Goal: Task Accomplishment & Management: Manage account settings

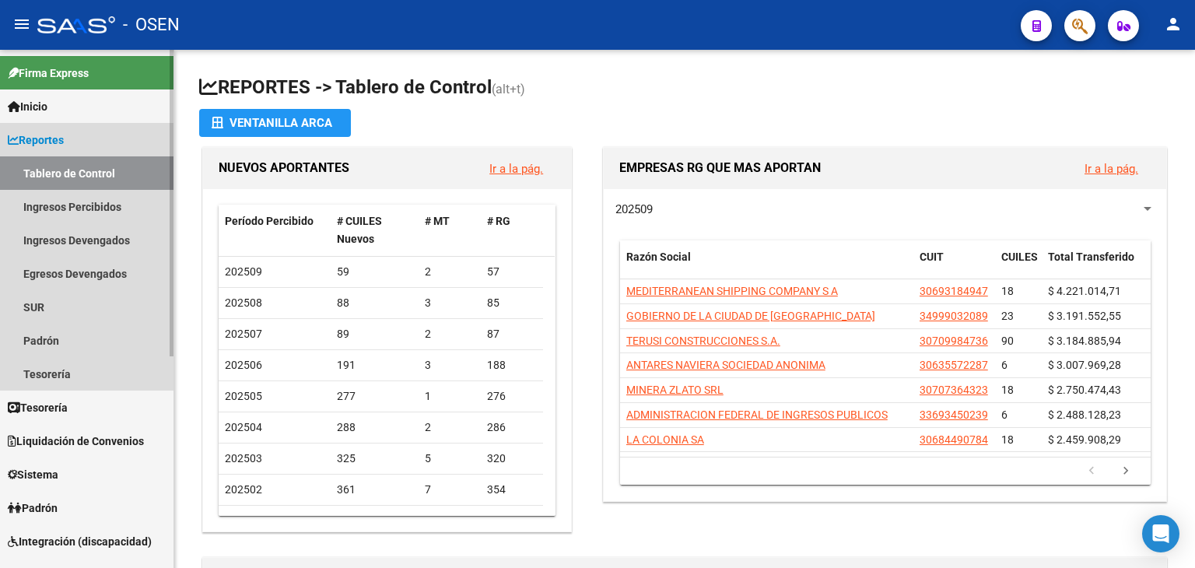
click at [9, 142] on icon at bounding box center [13, 140] width 11 height 11
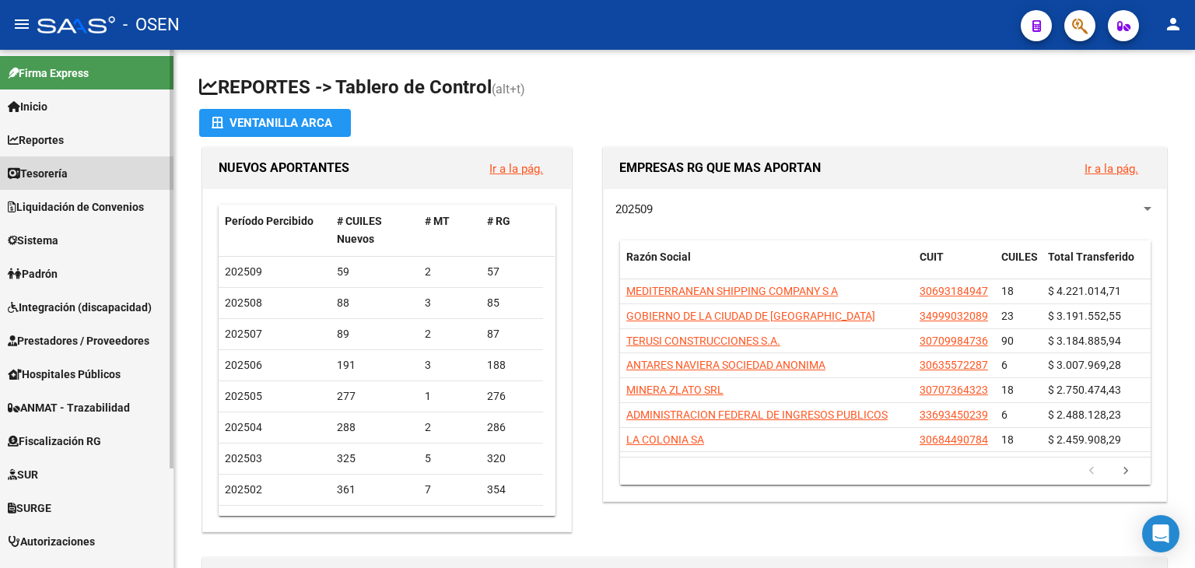
click at [68, 179] on span "Tesorería" at bounding box center [38, 173] width 60 height 17
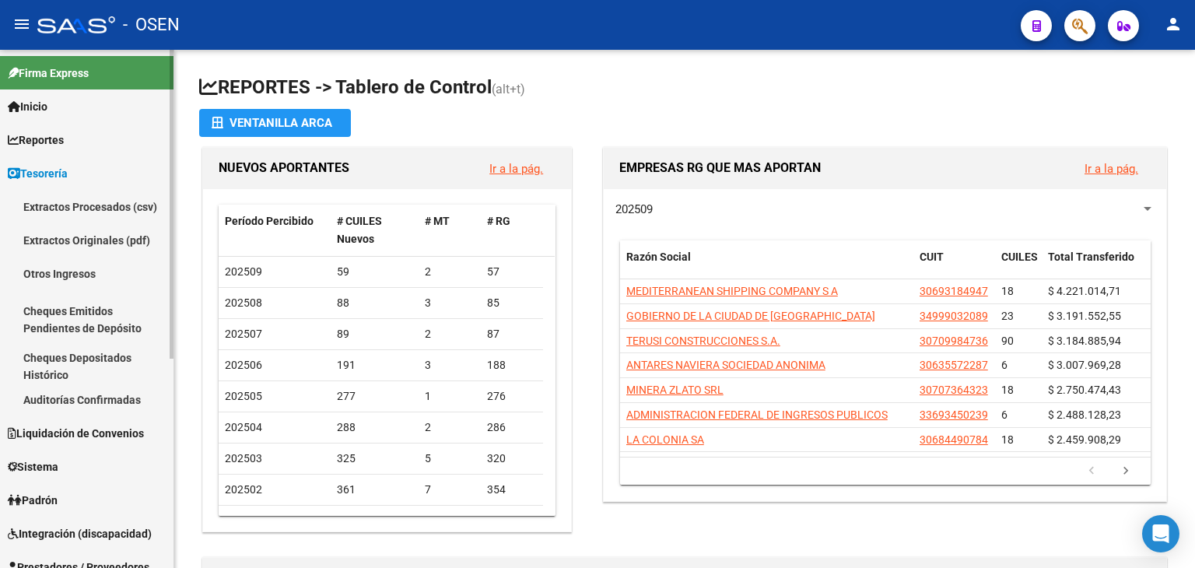
click at [68, 168] on span "Tesorería" at bounding box center [38, 173] width 60 height 17
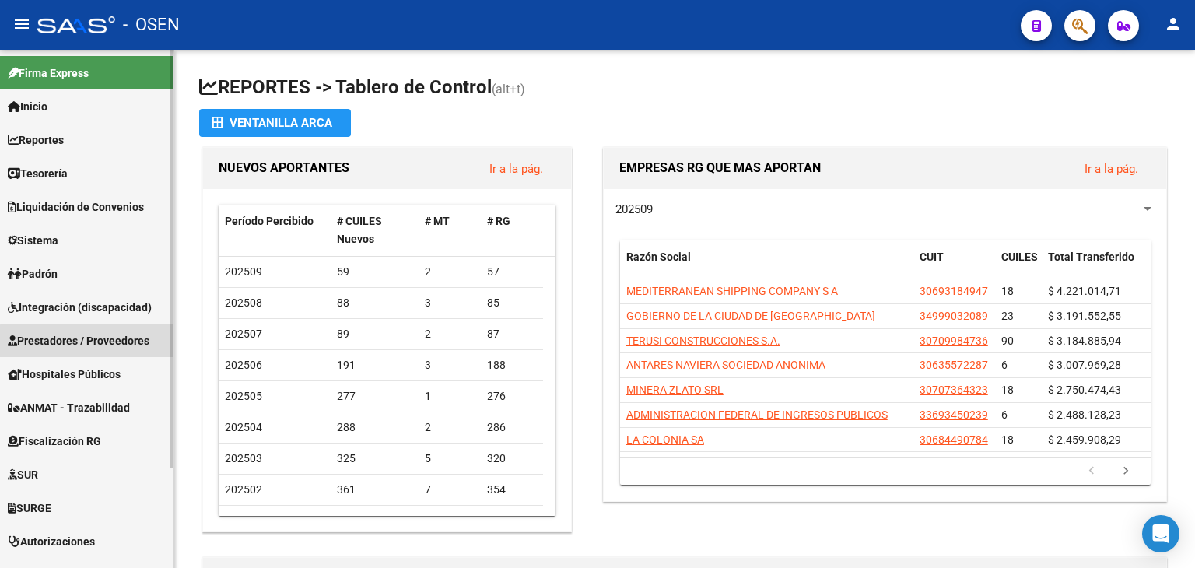
click at [88, 341] on span "Prestadores / Proveedores" at bounding box center [79, 340] width 142 height 17
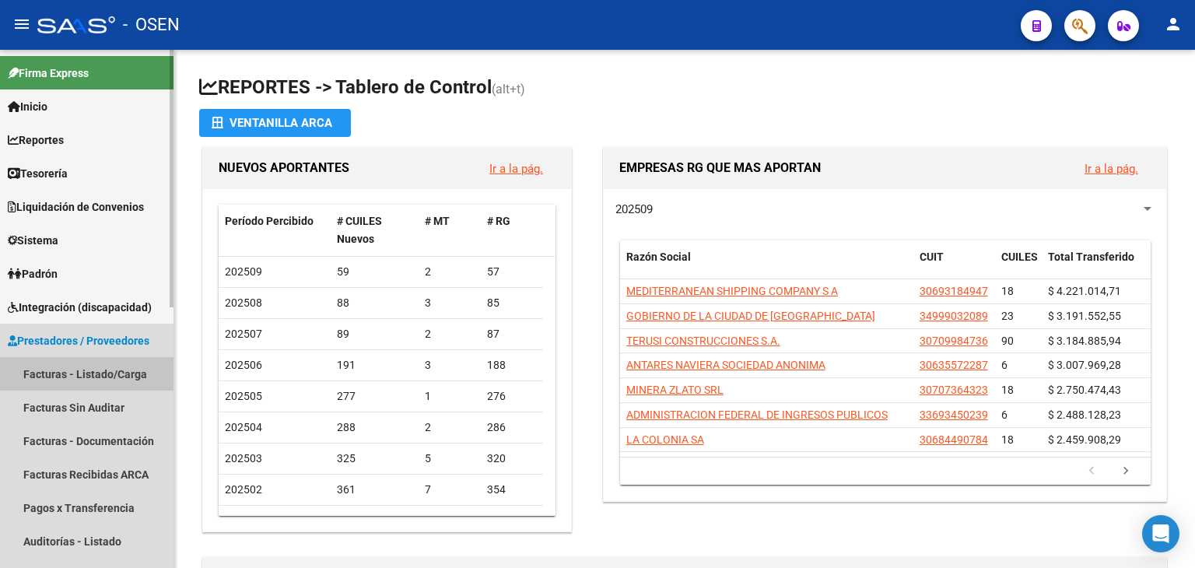
click at [82, 379] on link "Facturas - Listado/Carga" at bounding box center [86, 373] width 173 height 33
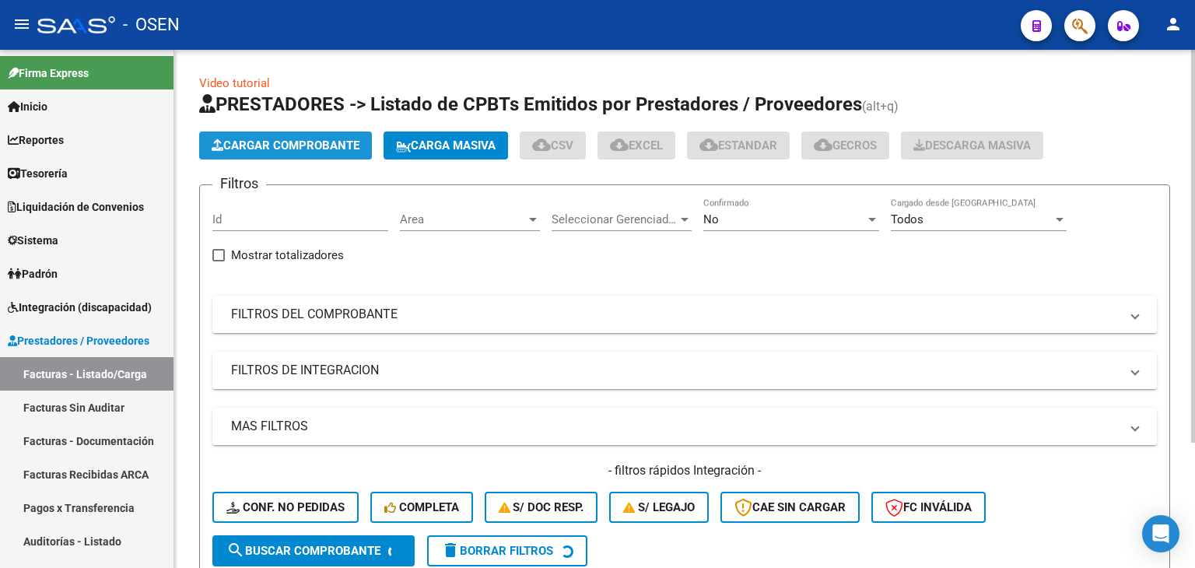
click at [273, 146] on span "Cargar Comprobante" at bounding box center [286, 145] width 148 height 14
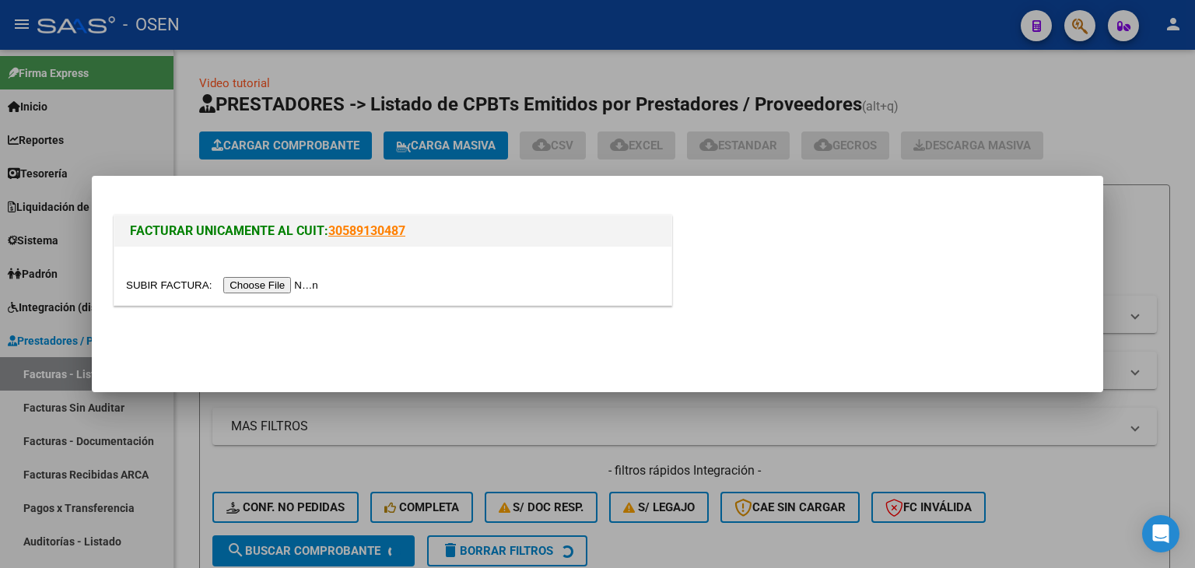
click at [275, 290] on input "file" at bounding box center [224, 285] width 197 height 16
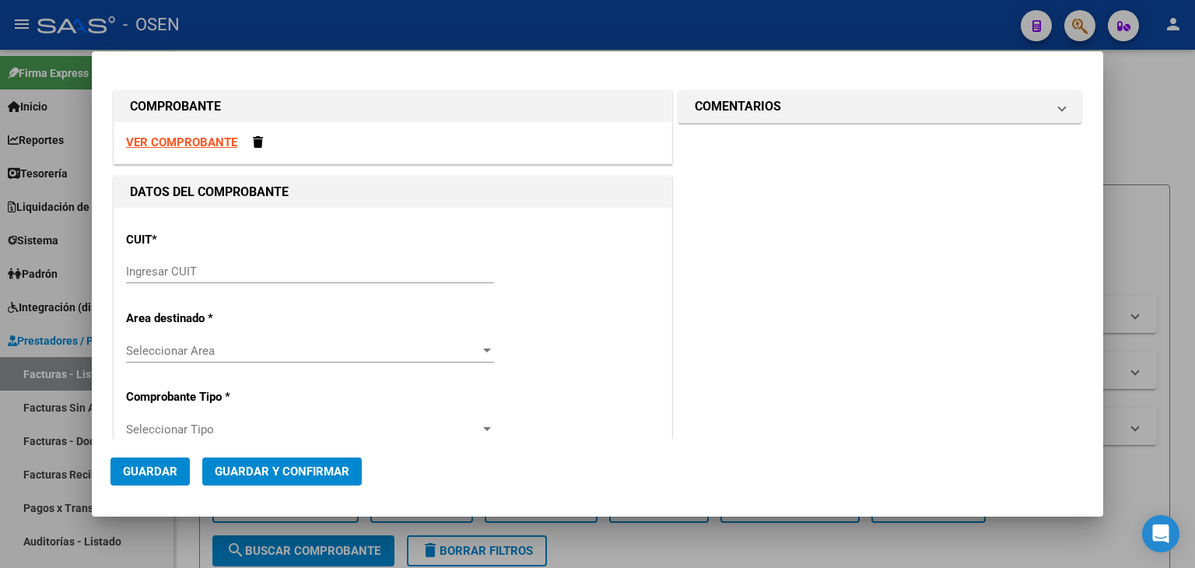
drag, startPoint x: 911, startPoint y: 338, endPoint x: 882, endPoint y: 342, distance: 29.0
click at [350, 268] on input "Ingresar CUIT" at bounding box center [310, 271] width 368 height 14
paste input "33-69345023-9"
type input "33-69345023-9"
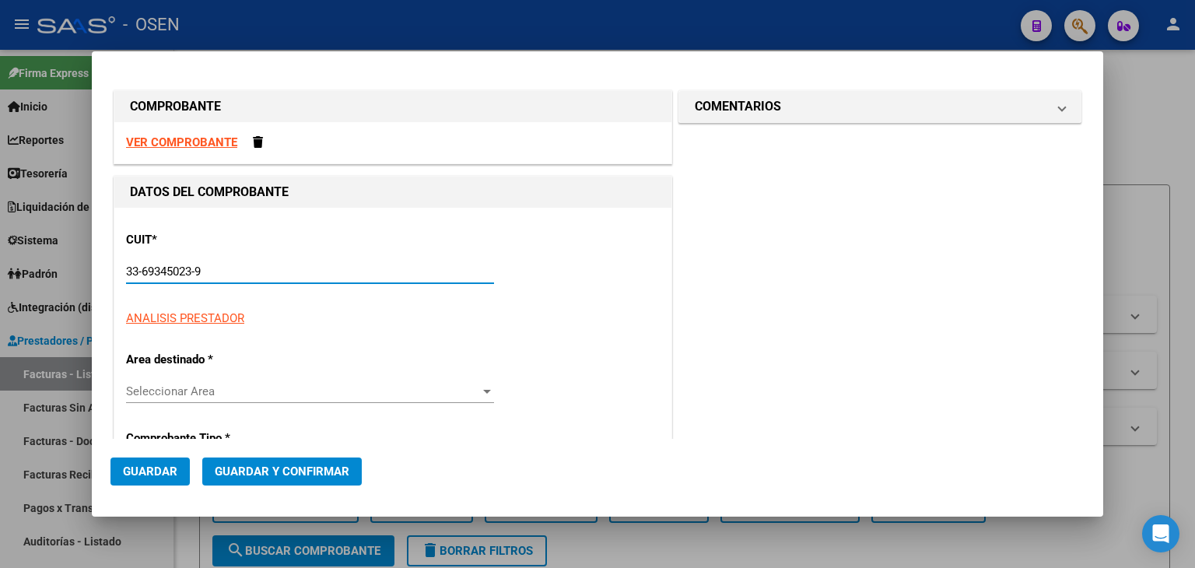
type input "1"
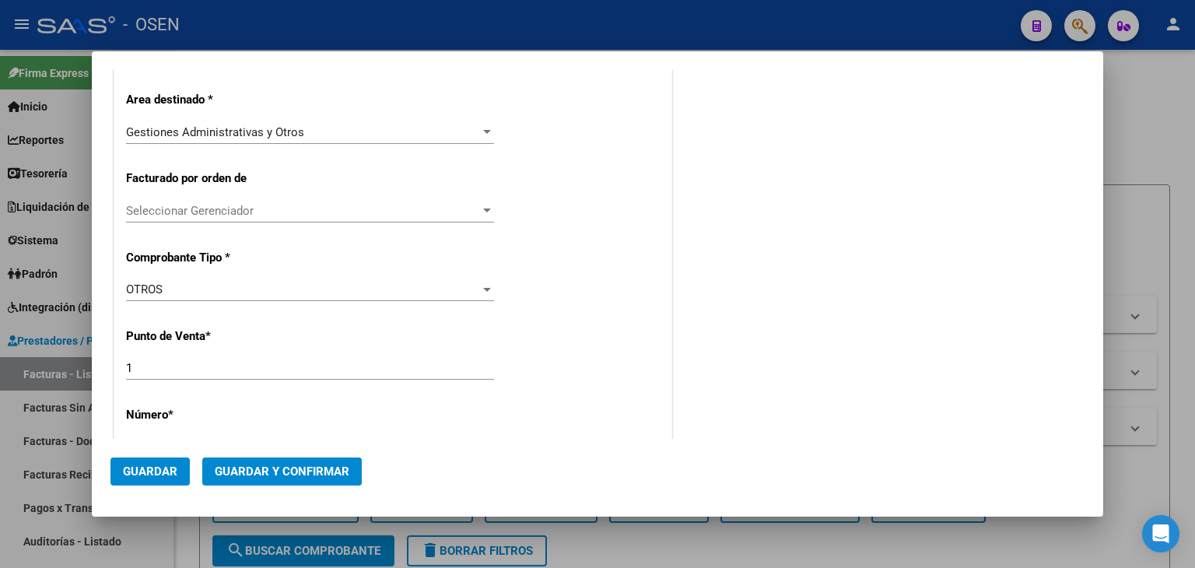
scroll to position [548, 0]
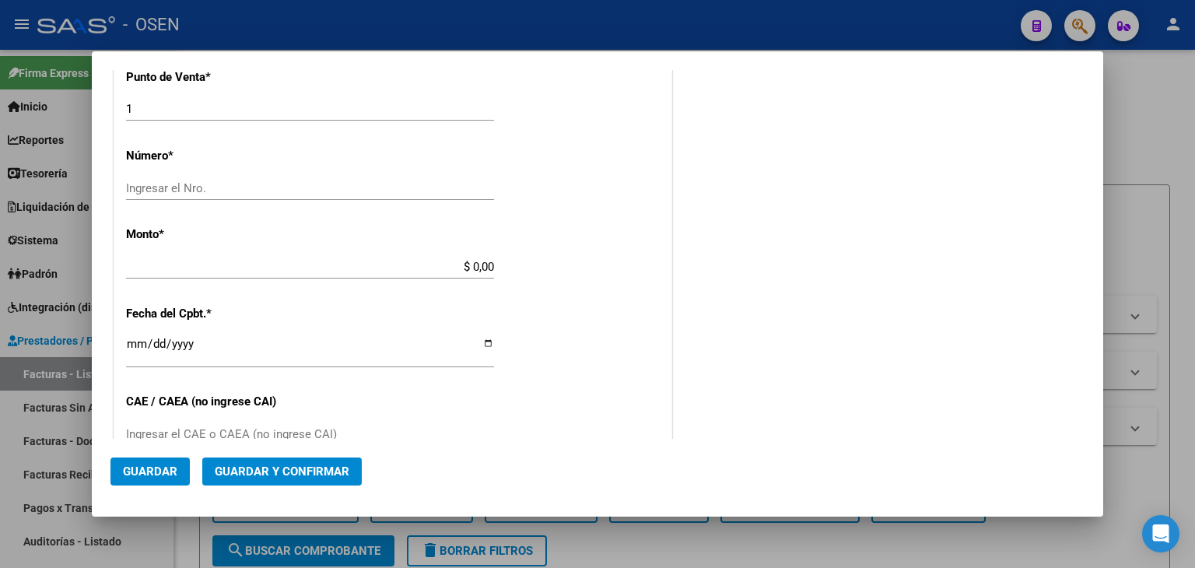
type input "33-69345023-9"
click at [383, 193] on input "Ingresar el Nro." at bounding box center [310, 188] width 368 height 14
type input "150925"
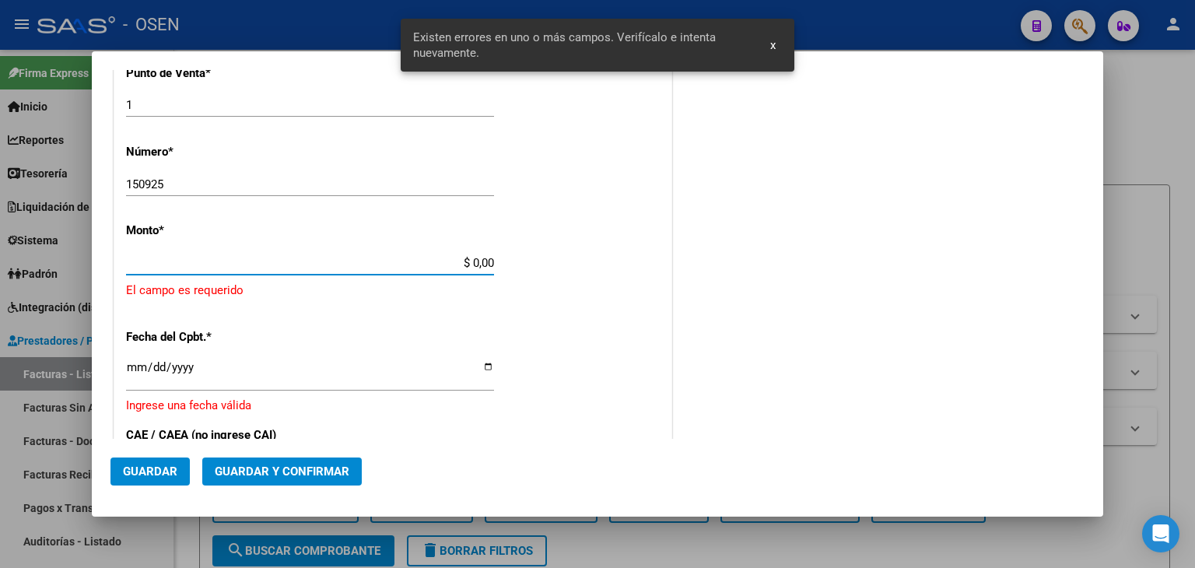
scroll to position [0, 0]
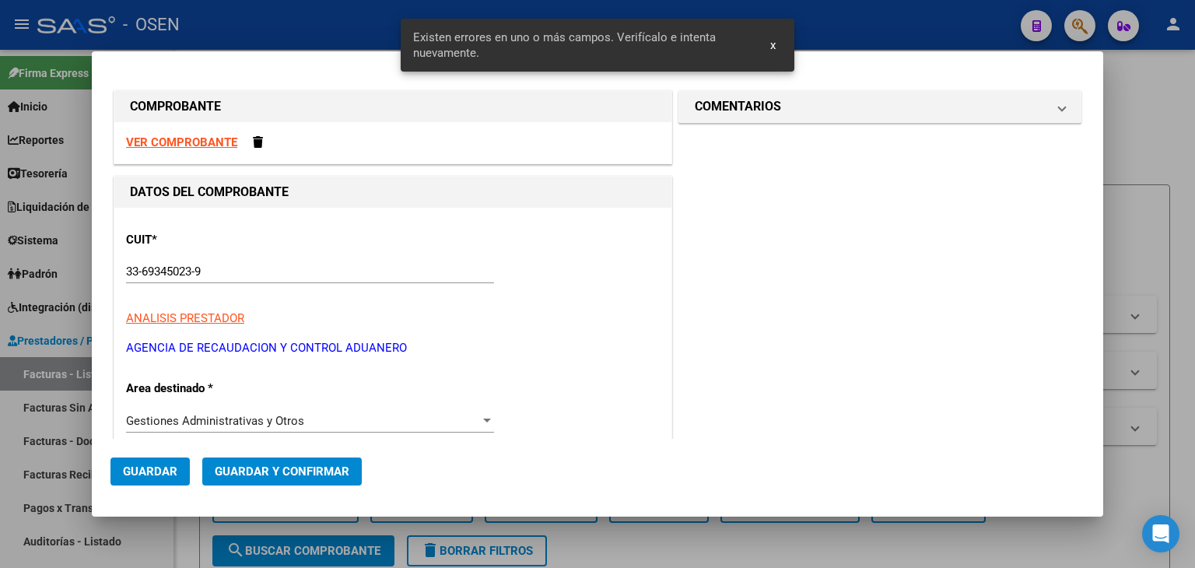
click at [218, 138] on strong "VER COMPROBANTE" at bounding box center [181, 142] width 111 height 14
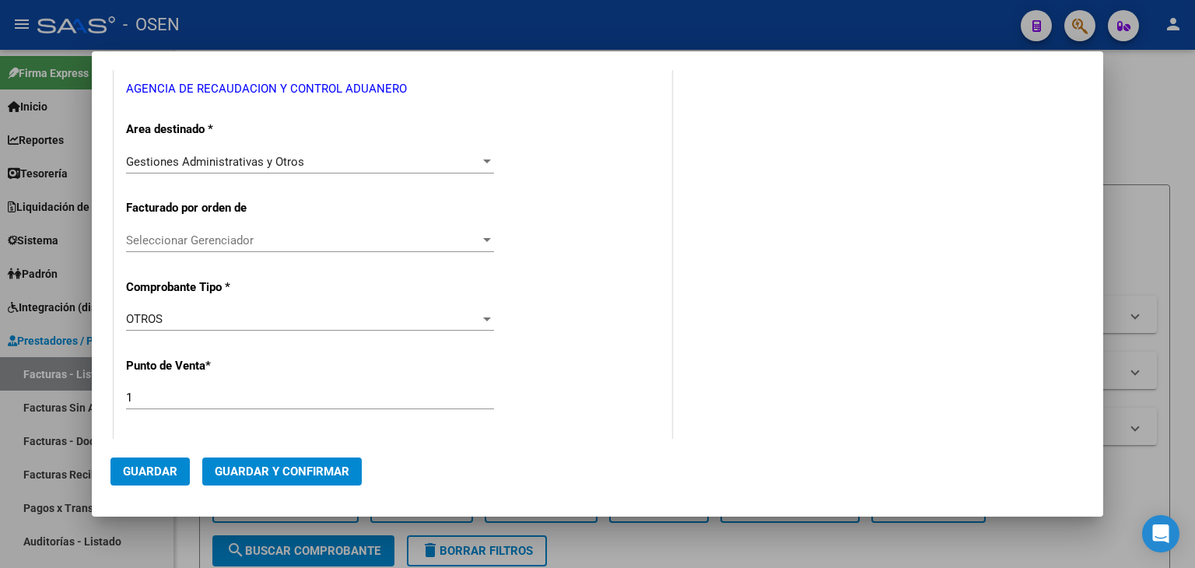
scroll to position [518, 0]
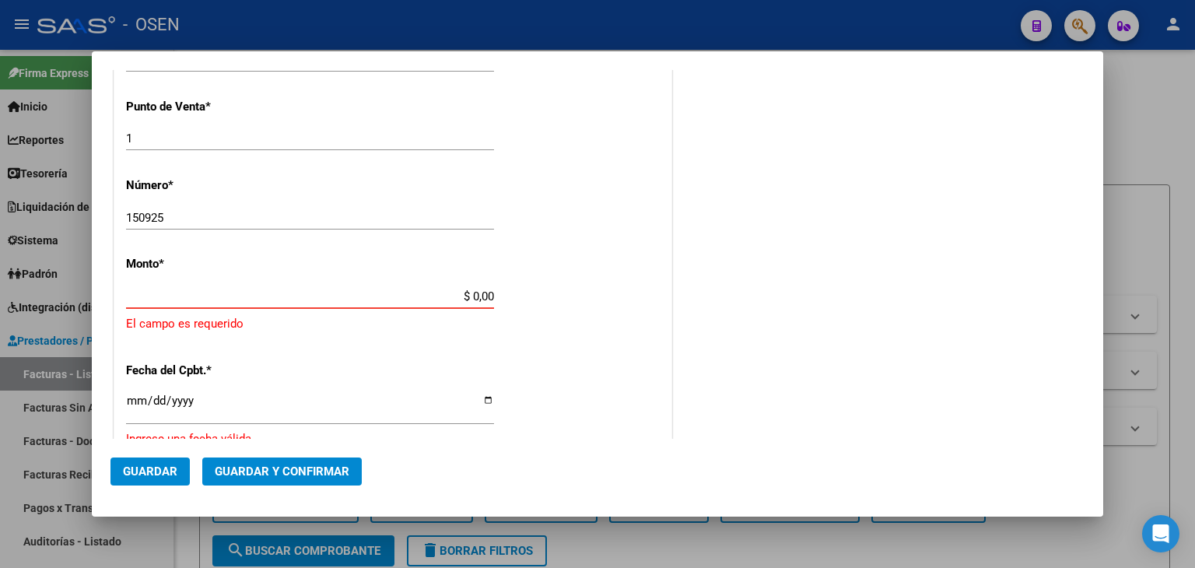
paste input "2.128,99"
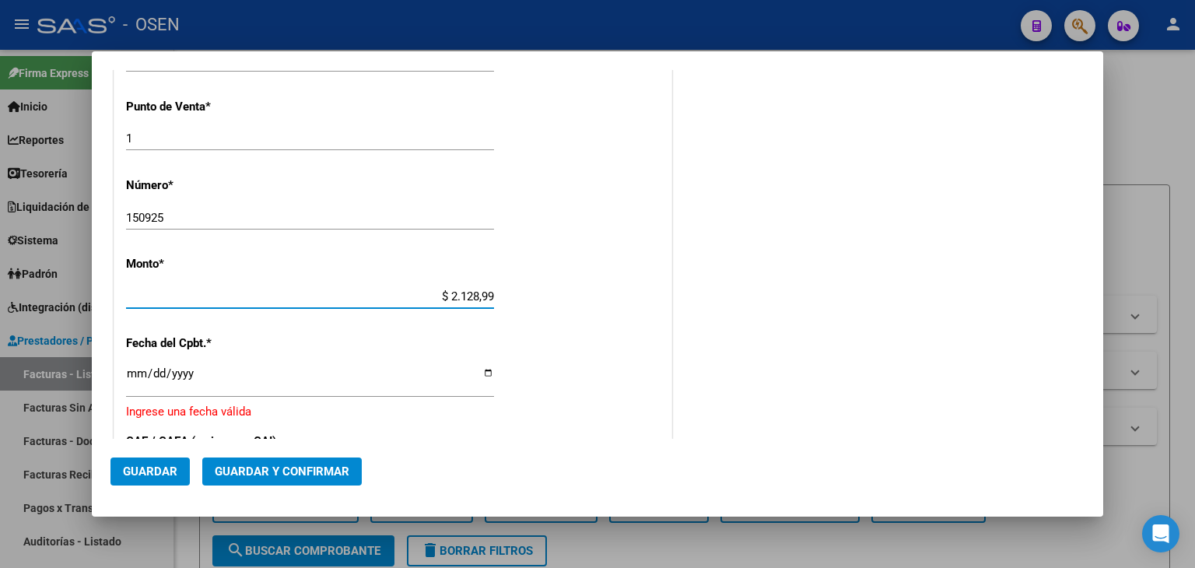
type input "$ 2.128,99"
click at [138, 377] on input "Ingresar la fecha" at bounding box center [310, 379] width 368 height 25
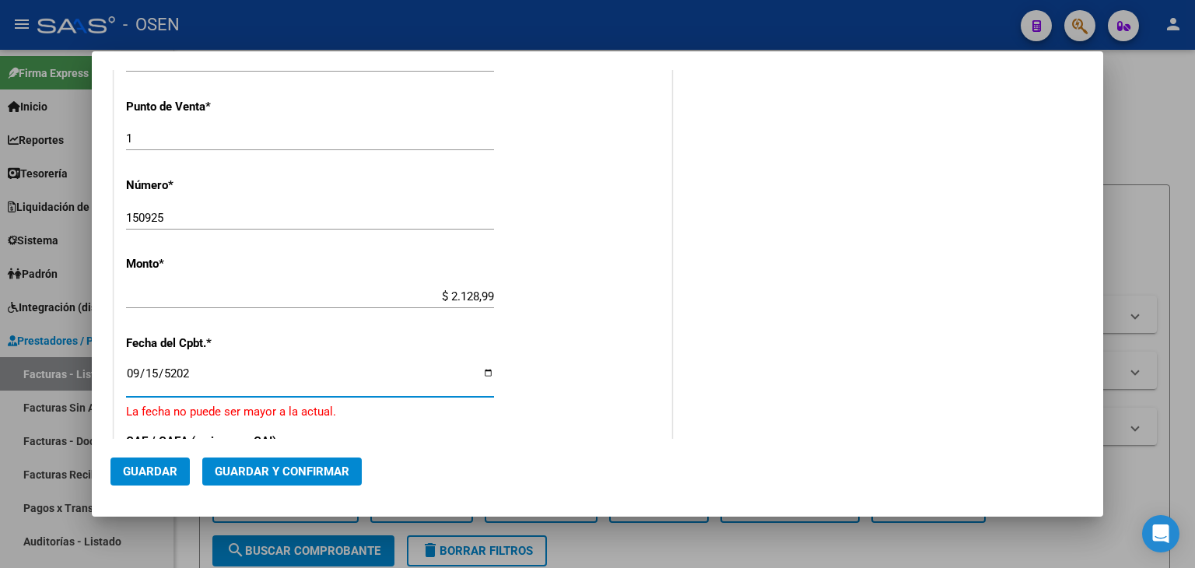
type input "[DATE]"
click at [301, 466] on span "Guardar y Confirmar" at bounding box center [282, 471] width 135 height 14
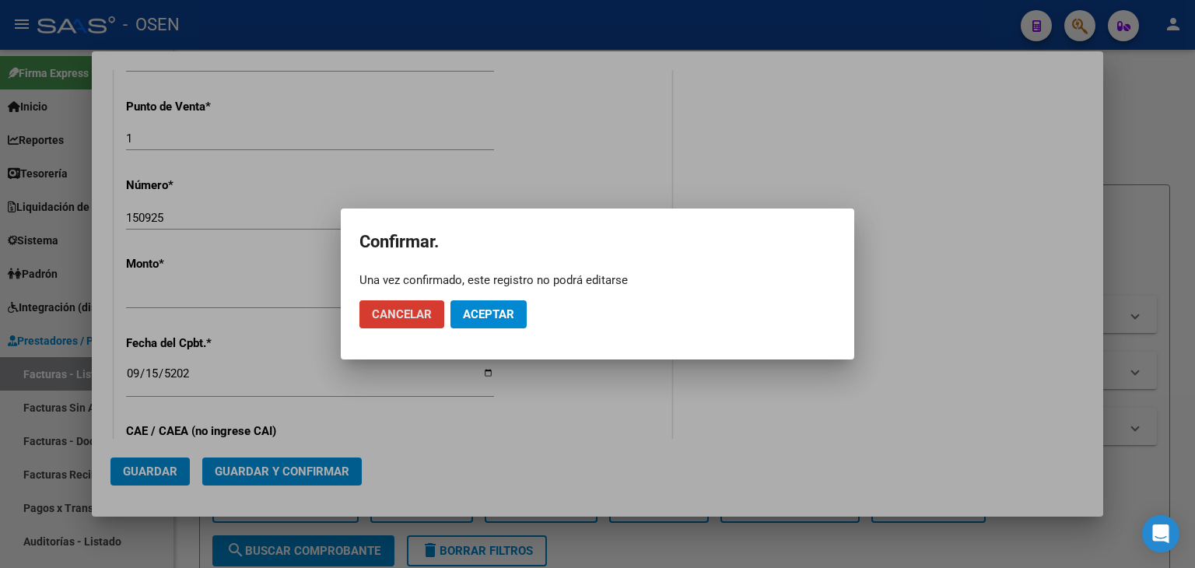
click at [484, 328] on mat-dialog-actions "Cancelar Aceptar" at bounding box center [597, 314] width 476 height 53
click at [492, 312] on span "Aceptar" at bounding box center [488, 314] width 51 height 14
click at [492, 312] on span "Guardar igualmente." at bounding box center [528, 314] width 131 height 14
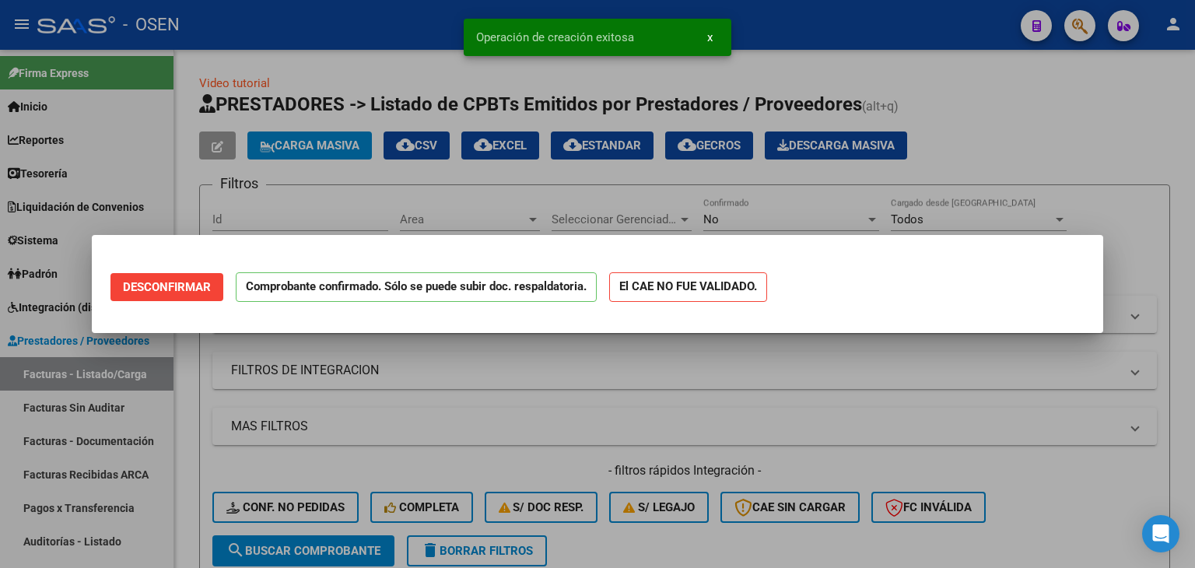
scroll to position [0, 0]
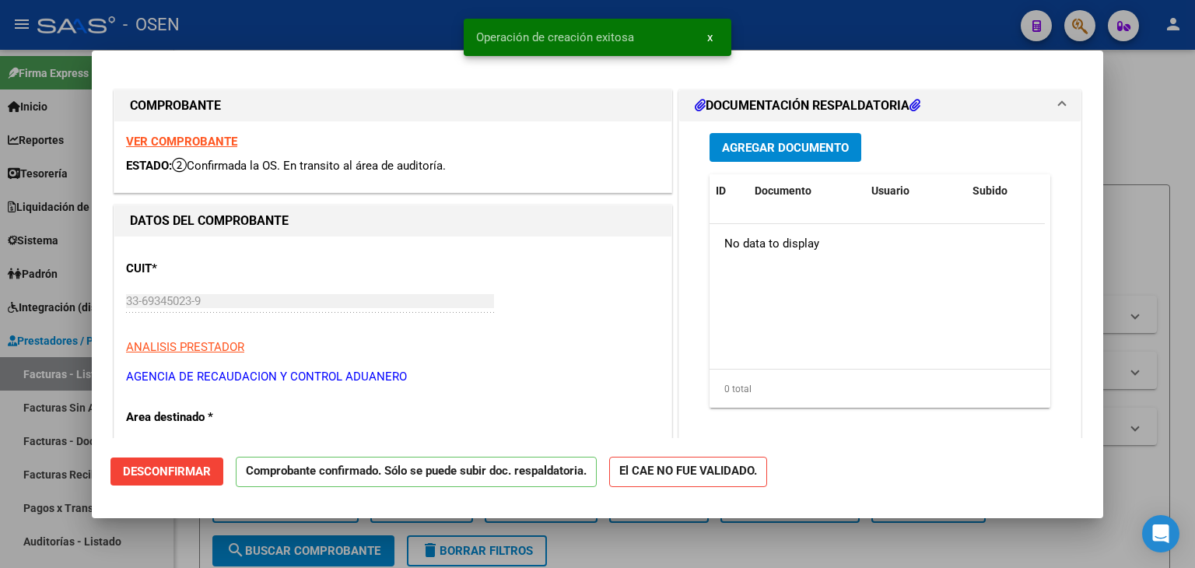
click at [50, 383] on div at bounding box center [597, 284] width 1195 height 568
type input "$ 0,00"
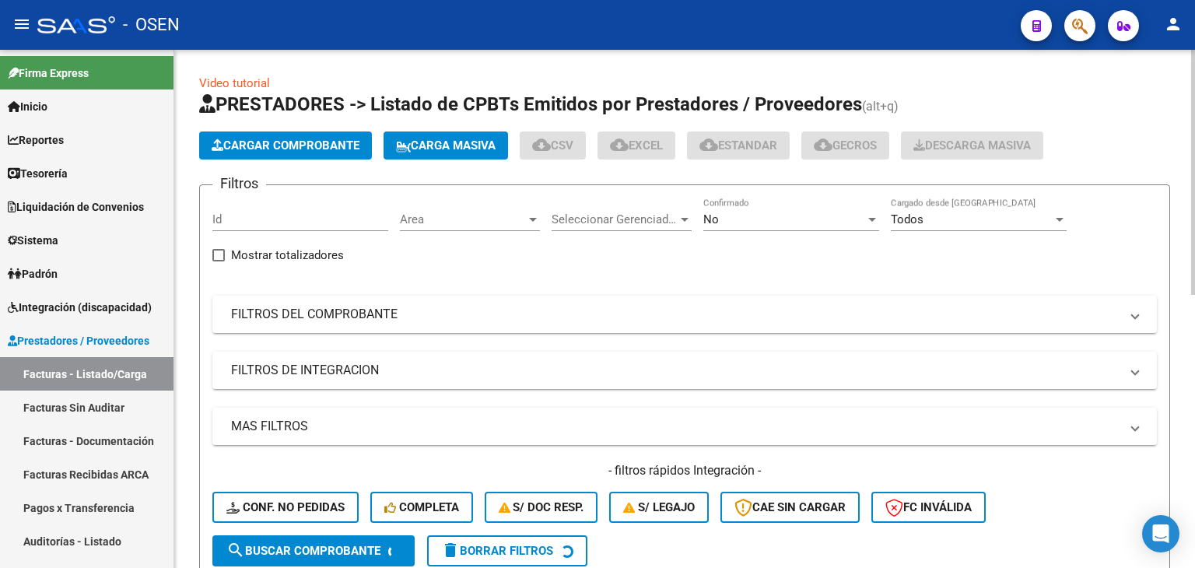
click at [328, 124] on app-list-header "PRESTADORES -> Listado de CPBTs Emitidos por Prestadores / Proveedores (alt+q) …" at bounding box center [684, 336] width 971 height 488
click at [327, 143] on span "Cargar Comprobante" at bounding box center [286, 145] width 148 height 14
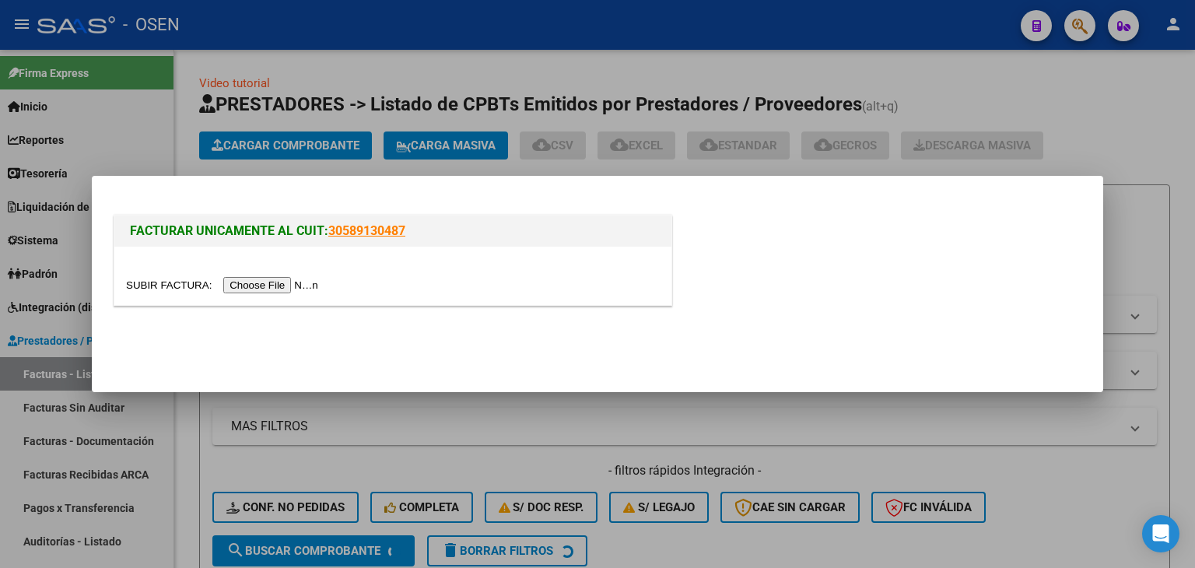
click at [259, 287] on input "file" at bounding box center [224, 285] width 197 height 16
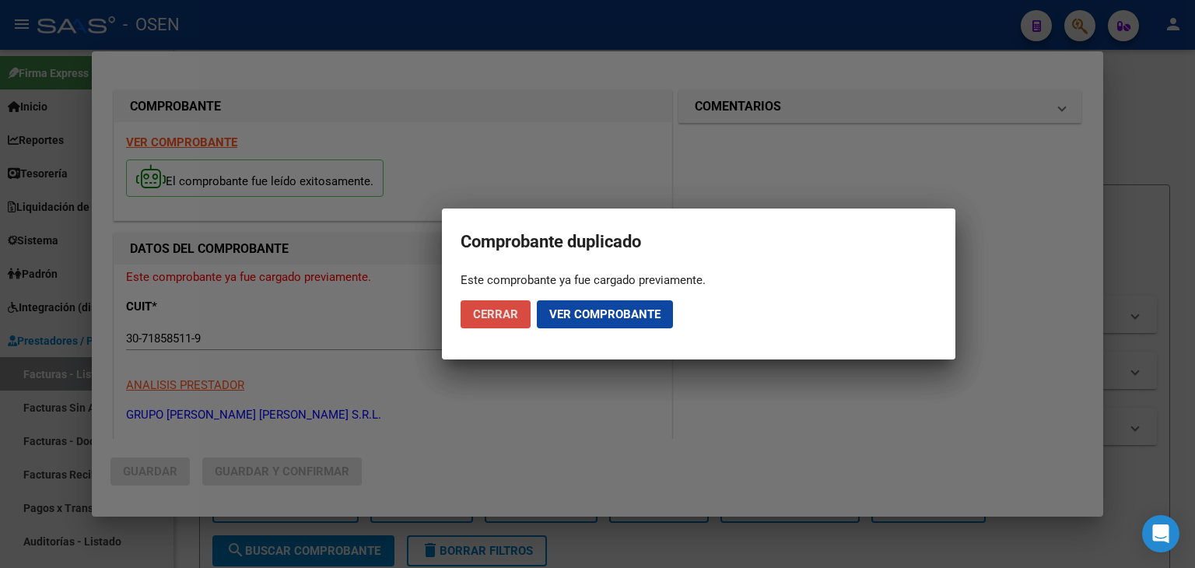
click at [507, 315] on span "Cerrar" at bounding box center [495, 314] width 45 height 14
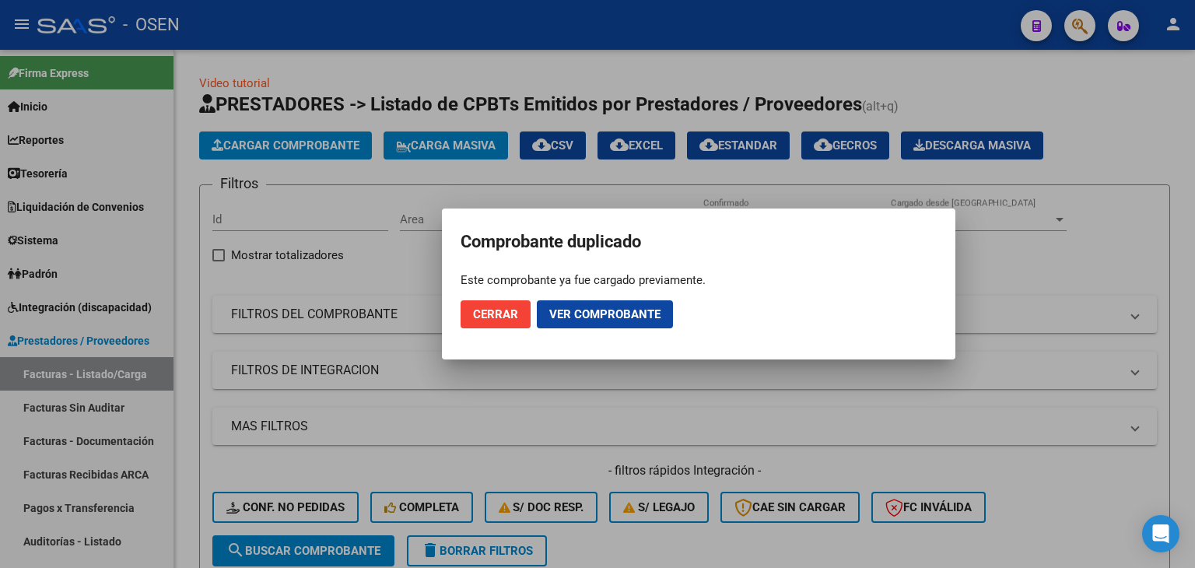
click at [495, 305] on button "Cerrar" at bounding box center [496, 314] width 70 height 28
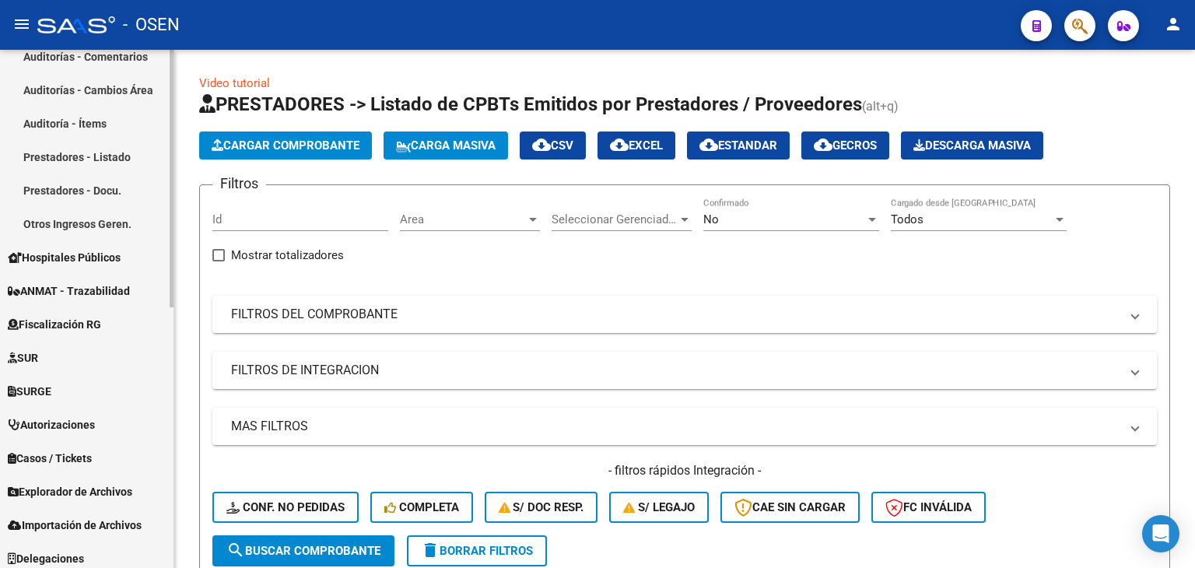
scroll to position [259, 0]
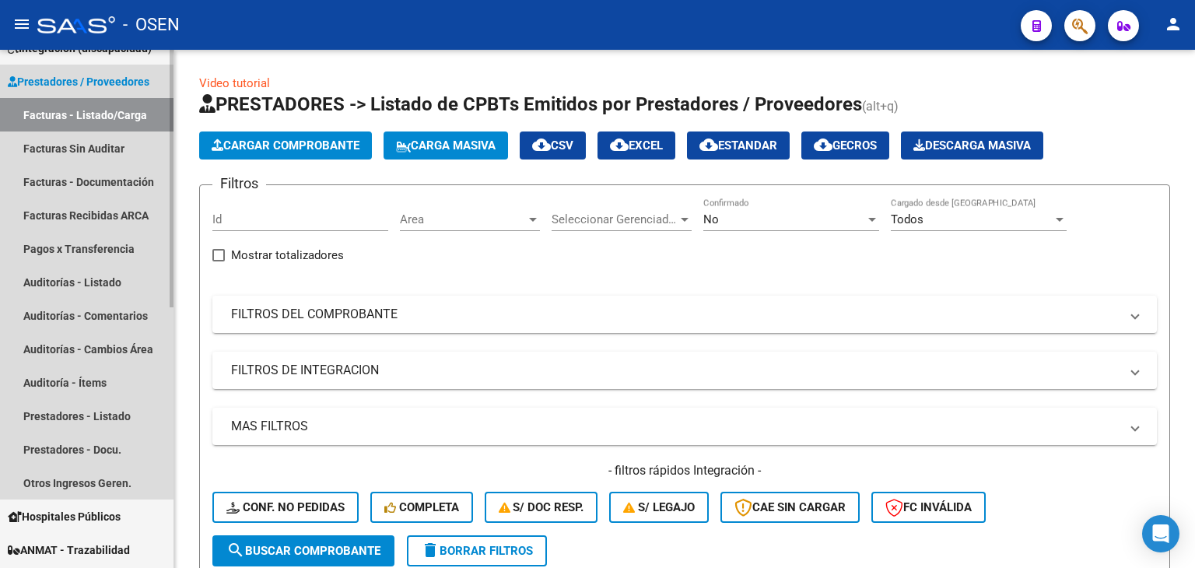
click at [129, 120] on link "Facturas - Listado/Carga" at bounding box center [86, 114] width 173 height 33
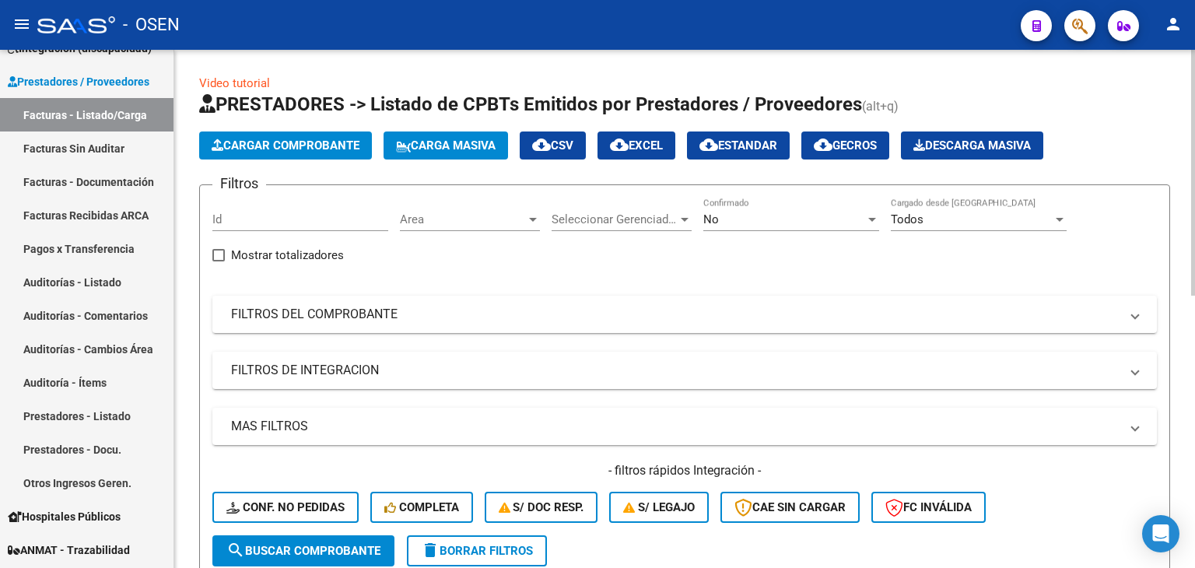
click at [478, 223] on span "Area" at bounding box center [463, 219] width 126 height 14
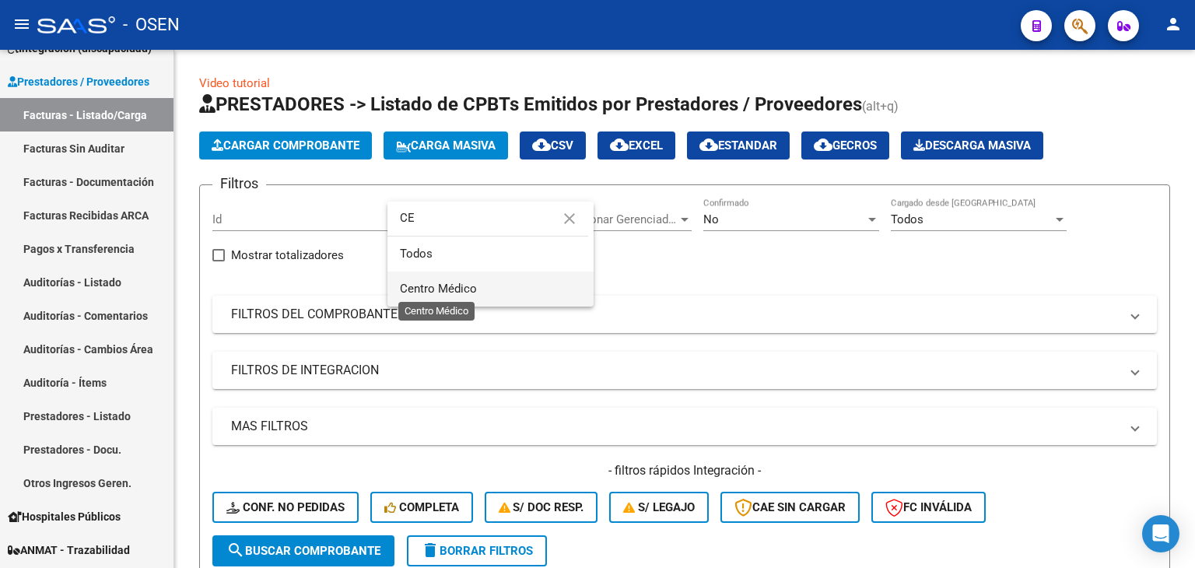
type input "CE"
click at [467, 289] on span "Centro Médico" at bounding box center [438, 289] width 77 height 14
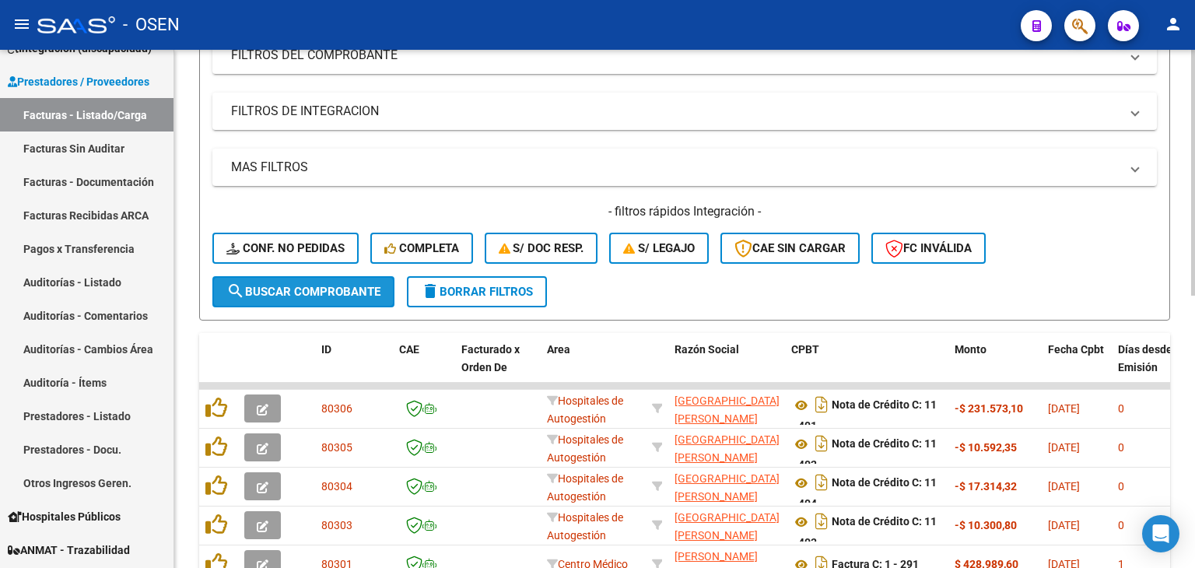
click at [360, 293] on span "search Buscar Comprobante" at bounding box center [303, 292] width 154 height 14
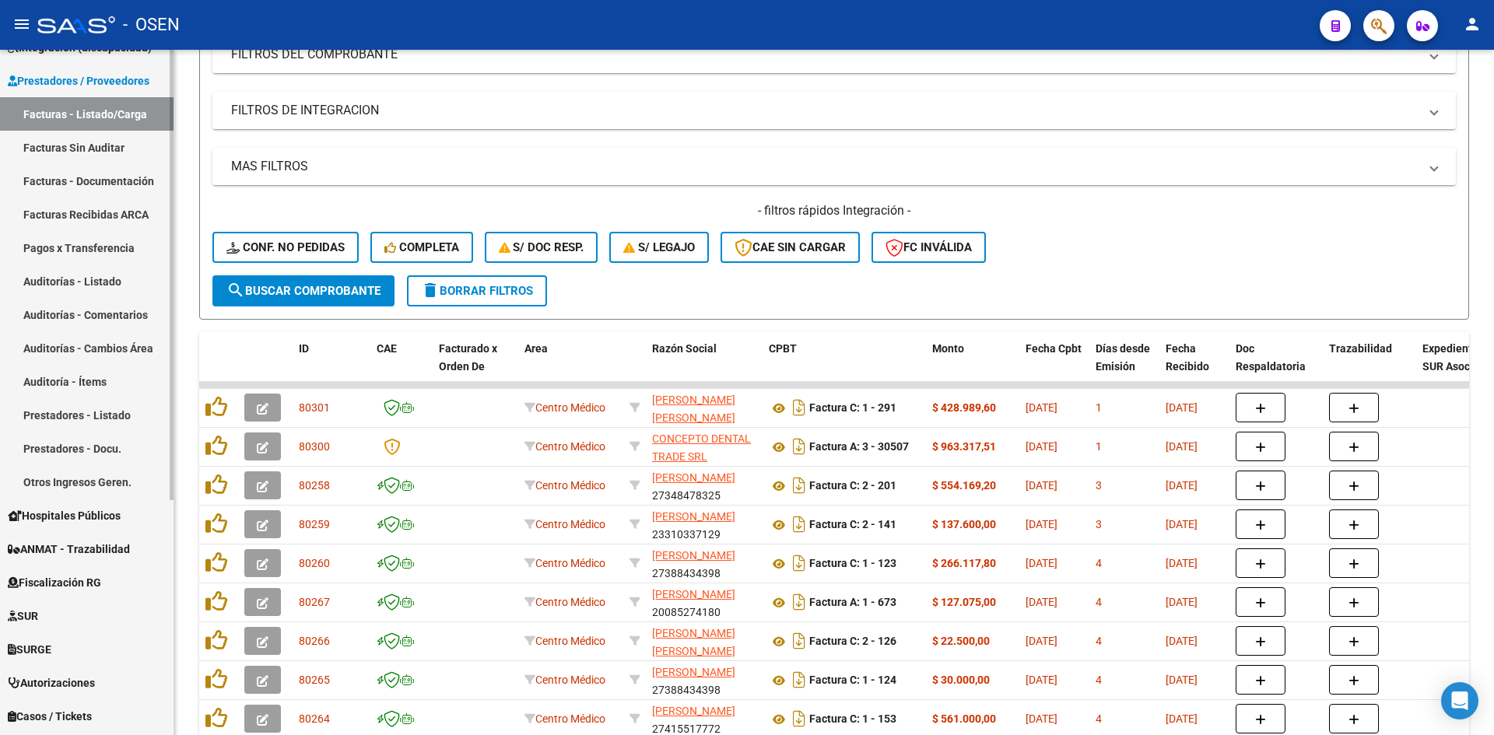
scroll to position [0, 0]
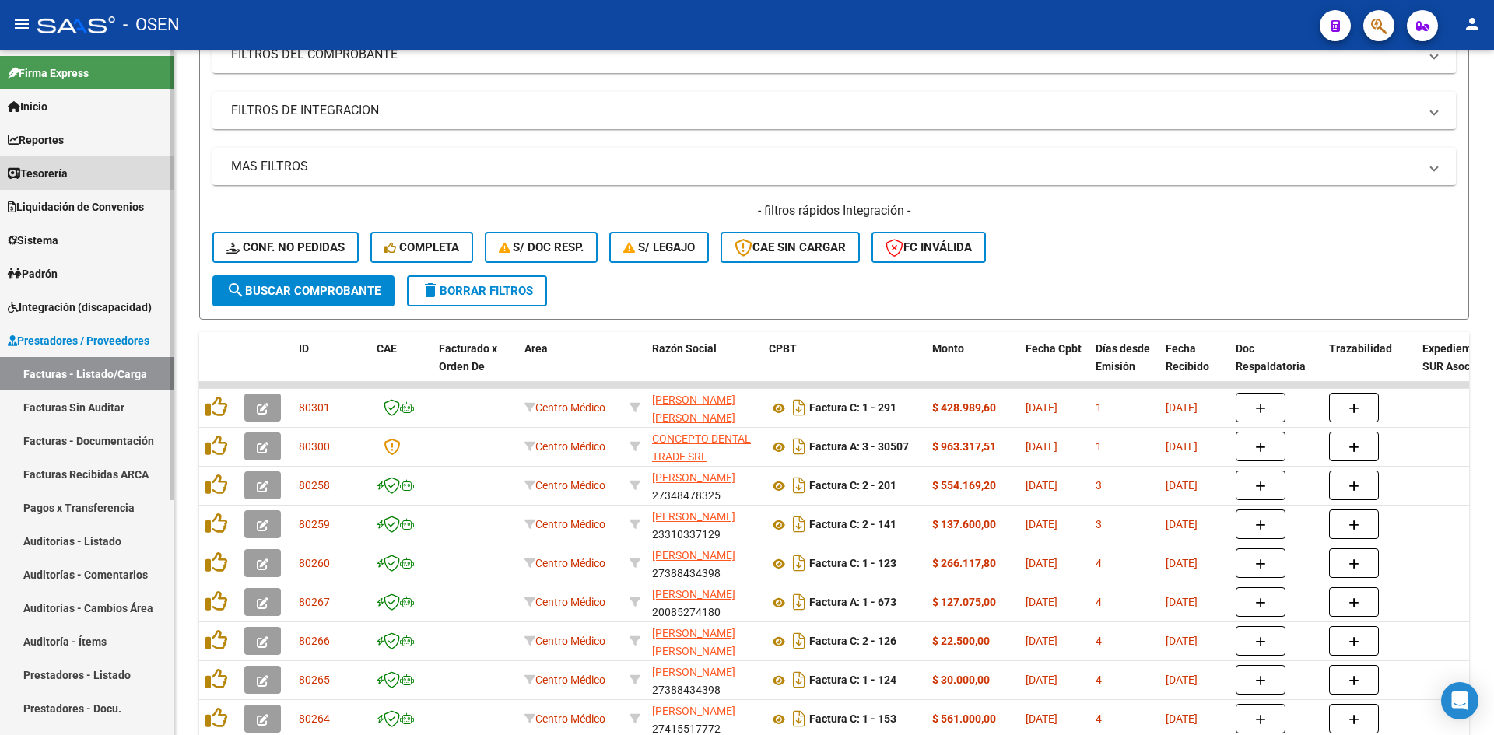
click at [79, 165] on link "Tesorería" at bounding box center [86, 172] width 173 height 33
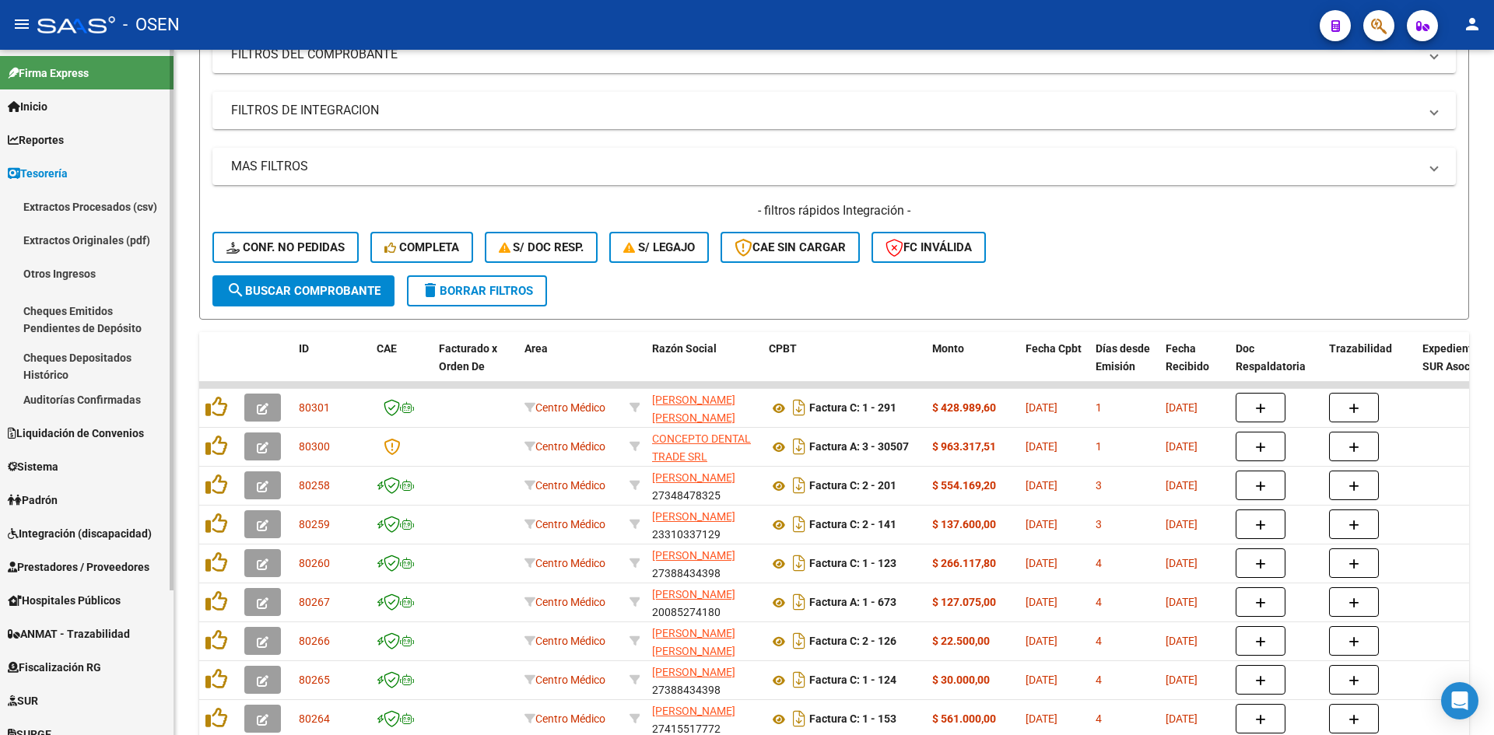
click at [120, 398] on link "Auditorías Confirmadas" at bounding box center [86, 399] width 173 height 33
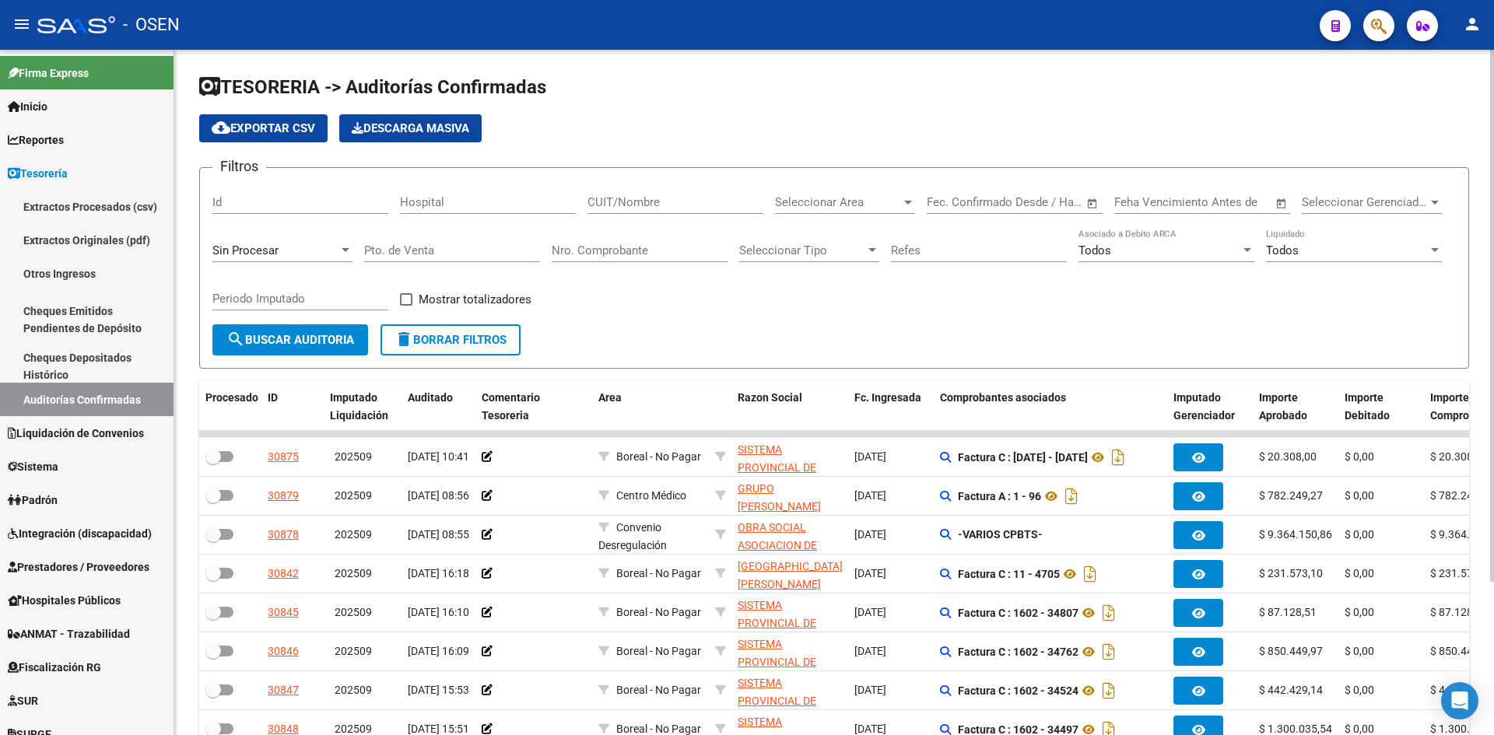
click at [475, 255] on input "Pto. de Venta" at bounding box center [452, 250] width 176 height 14
type input "3"
click at [642, 257] on input "Nro. Comprobante" at bounding box center [640, 250] width 176 height 14
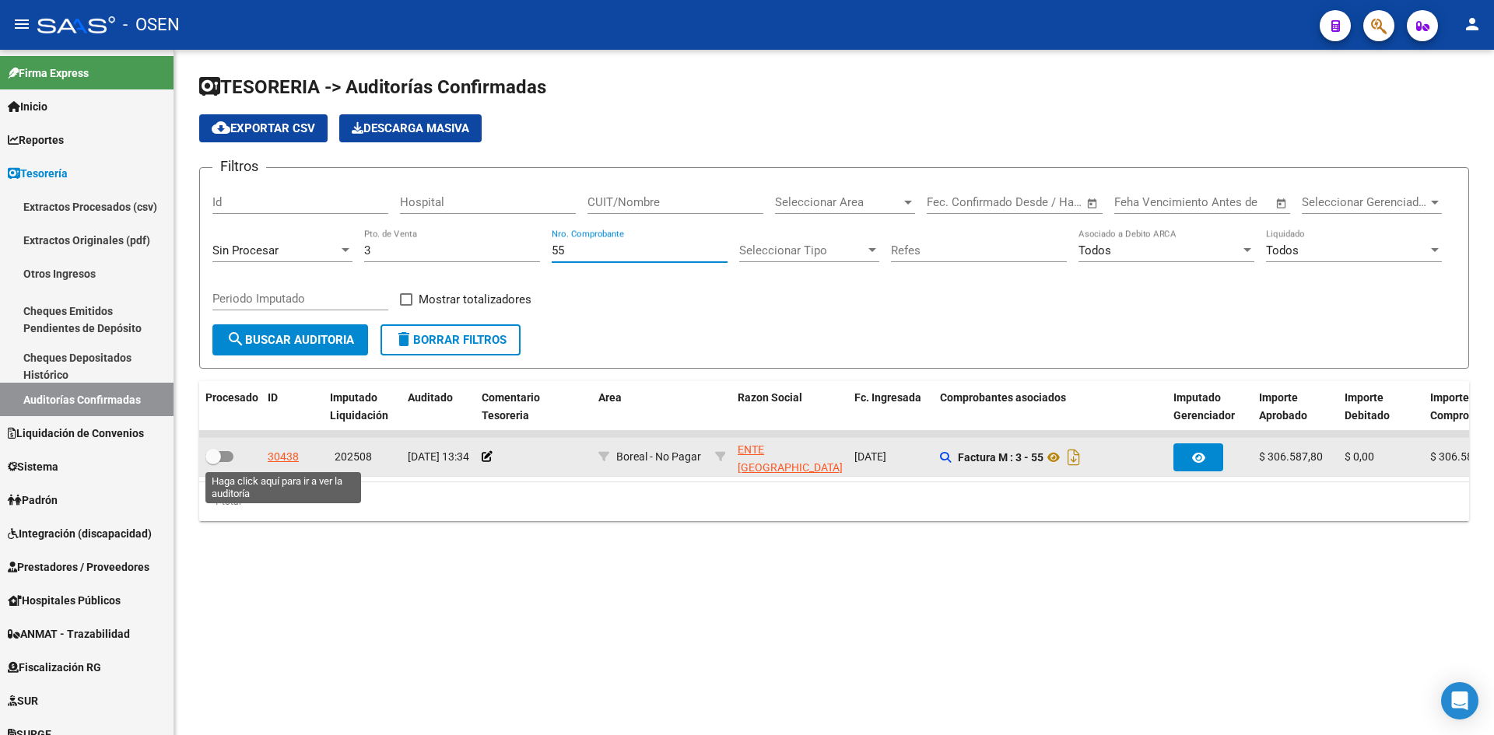
type input "55"
click at [286, 454] on div "30438" at bounding box center [283, 457] width 31 height 18
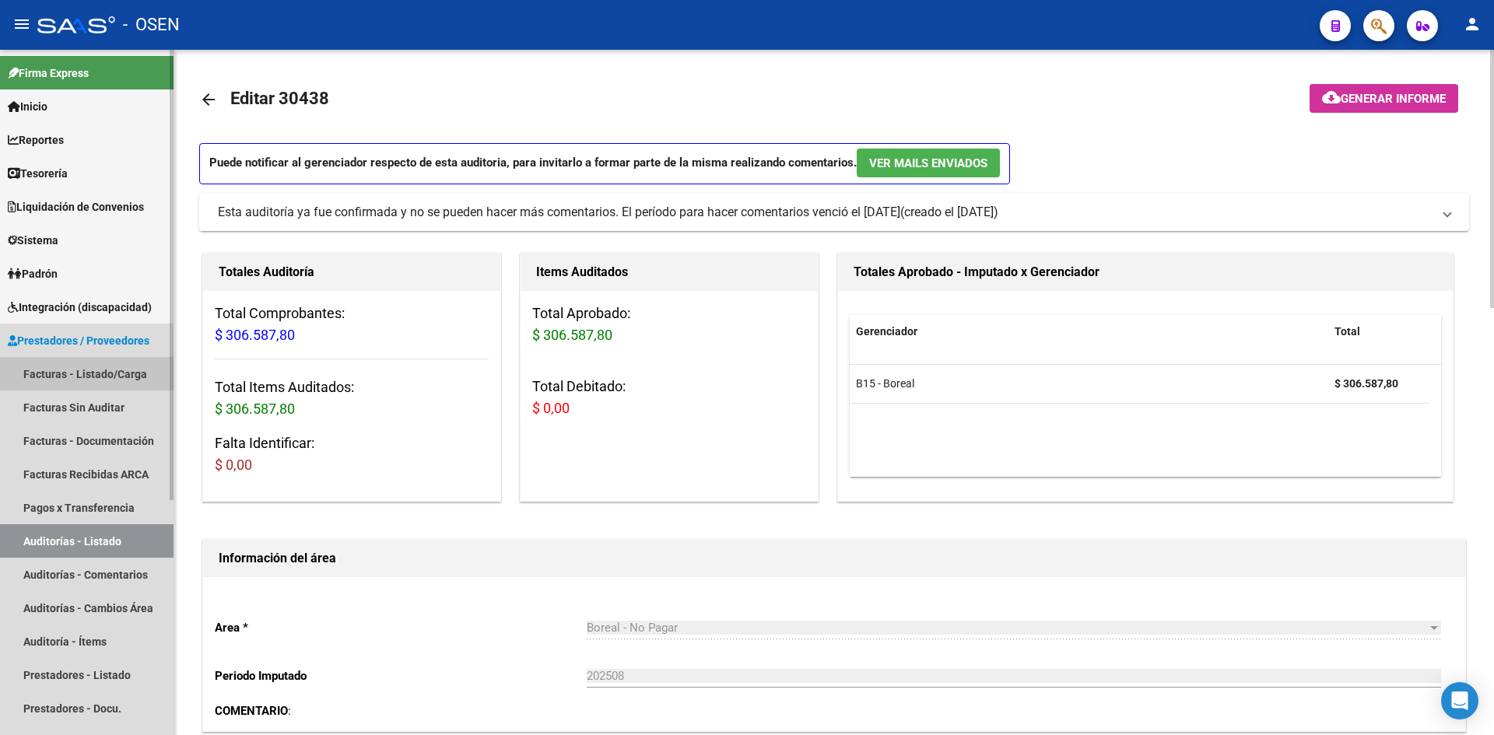
click at [111, 371] on link "Facturas - Listado/Carga" at bounding box center [86, 373] width 173 height 33
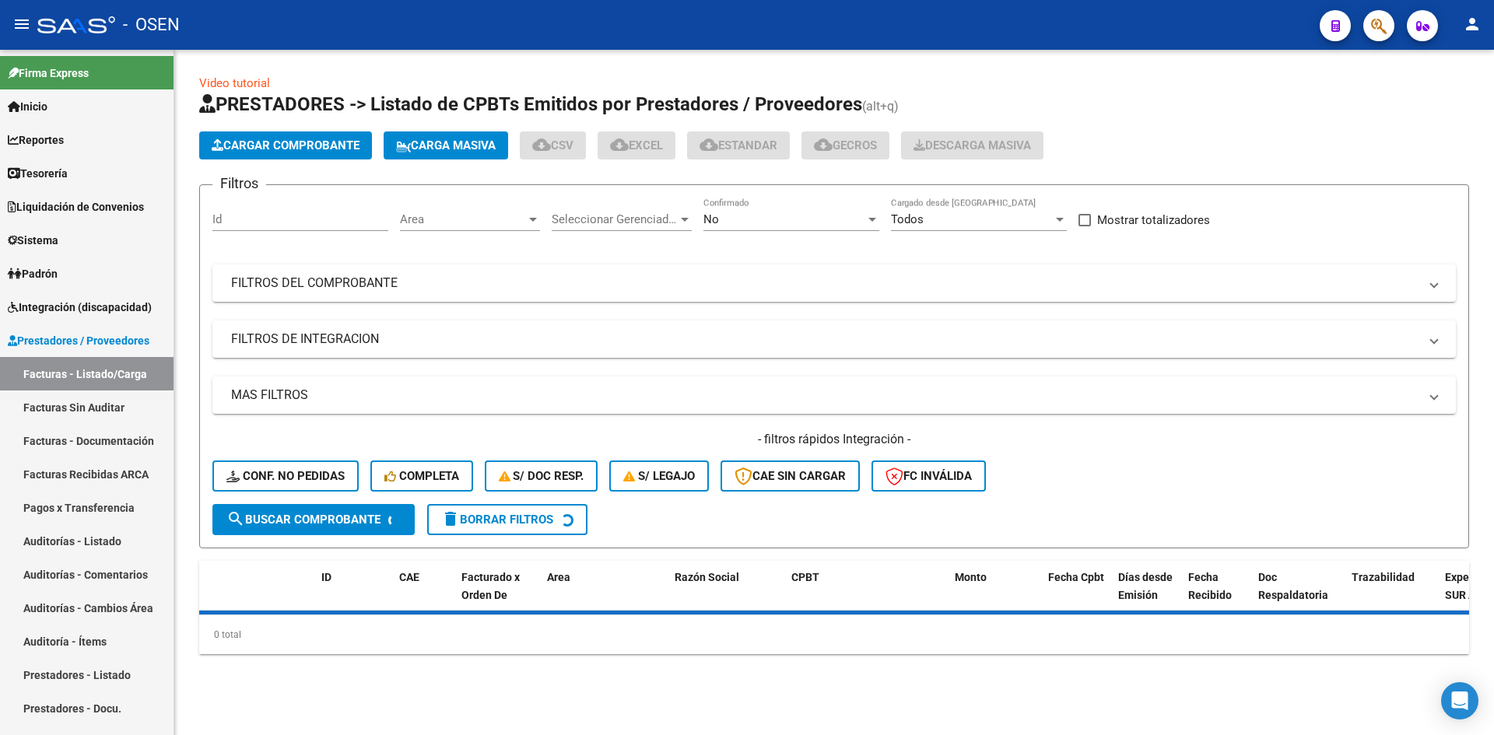
click at [276, 140] on span "Cargar Comprobante" at bounding box center [286, 145] width 148 height 14
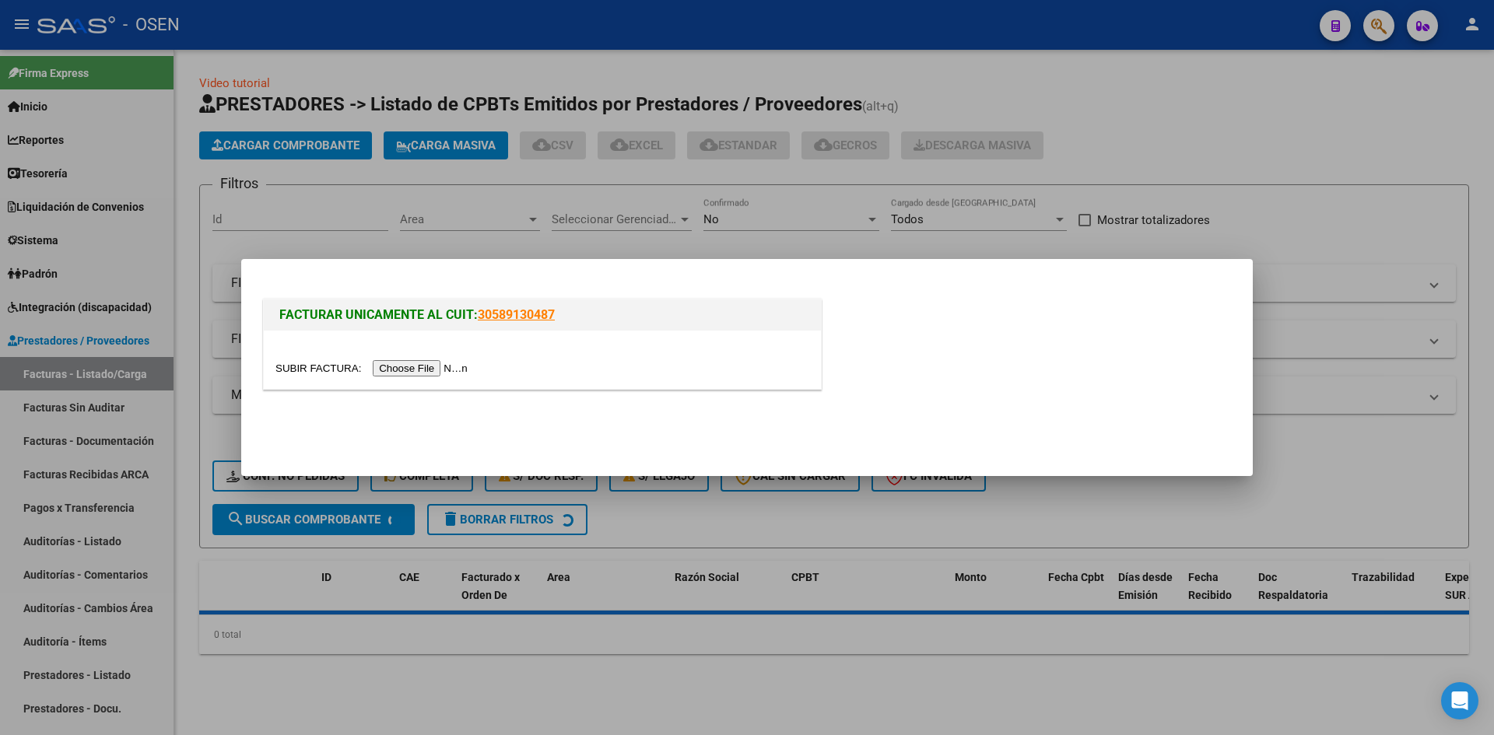
click at [403, 365] on input "file" at bounding box center [373, 368] width 197 height 16
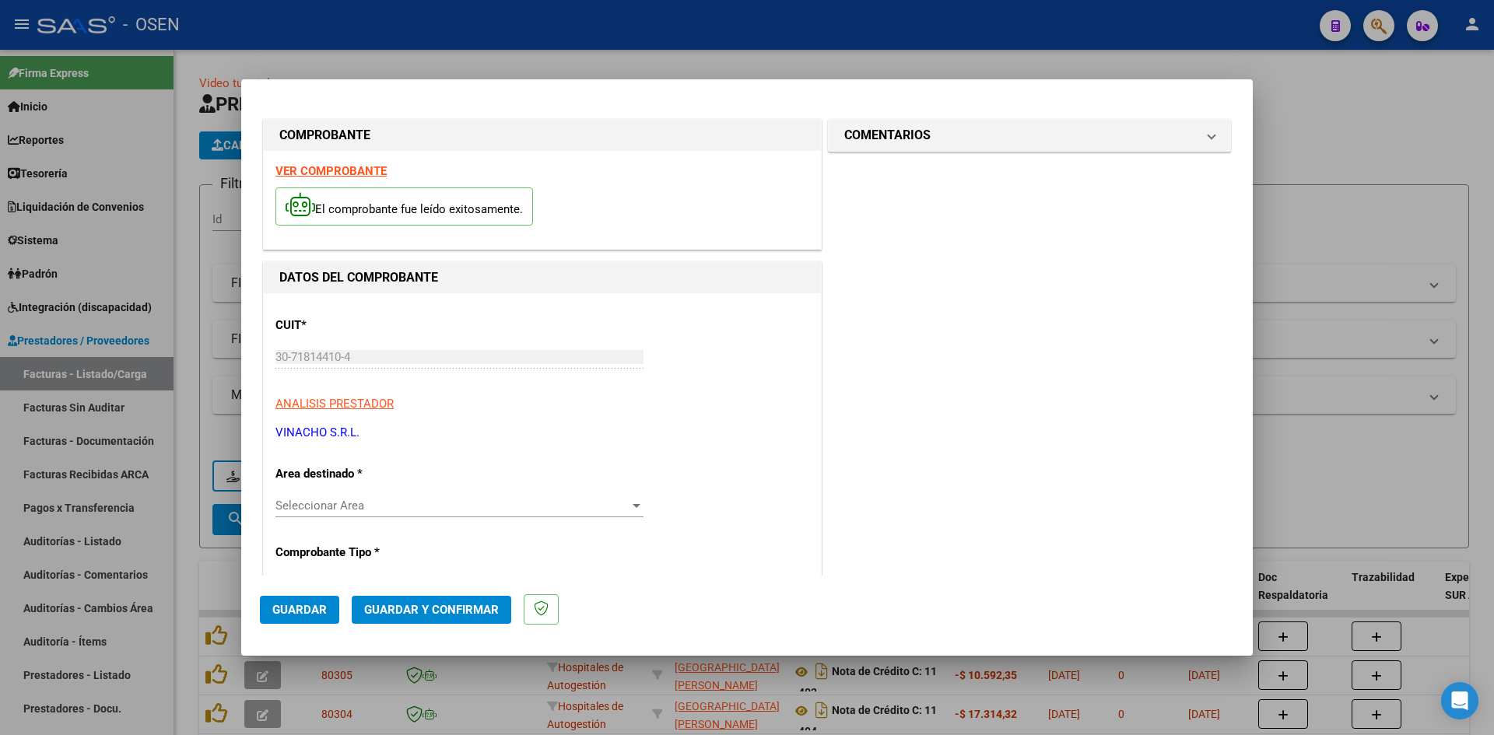
scroll to position [259, 0]
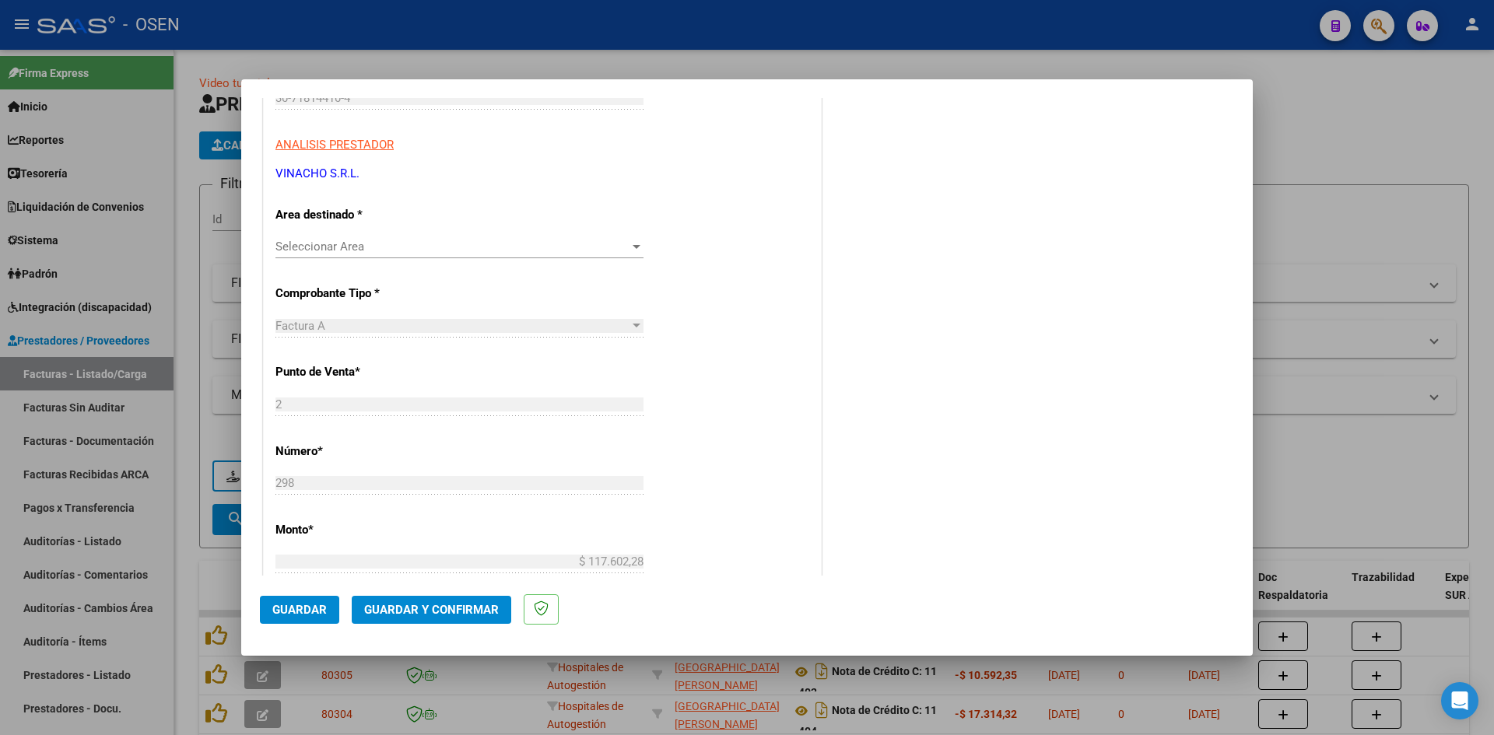
click at [450, 237] on div "Seleccionar Area Seleccionar Area" at bounding box center [459, 246] width 368 height 23
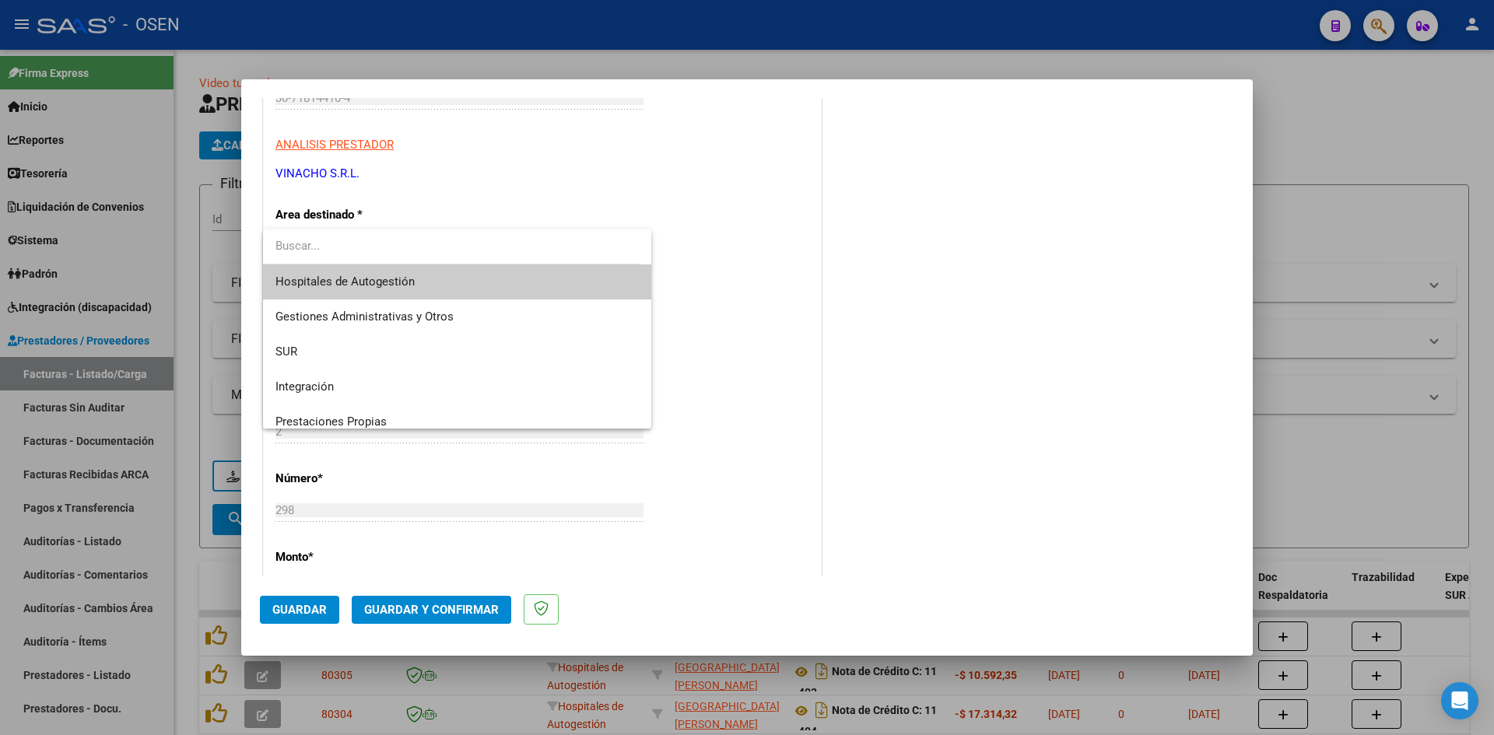
type input "S"
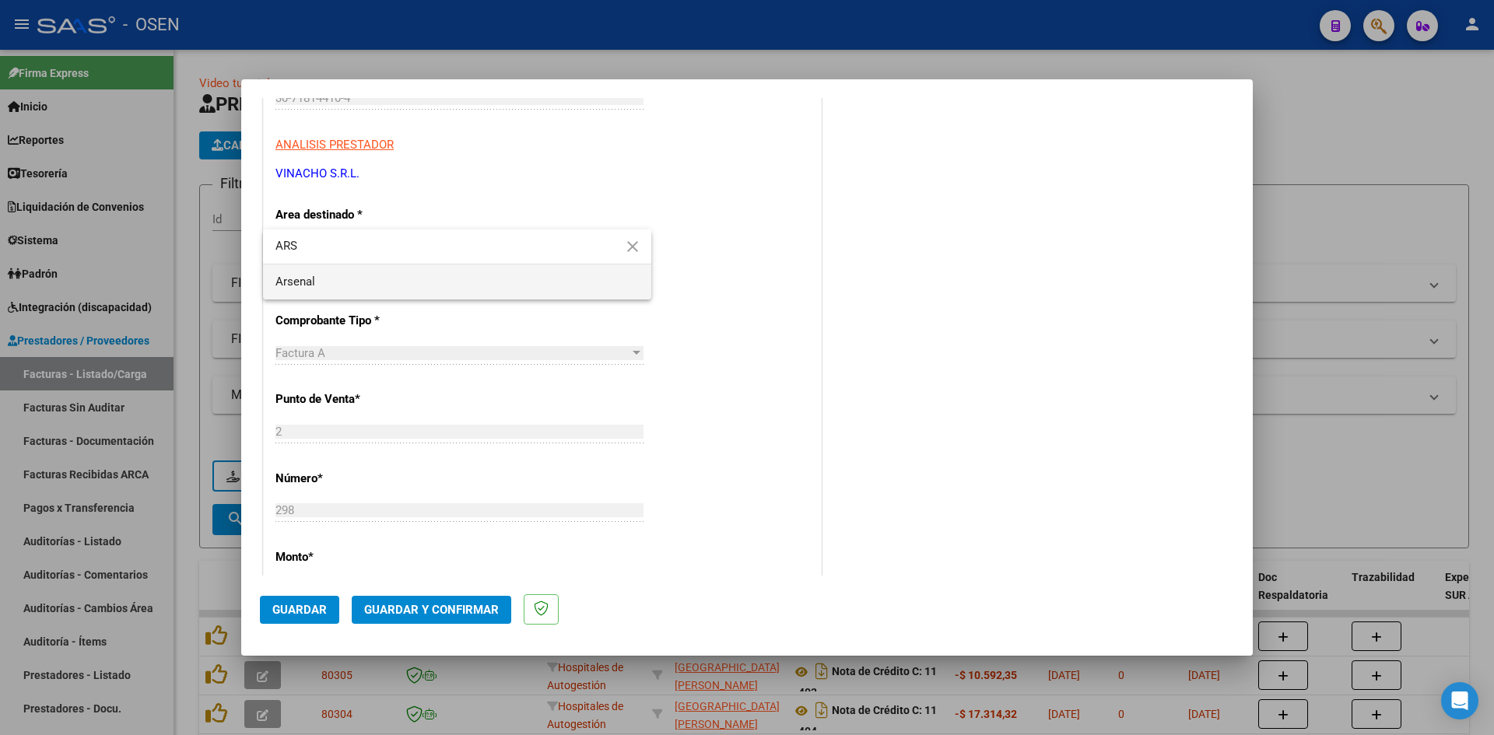
type input "ARS"
drag, startPoint x: 416, startPoint y: 278, endPoint x: 432, endPoint y: 461, distance: 184.2
click at [416, 278] on span "Arsenal" at bounding box center [456, 281] width 363 height 35
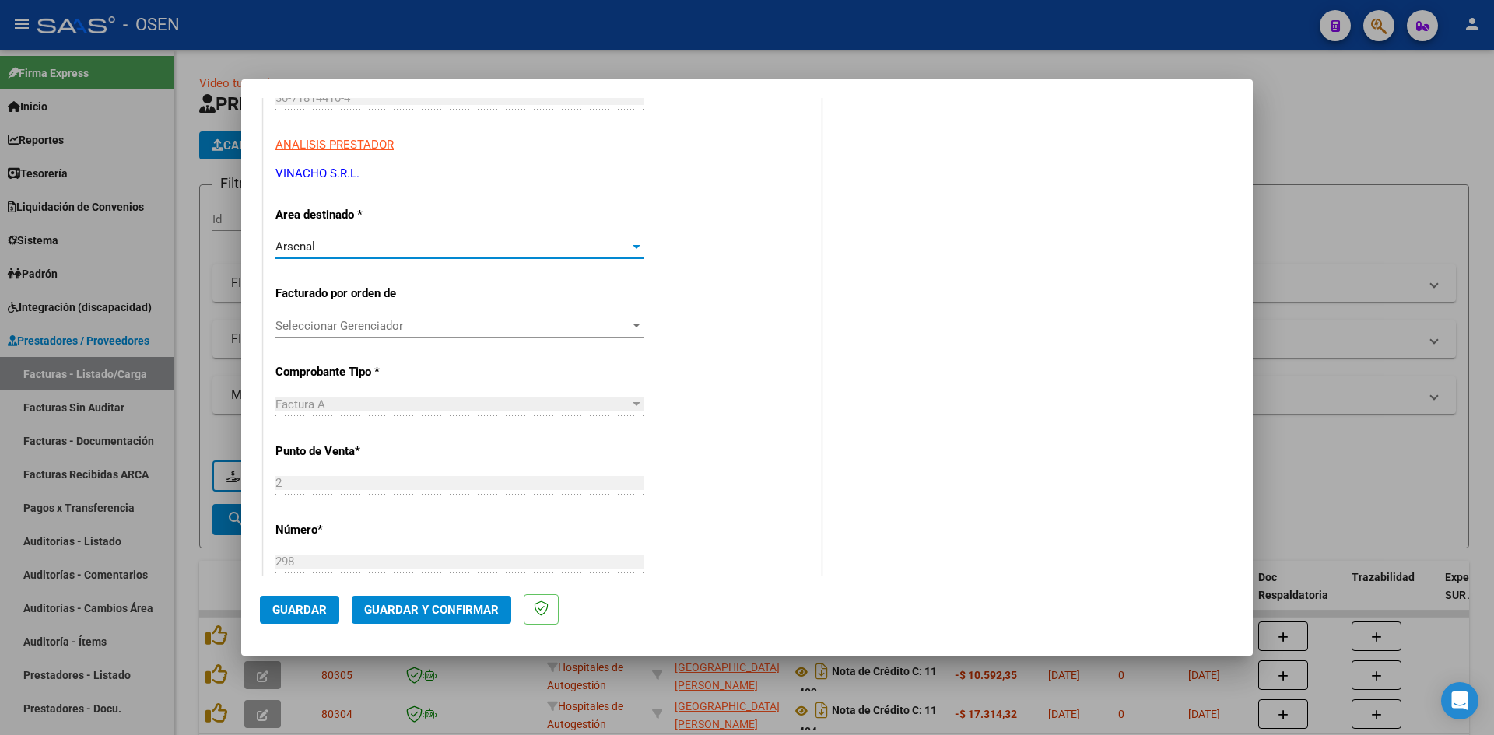
click at [460, 567] on span "Guardar y Confirmar" at bounding box center [431, 610] width 135 height 14
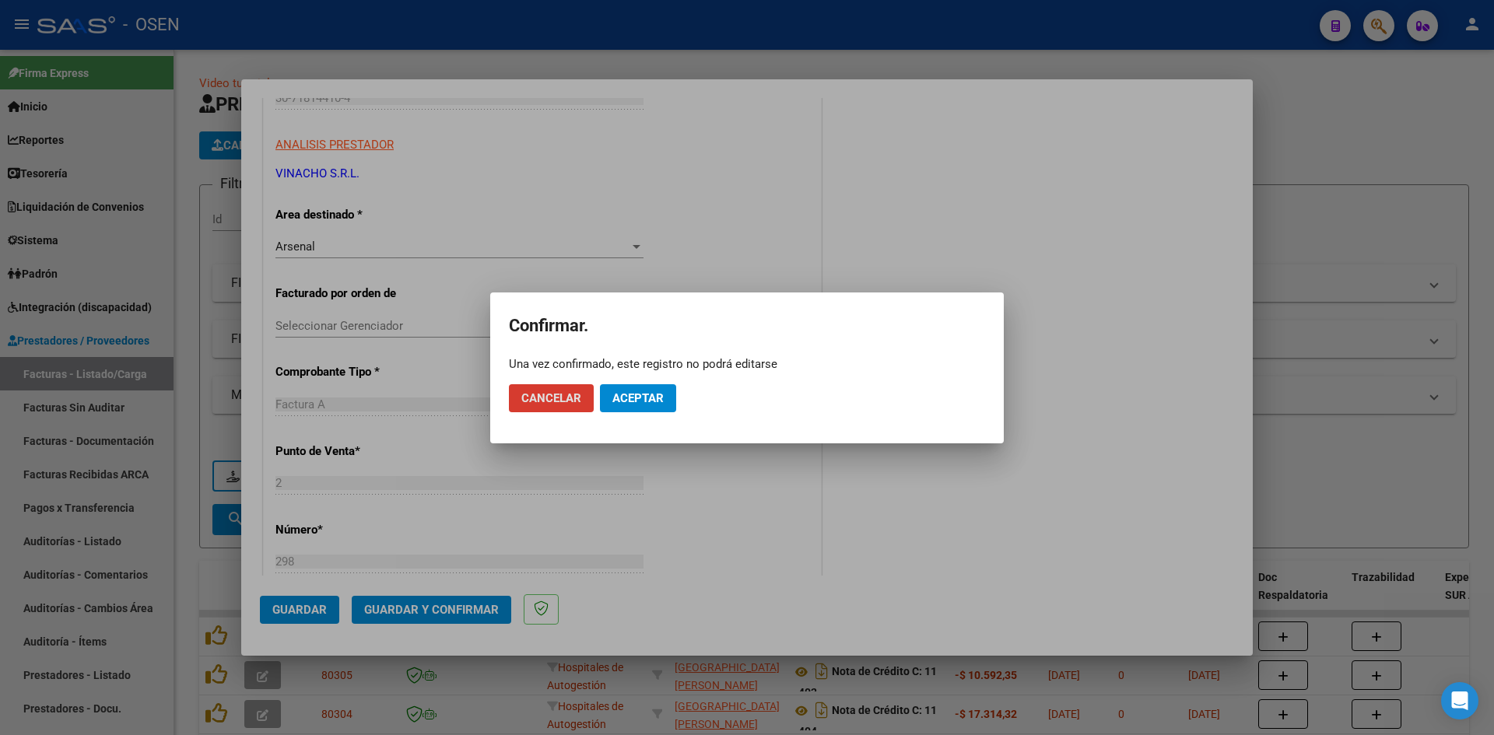
click at [675, 380] on mat-dialog-actions "Cancelar Aceptar" at bounding box center [747, 398] width 476 height 53
click at [657, 394] on span "Aceptar" at bounding box center [637, 398] width 51 height 14
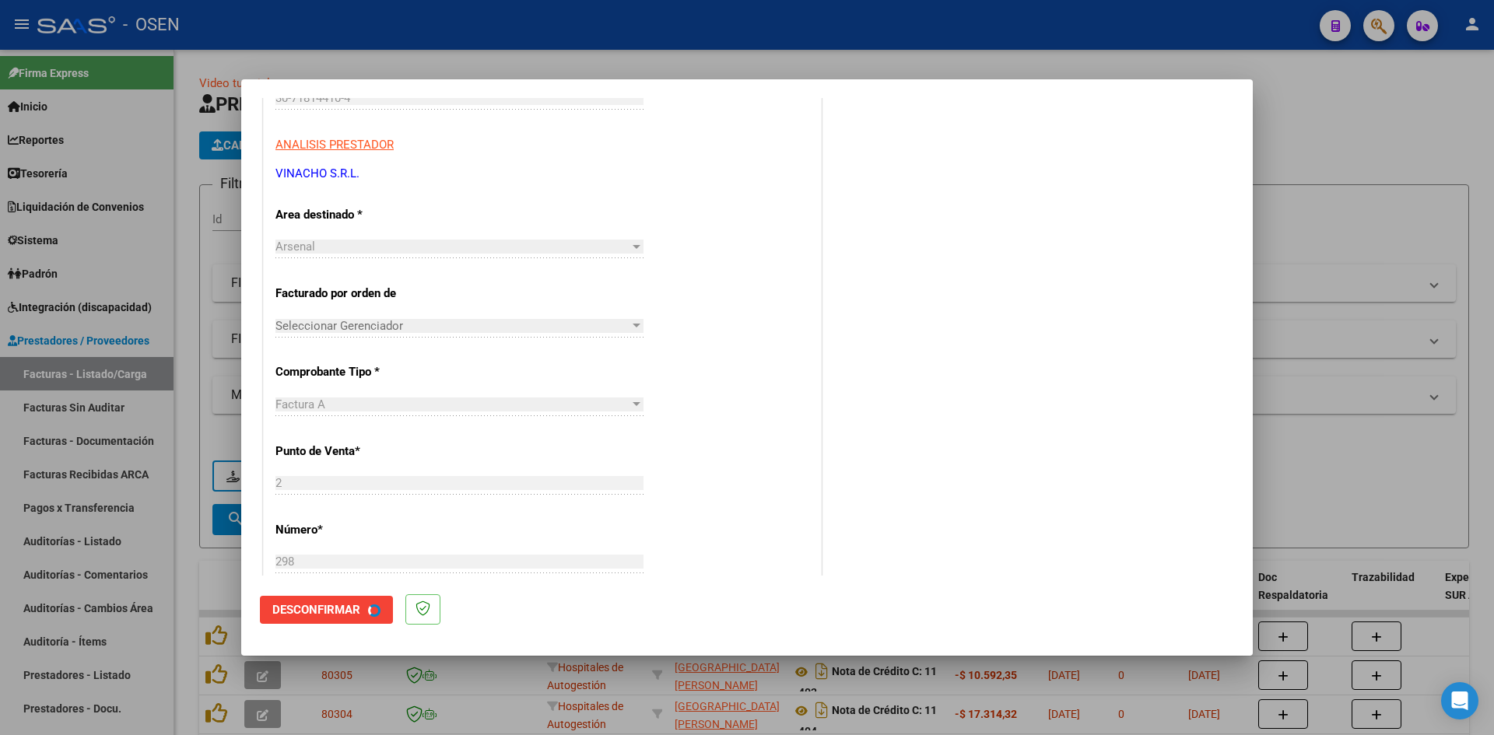
scroll to position [0, 0]
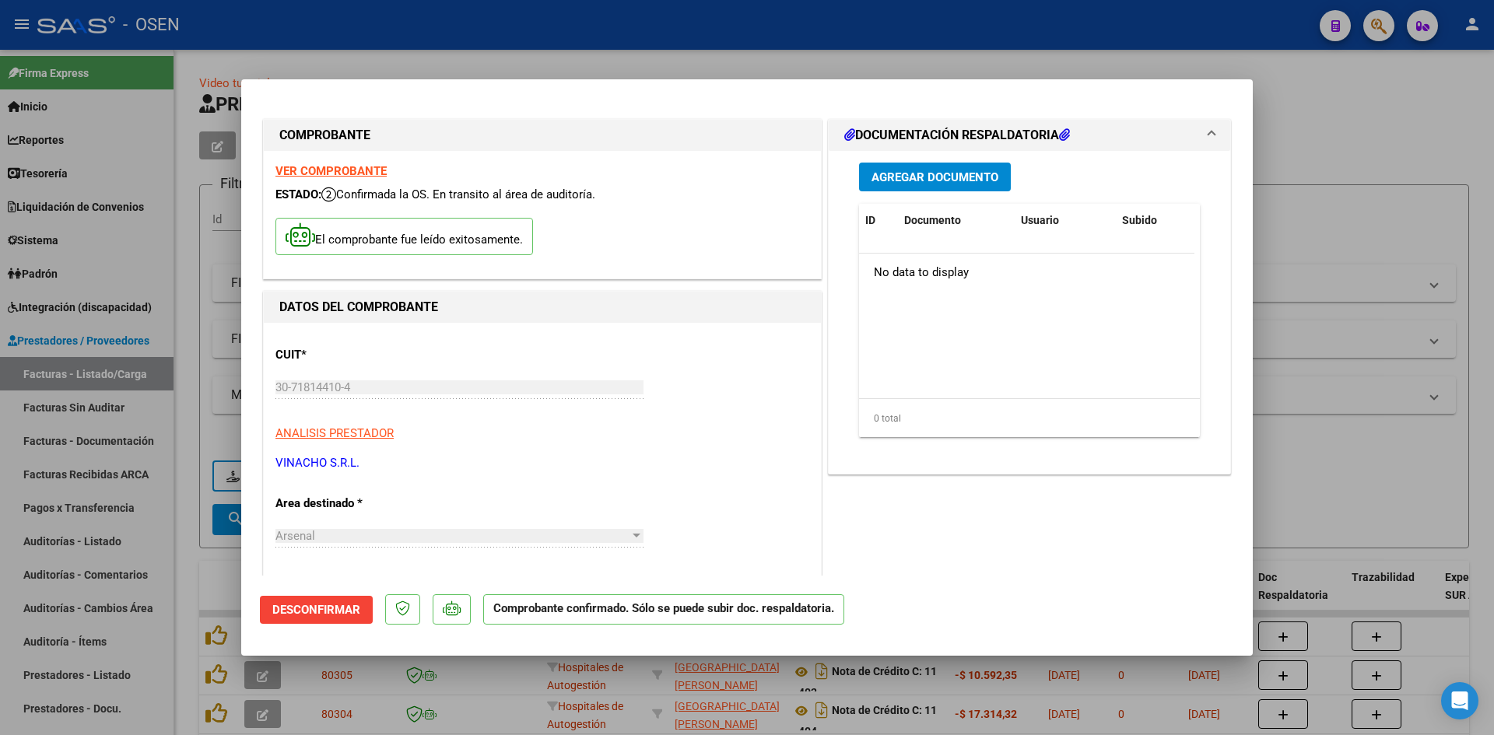
click at [87, 541] on div at bounding box center [747, 367] width 1494 height 735
type input "$ 0,00"
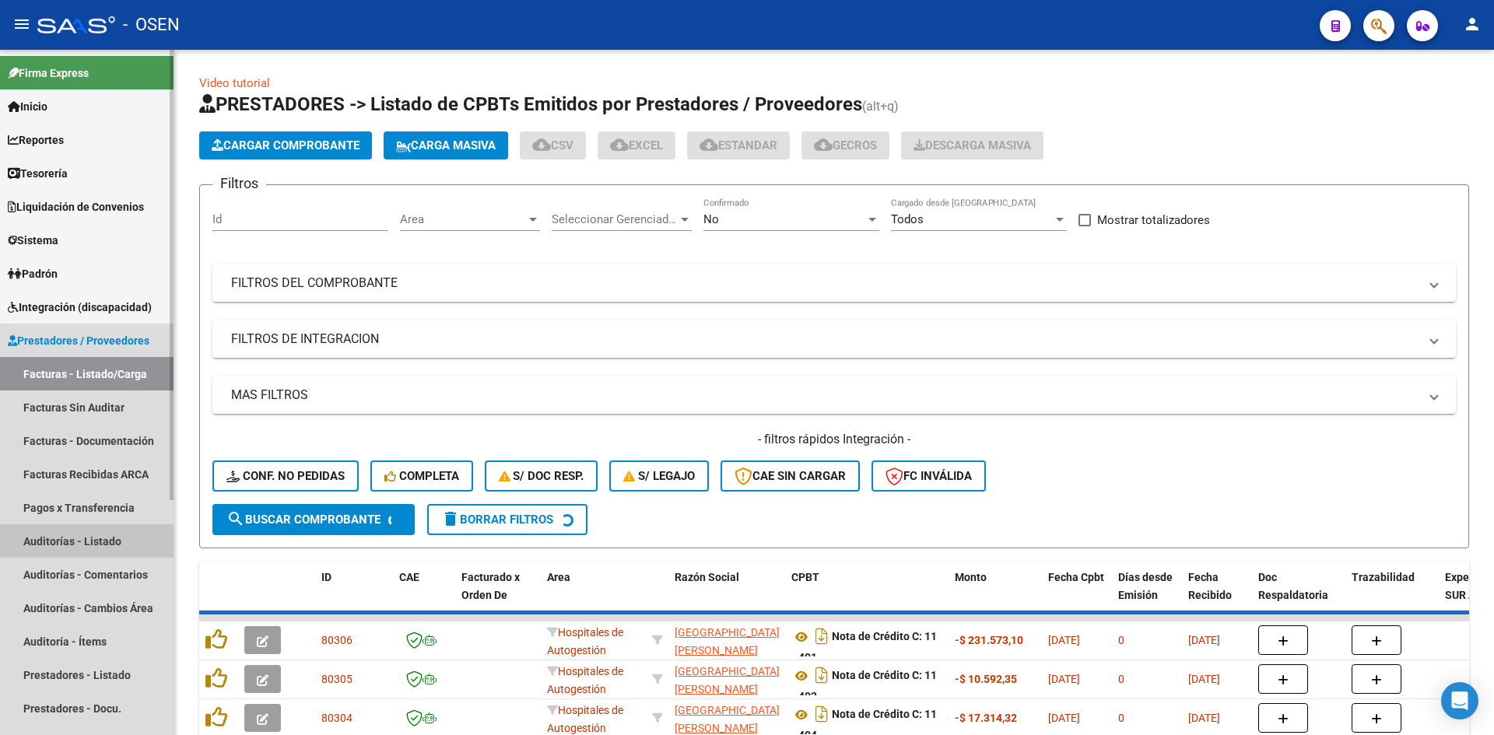
click at [84, 551] on link "Auditorías - Listado" at bounding box center [86, 540] width 173 height 33
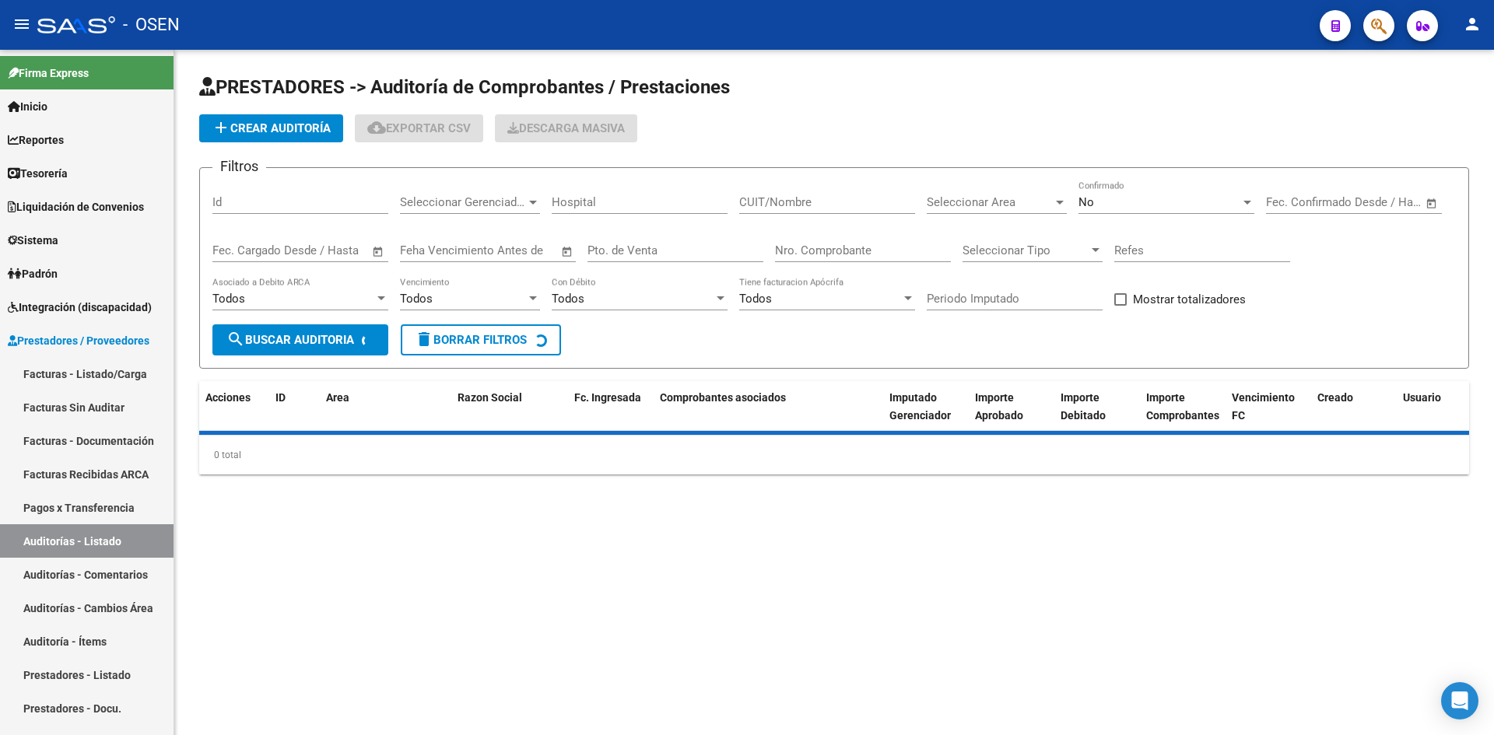
click at [254, 145] on app-list-header "PRESTADORES -> Auditoría de Comprobantes / Prestaciones add Crear Auditoría clo…" at bounding box center [834, 222] width 1270 height 294
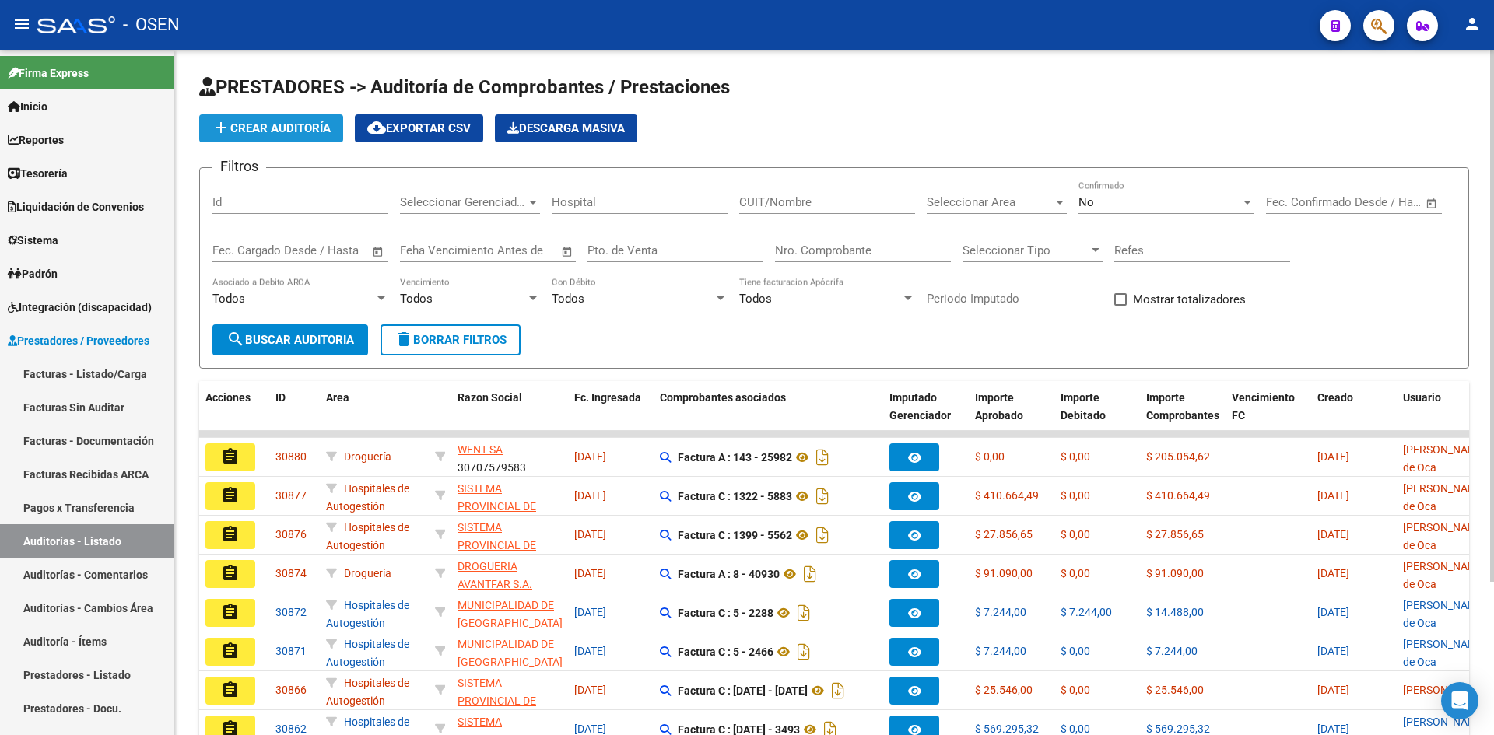
click at [271, 127] on span "add Crear Auditoría" at bounding box center [271, 128] width 119 height 14
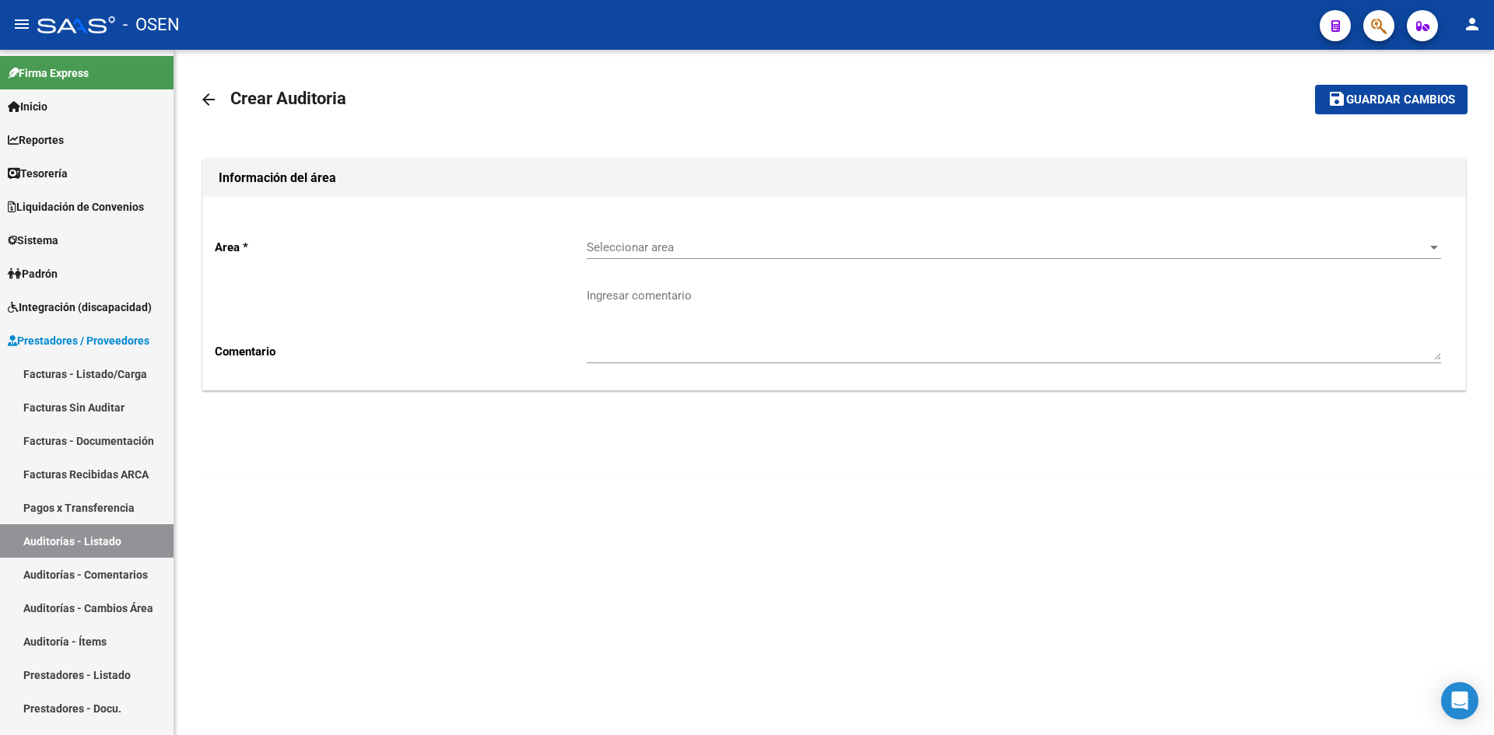
click at [699, 230] on div "Seleccionar area Seleccionar area" at bounding box center [1014, 242] width 854 height 33
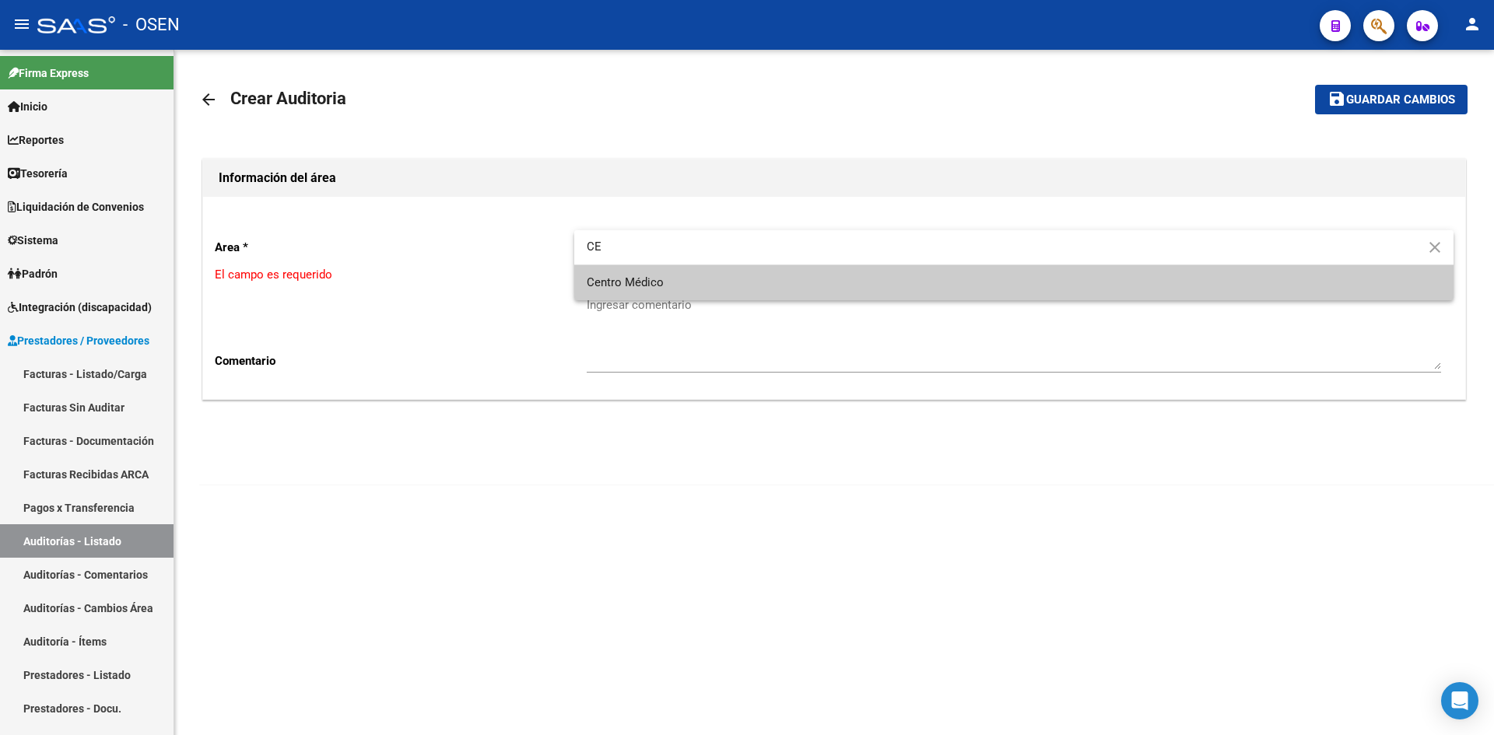
type input "CE"
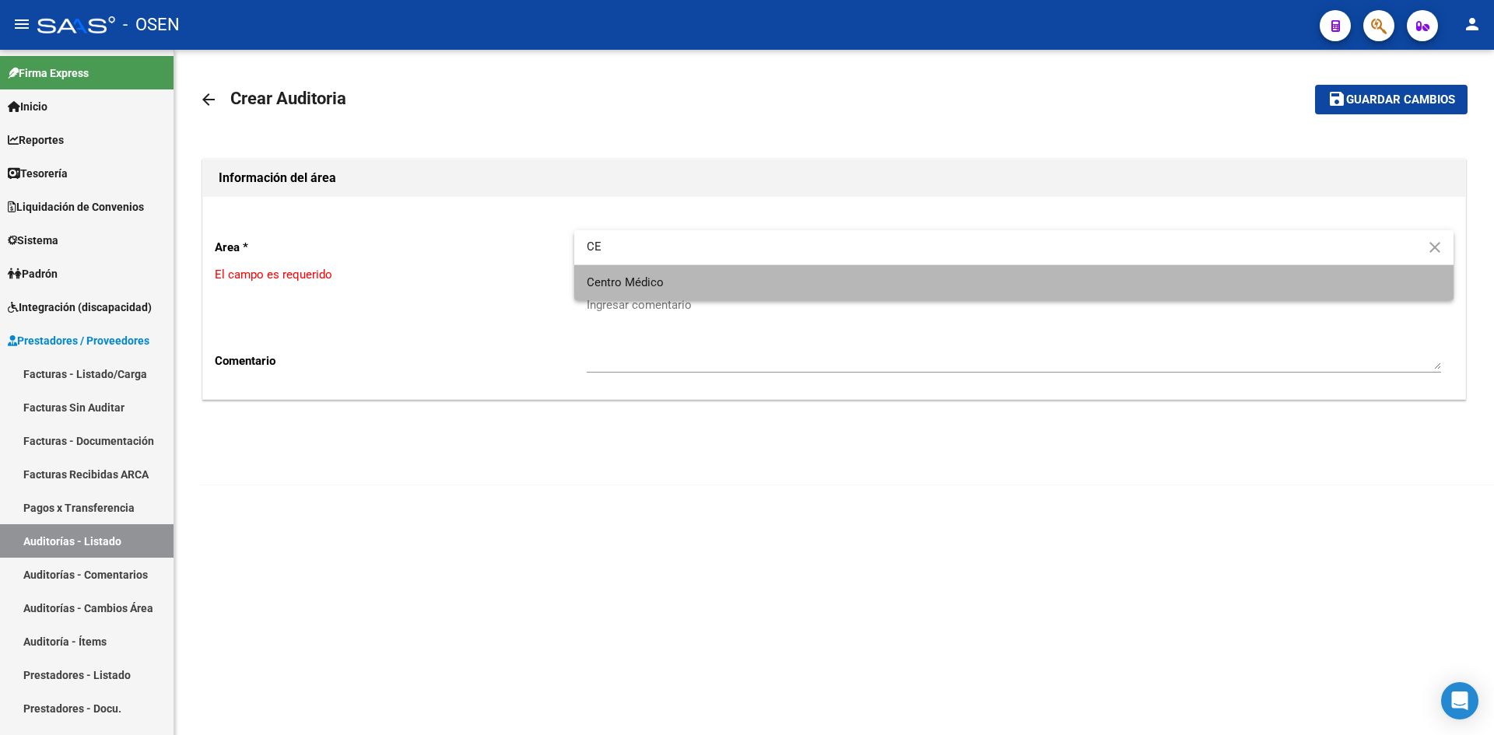
click at [687, 293] on span "Centro Médico" at bounding box center [1014, 282] width 854 height 35
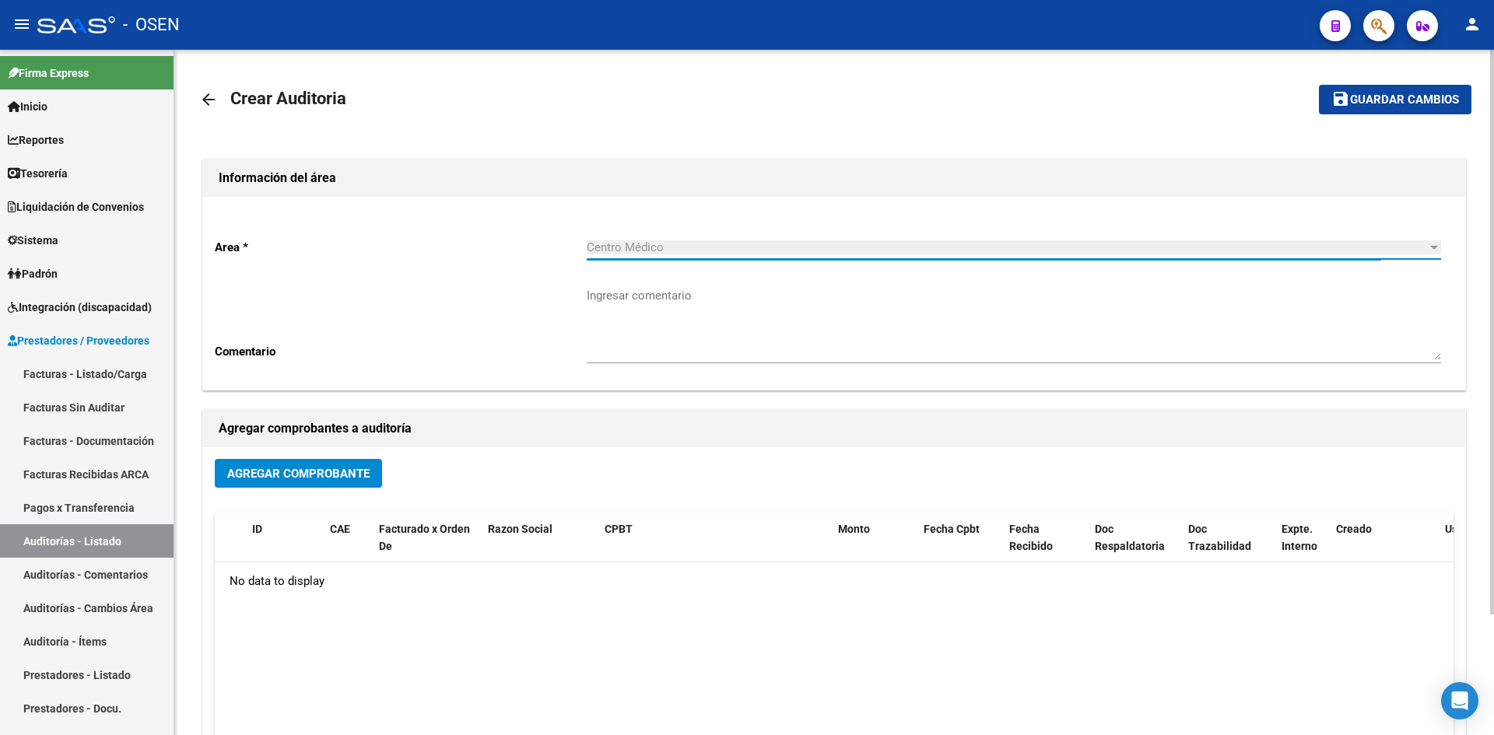
click at [330, 467] on span "Agregar Comprobante" at bounding box center [298, 474] width 142 height 14
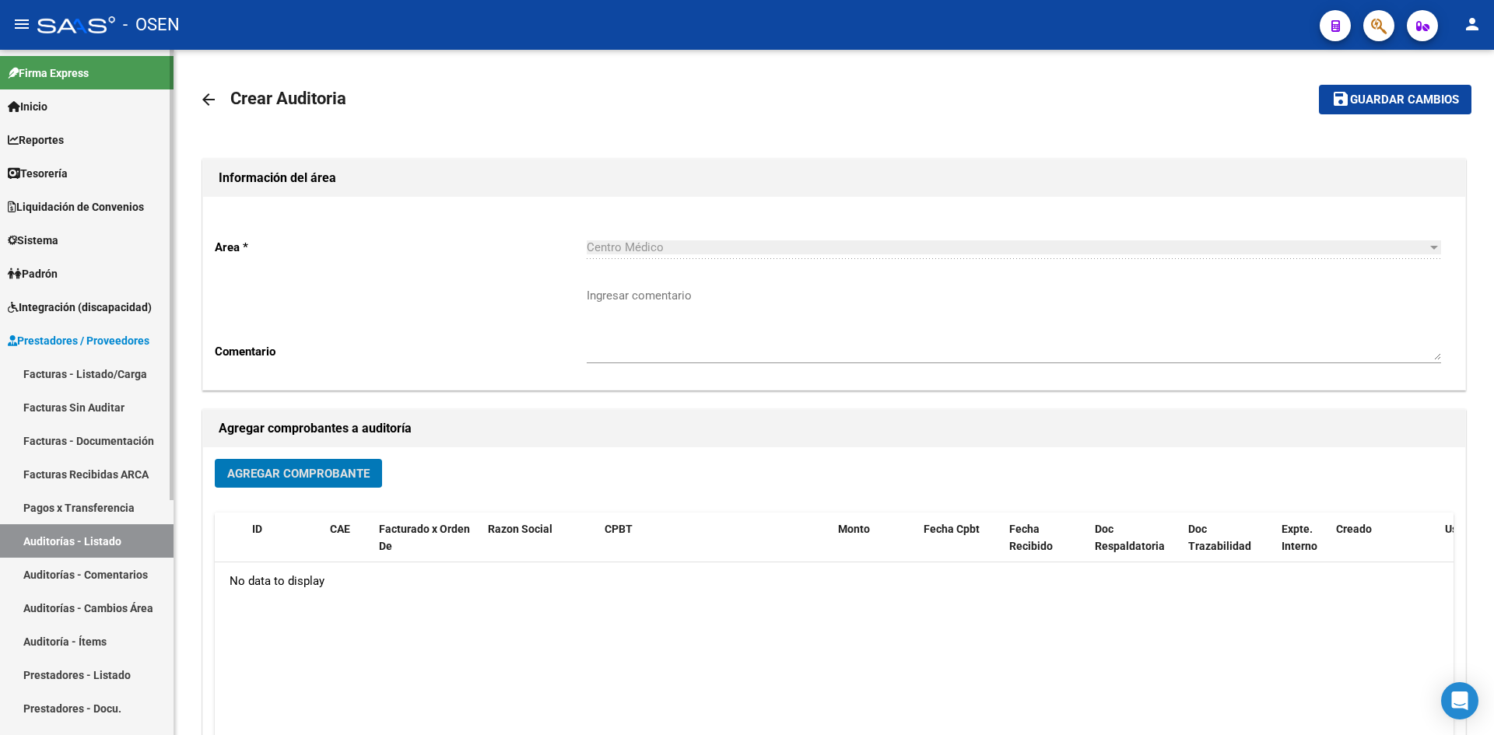
click at [110, 373] on link "Facturas - Listado/Carga" at bounding box center [86, 373] width 173 height 33
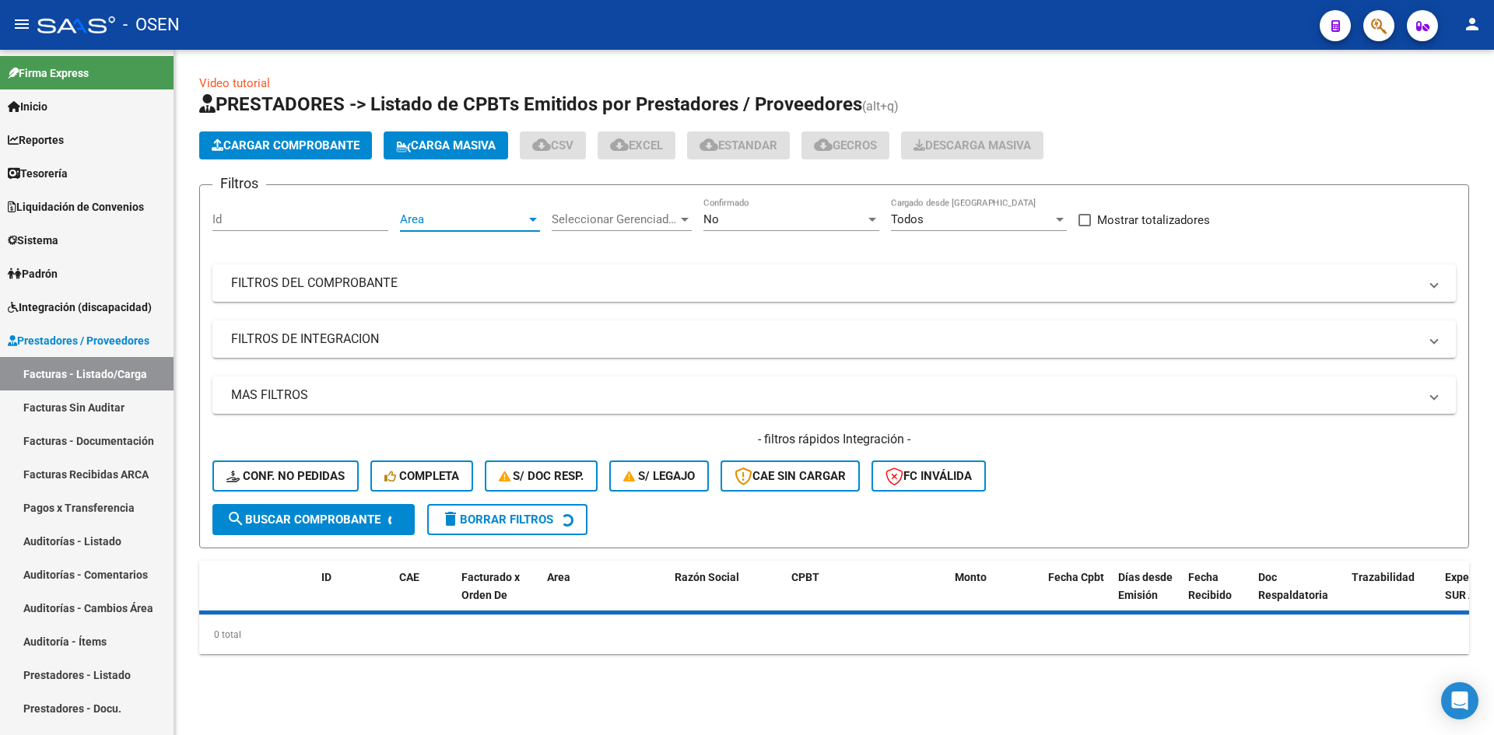
click at [527, 217] on div at bounding box center [533, 219] width 14 height 12
type input "CE"
drag, startPoint x: 508, startPoint y: 285, endPoint x: 490, endPoint y: 308, distance: 28.8
click at [506, 289] on span "Centro Médico" at bounding box center [490, 289] width 181 height 35
drag, startPoint x: 377, startPoint y: 518, endPoint x: 414, endPoint y: 521, distance: 36.7
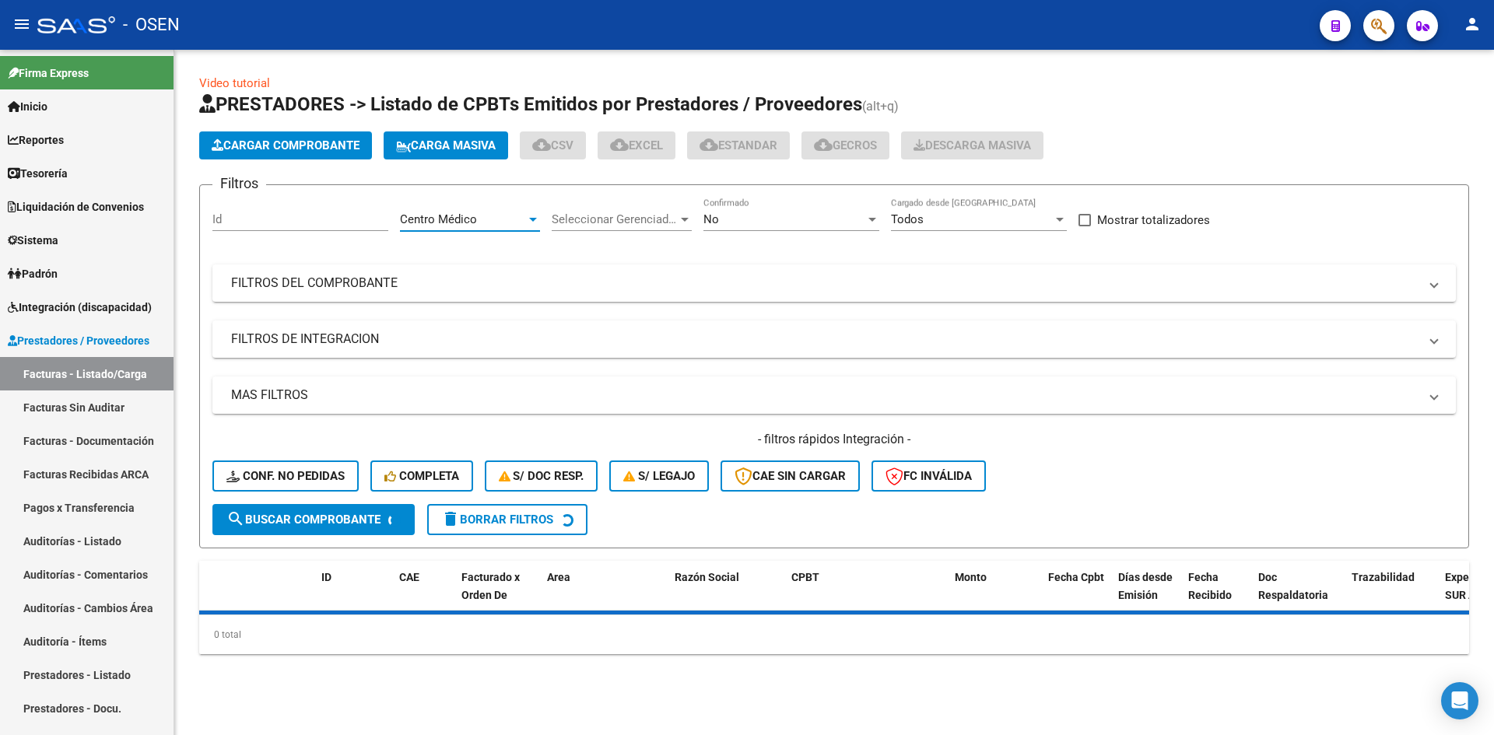
click at [374, 519] on span "search Buscar Comprobante" at bounding box center [303, 520] width 154 height 14
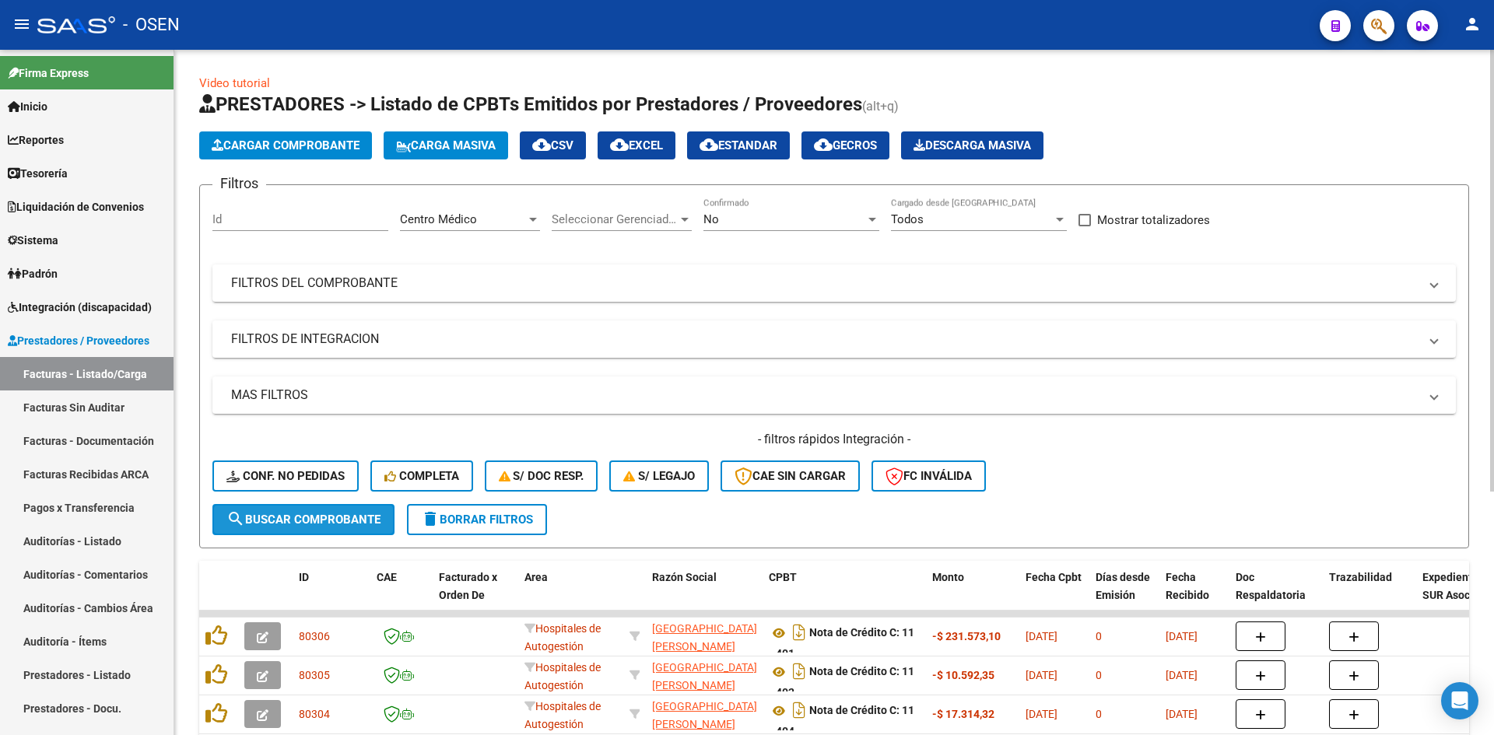
click at [359, 528] on button "search Buscar Comprobante" at bounding box center [303, 519] width 182 height 31
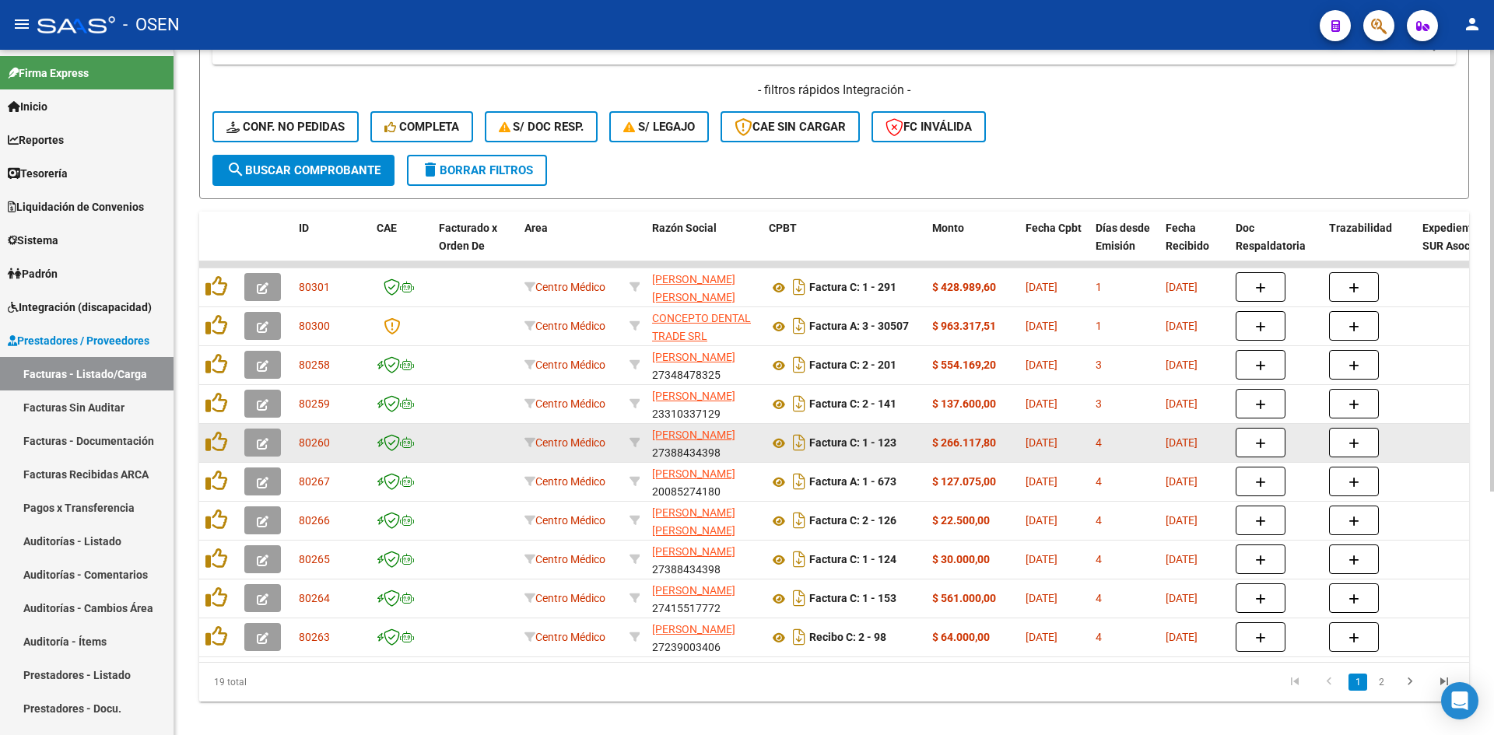
scroll to position [377, 0]
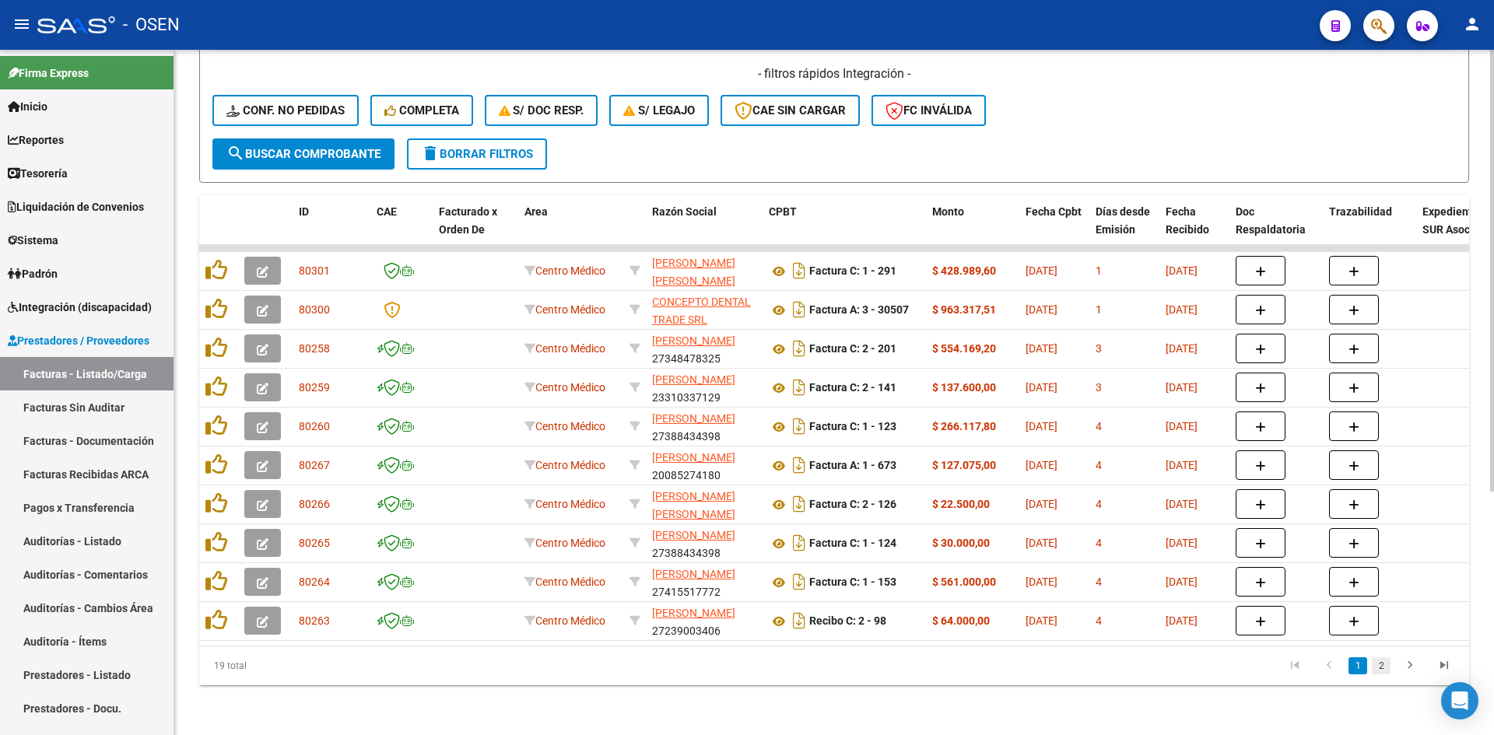
click at [1194, 567] on link "2" at bounding box center [1380, 665] width 19 height 17
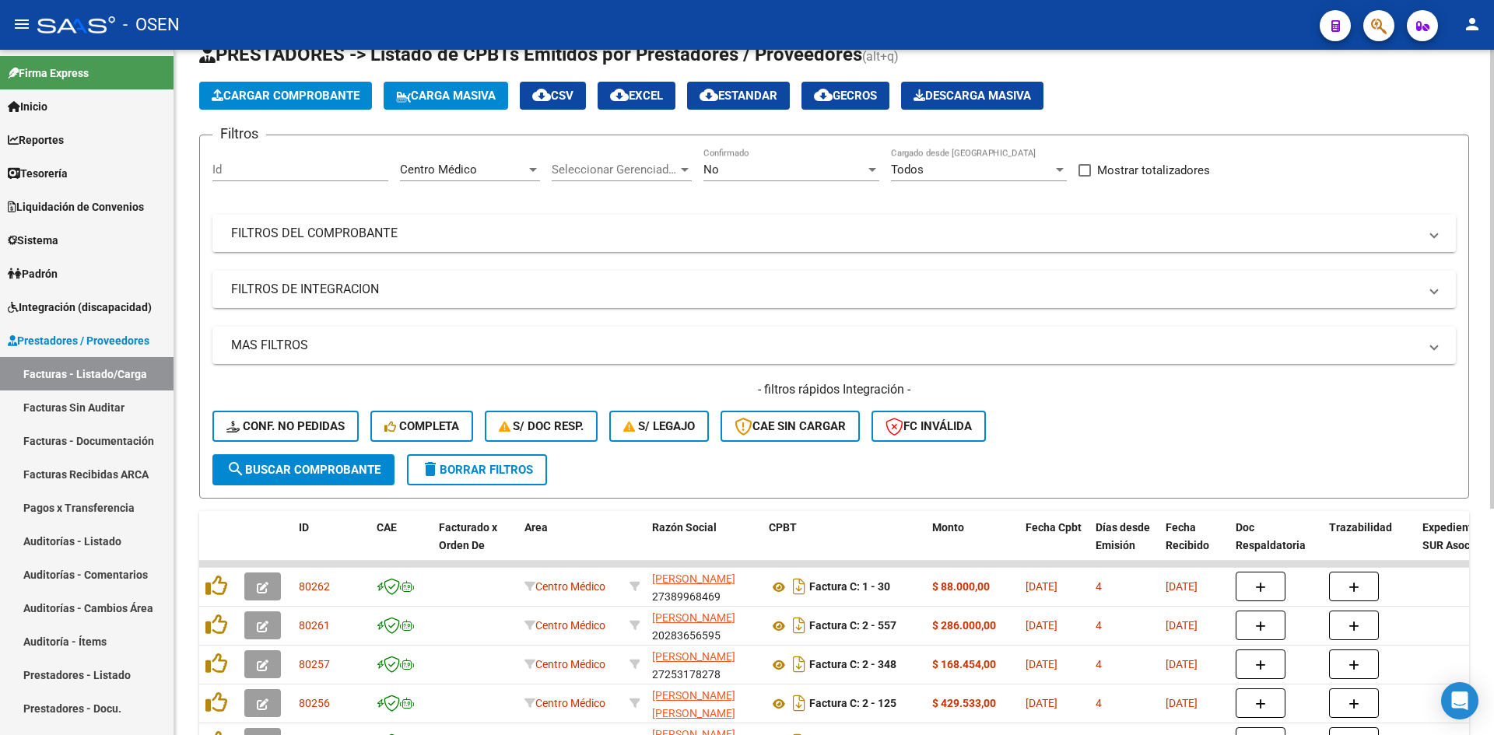
scroll to position [0, 0]
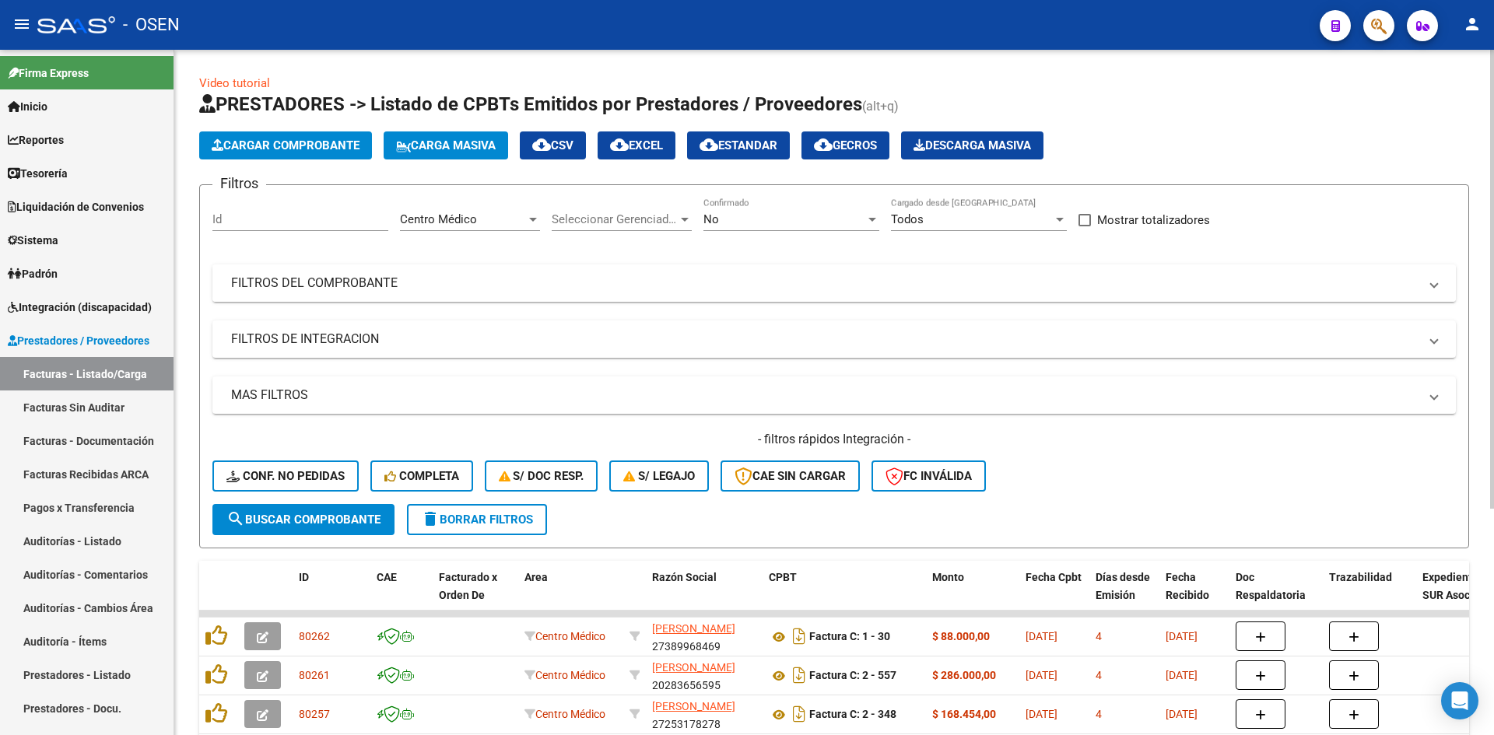
click at [453, 284] on mat-panel-title "FILTROS DEL COMPROBANTE" at bounding box center [824, 283] width 1187 height 17
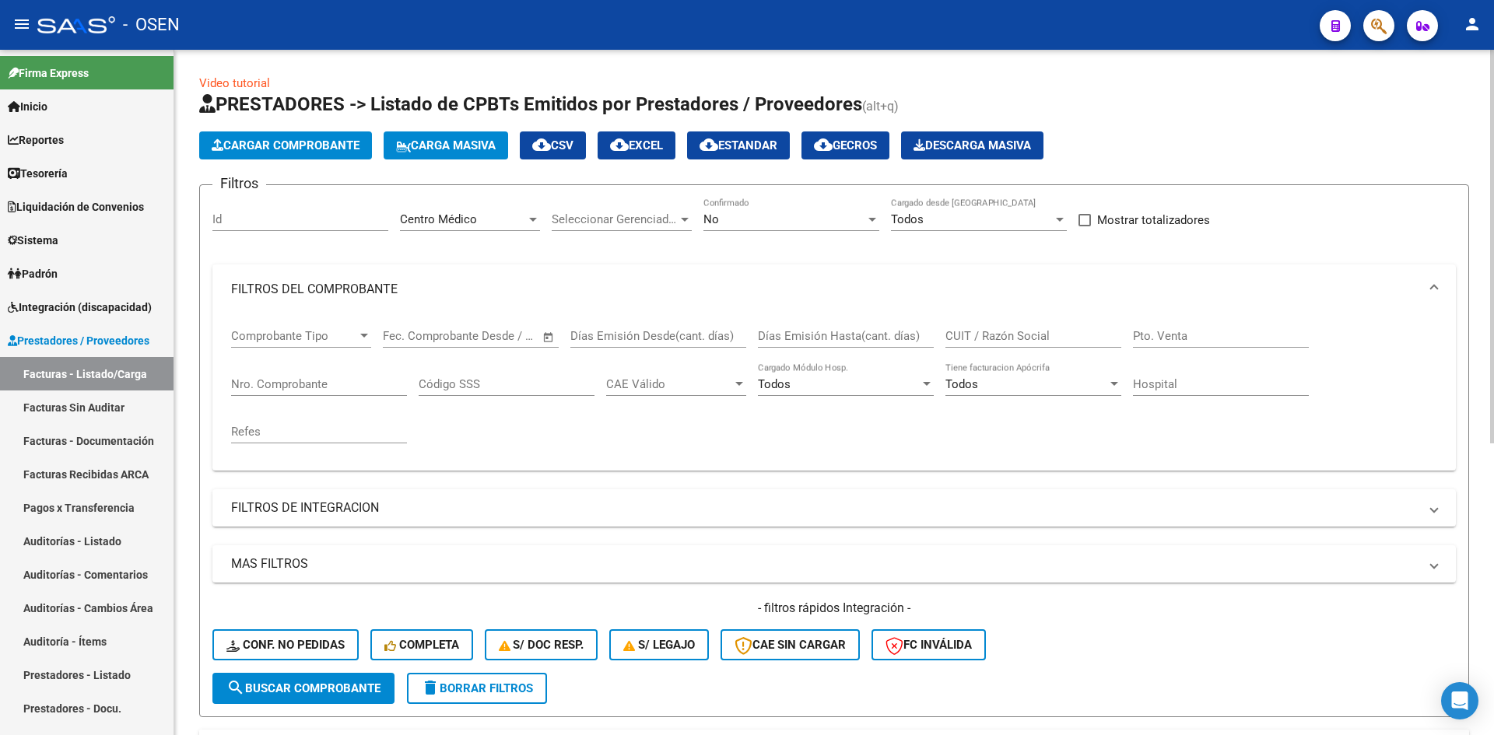
click at [1012, 338] on input "CUIT / Razón Social" at bounding box center [1033, 336] width 176 height 14
type input "[PERSON_NAME]"
drag, startPoint x: 368, startPoint y: 684, endPoint x: 459, endPoint y: 667, distance: 92.5
click at [373, 567] on span "search Buscar Comprobante" at bounding box center [303, 688] width 154 height 14
click at [748, 215] on div "No" at bounding box center [784, 219] width 162 height 14
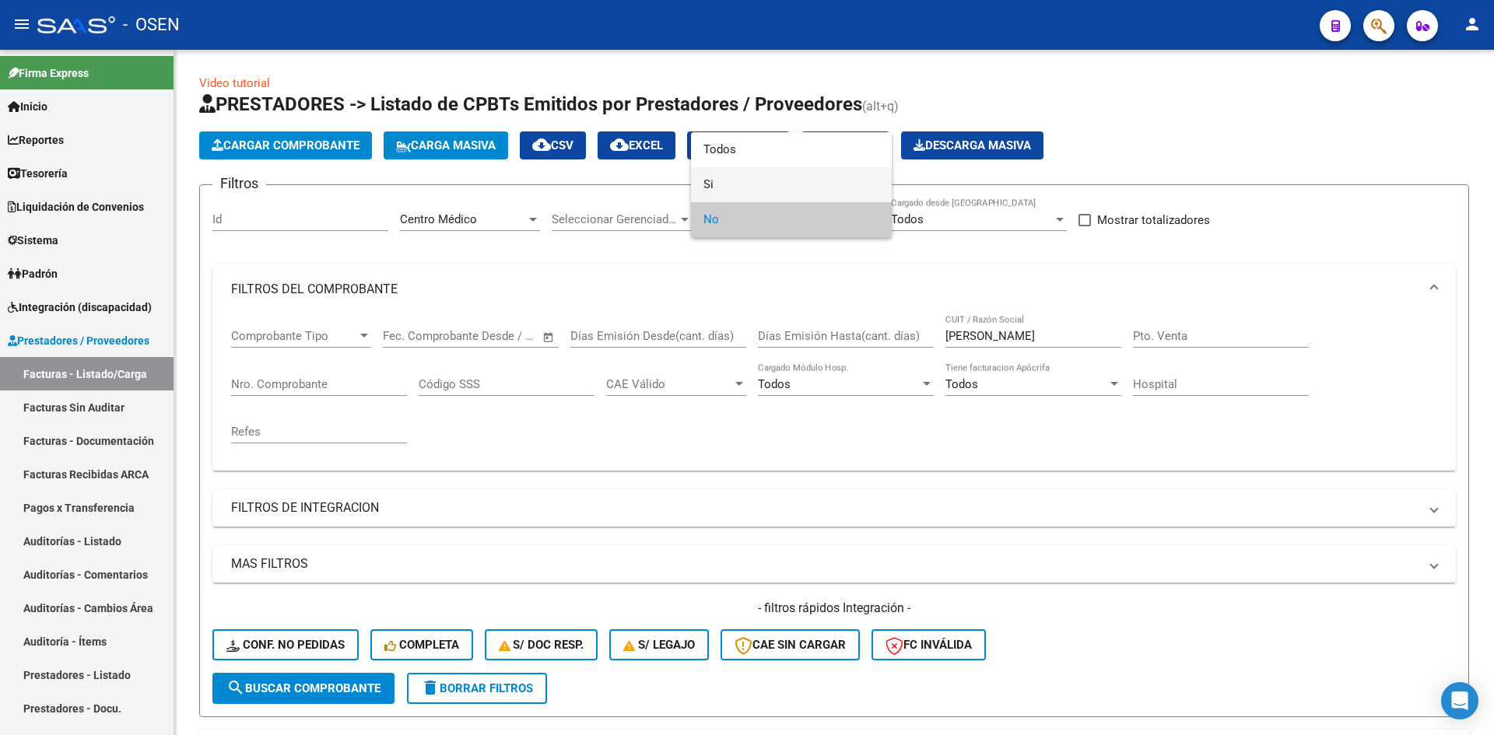
click at [755, 182] on span "Si" at bounding box center [791, 184] width 176 height 35
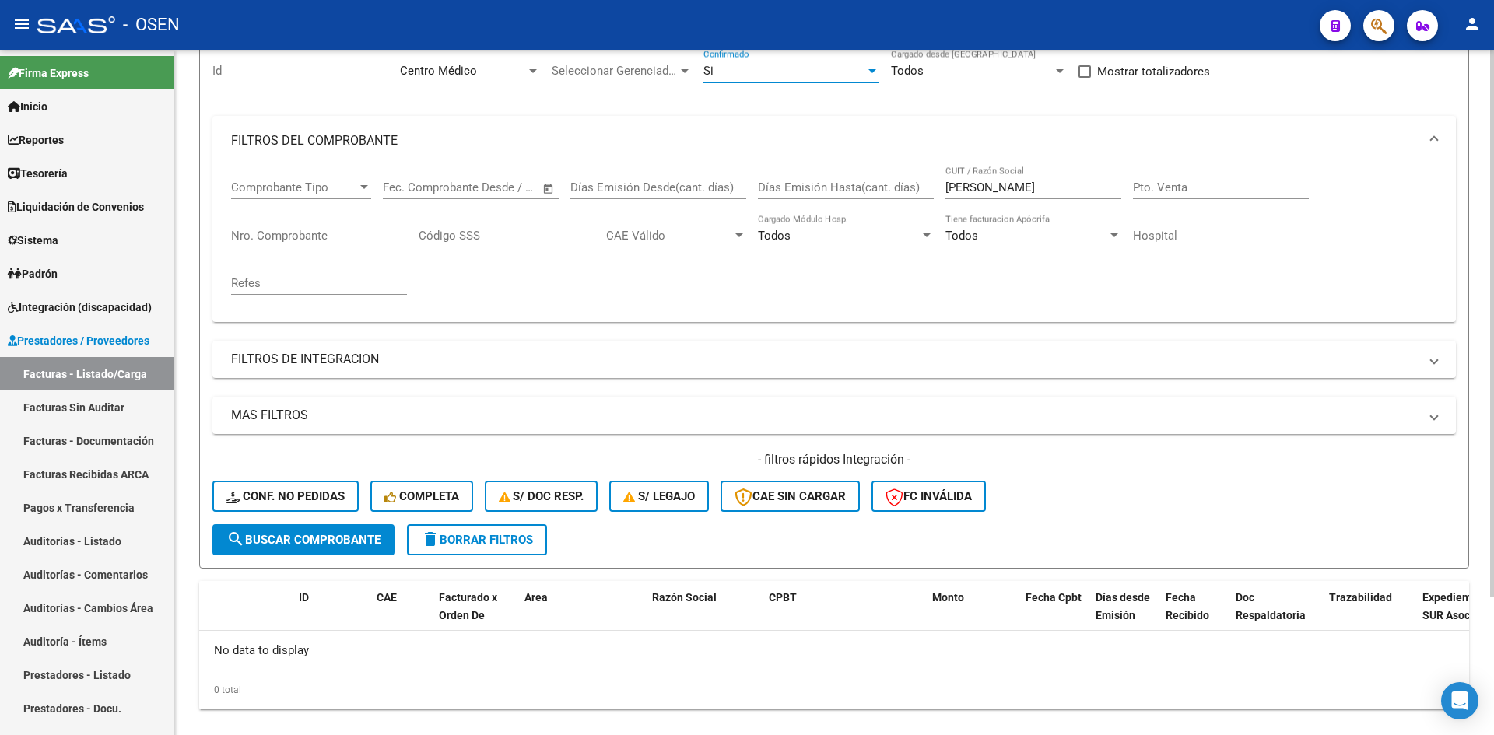
scroll to position [173, 0]
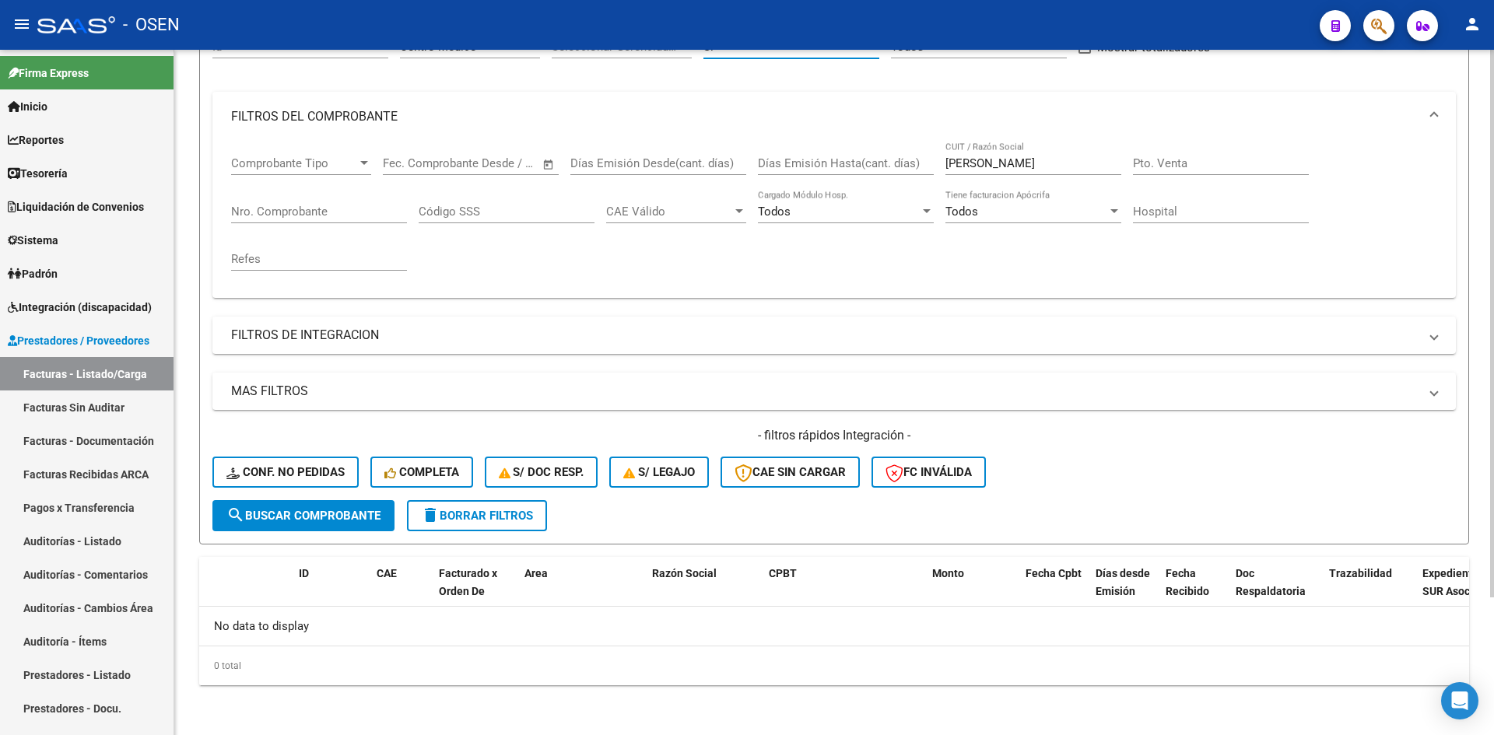
click at [359, 499] on div "- filtros rápidos Integración - Conf. no pedidas Completa S/ Doc Resp. S/ legaj…" at bounding box center [833, 463] width 1243 height 73
click at [352, 515] on span "search Buscar Comprobante" at bounding box center [303, 516] width 154 height 14
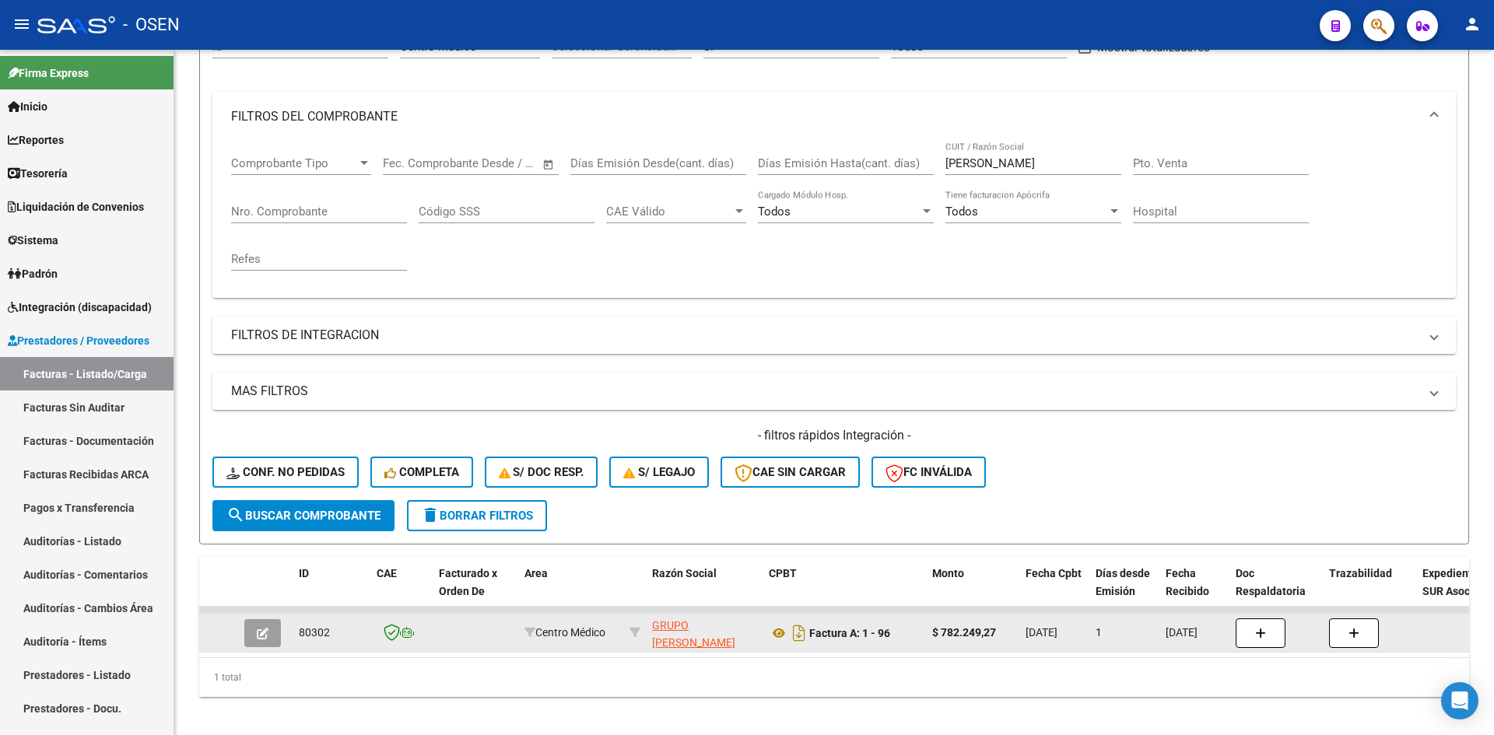
click at [268, 567] on button "button" at bounding box center [262, 633] width 37 height 28
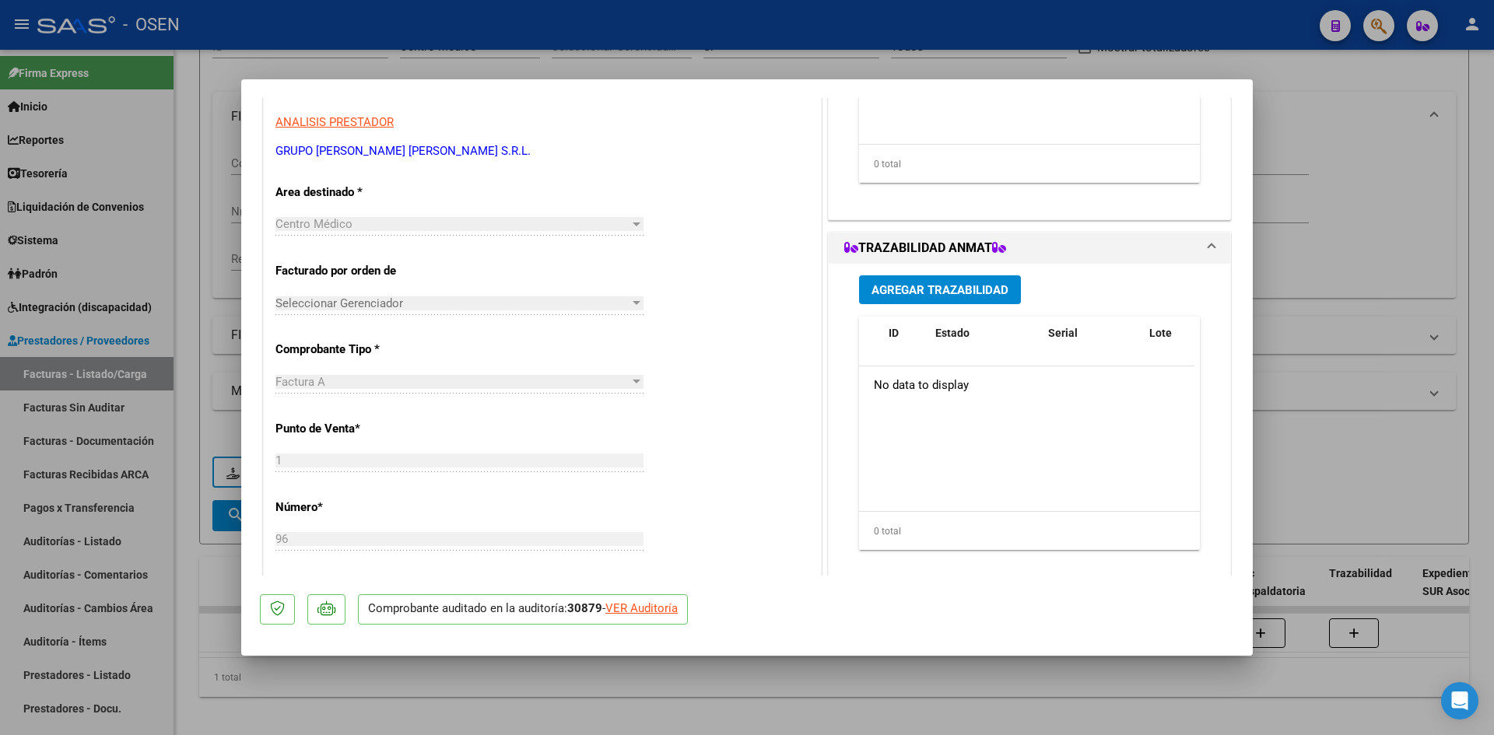
scroll to position [259, 0]
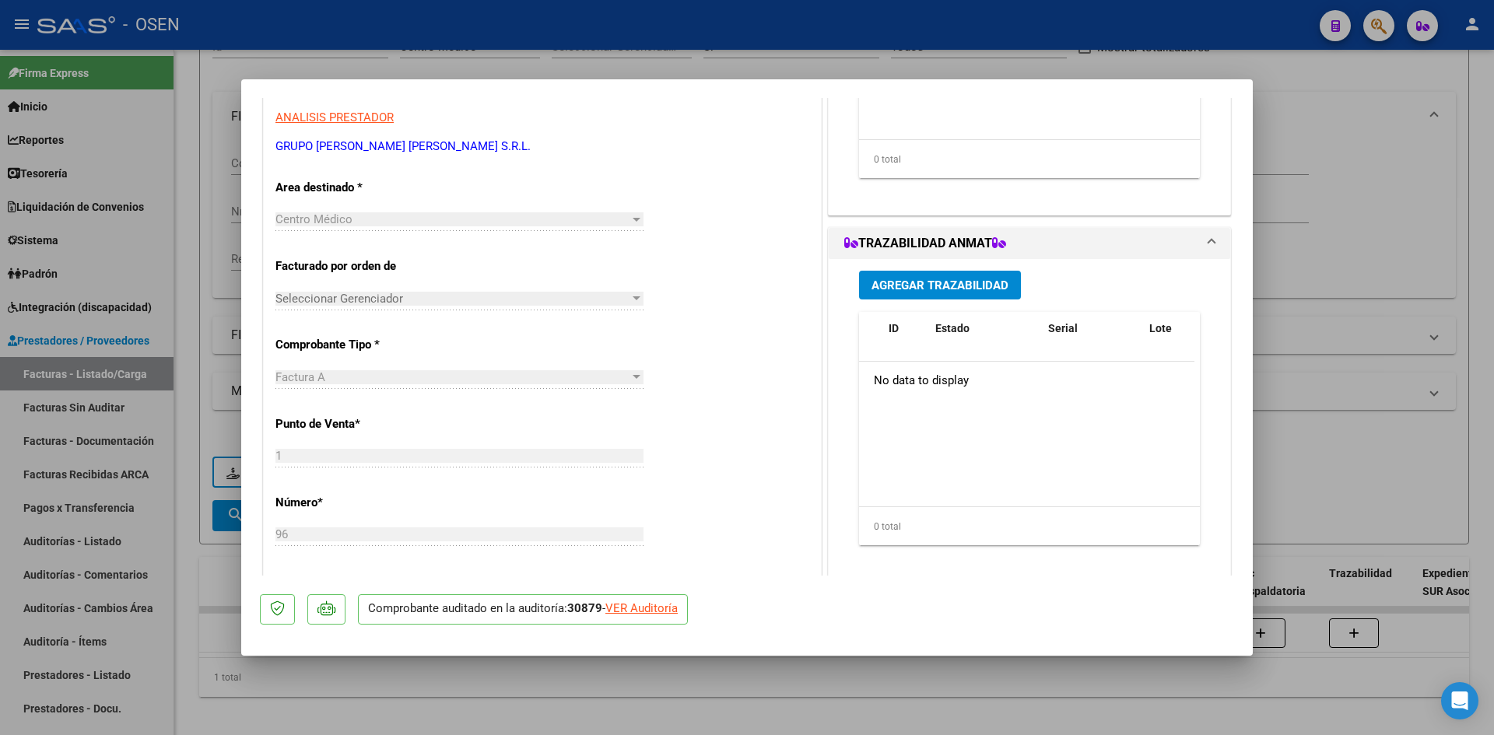
click at [654, 567] on div "VER Auditoría" at bounding box center [641, 609] width 72 height 18
type input "$ 0,00"
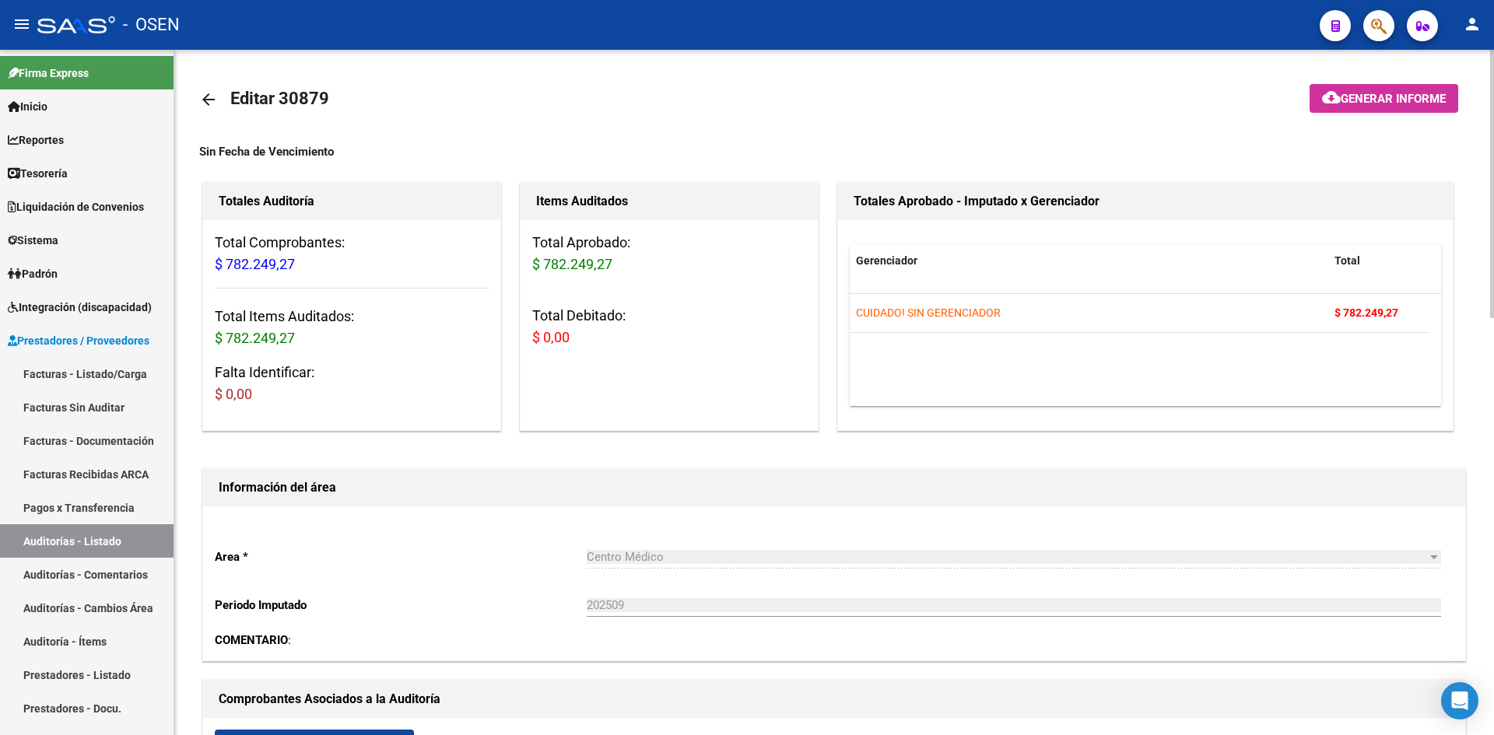
click at [201, 100] on mat-icon "arrow_back" at bounding box center [208, 99] width 19 height 19
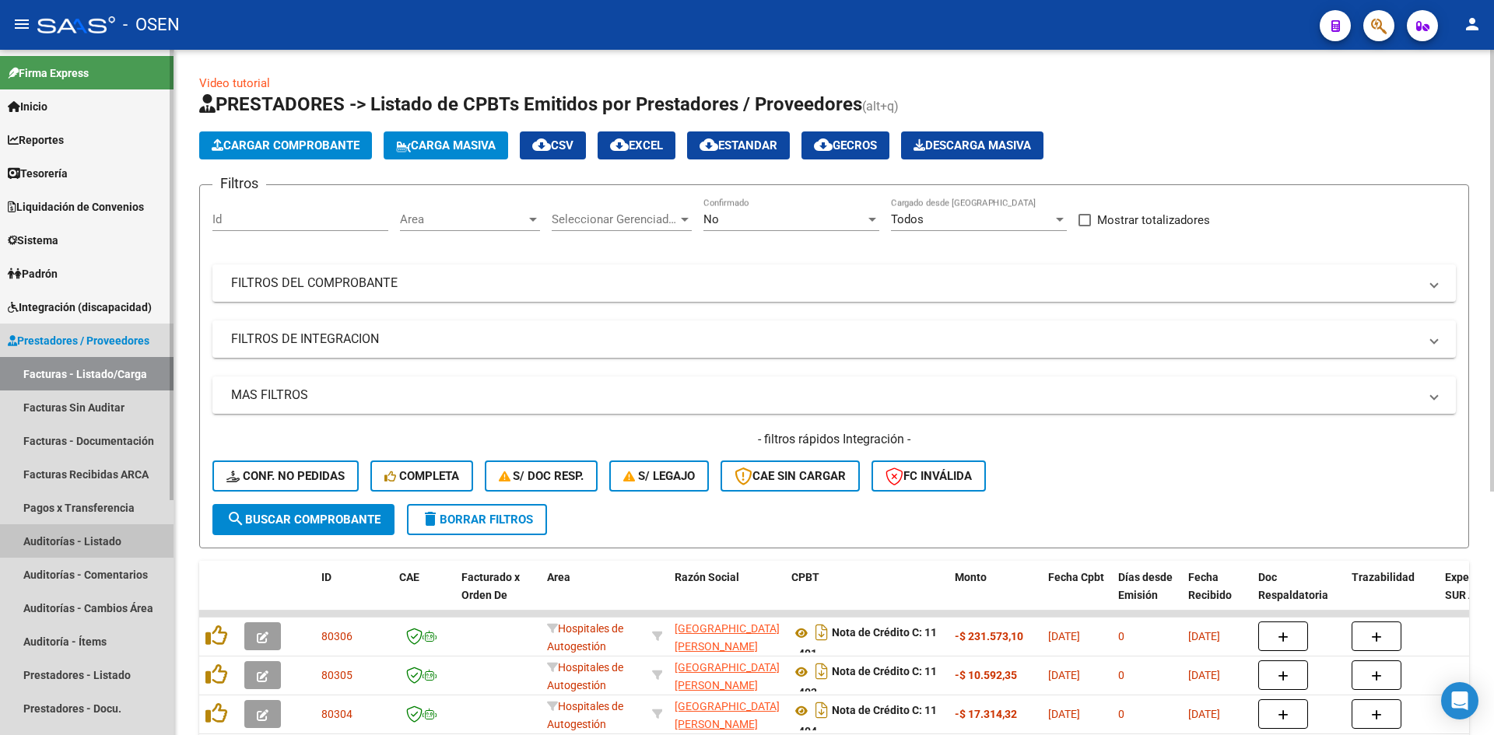
click at [103, 541] on link "Auditorías - Listado" at bounding box center [86, 540] width 173 height 33
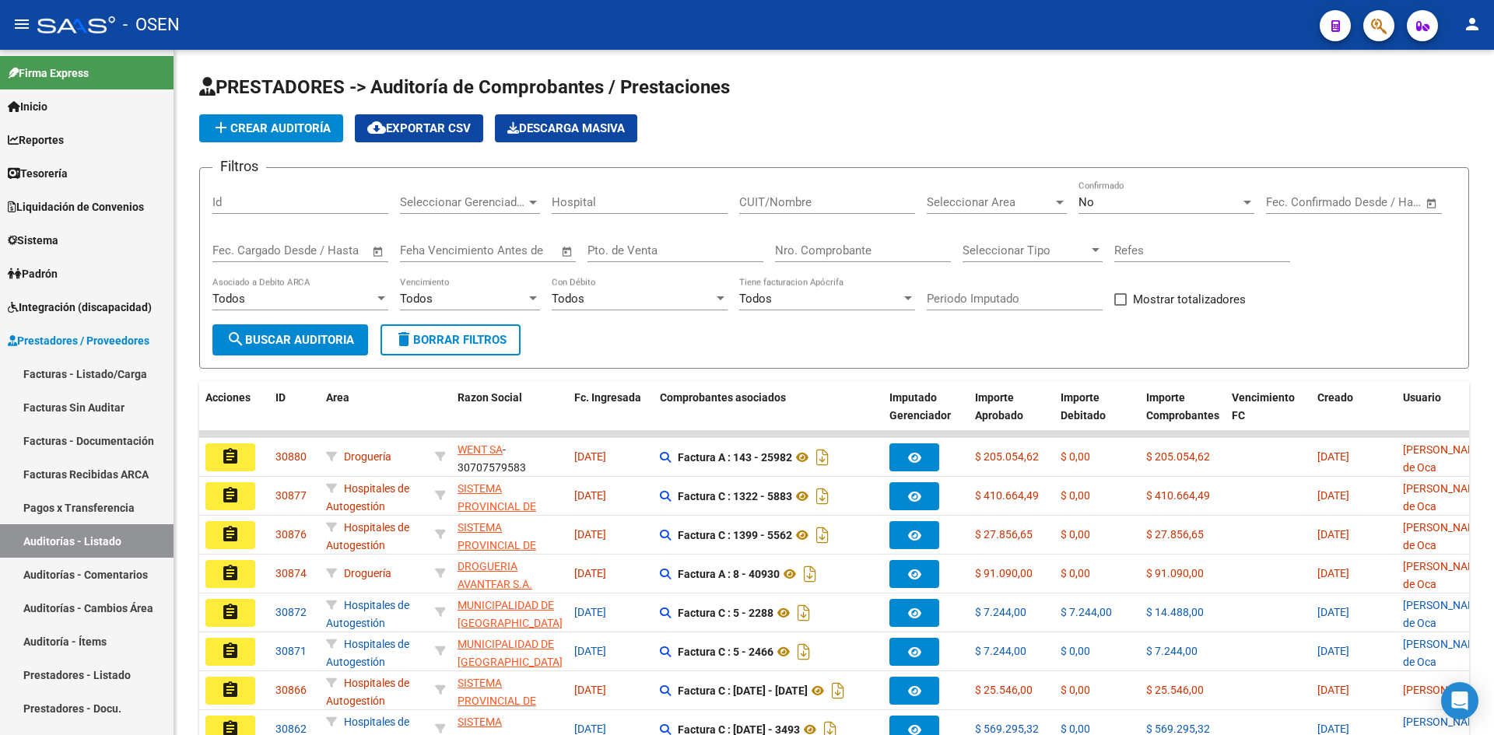
click at [285, 124] on span "add Crear Auditoría" at bounding box center [271, 128] width 119 height 14
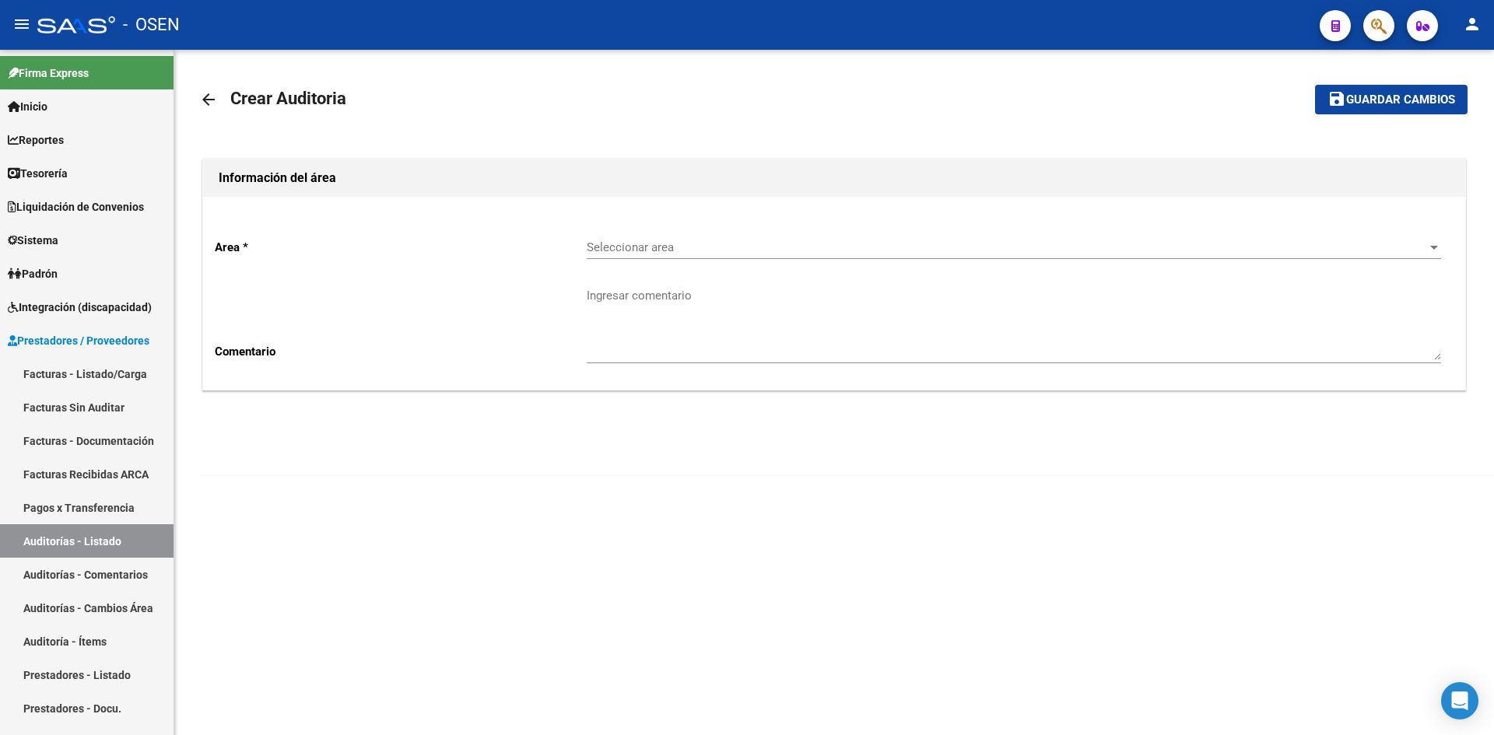
click at [663, 245] on span "Seleccionar area" at bounding box center [1007, 247] width 840 height 14
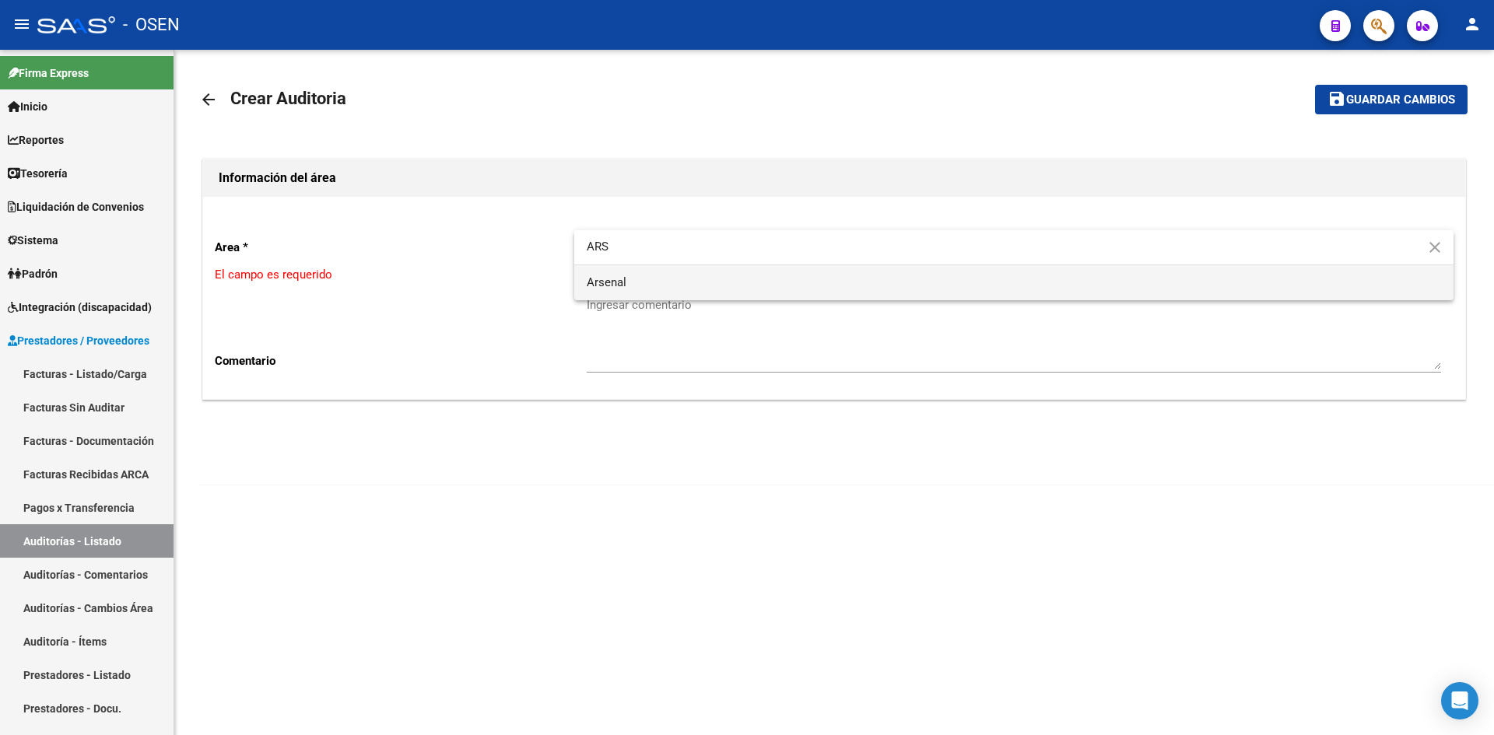
type input "ARS"
click at [634, 275] on span "Arsenal" at bounding box center [1014, 282] width 854 height 35
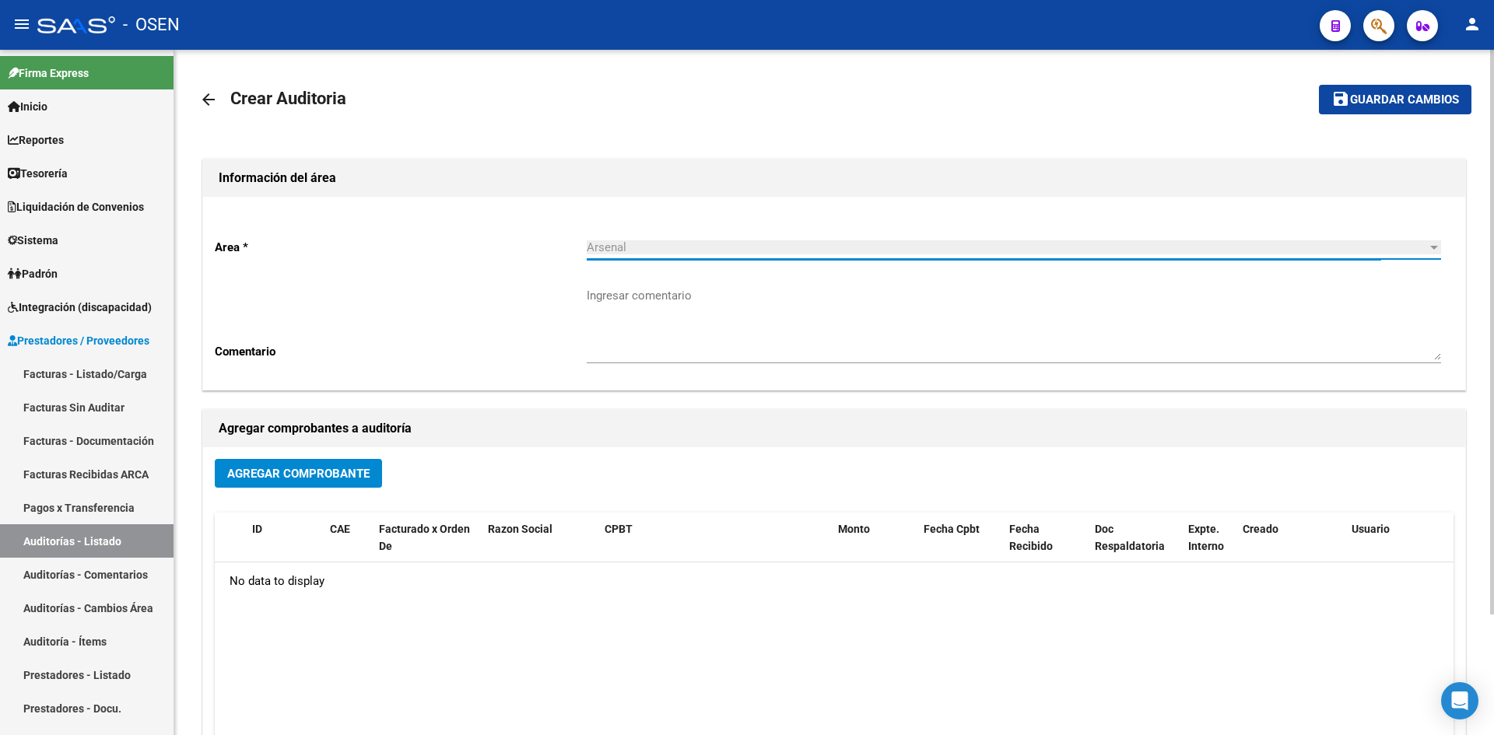
click at [301, 464] on button "Agregar Comprobante" at bounding box center [298, 473] width 167 height 29
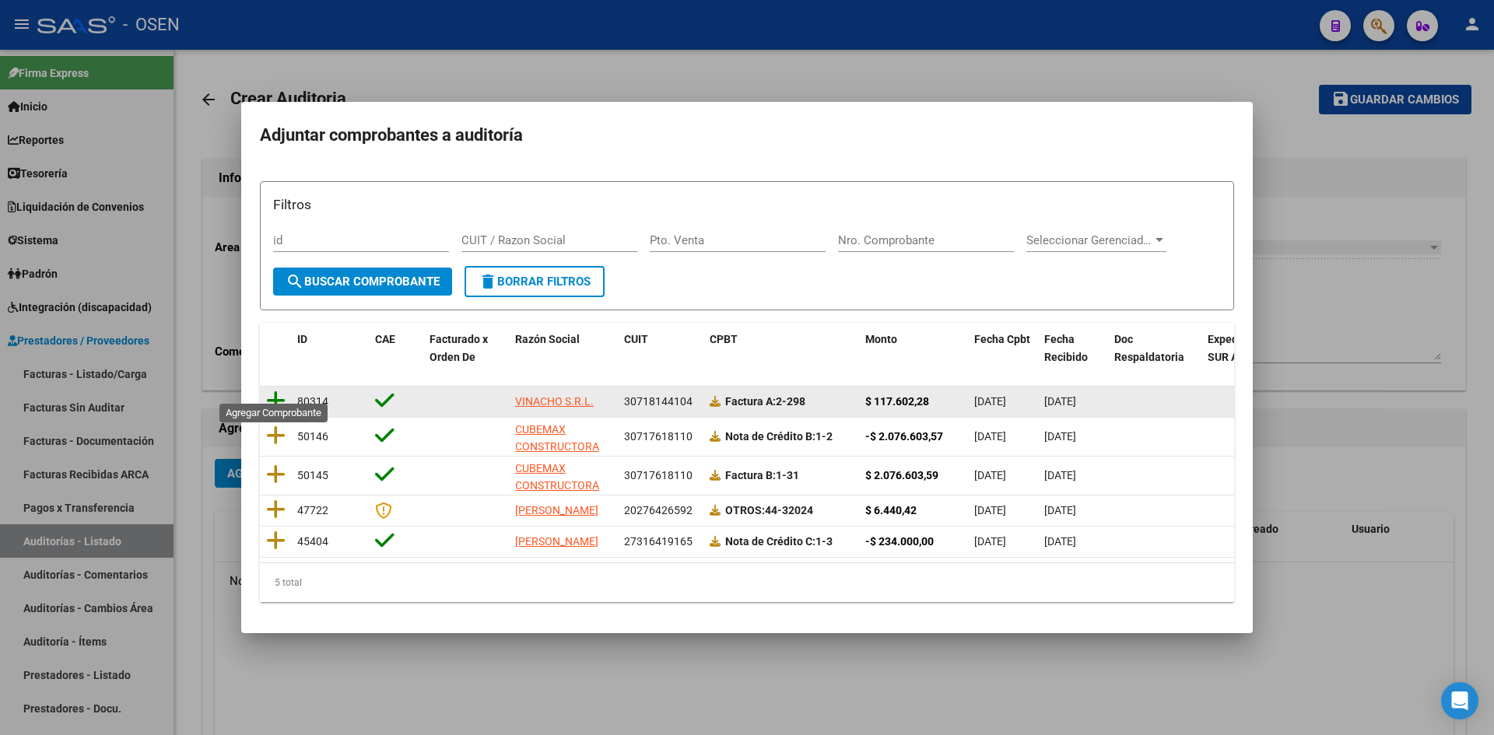
click at [279, 390] on icon at bounding box center [275, 401] width 19 height 22
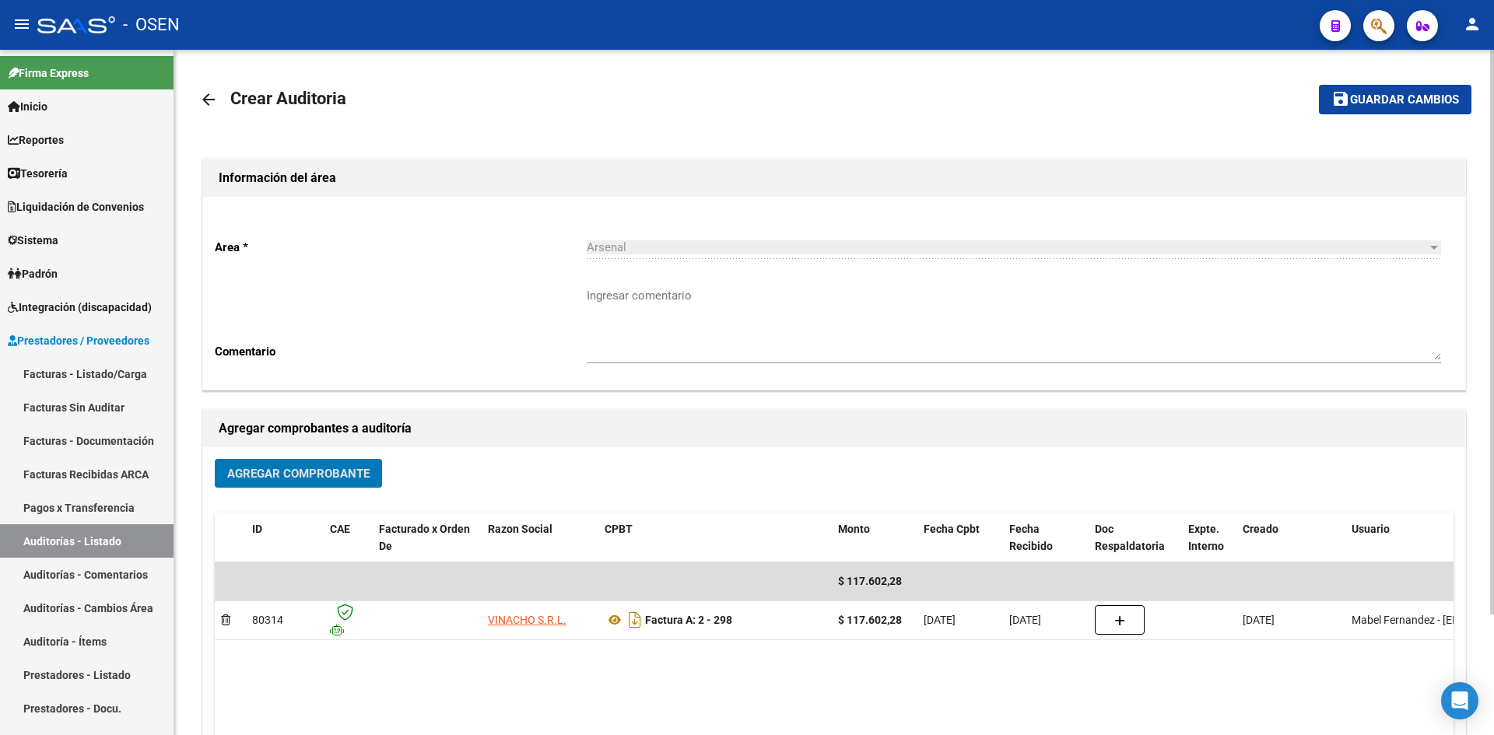
click at [1194, 100] on span "Guardar cambios" at bounding box center [1404, 100] width 109 height 14
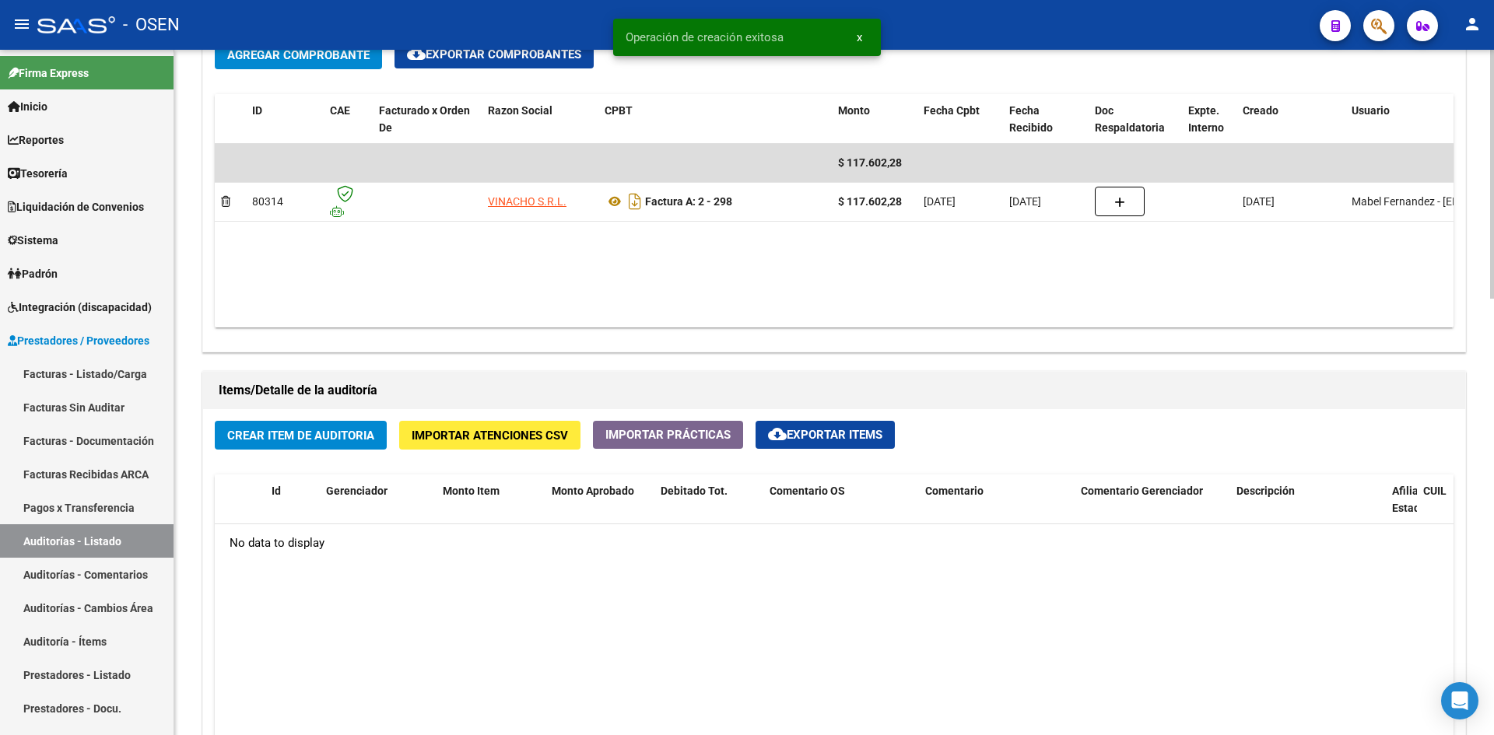
scroll to position [1037, 0]
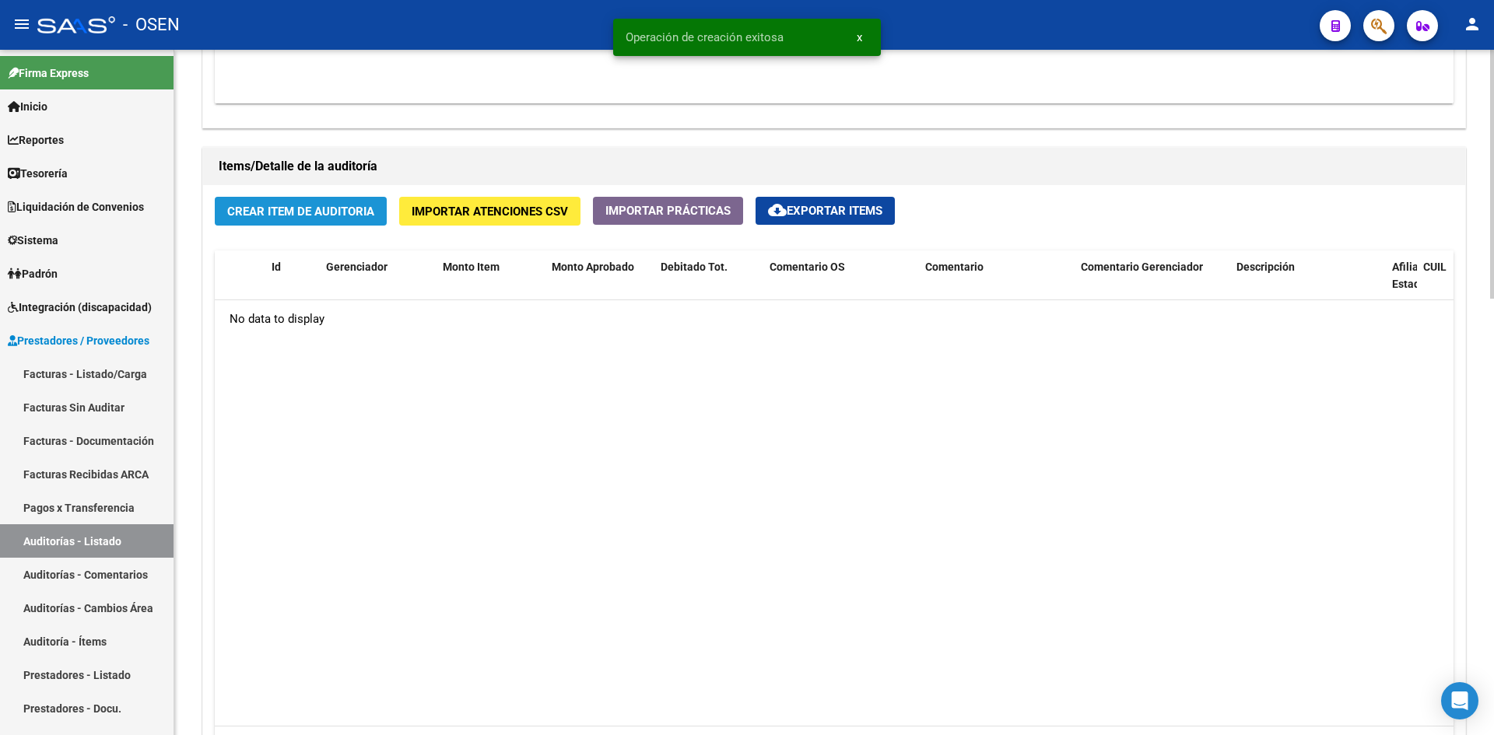
click at [268, 202] on button "Crear Item de Auditoria" at bounding box center [301, 211] width 172 height 29
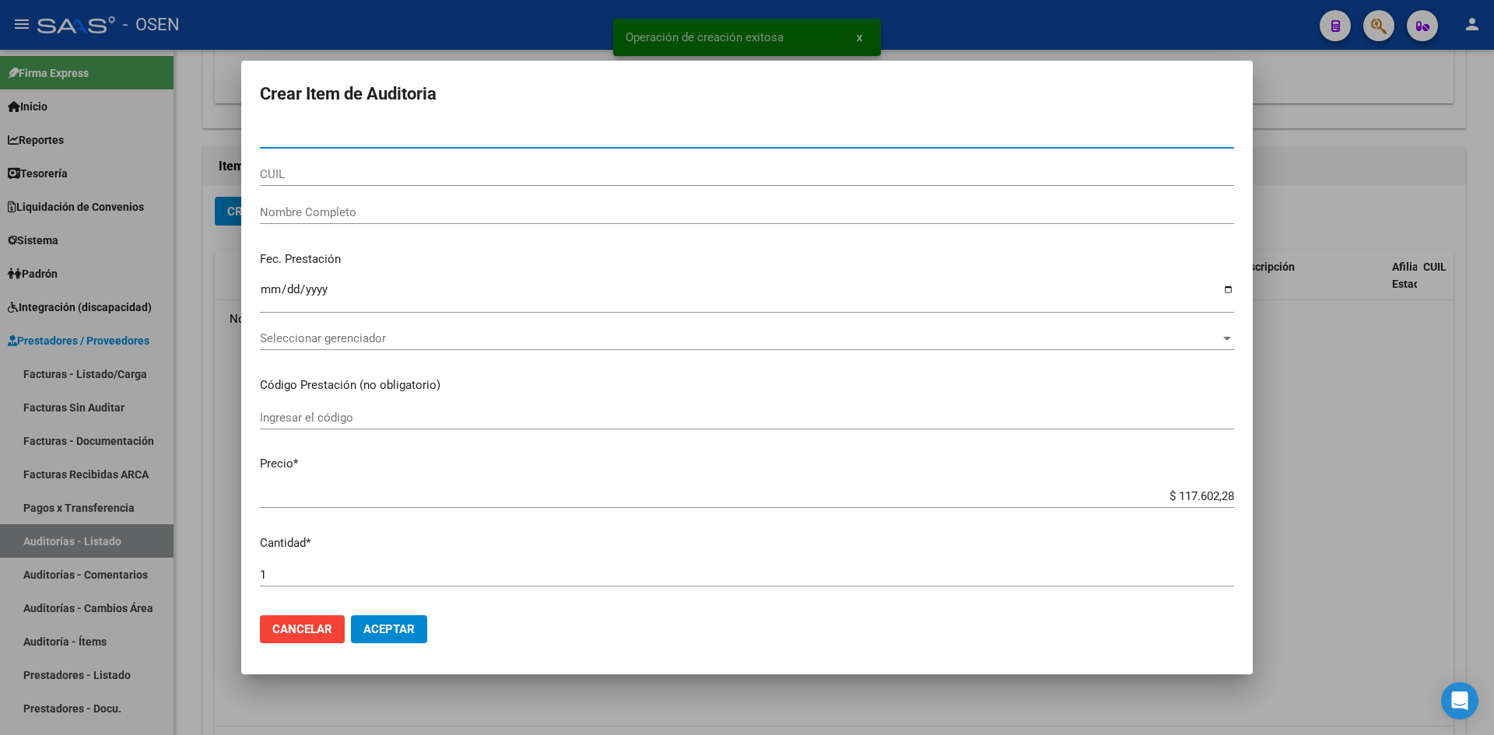
click at [384, 567] on mat-dialog-actions "Cancelar Aceptar" at bounding box center [747, 629] width 974 height 53
click at [384, 567] on span "Aceptar" at bounding box center [388, 629] width 51 height 14
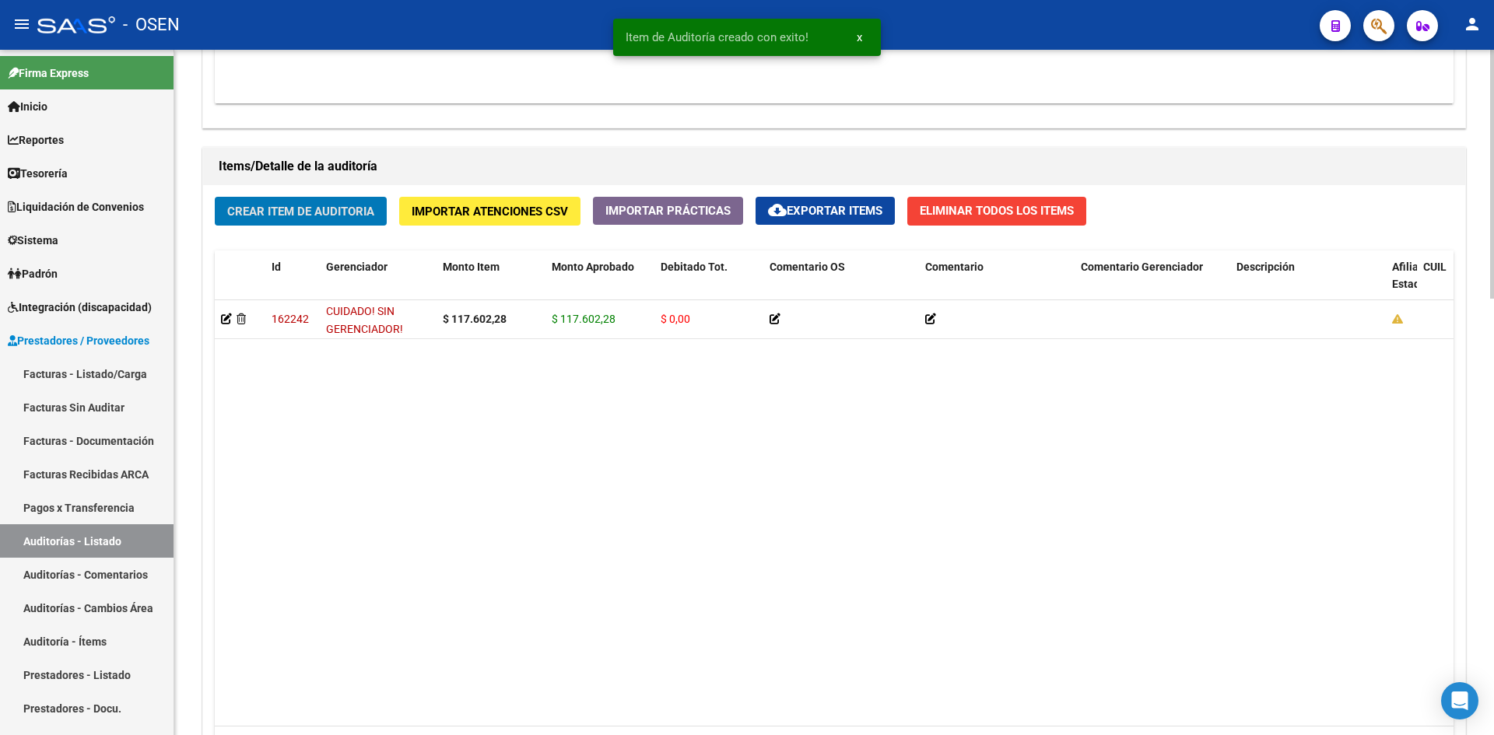
scroll to position [1203, 0]
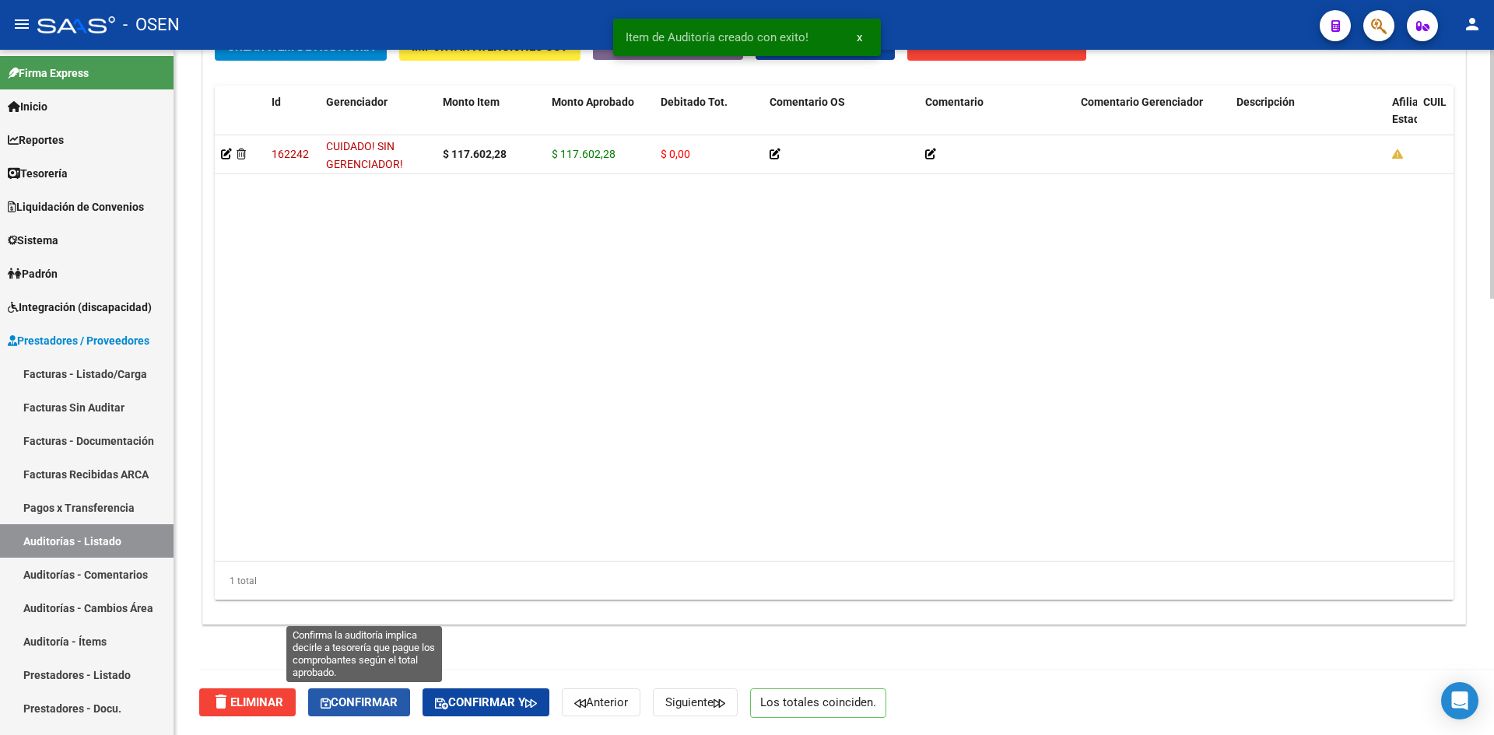
click at [382, 567] on button "Confirmar" at bounding box center [359, 702] width 102 height 28
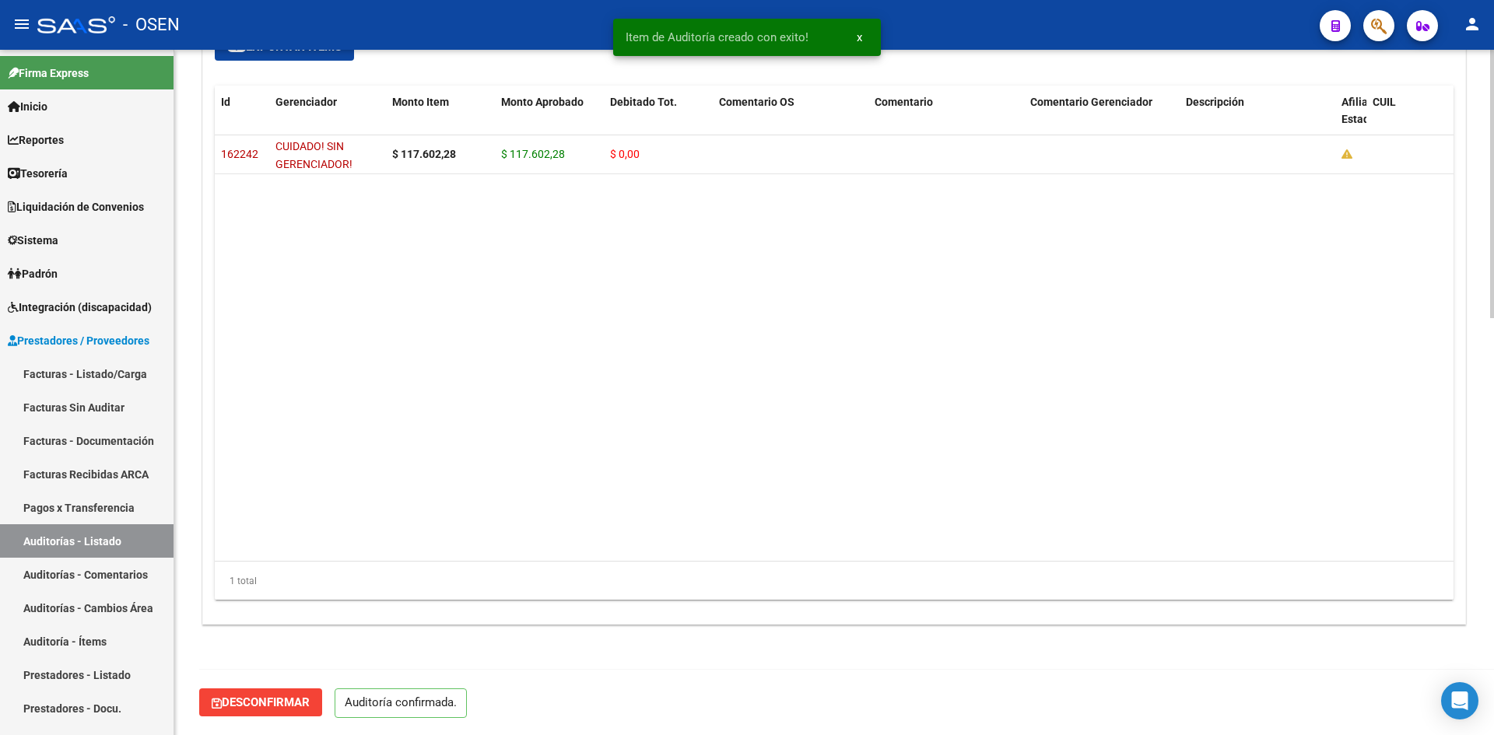
scroll to position [1064, 0]
type input "202509"
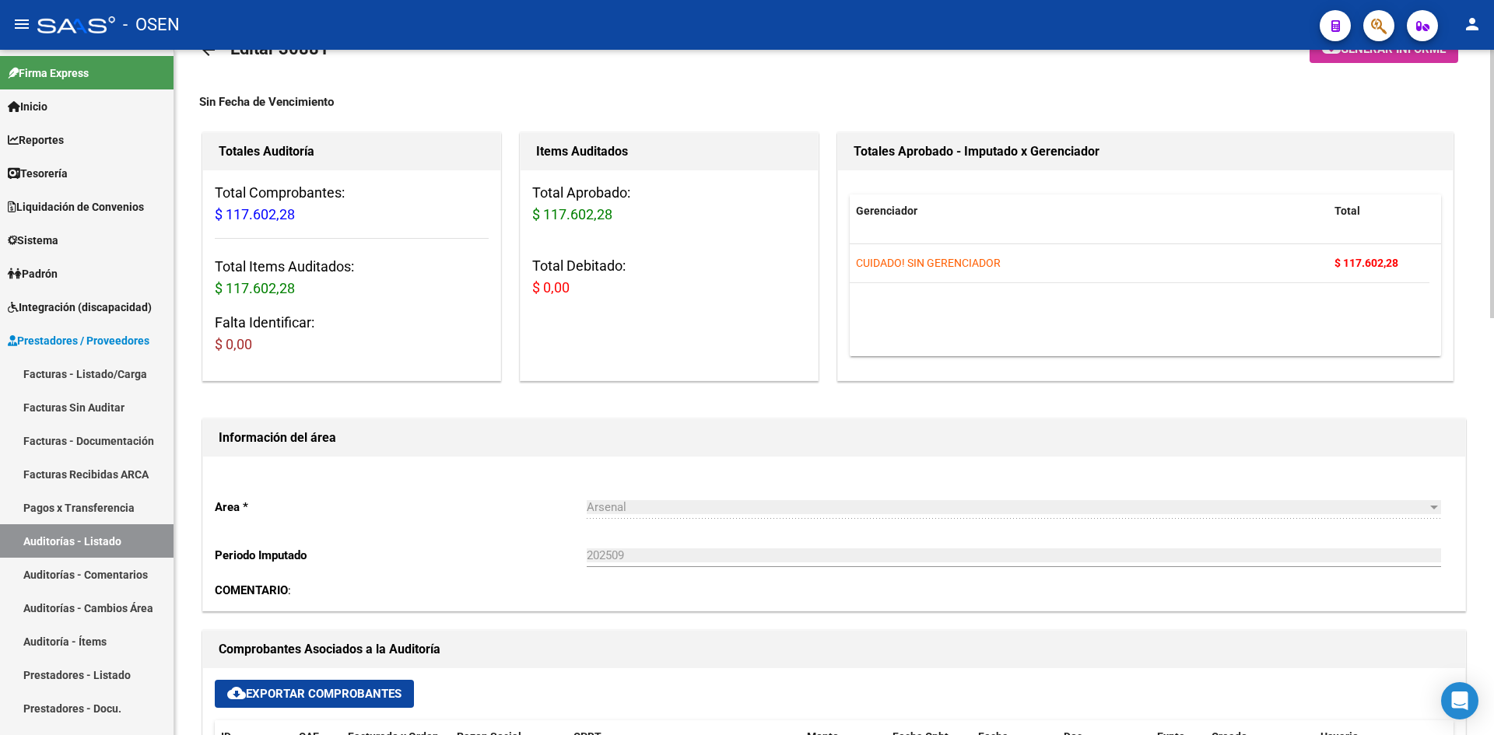
scroll to position [27, 0]
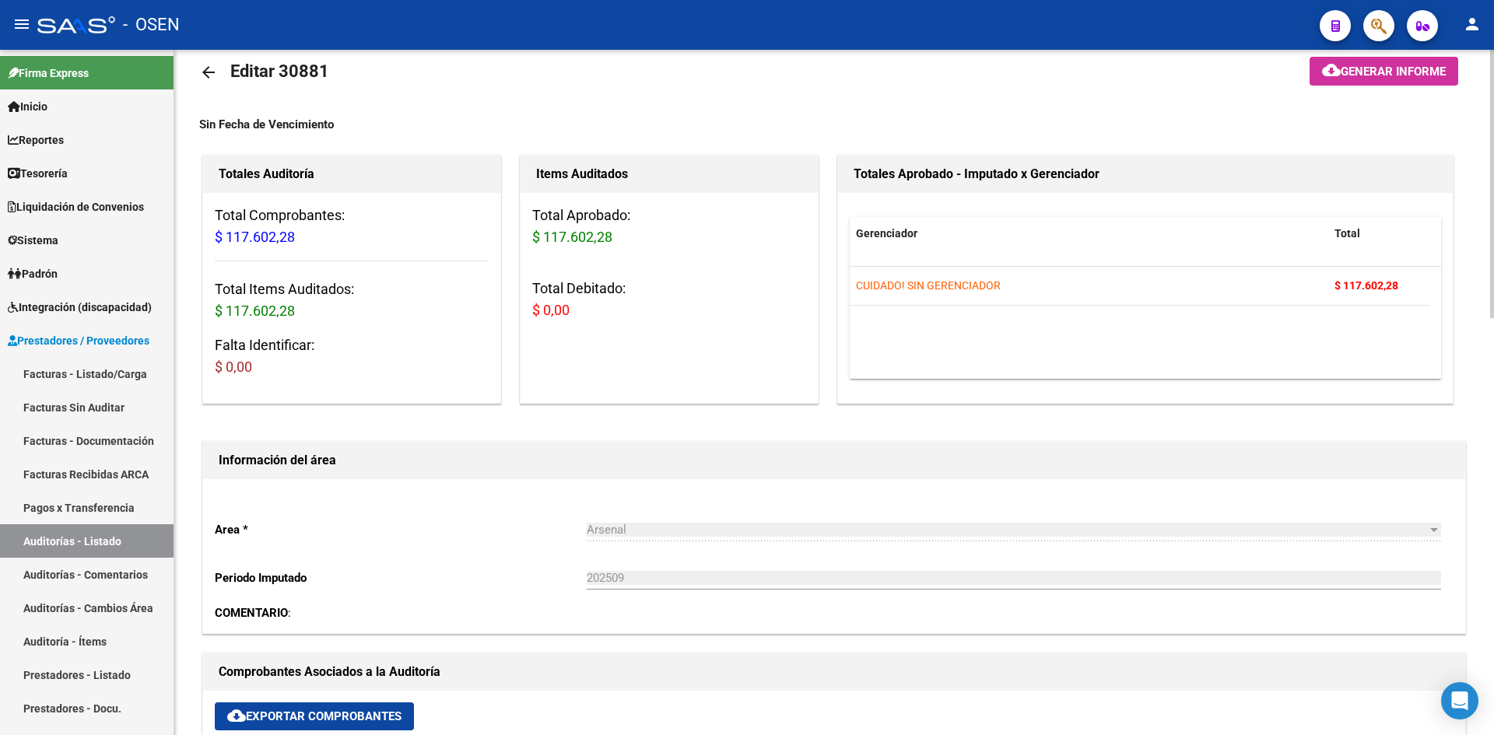
click at [213, 69] on mat-icon "arrow_back" at bounding box center [208, 72] width 19 height 19
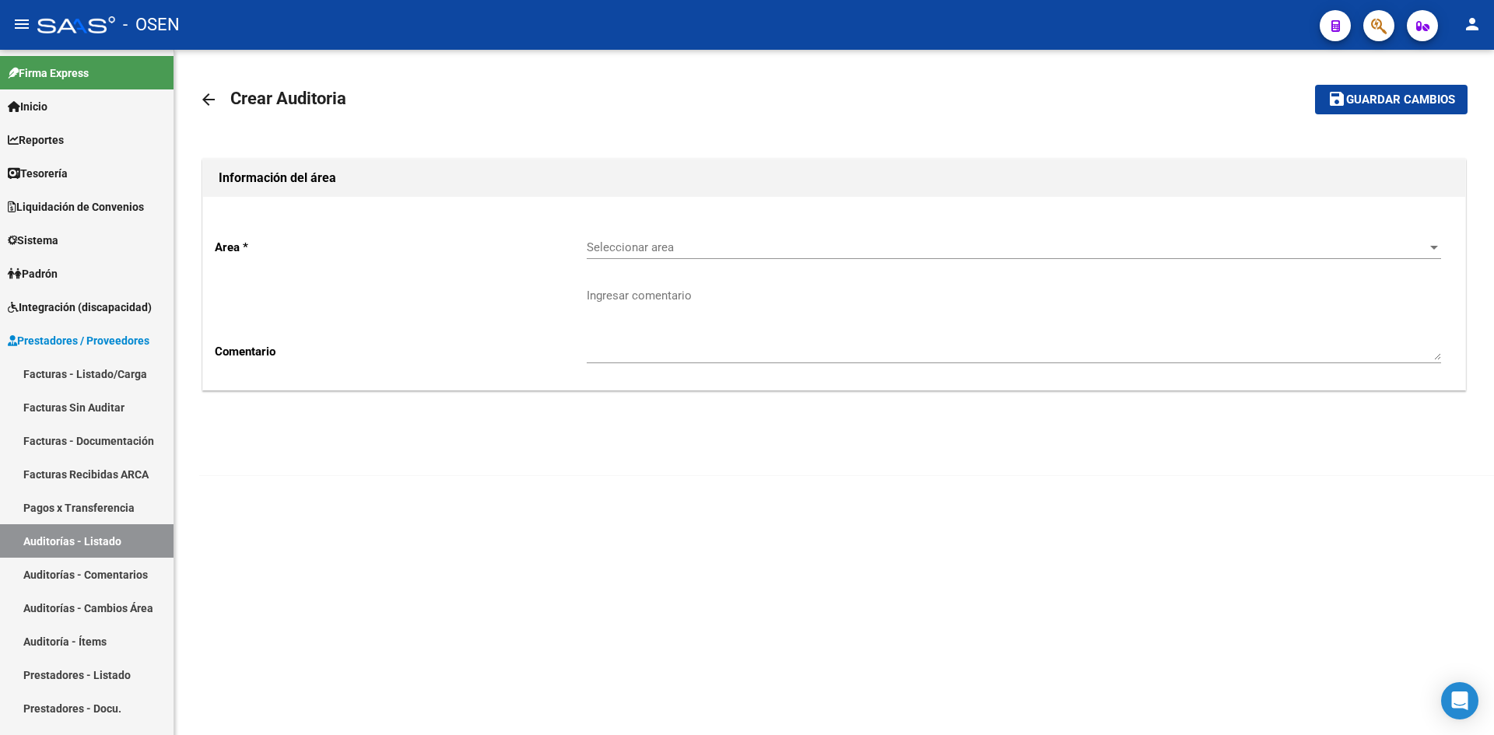
click at [688, 248] on span "Seleccionar area" at bounding box center [1007, 247] width 840 height 14
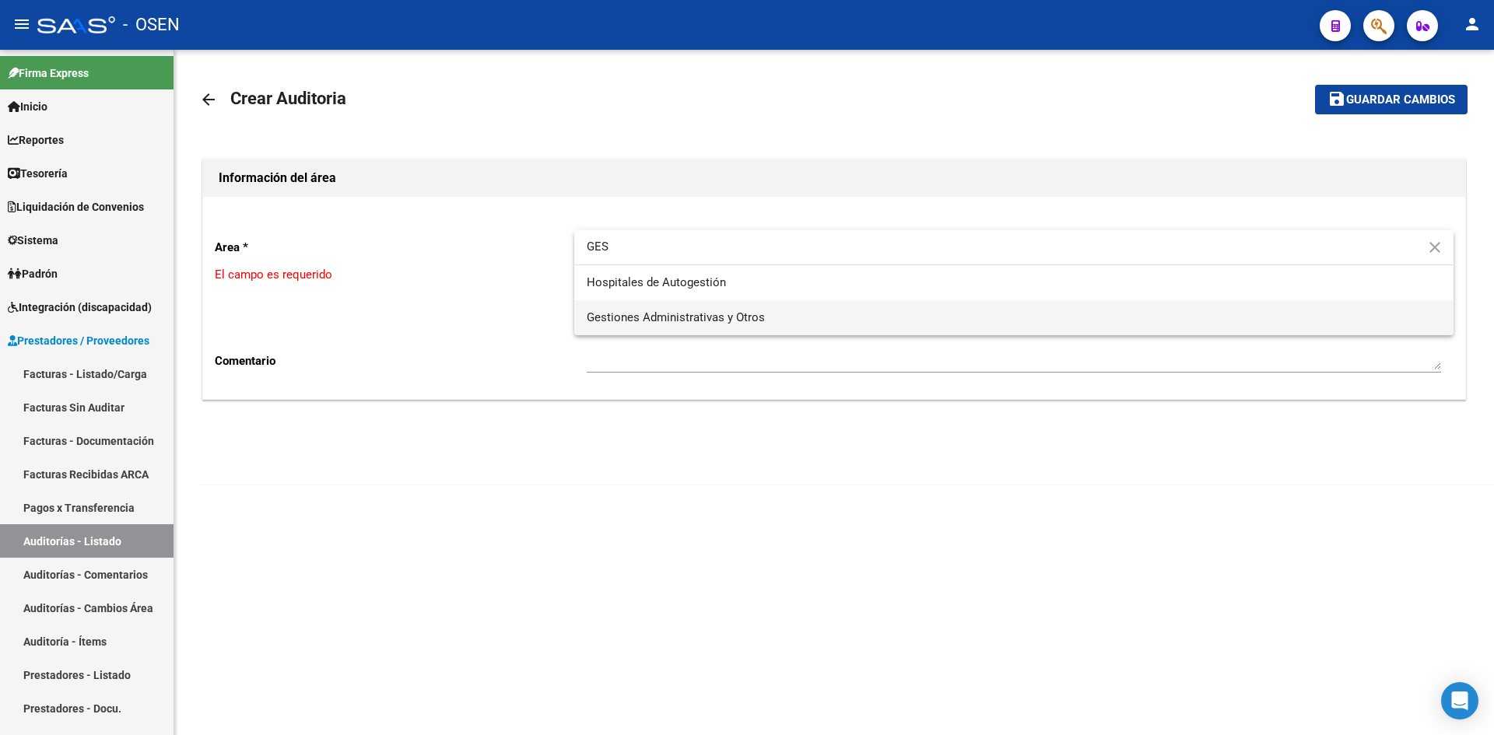
type input "GES"
click at [678, 325] on span "Gestiones Administrativas y Otros" at bounding box center [1014, 317] width 854 height 35
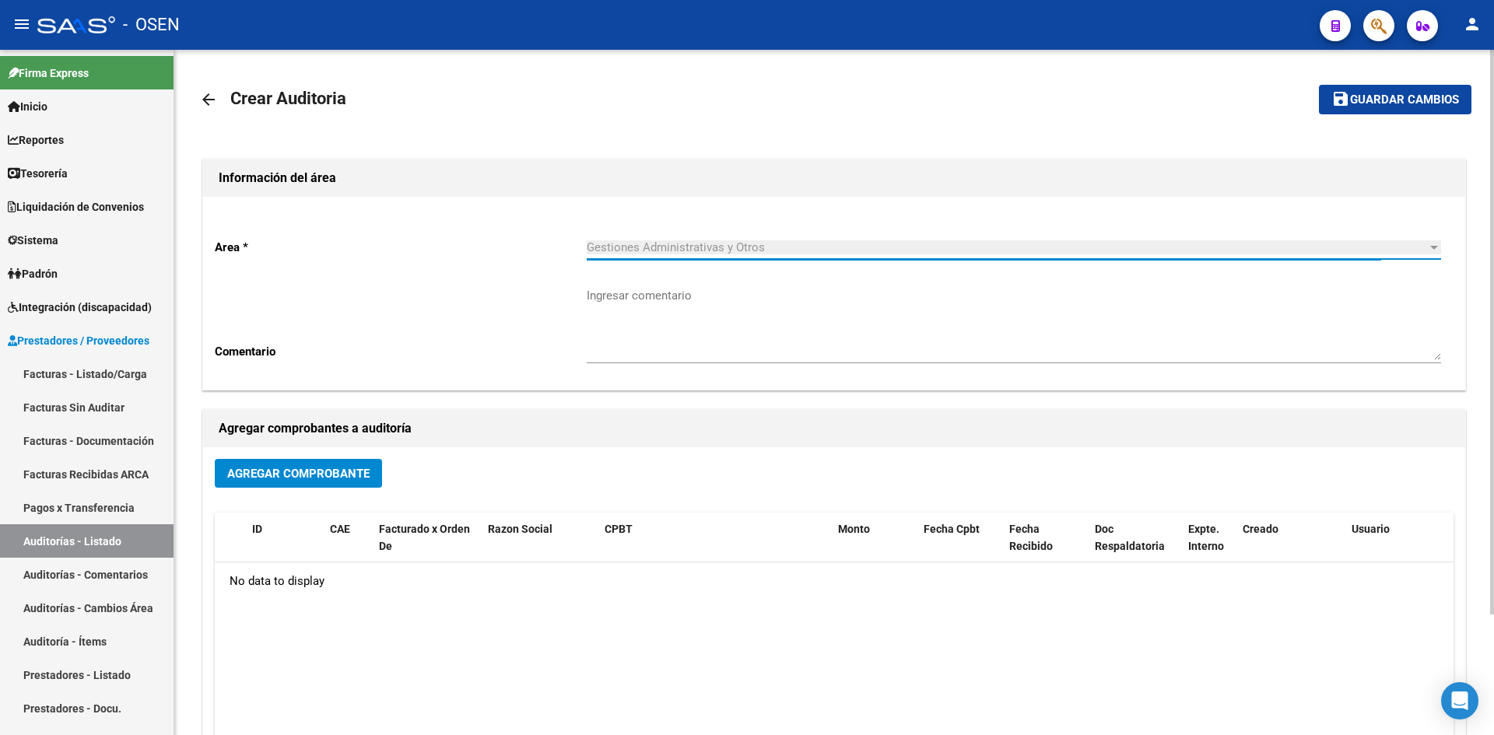
click at [352, 470] on span "Agregar Comprobante" at bounding box center [298, 474] width 142 height 14
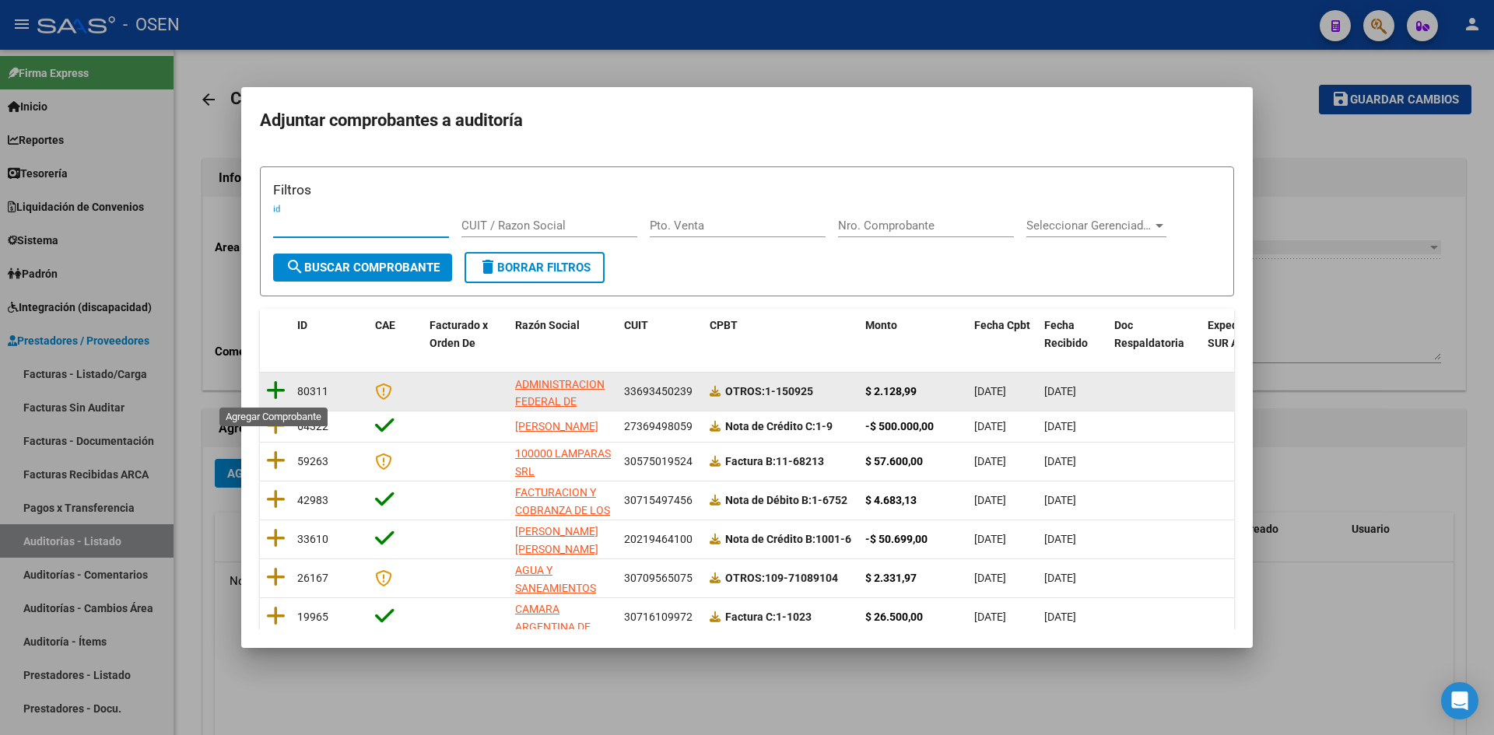
click at [278, 387] on icon at bounding box center [275, 391] width 19 height 22
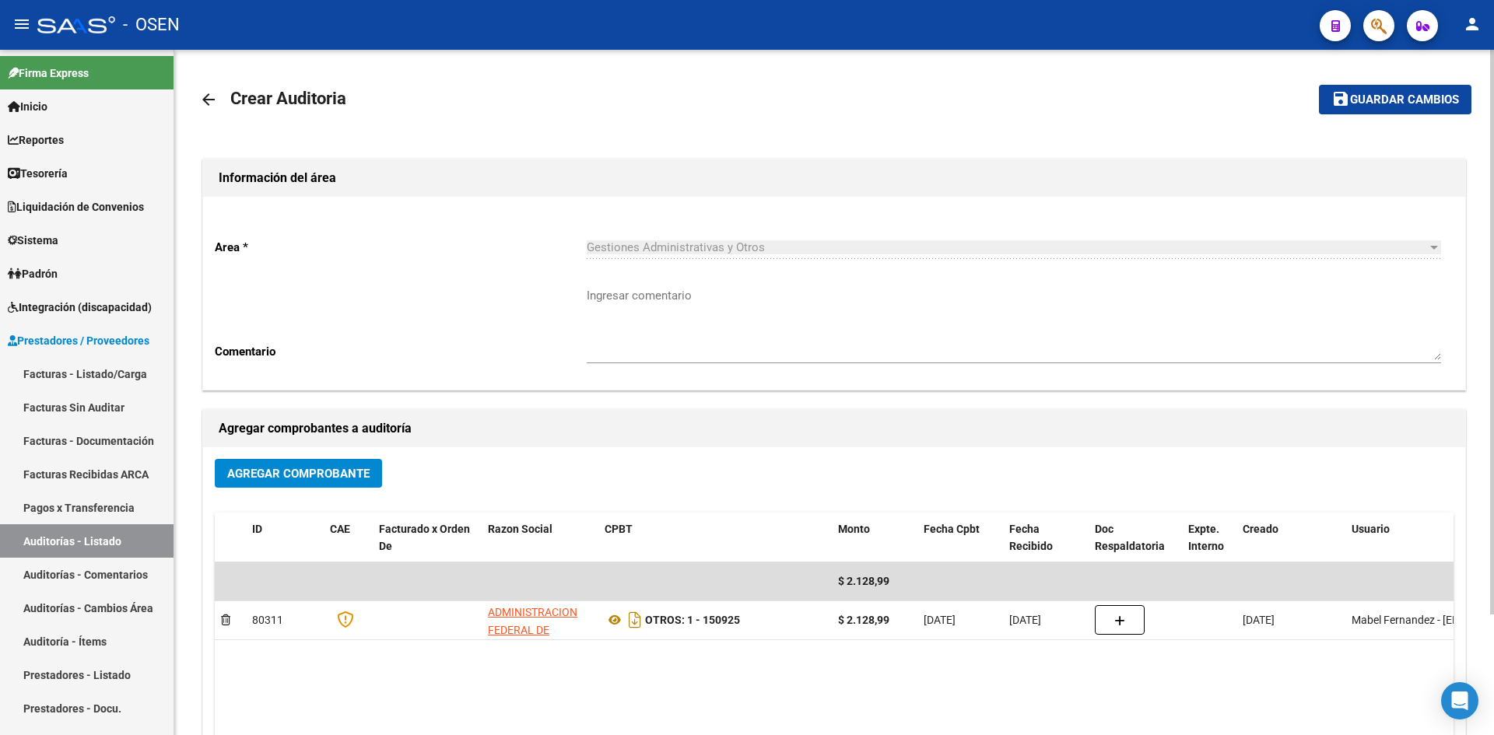
drag, startPoint x: 1378, startPoint y: 81, endPoint x: 1394, endPoint y: 102, distance: 26.6
click at [1194, 82] on mat-toolbar-row "save Guardar cambios" at bounding box center [1339, 100] width 264 height 50
click at [1194, 107] on span "Guardar cambios" at bounding box center [1404, 100] width 109 height 14
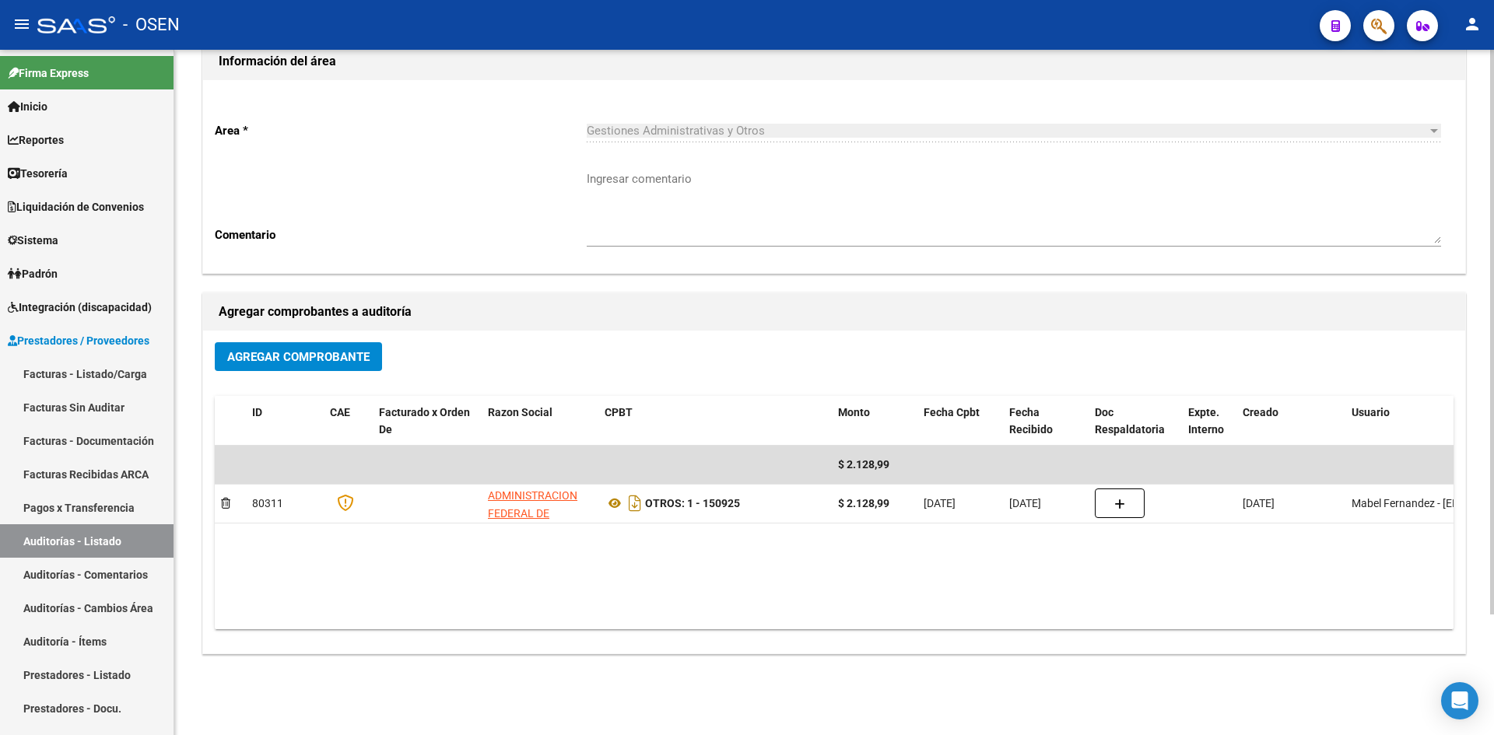
scroll to position [146, 0]
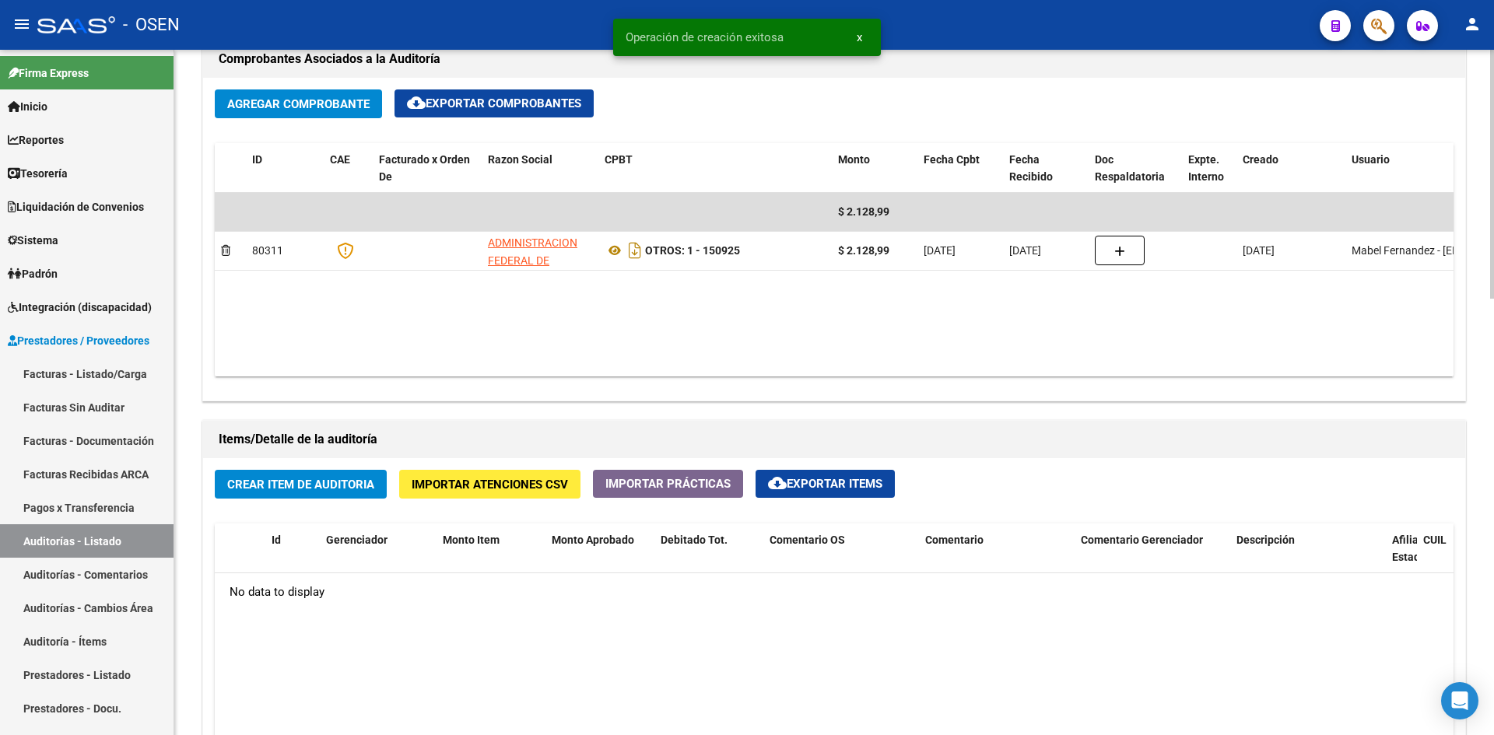
scroll to position [778, 0]
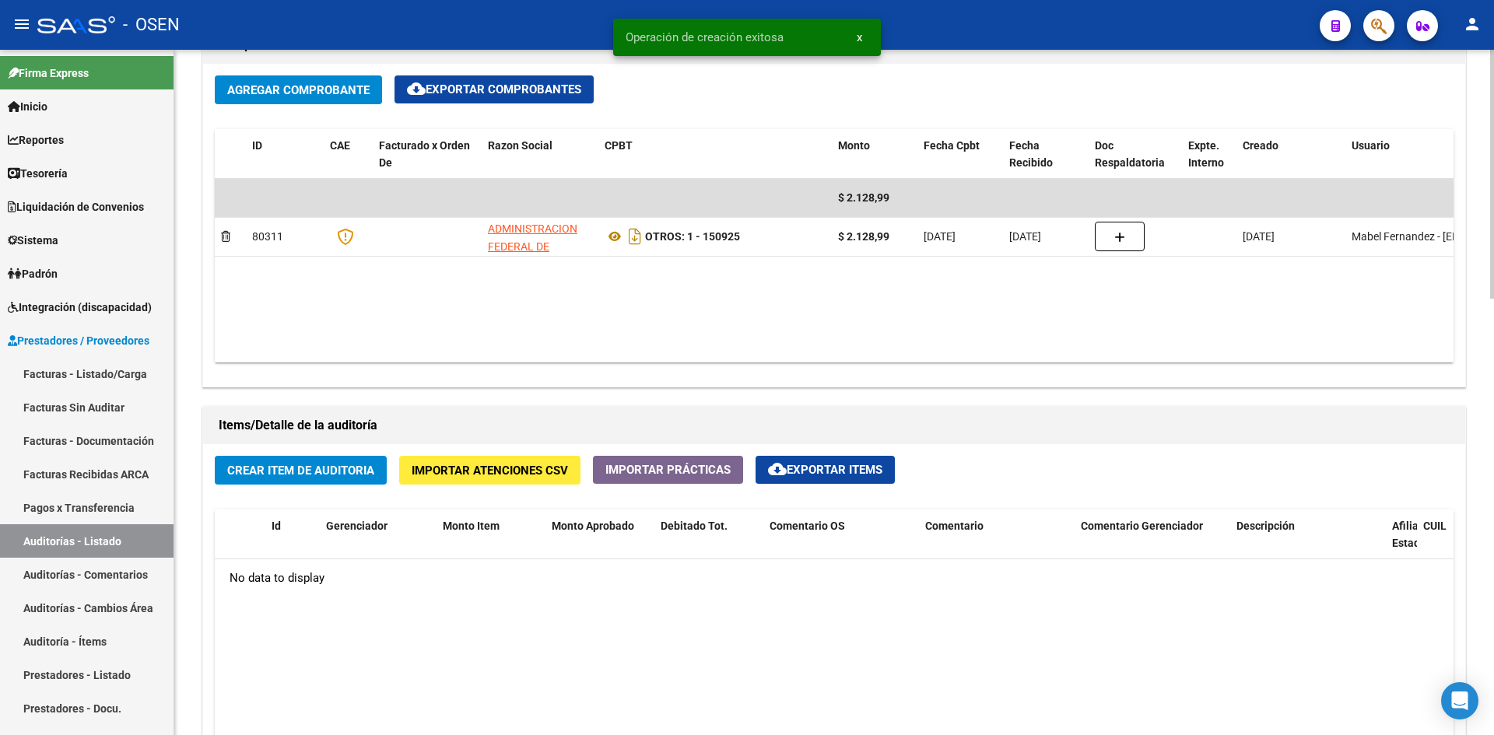
click at [334, 476] on span "Crear Item de Auditoria" at bounding box center [300, 471] width 147 height 14
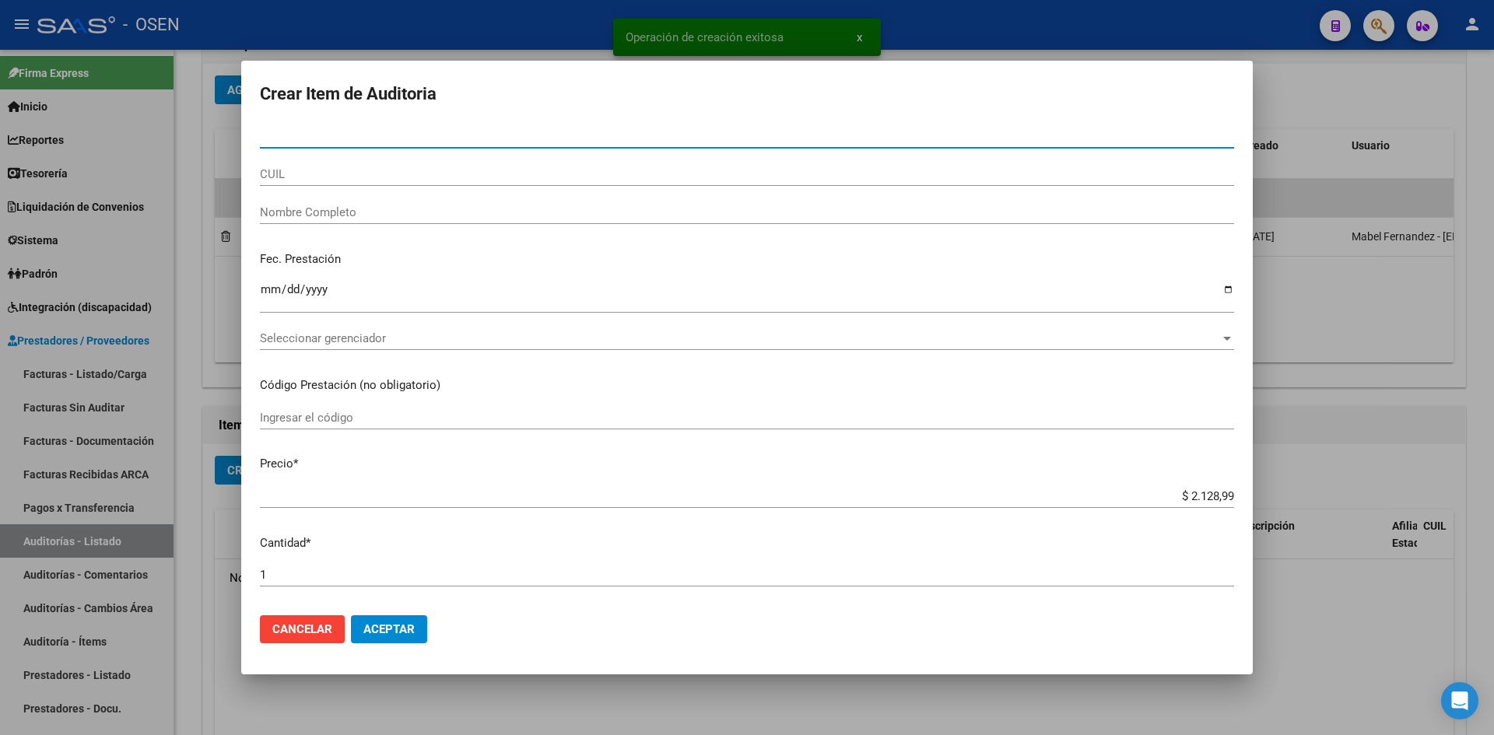
scroll to position [65, 0]
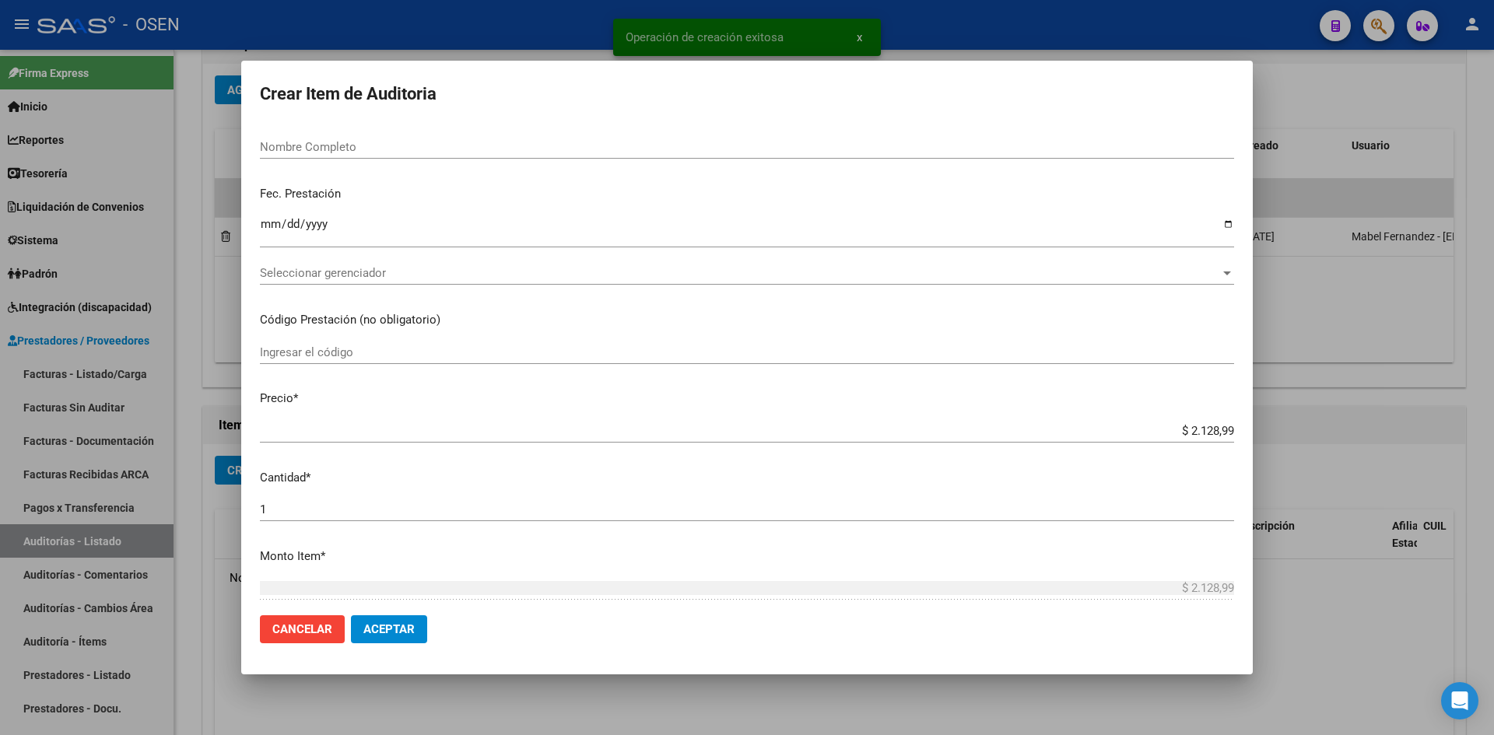
click at [389, 567] on mat-dialog-actions "Cancelar Aceptar" at bounding box center [747, 629] width 974 height 53
click at [391, 567] on span "Aceptar" at bounding box center [388, 629] width 51 height 14
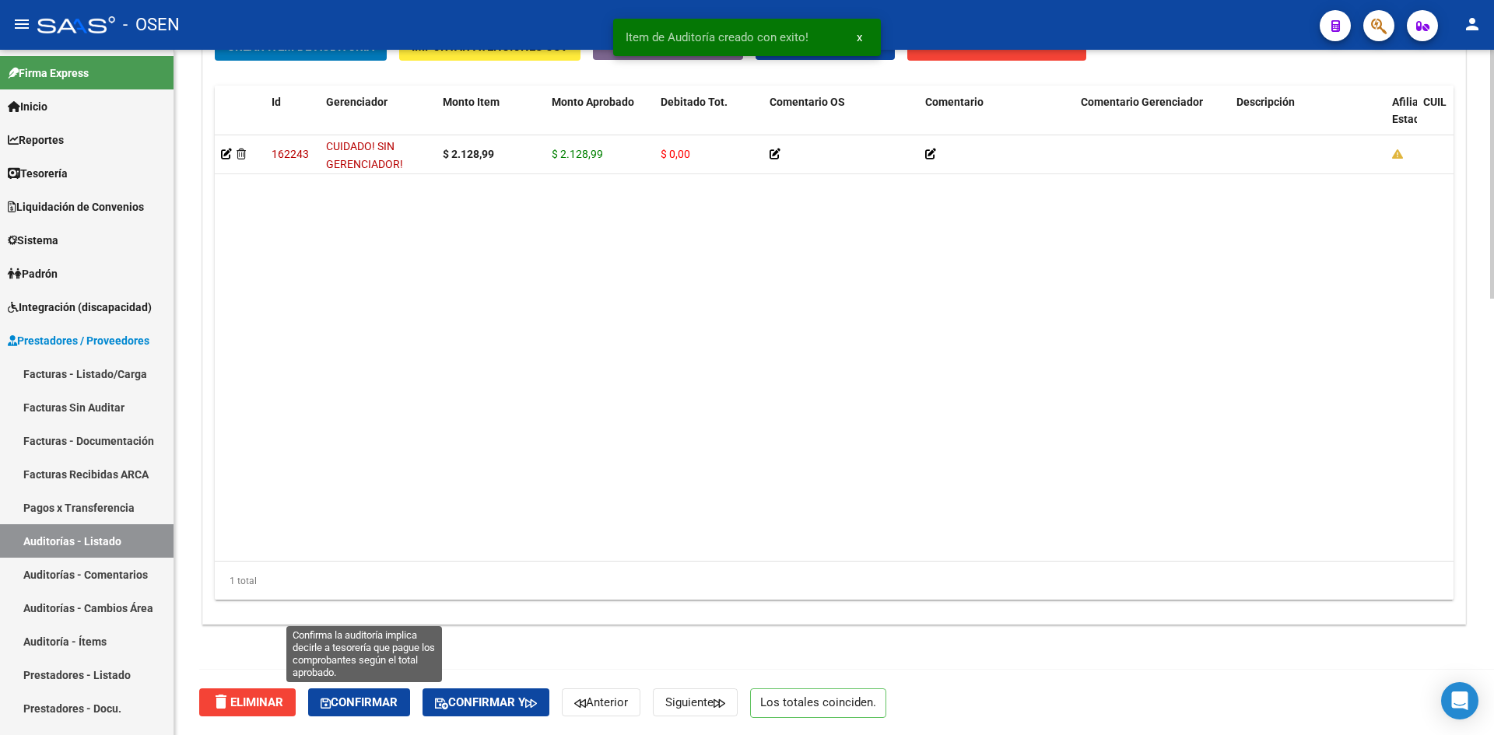
click at [385, 567] on span "Confirmar" at bounding box center [358, 702] width 77 height 14
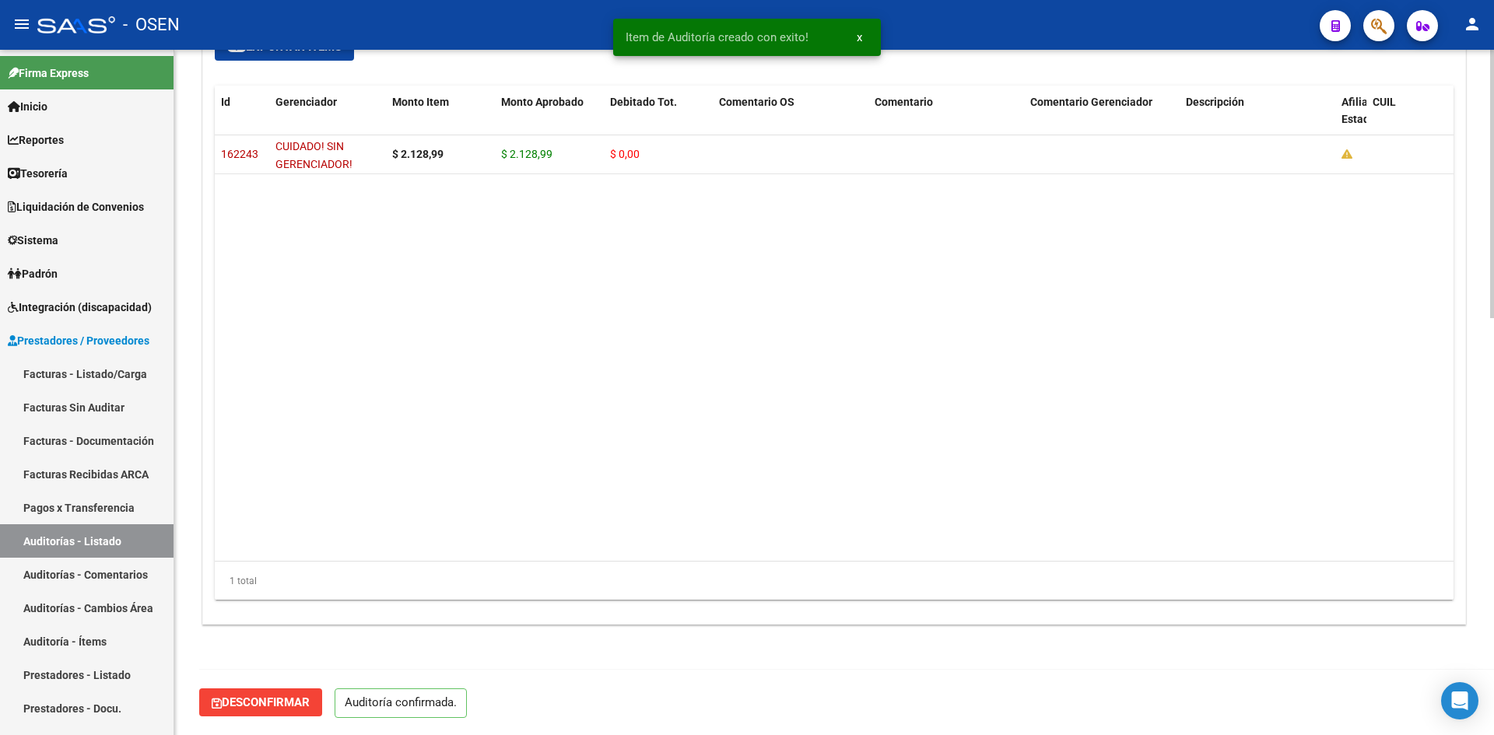
scroll to position [1064, 0]
type input "202509"
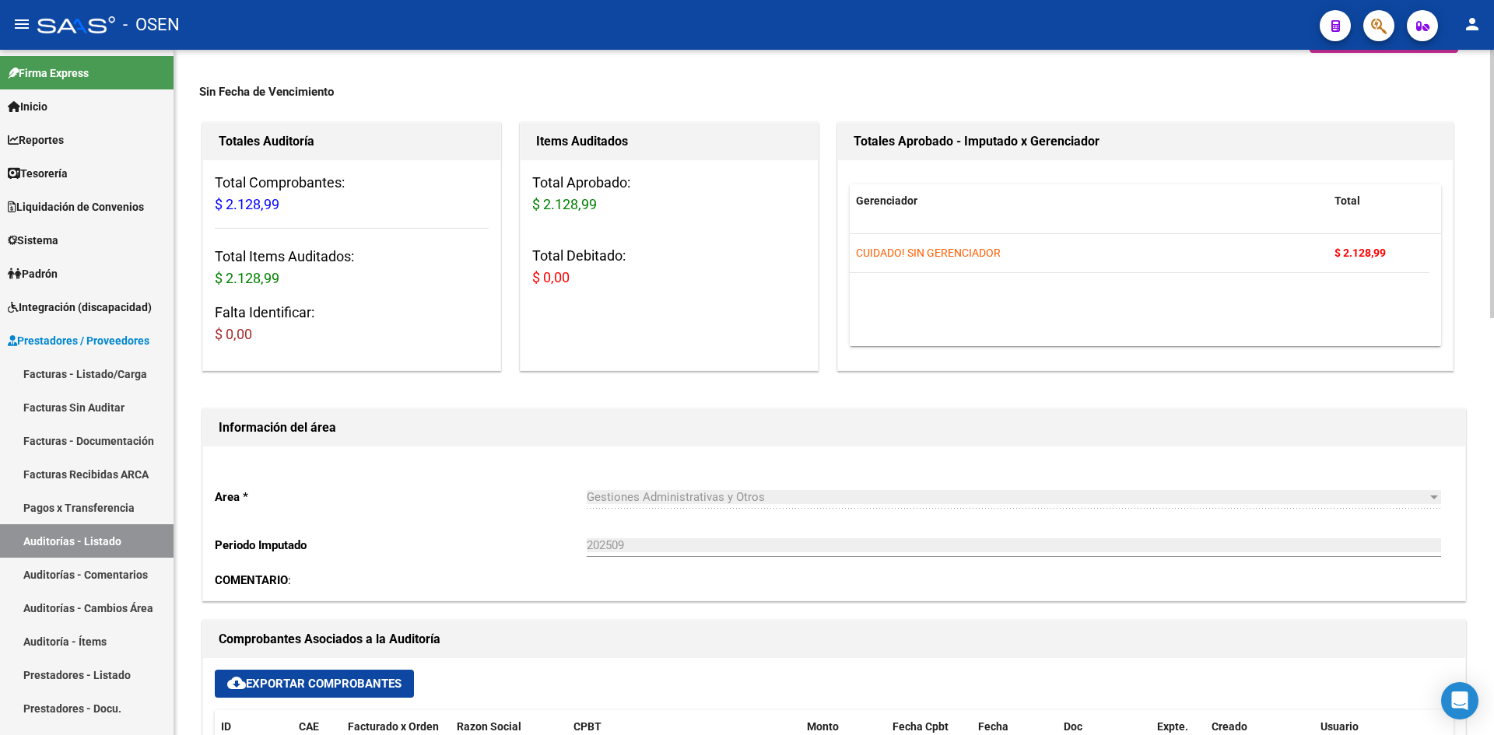
scroll to position [27, 0]
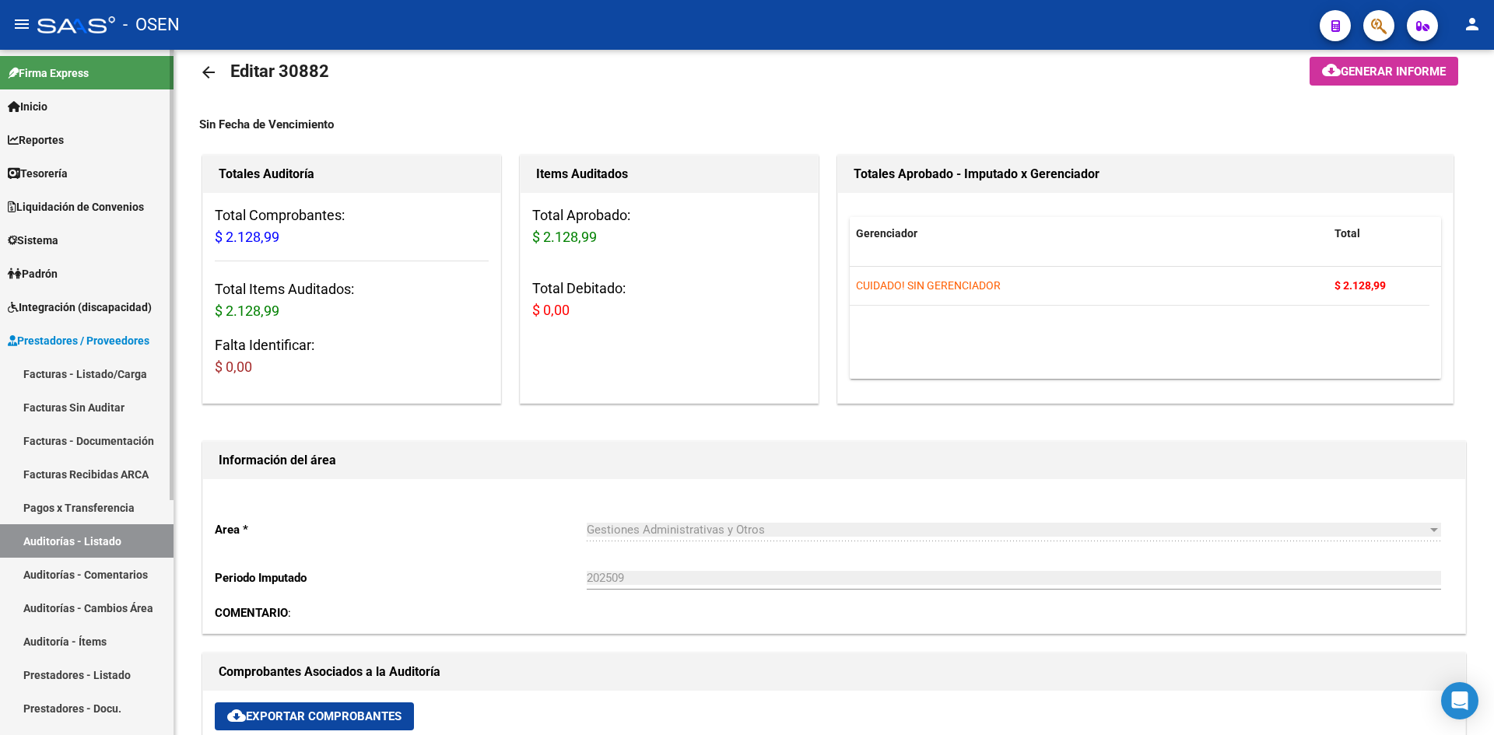
click at [82, 375] on link "Facturas - Listado/Carga" at bounding box center [86, 373] width 173 height 33
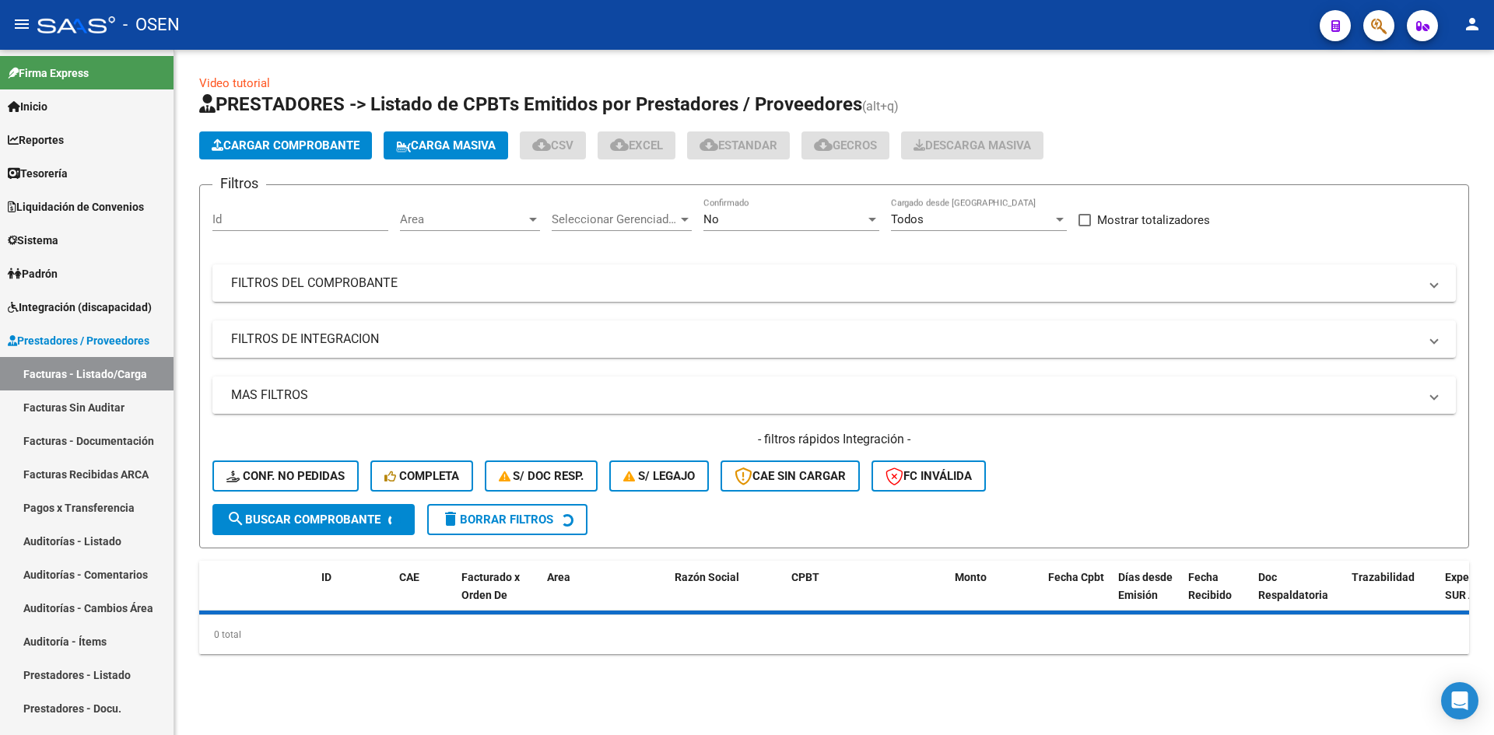
drag, startPoint x: 422, startPoint y: 401, endPoint x: 738, endPoint y: 421, distance: 317.2
click at [426, 401] on mat-panel-title "MAS FILTROS" at bounding box center [824, 395] width 1187 height 17
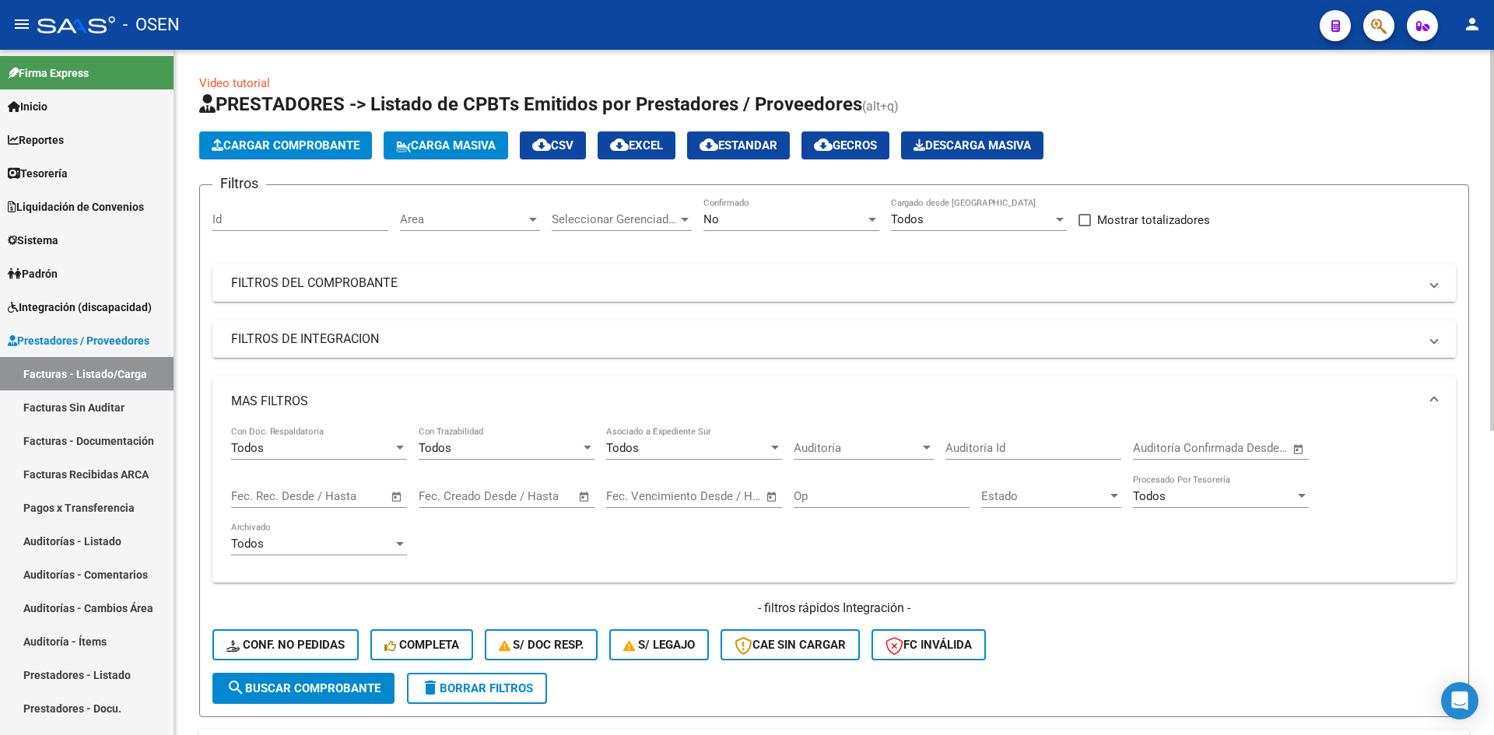
click at [591, 494] on span "Open calendar" at bounding box center [584, 496] width 37 height 37
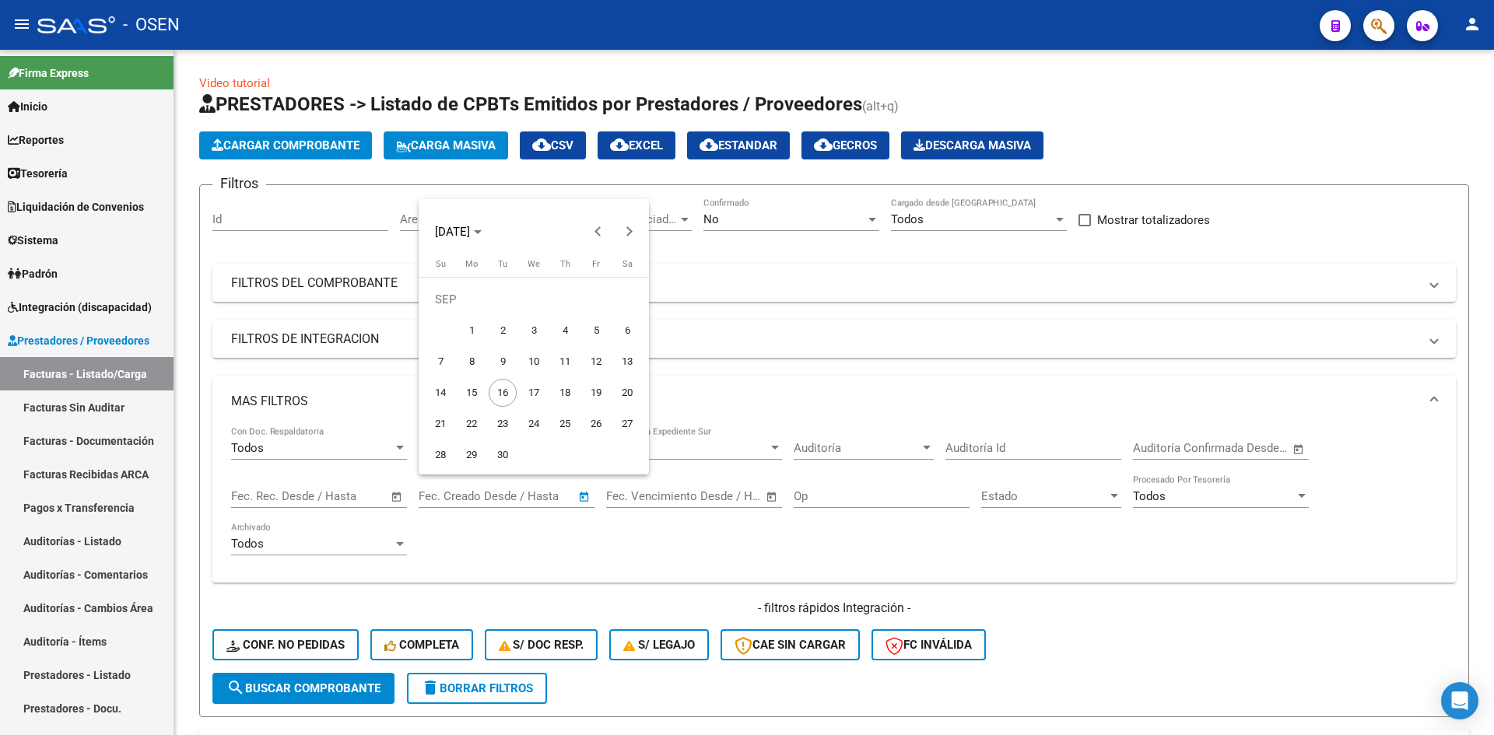
drag, startPoint x: 478, startPoint y: 390, endPoint x: 492, endPoint y: 391, distance: 14.1
click at [478, 391] on span "15" at bounding box center [471, 393] width 28 height 28
type input "[DATE]"
click at [512, 393] on span "16" at bounding box center [503, 393] width 28 height 28
type input "[DATE]"
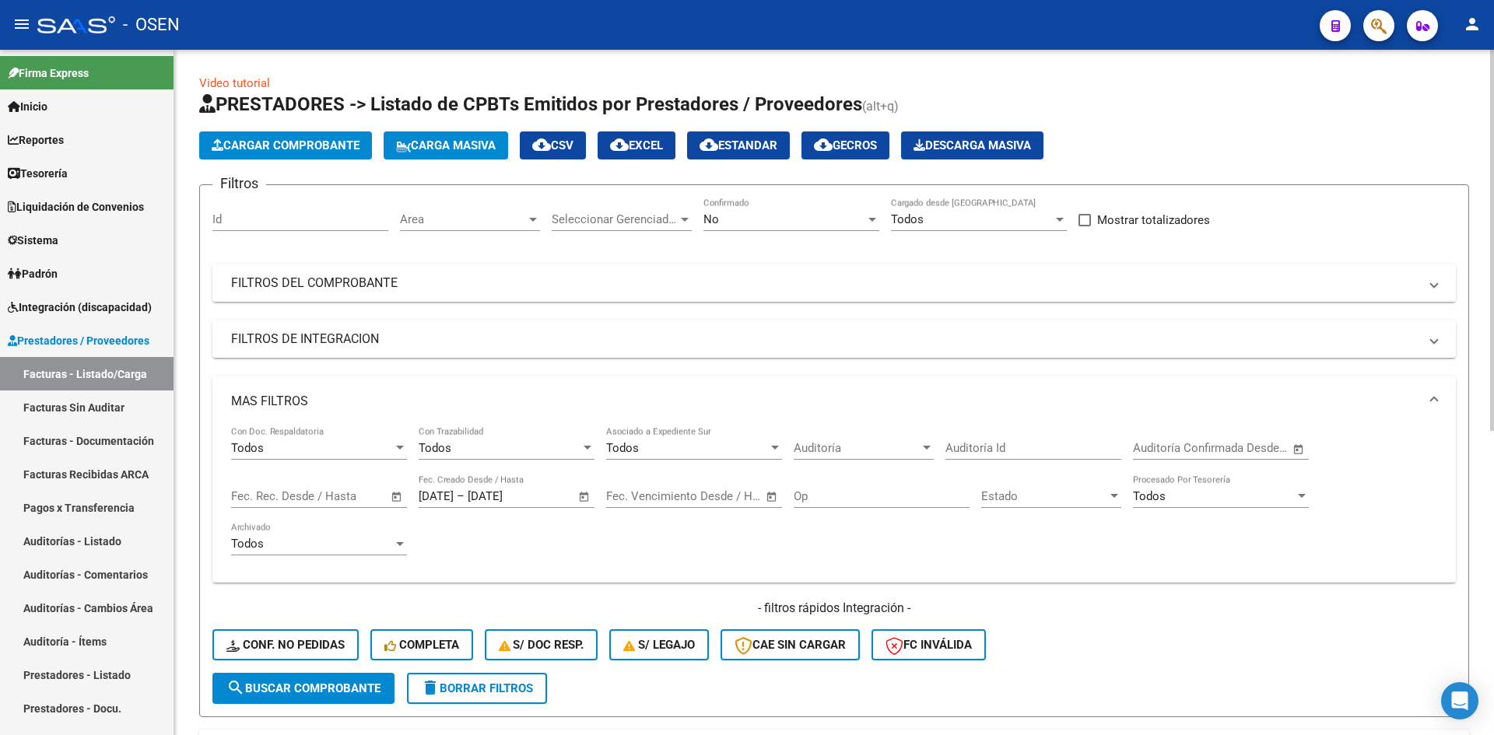
click at [385, 286] on mat-panel-title "FILTROS DEL COMPROBANTE" at bounding box center [824, 283] width 1187 height 17
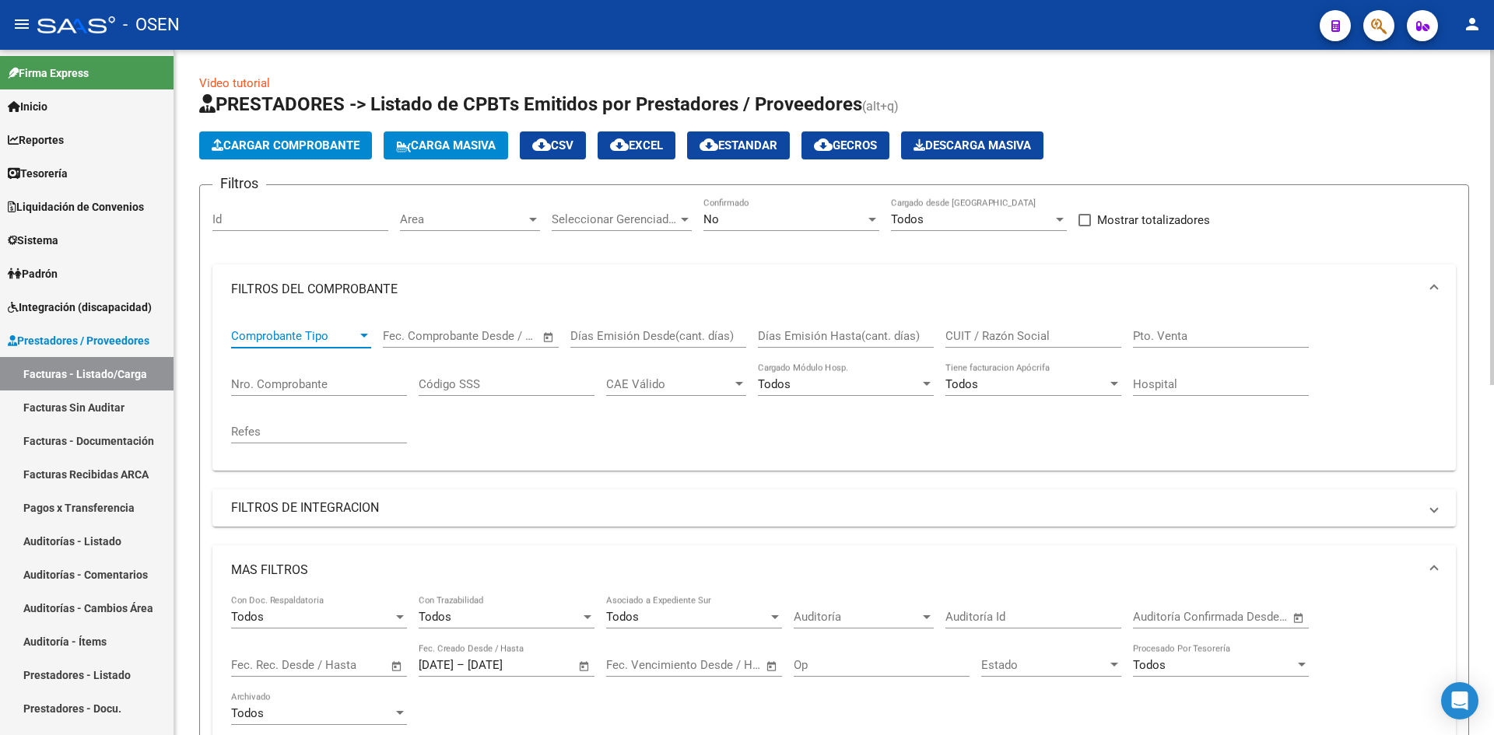
click at [336, 334] on span "Comprobante Tipo" at bounding box center [294, 336] width 126 height 14
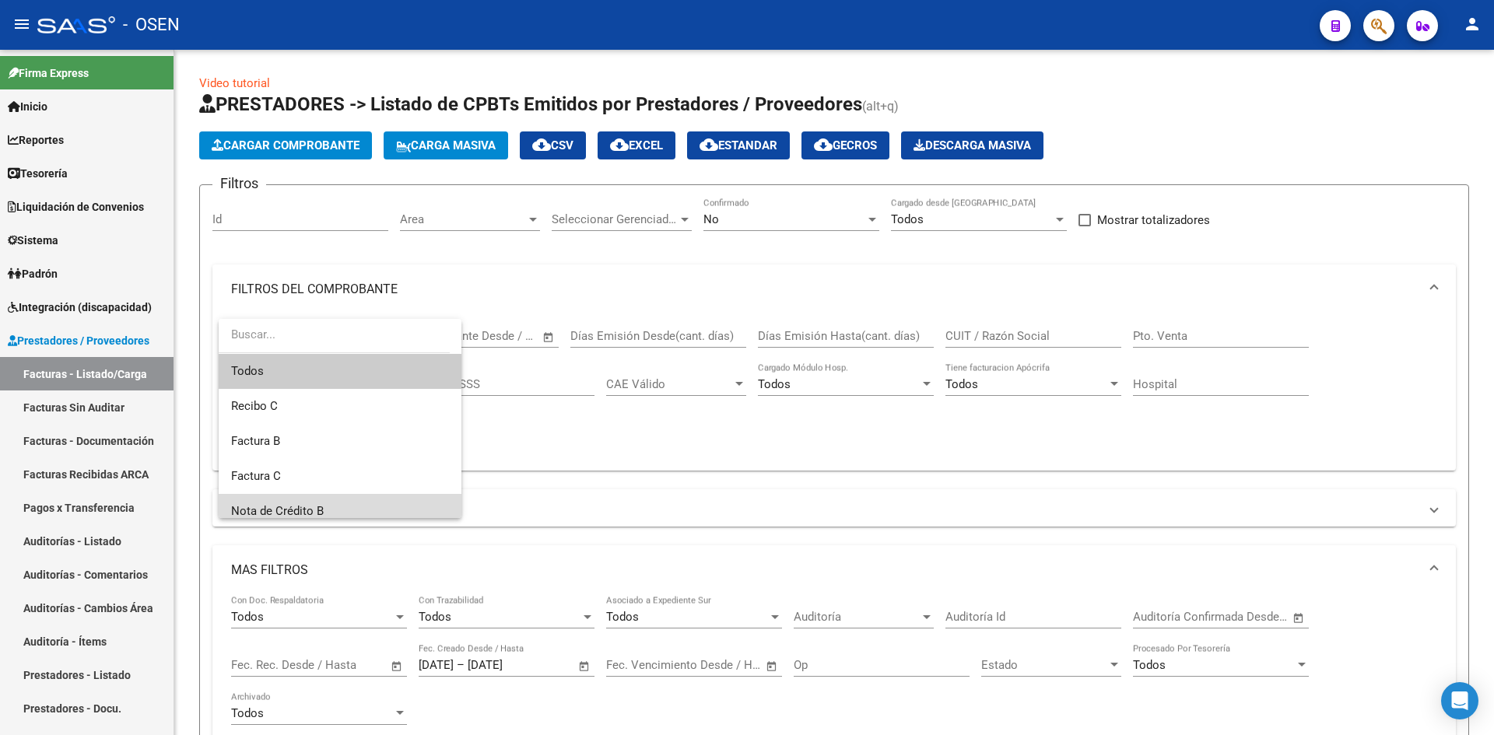
click at [341, 496] on span "Nota de Crédito B" at bounding box center [340, 511] width 218 height 35
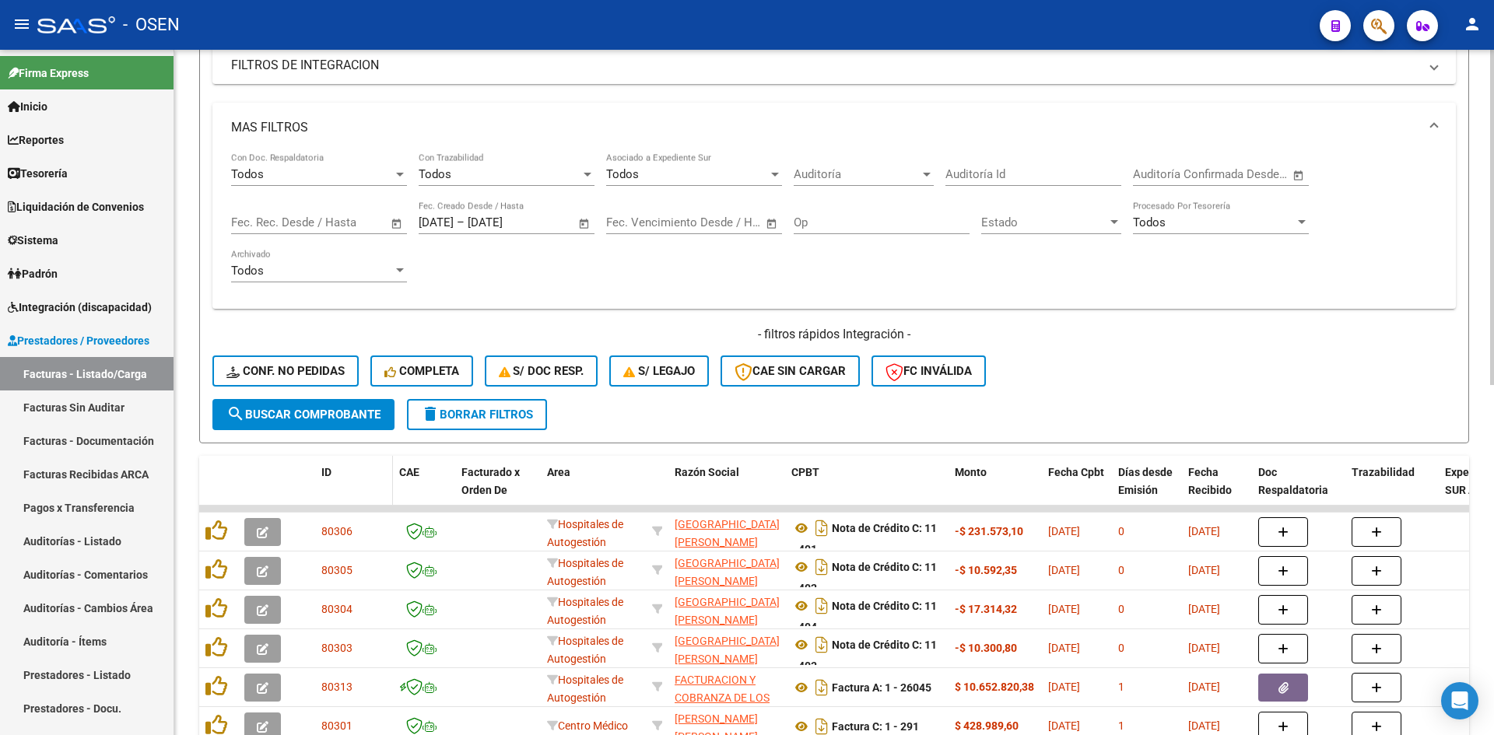
scroll to position [519, 0]
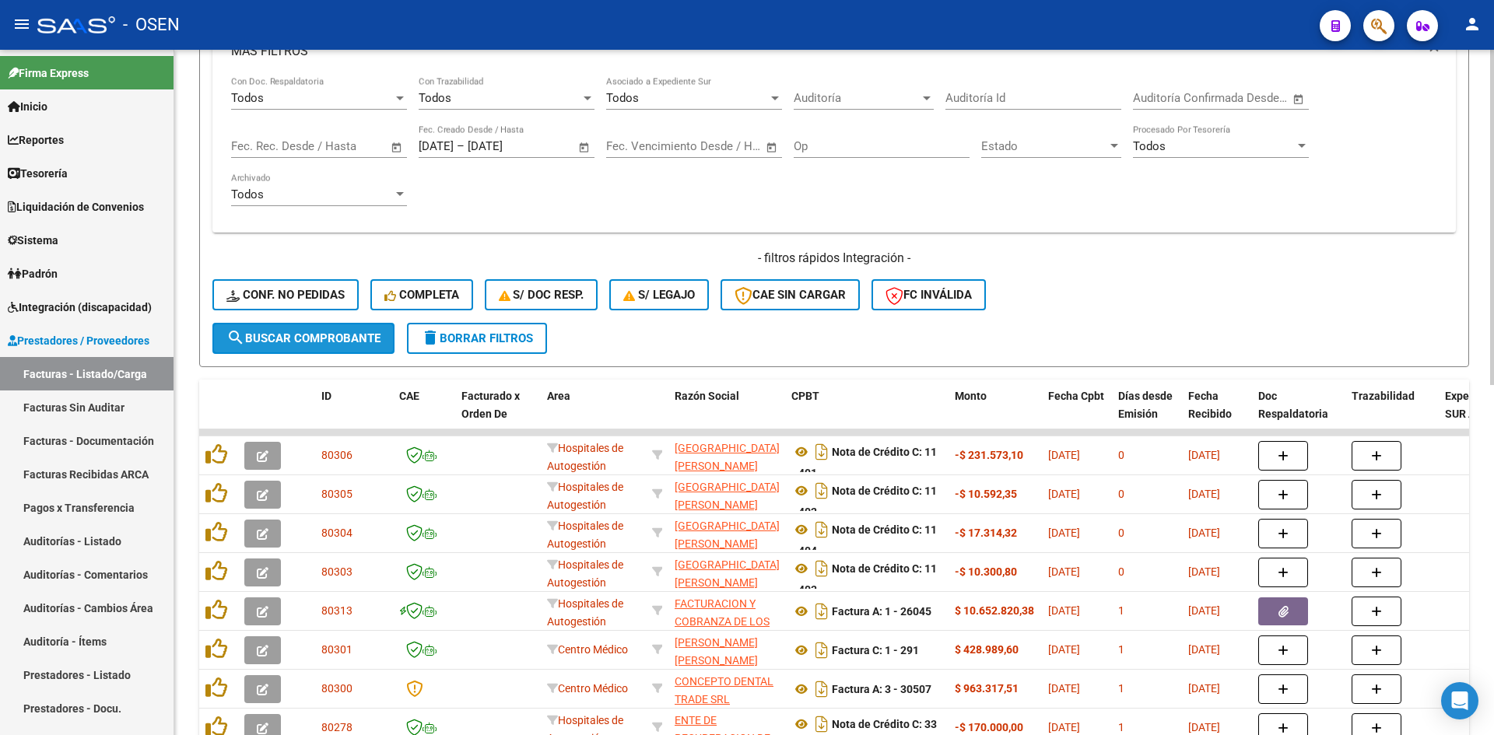
click at [352, 334] on span "search Buscar Comprobante" at bounding box center [303, 338] width 154 height 14
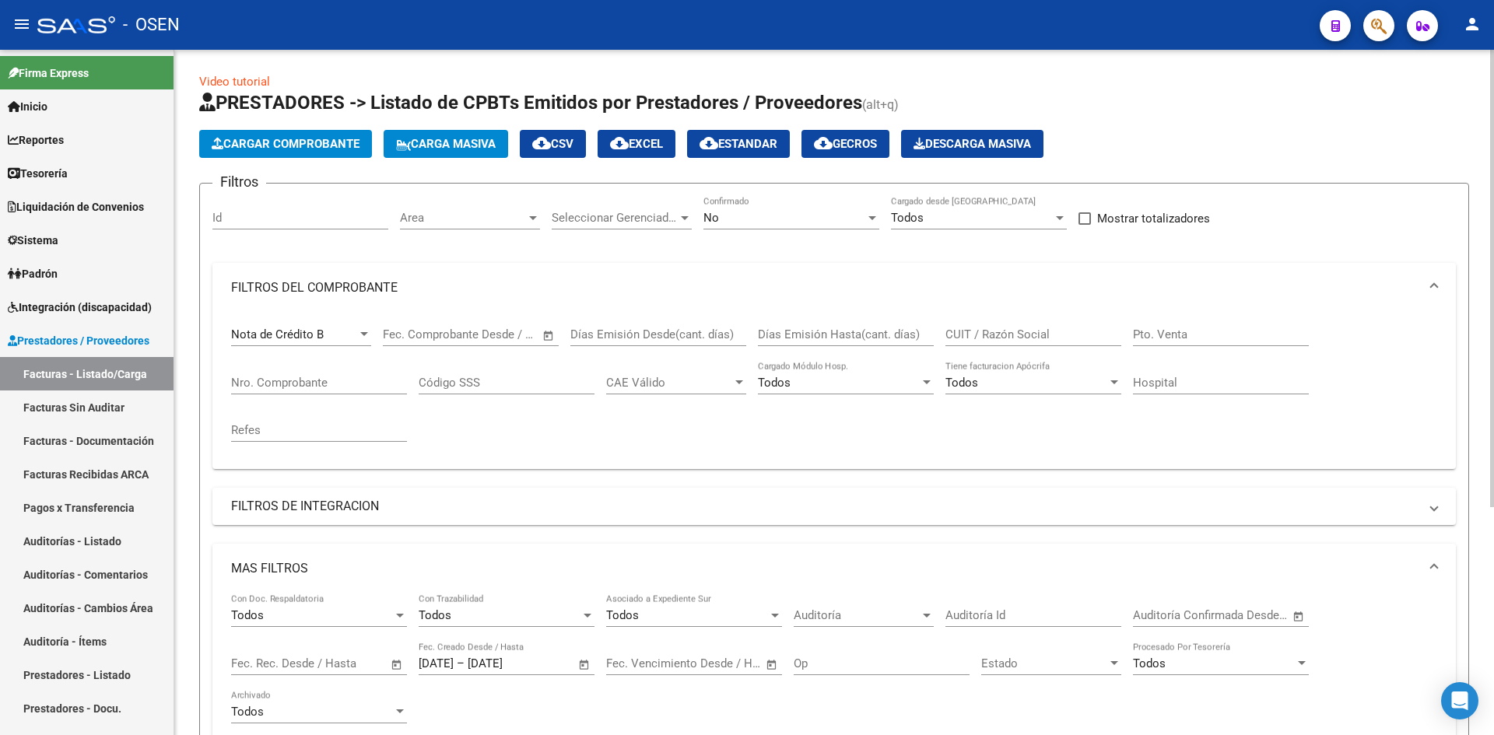
scroll to position [0, 0]
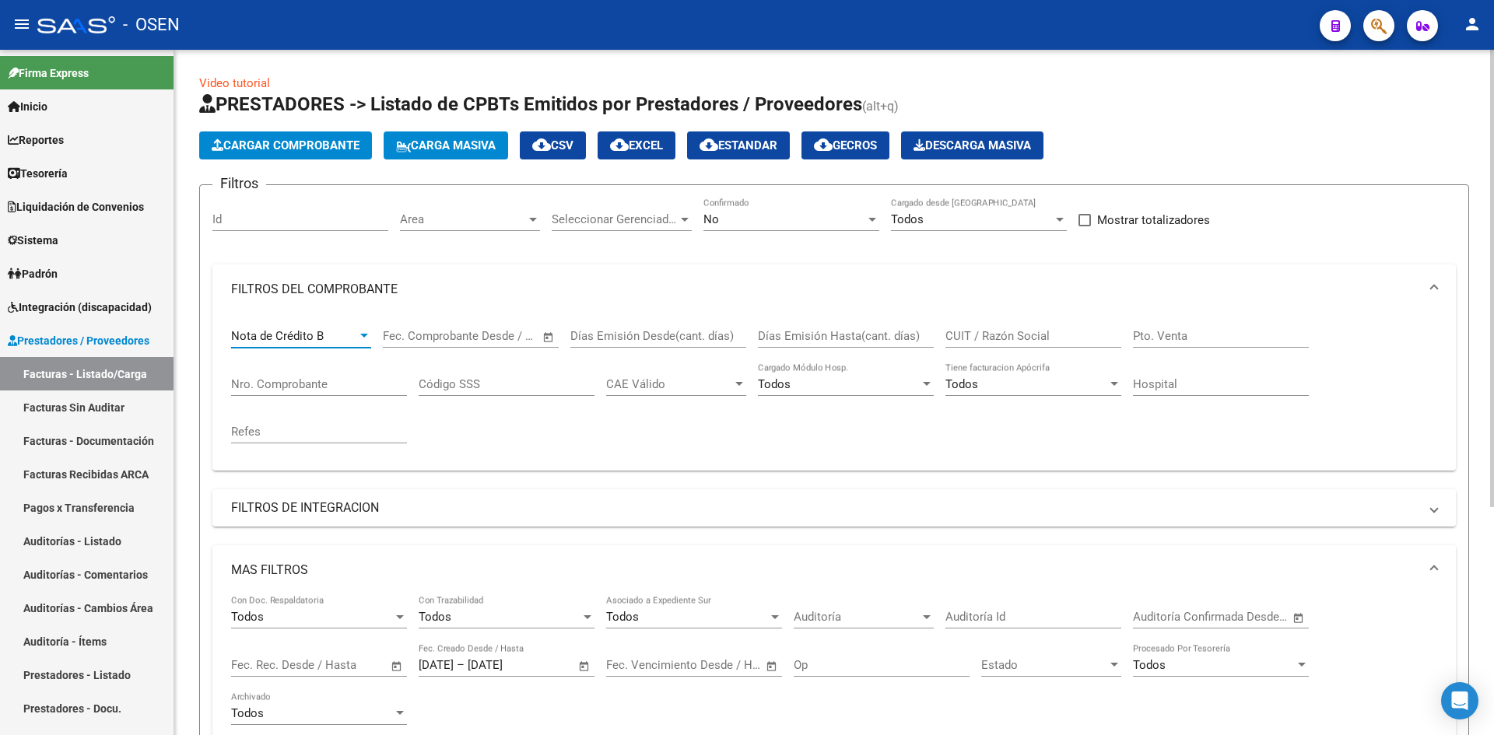
click at [346, 329] on div "Nota de Crédito B" at bounding box center [294, 336] width 126 height 14
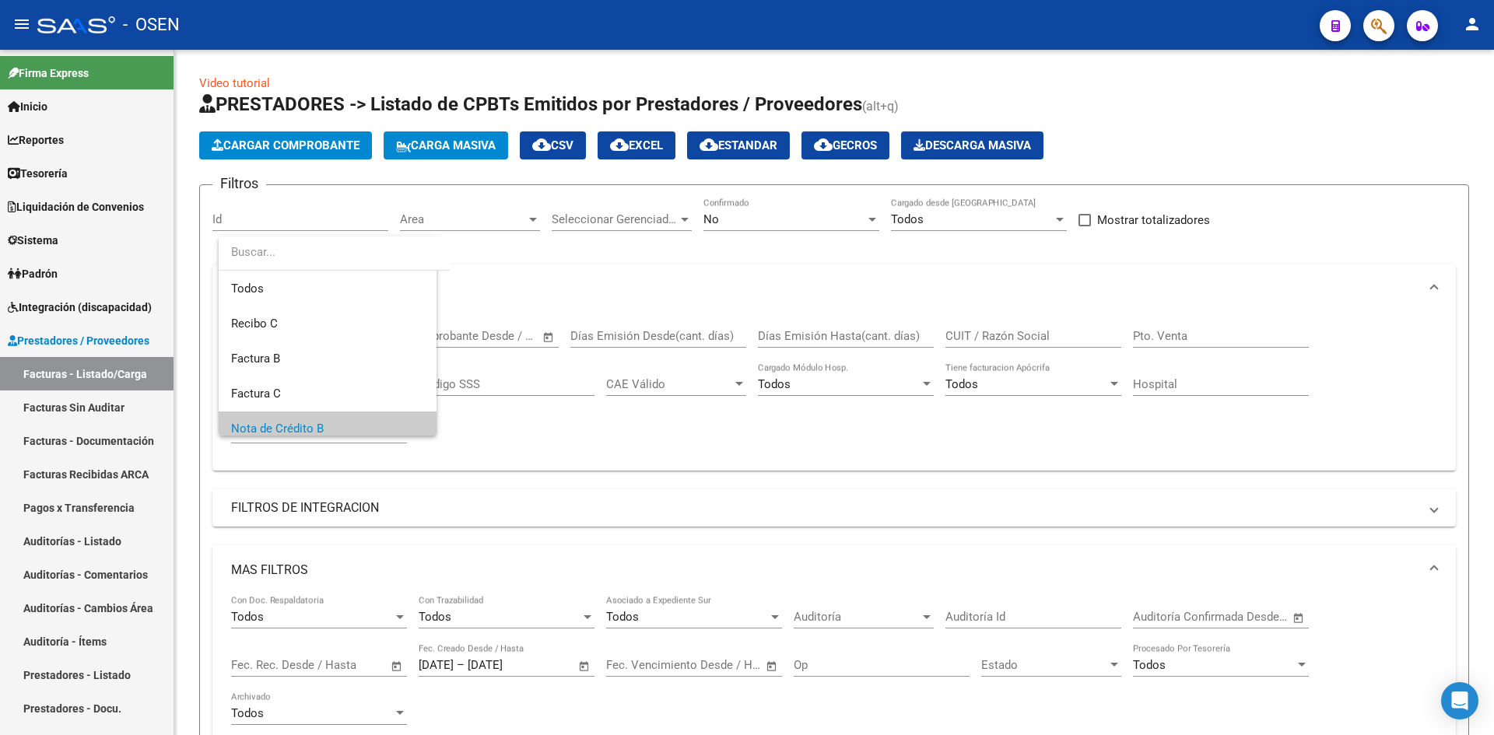
scroll to position [93, 0]
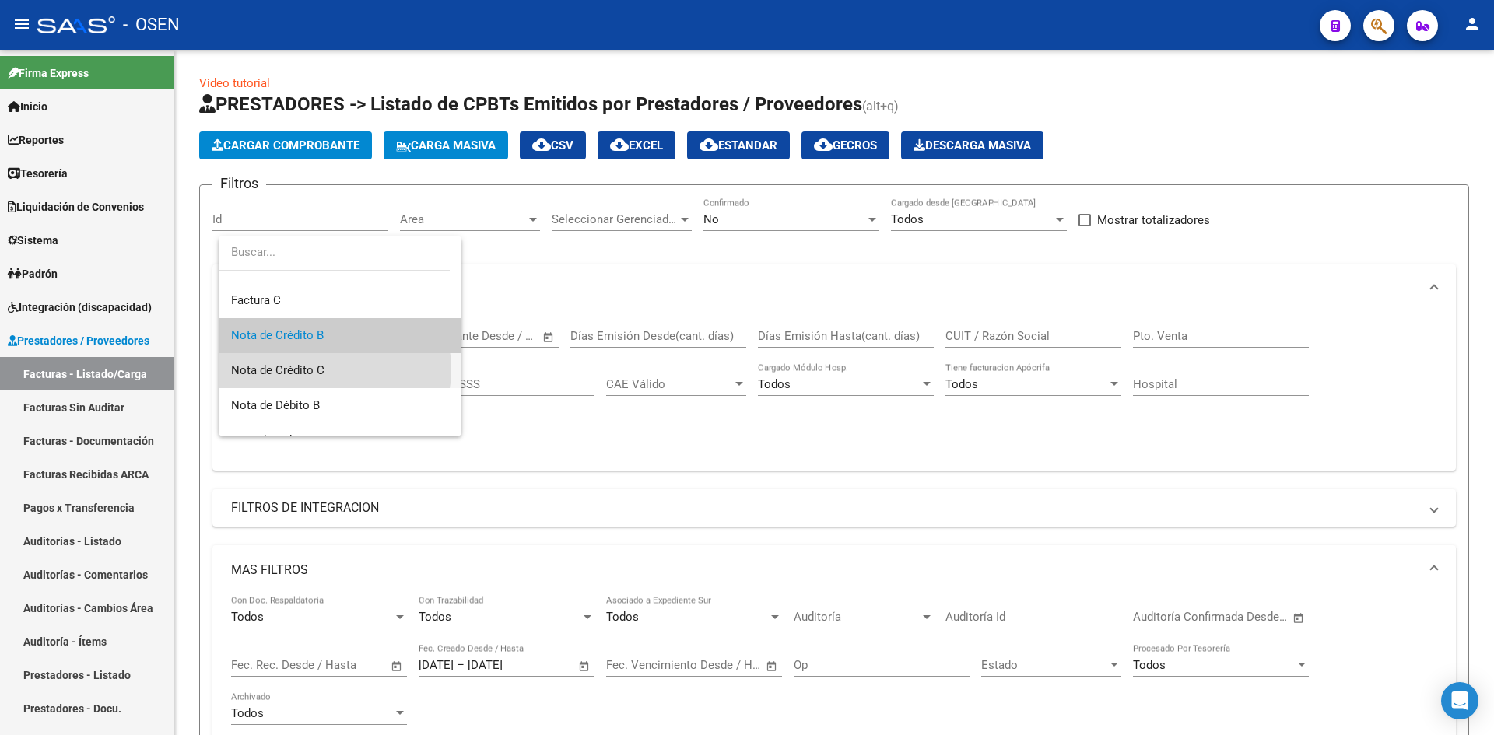
click at [327, 370] on span "Nota de Crédito C" at bounding box center [340, 370] width 218 height 35
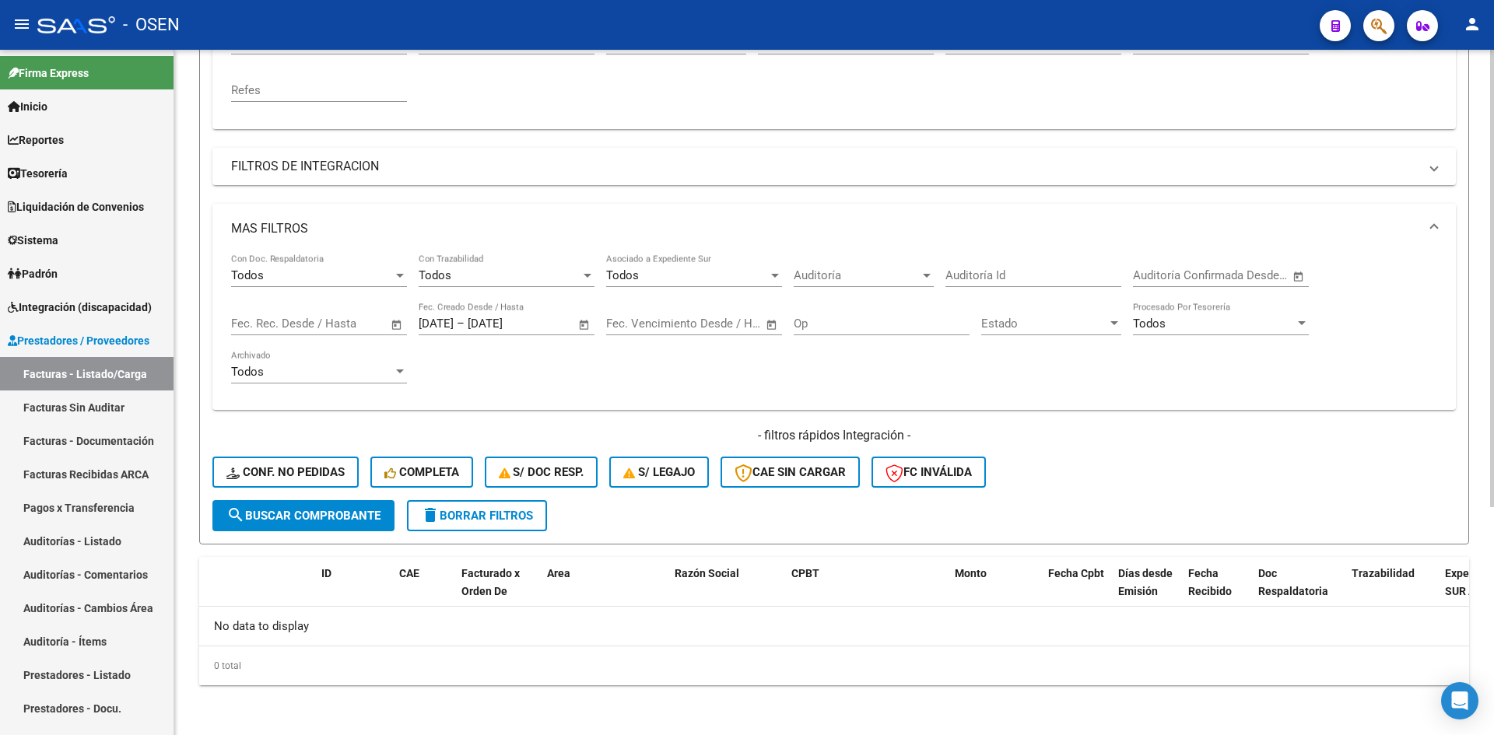
click at [326, 524] on button "search Buscar Comprobante" at bounding box center [303, 515] width 182 height 31
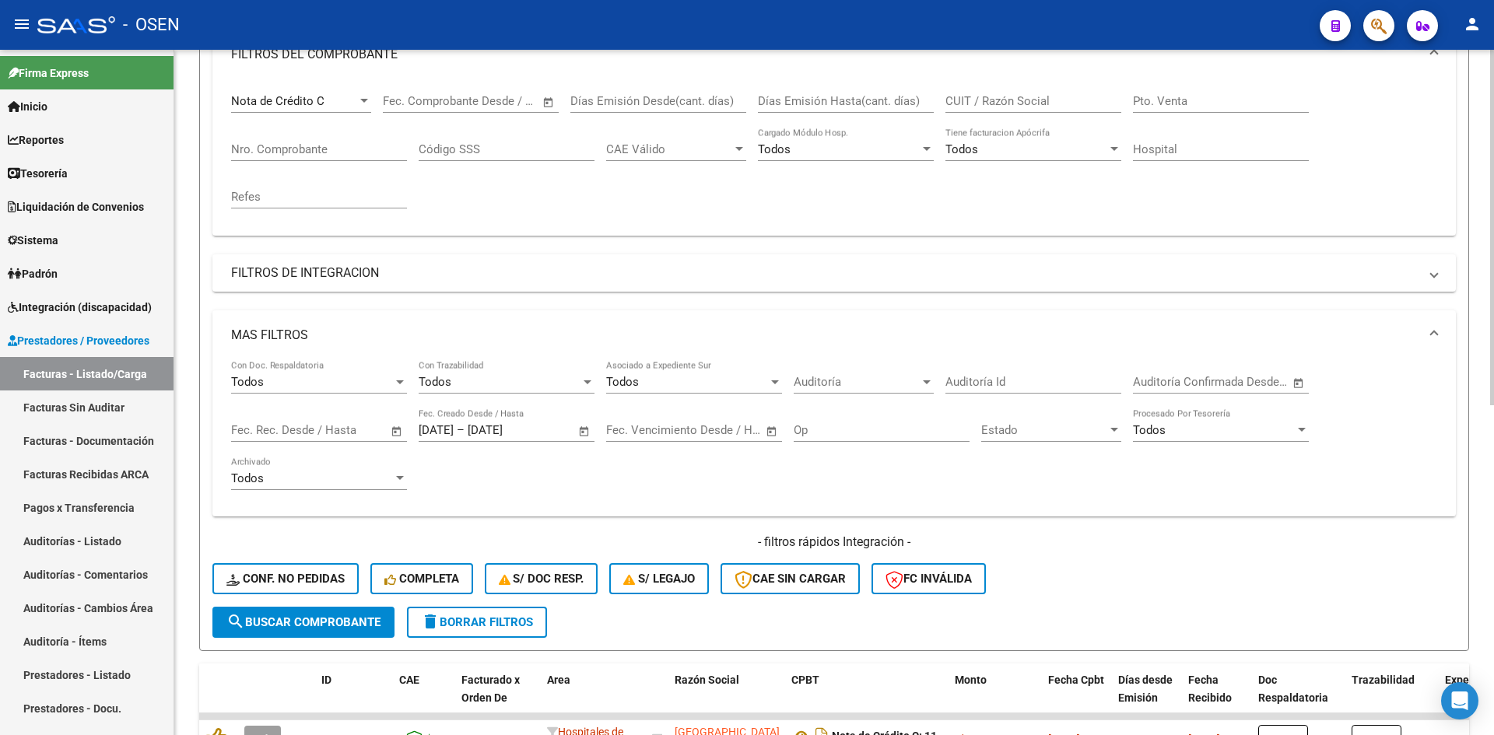
scroll to position [0, 0]
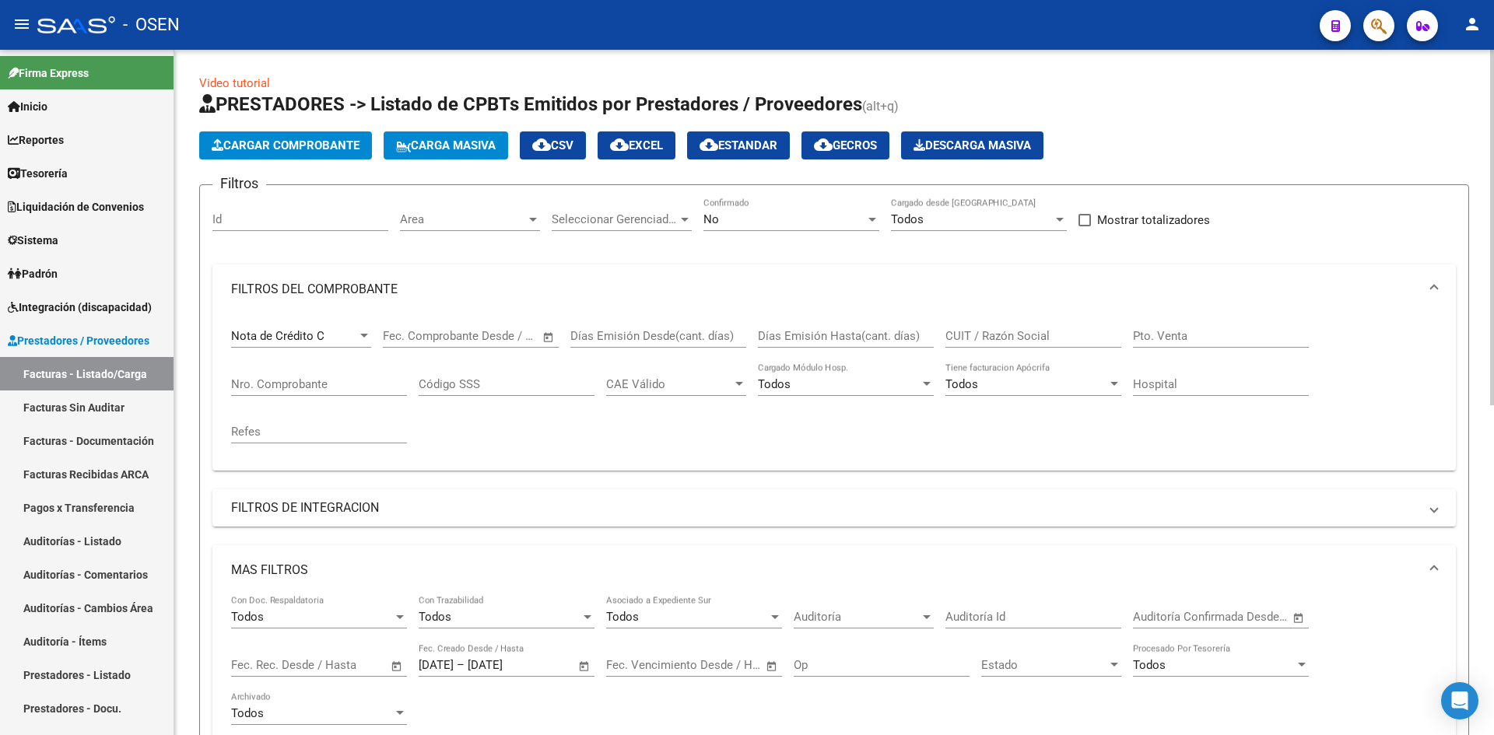
click at [551, 137] on mat-icon "cloud_download" at bounding box center [541, 144] width 19 height 19
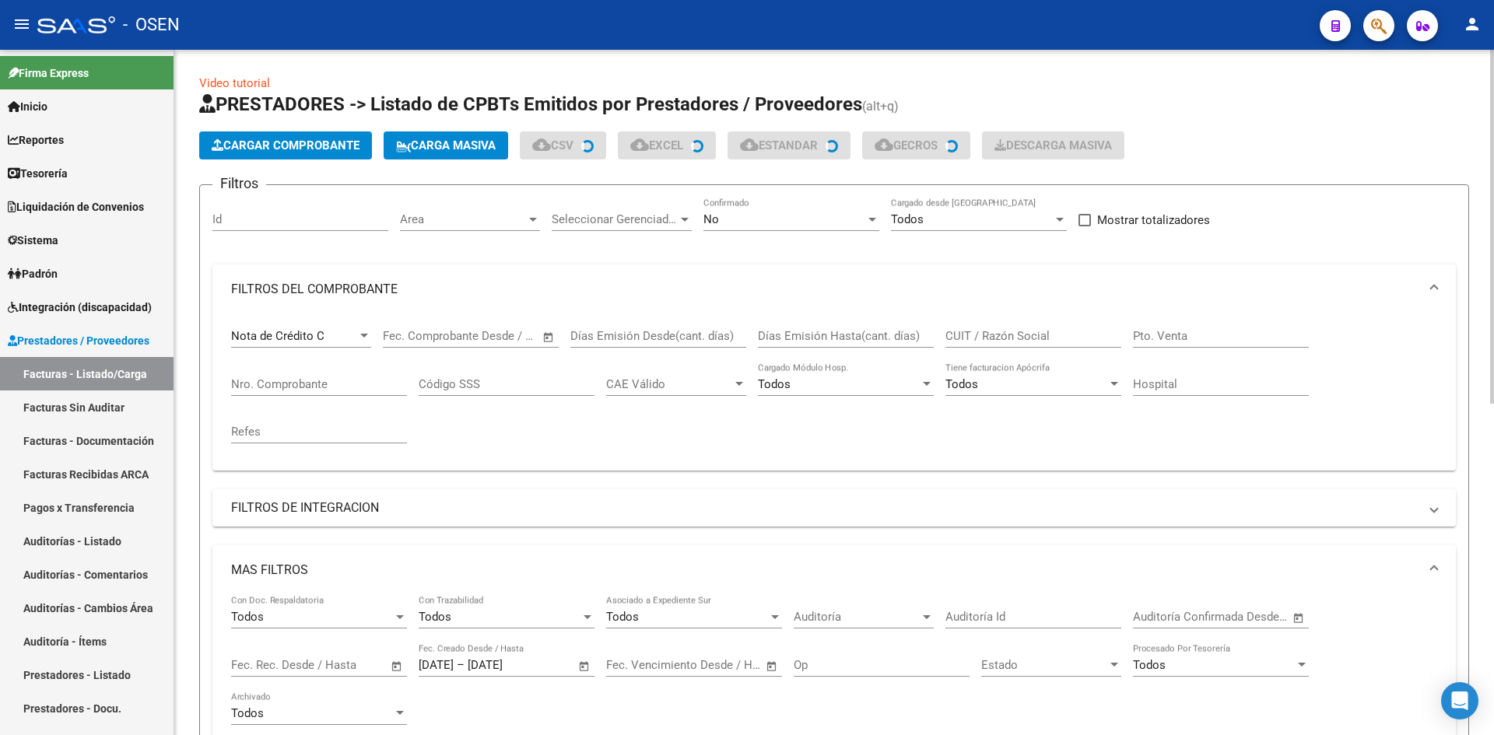
click at [336, 331] on div "Nota de Crédito C" at bounding box center [294, 336] width 126 height 14
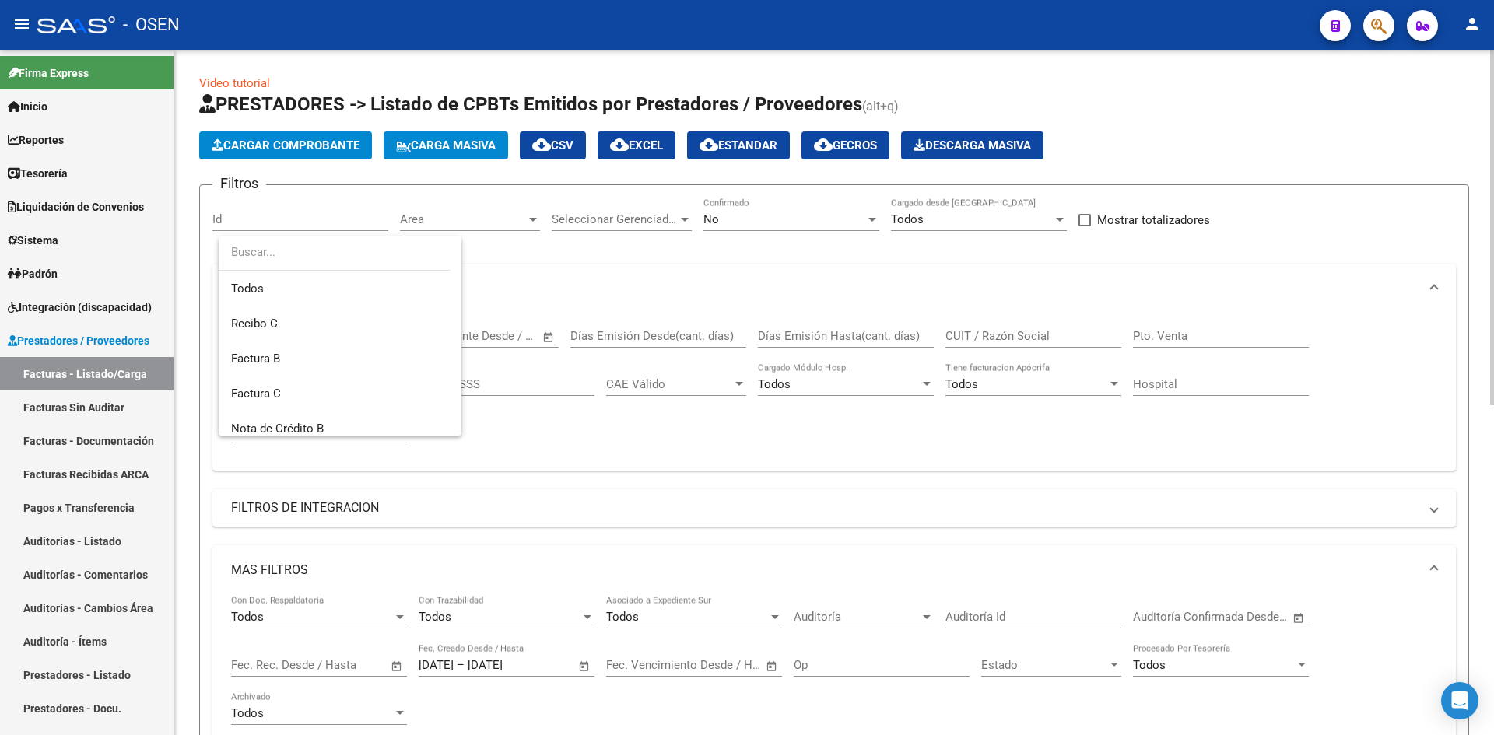
scroll to position [128, 0]
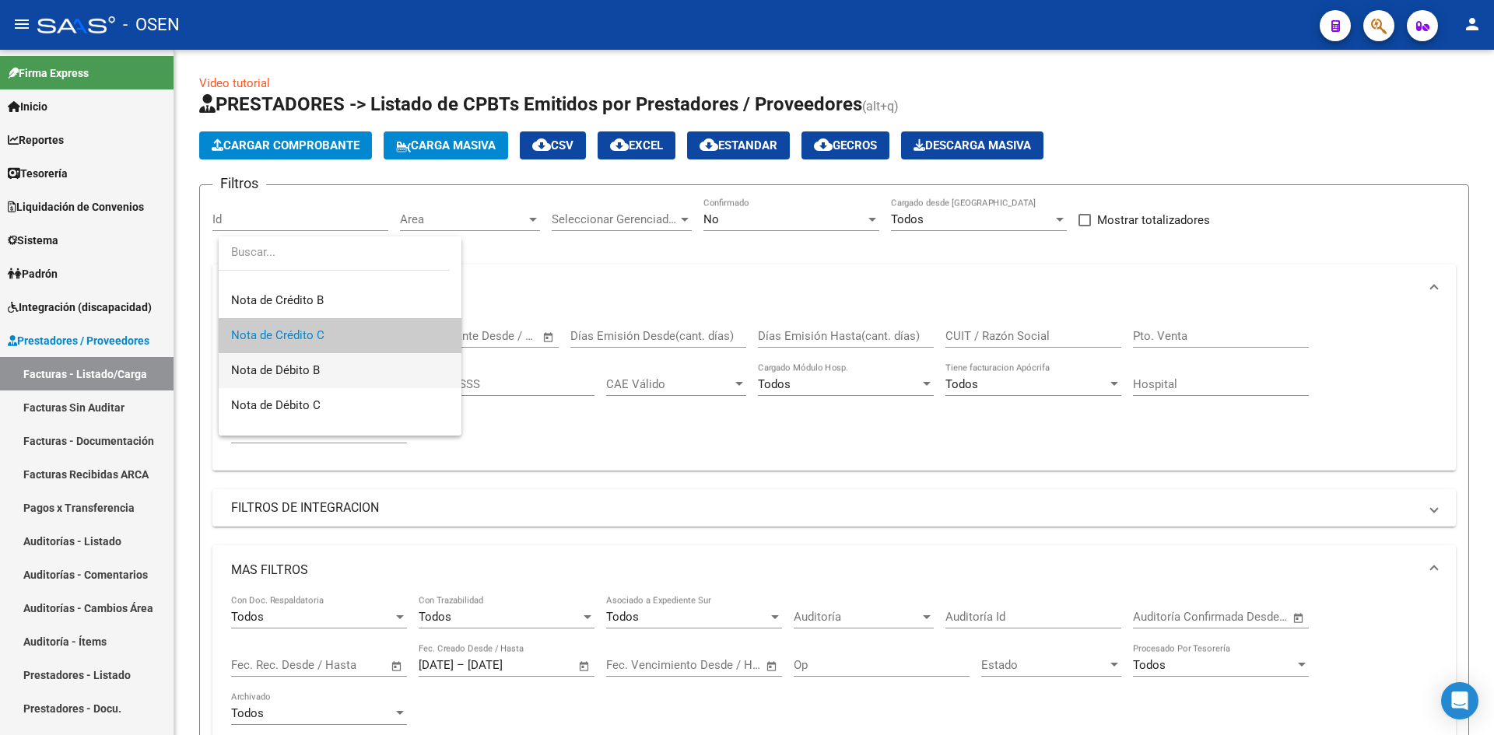
click at [344, 375] on span "Nota de Débito B" at bounding box center [340, 370] width 218 height 35
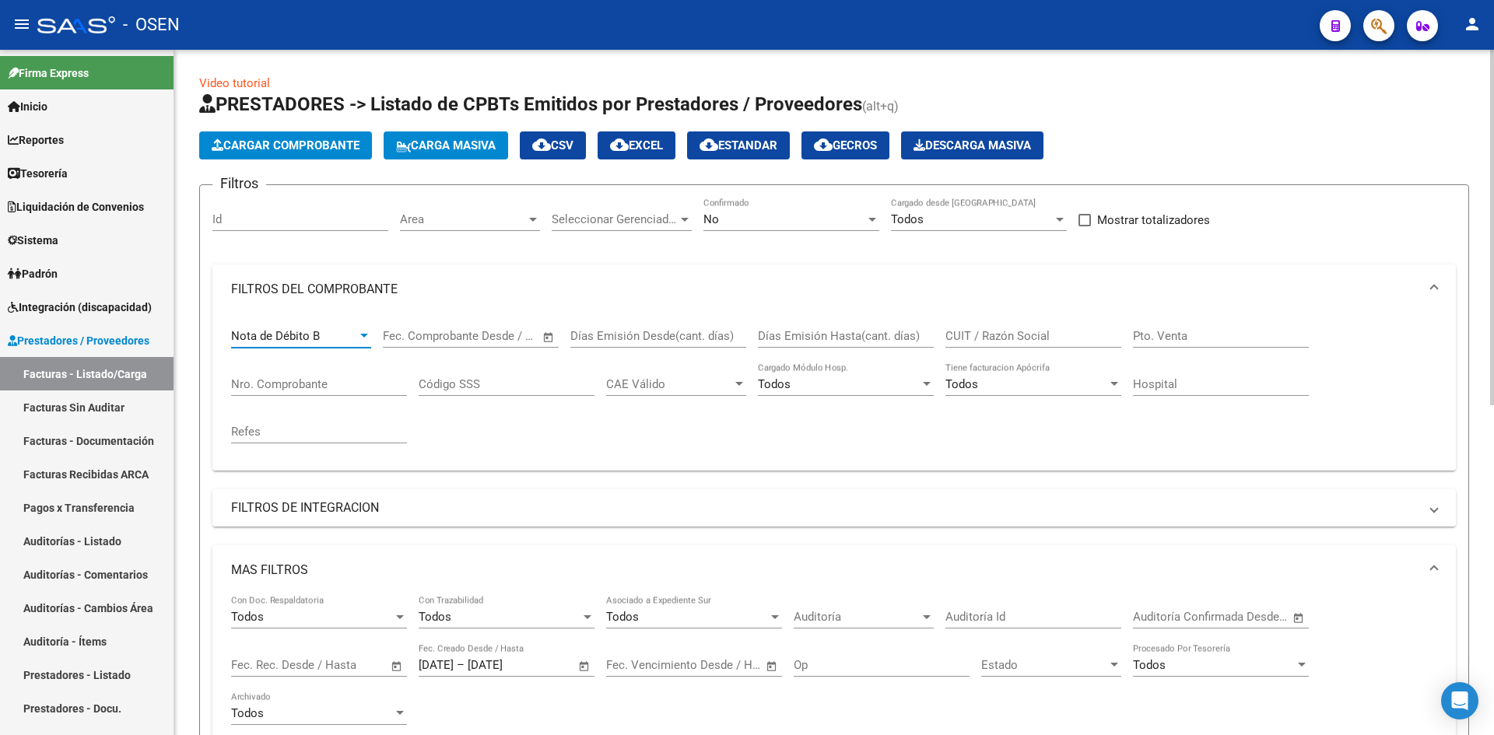
scroll to position [259, 0]
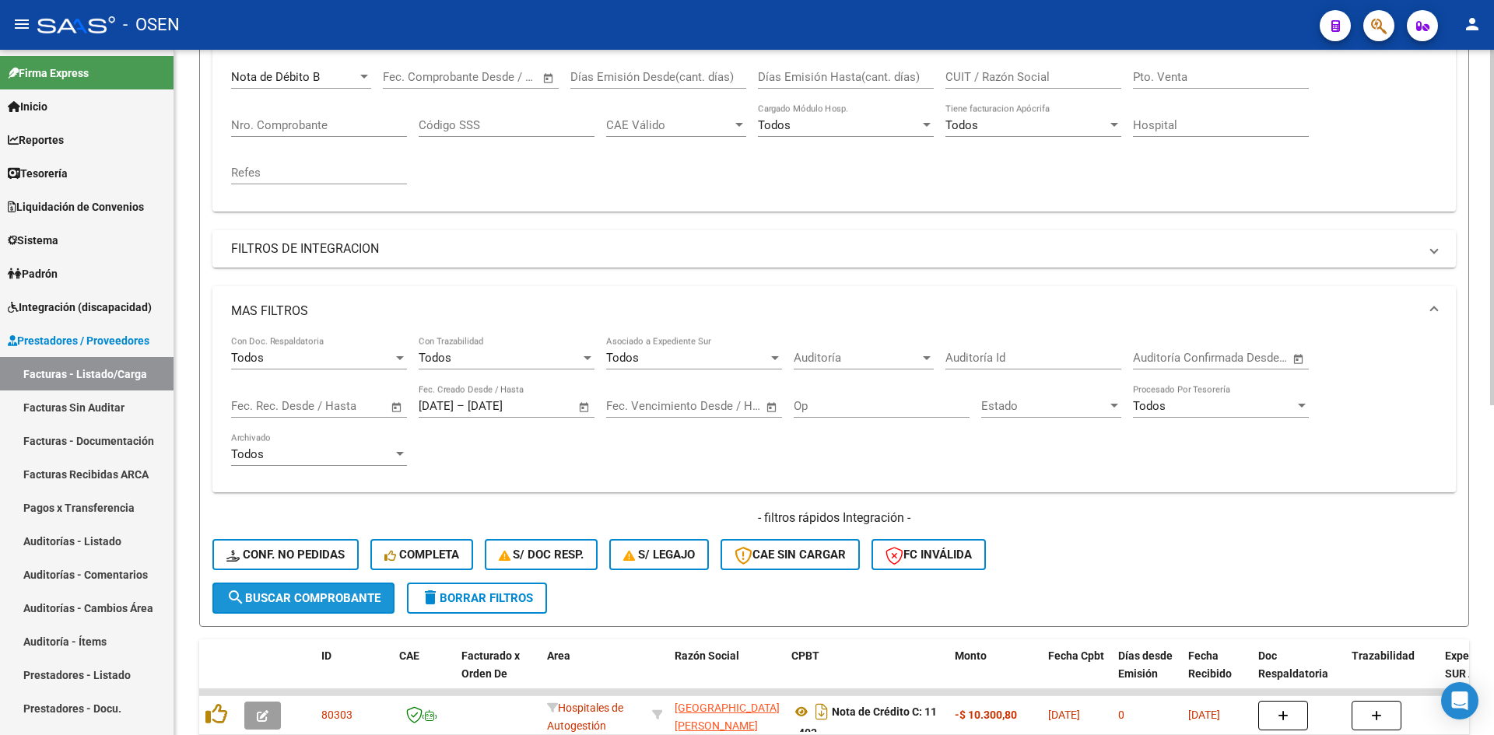
click at [299, 567] on button "search Buscar Comprobante" at bounding box center [303, 598] width 182 height 31
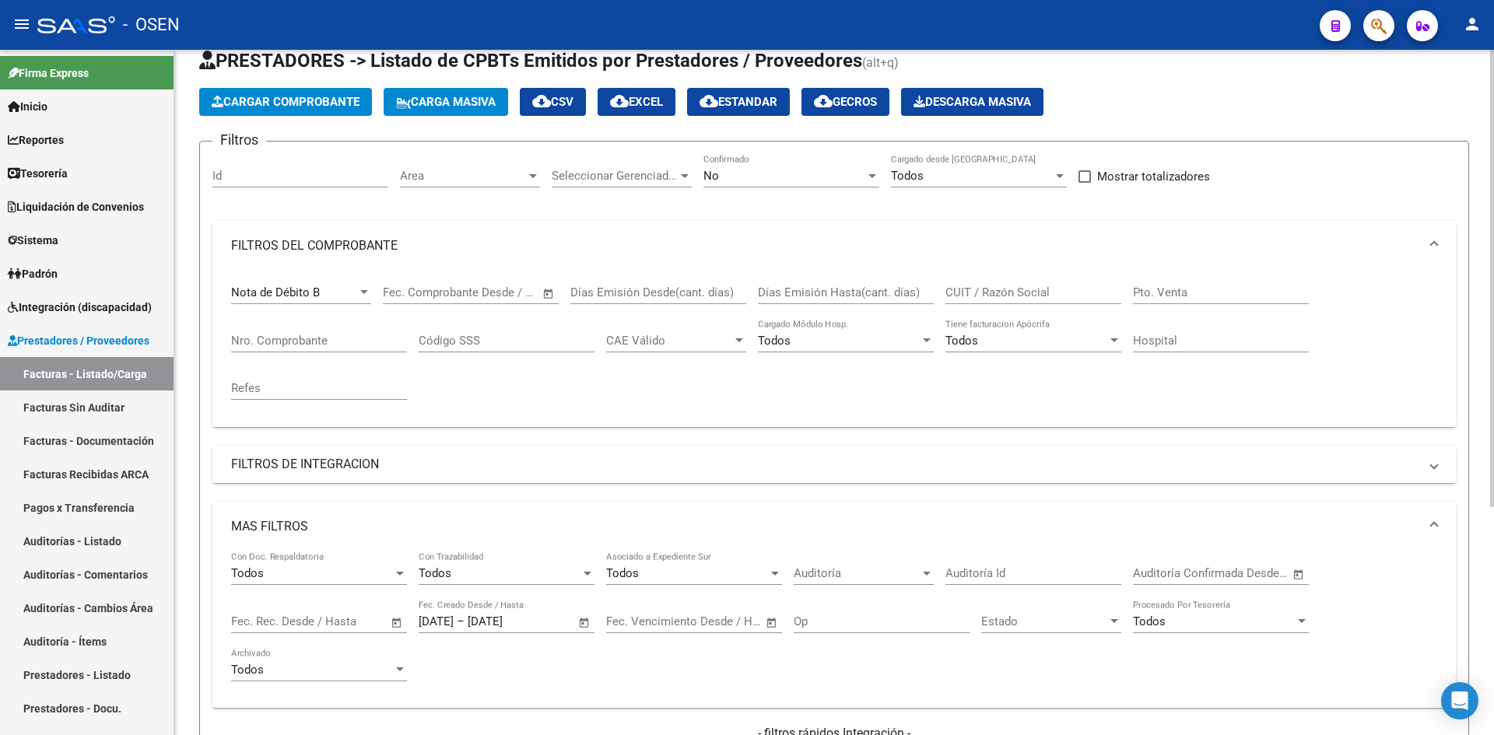
scroll to position [0, 0]
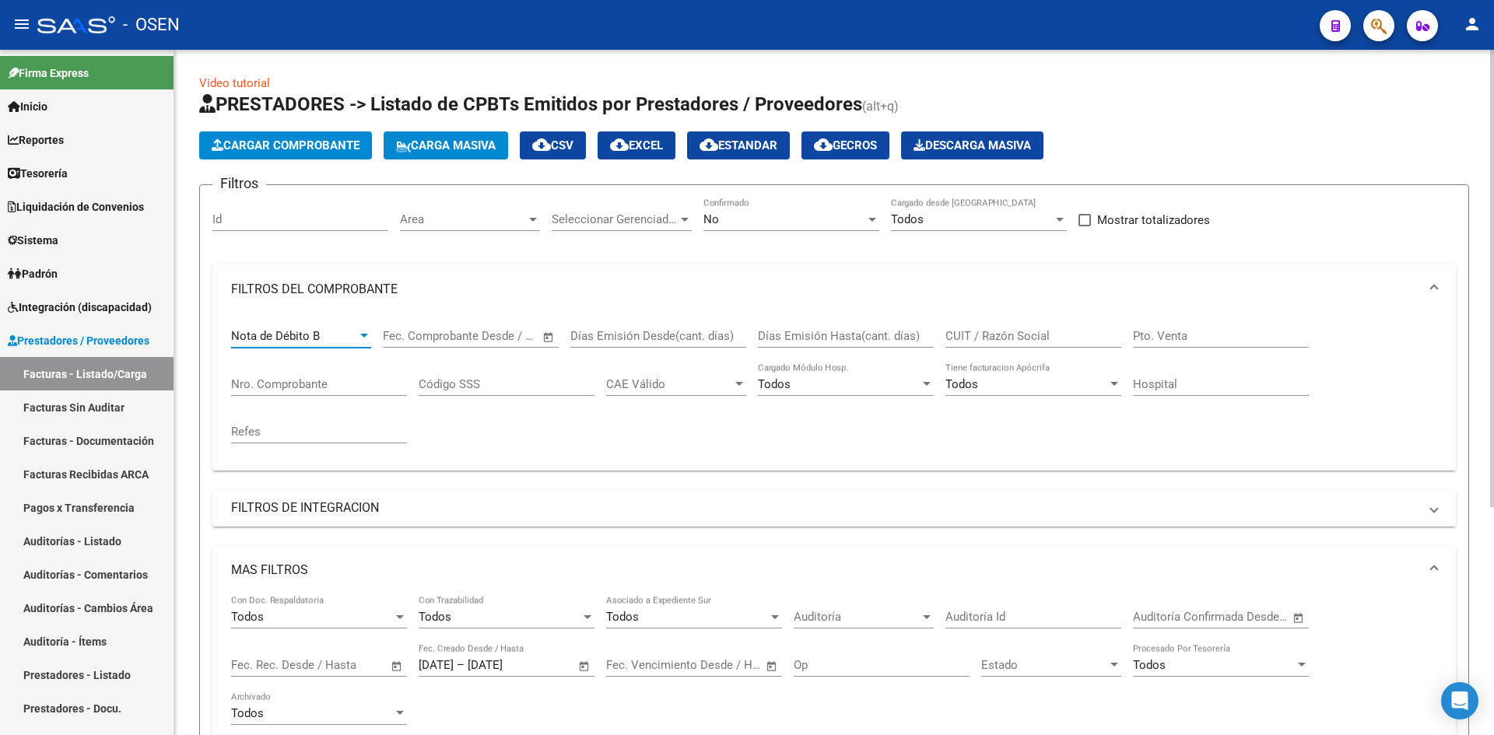
click at [333, 331] on div "Nota de Débito B" at bounding box center [294, 336] width 126 height 14
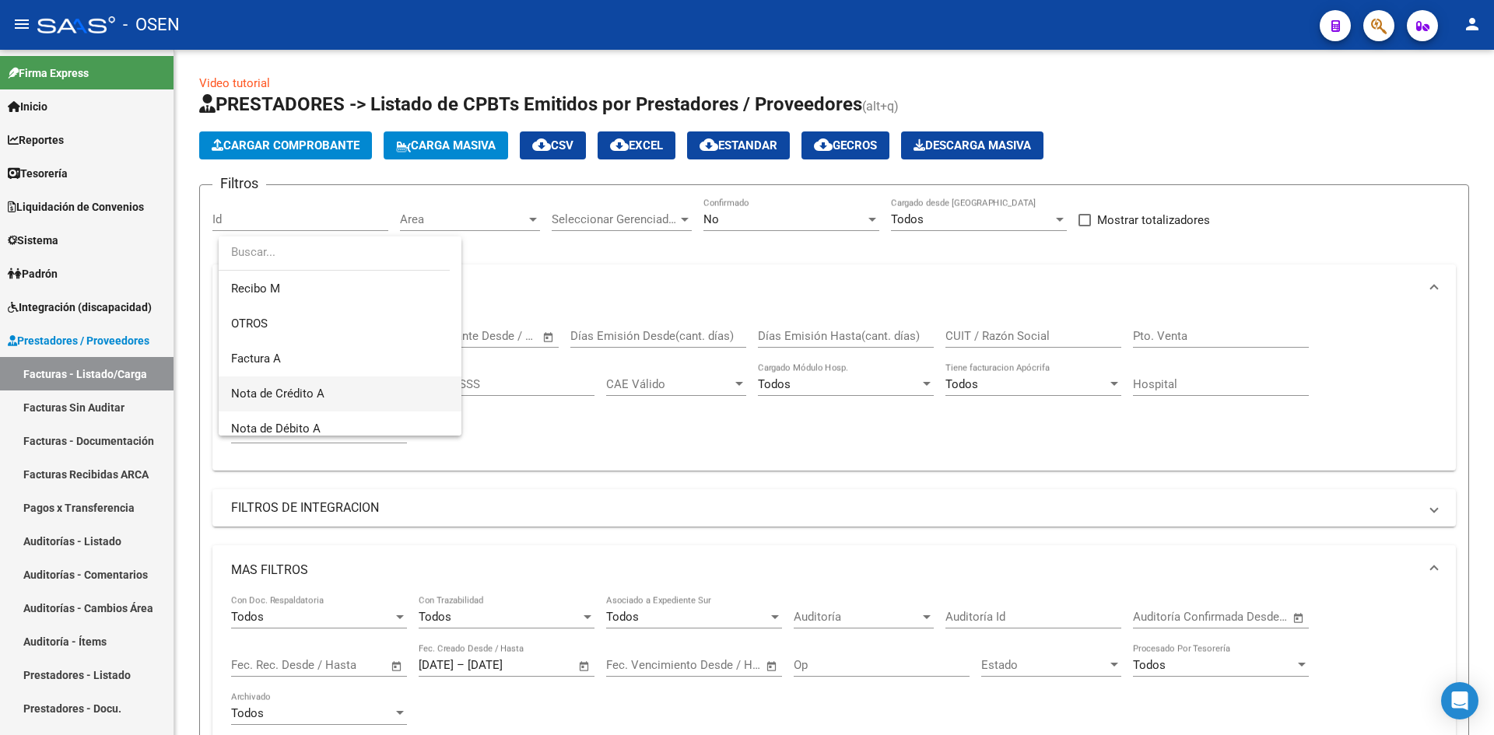
scroll to position [422, 0]
click at [405, 352] on span "Nota de Crédito A" at bounding box center [340, 356] width 218 height 35
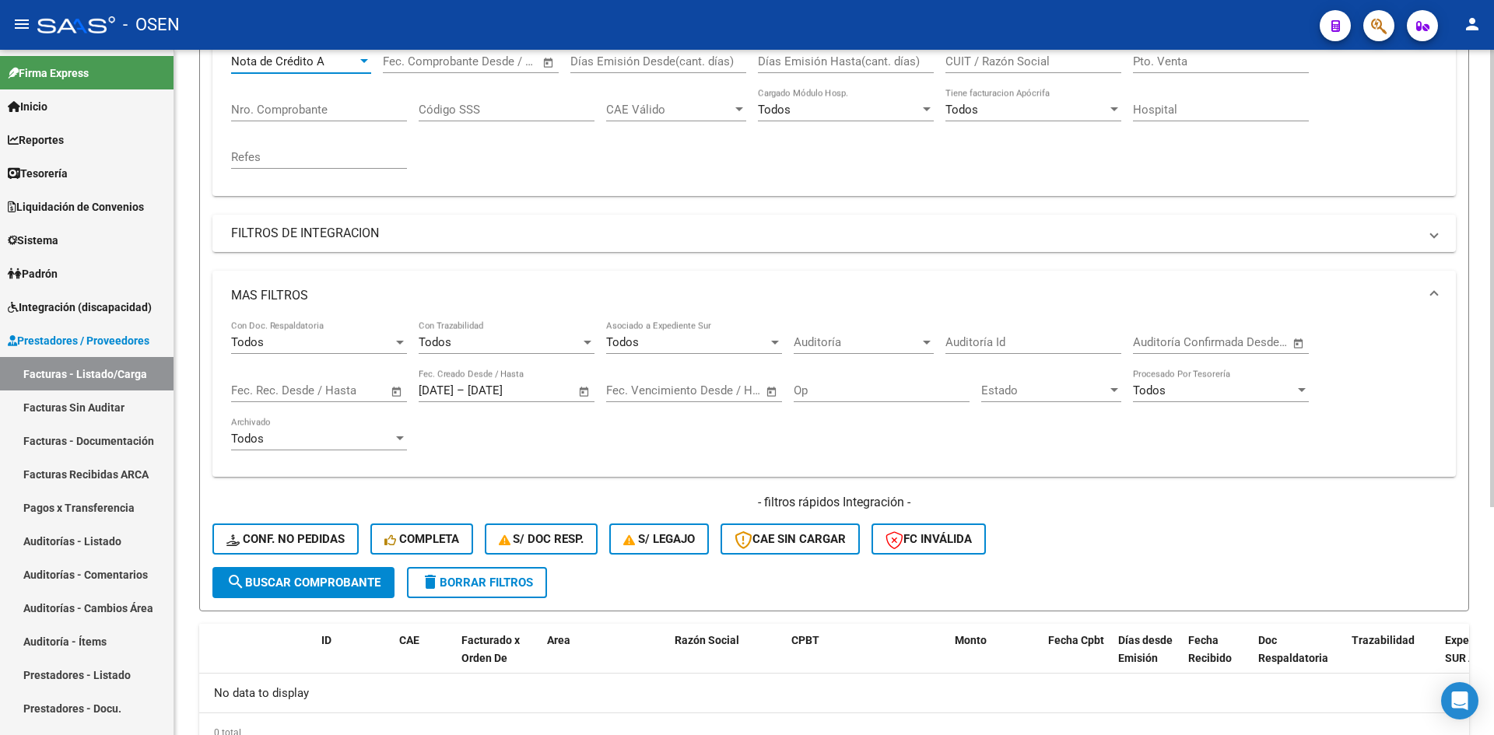
scroll to position [341, 0]
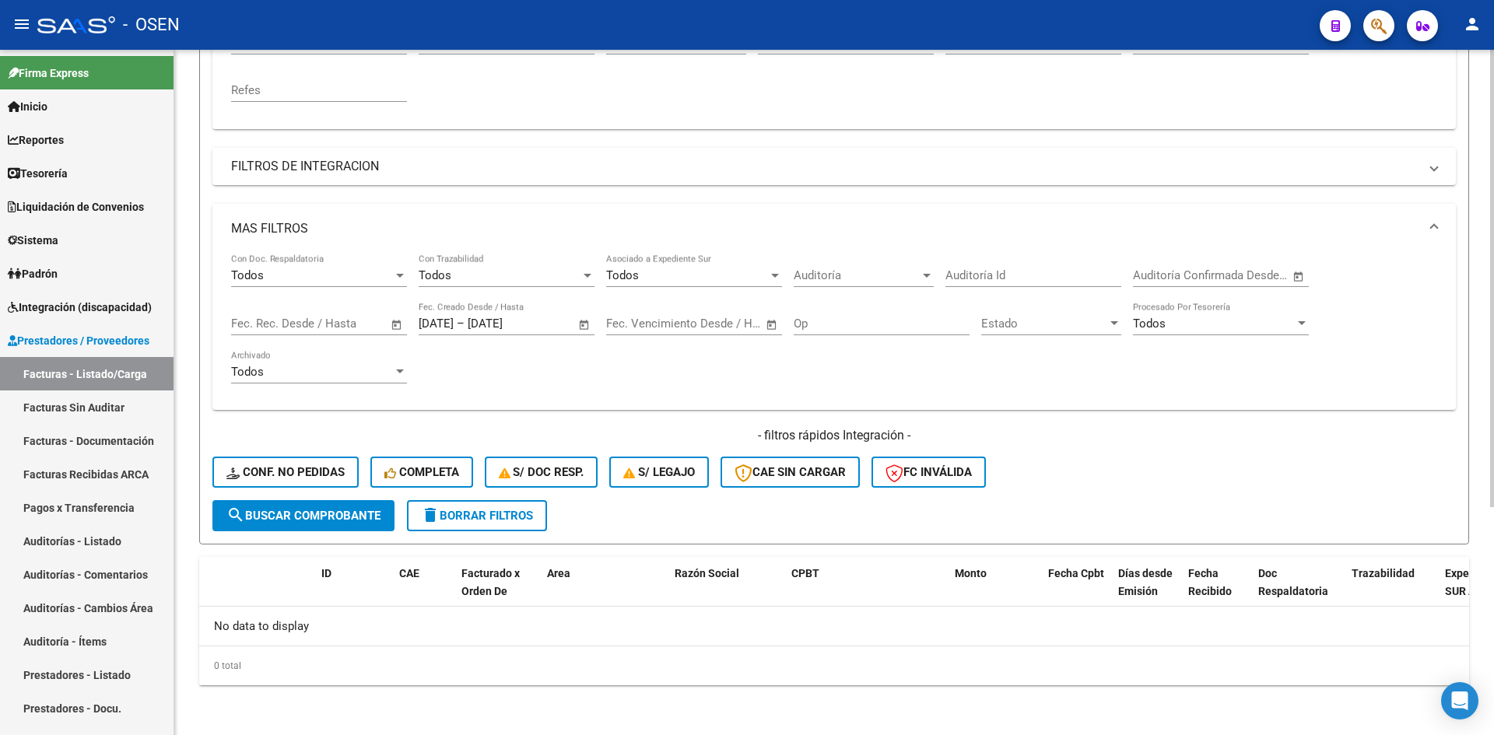
click at [331, 513] on span "search Buscar Comprobante" at bounding box center [303, 516] width 154 height 14
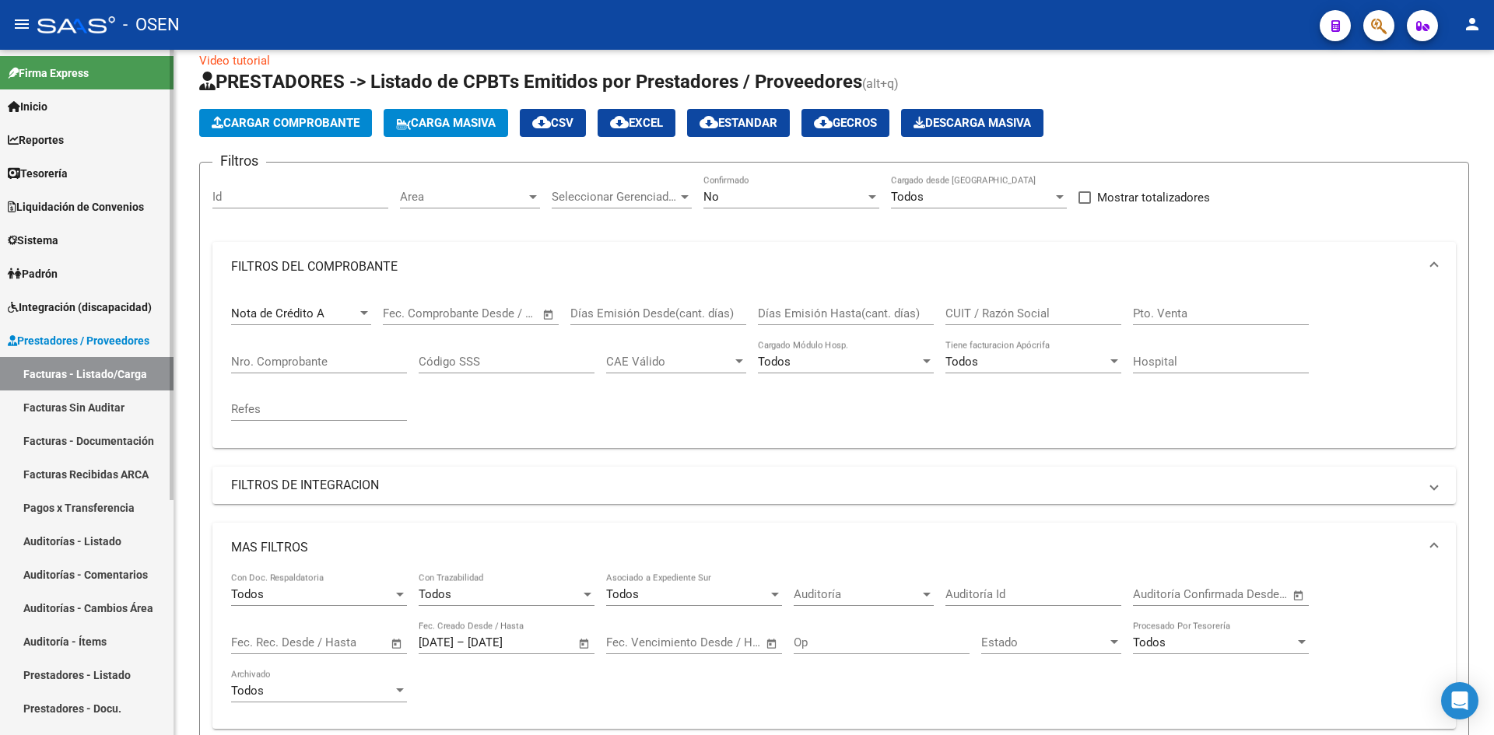
scroll to position [0, 0]
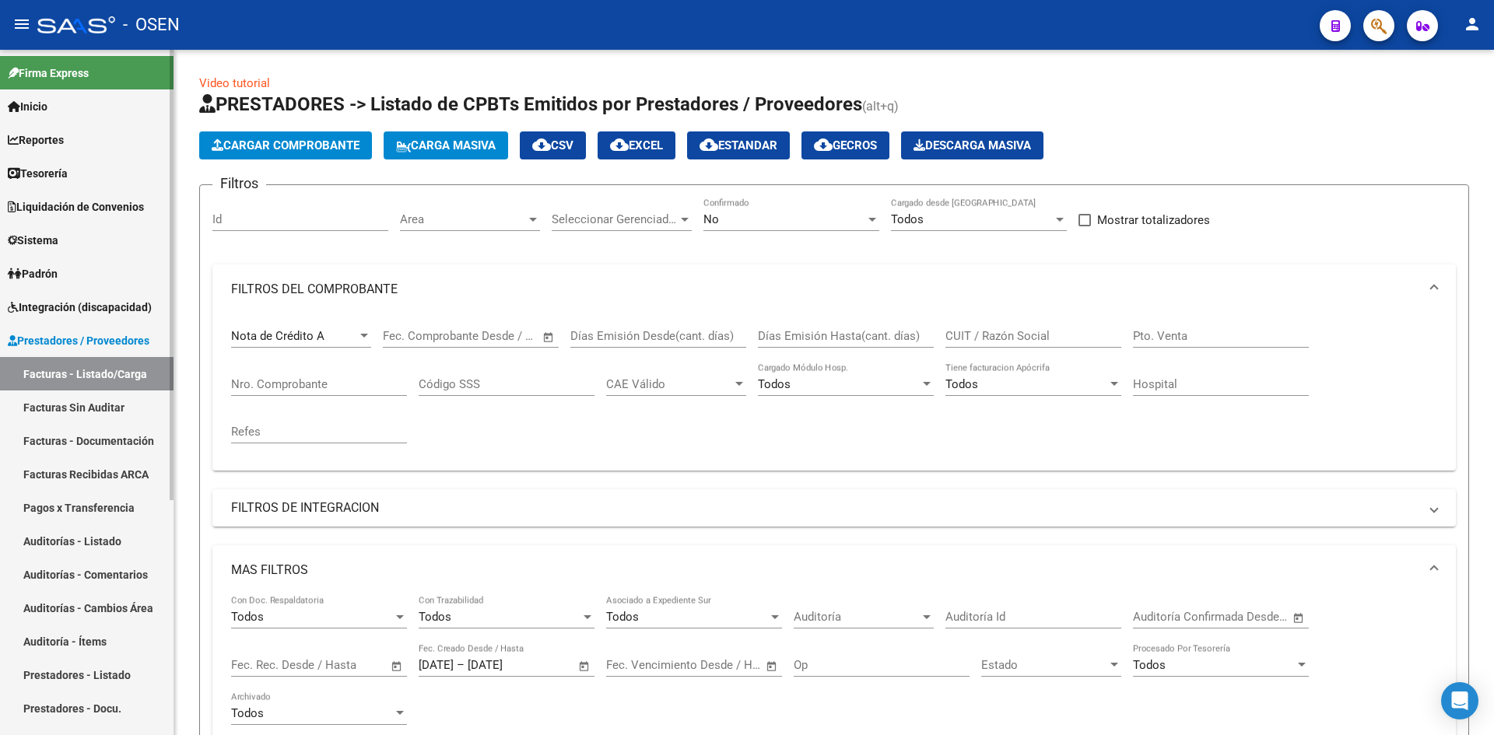
drag, startPoint x: 104, startPoint y: 415, endPoint x: 116, endPoint y: 391, distance: 26.8
click at [104, 415] on link "Facturas Sin Auditar" at bounding box center [86, 407] width 173 height 33
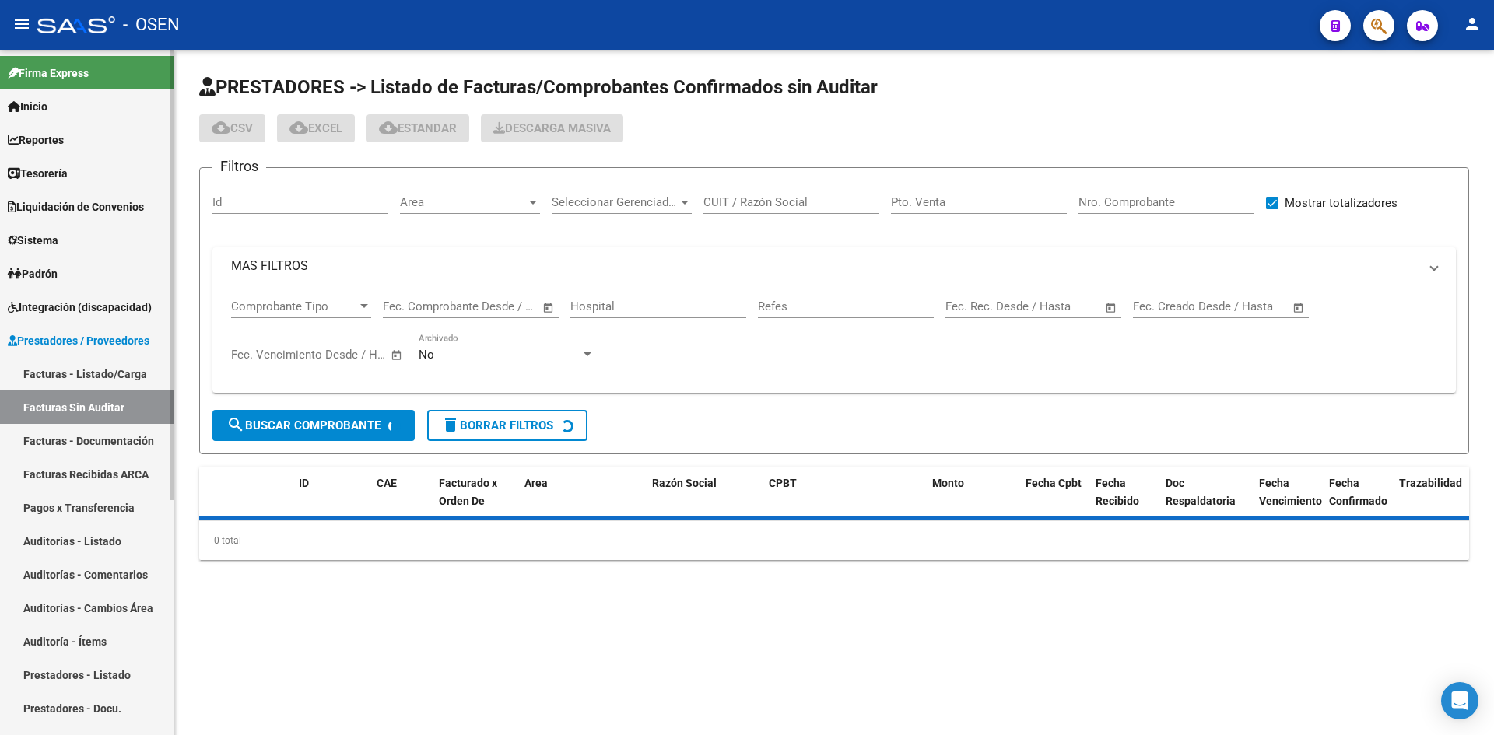
click at [121, 371] on link "Facturas - Listado/Carga" at bounding box center [86, 373] width 173 height 33
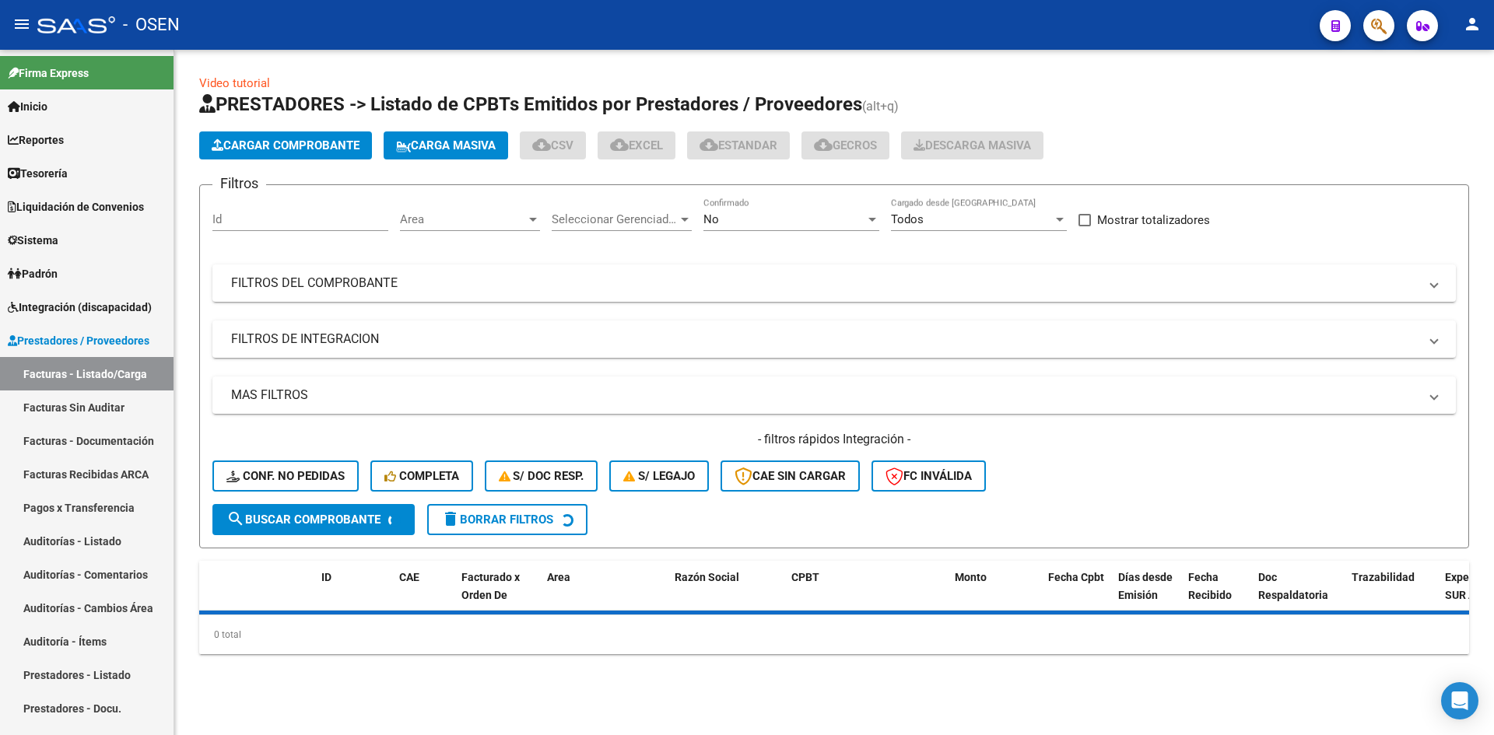
click at [767, 224] on div "No" at bounding box center [784, 219] width 162 height 14
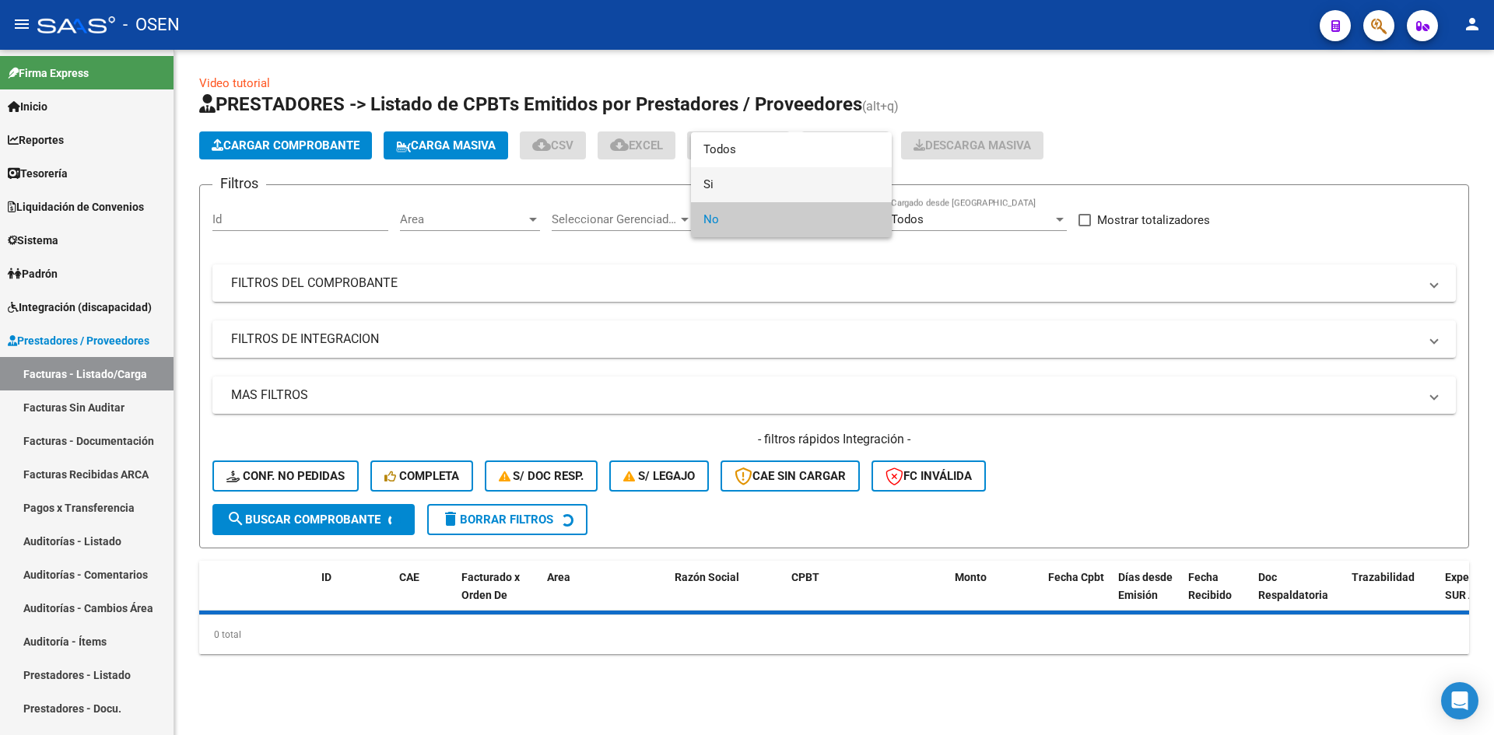
click at [778, 191] on span "Si" at bounding box center [791, 184] width 176 height 35
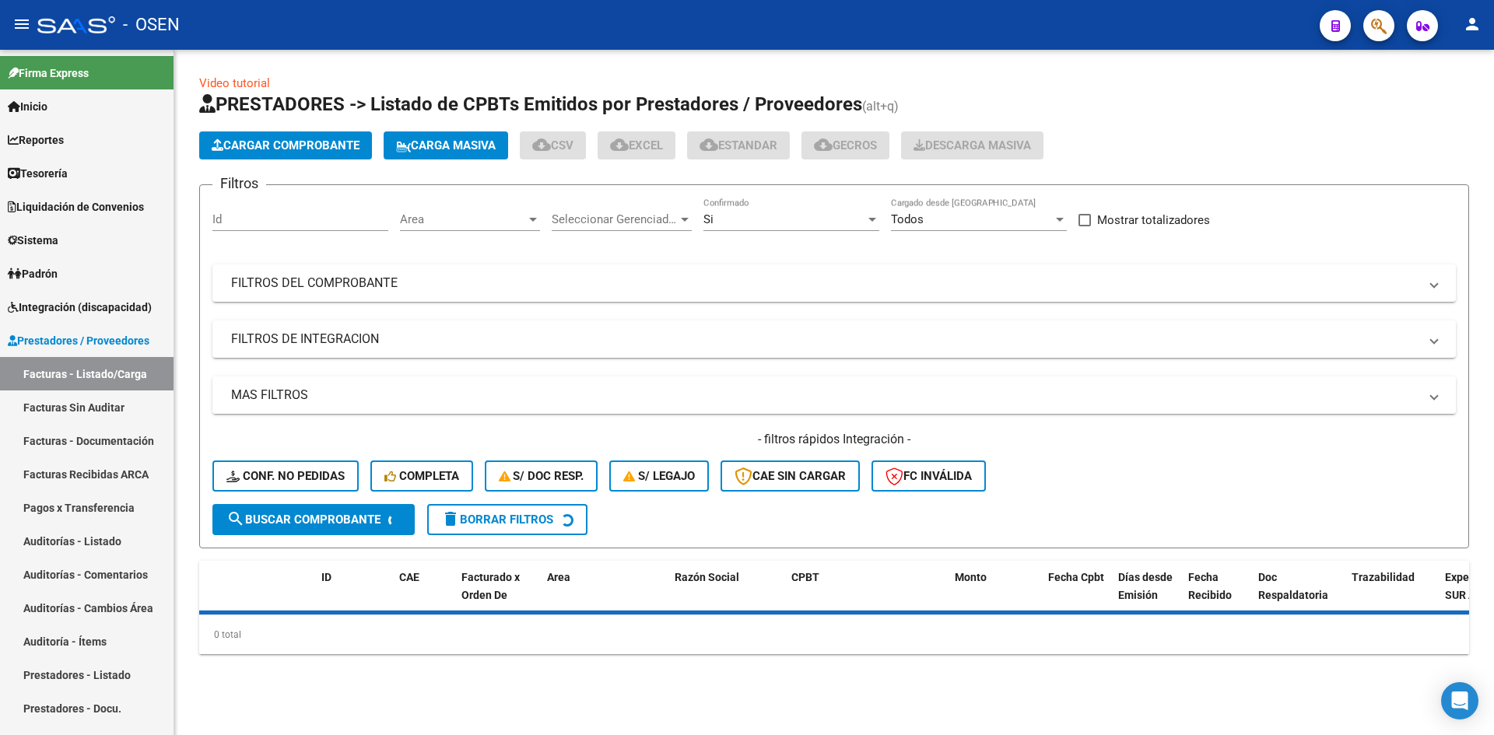
click at [485, 402] on mat-panel-title "MAS FILTROS" at bounding box center [824, 395] width 1187 height 17
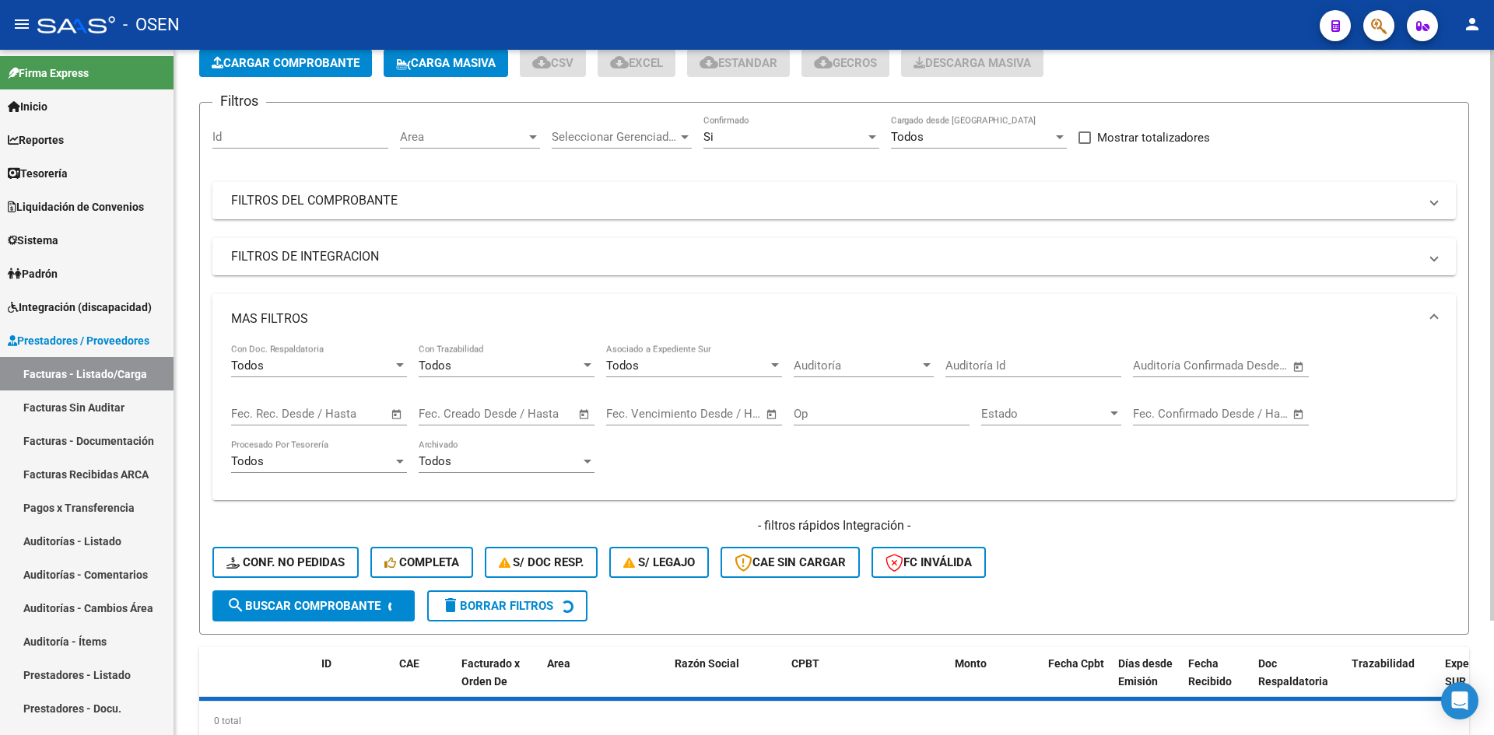
scroll to position [138, 0]
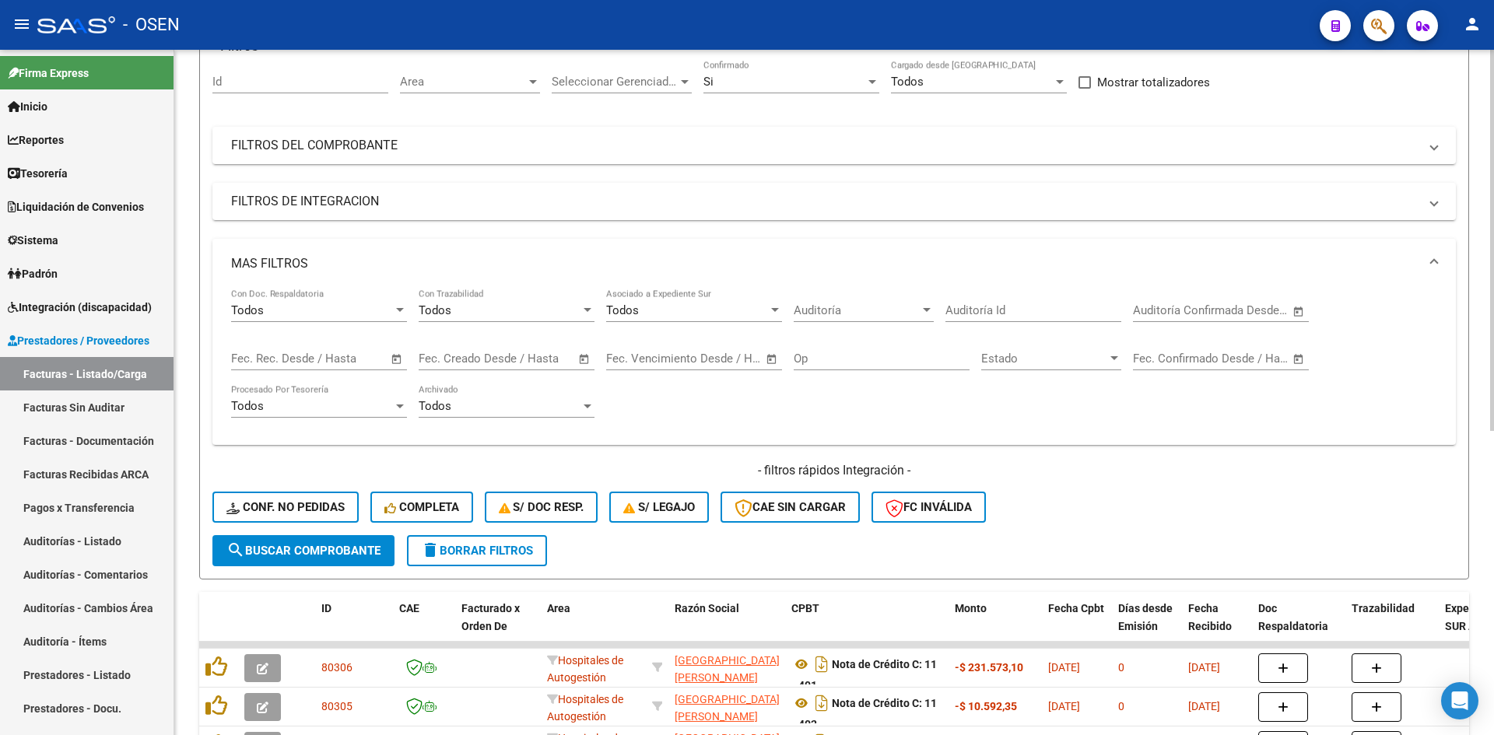
click at [1194, 313] on span "Open calendar" at bounding box center [1298, 310] width 37 height 37
drag, startPoint x: 1190, startPoint y: 520, endPoint x: 1253, endPoint y: 487, distance: 71.0
click at [1190, 517] on span "15" at bounding box center [1186, 516] width 28 height 28
type input "[DATE]"
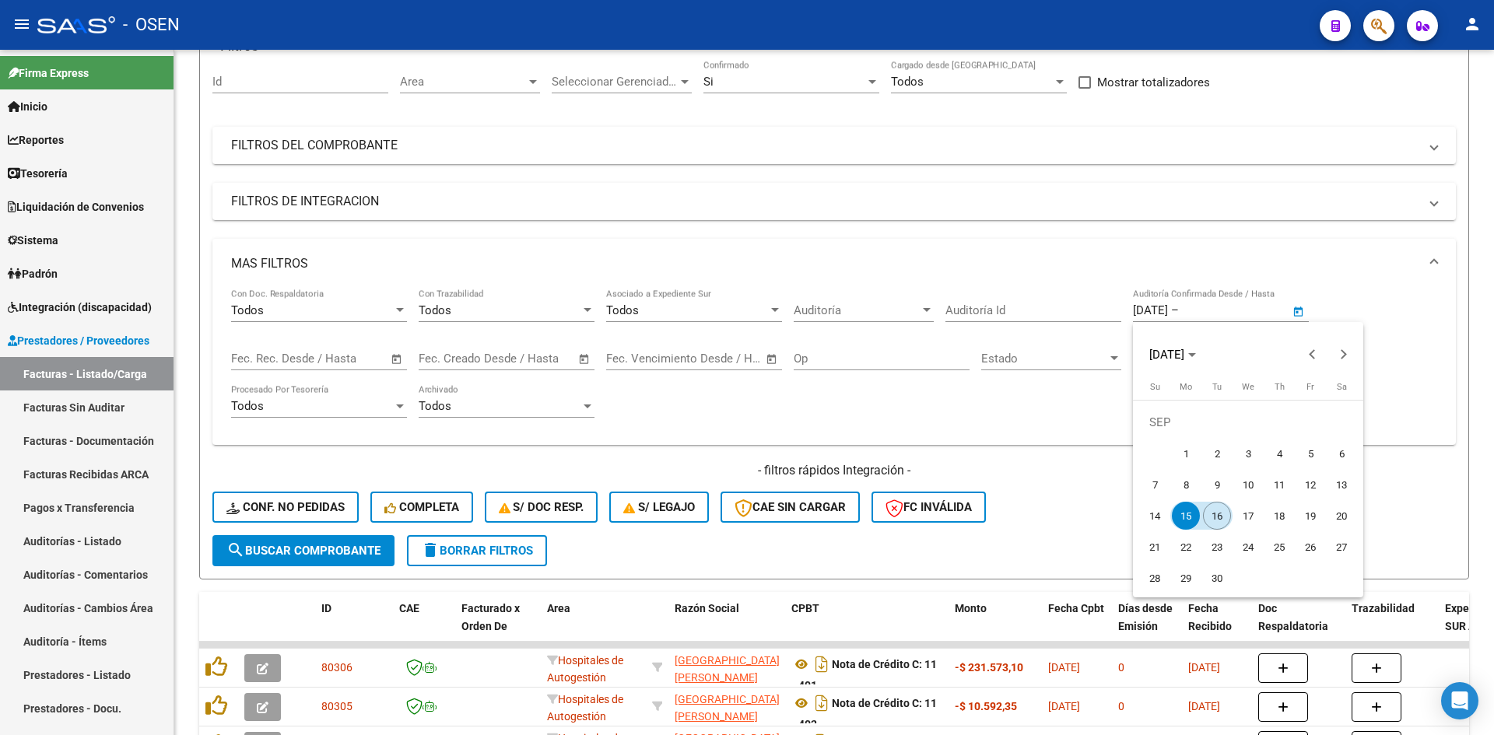
click at [1194, 516] on span "16" at bounding box center [1217, 516] width 28 height 28
type input "[DATE]"
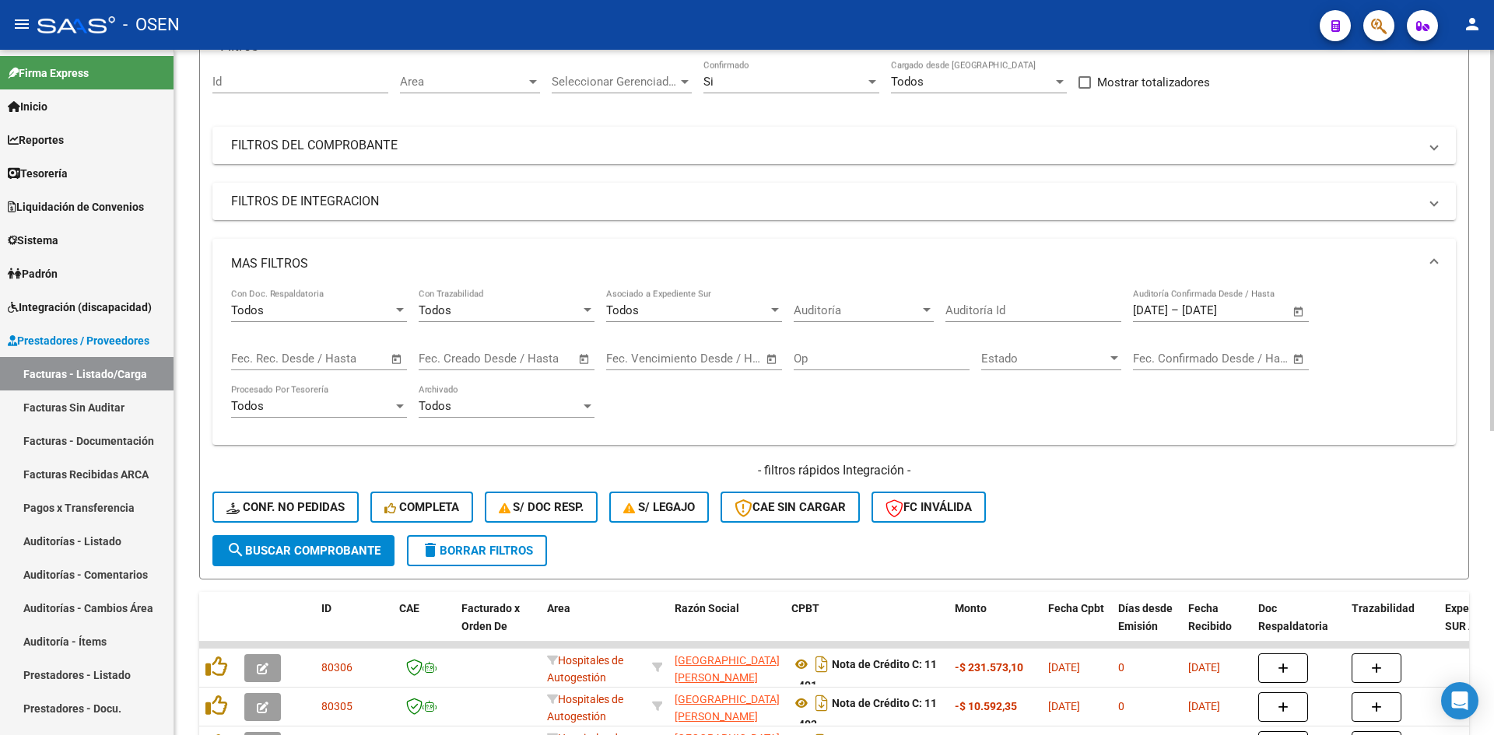
click at [301, 537] on button "search Buscar Comprobante" at bounding box center [303, 550] width 182 height 31
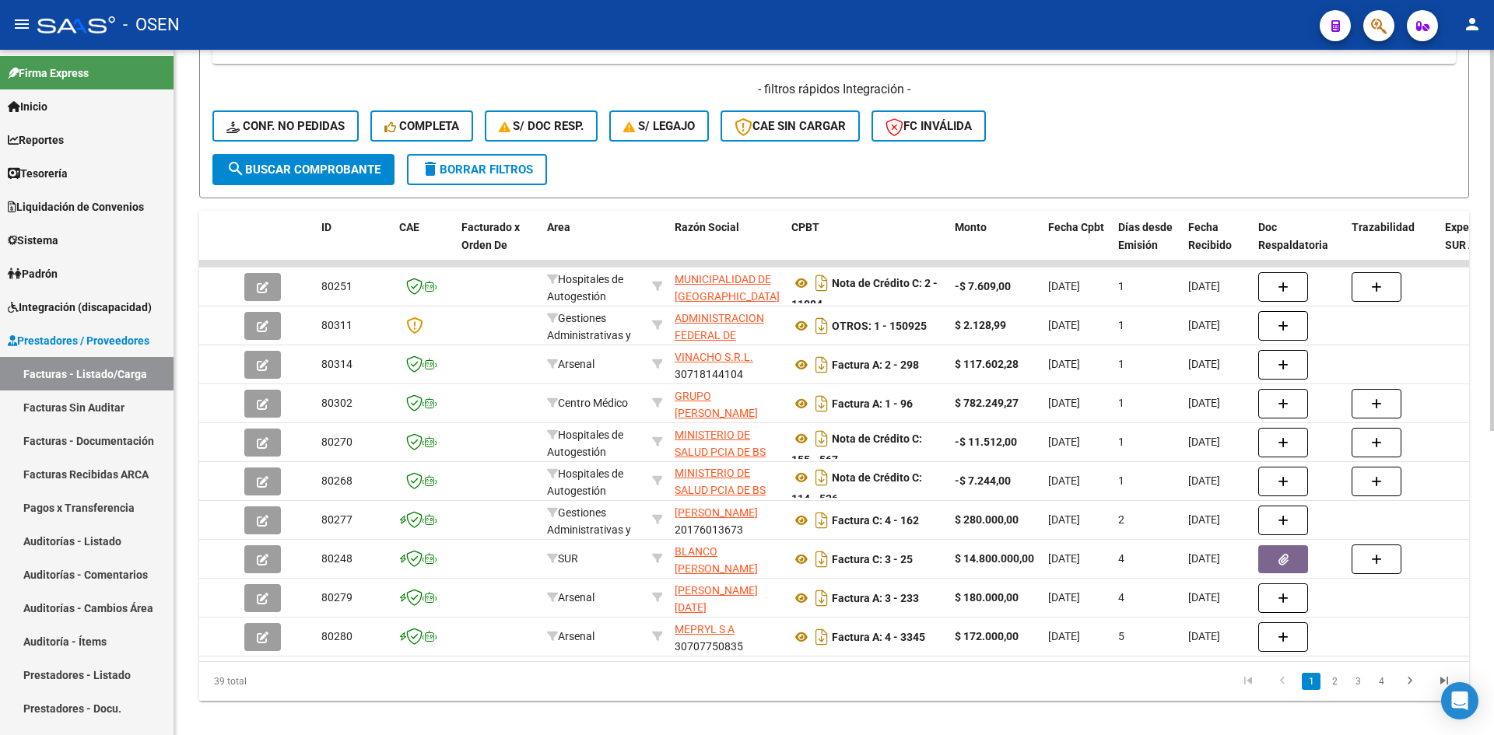
scroll to position [0, 0]
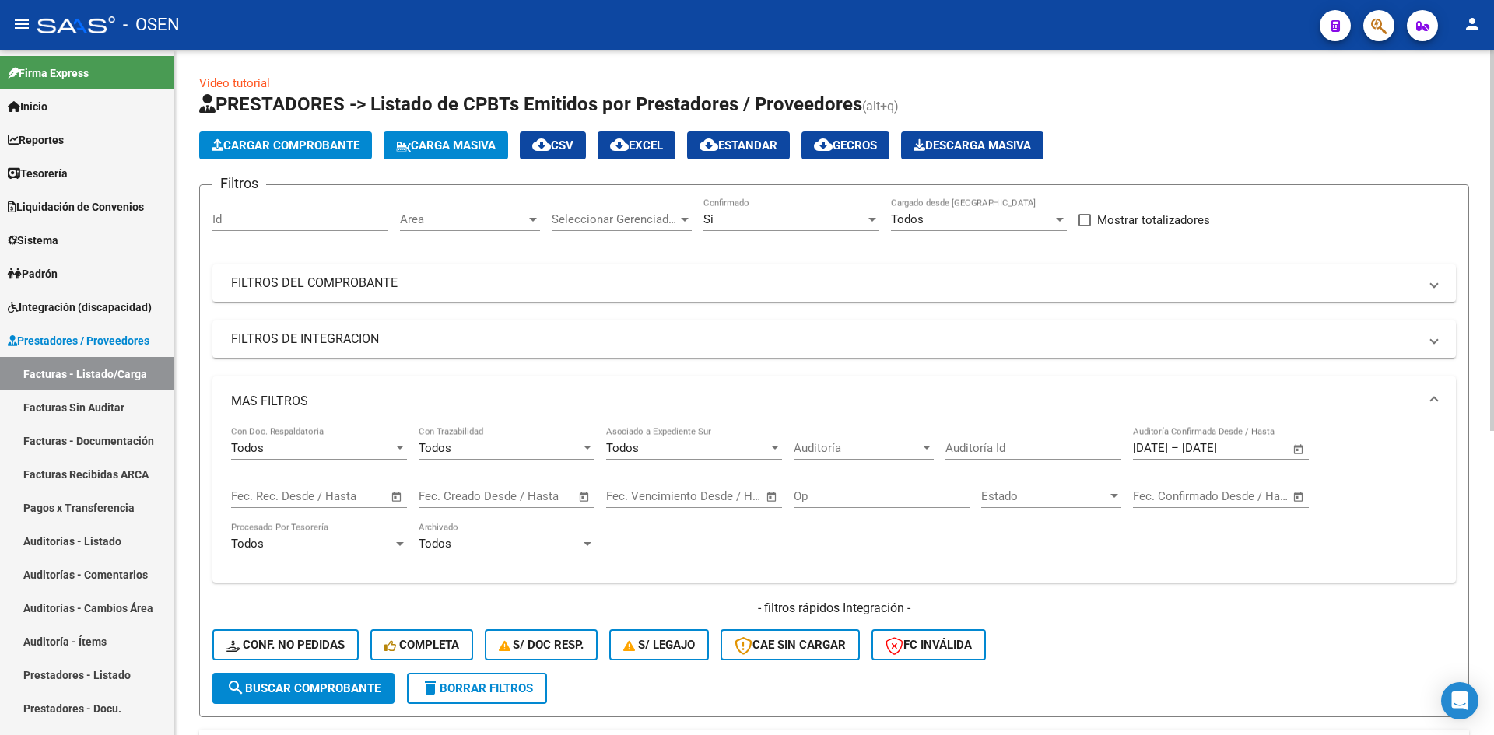
drag, startPoint x: 559, startPoint y: 145, endPoint x: 589, endPoint y: 142, distance: 29.7
click at [551, 145] on mat-icon "cloud_download" at bounding box center [541, 144] width 19 height 19
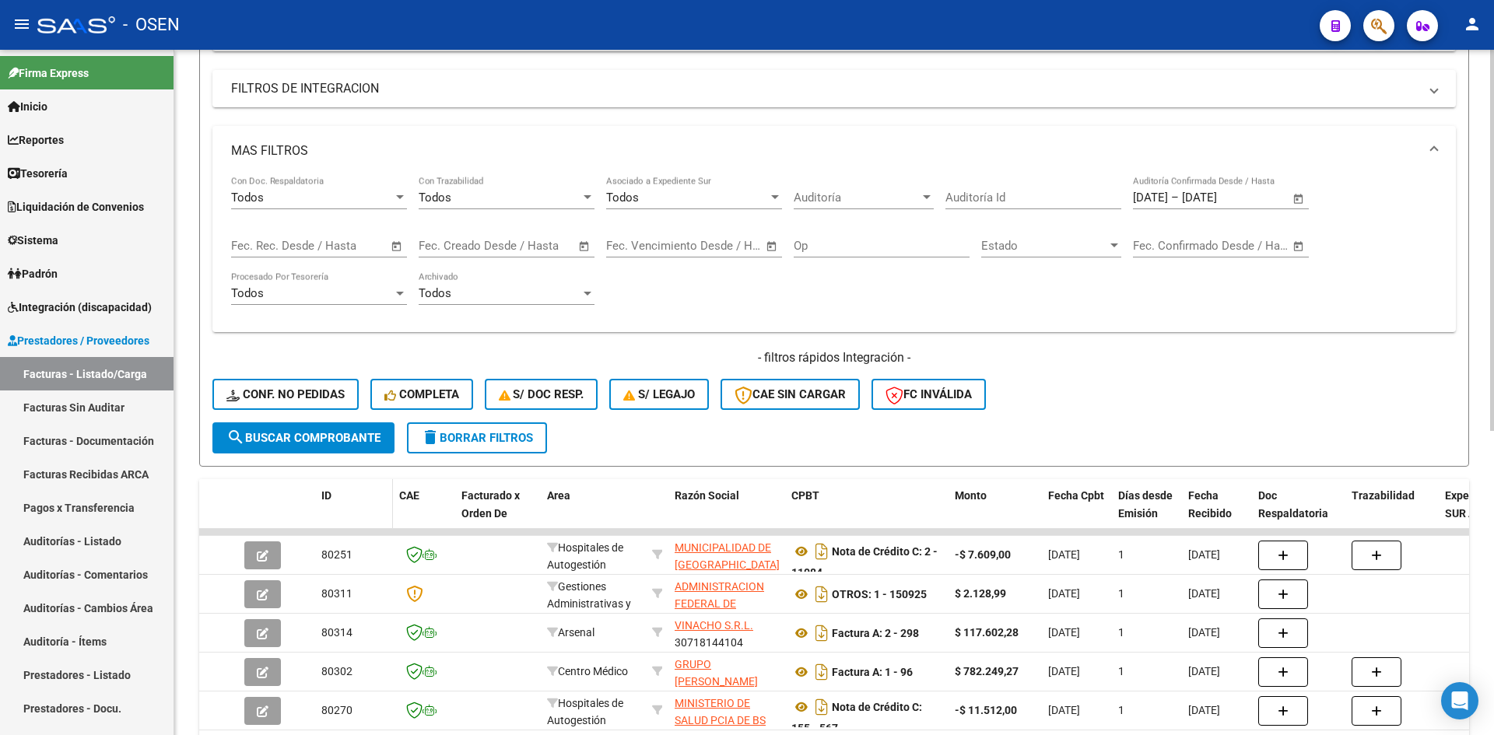
scroll to position [259, 0]
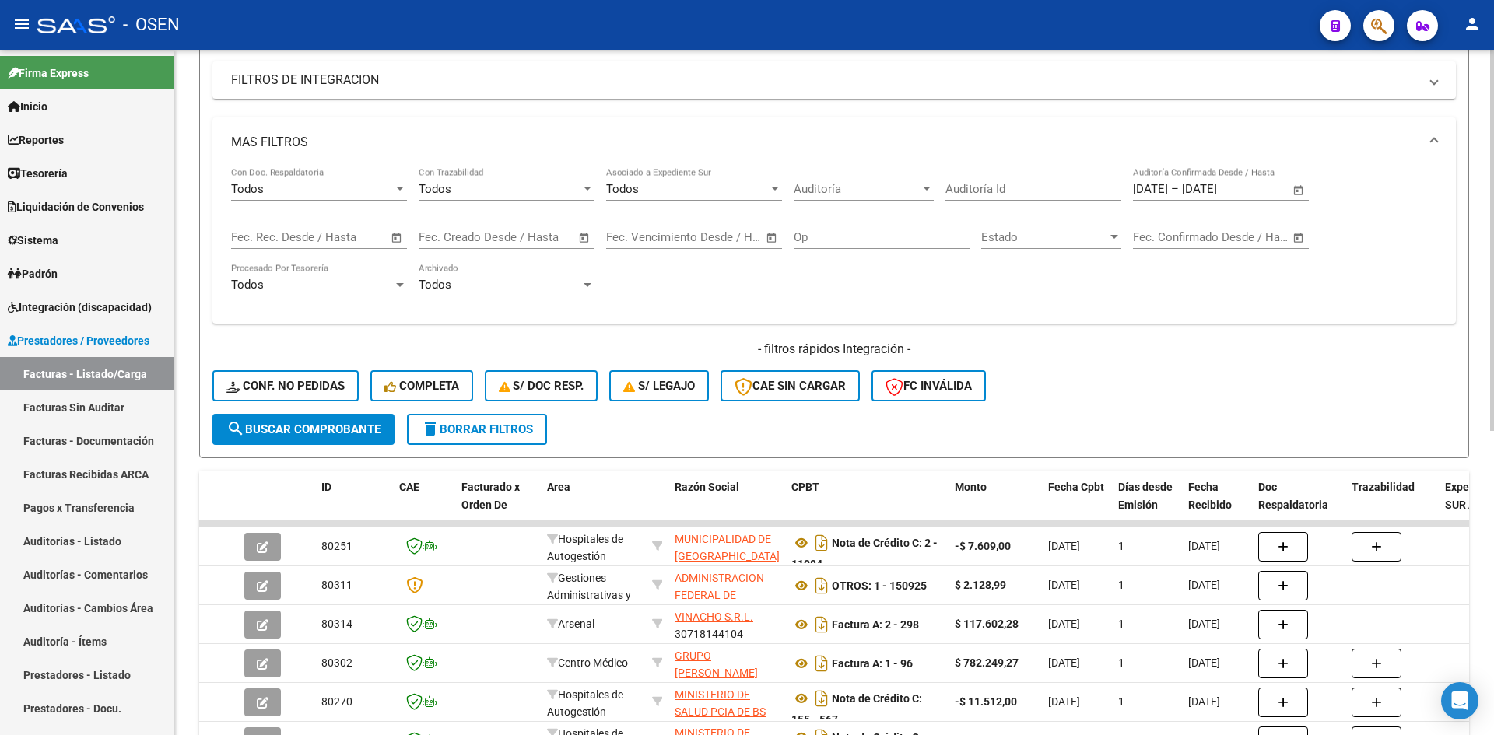
click at [312, 428] on span "search Buscar Comprobante" at bounding box center [303, 429] width 154 height 14
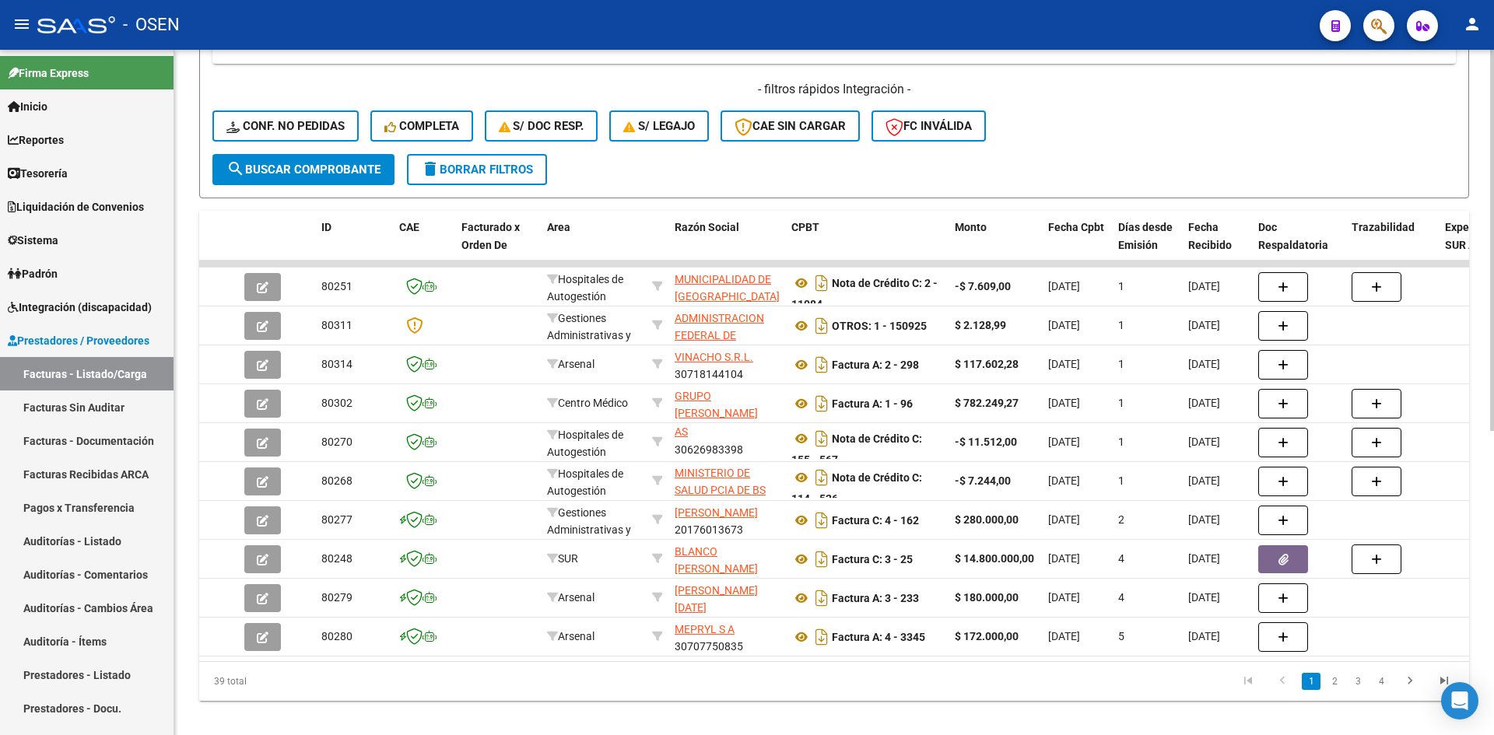
scroll to position [0, 0]
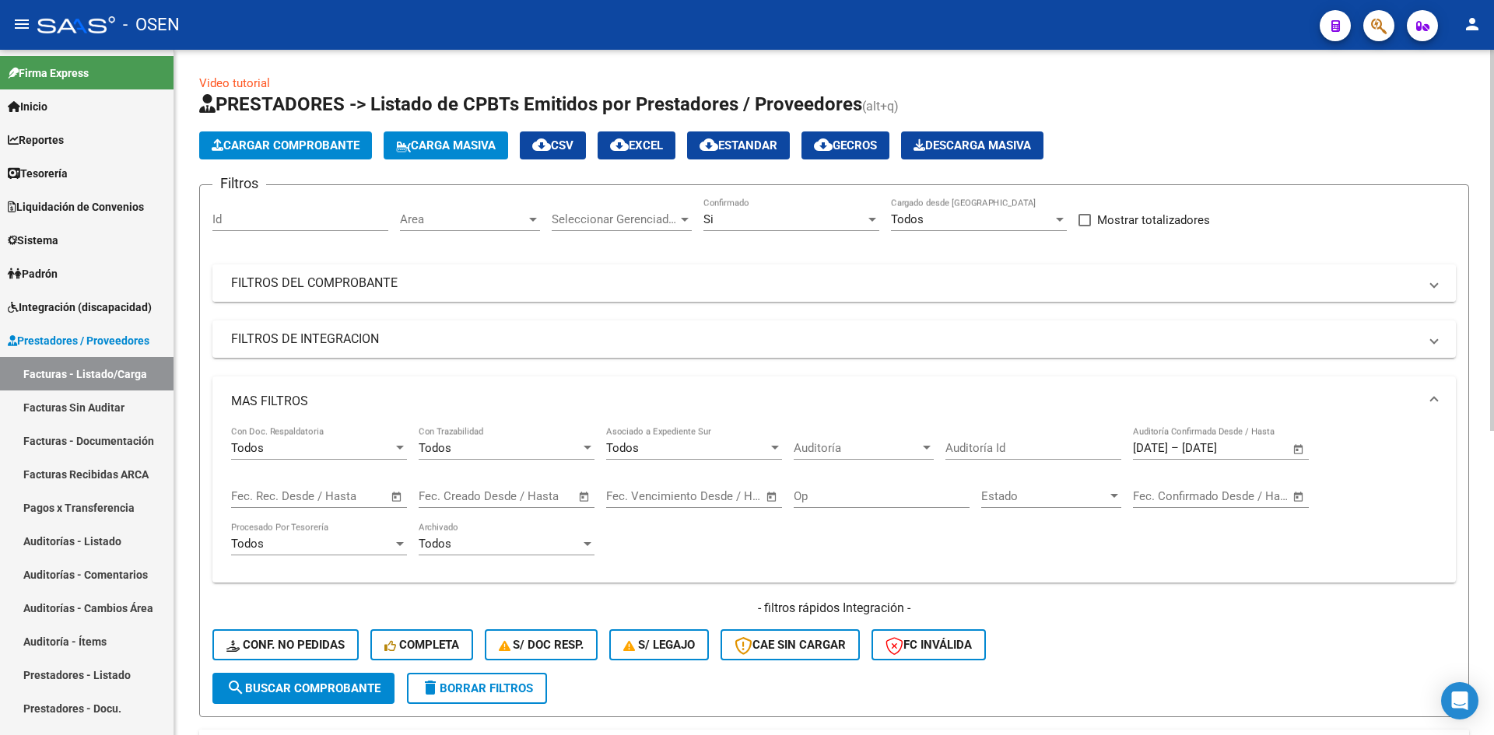
drag, startPoint x: 566, startPoint y: 143, endPoint x: 592, endPoint y: 290, distance: 149.4
click at [566, 143] on span "cloud_download CSV" at bounding box center [552, 145] width 41 height 14
click at [939, 219] on div "Todos" at bounding box center [972, 219] width 162 height 14
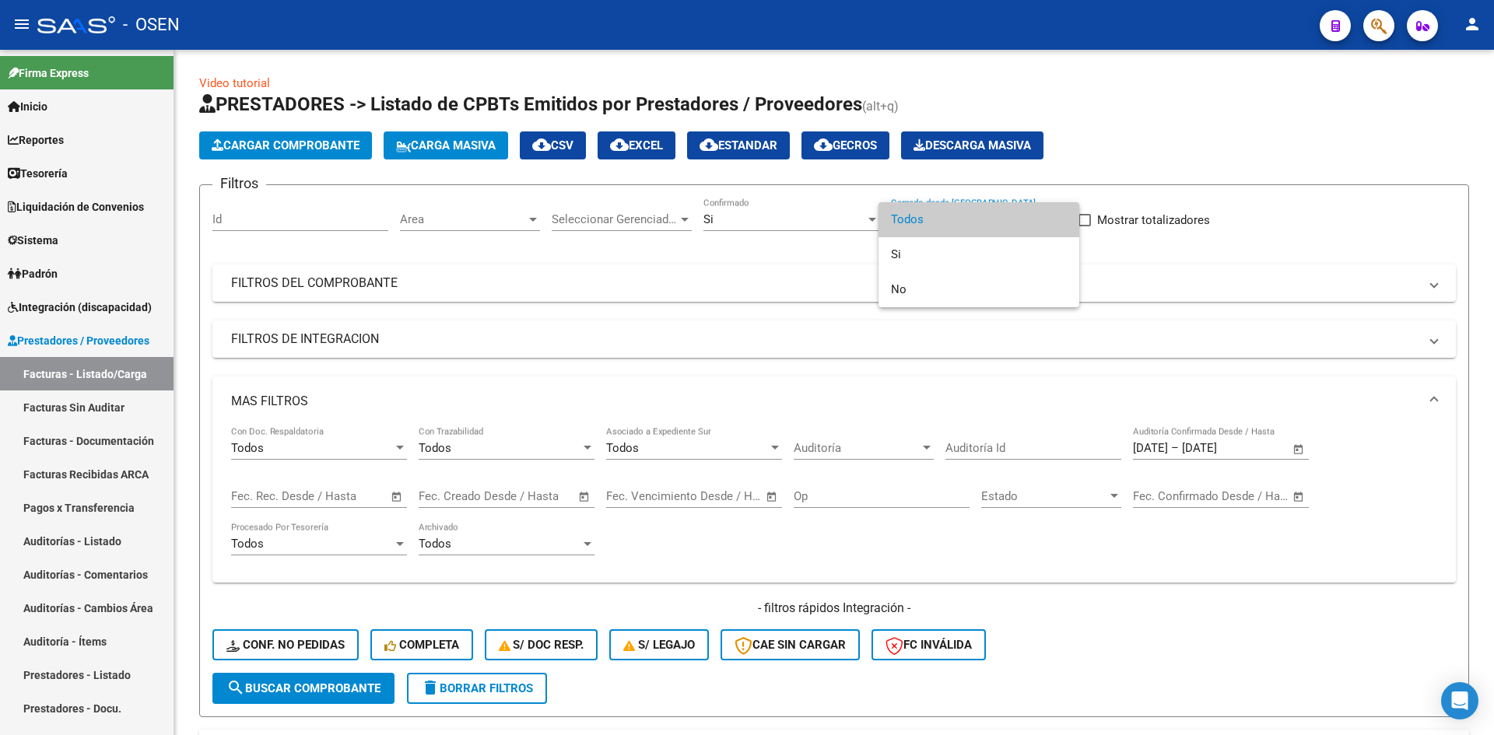
click at [65, 175] on div at bounding box center [747, 367] width 1494 height 735
click at [65, 175] on span "Tesorería" at bounding box center [38, 173] width 60 height 17
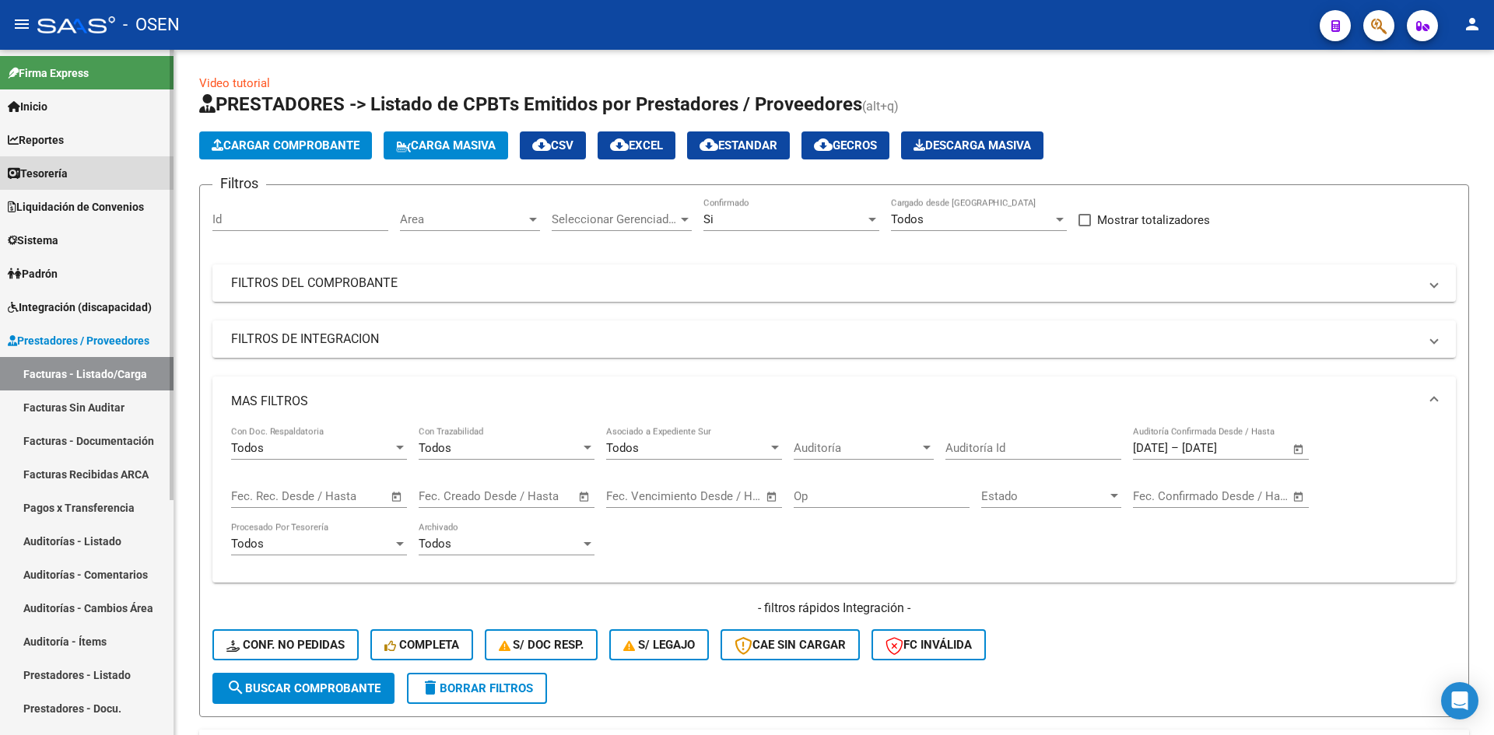
click at [51, 202] on span "Liquidación de Convenios" at bounding box center [76, 206] width 136 height 17
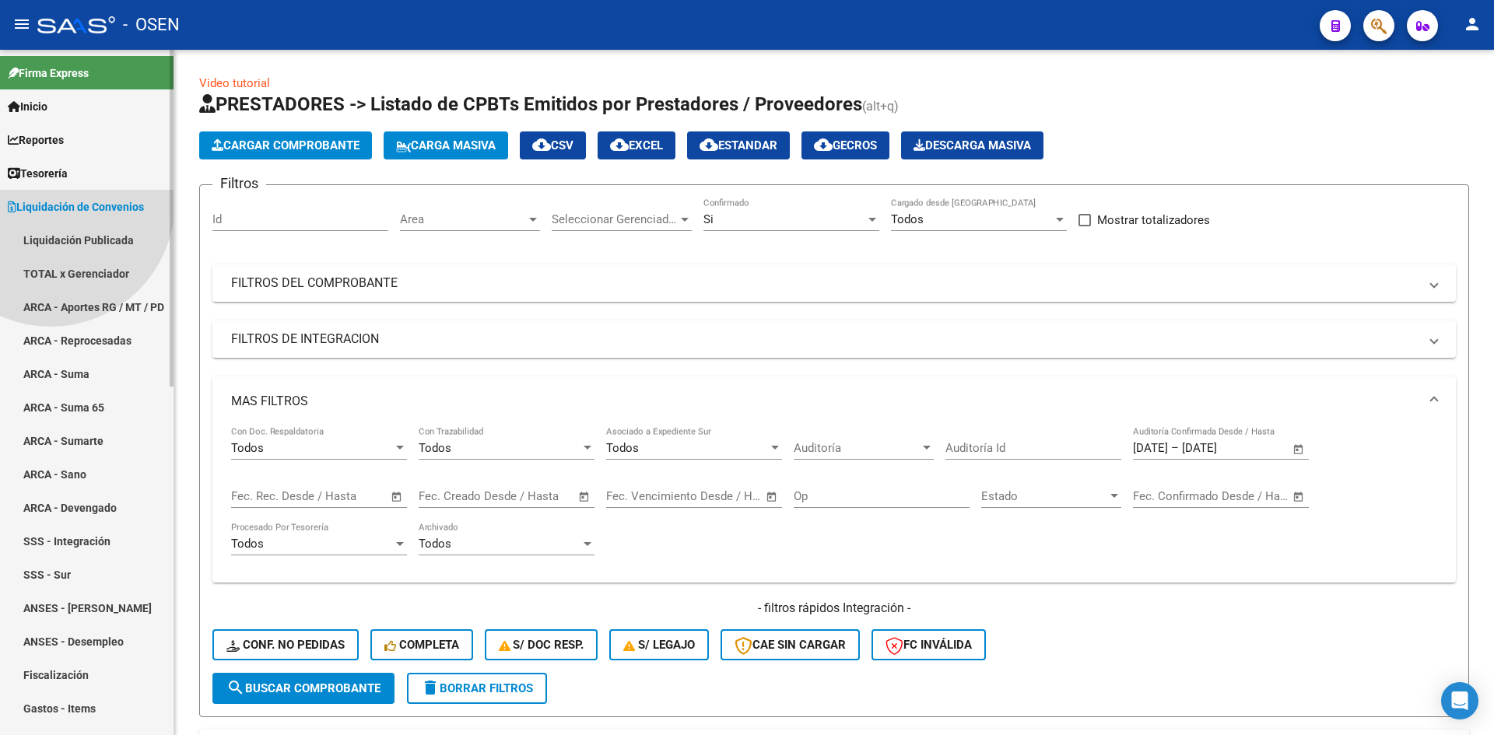
click at [75, 170] on link "Tesorería" at bounding box center [86, 172] width 173 height 33
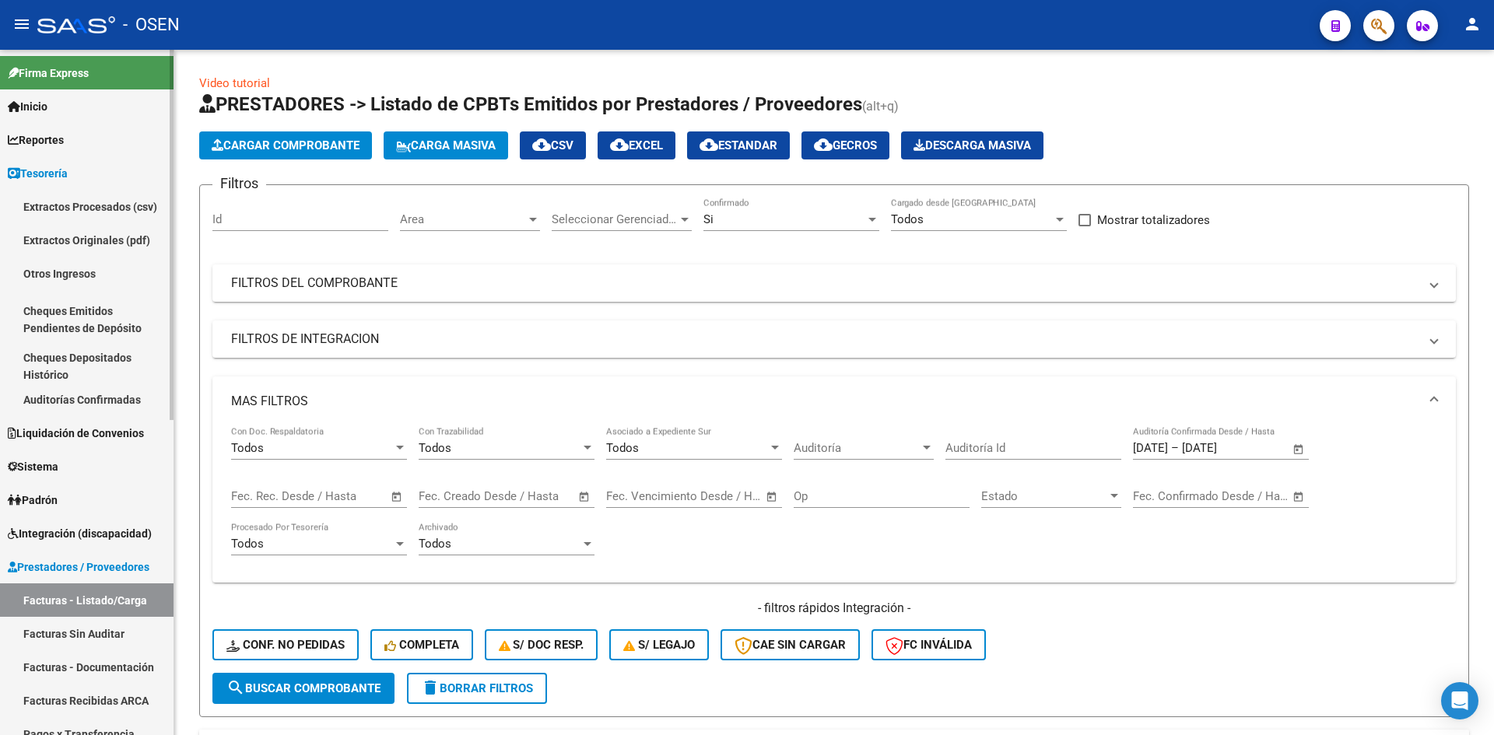
click at [117, 404] on link "Auditorías Confirmadas" at bounding box center [86, 399] width 173 height 33
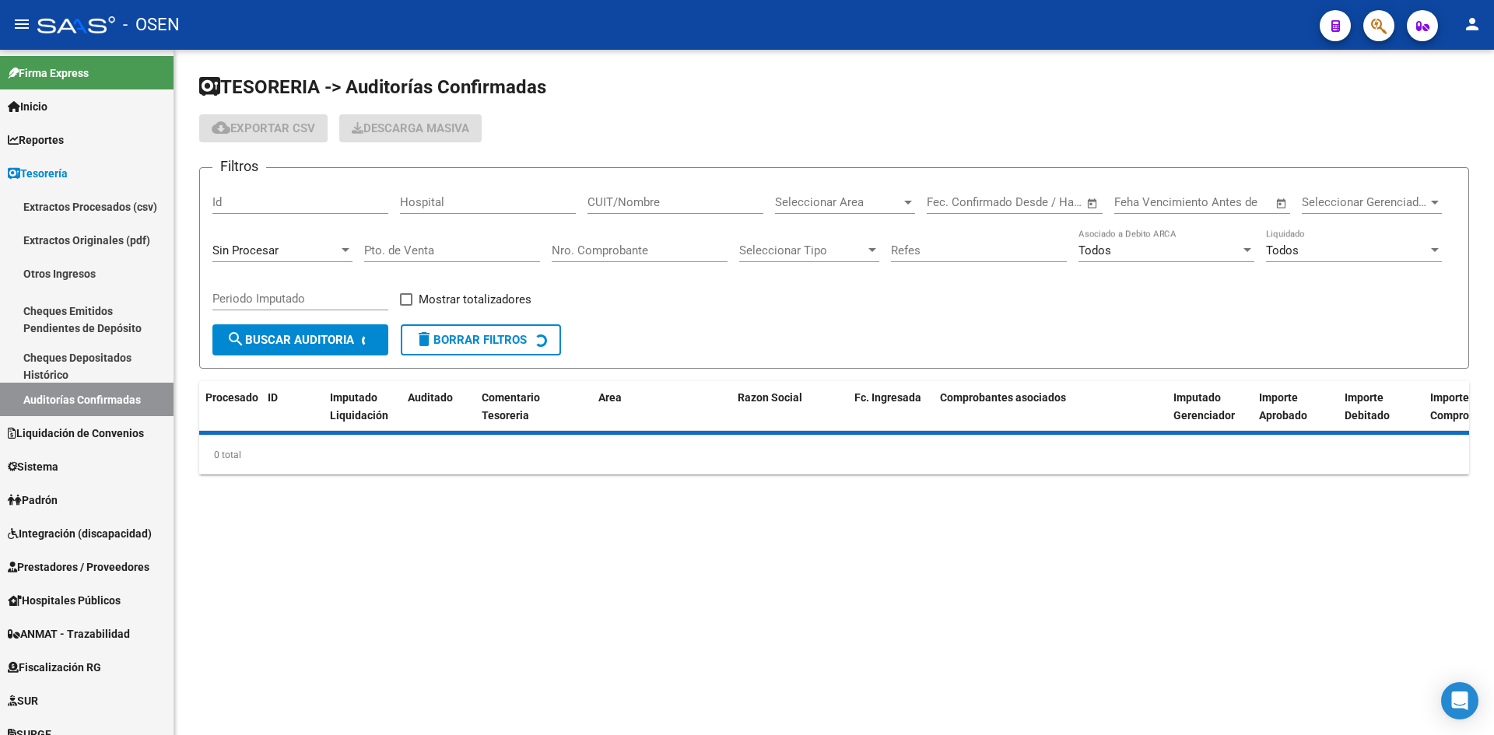
click at [867, 209] on div "Seleccionar Area Seleccionar Area" at bounding box center [845, 196] width 140 height 33
type input "ges"
click at [840, 301] on span "Gestiones Administrativas y Otros" at bounding box center [864, 307] width 178 height 14
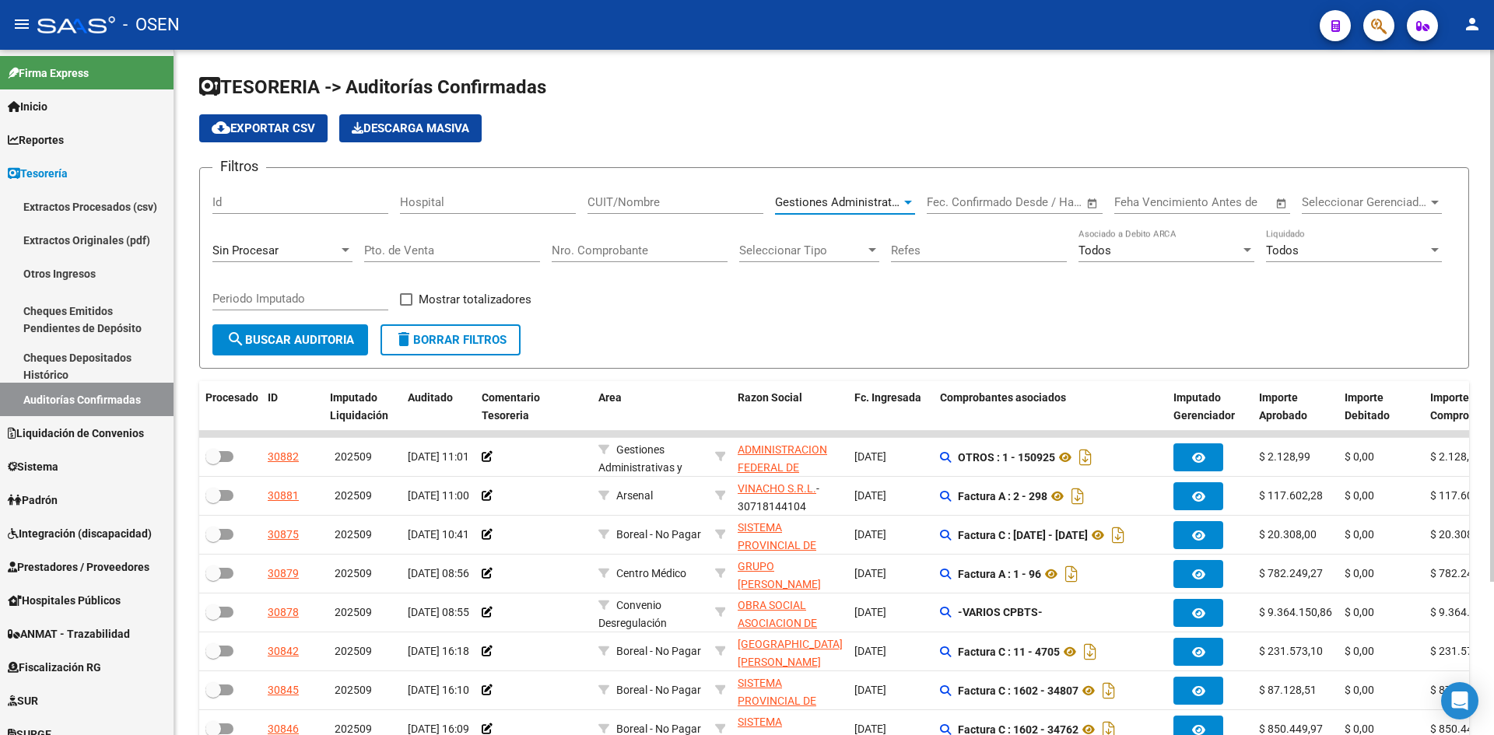
click at [295, 328] on button "search Buscar Auditoria" at bounding box center [290, 339] width 156 height 31
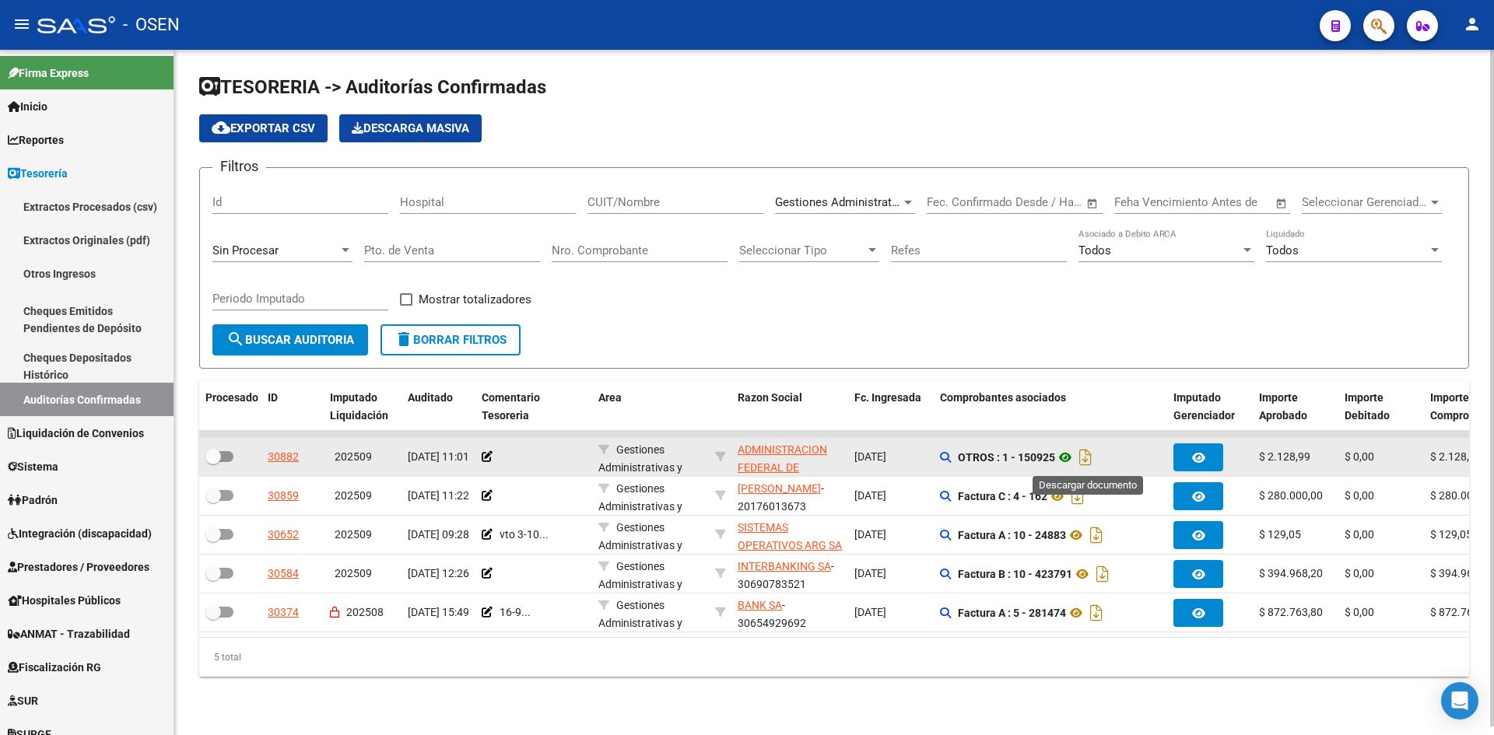
click at [1091, 452] on icon "Descargar documento" at bounding box center [1085, 457] width 20 height 25
click at [1065, 452] on icon at bounding box center [1065, 457] width 20 height 19
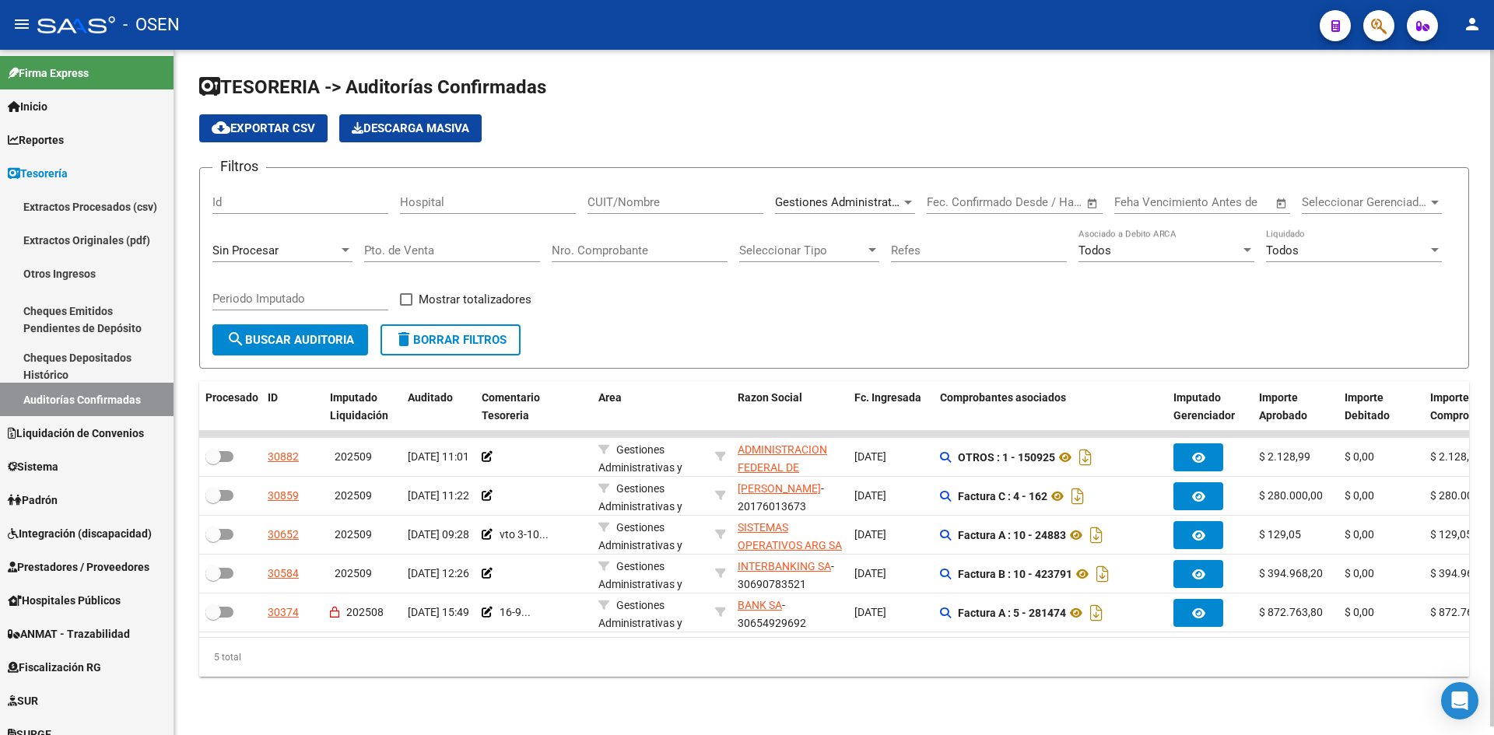
click at [886, 198] on span "Gestiones Administrativas y Otros" at bounding box center [864, 202] width 178 height 14
type input "ce"
click at [886, 198] on span "Centro Médico" at bounding box center [865, 190] width 181 height 35
click at [288, 339] on span "search Buscar Auditoria" at bounding box center [290, 340] width 128 height 14
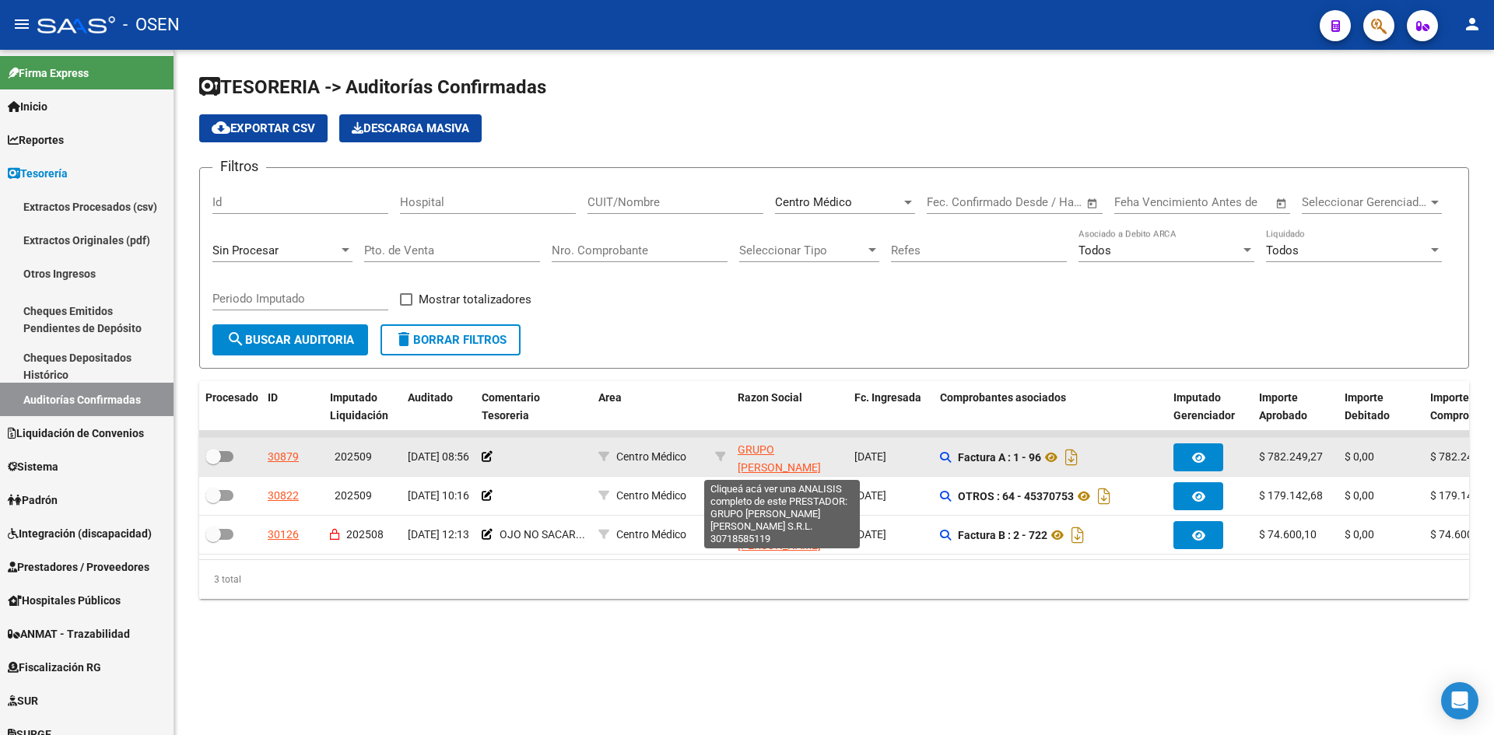
click at [802, 452] on span "GRUPO [PERSON_NAME] [PERSON_NAME] S.R.L." at bounding box center [778, 475] width 83 height 65
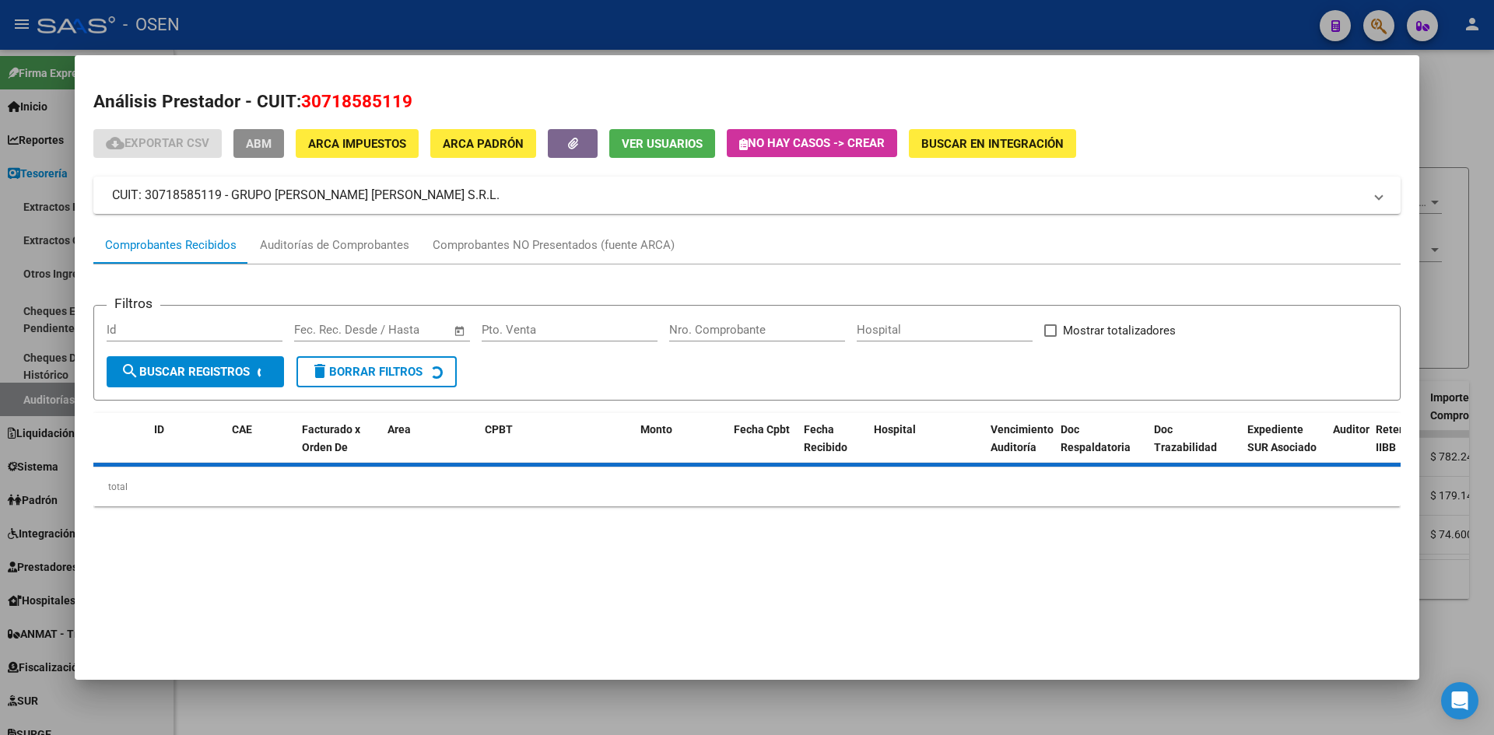
click at [283, 154] on button "ABM" at bounding box center [258, 143] width 51 height 29
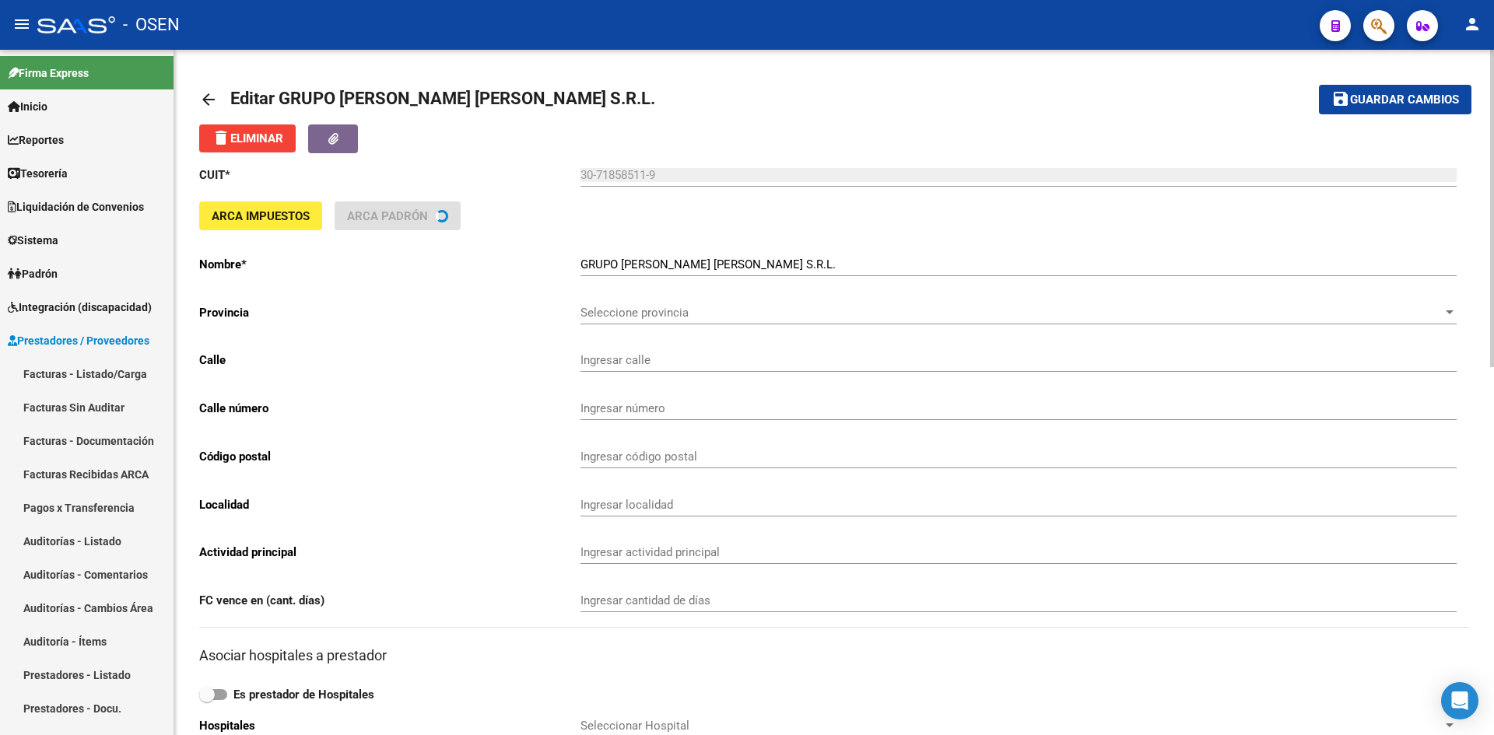
type input "630 ENTRE 16 Y 17 BIS S/N"
type input "1900"
type input "LA PLATA SUDESTE CALLE 50 AMBAS VEREDAS"
type input "869090"
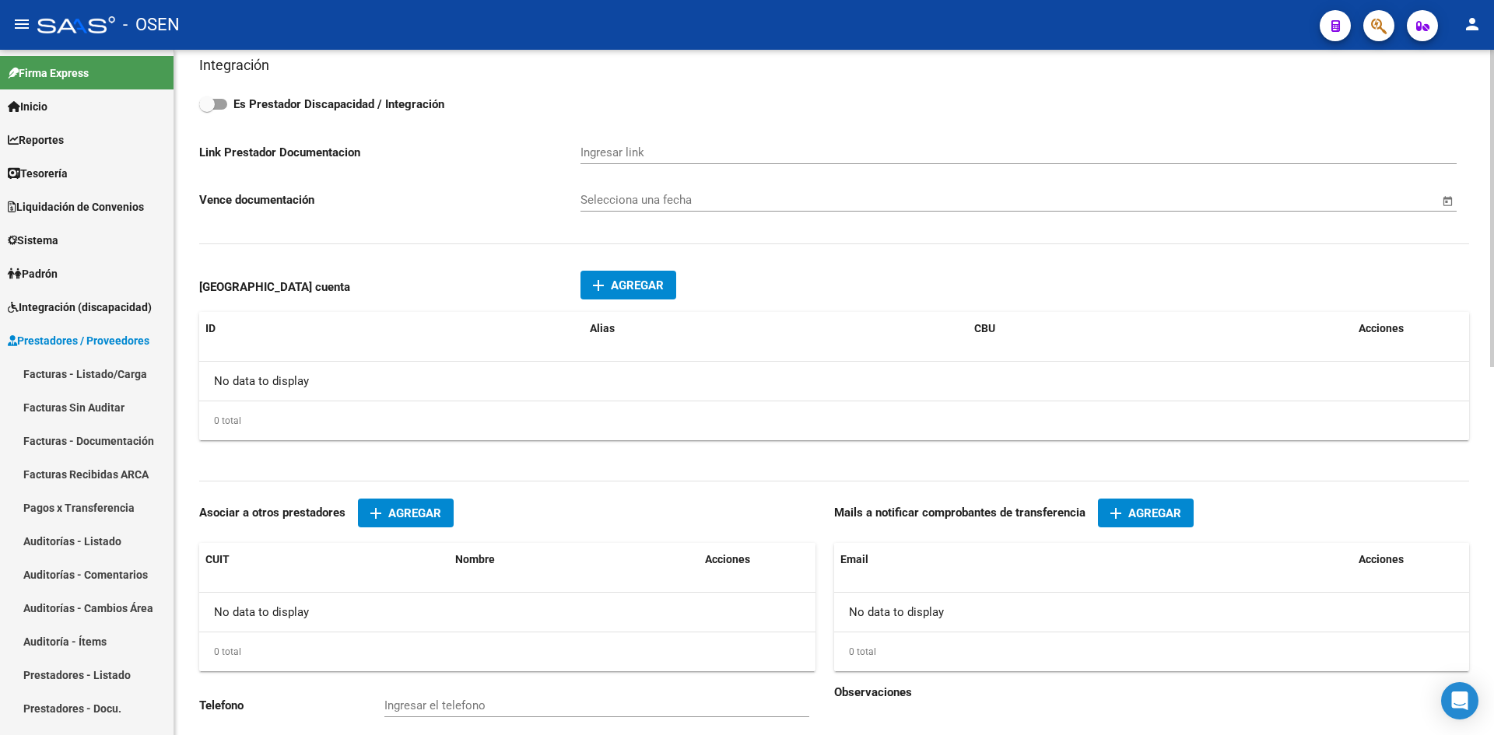
scroll to position [793, 0]
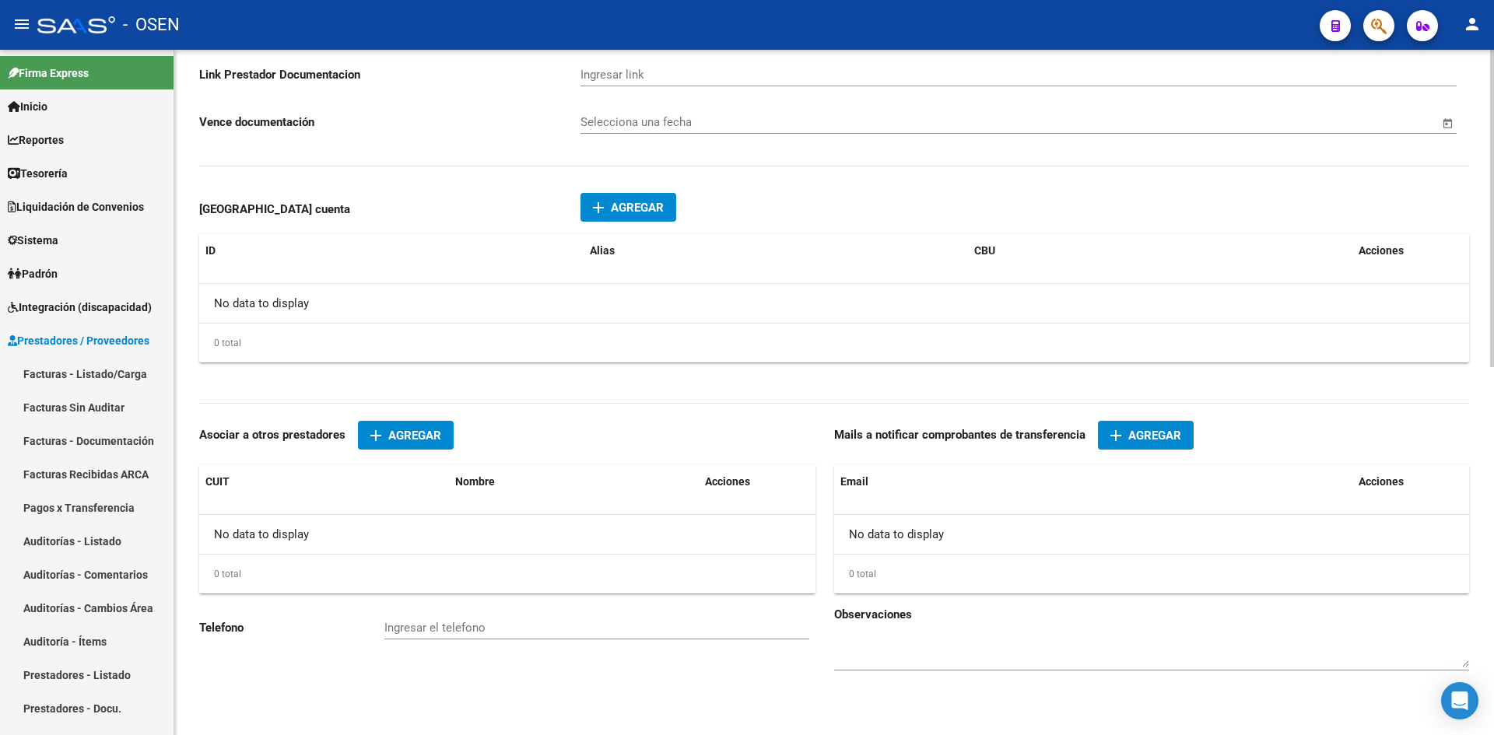
click at [1127, 443] on button "add Agregar" at bounding box center [1146, 435] width 96 height 29
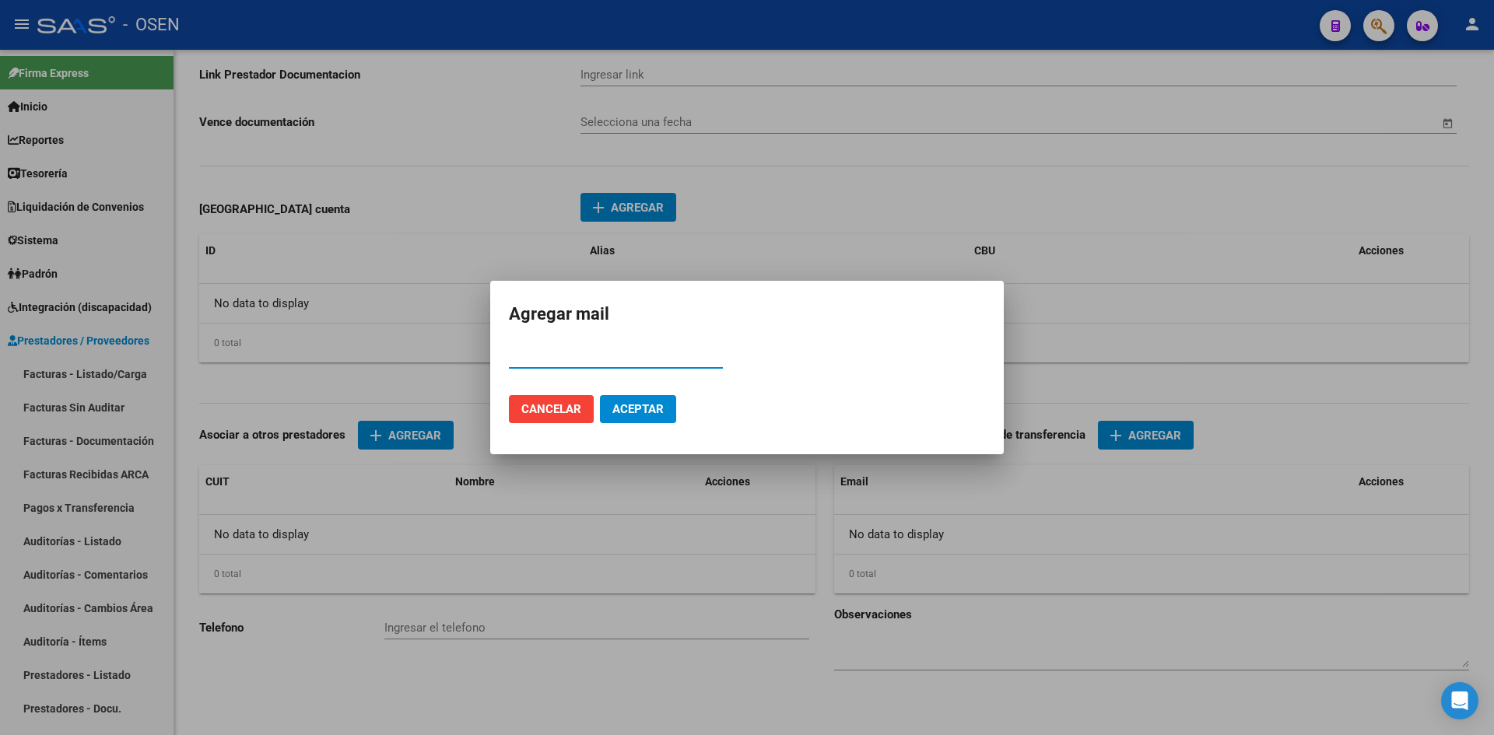
paste input "30718585119"
type input "30718585119"
drag, startPoint x: 284, startPoint y: 357, endPoint x: -40, endPoint y: 357, distance: 324.4
click at [0, 357] on html "menu - OSEN person Firma Express Inicio Calendario SSS Instructivos Contacto OS…" at bounding box center [747, 367] width 1494 height 735
click at [657, 363] on input "Email" at bounding box center [616, 356] width 214 height 14
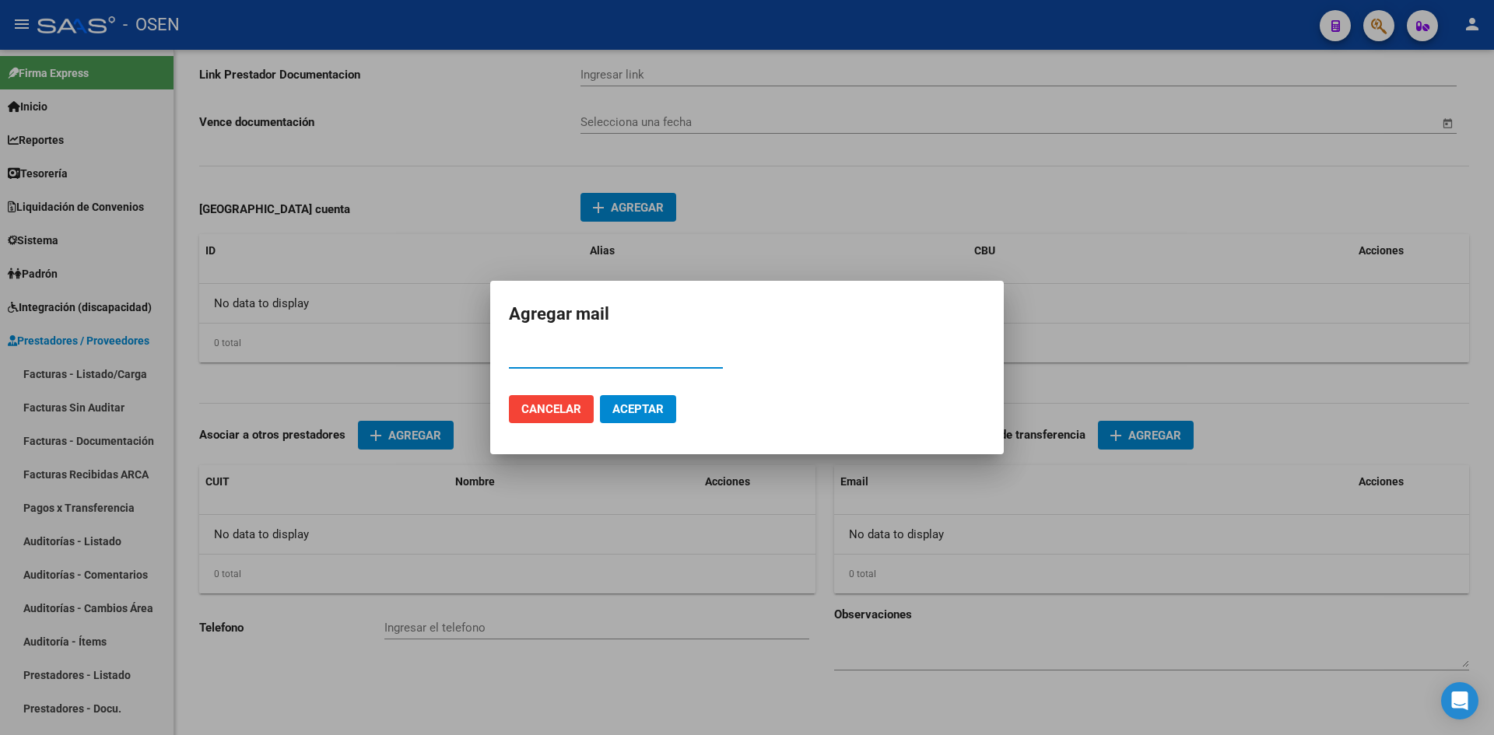
paste input "[EMAIL_ADDRESS][DOMAIN_NAME]"
type input "[EMAIL_ADDRESS][DOMAIN_NAME]"
click at [652, 404] on span "Aceptar" at bounding box center [637, 409] width 51 height 14
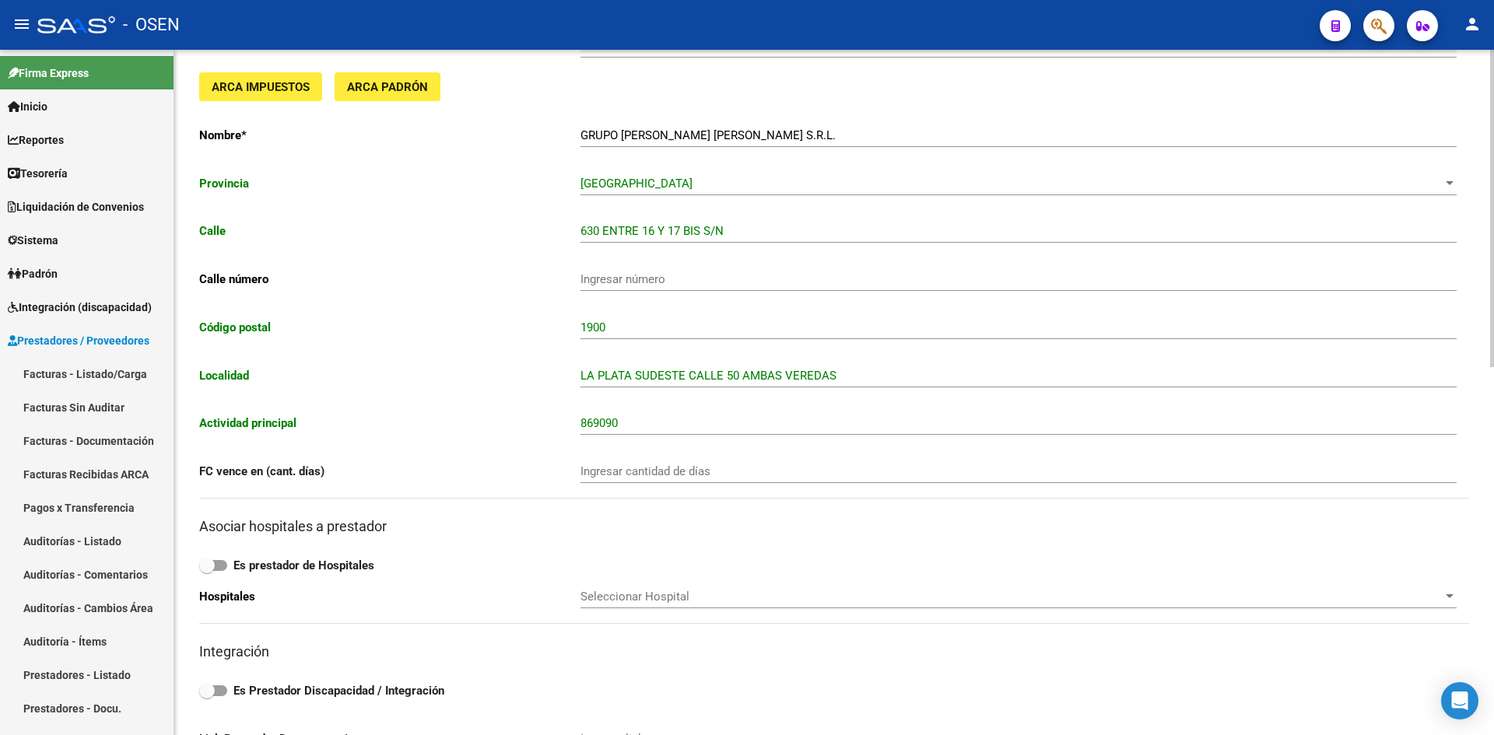
scroll to position [0, 0]
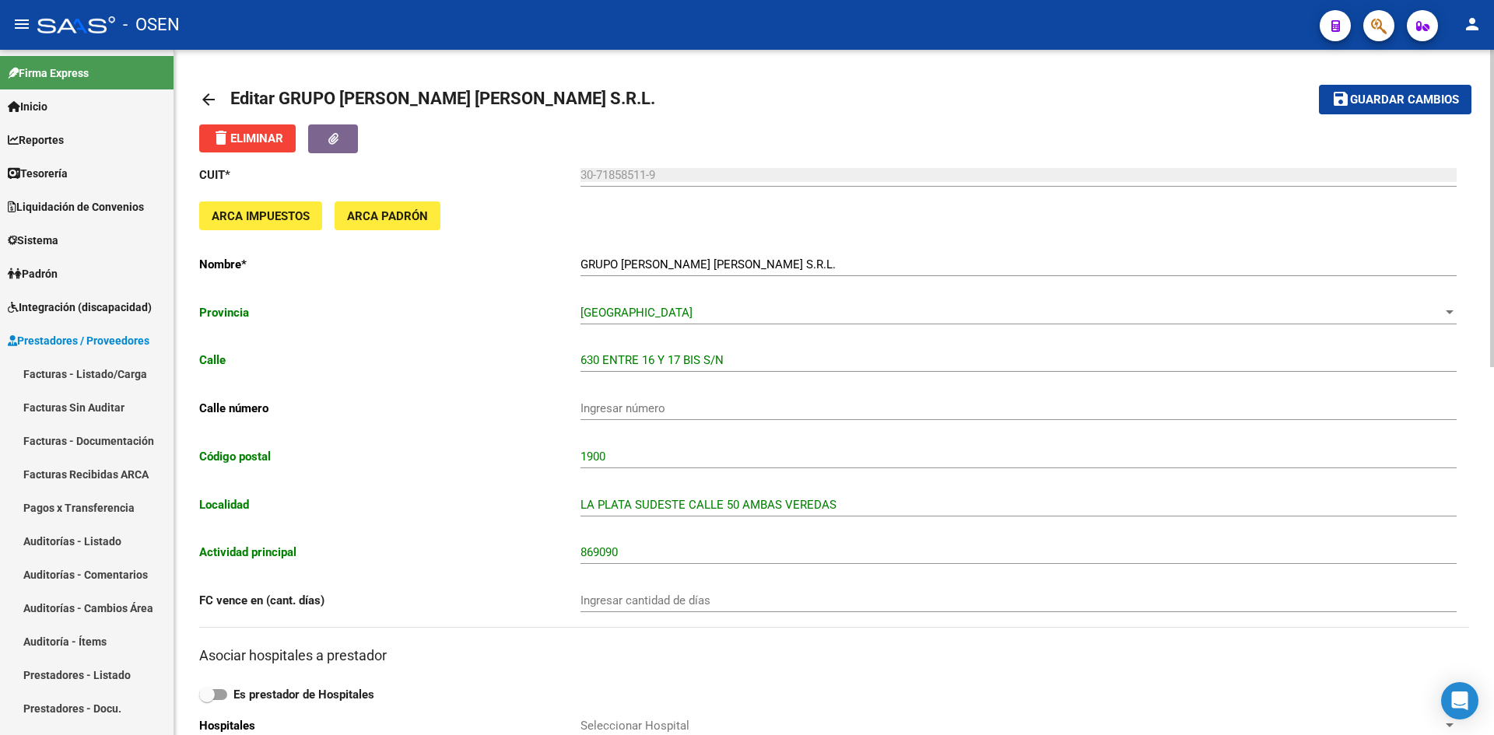
drag, startPoint x: 1398, startPoint y: 76, endPoint x: 1408, endPoint y: 96, distance: 22.6
click at [1194, 83] on mat-toolbar-row "save Guardar cambios" at bounding box center [1339, 100] width 264 height 50
drag, startPoint x: 1408, startPoint y: 96, endPoint x: 1385, endPoint y: 96, distance: 22.6
click at [1194, 96] on span "Guardar cambios" at bounding box center [1404, 100] width 109 height 14
click at [1194, 103] on span "Guardar cambios" at bounding box center [1404, 100] width 109 height 14
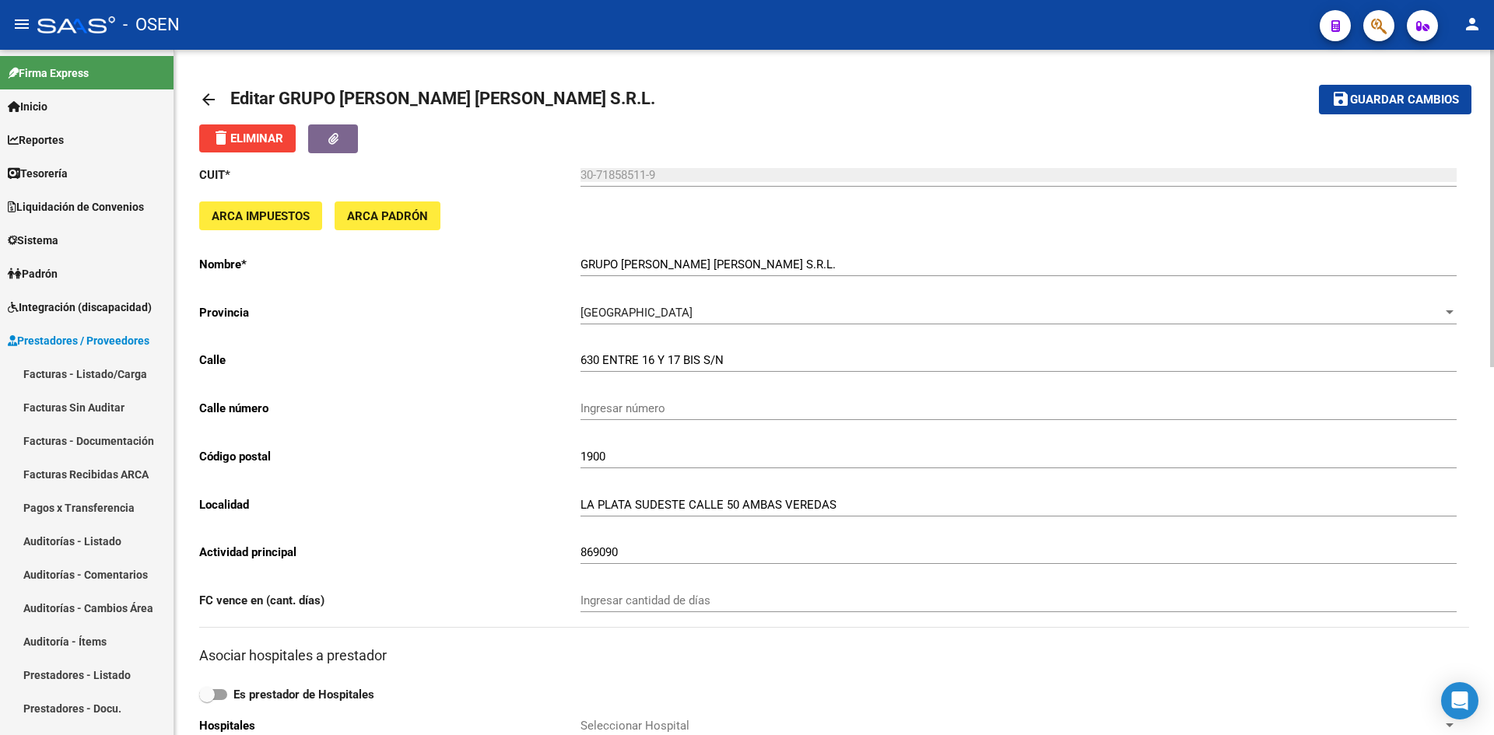
drag, startPoint x: 1383, startPoint y: 102, endPoint x: 552, endPoint y: 107, distance: 830.8
click at [1194, 102] on span "Guardar cambios" at bounding box center [1404, 100] width 109 height 14
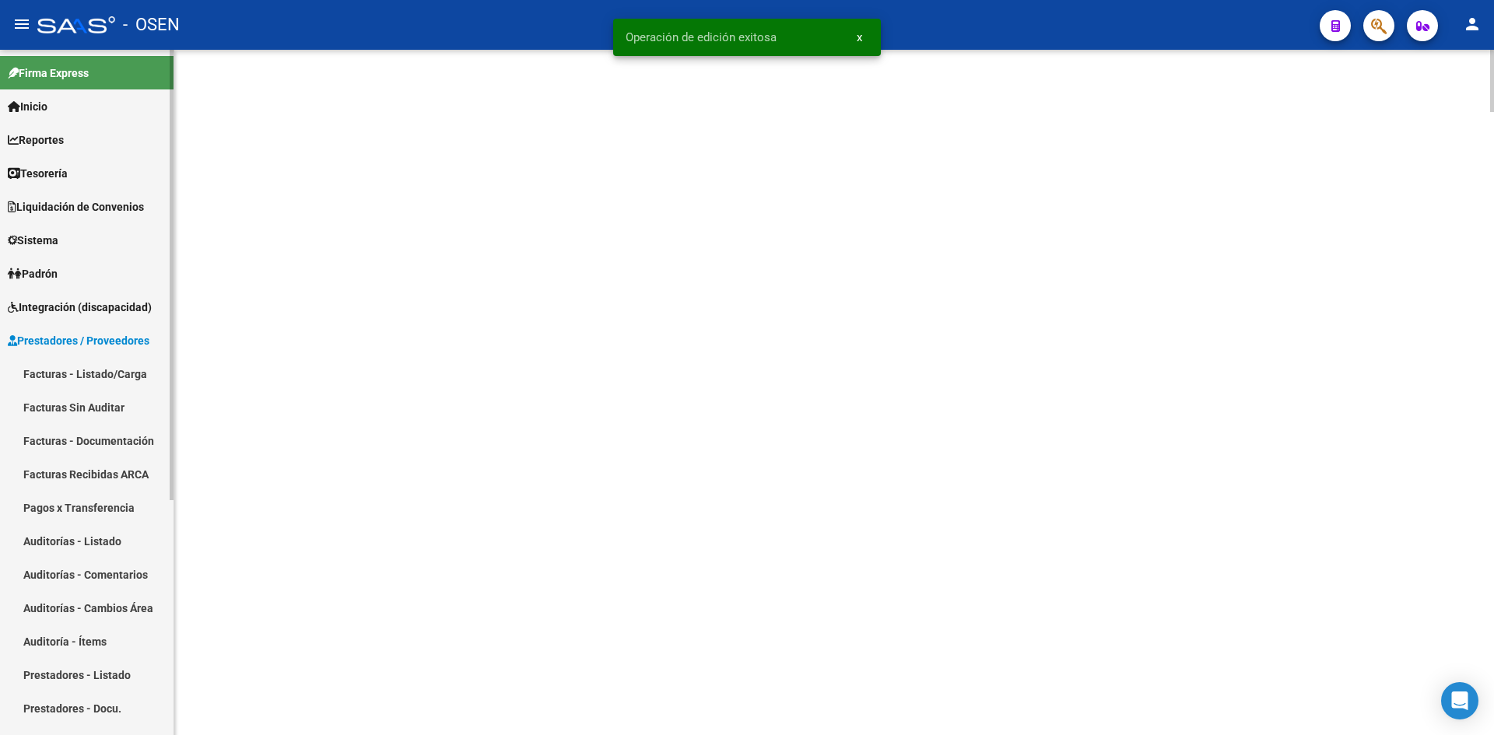
drag, startPoint x: 108, startPoint y: 173, endPoint x: 23, endPoint y: 186, distance: 85.8
click at [108, 173] on link "Tesorería" at bounding box center [86, 172] width 173 height 33
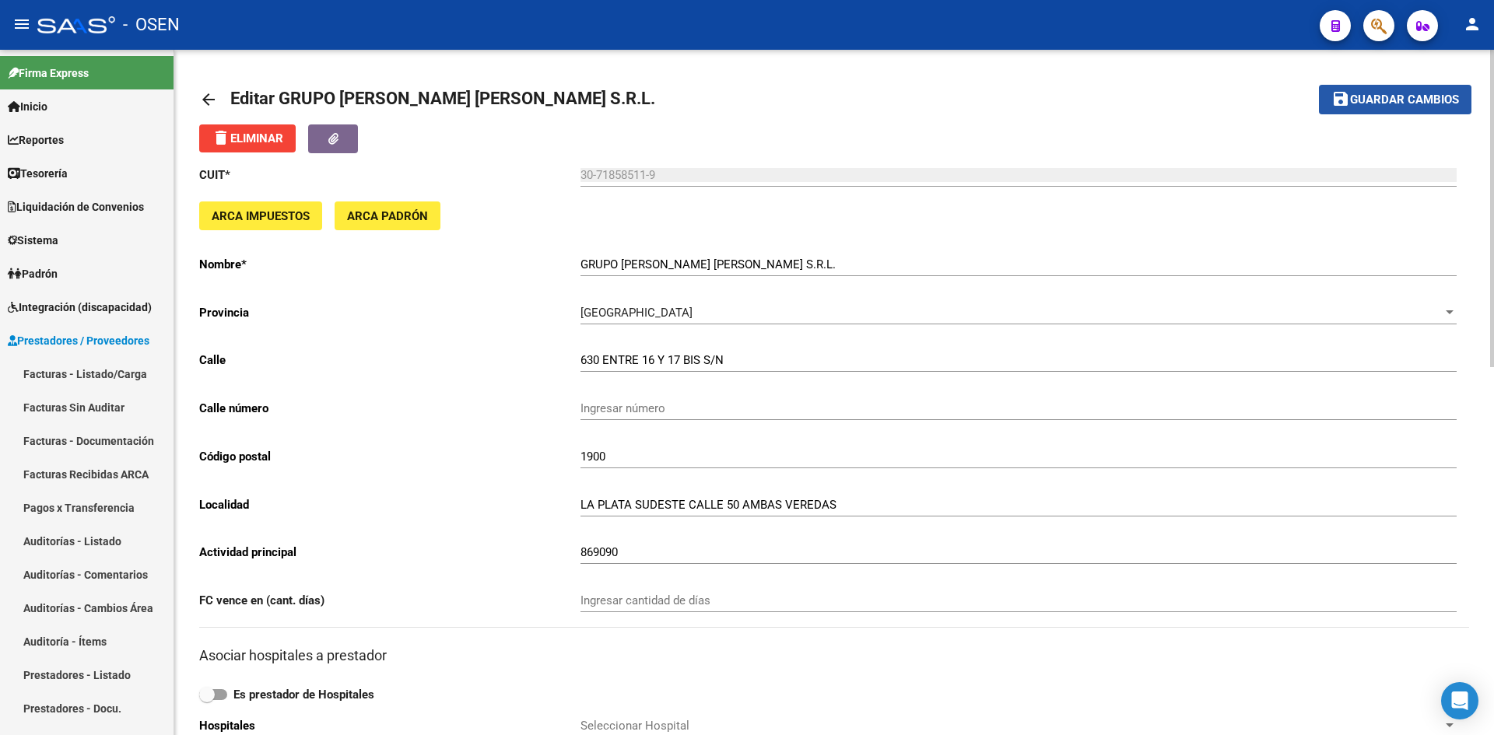
click at [1194, 101] on span "Guardar cambios" at bounding box center [1404, 100] width 109 height 14
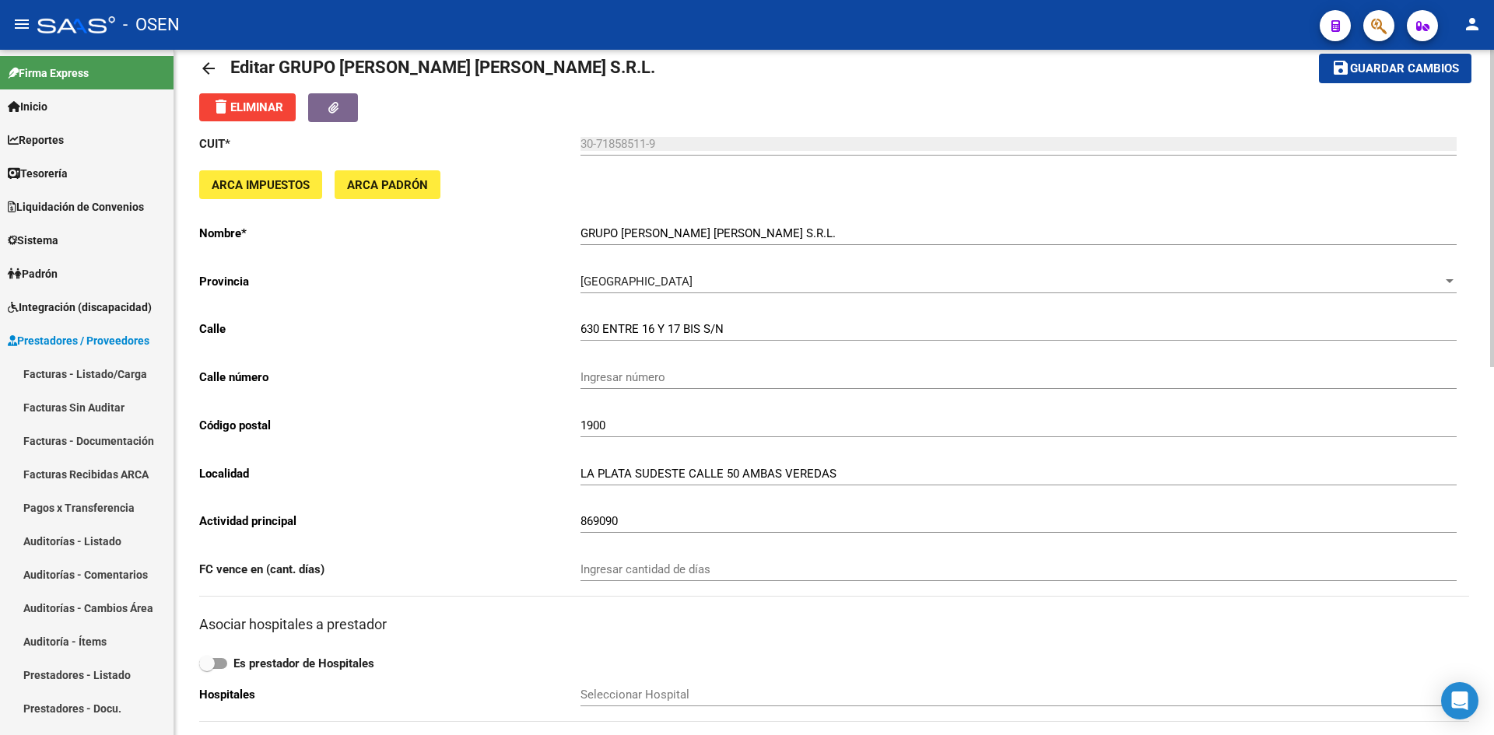
scroll to position [16, 0]
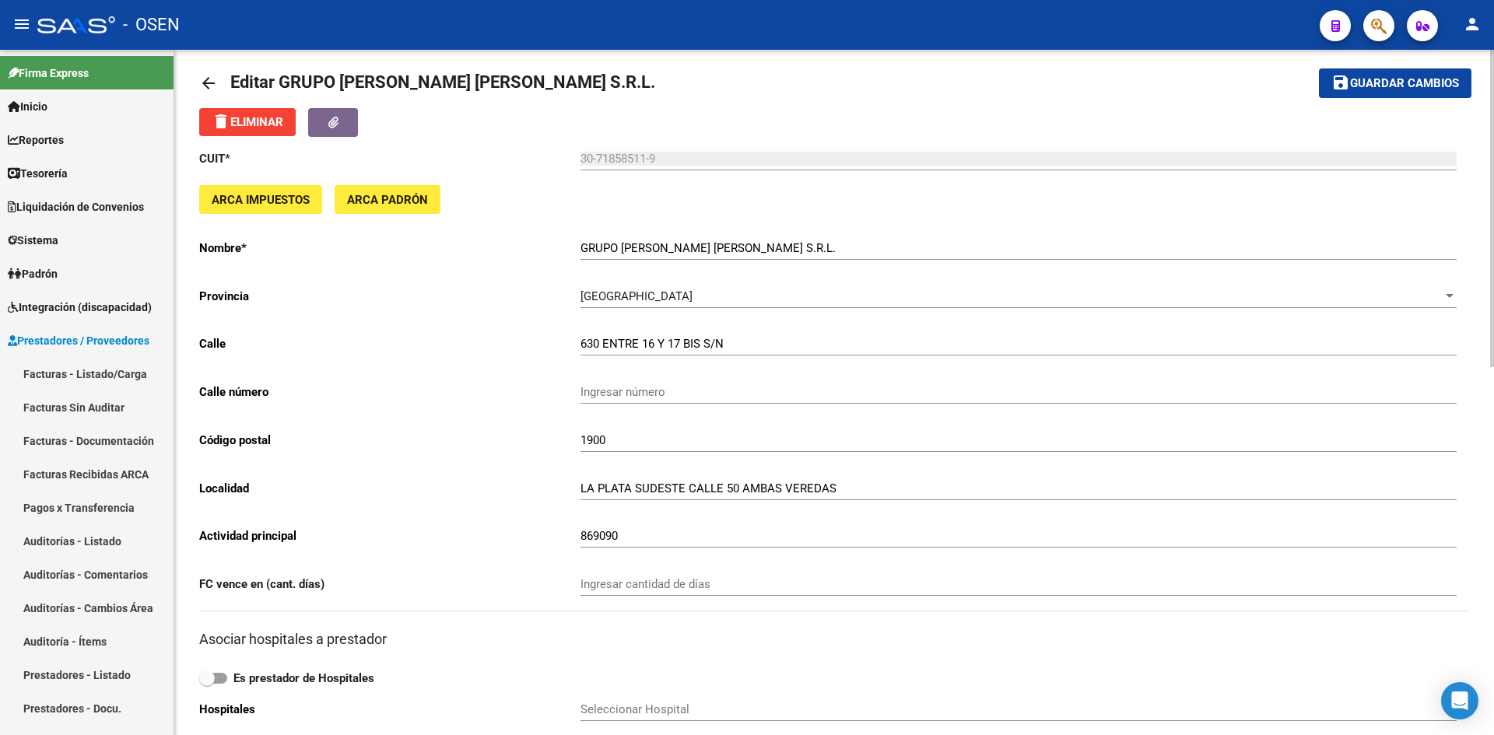
click at [1194, 82] on span "Guardar cambios" at bounding box center [1404, 84] width 109 height 14
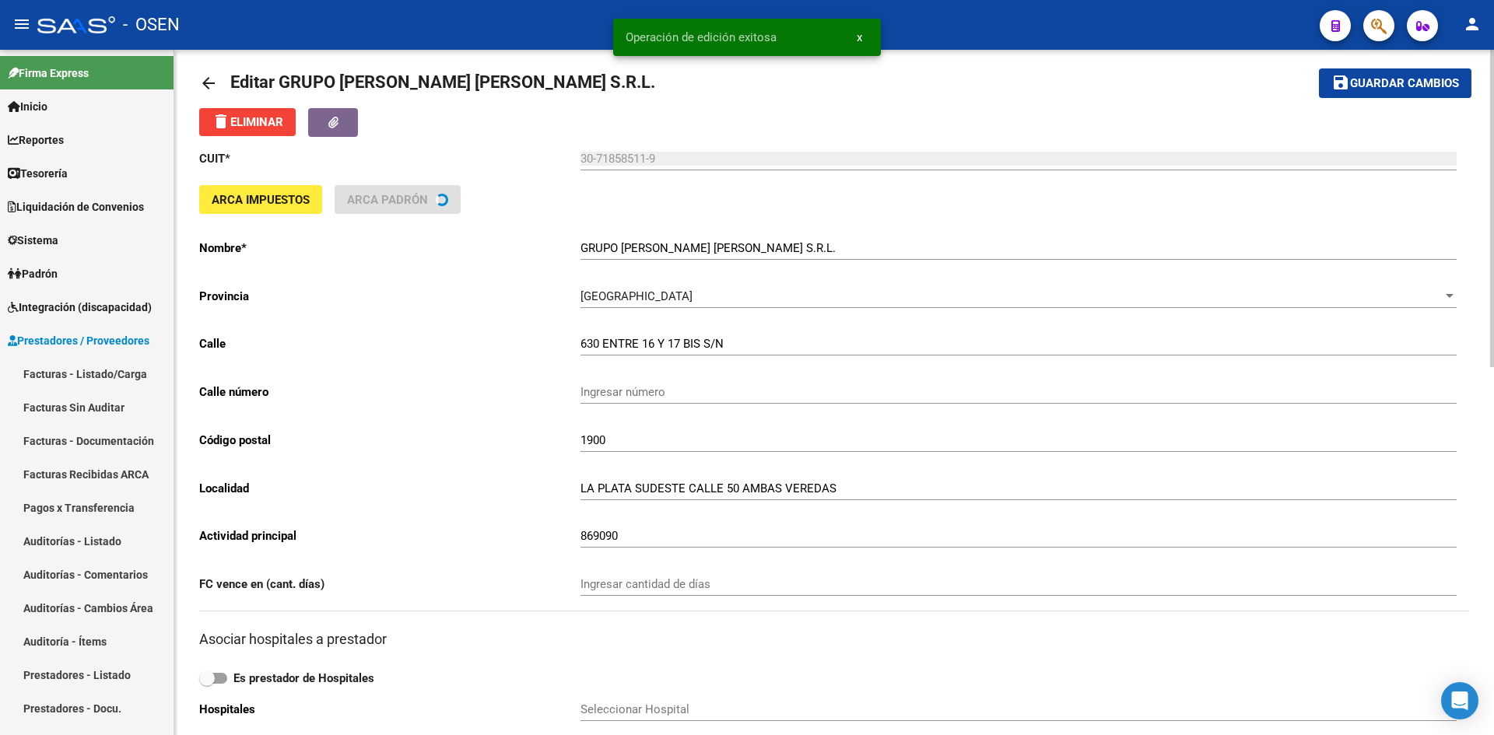
scroll to position [0, 0]
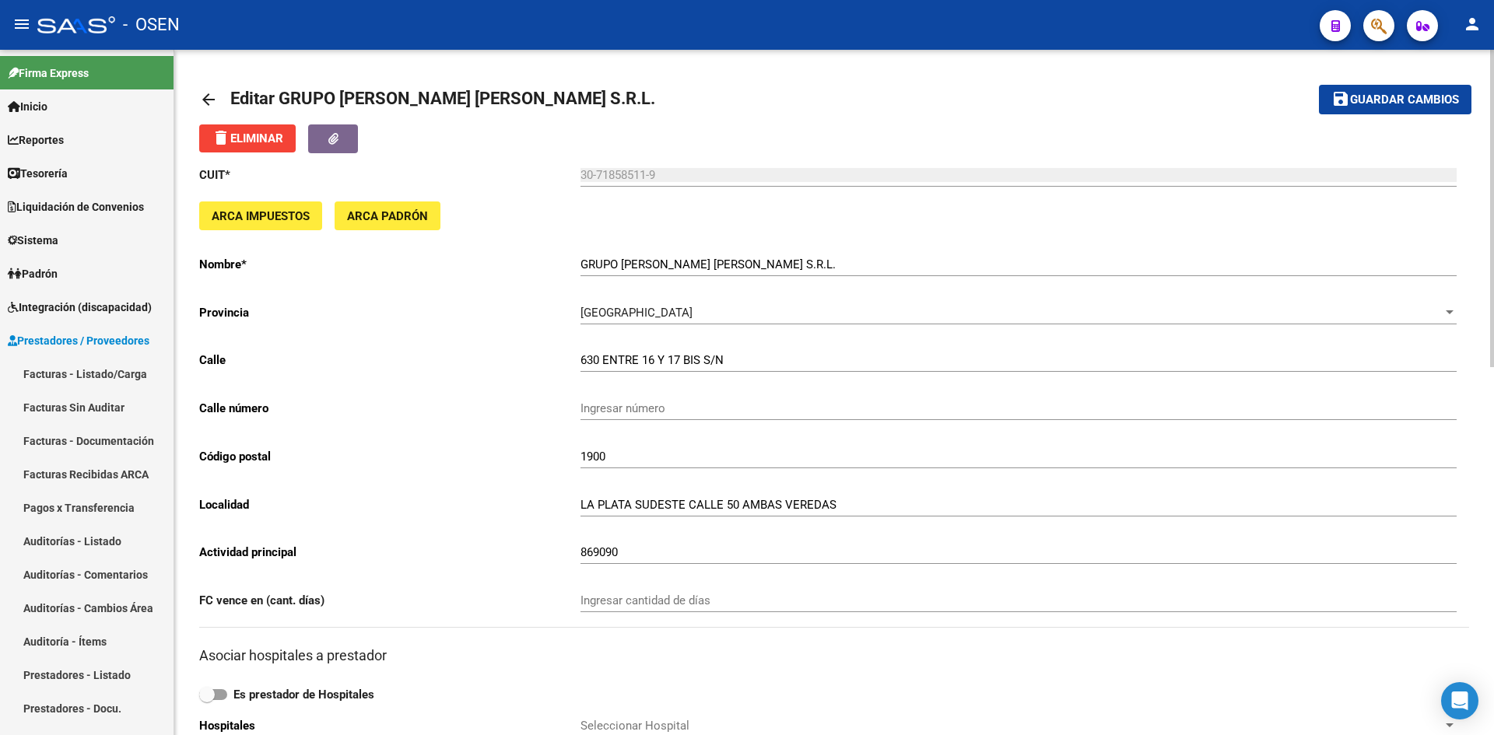
click at [1194, 99] on span "Guardar cambios" at bounding box center [1404, 100] width 109 height 14
click at [86, 173] on link "Tesorería" at bounding box center [86, 172] width 173 height 33
click at [85, 171] on link "Tesorería" at bounding box center [86, 172] width 173 height 33
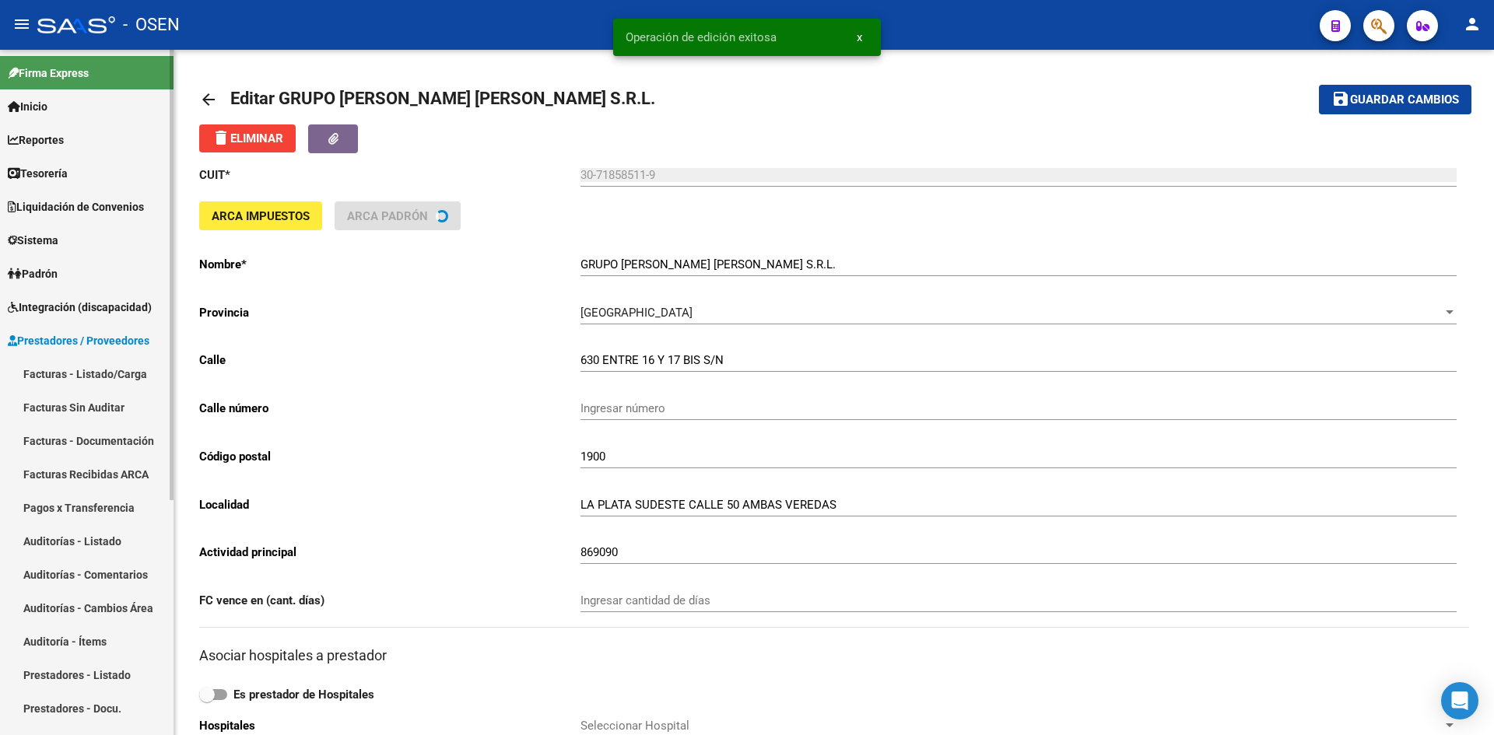
click at [82, 163] on link "Tesorería" at bounding box center [86, 172] width 173 height 33
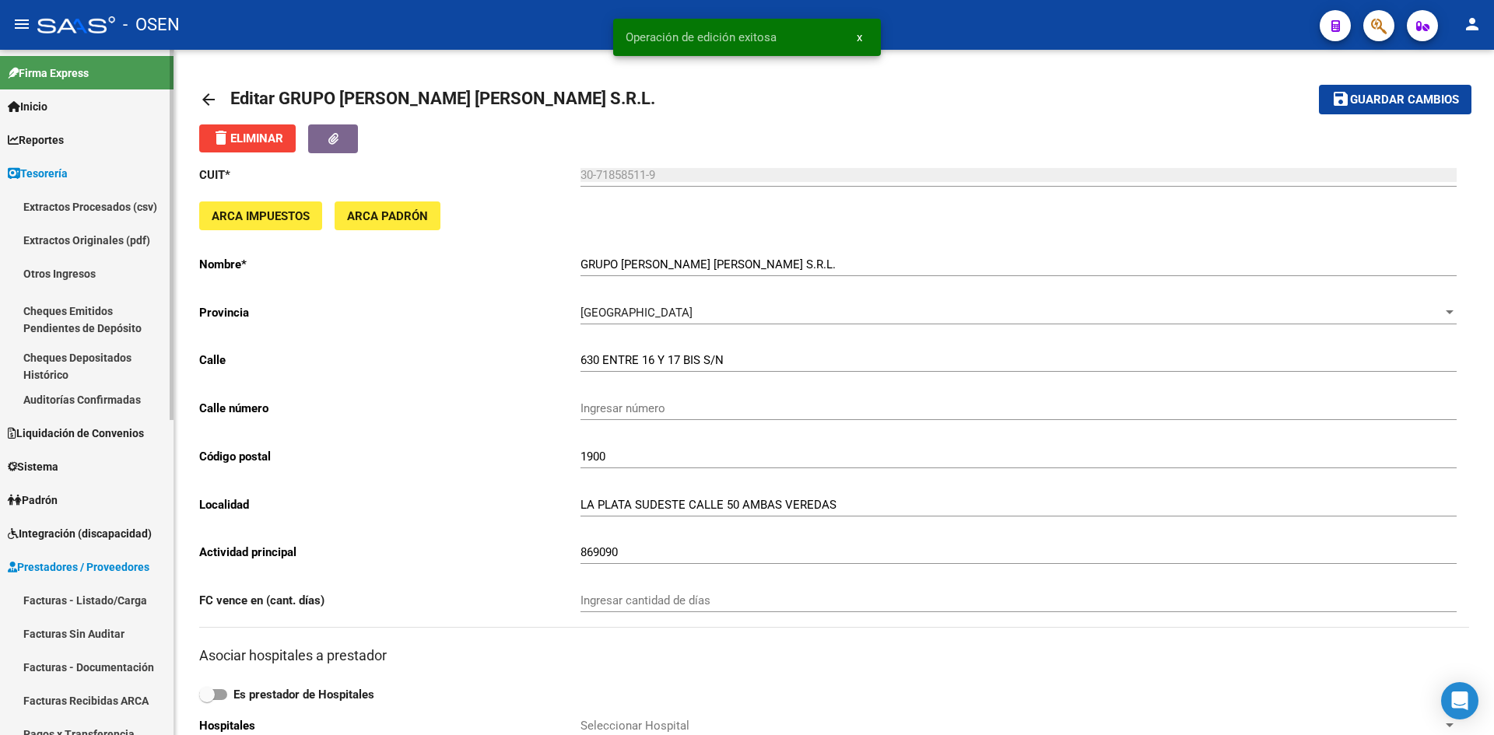
click at [114, 390] on link "Auditorías Confirmadas" at bounding box center [86, 399] width 173 height 33
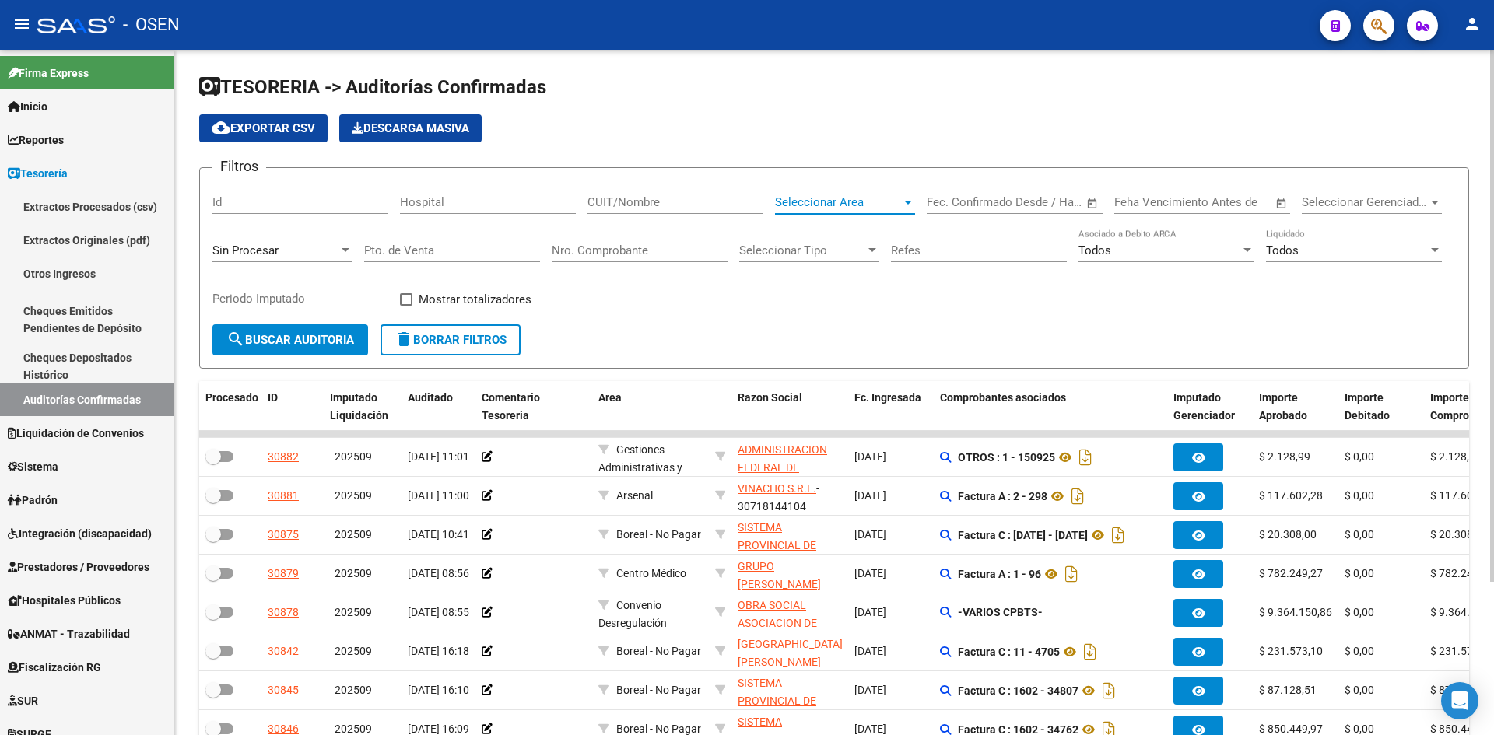
click at [858, 201] on span "Seleccionar Area" at bounding box center [838, 202] width 126 height 14
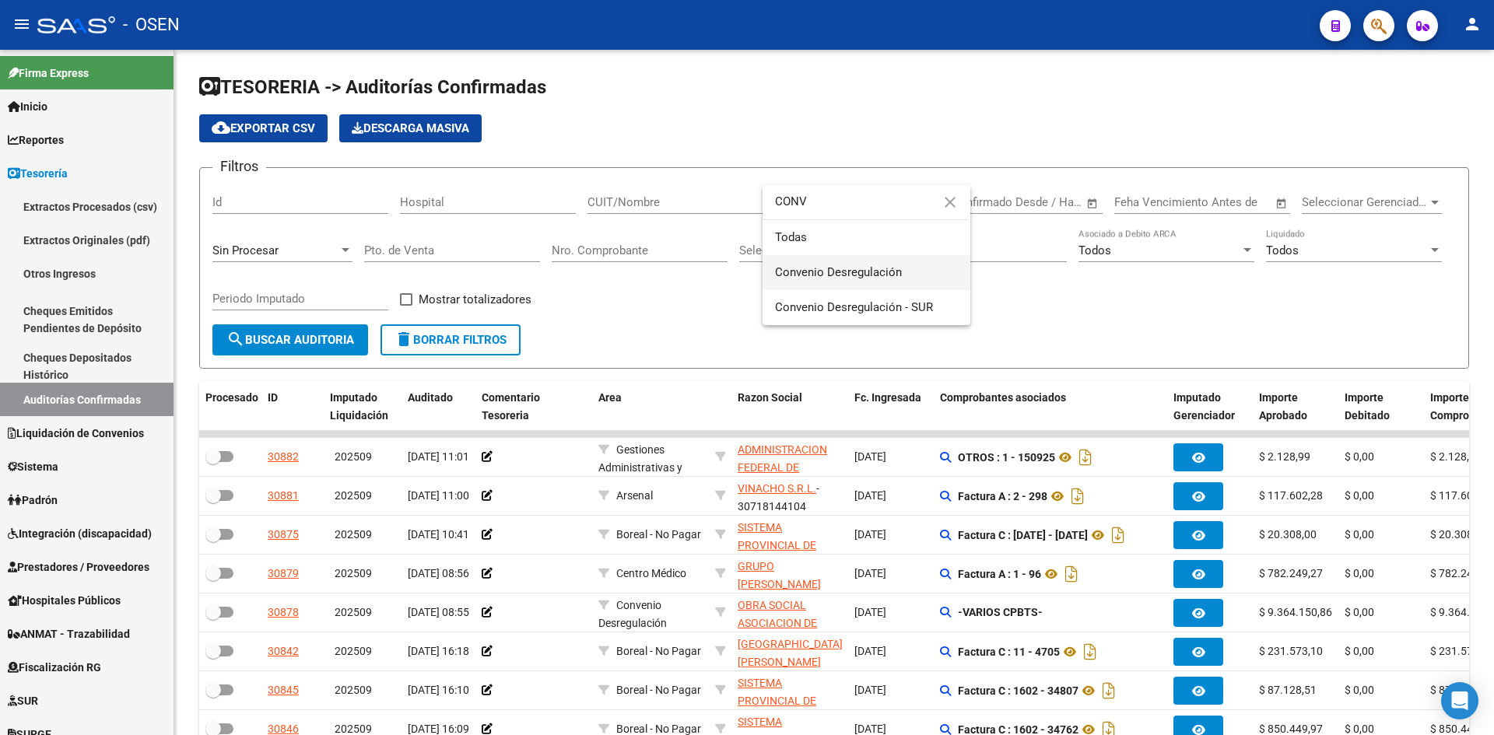
type input "CONV"
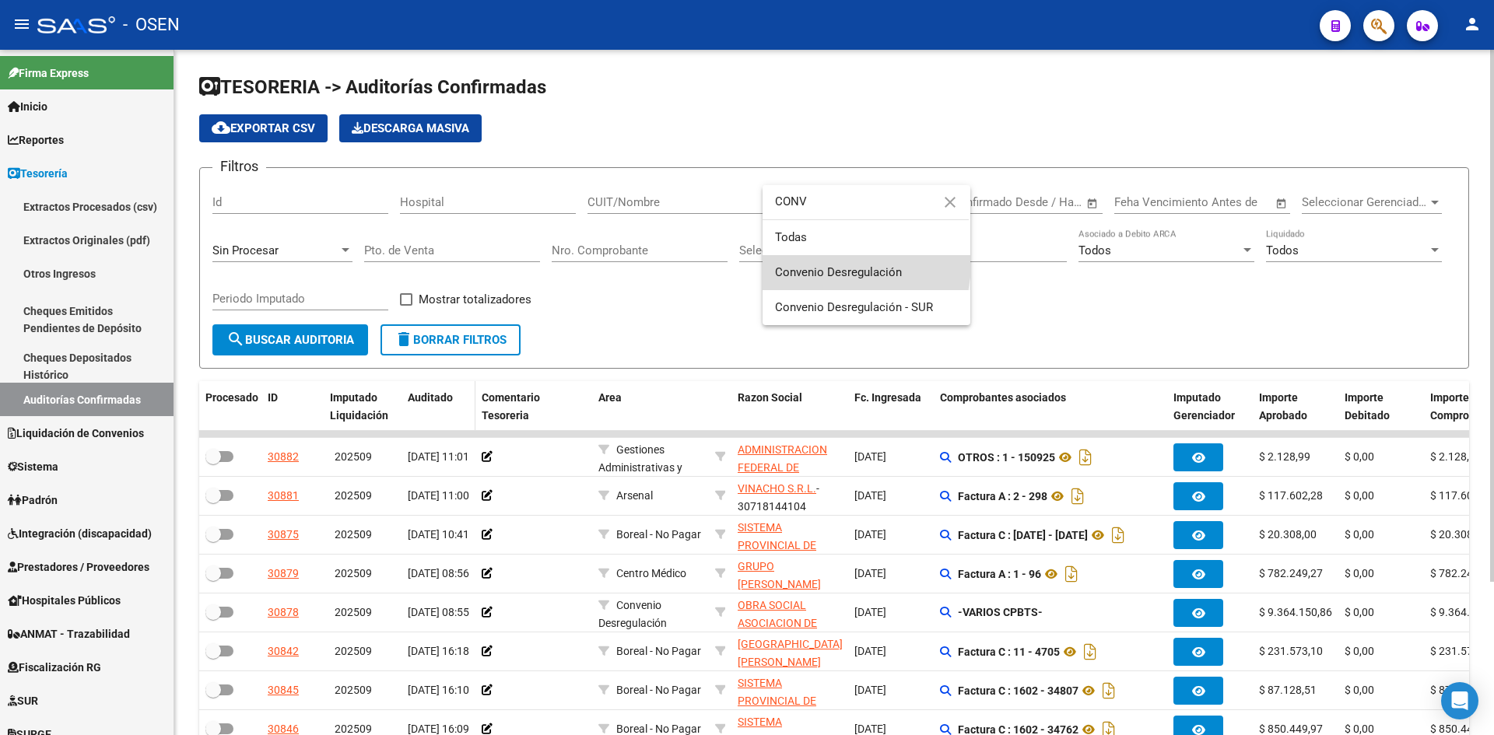
drag, startPoint x: 832, startPoint y: 263, endPoint x: 461, endPoint y: 389, distance: 391.9
click at [828, 266] on span "Convenio Desregulación" at bounding box center [866, 272] width 183 height 35
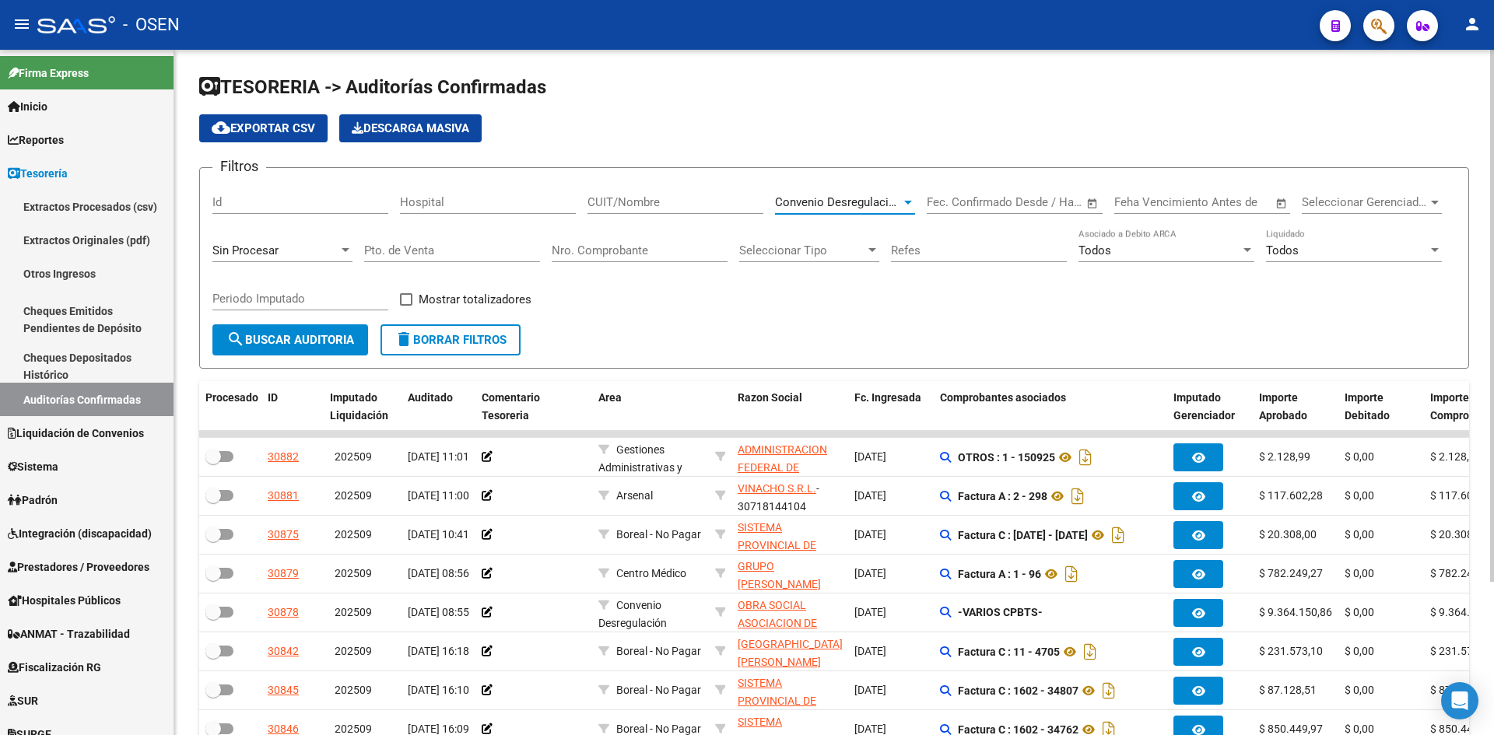
click at [319, 345] on span "search Buscar Auditoria" at bounding box center [290, 340] width 128 height 14
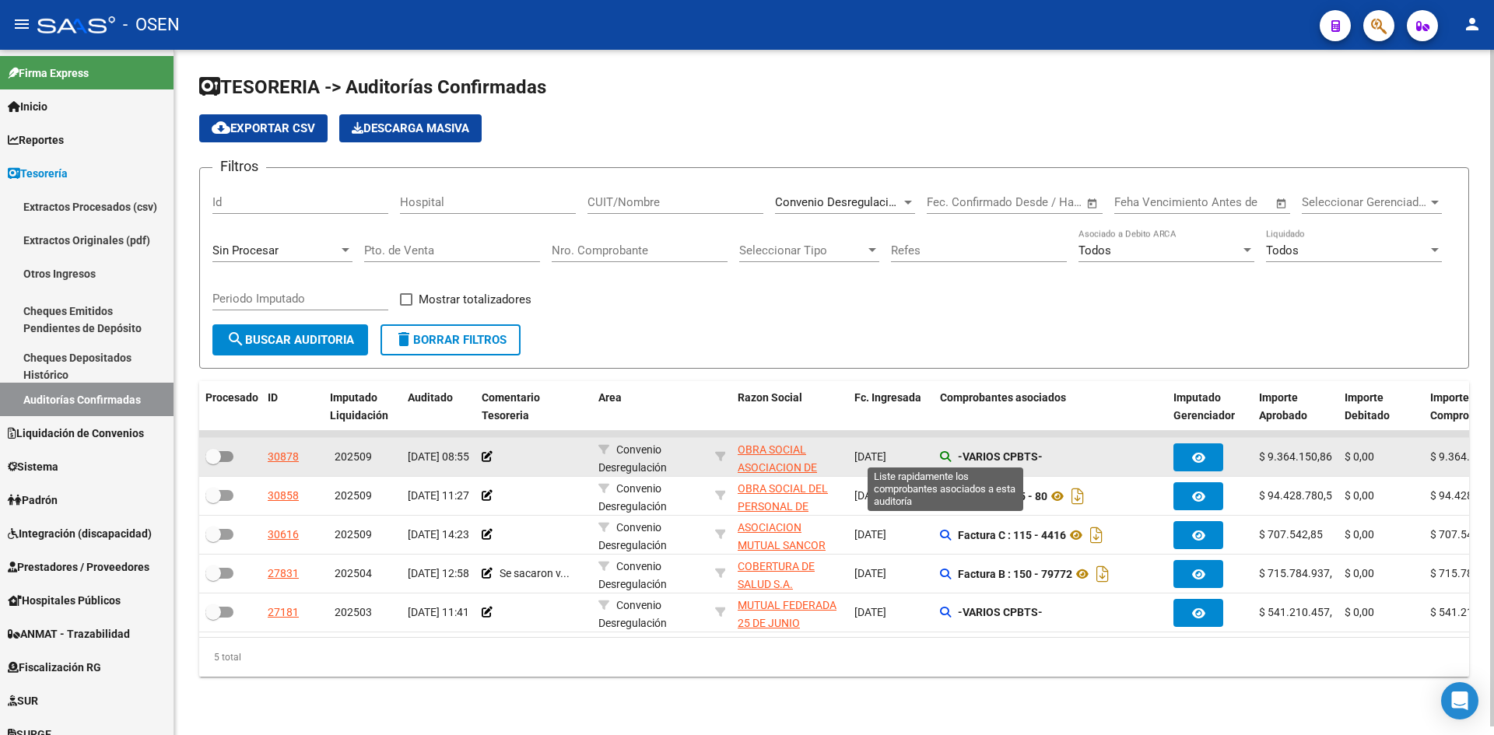
click at [943, 456] on icon at bounding box center [945, 456] width 11 height 11
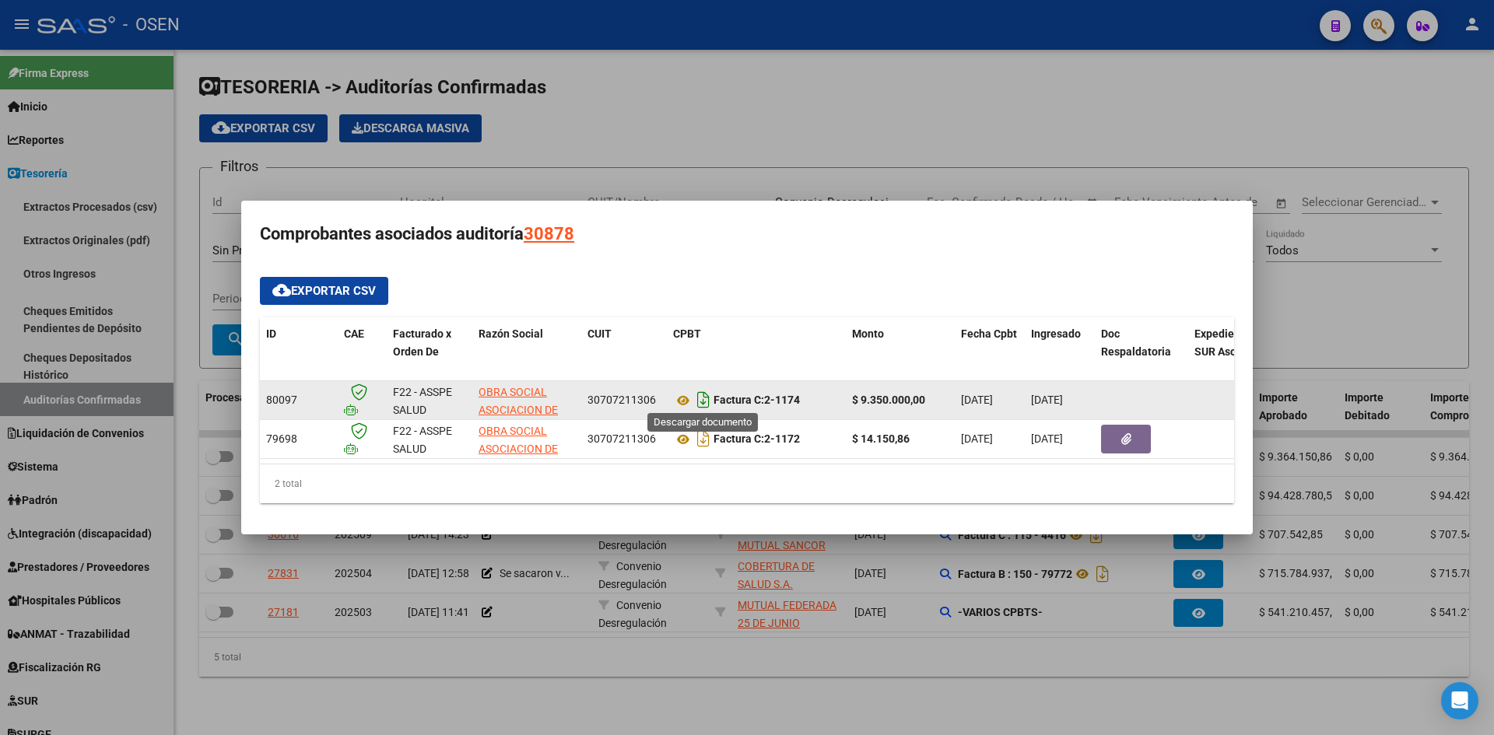
click at [707, 393] on icon "Descargar documento" at bounding box center [703, 399] width 20 height 25
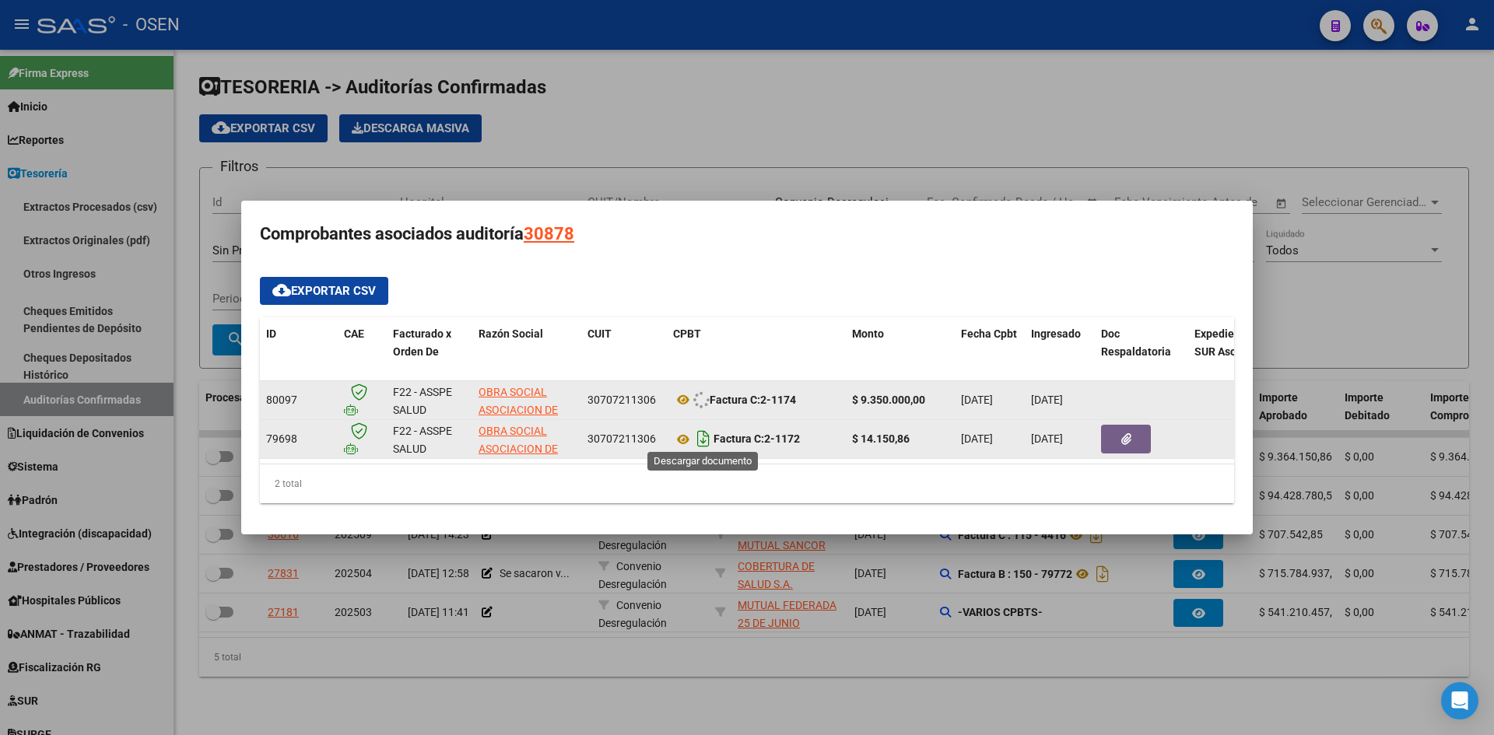
click at [702, 439] on icon "Descargar documento" at bounding box center [703, 438] width 20 height 25
click at [677, 392] on icon at bounding box center [683, 400] width 20 height 19
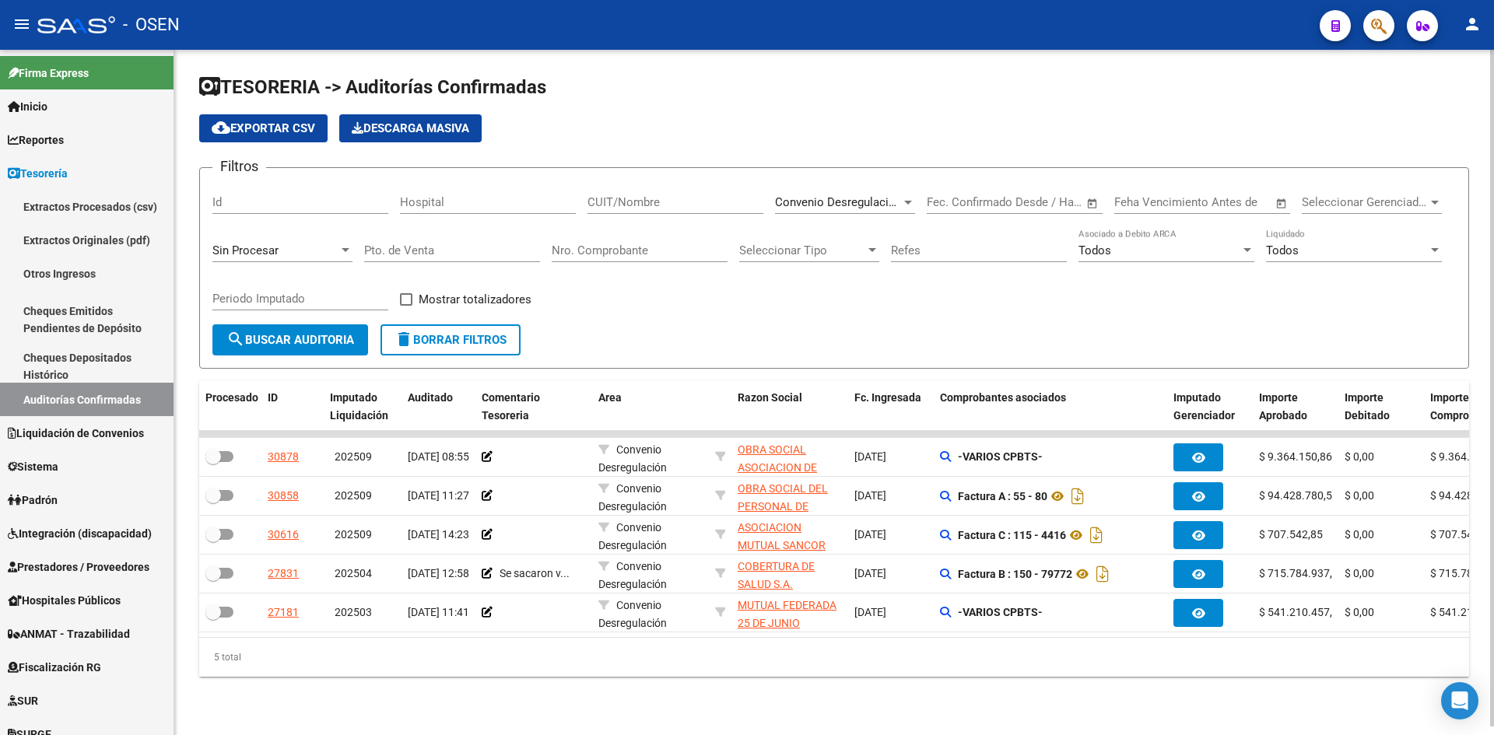
click at [893, 203] on span "Convenio Desregulación" at bounding box center [838, 202] width 127 height 14
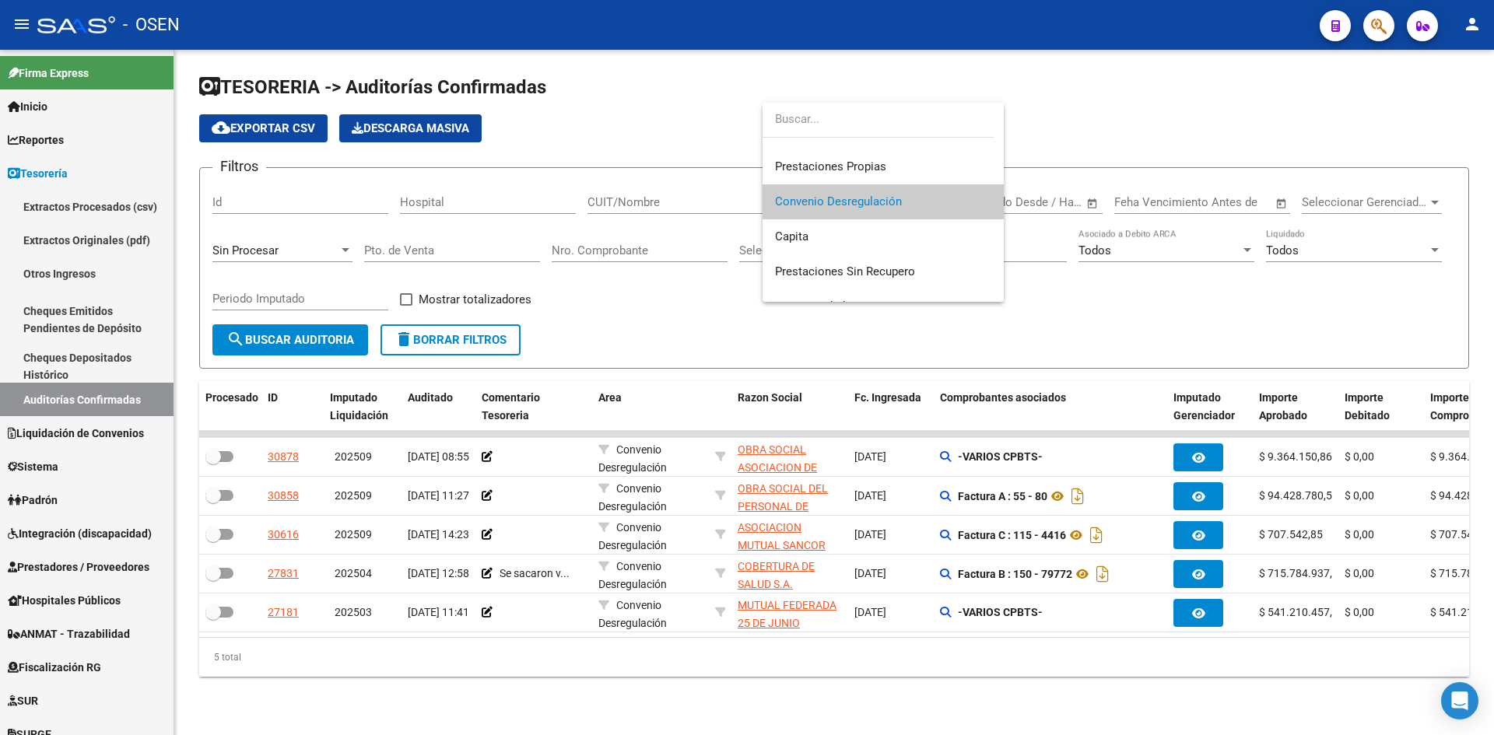
click at [946, 567] on div at bounding box center [747, 367] width 1494 height 735
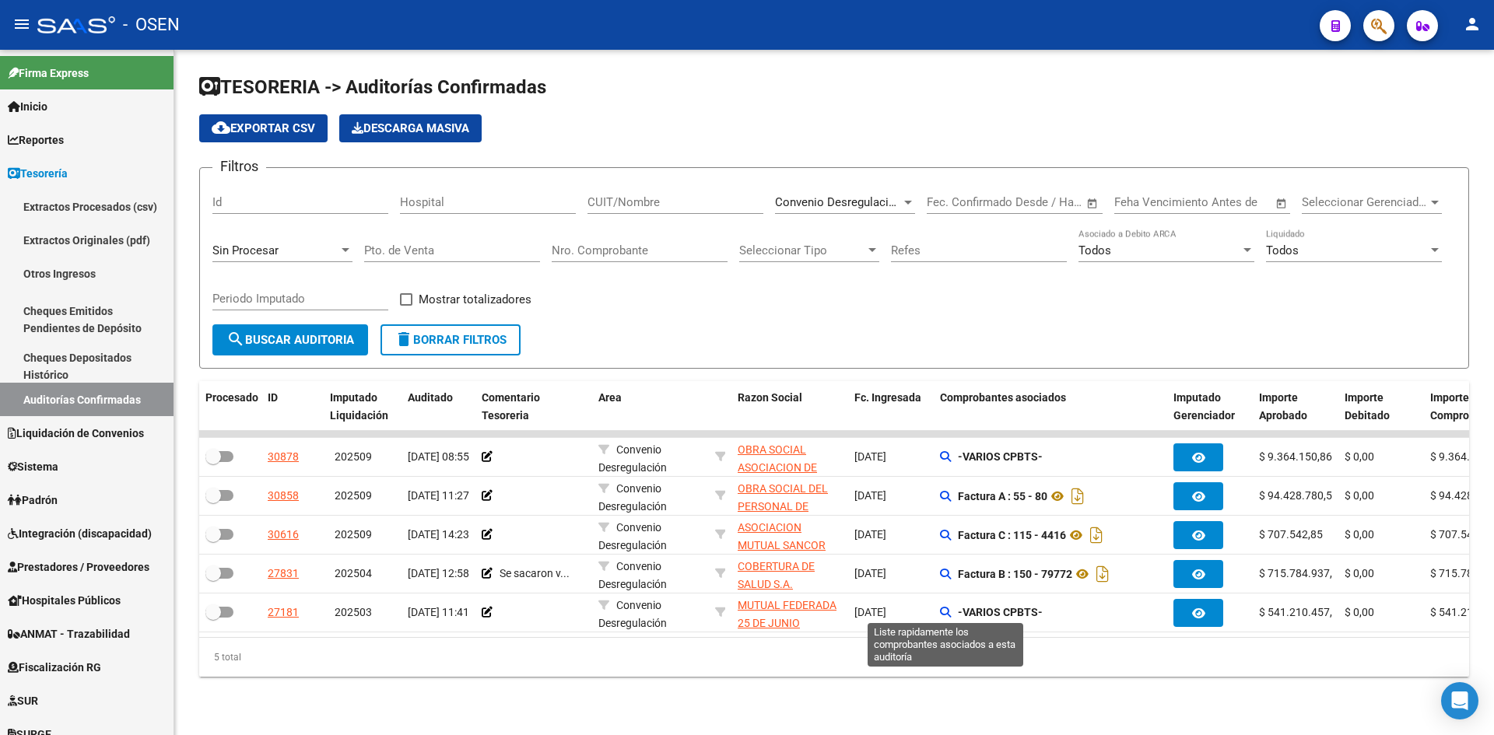
click at [946, 567] on icon at bounding box center [945, 612] width 11 height 11
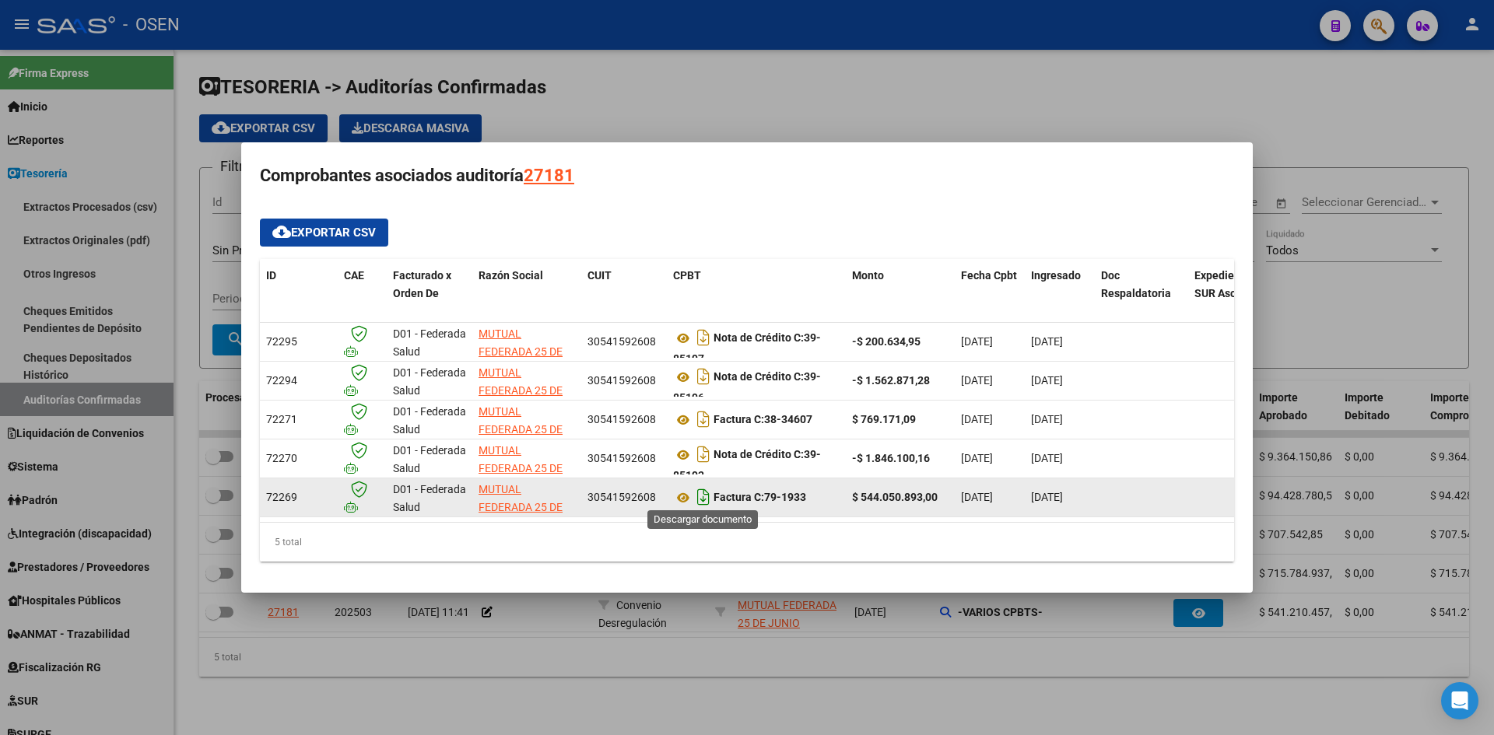
click at [698, 495] on icon "Descargar documento" at bounding box center [703, 497] width 20 height 25
click at [814, 567] on div at bounding box center [747, 367] width 1494 height 735
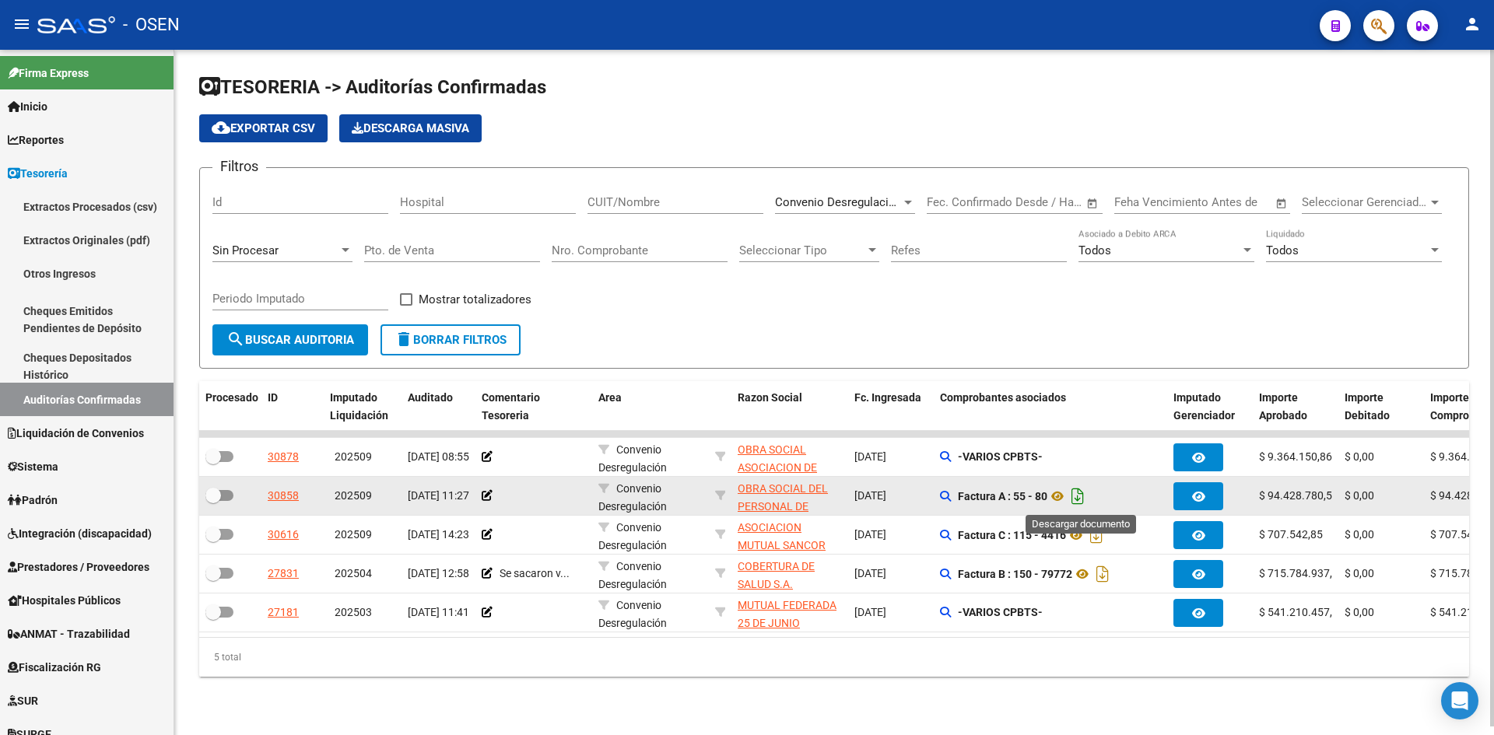
click at [1080, 497] on icon "Descargar documento" at bounding box center [1077, 496] width 20 height 25
click at [825, 187] on div "Convenio Desregulación Seleccionar Area" at bounding box center [845, 196] width 140 height 33
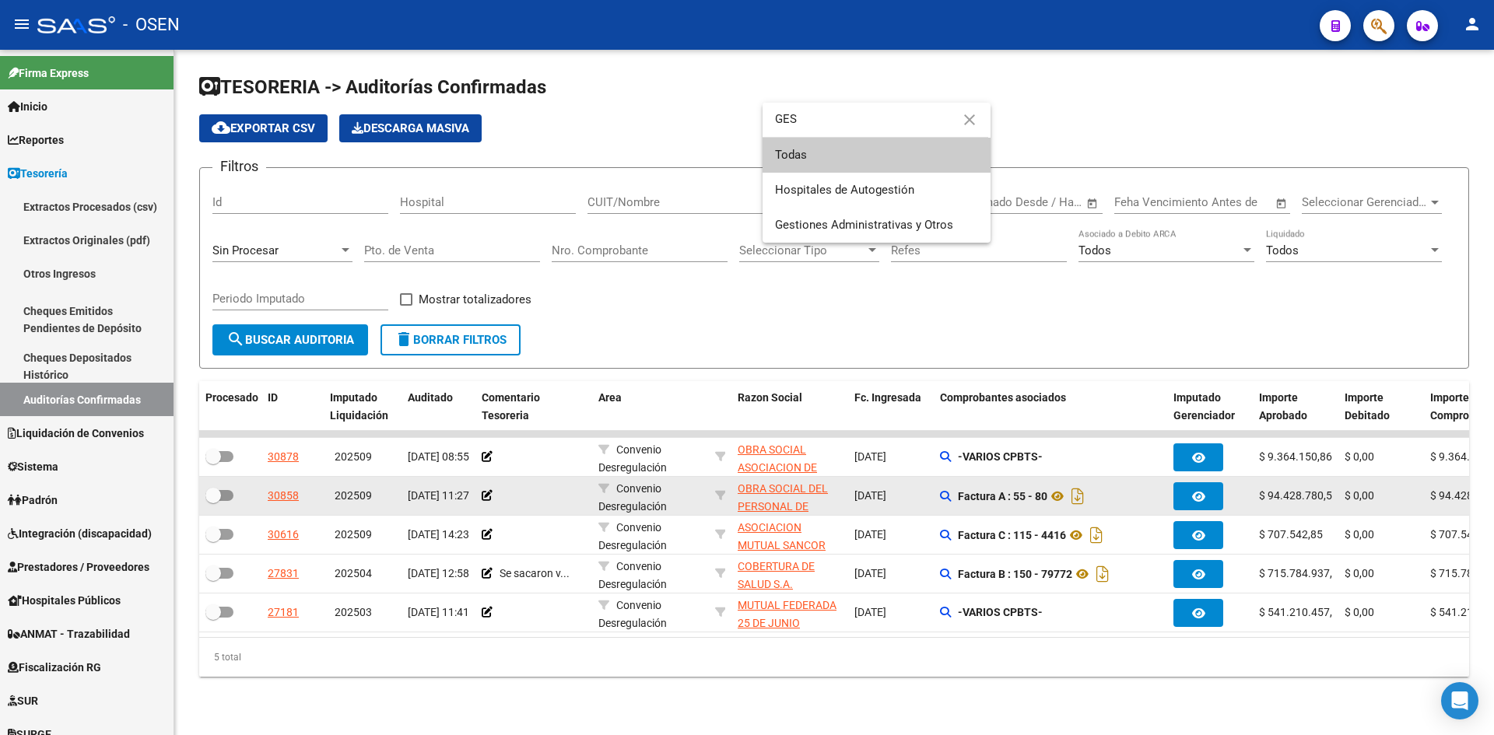
scroll to position [0, 0]
type input "GES"
click at [854, 222] on span "Gestiones Administrativas y Otros" at bounding box center [864, 225] width 178 height 14
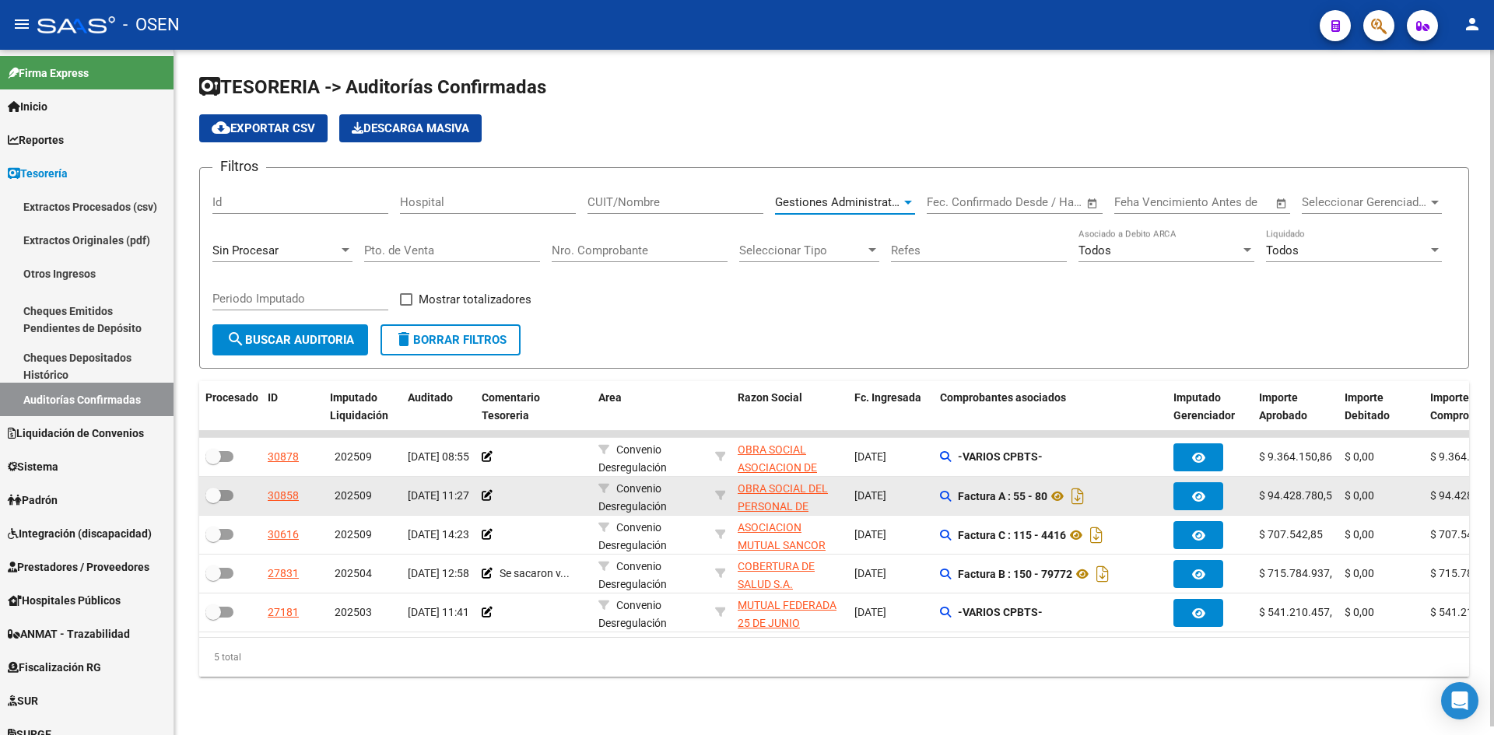
click at [347, 334] on span "search Buscar Auditoria" at bounding box center [290, 340] width 128 height 14
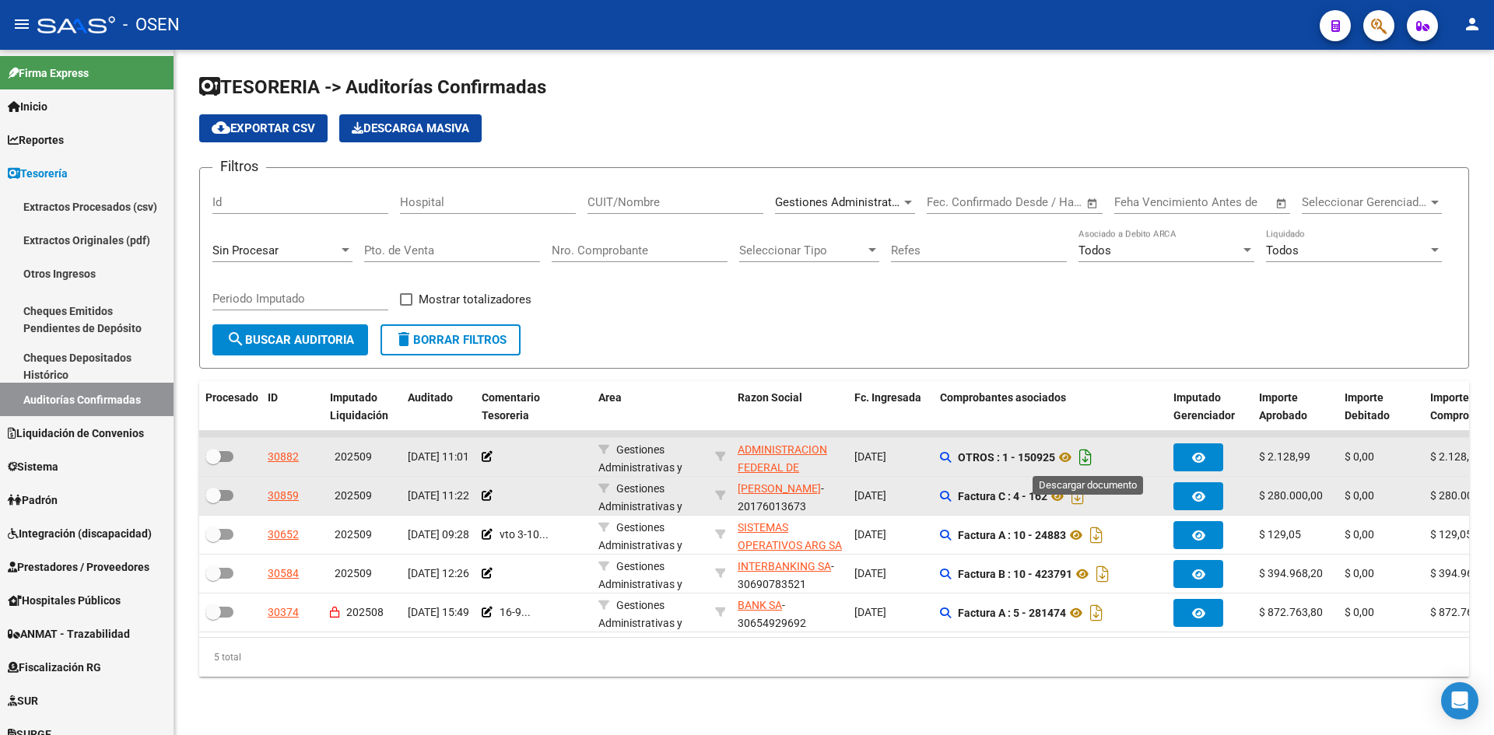
click at [1088, 456] on icon "Descargar documento" at bounding box center [1085, 457] width 20 height 25
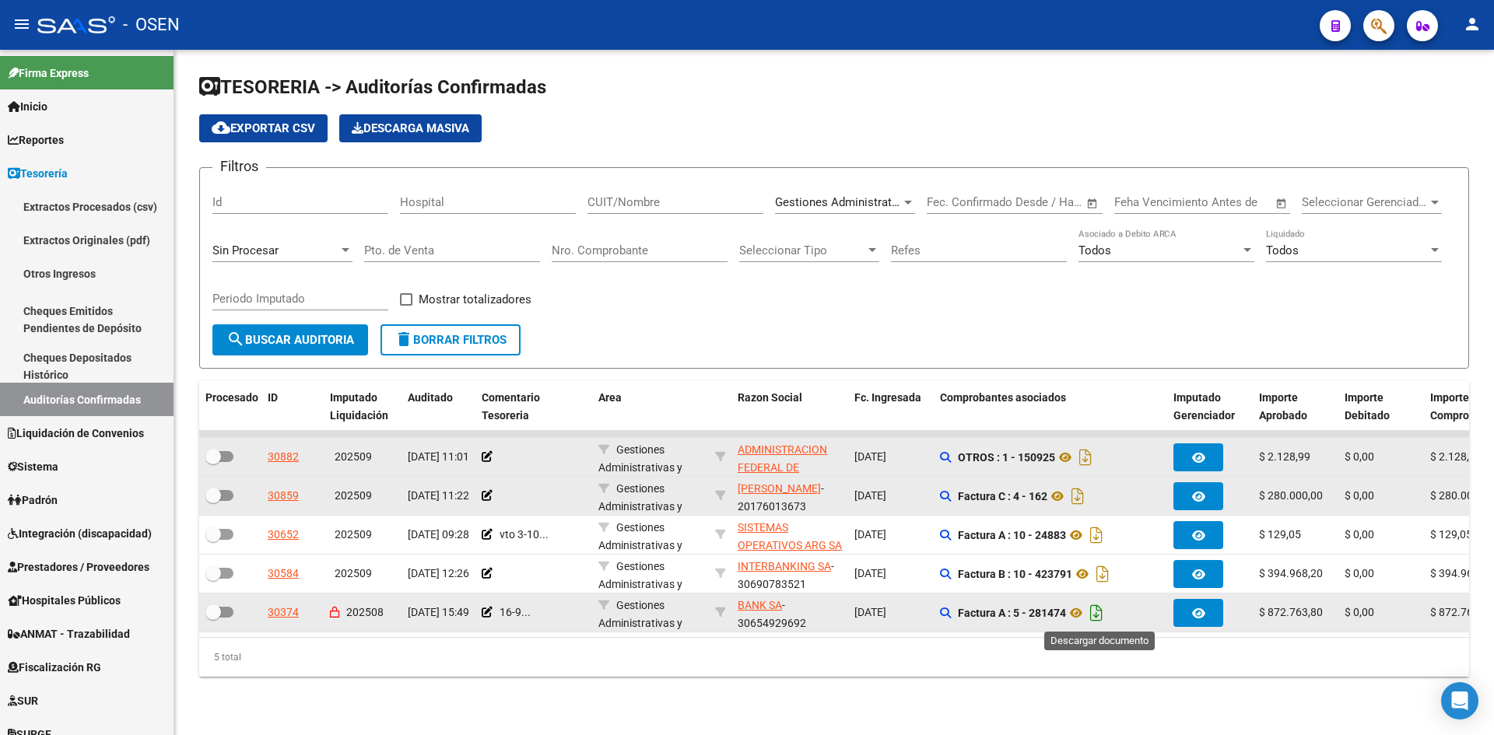
click at [1095, 567] on icon "Descargar documento" at bounding box center [1096, 613] width 20 height 25
click at [1081, 567] on icon at bounding box center [1076, 613] width 20 height 19
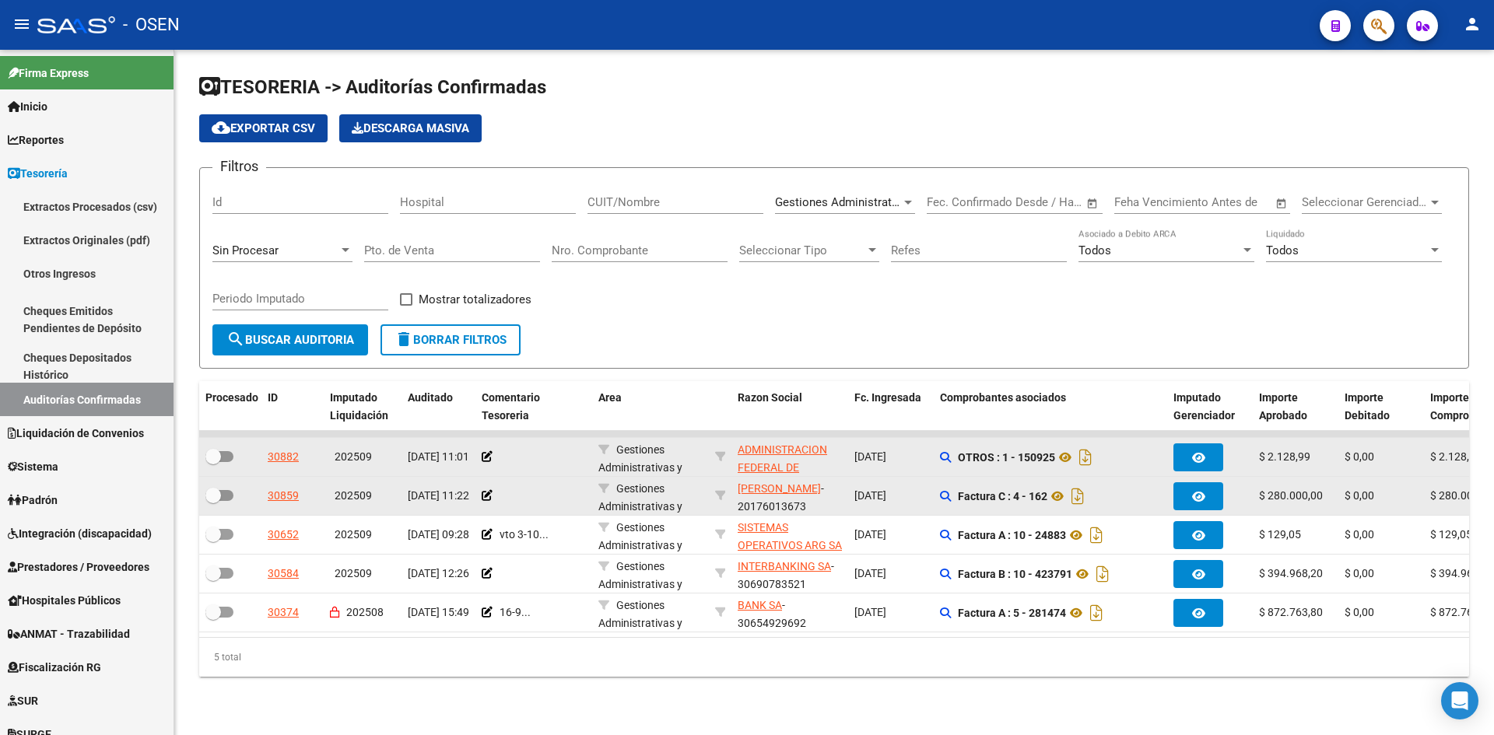
click at [912, 205] on div at bounding box center [908, 202] width 14 height 12
type input "ARS"
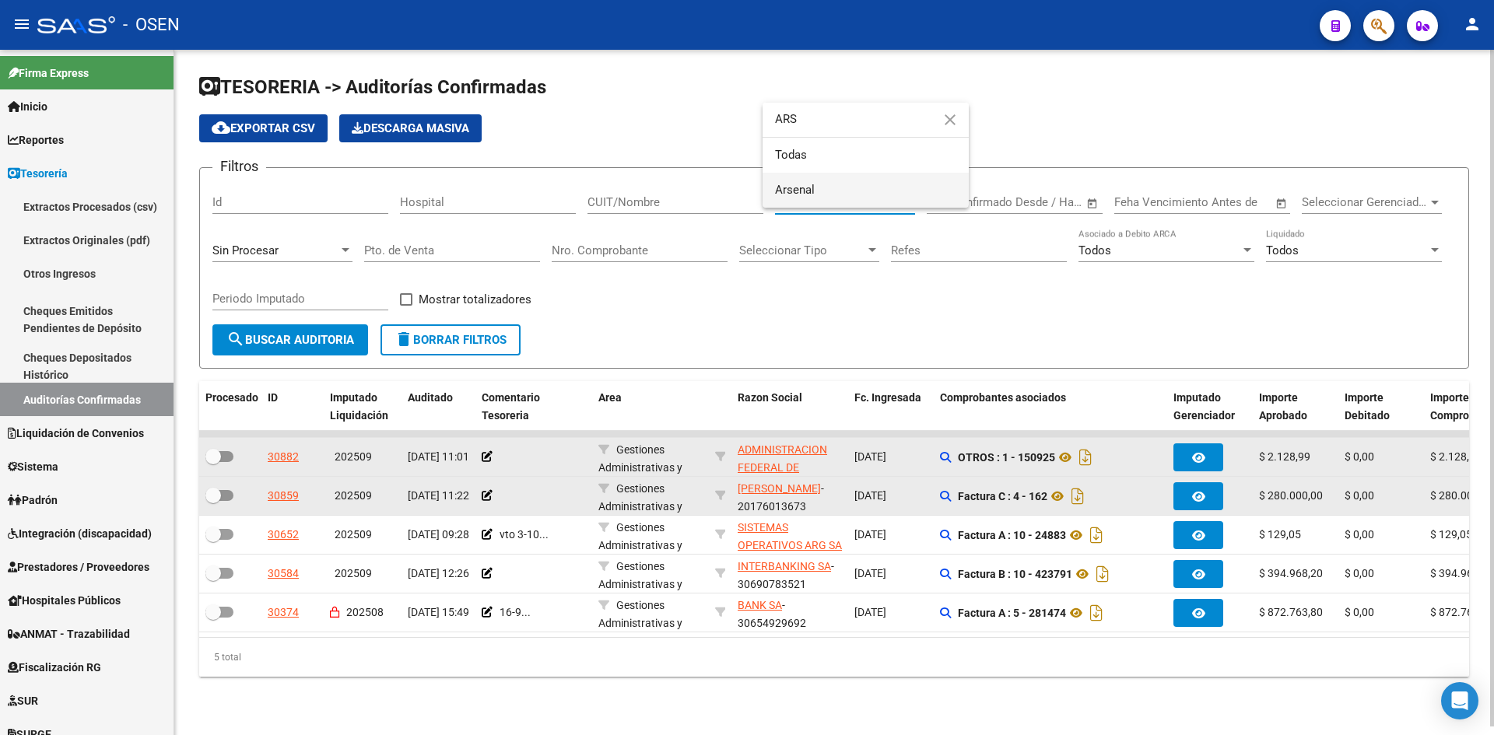
drag, startPoint x: 905, startPoint y: 192, endPoint x: 855, endPoint y: 207, distance: 51.9
click at [902, 192] on span "Arsenal" at bounding box center [865, 190] width 181 height 35
click at [352, 331] on button "search Buscar Auditoria" at bounding box center [290, 339] width 156 height 31
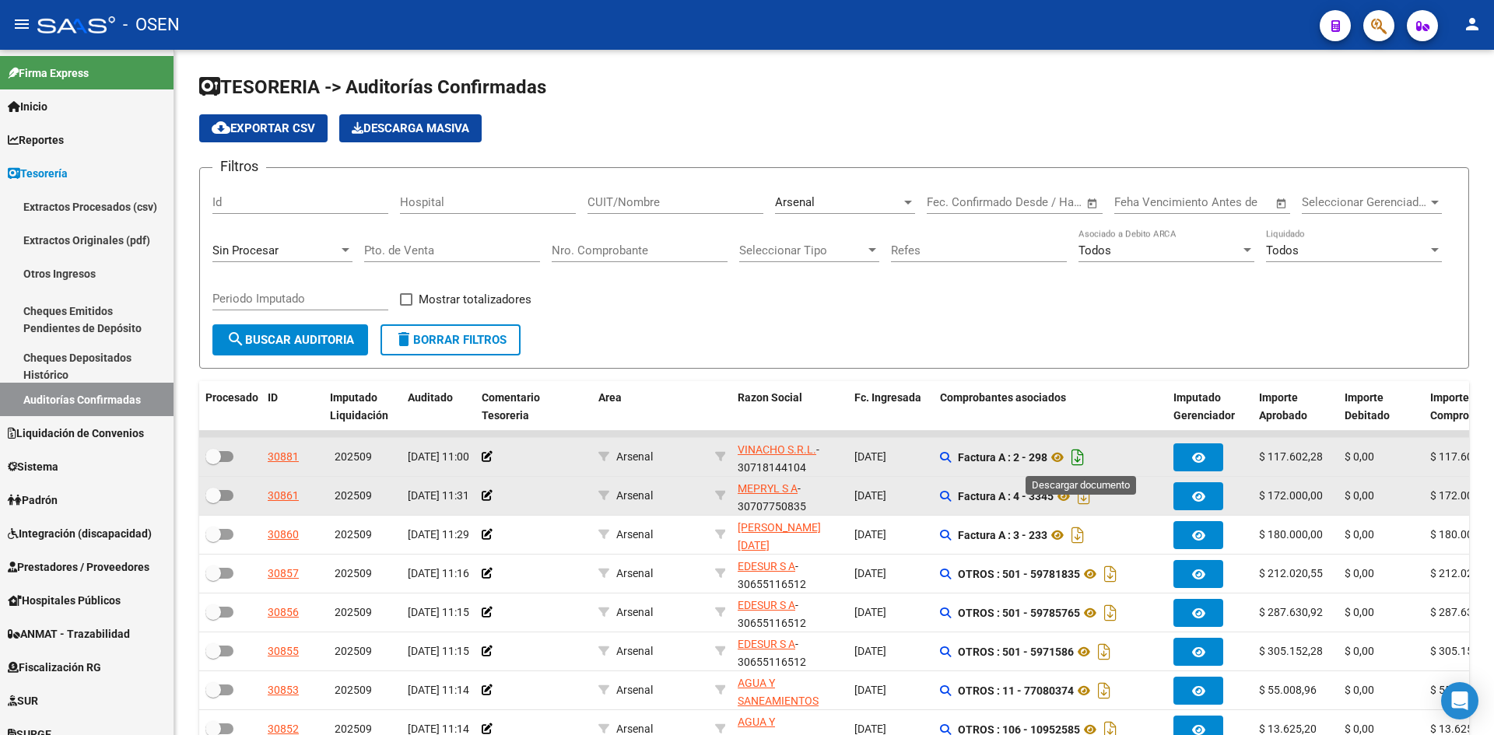
click at [1085, 459] on icon "Descargar documento" at bounding box center [1077, 457] width 20 height 25
click at [1059, 457] on icon at bounding box center [1057, 457] width 20 height 19
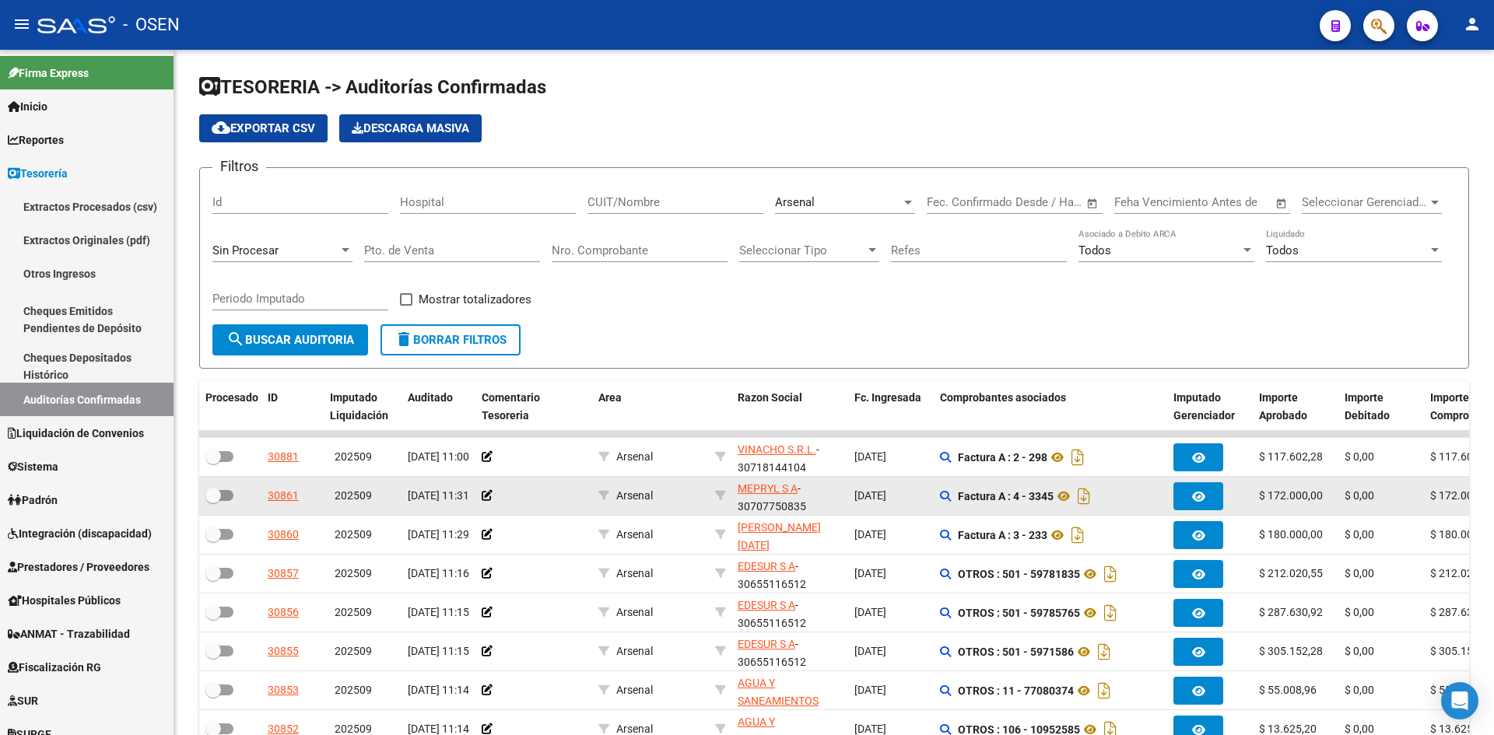
click at [866, 194] on div "Arsenal Seleccionar Area" at bounding box center [845, 196] width 140 height 33
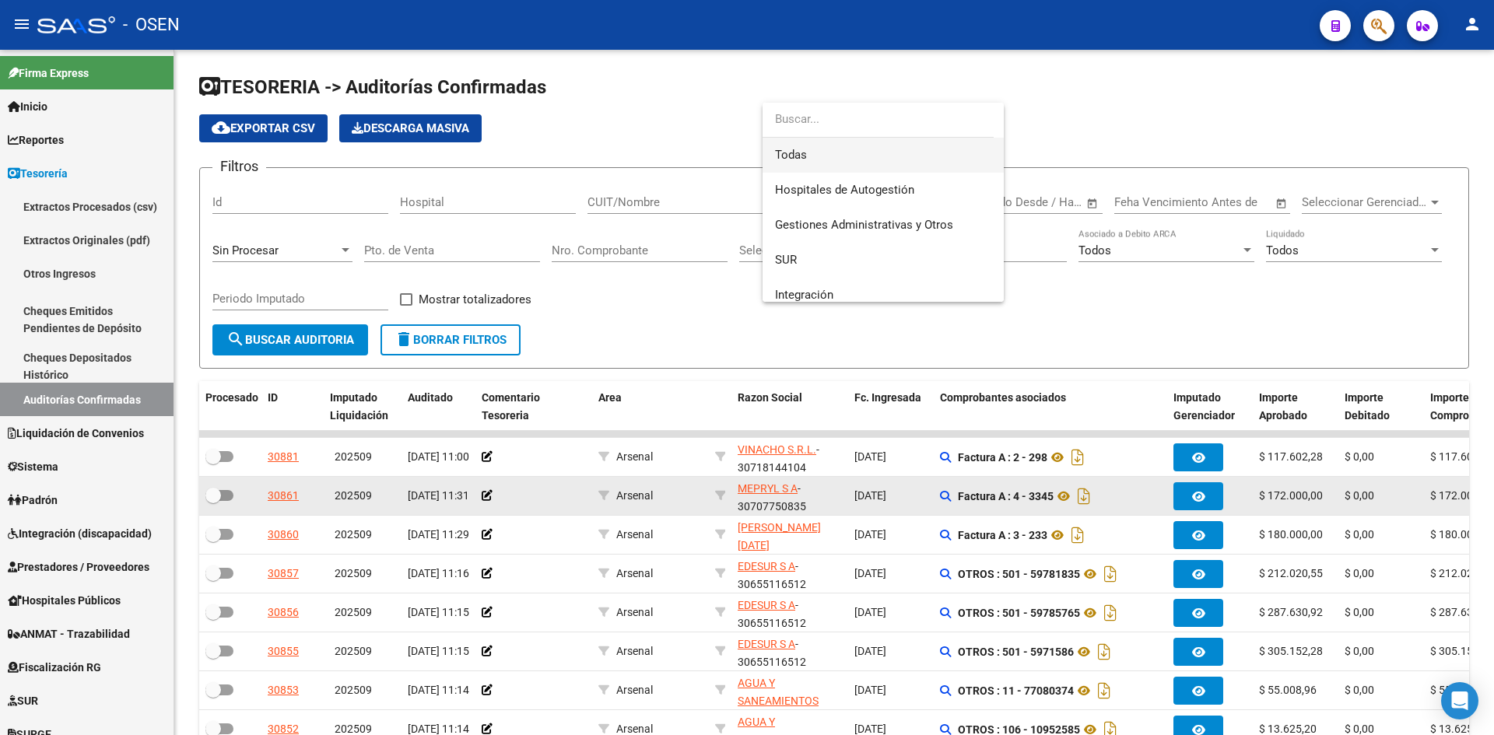
click at [866, 167] on span "Todas" at bounding box center [883, 155] width 216 height 35
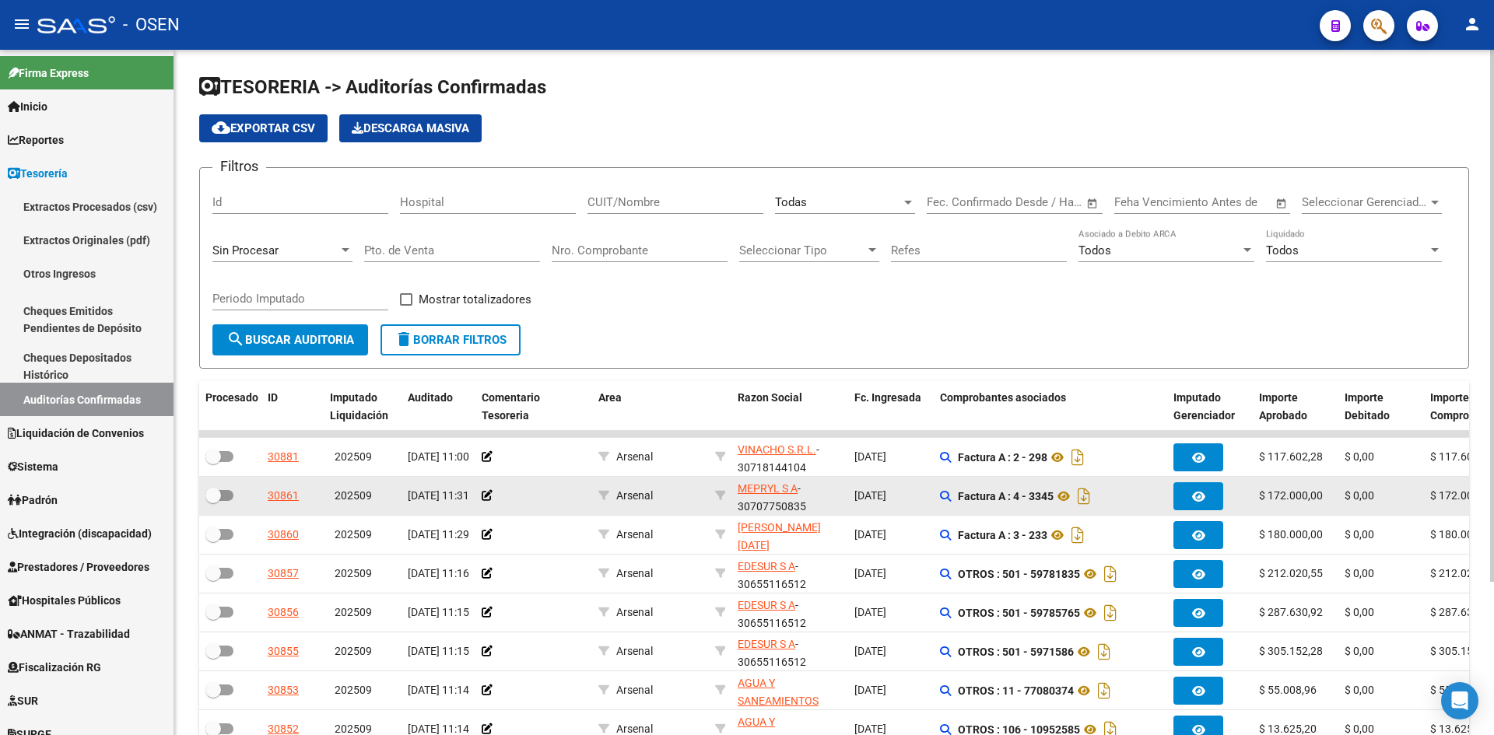
click at [677, 260] on div "Nro. Comprobante" at bounding box center [640, 245] width 176 height 33
click at [676, 243] on input "Nro. Comprobante" at bounding box center [640, 250] width 176 height 14
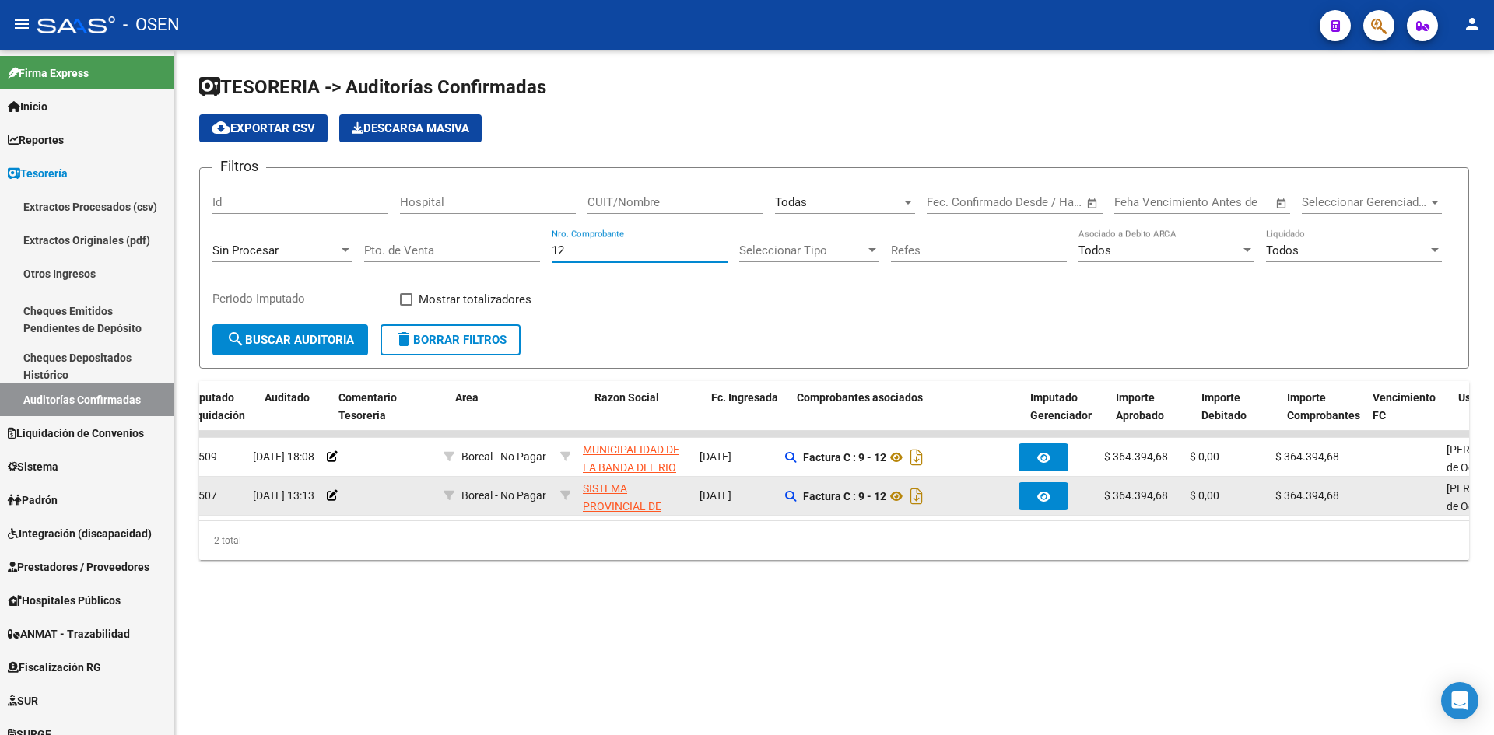
scroll to position [0, 143]
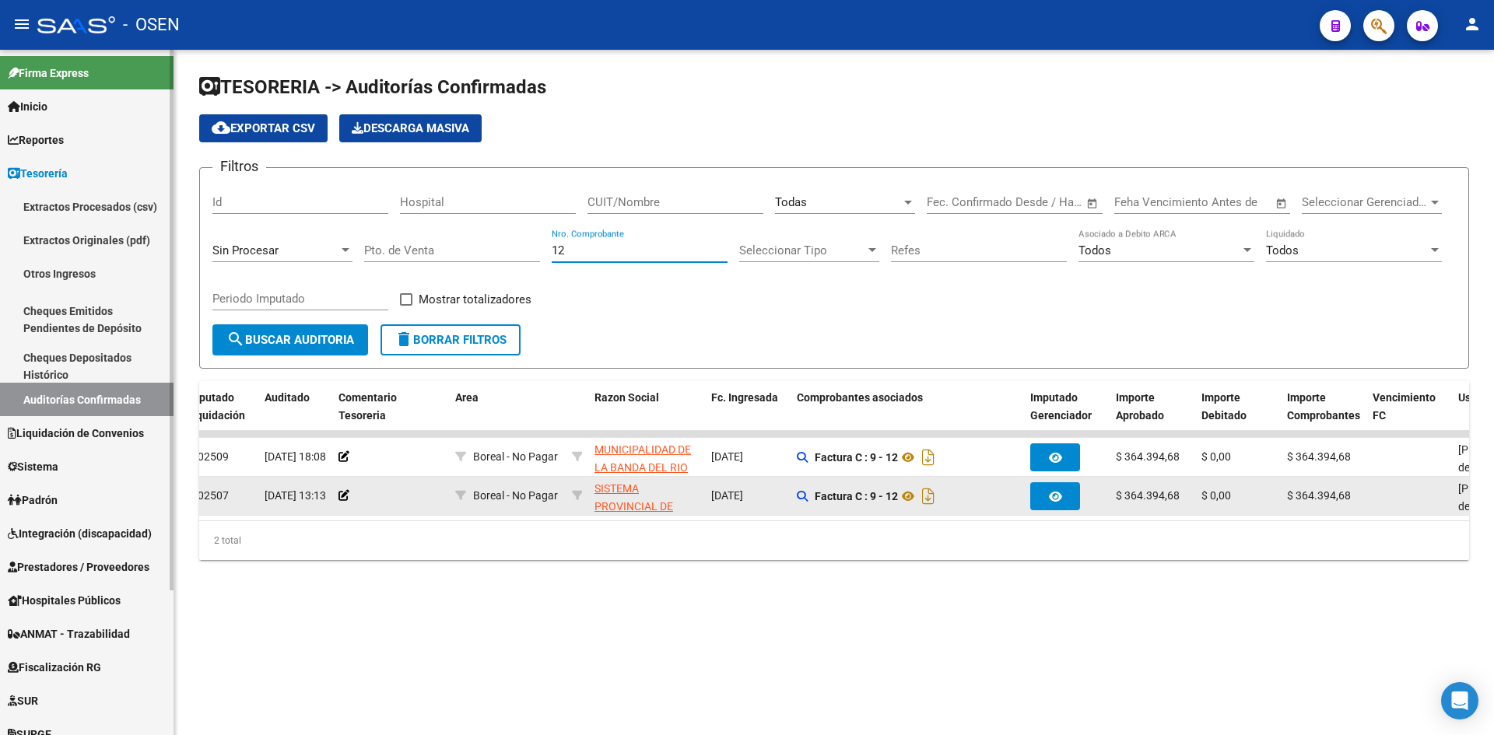
type input "12"
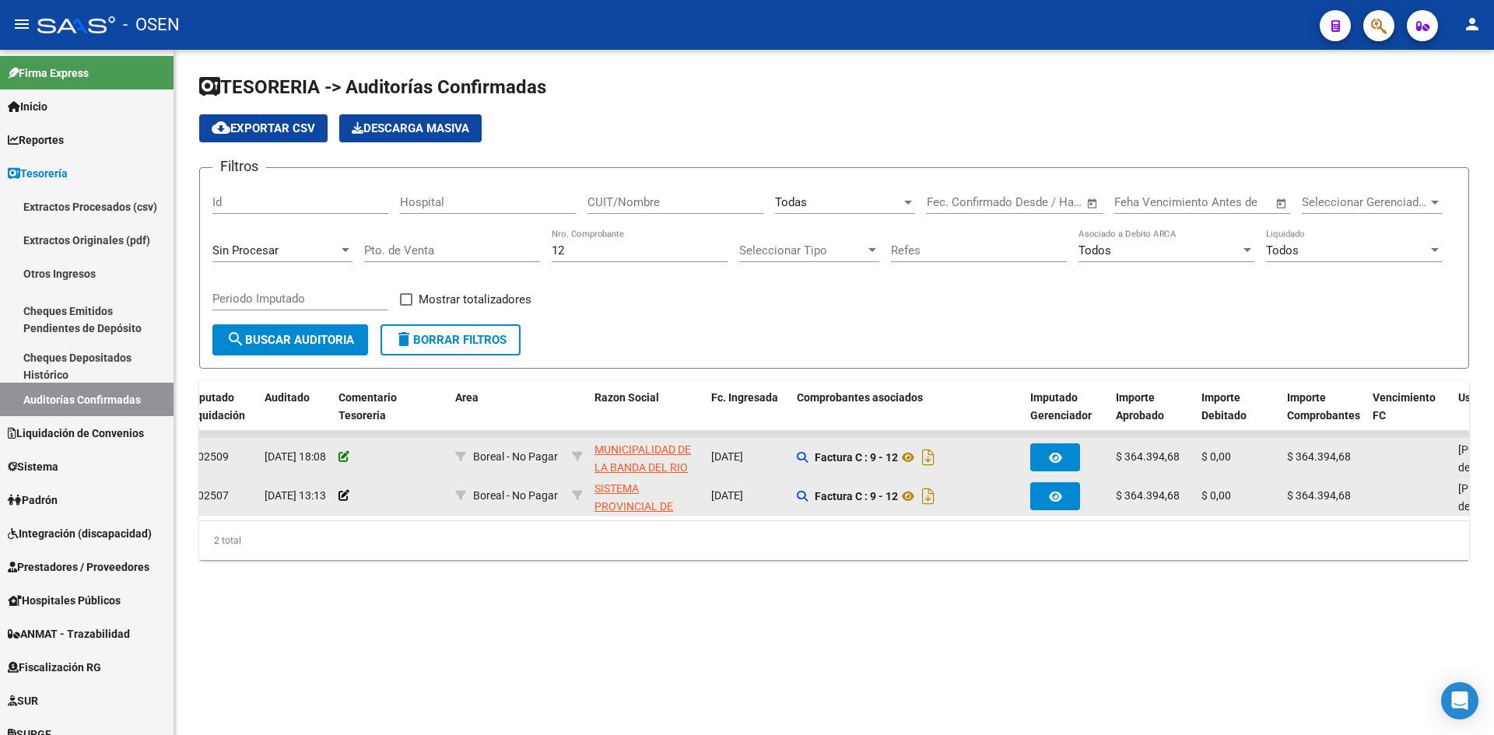
click at [342, 456] on icon at bounding box center [343, 456] width 11 height 11
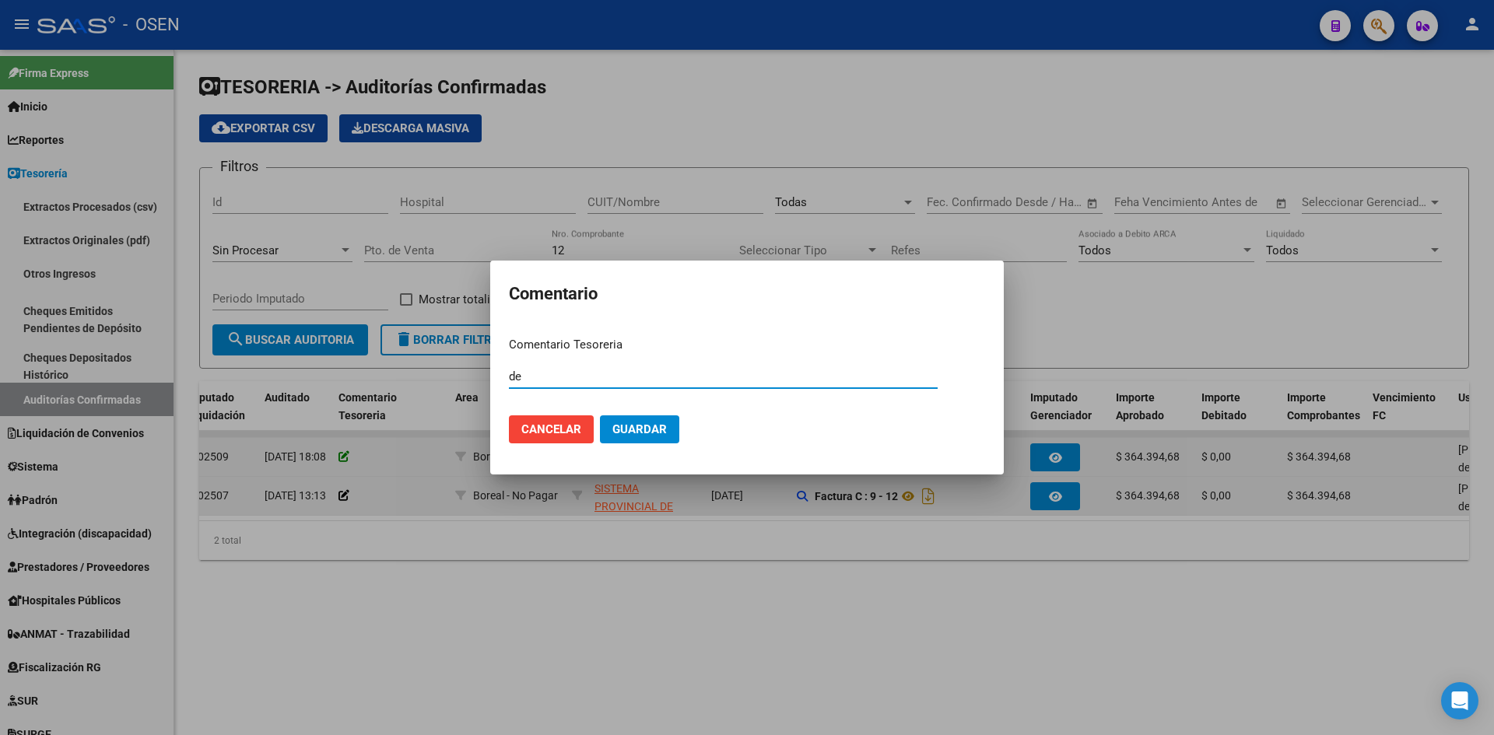
type input "d"
type input "DEBITO TOTAL"
click at [600, 415] on button "Guardar" at bounding box center [639, 429] width 79 height 28
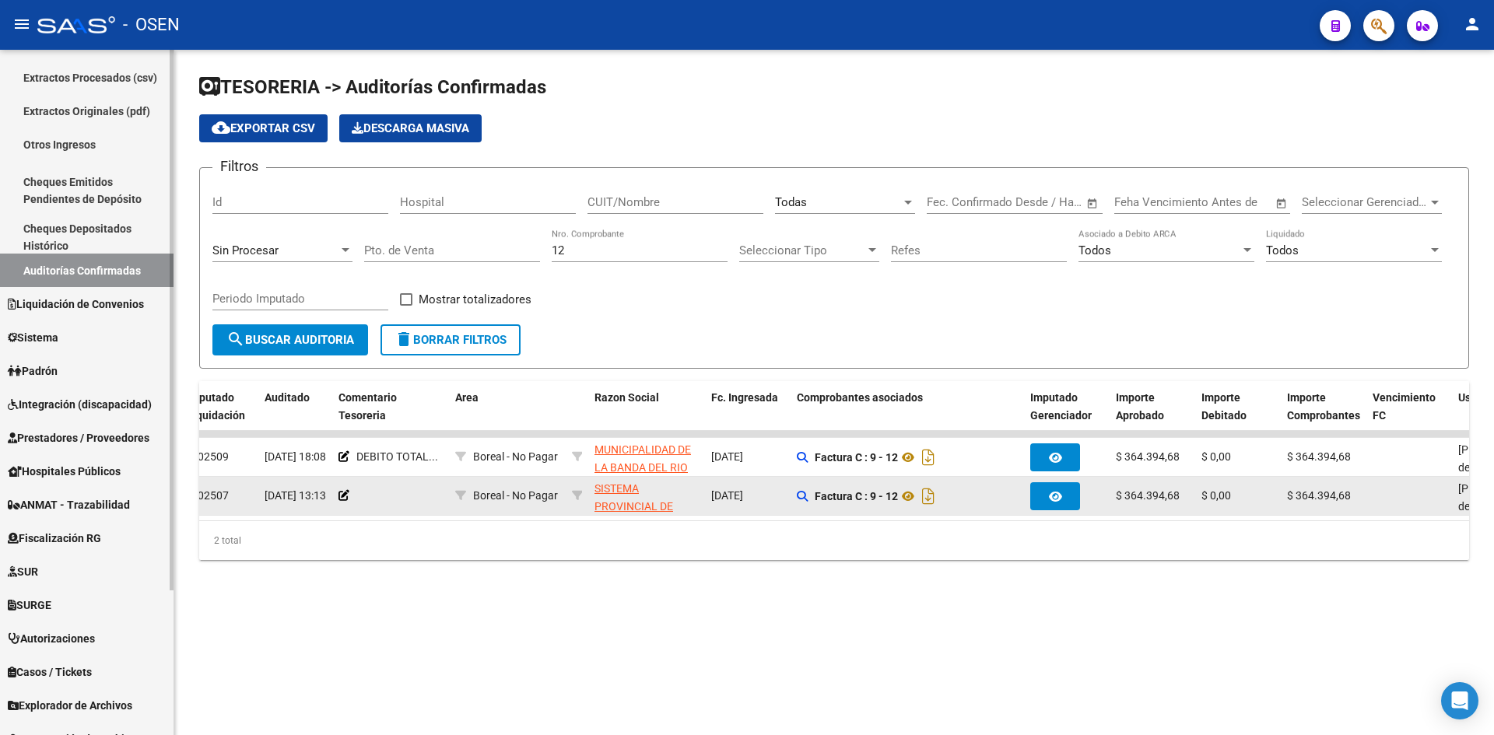
scroll to position [183, 0]
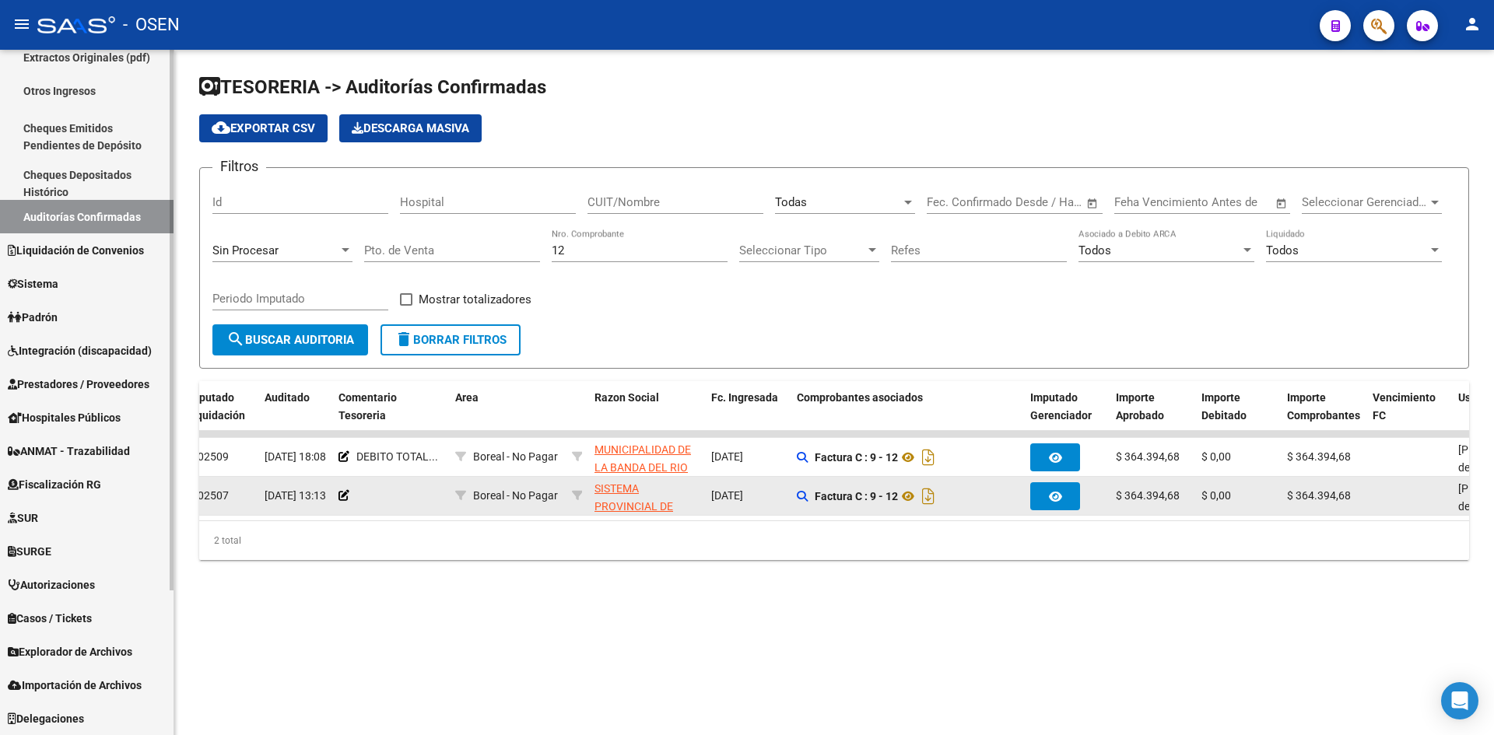
click at [111, 385] on span "Prestadores / Proveedores" at bounding box center [79, 384] width 142 height 17
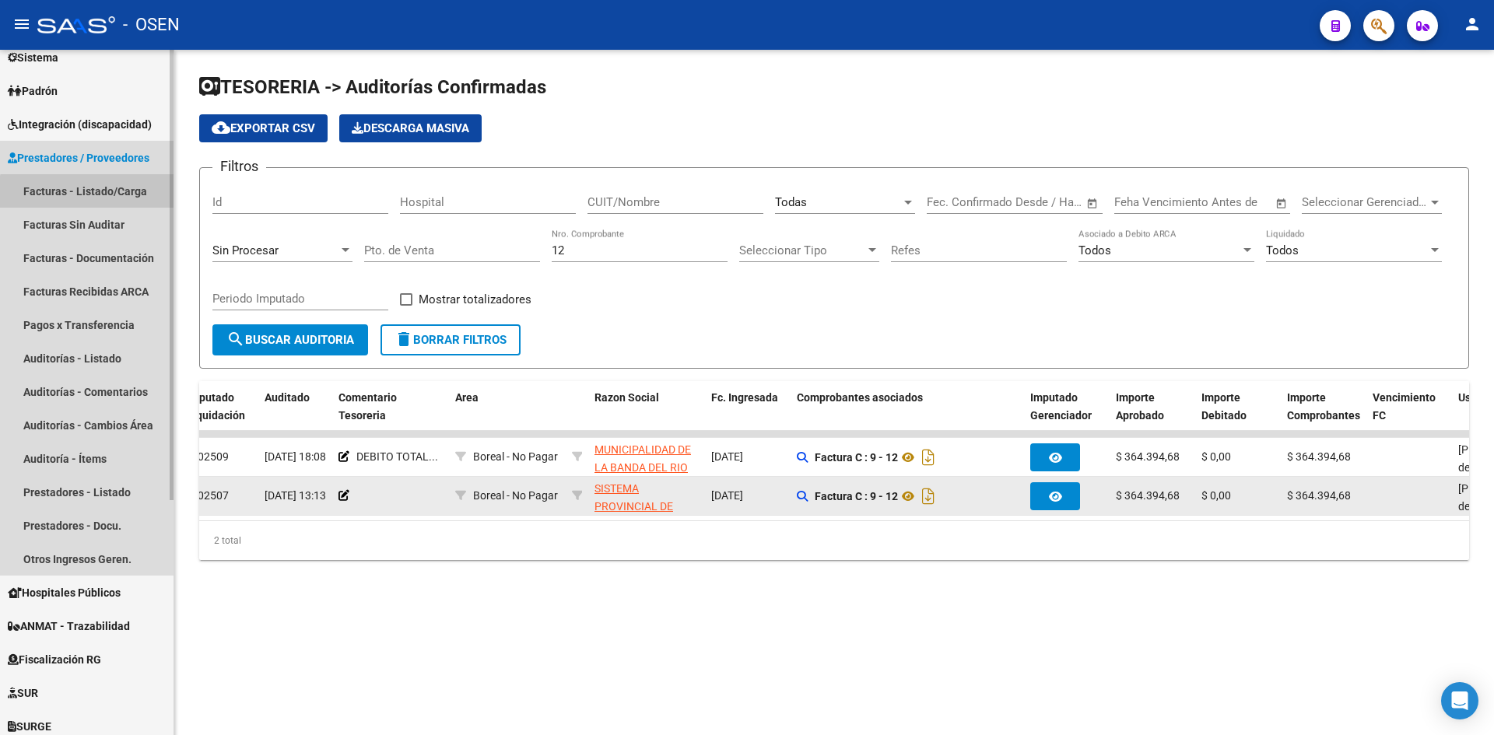
click at [128, 207] on link "Facturas - Listado/Carga" at bounding box center [86, 190] width 173 height 33
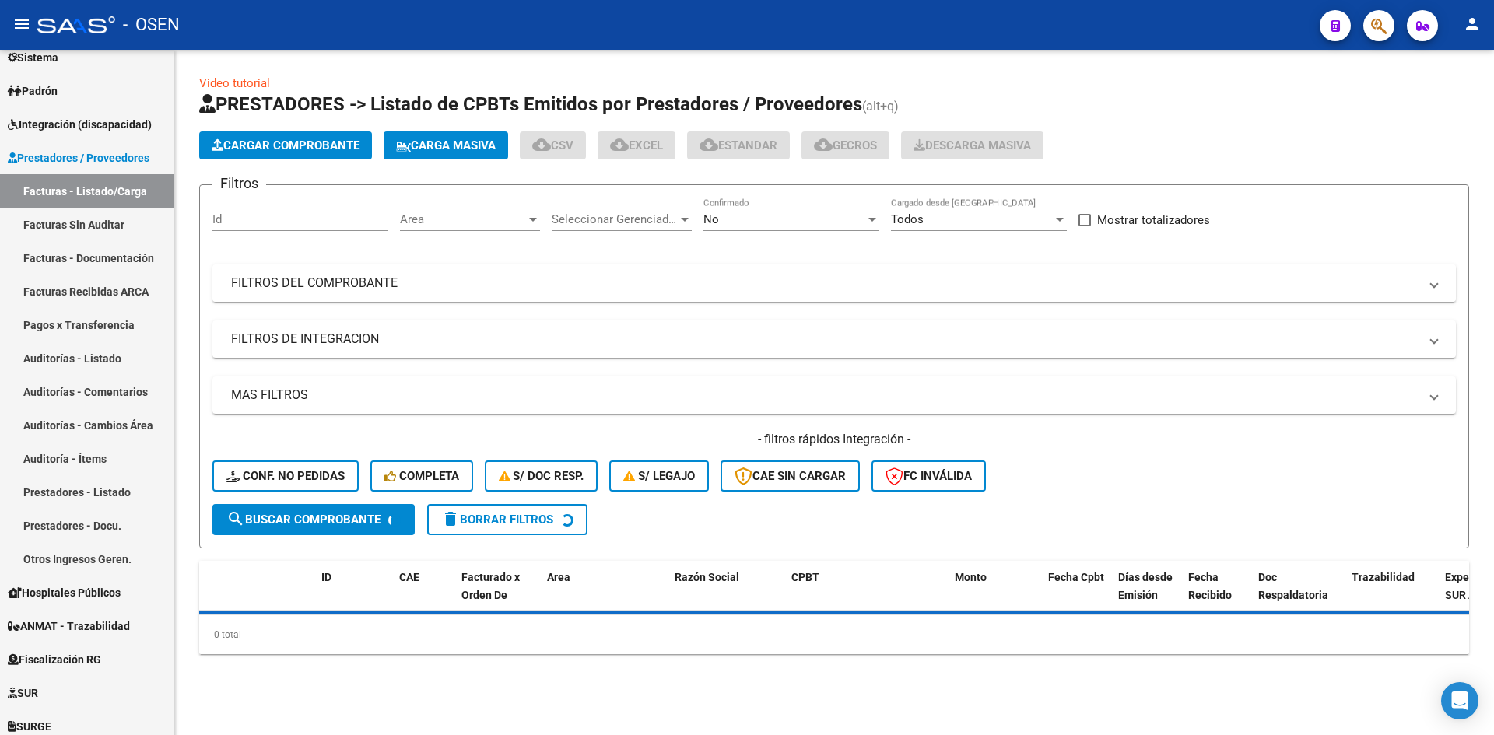
drag, startPoint x: 338, startPoint y: 263, endPoint x: 355, endPoint y: 277, distance: 21.5
click at [339, 268] on div "Filtros Id Area Area Seleccionar Gerenciador Seleccionar Gerenciador No Confirm…" at bounding box center [833, 351] width 1243 height 306
click at [365, 288] on mat-panel-title "FILTROS DEL COMPROBANTE" at bounding box center [824, 283] width 1187 height 17
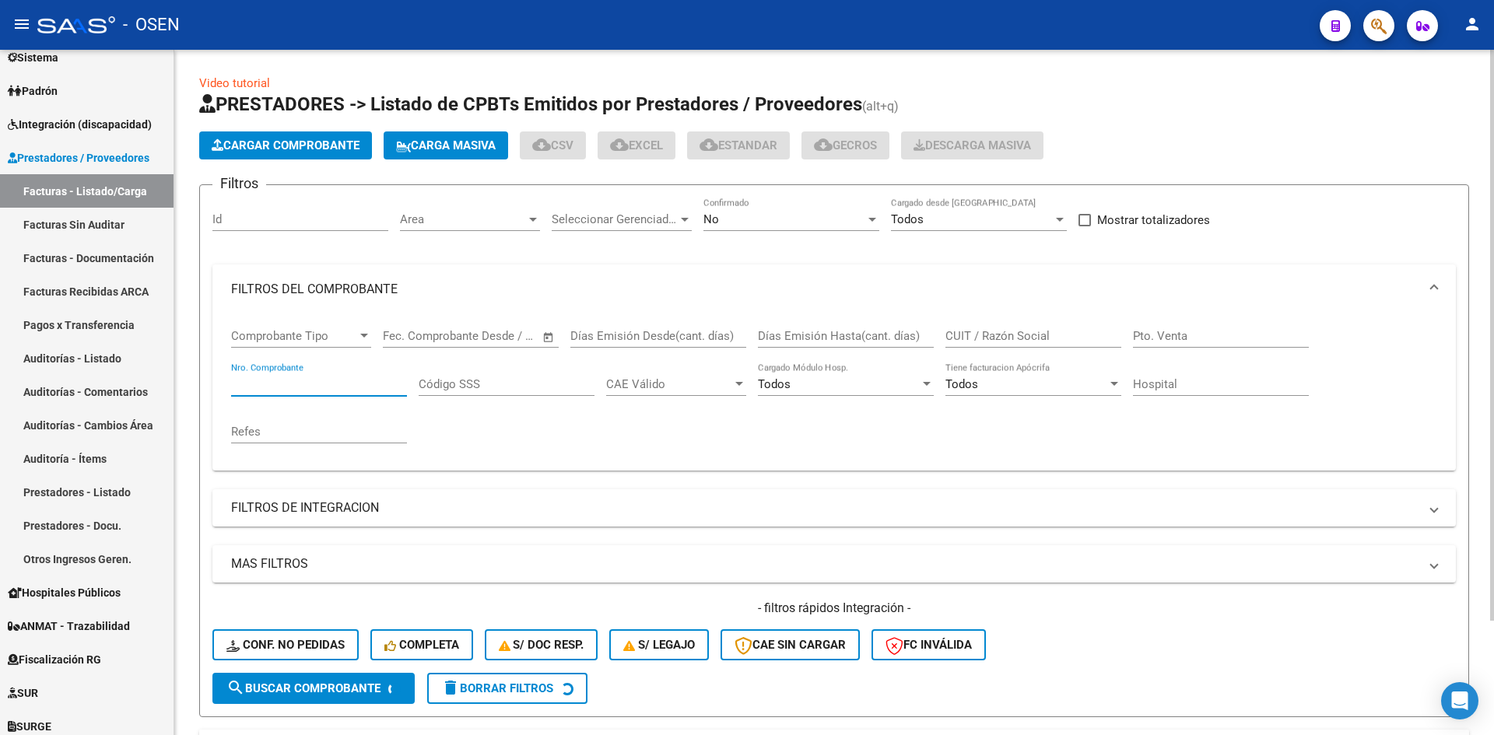
click at [345, 378] on input "Nro. Comprobante" at bounding box center [319, 384] width 176 height 14
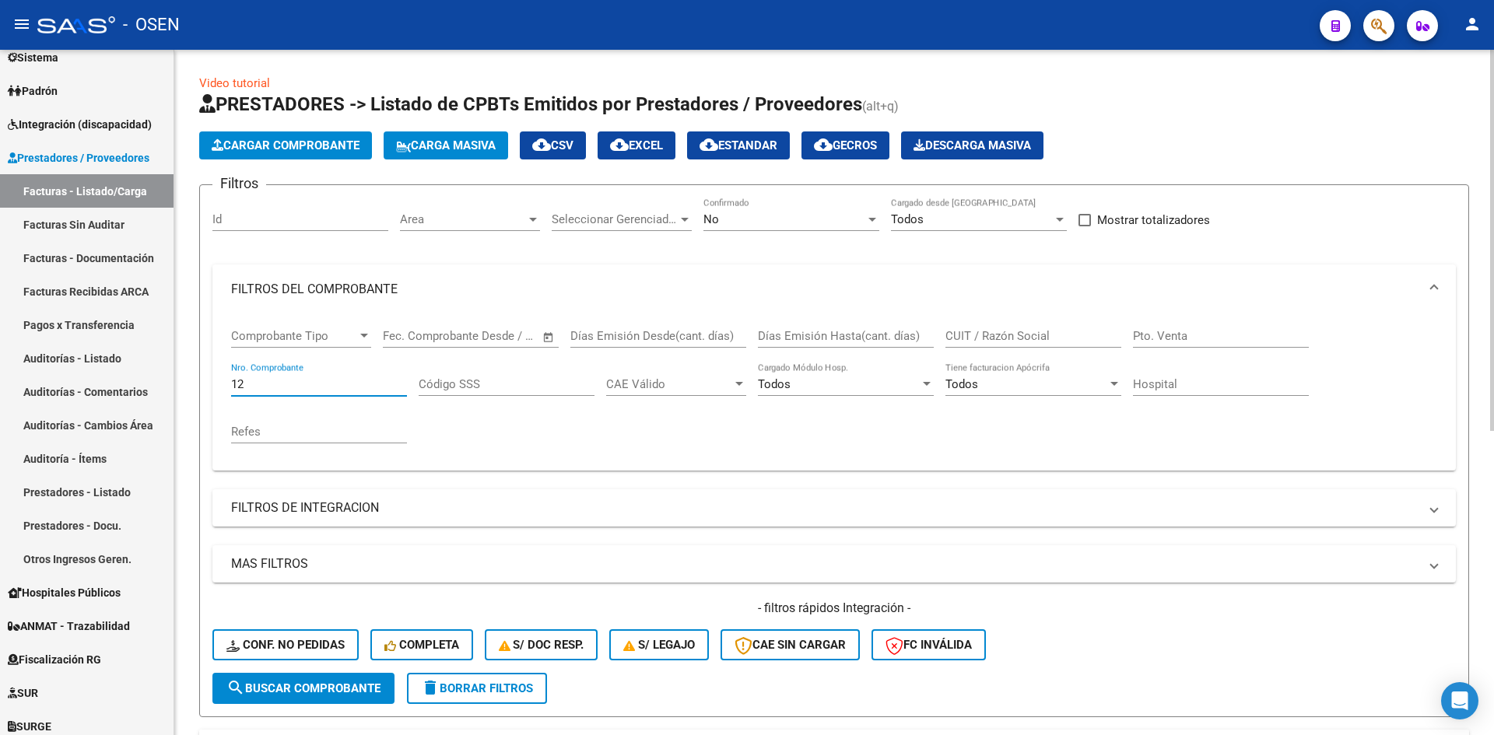
type input "12"
click at [1003, 330] on input "CUIT / Razón Social" at bounding box center [1033, 336] width 176 height 14
type input "BA"
type input "BANDA"
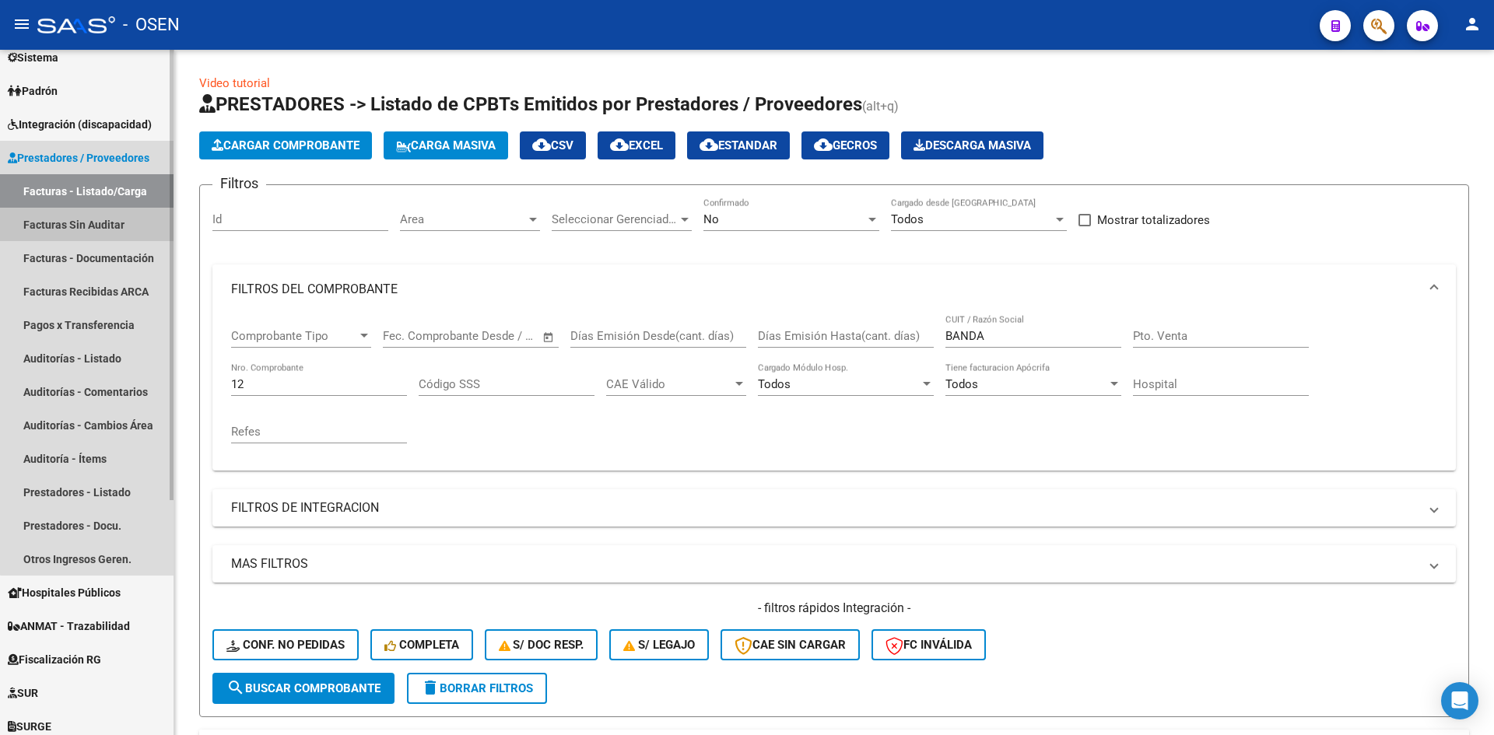
click at [89, 222] on link "Facturas Sin Auditar" at bounding box center [86, 224] width 173 height 33
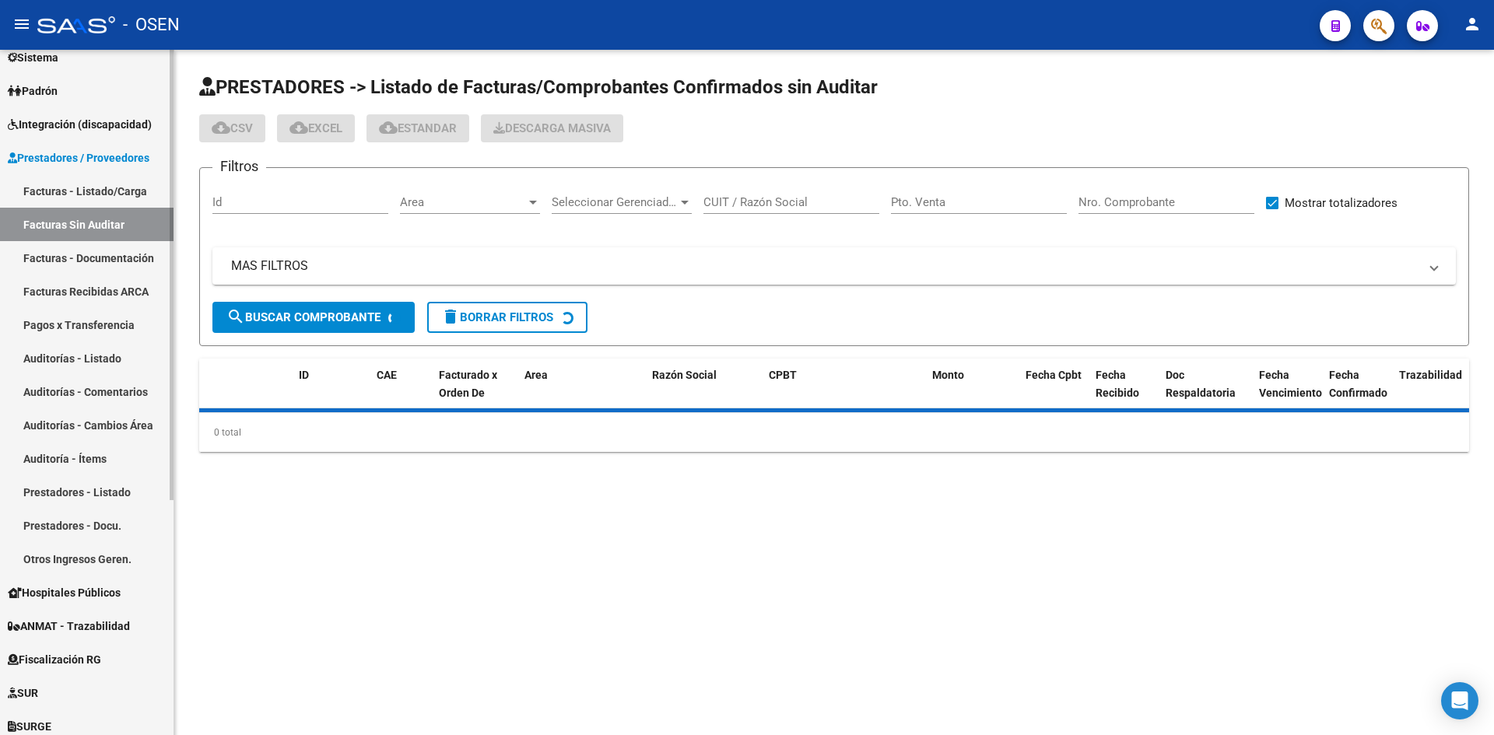
click at [89, 191] on link "Facturas - Listado/Carga" at bounding box center [86, 190] width 173 height 33
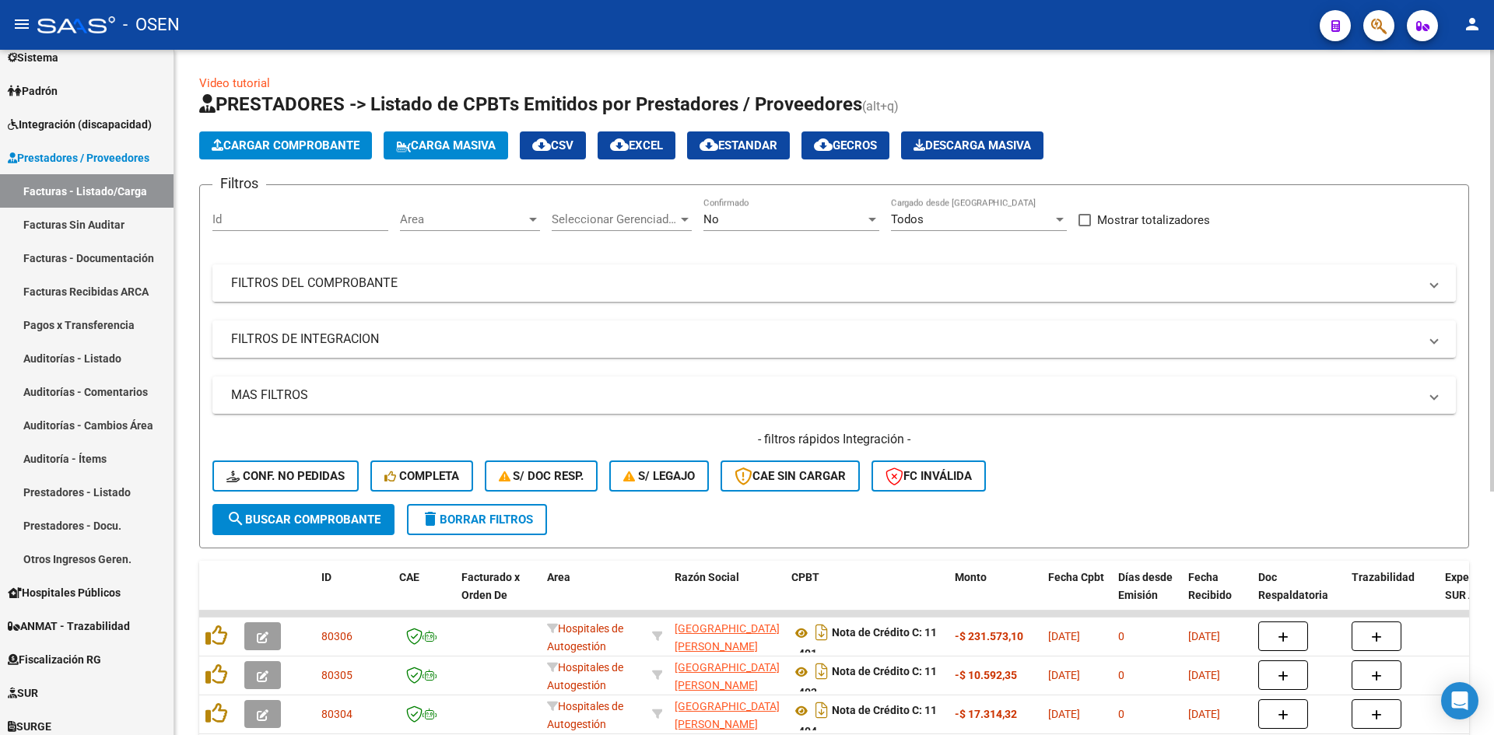
click at [517, 277] on mat-panel-title "FILTROS DEL COMPROBANTE" at bounding box center [824, 283] width 1187 height 17
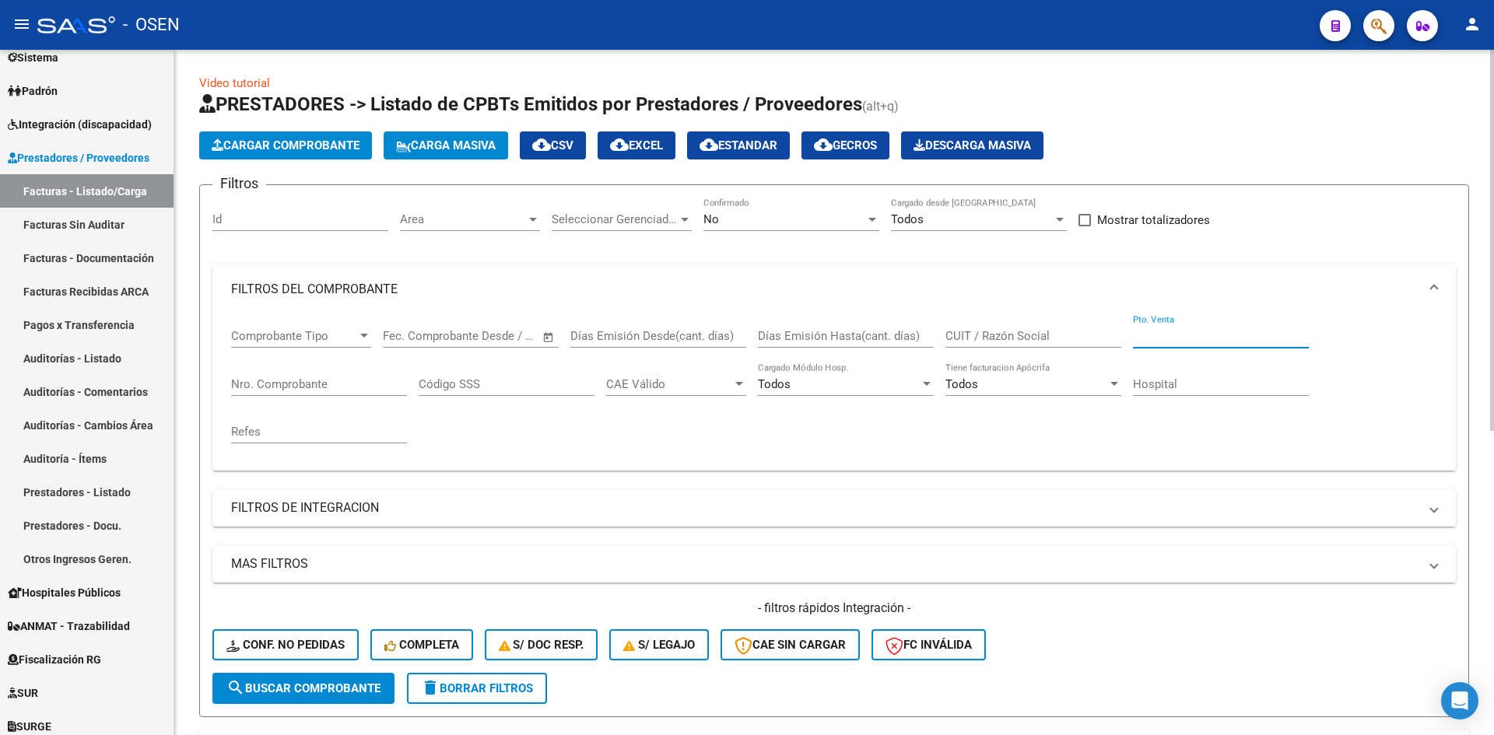
drag, startPoint x: 1175, startPoint y: 332, endPoint x: 1055, endPoint y: 331, distance: 119.8
click at [1165, 332] on input "Pto. Venta" at bounding box center [1221, 336] width 176 height 14
click at [994, 336] on input "CUIT / Razón Social" at bounding box center [1033, 336] width 176 height 14
type input "N"
type input "BANDA"
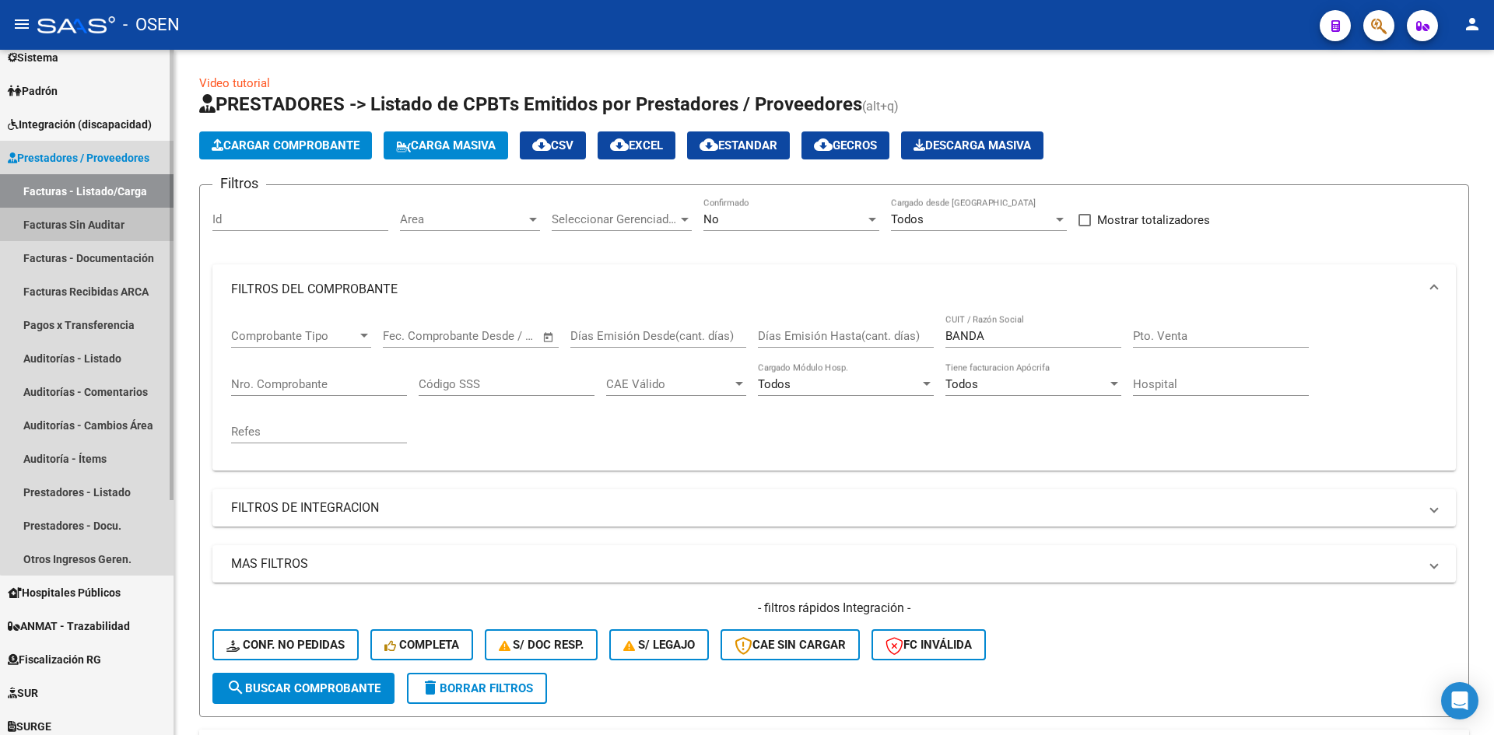
click at [114, 240] on link "Facturas Sin Auditar" at bounding box center [86, 224] width 173 height 33
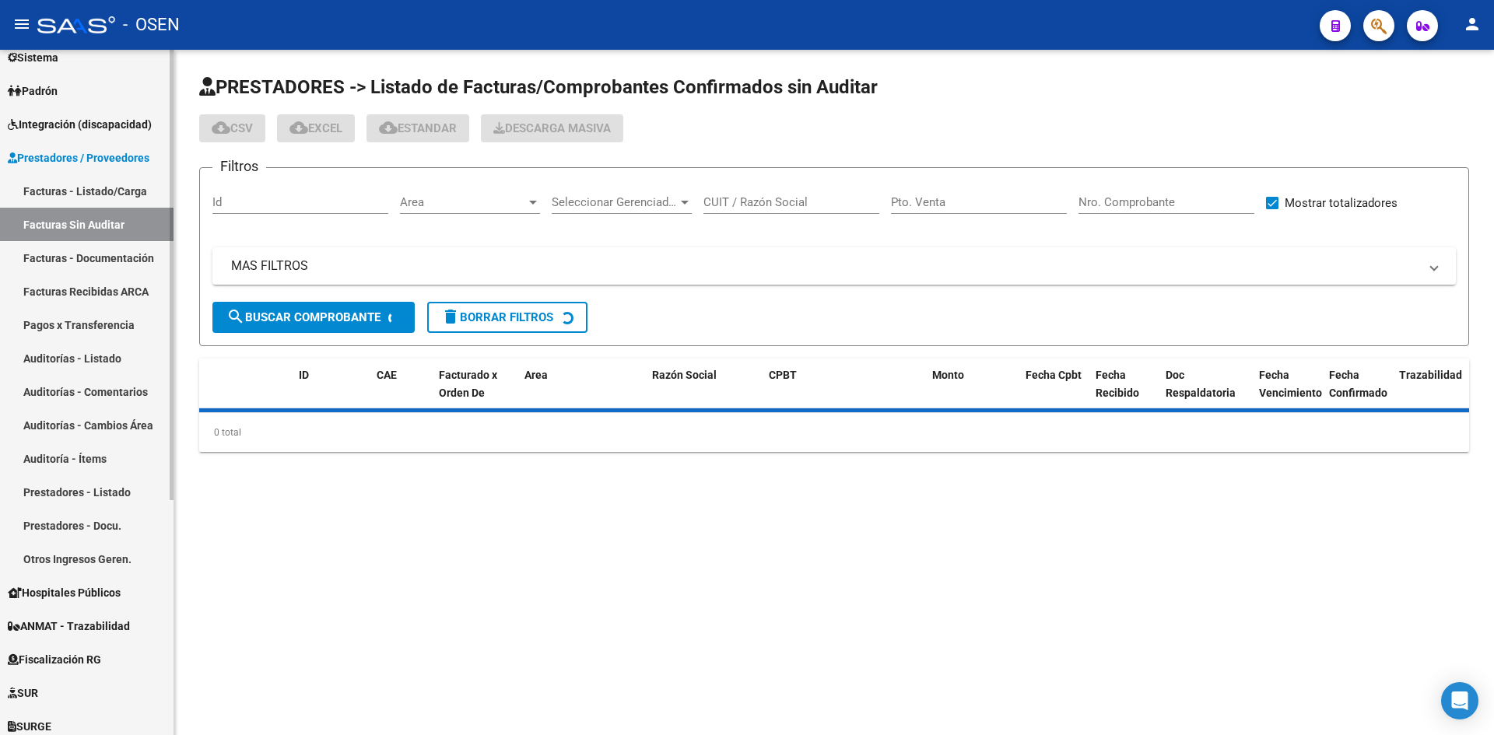
click at [109, 193] on link "Facturas - Listado/Carga" at bounding box center [86, 190] width 173 height 33
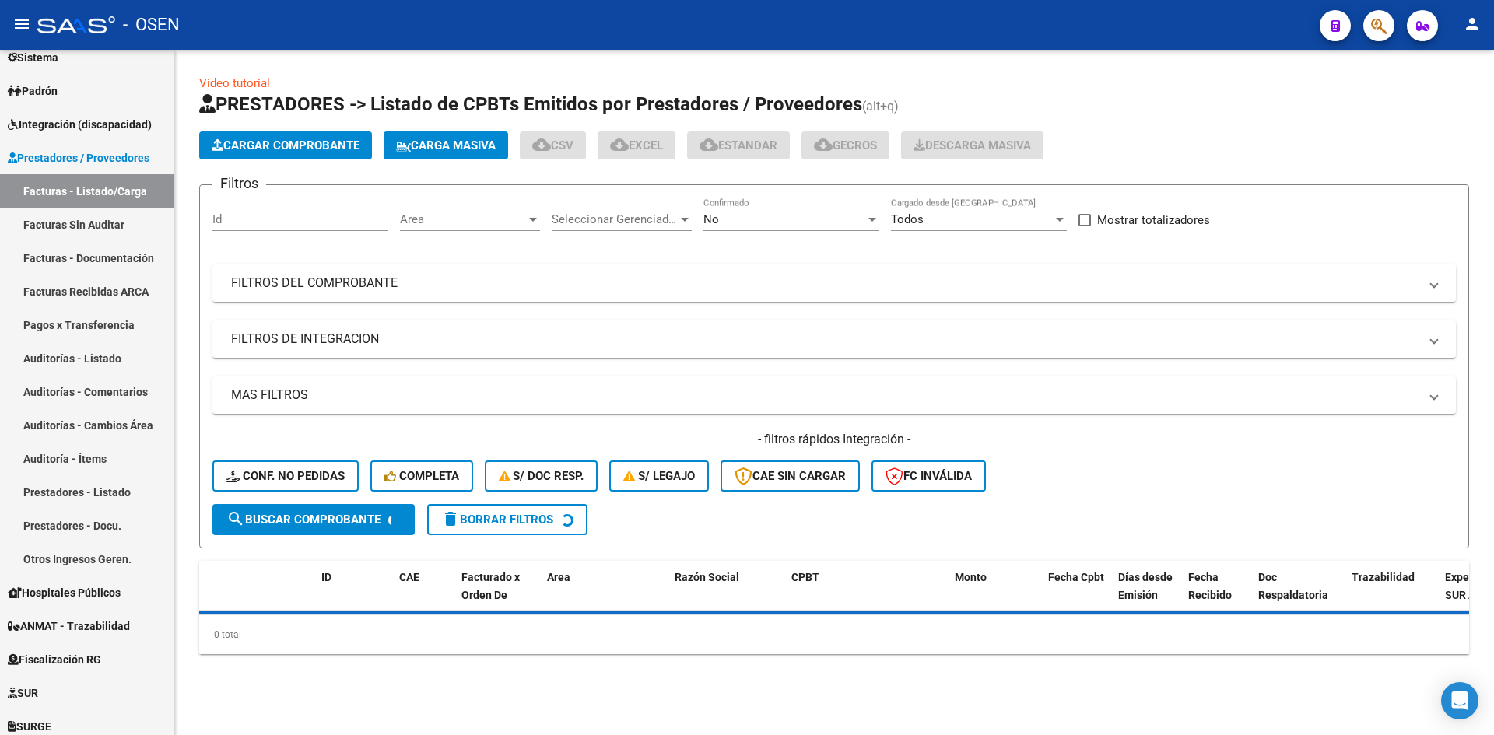
click at [467, 280] on mat-panel-title "FILTROS DEL COMPROBANTE" at bounding box center [824, 283] width 1187 height 17
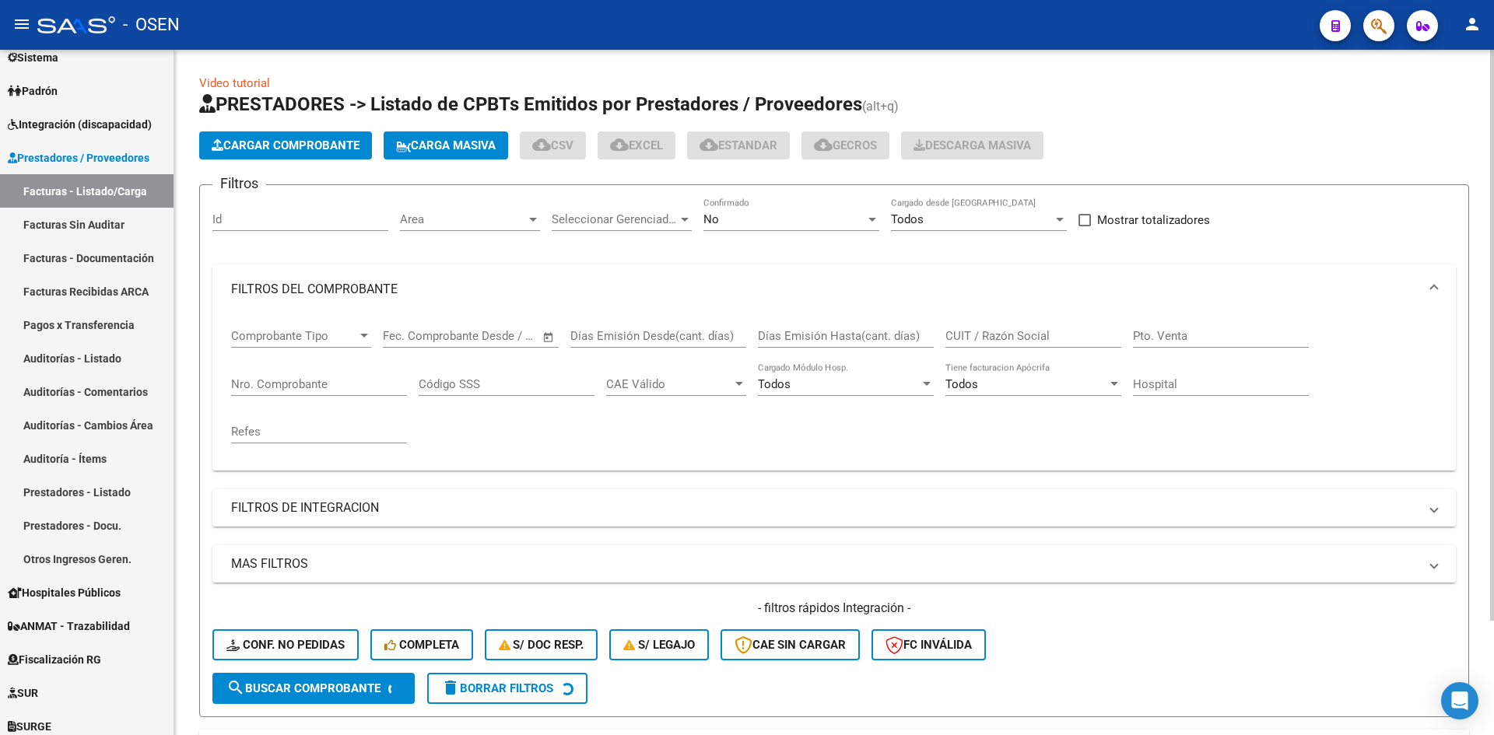
click at [341, 337] on span "Comprobante Tipo" at bounding box center [294, 336] width 126 height 14
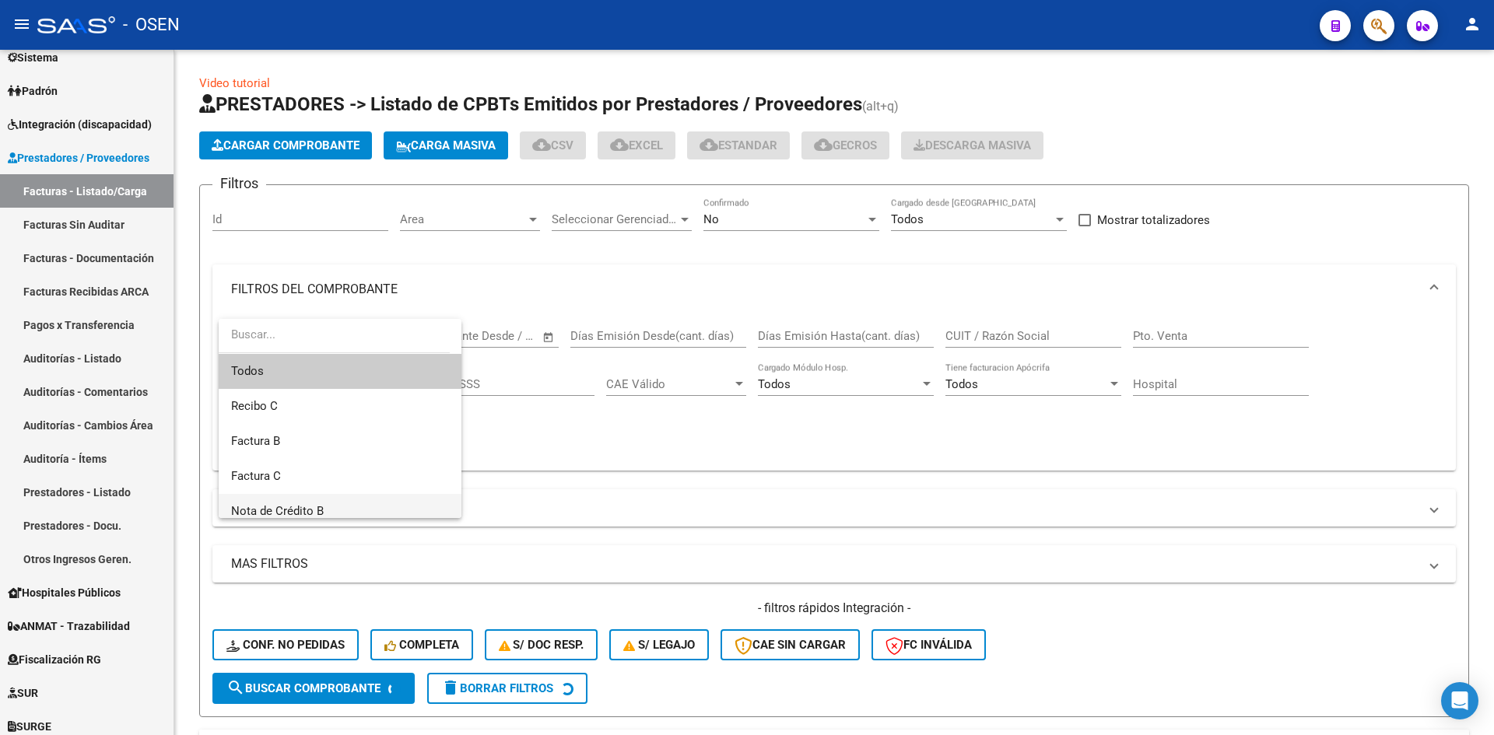
click at [342, 506] on span "Nota de Crédito B" at bounding box center [340, 511] width 218 height 35
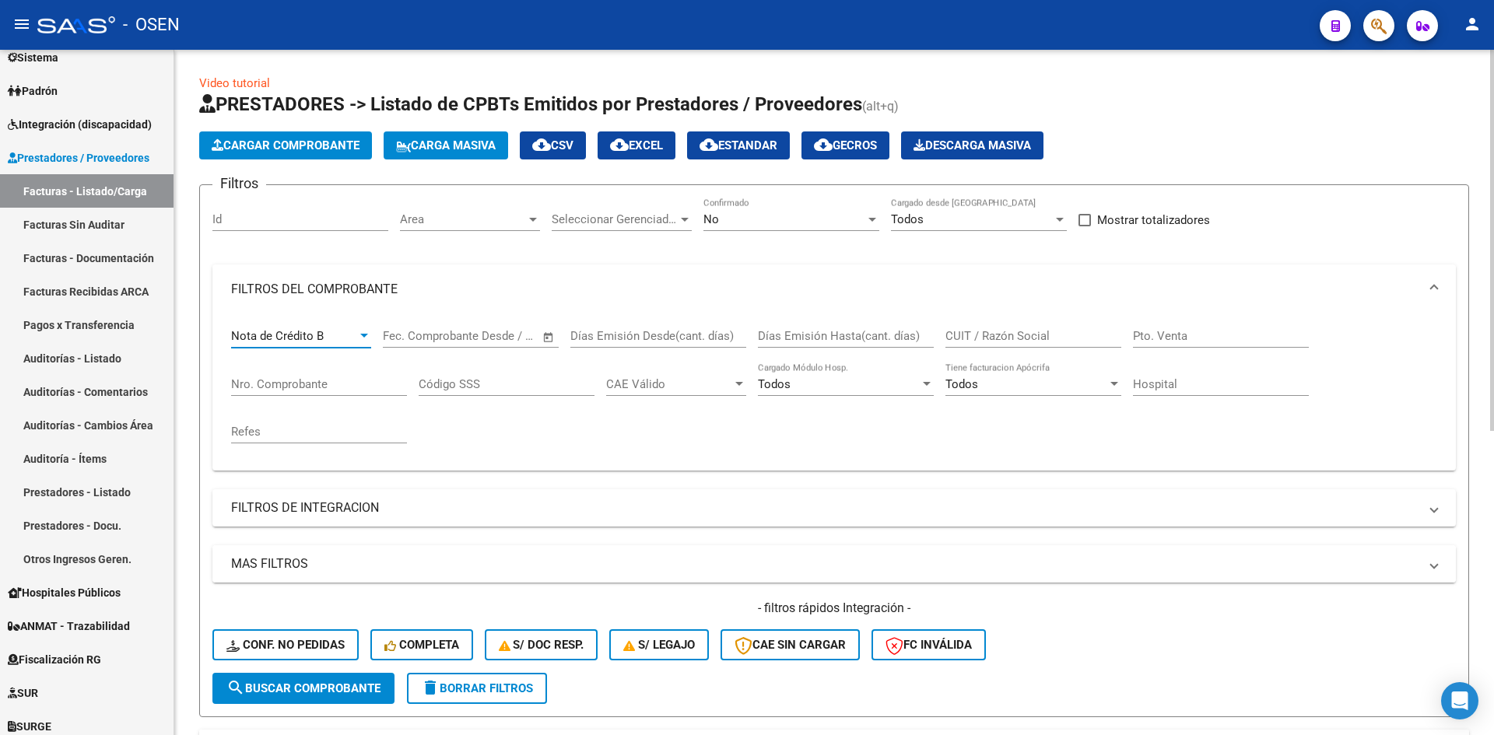
click at [583, 566] on mat-panel-title "MAS FILTROS" at bounding box center [824, 563] width 1187 height 17
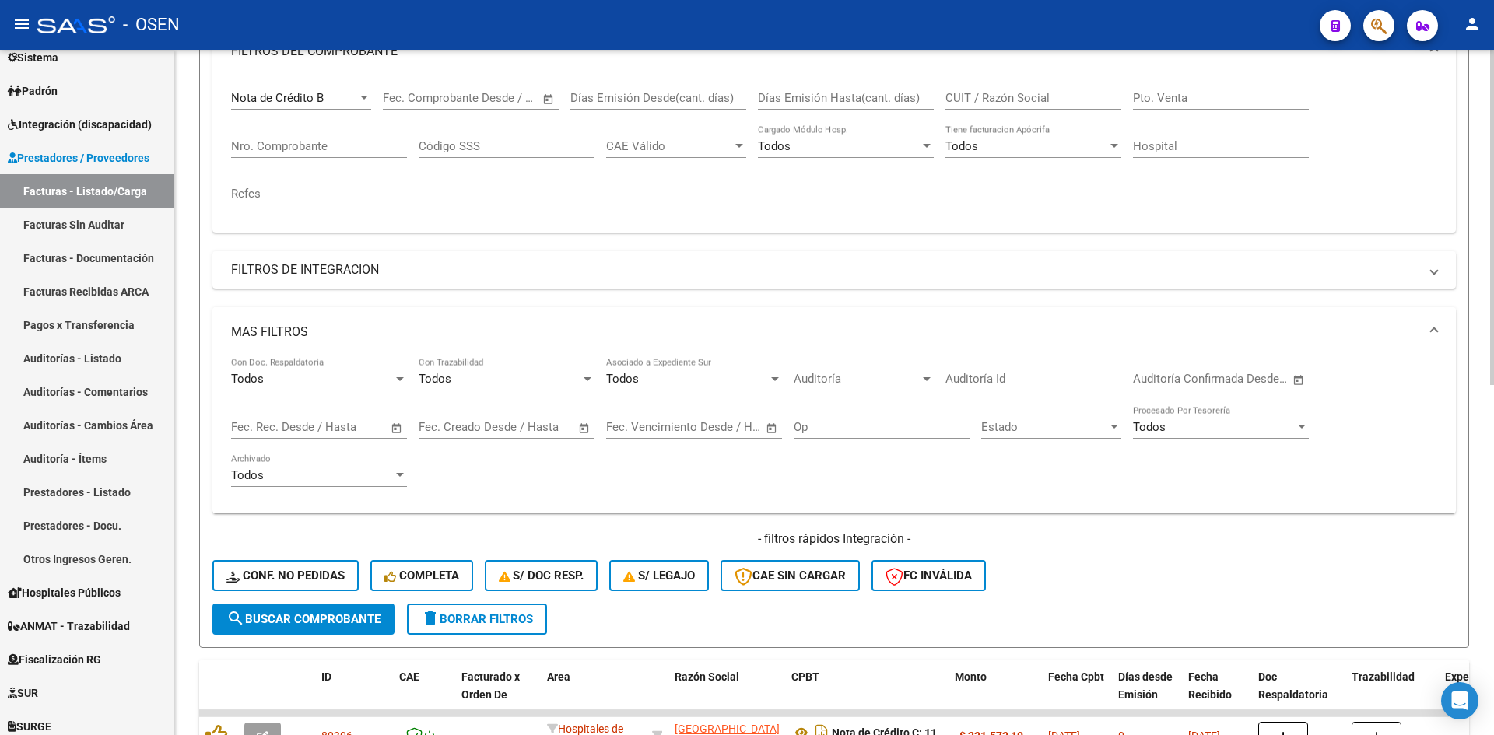
scroll to position [259, 0]
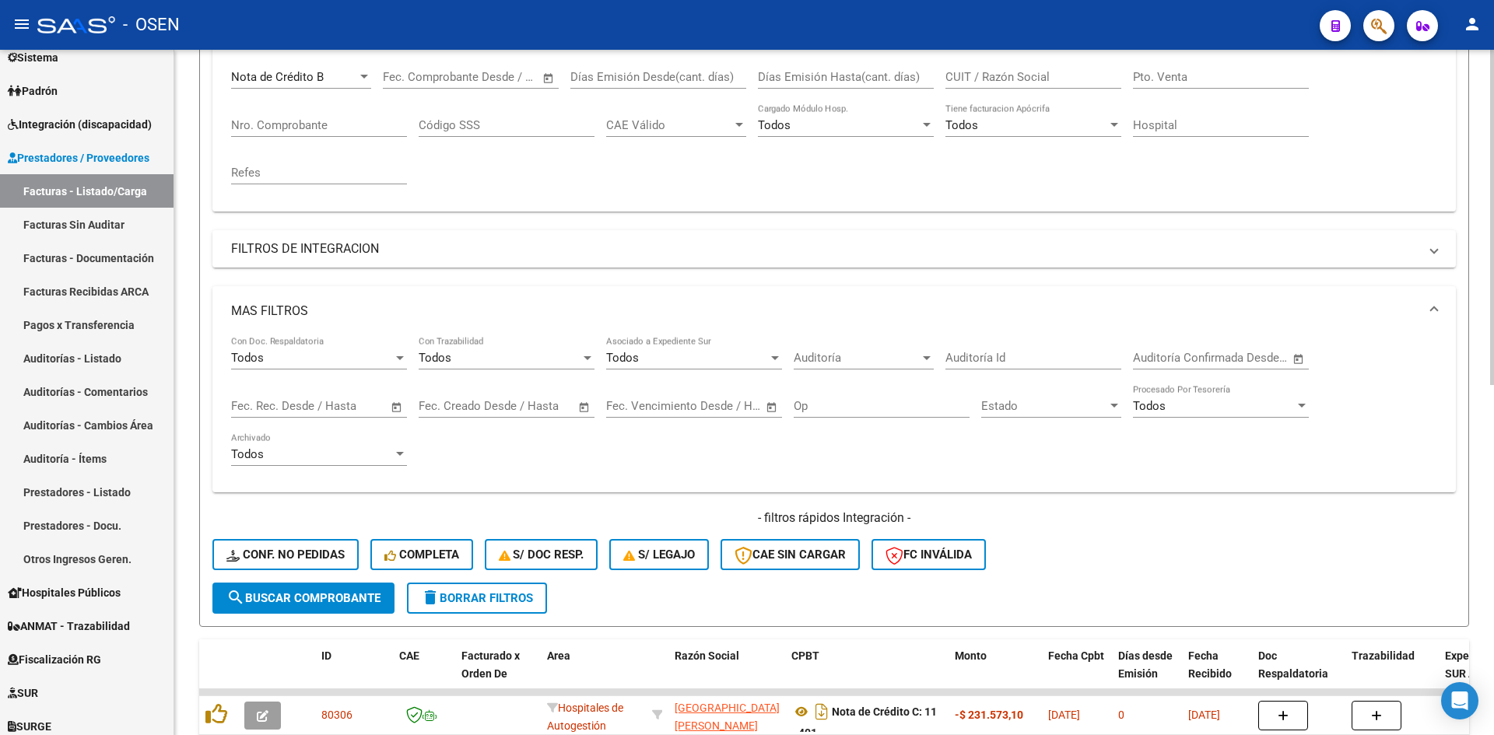
click at [590, 409] on span "Open calendar" at bounding box center [584, 406] width 37 height 37
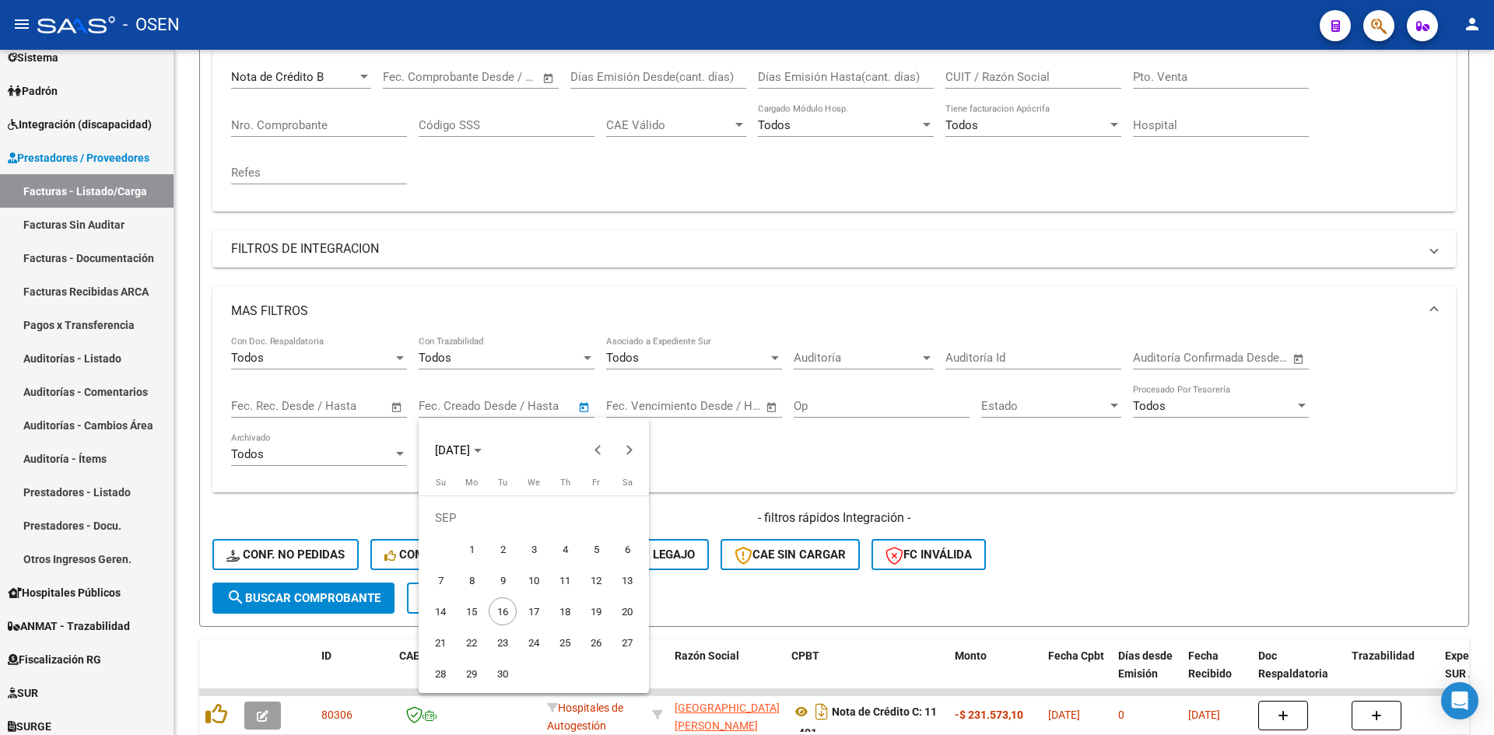
click at [475, 611] on span "15" at bounding box center [471, 611] width 28 height 28
type input "[DATE]"
click at [493, 611] on span "16" at bounding box center [503, 611] width 28 height 28
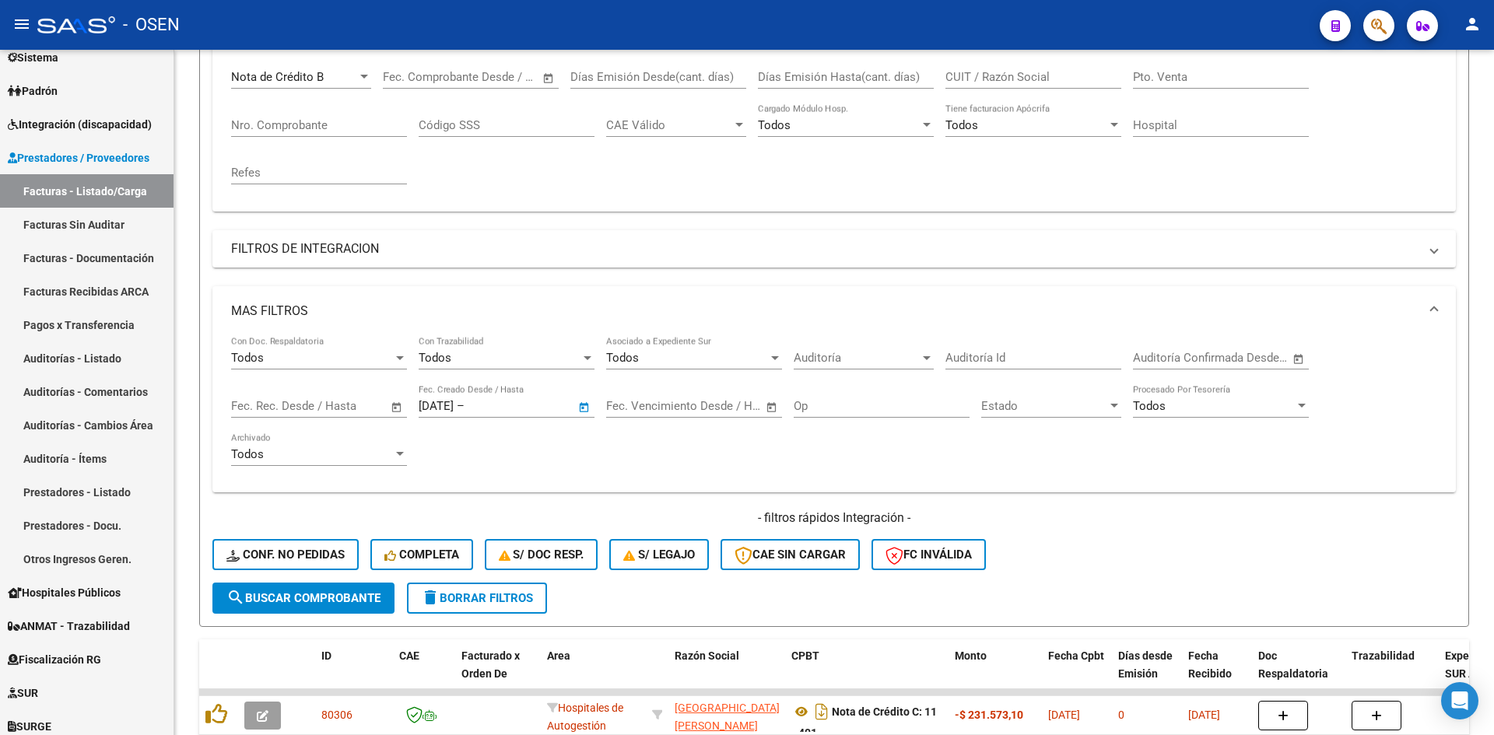
type input "[DATE]"
click at [349, 608] on button "search Buscar Comprobante" at bounding box center [303, 598] width 182 height 31
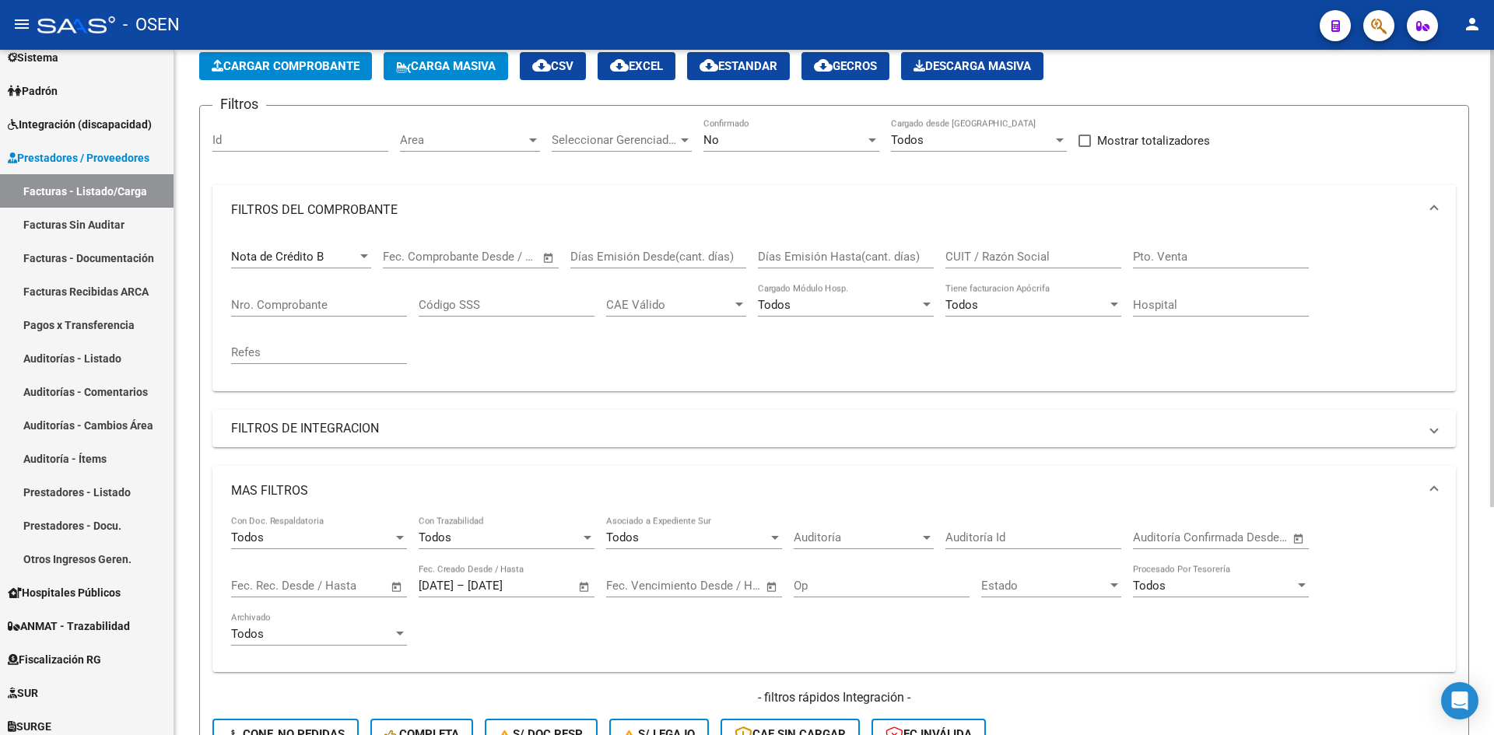
scroll to position [0, 0]
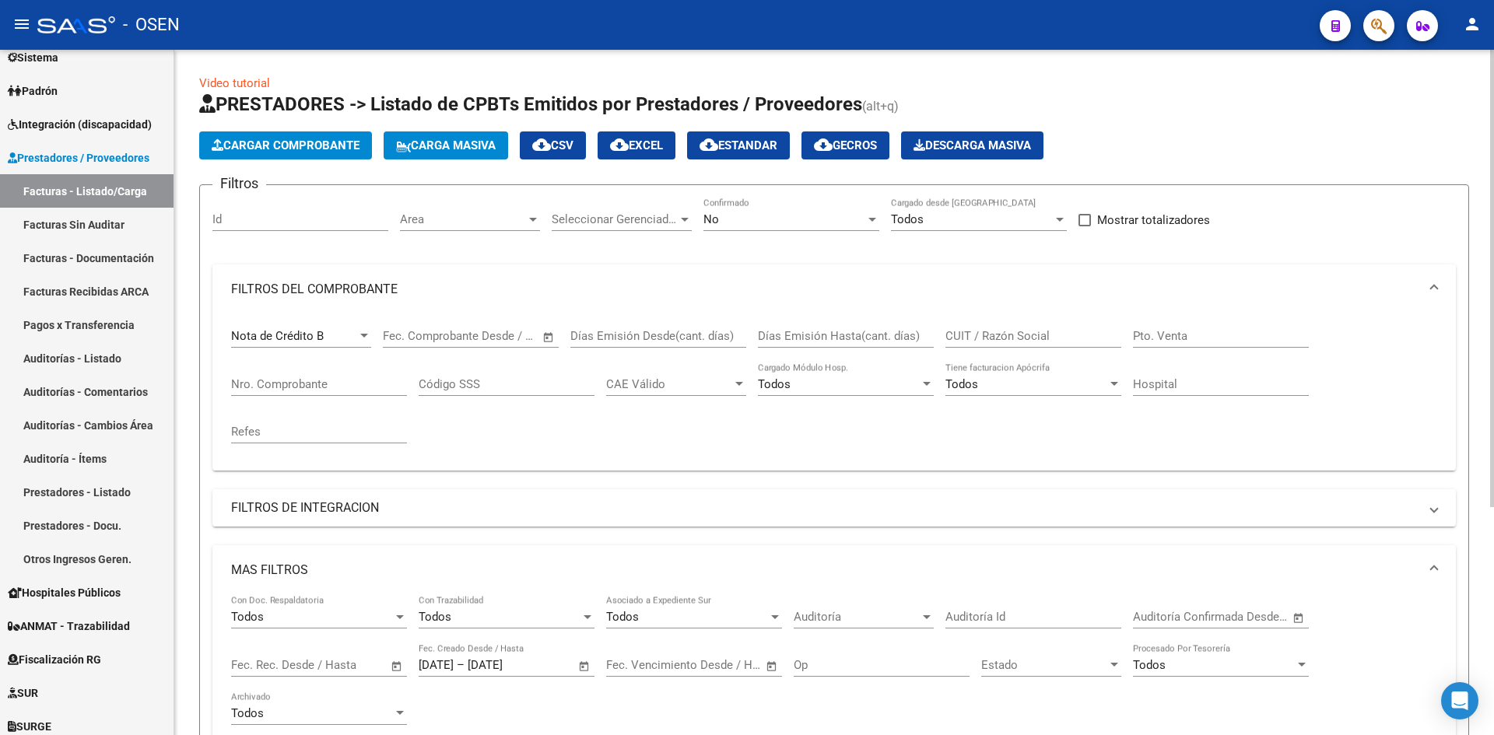
click at [357, 345] on div "Nota de Crédito B Comprobante Tipo" at bounding box center [301, 330] width 140 height 33
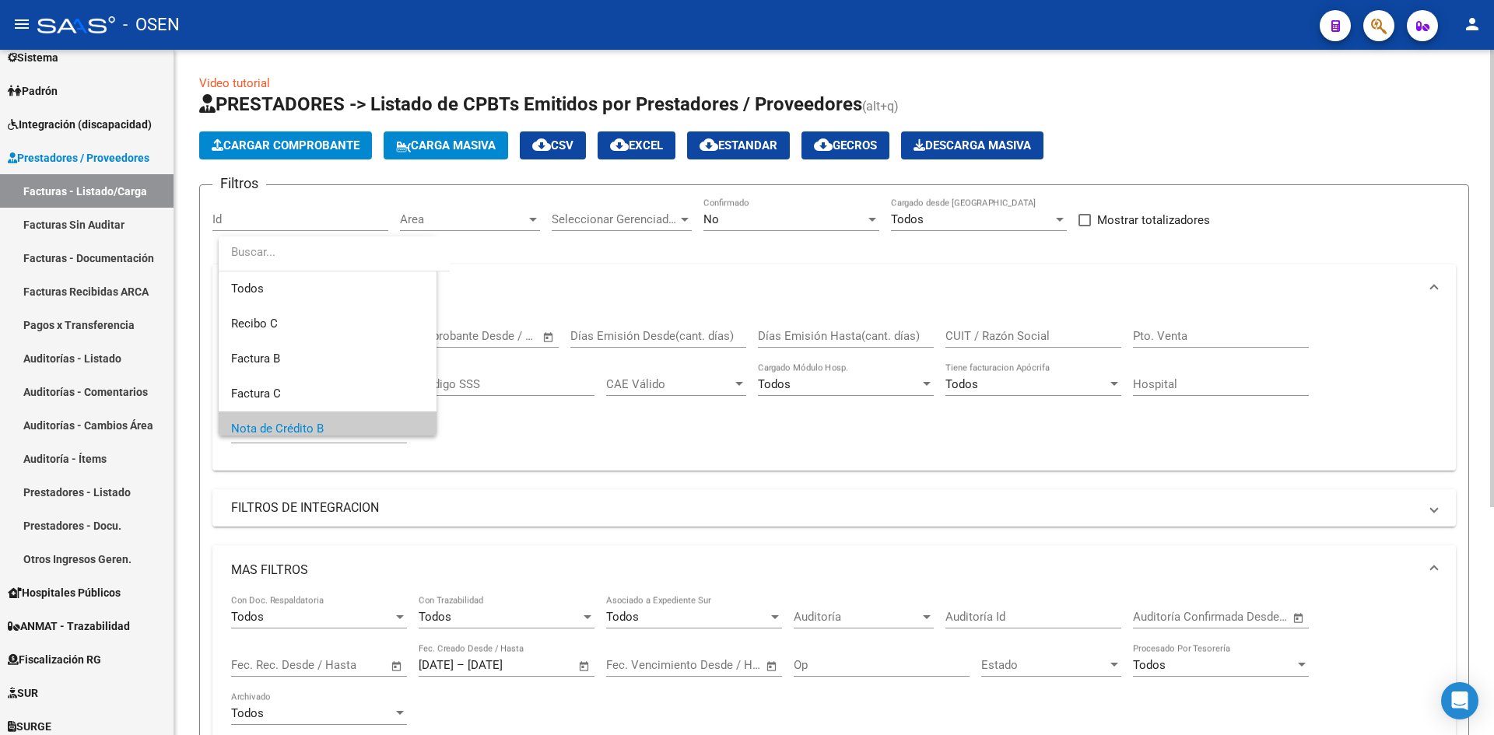
scroll to position [93, 0]
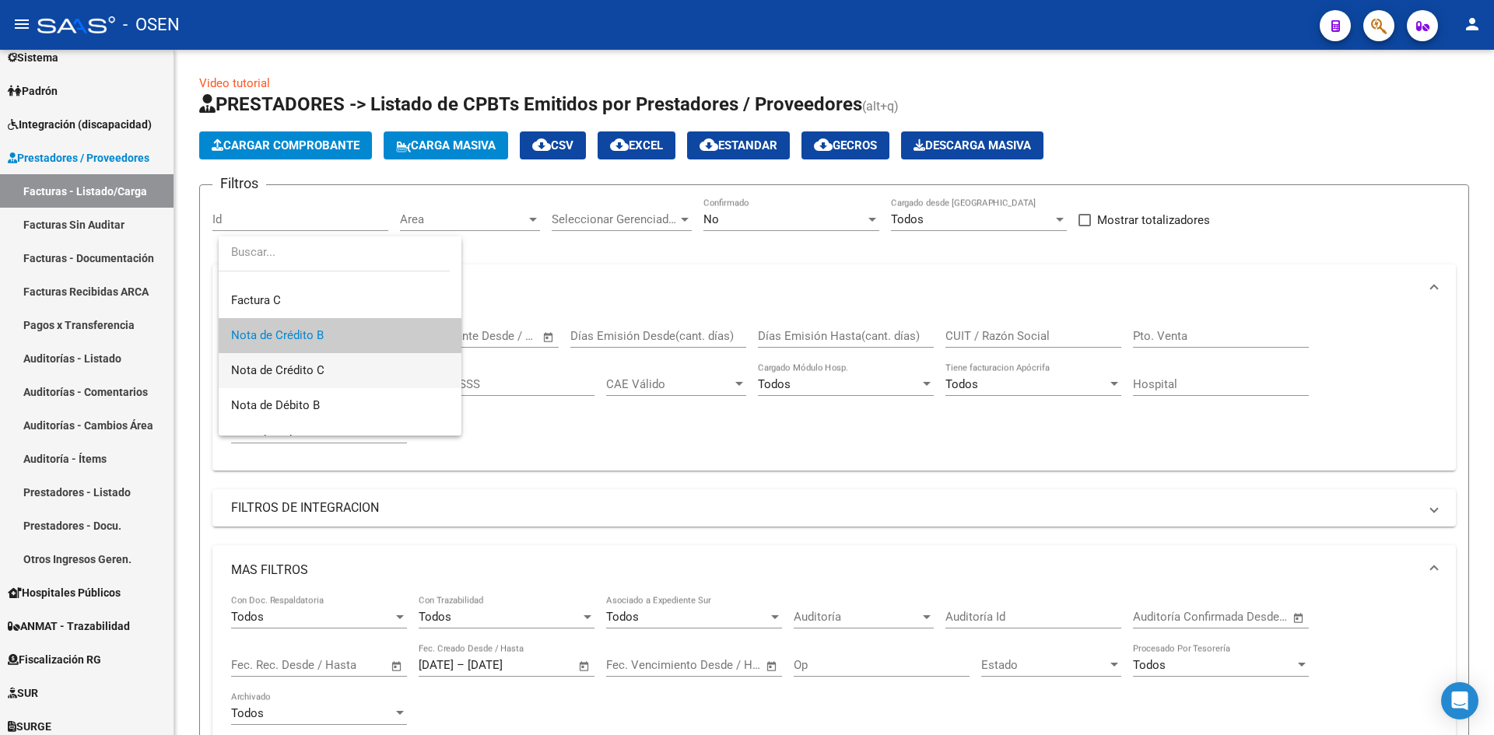
click at [352, 366] on span "Nota de Crédito C" at bounding box center [340, 370] width 218 height 35
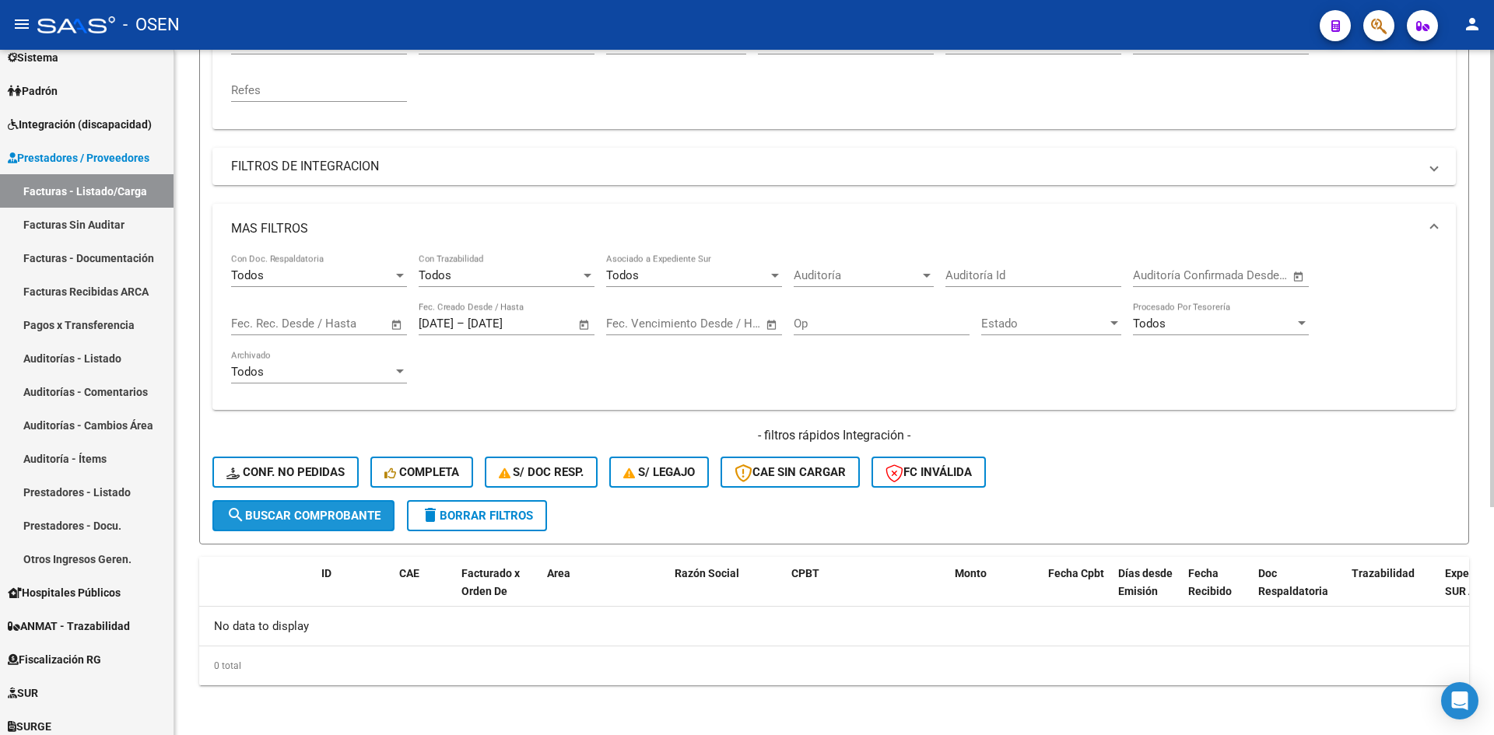
click at [328, 506] on button "search Buscar Comprobante" at bounding box center [303, 515] width 182 height 31
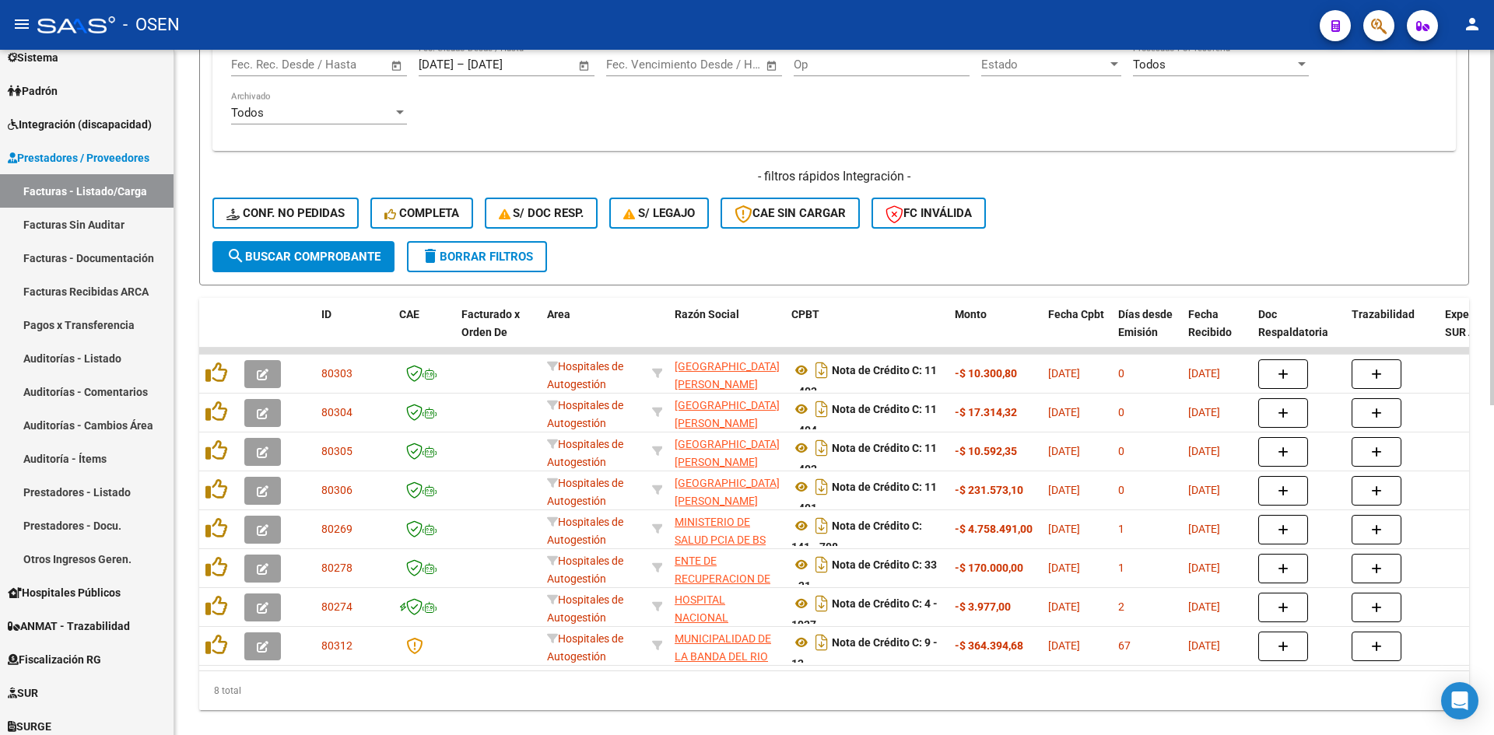
scroll to position [0, 0]
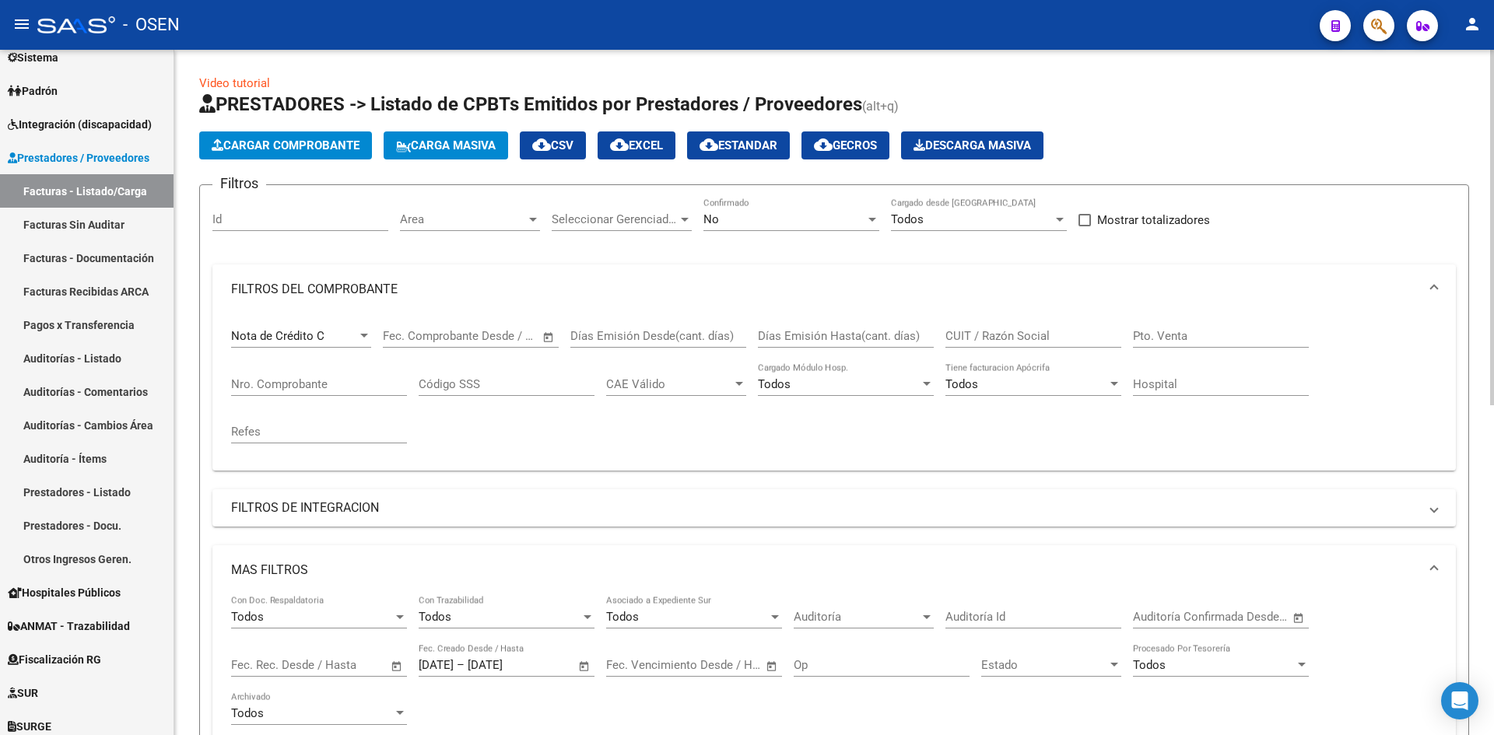
click at [573, 145] on span "cloud_download CSV" at bounding box center [552, 145] width 41 height 14
click at [312, 341] on span "Nota de Crédito C" at bounding box center [277, 336] width 93 height 14
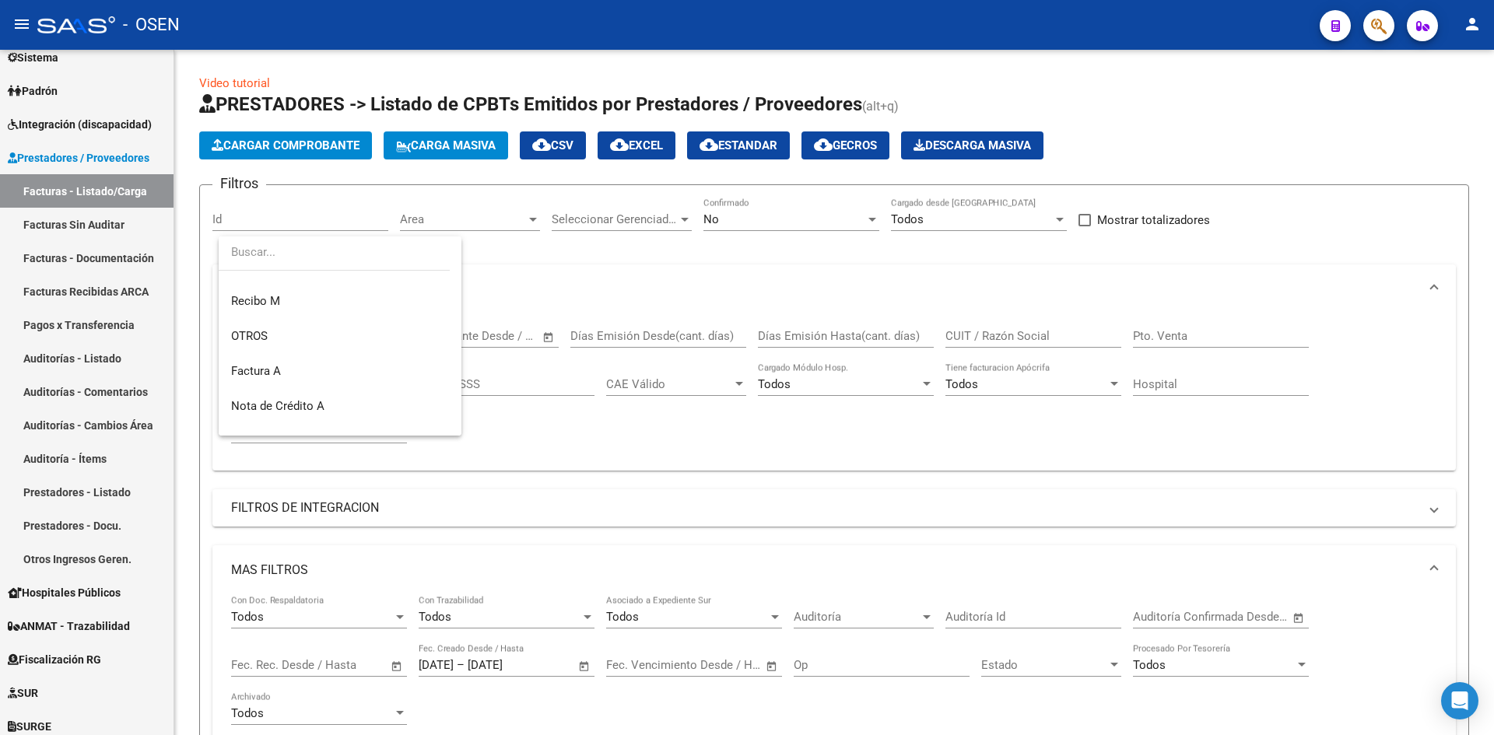
scroll to position [386, 0]
click at [355, 391] on span "Nota de Crédito A" at bounding box center [340, 393] width 218 height 35
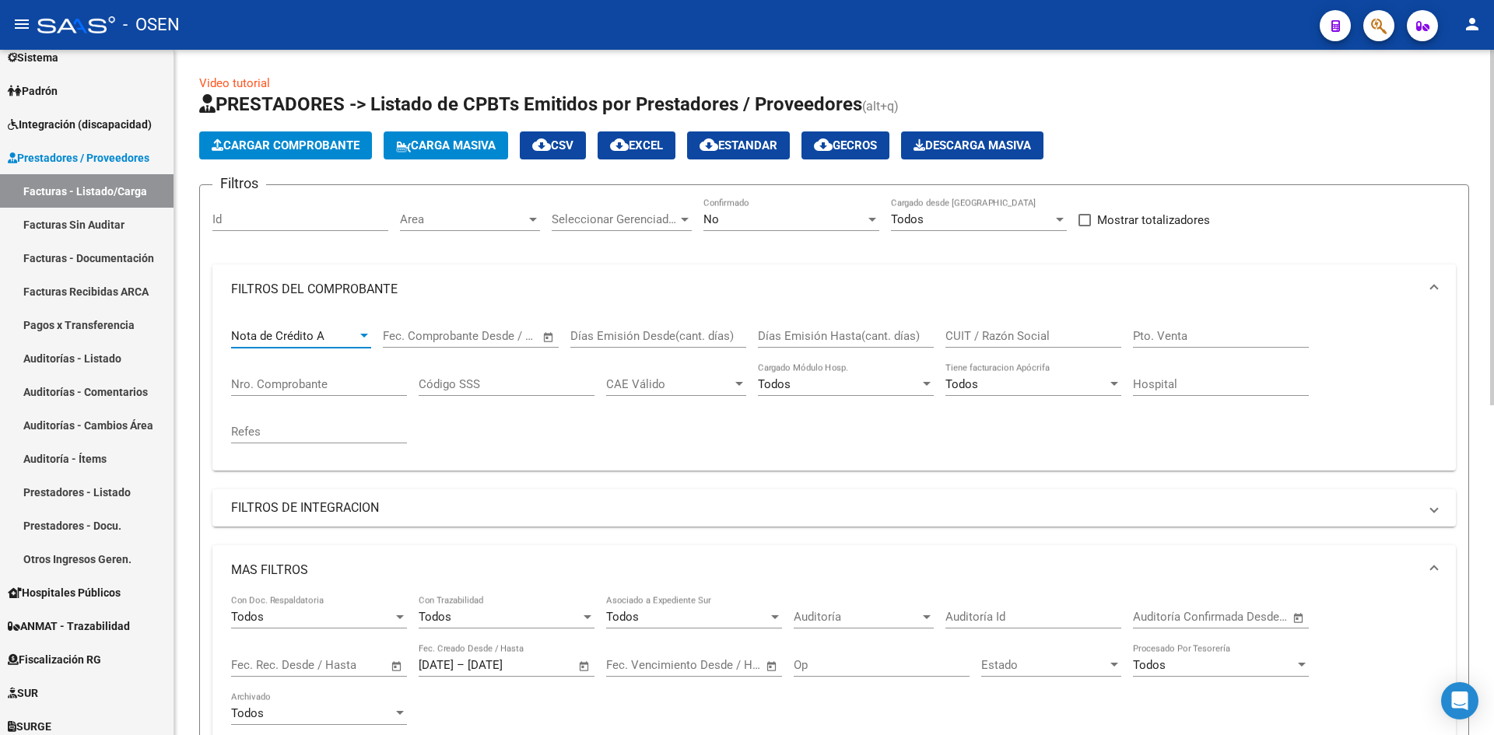
scroll to position [259, 0]
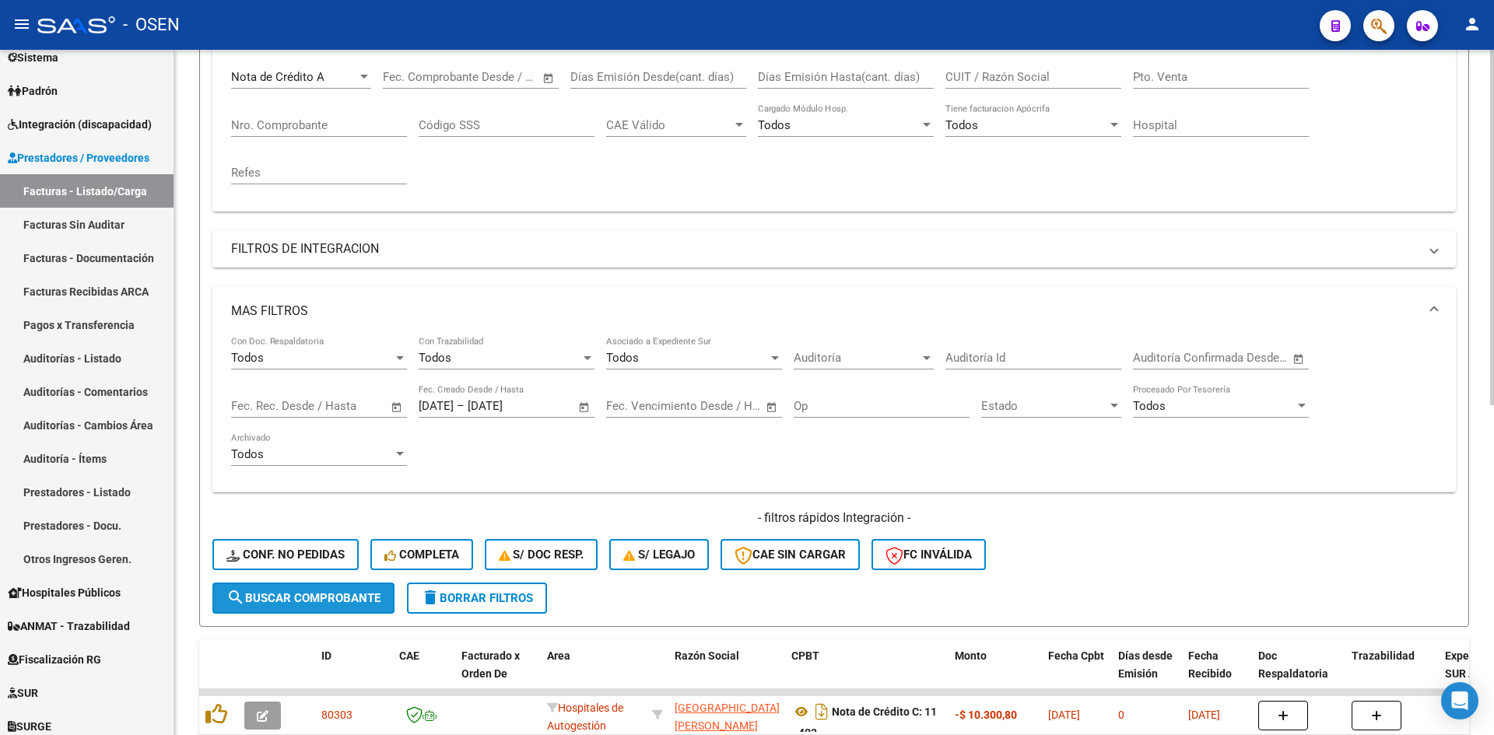
click at [342, 599] on span "search Buscar Comprobante" at bounding box center [303, 598] width 154 height 14
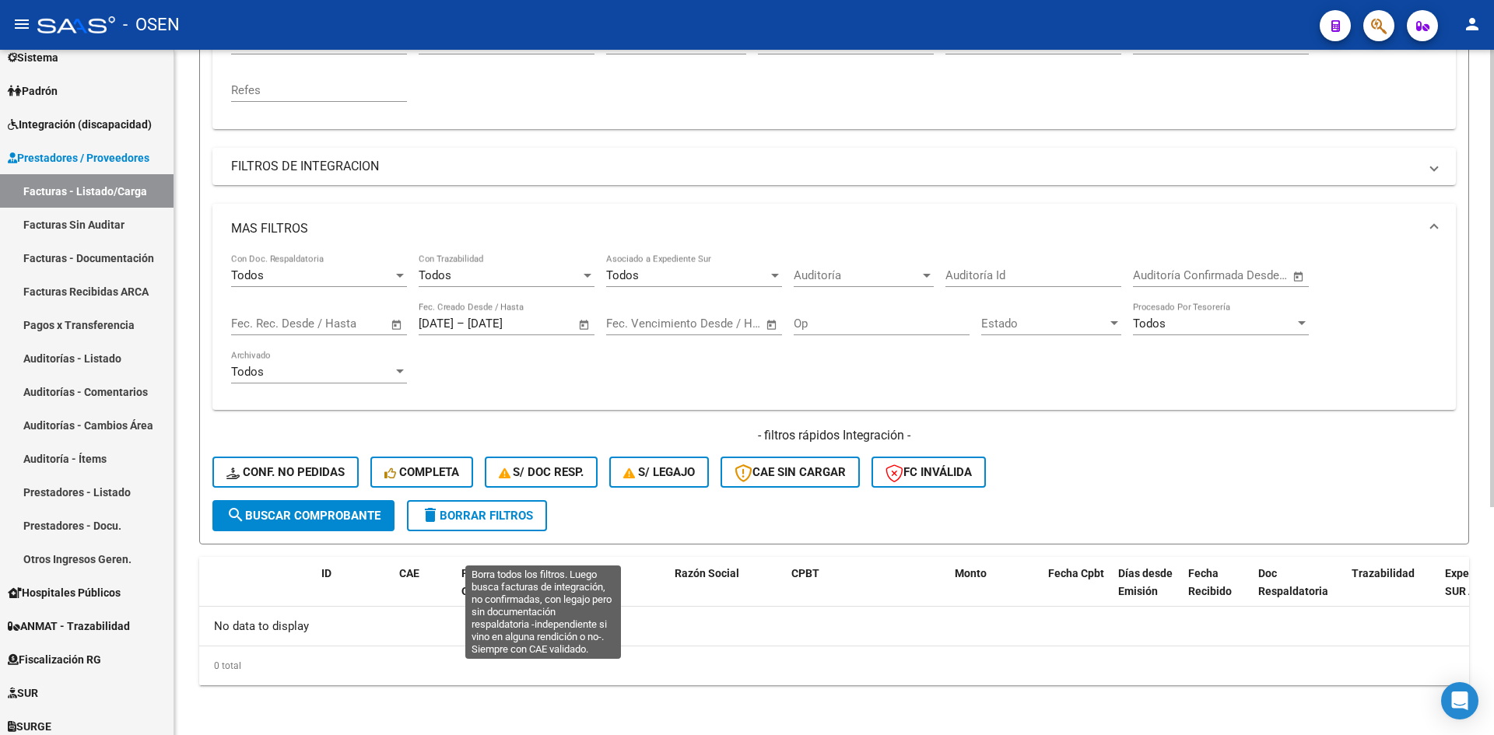
scroll to position [0, 0]
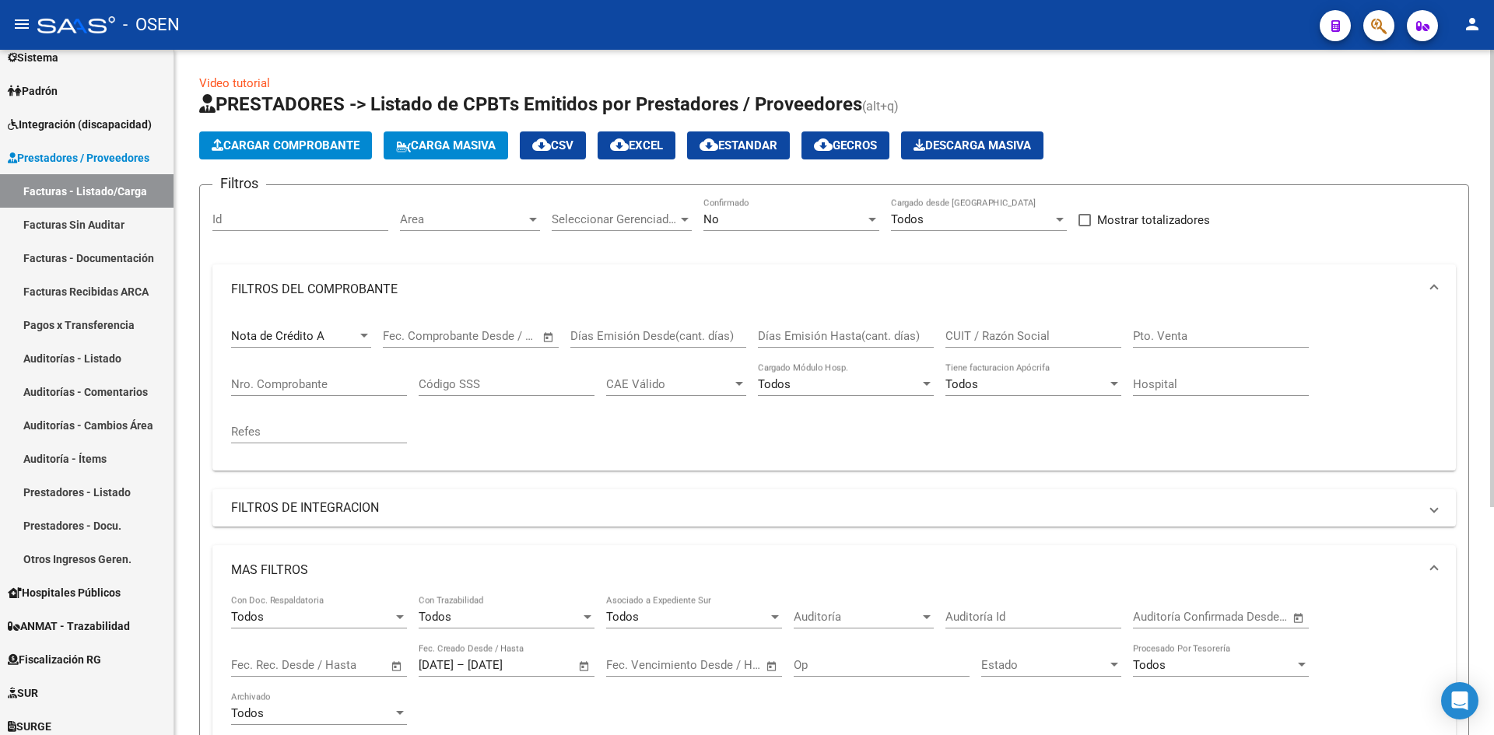
click at [528, 483] on div "Filtros Id Area Area Seleccionar Gerenciador Seleccionar Gerenciador No Confirm…" at bounding box center [833, 520] width 1243 height 644
drag, startPoint x: 339, startPoint y: 340, endPoint x: 352, endPoint y: 347, distance: 15.0
click at [352, 347] on div "Nota de Crédito A Comprobante Tipo" at bounding box center [301, 330] width 140 height 33
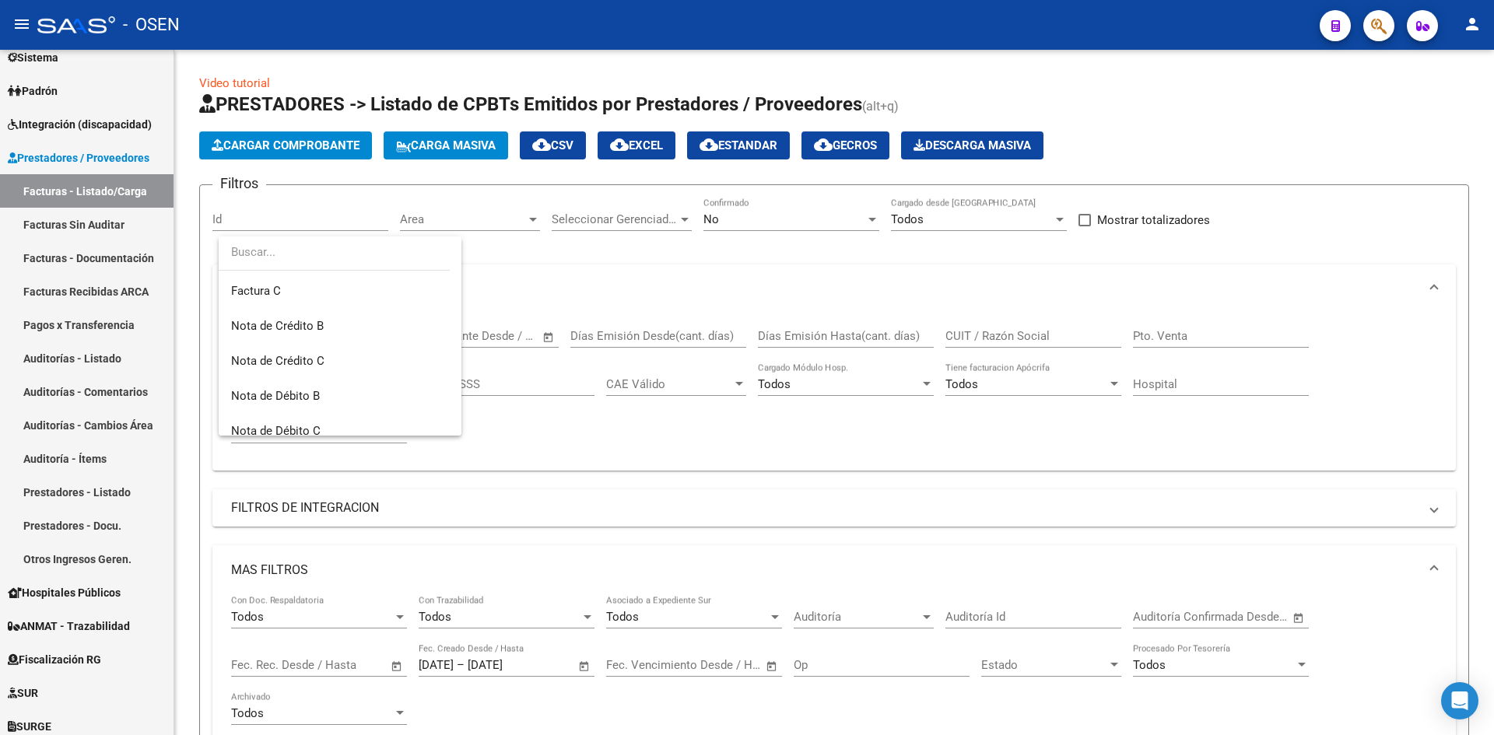
scroll to position [116, 0]
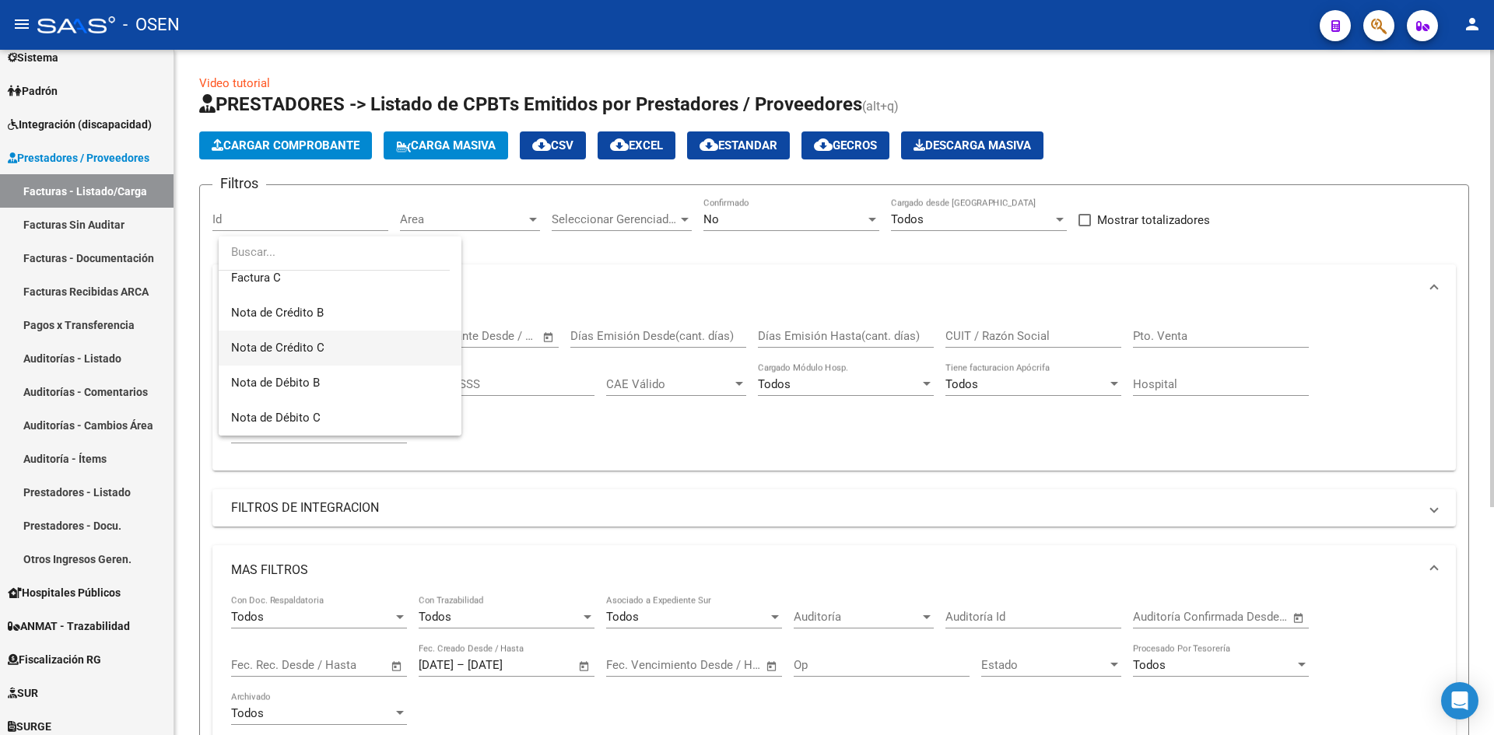
drag, startPoint x: 337, startPoint y: 342, endPoint x: 346, endPoint y: 345, distance: 9.6
click at [340, 345] on span "Nota de Crédito C" at bounding box center [340, 348] width 218 height 35
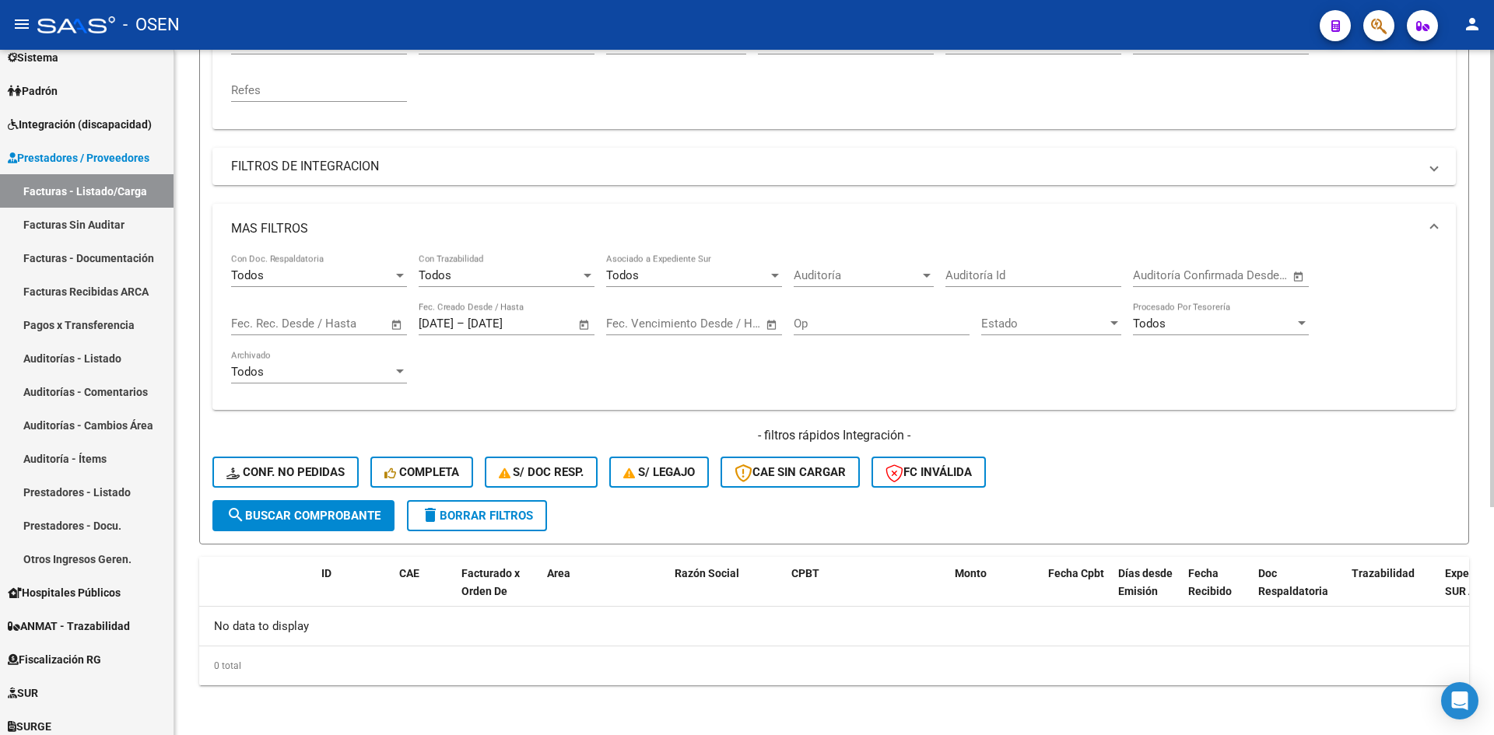
click at [355, 524] on button "search Buscar Comprobante" at bounding box center [303, 515] width 182 height 31
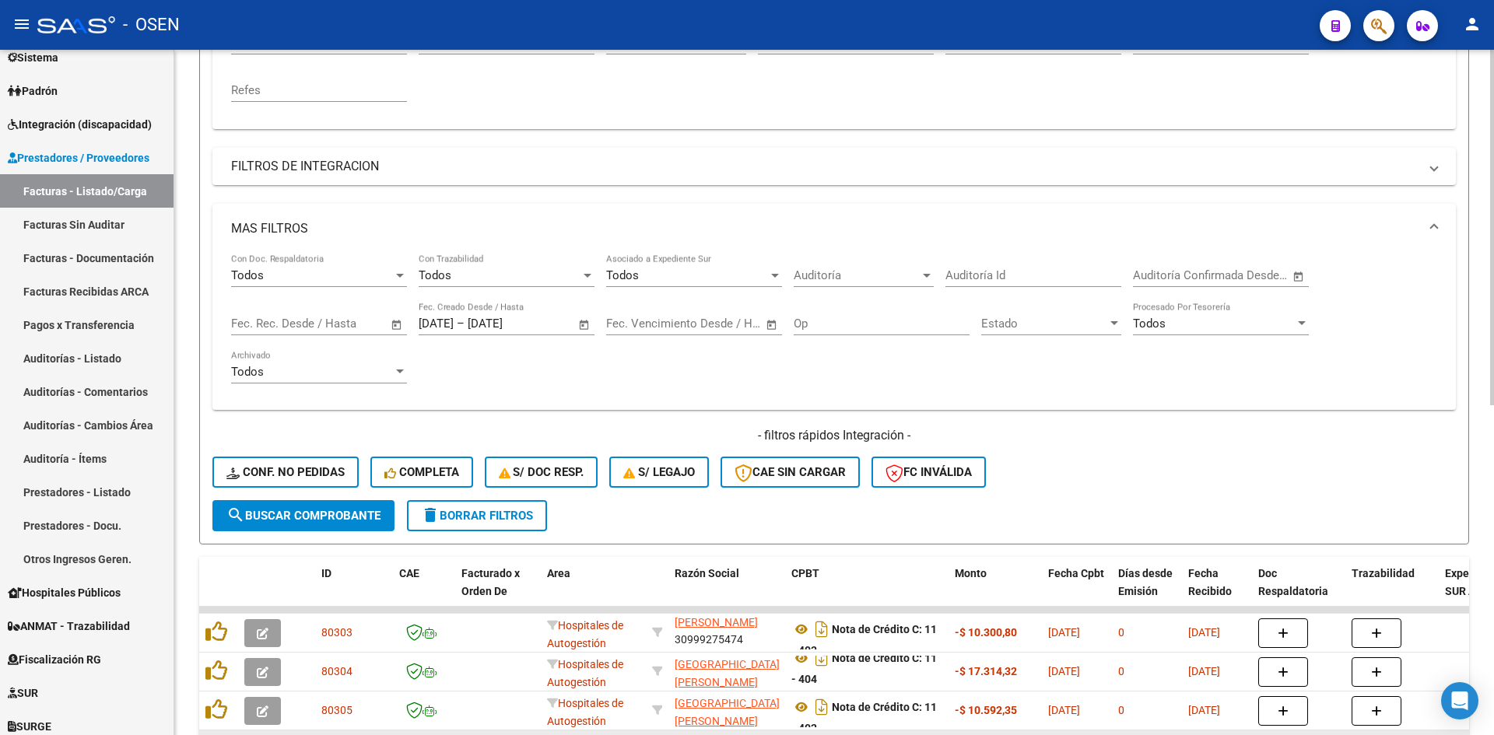
scroll to position [637, 0]
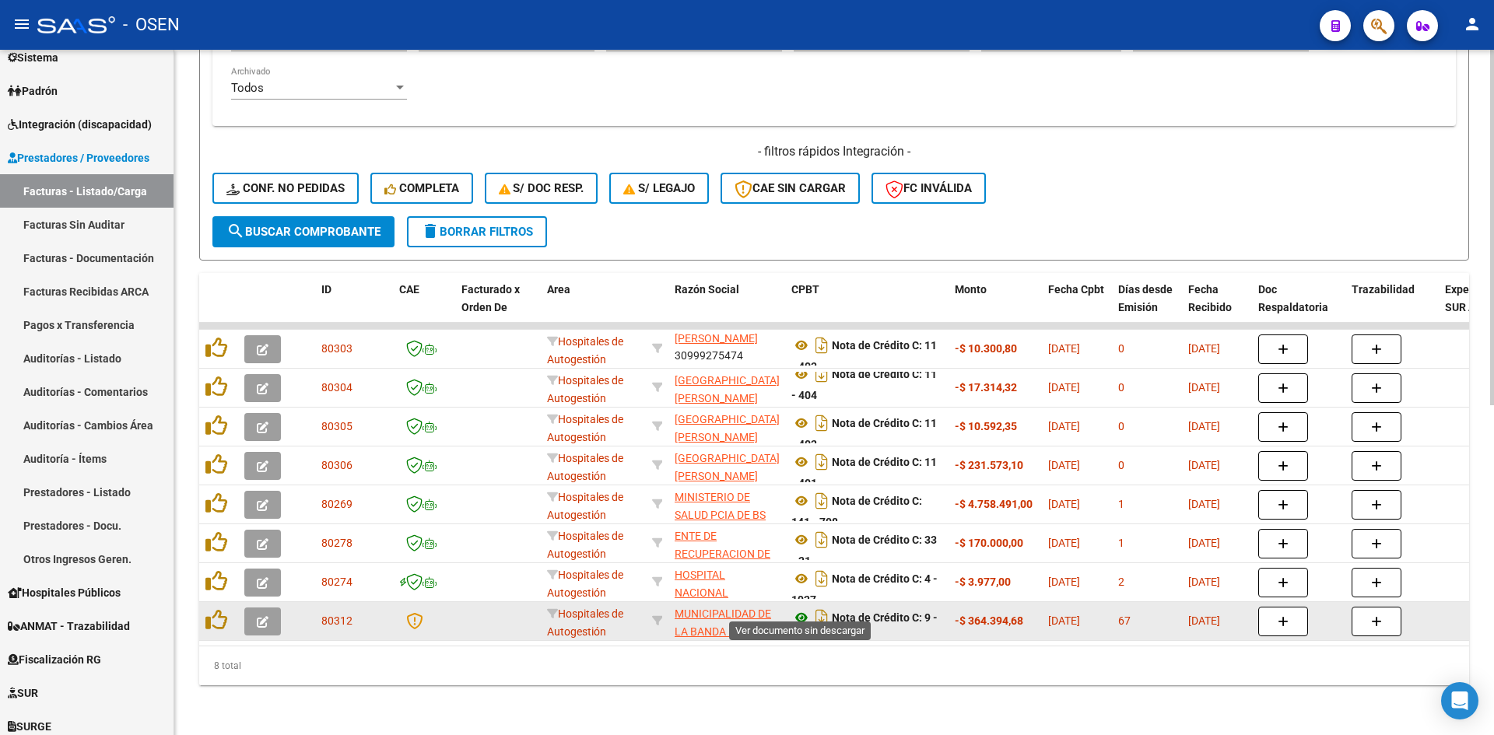
click at [803, 608] on icon at bounding box center [801, 617] width 20 height 19
click at [254, 610] on button "button" at bounding box center [262, 622] width 37 height 28
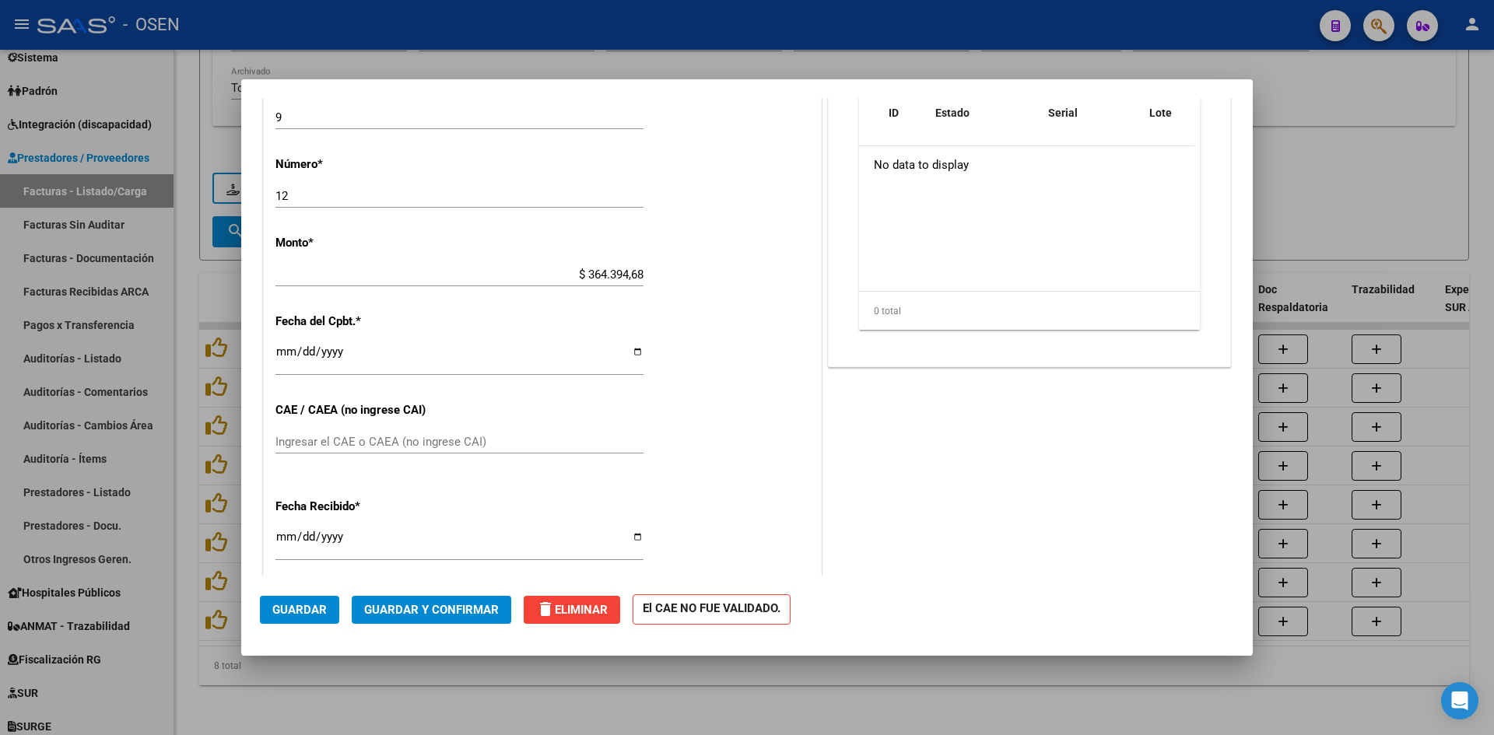
scroll to position [259, 0]
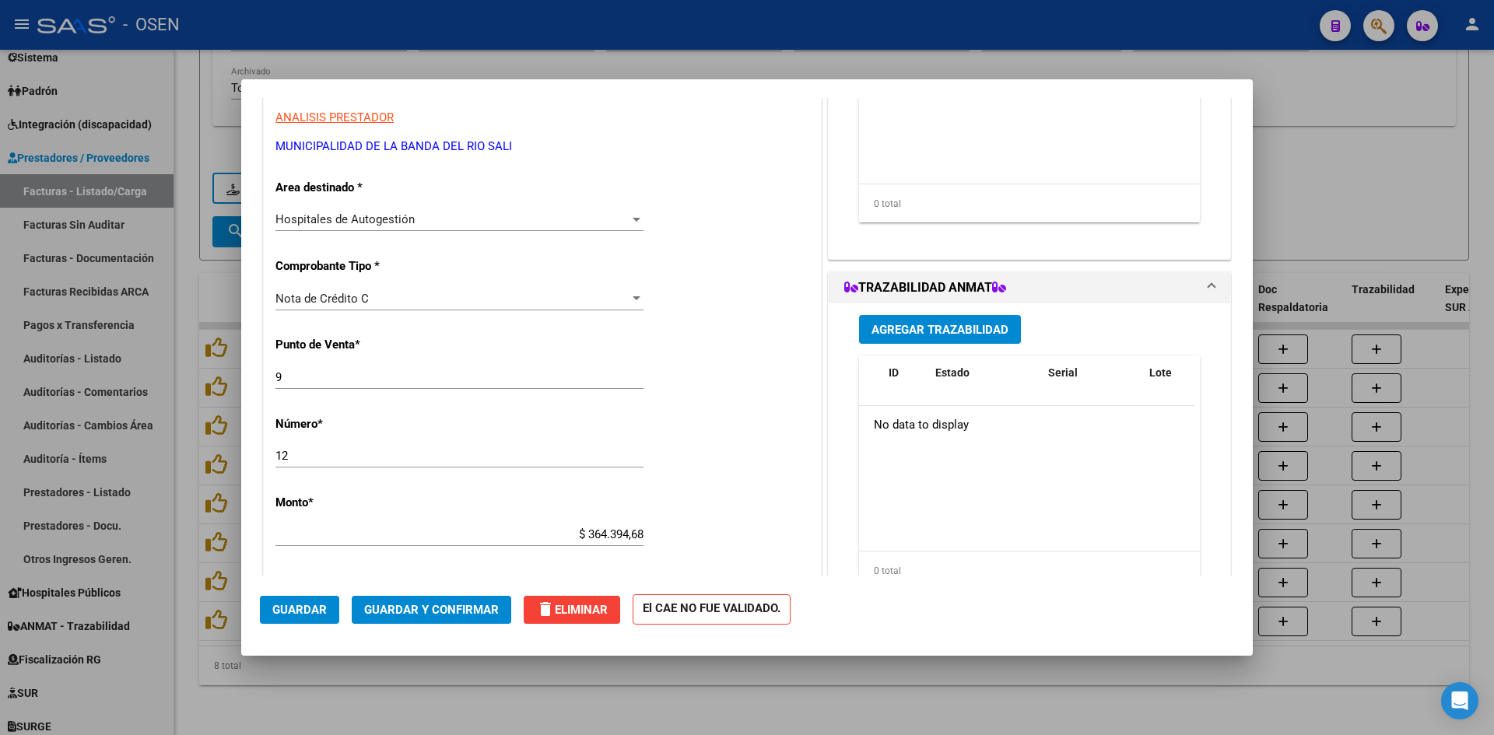
click at [264, 697] on div at bounding box center [747, 367] width 1494 height 735
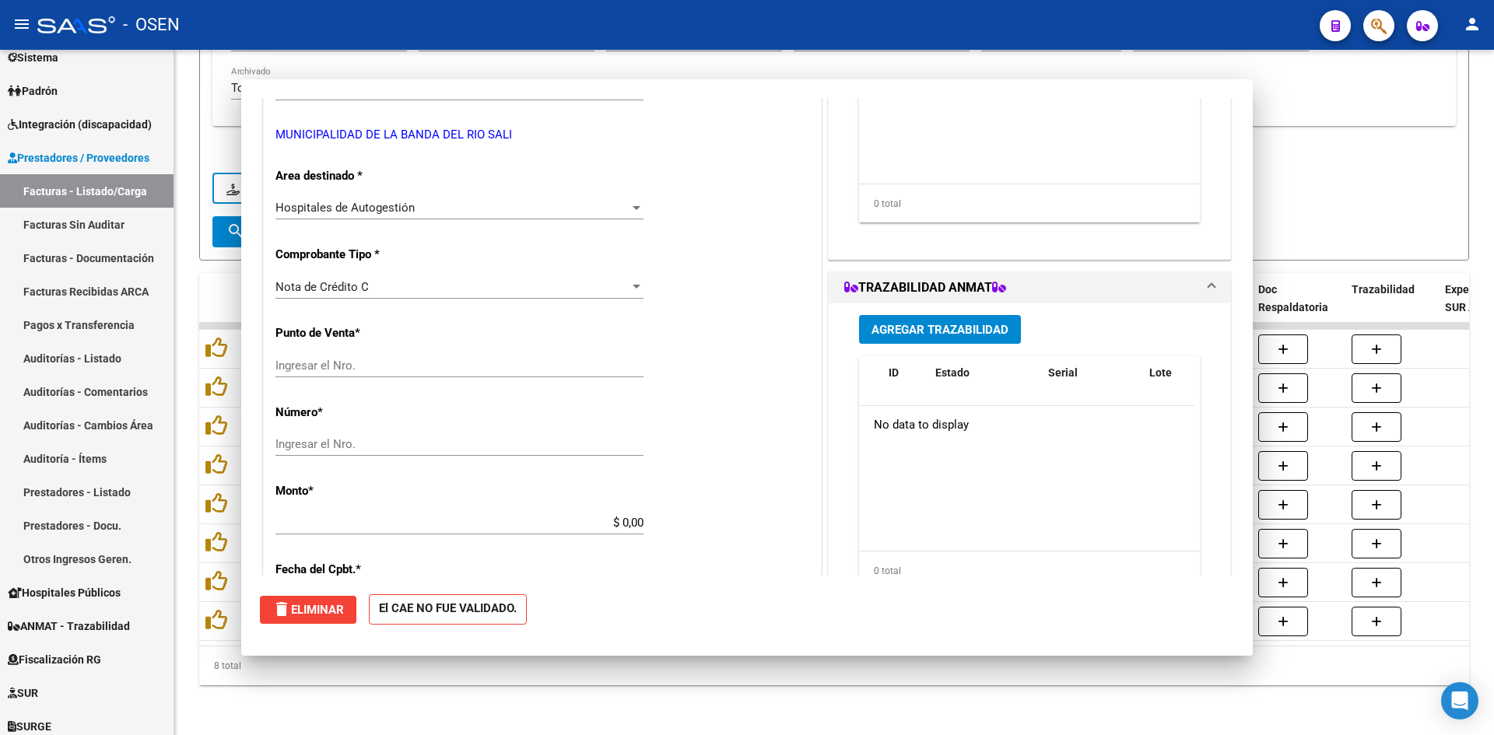
scroll to position [0, 0]
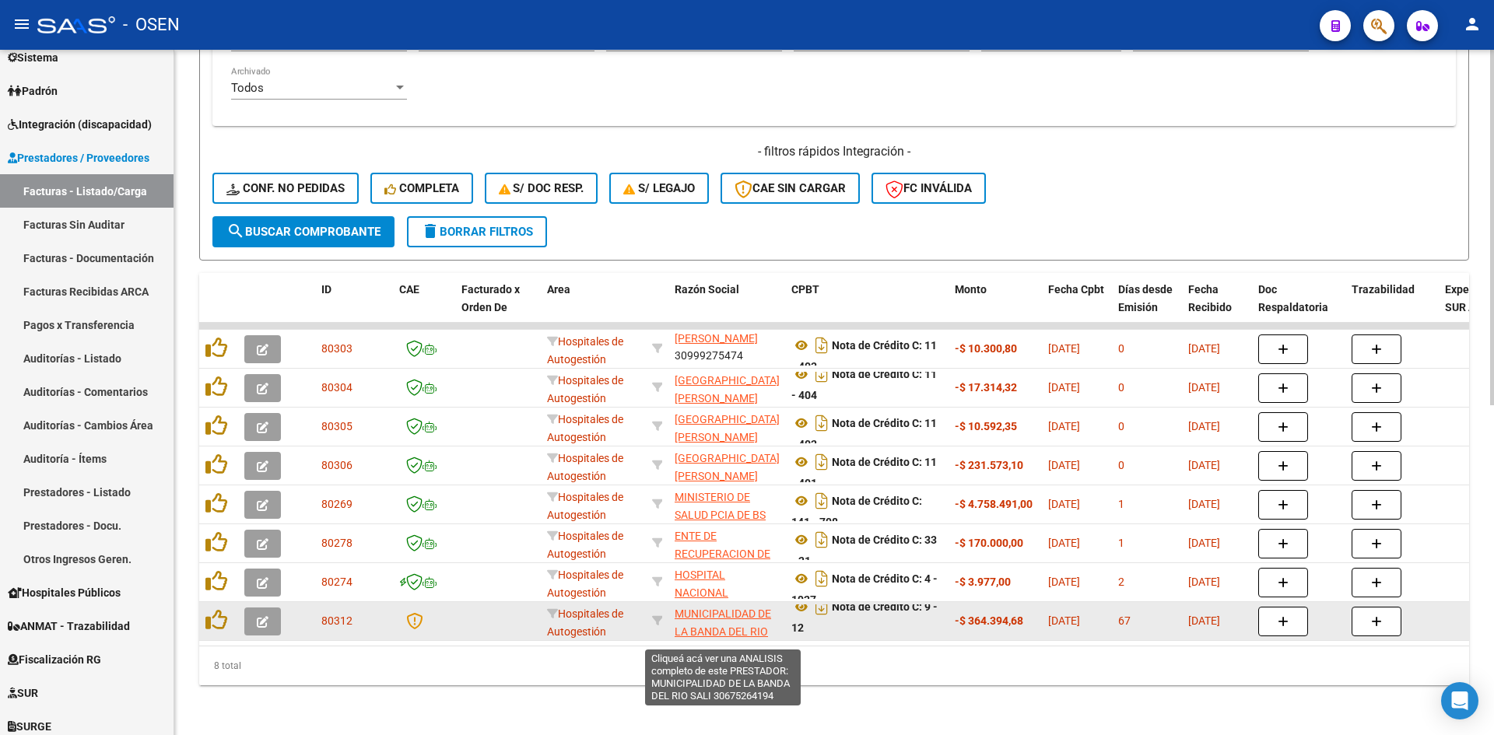
click at [717, 608] on span "MUNICIPALIDAD DE LA BANDA DEL RIO SALI" at bounding box center [722, 632] width 96 height 48
type textarea "30675264194"
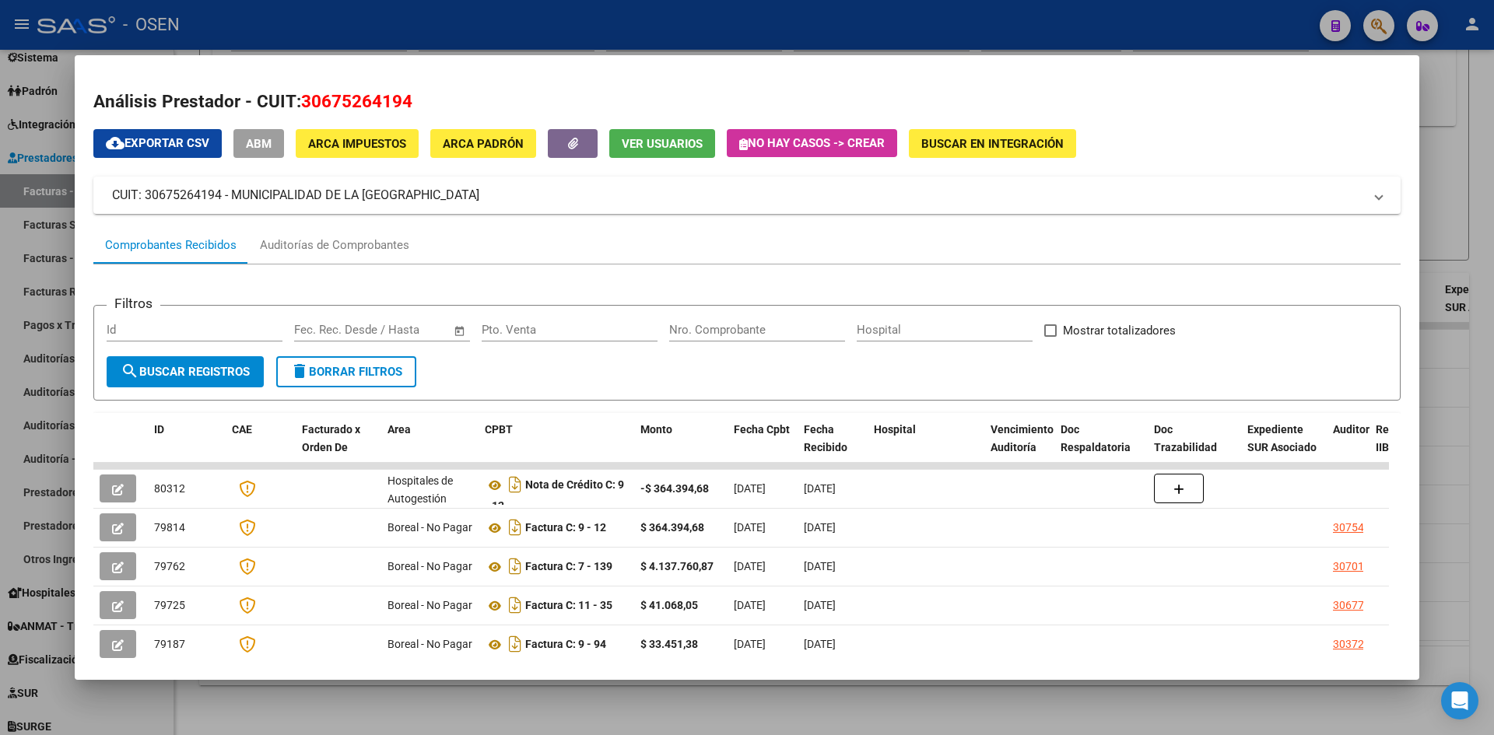
click at [618, 68] on mat-dialog-container "Análisis Prestador - CUIT: 30675264194 cloud_download Exportar CSV ABM ARCA Imp…" at bounding box center [747, 367] width 1344 height 625
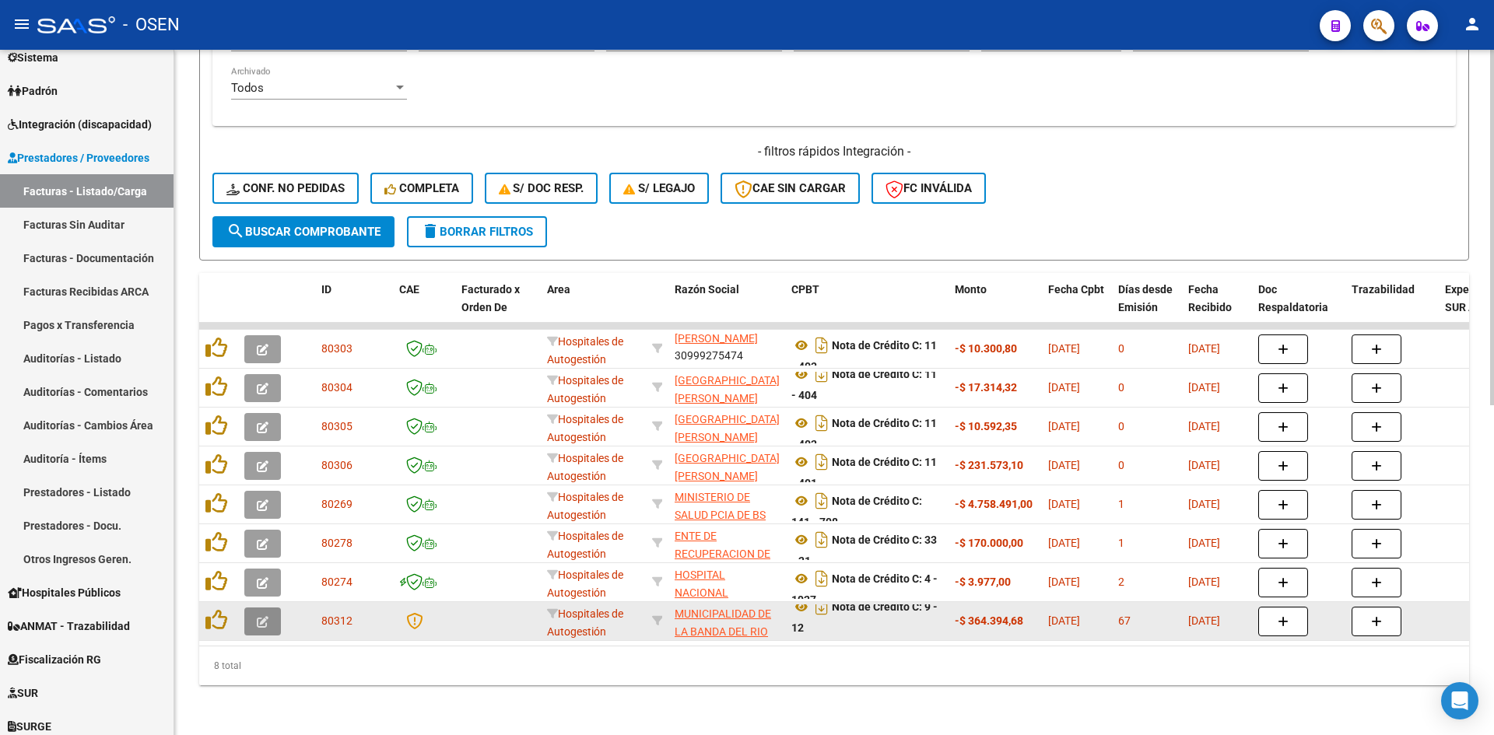
click at [255, 615] on button "button" at bounding box center [262, 622] width 37 height 28
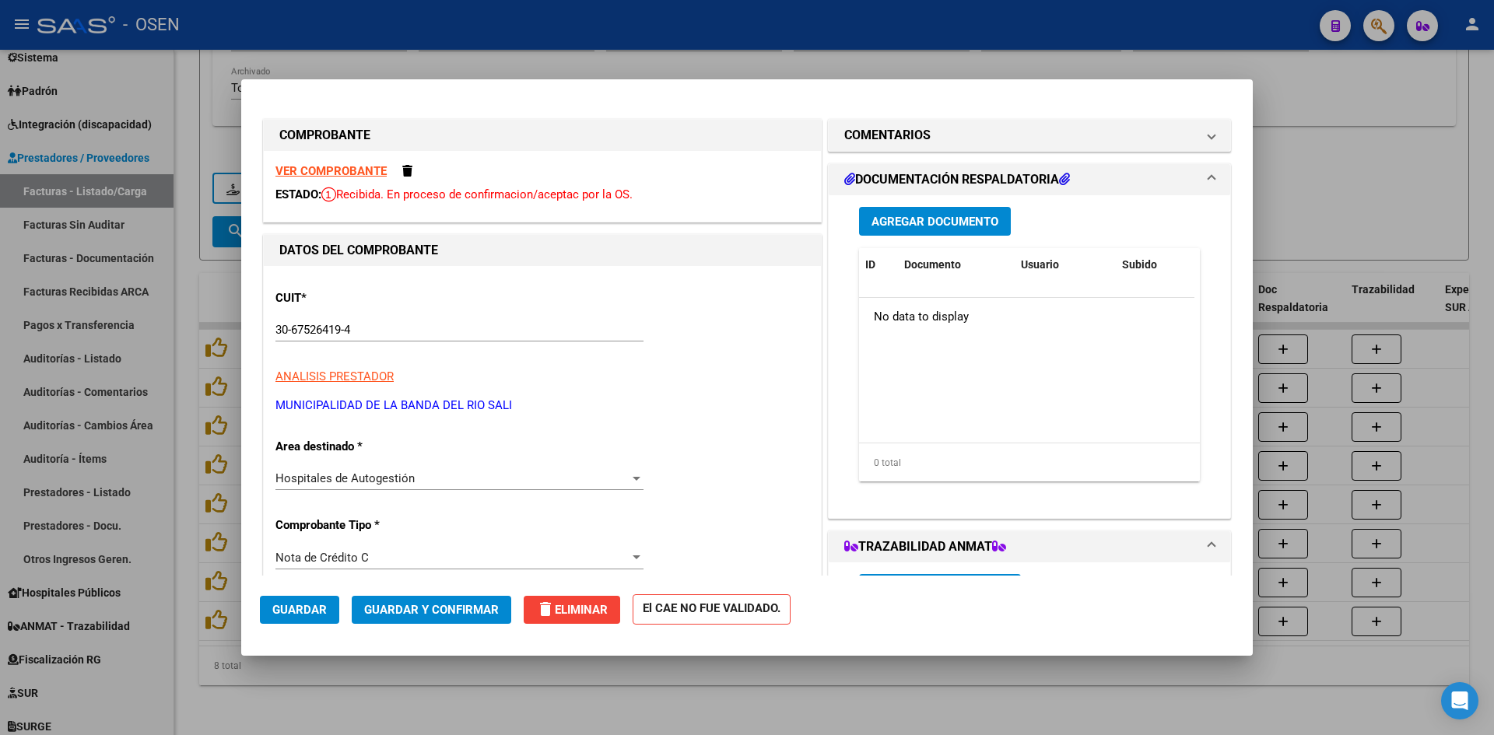
scroll to position [259, 0]
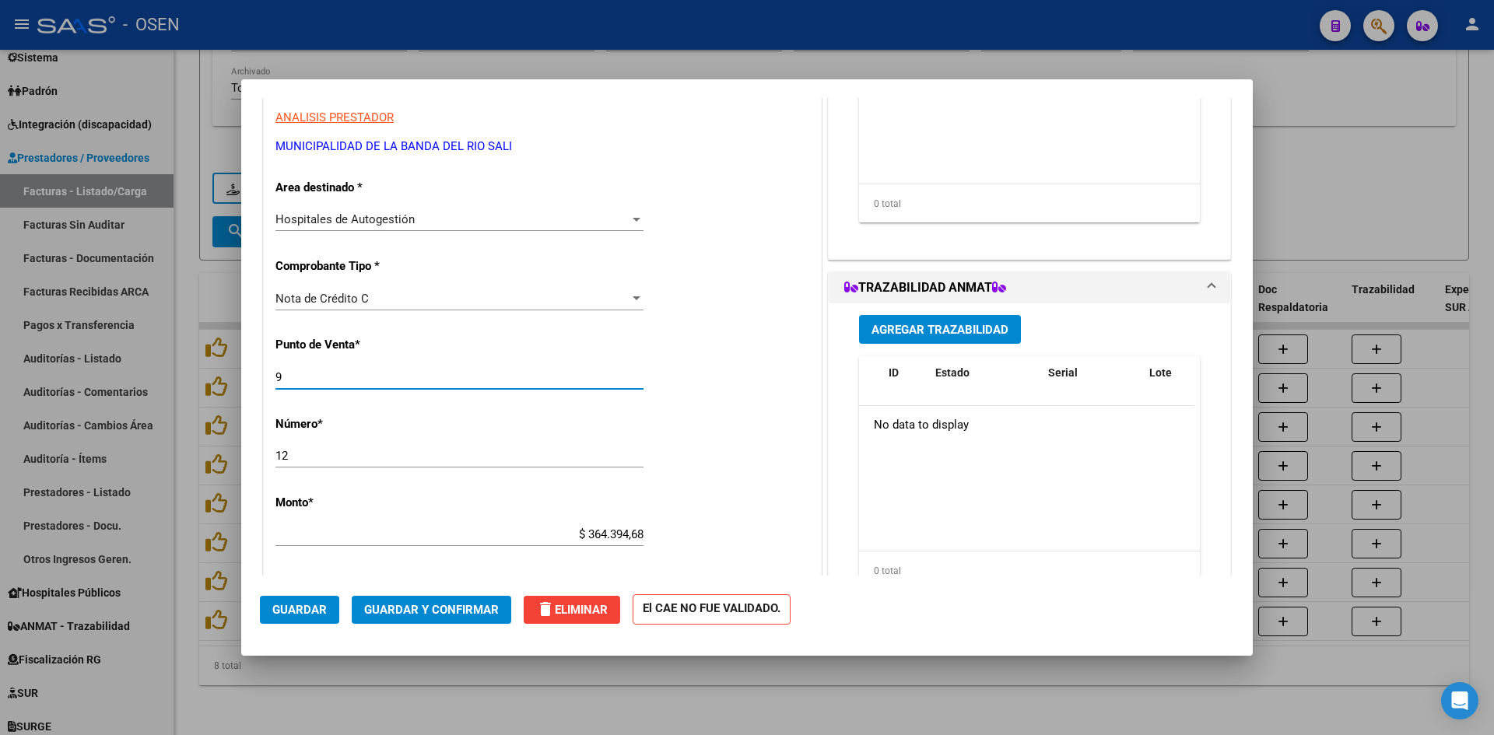
click at [280, 379] on input "9" at bounding box center [459, 377] width 368 height 14
click at [280, 454] on input "12" at bounding box center [459, 456] width 368 height 14
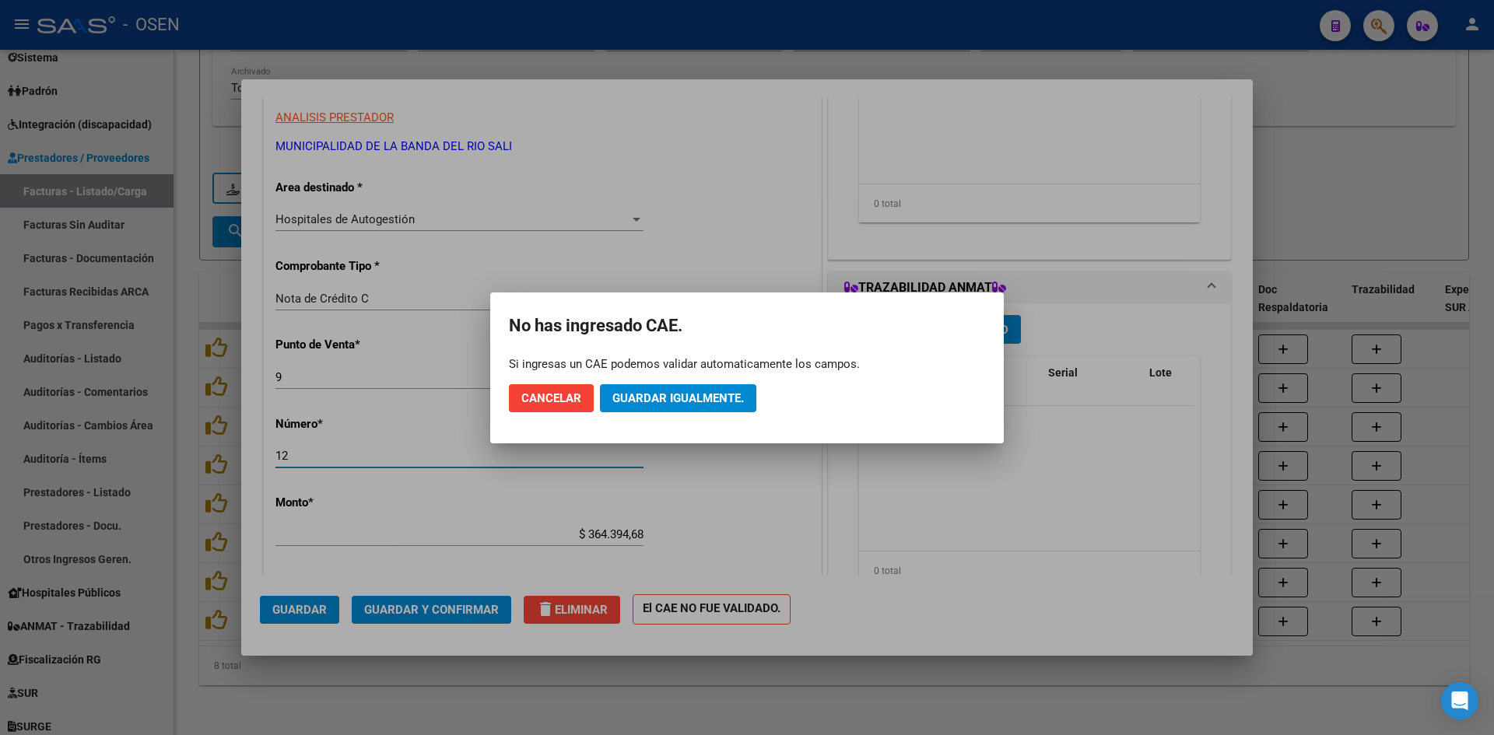
click at [275, 456] on div at bounding box center [747, 367] width 1494 height 735
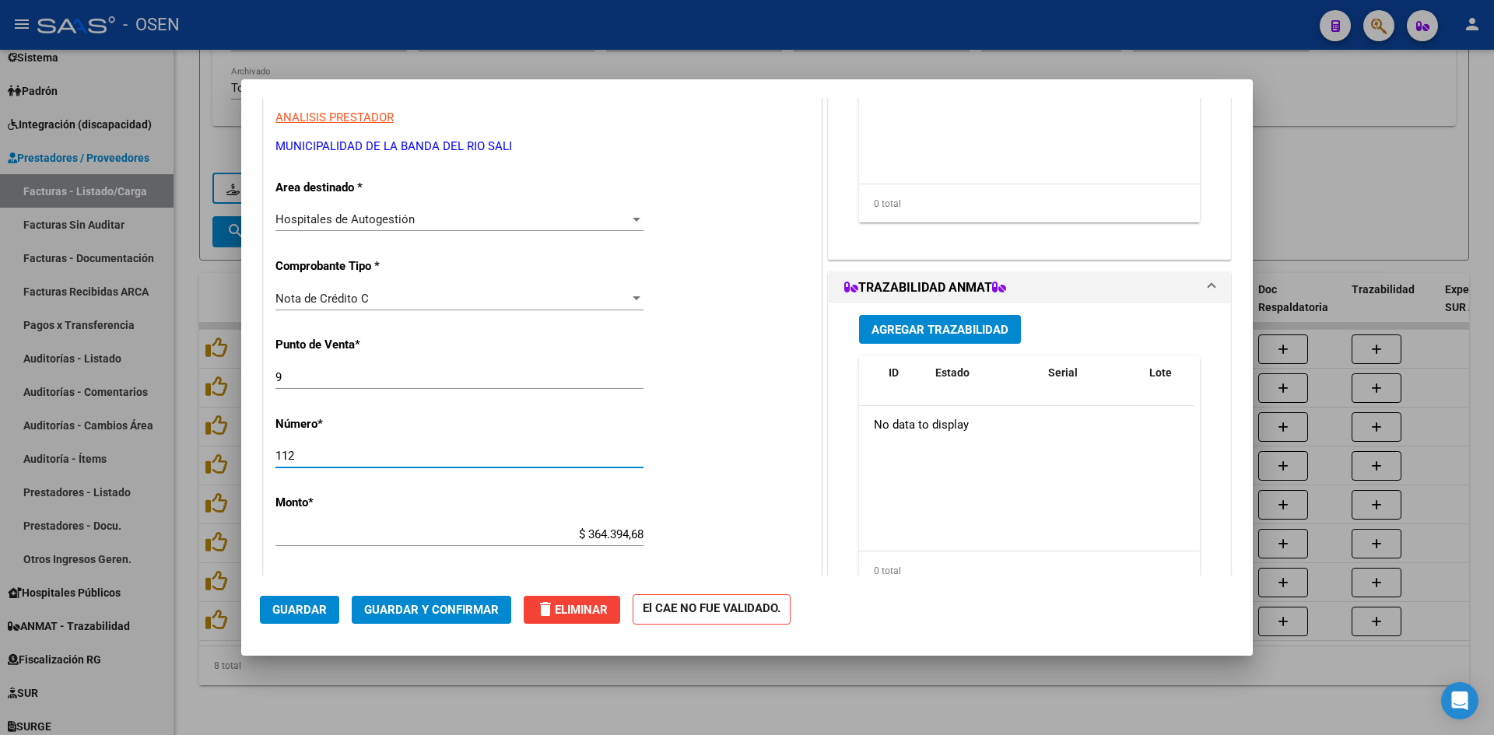
type input "112"
click at [444, 687] on div at bounding box center [747, 367] width 1494 height 735
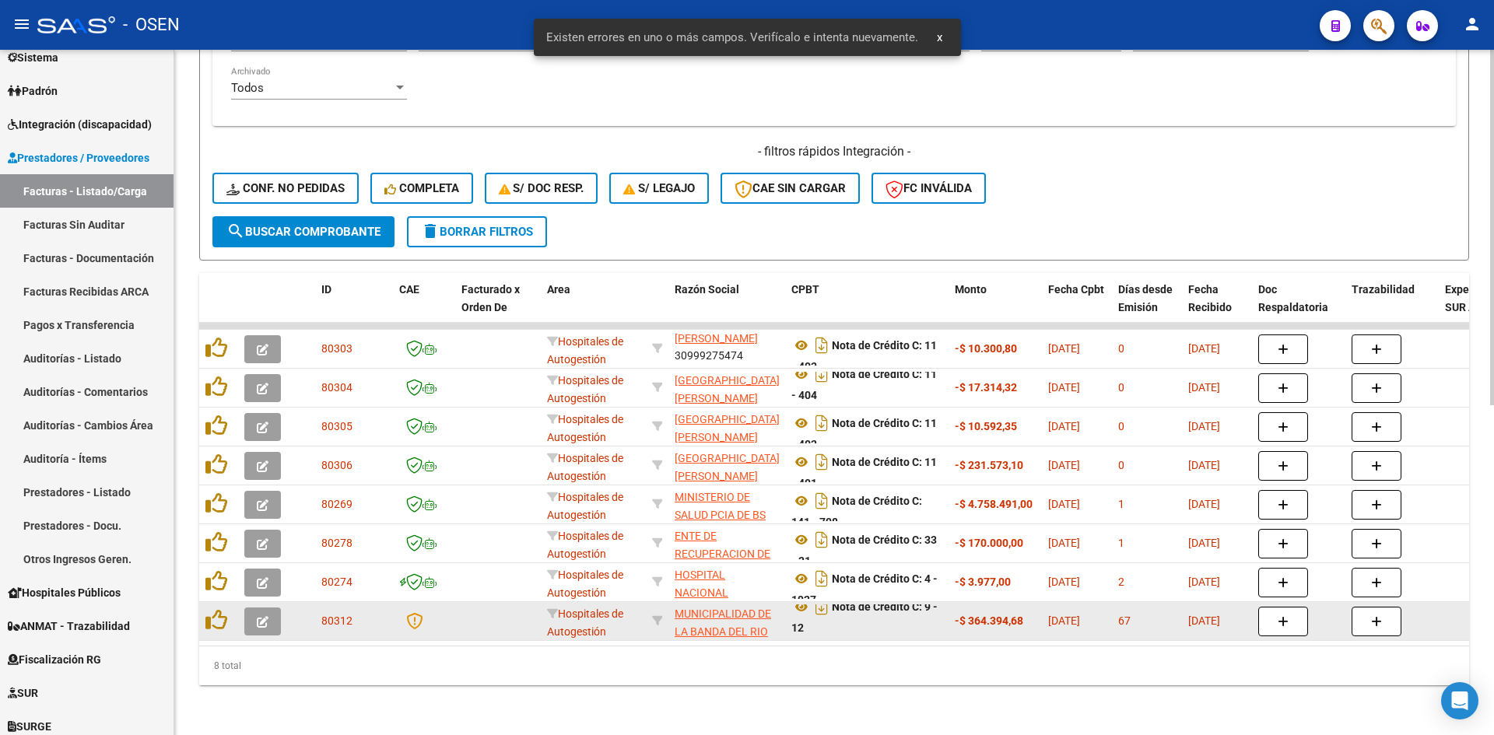
click at [272, 608] on button "button" at bounding box center [262, 622] width 37 height 28
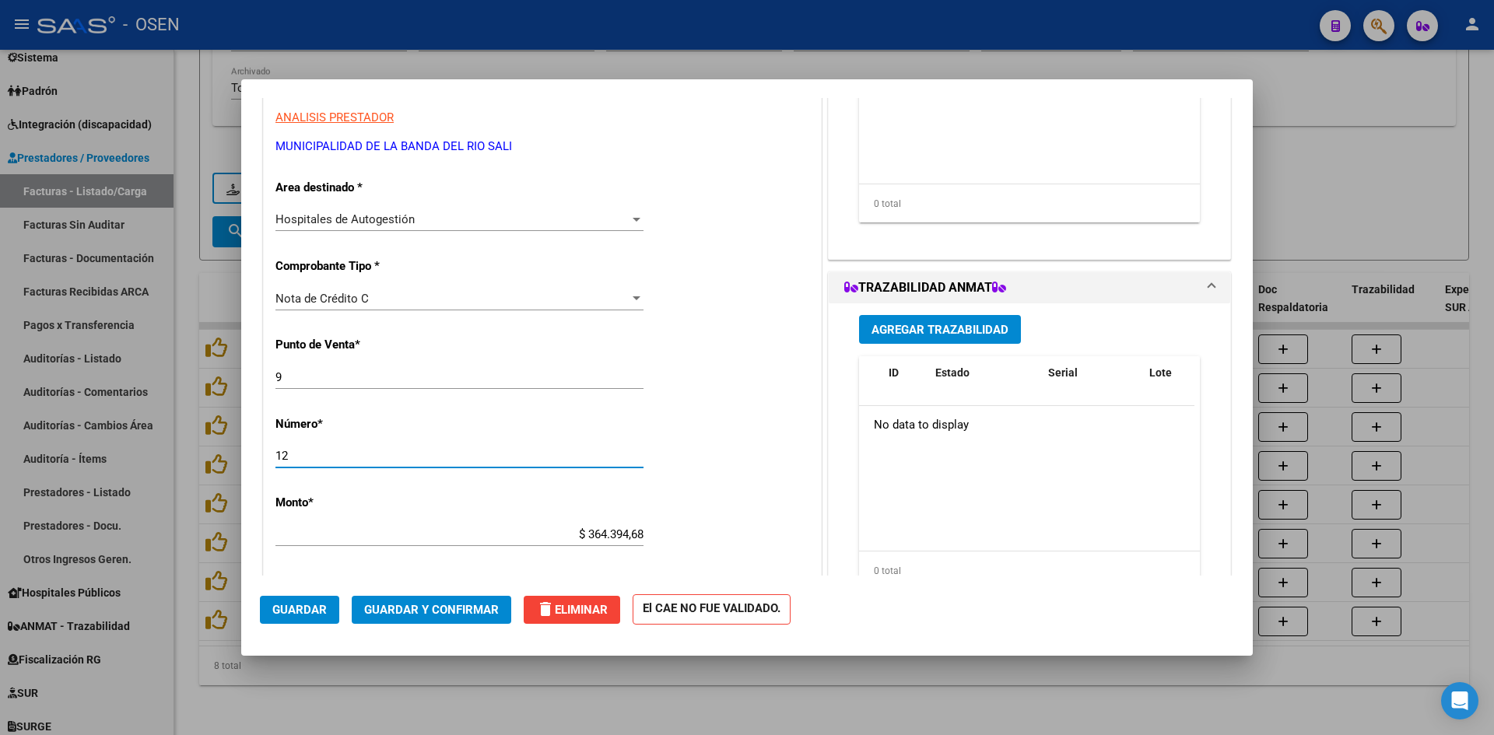
click at [318, 454] on input "12" at bounding box center [459, 456] width 368 height 14
type input "122"
click at [305, 609] on span "Guardar" at bounding box center [299, 610] width 54 height 14
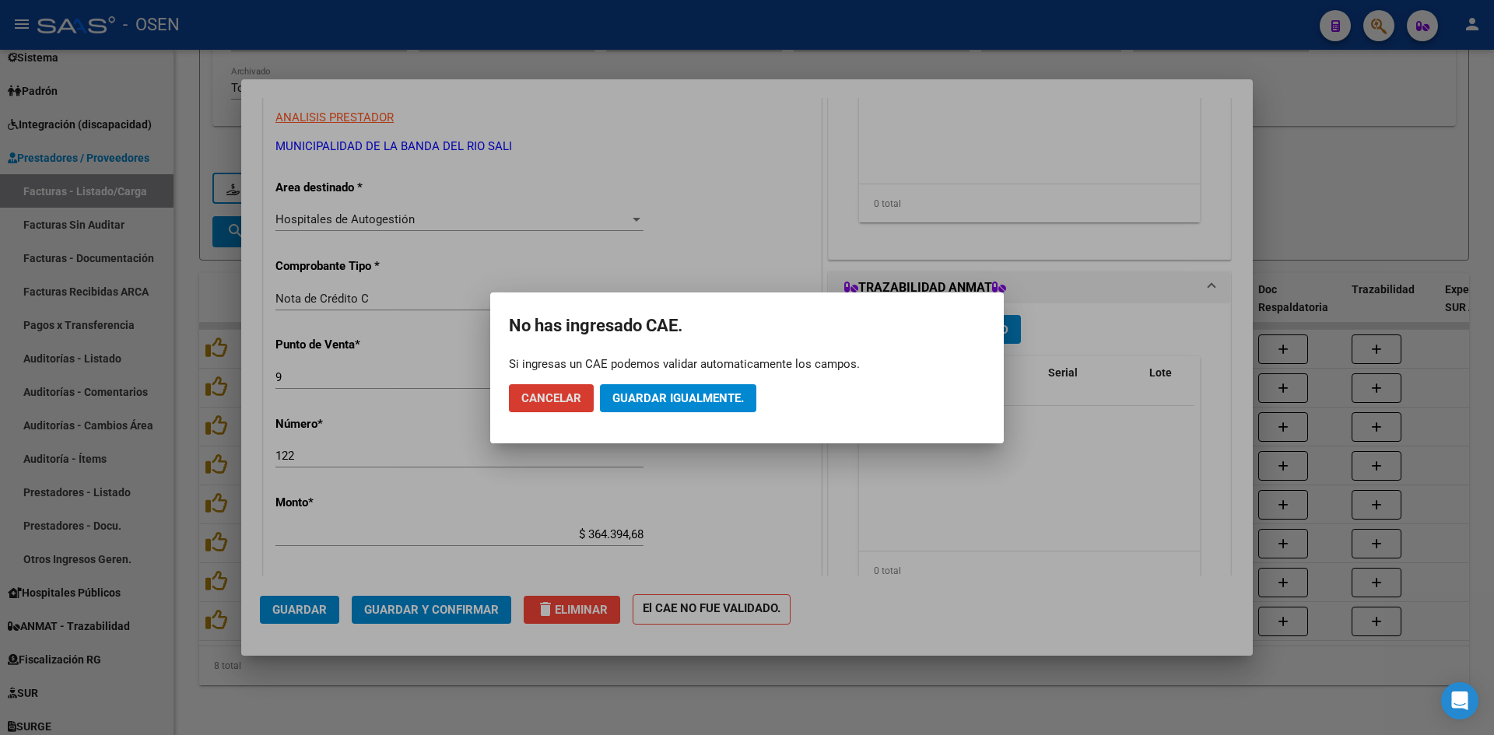
click at [664, 395] on span "Guardar igualmente." at bounding box center [677, 398] width 131 height 14
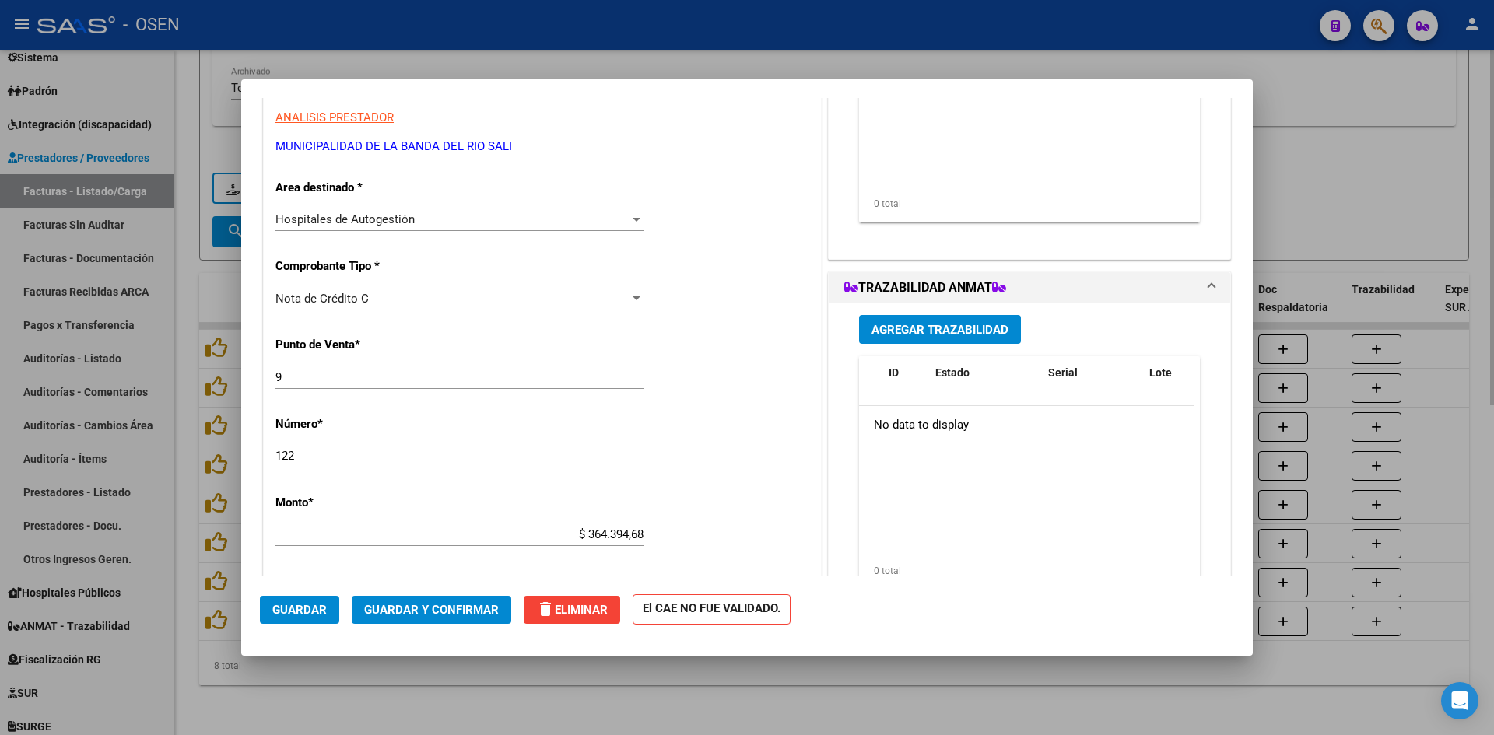
drag, startPoint x: 391, startPoint y: 703, endPoint x: 535, endPoint y: 678, distance: 146.9
click at [391, 703] on div at bounding box center [747, 367] width 1494 height 735
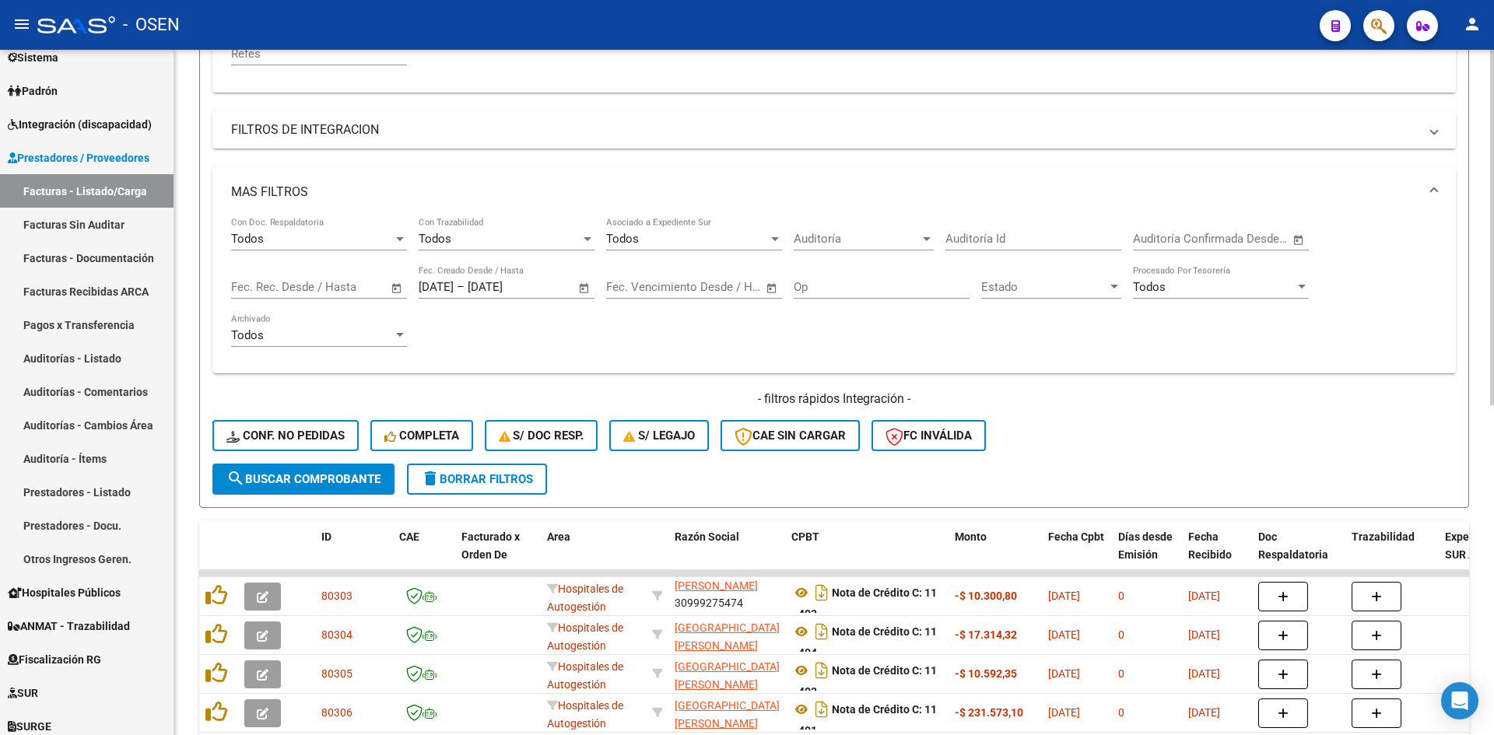
scroll to position [118, 0]
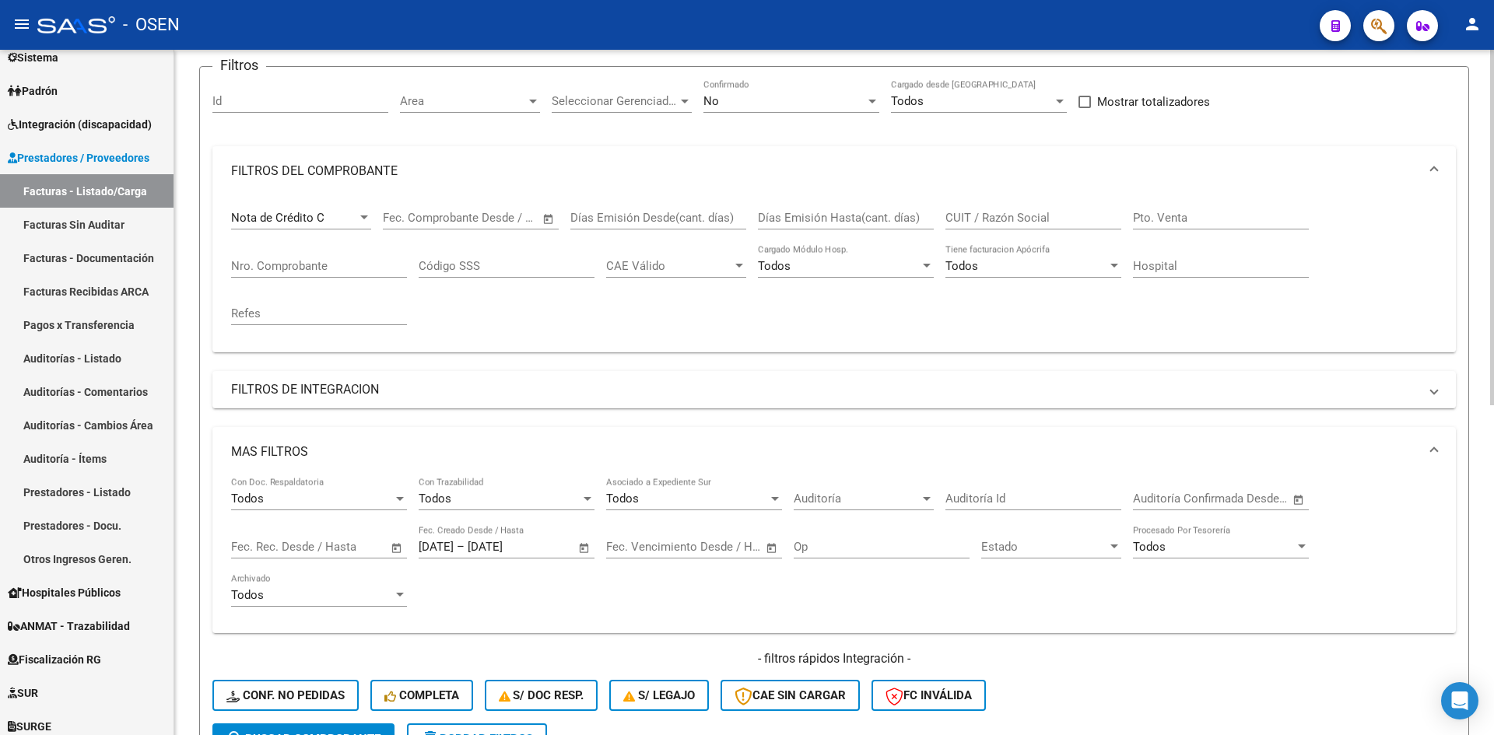
click at [587, 545] on span "Open calendar" at bounding box center [584, 547] width 37 height 37
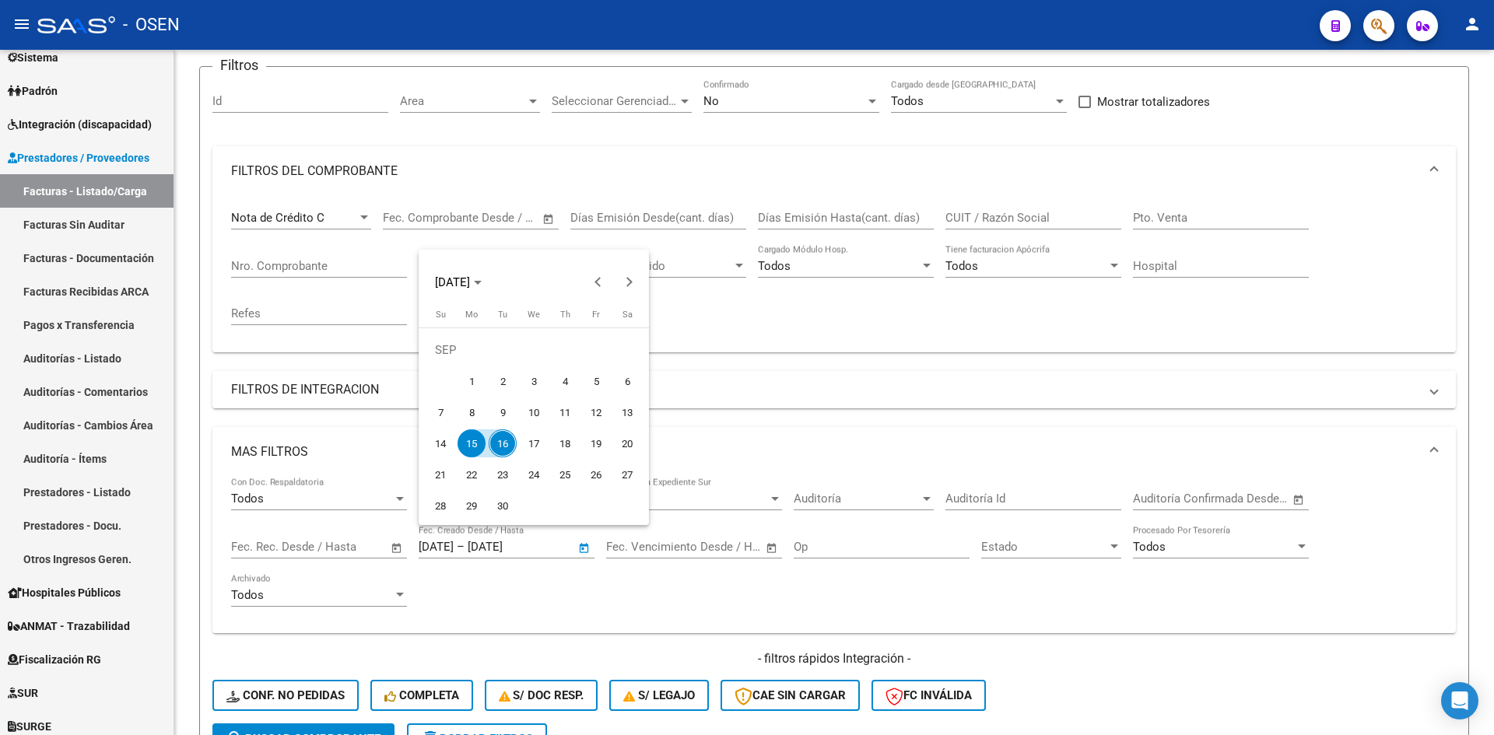
click at [481, 381] on span "1" at bounding box center [471, 381] width 28 height 28
type input "[DATE]"
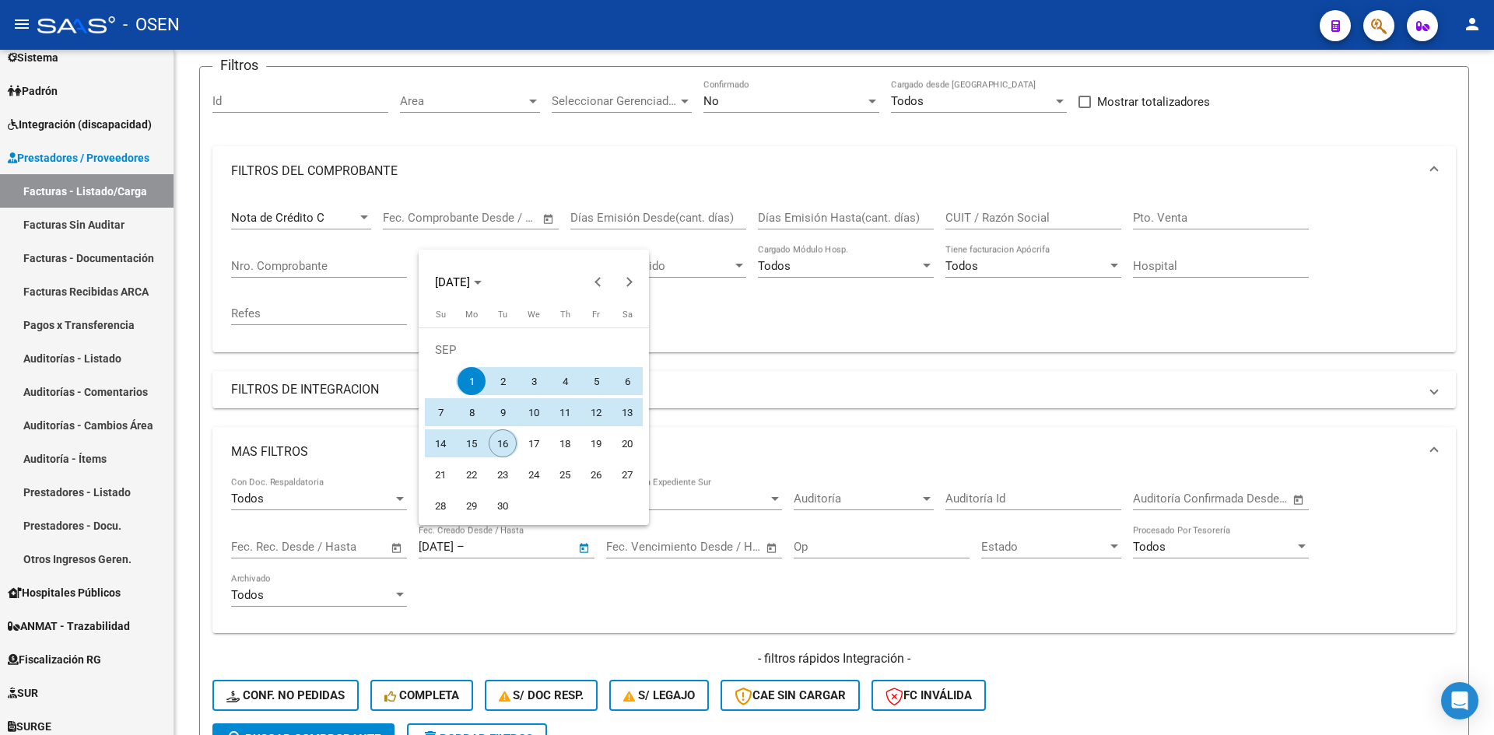
click at [506, 440] on span "16" at bounding box center [503, 443] width 28 height 28
type input "[DATE]"
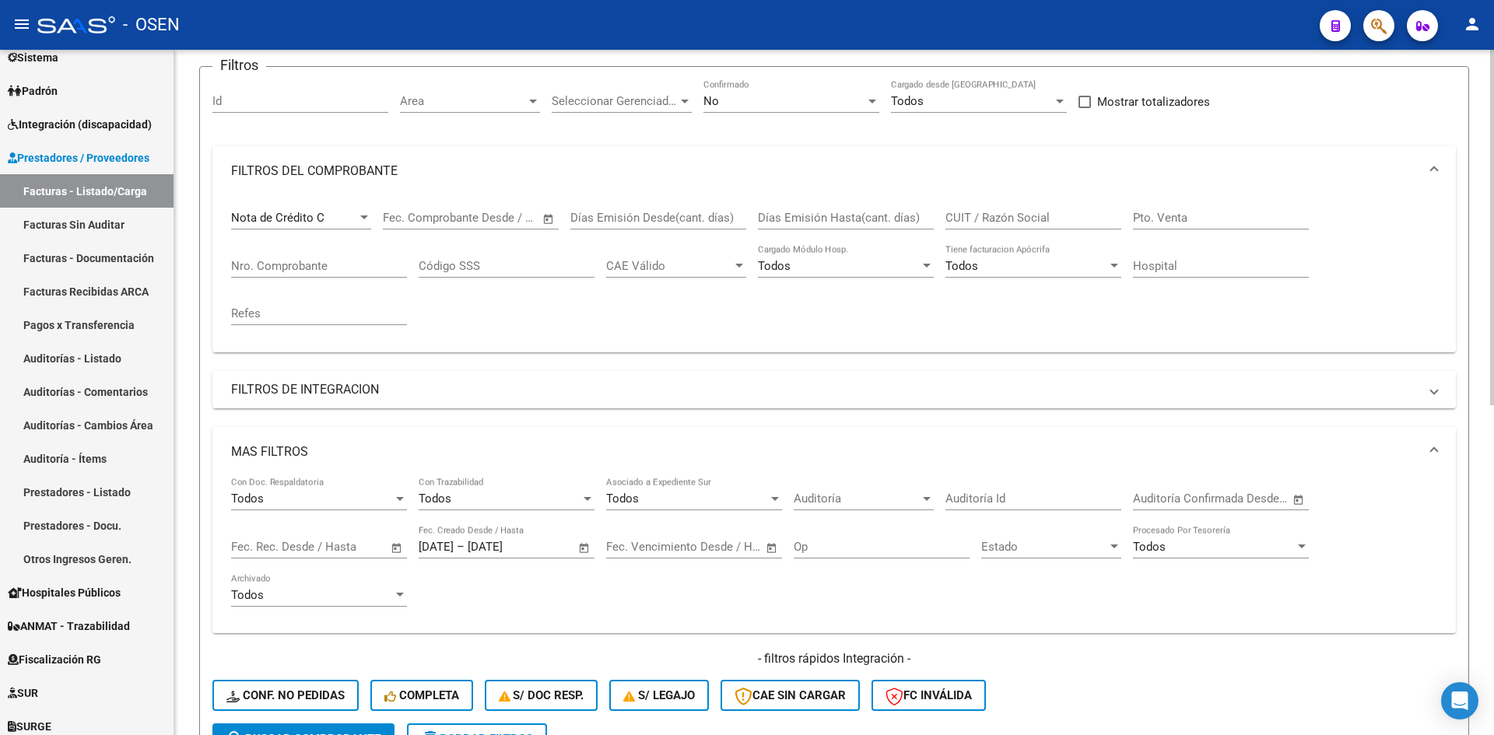
scroll to position [378, 0]
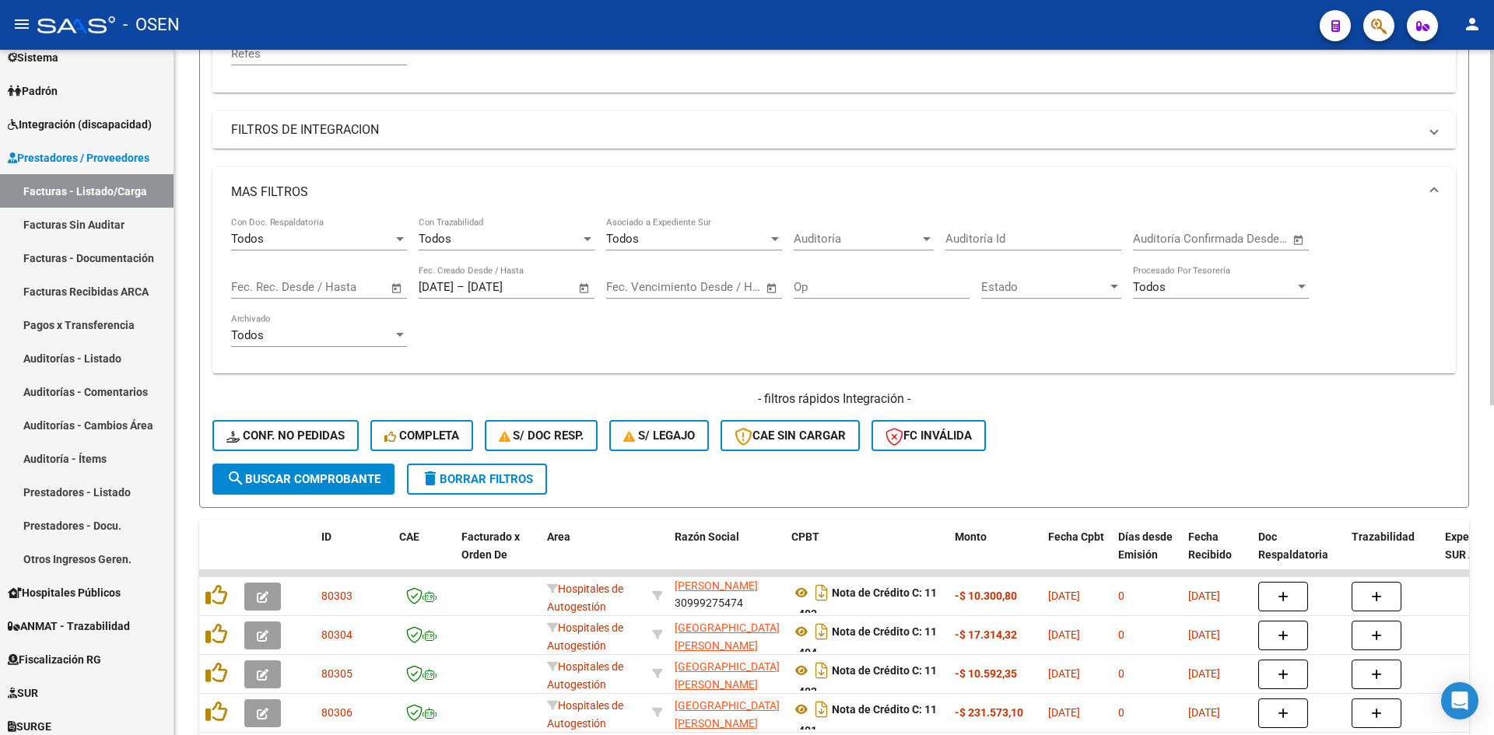
click at [368, 483] on span "search Buscar Comprobante" at bounding box center [303, 479] width 154 height 14
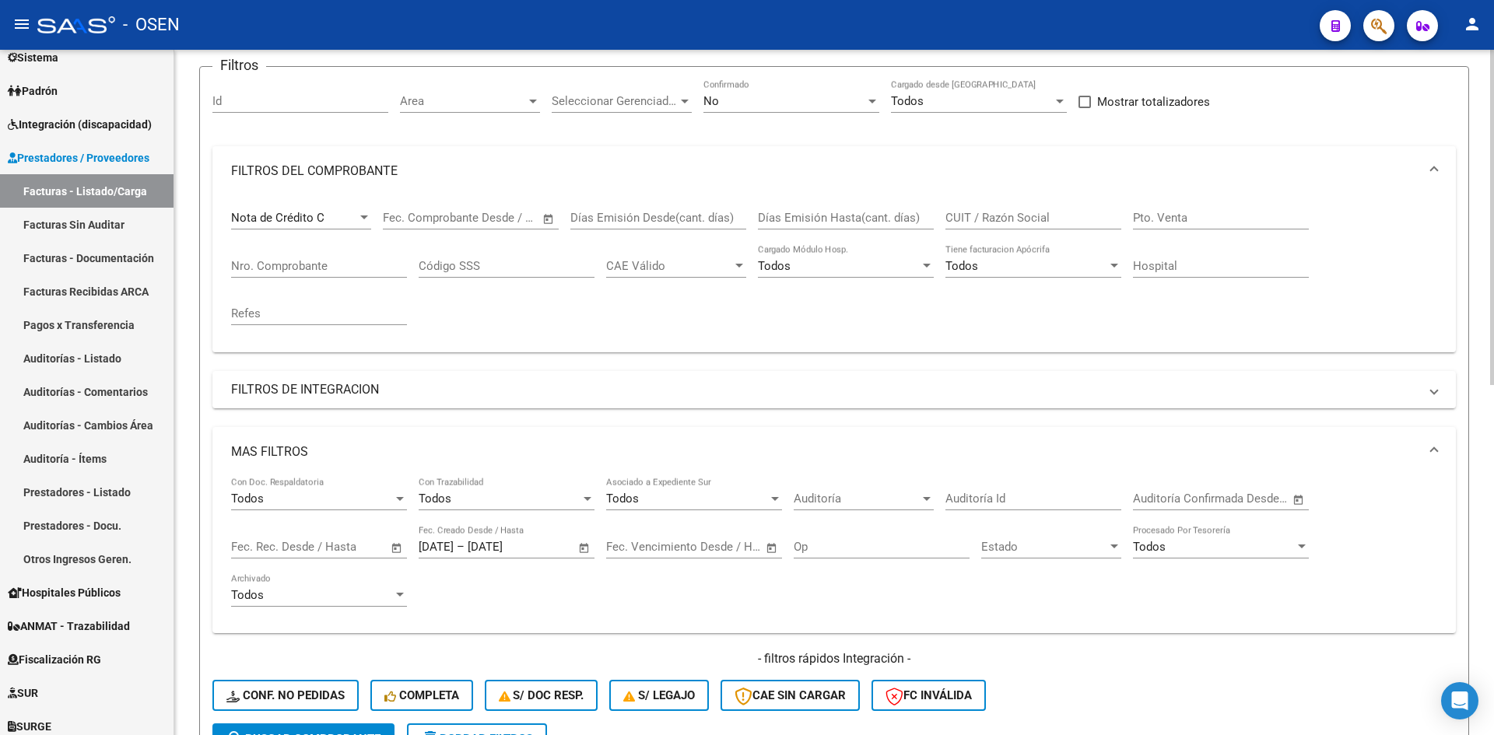
scroll to position [0, 0]
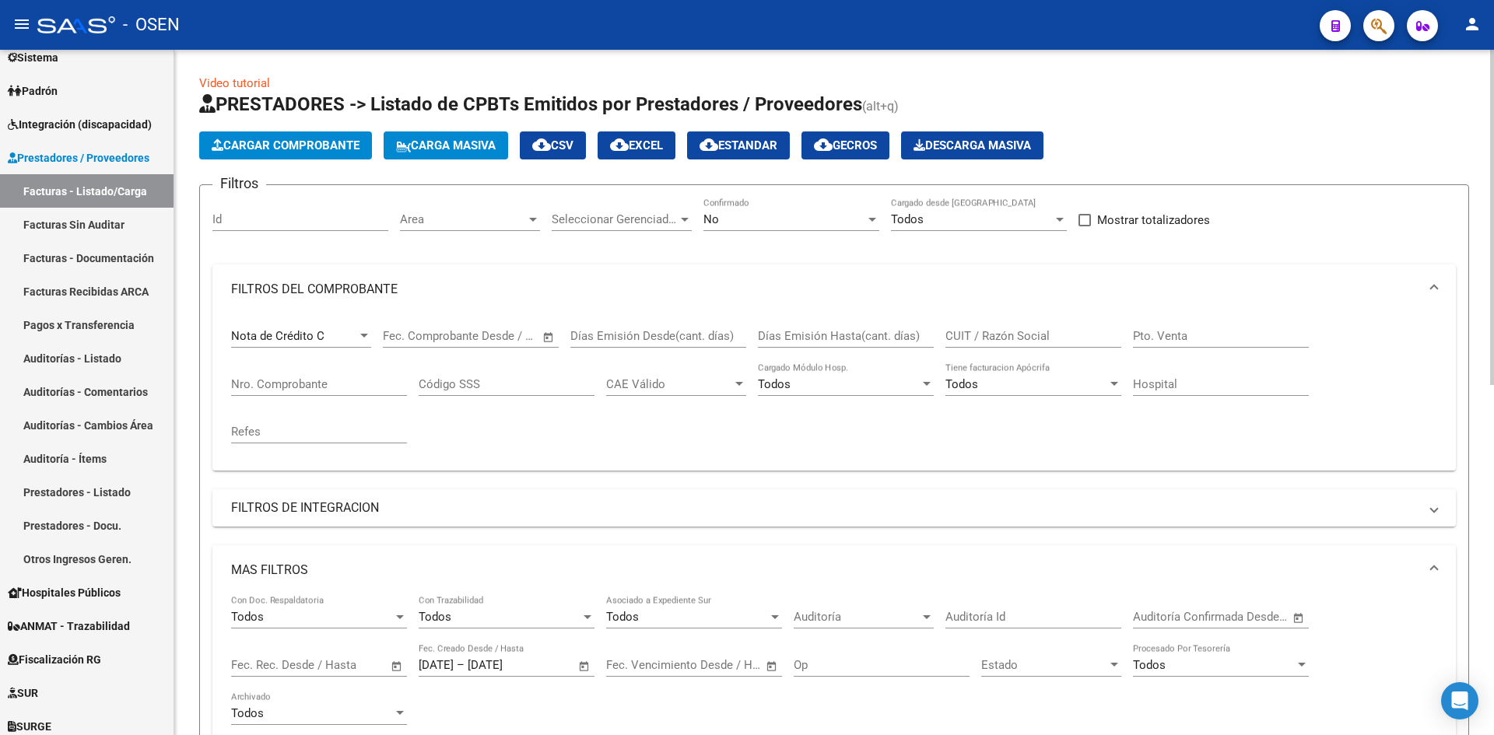
click at [1000, 339] on input "CUIT / Razón Social" at bounding box center [1033, 336] width 176 height 14
type input "banda"
click at [573, 143] on span "cloud_download CSV" at bounding box center [552, 145] width 41 height 14
drag, startPoint x: 1218, startPoint y: 183, endPoint x: 479, endPoint y: 194, distance: 739.1
click at [1214, 184] on app-list-header "PRESTADORES -> Listado de CPBTs Emitidos por Prestadores / Proveedores (alt+q) …" at bounding box center [834, 489] width 1270 height 794
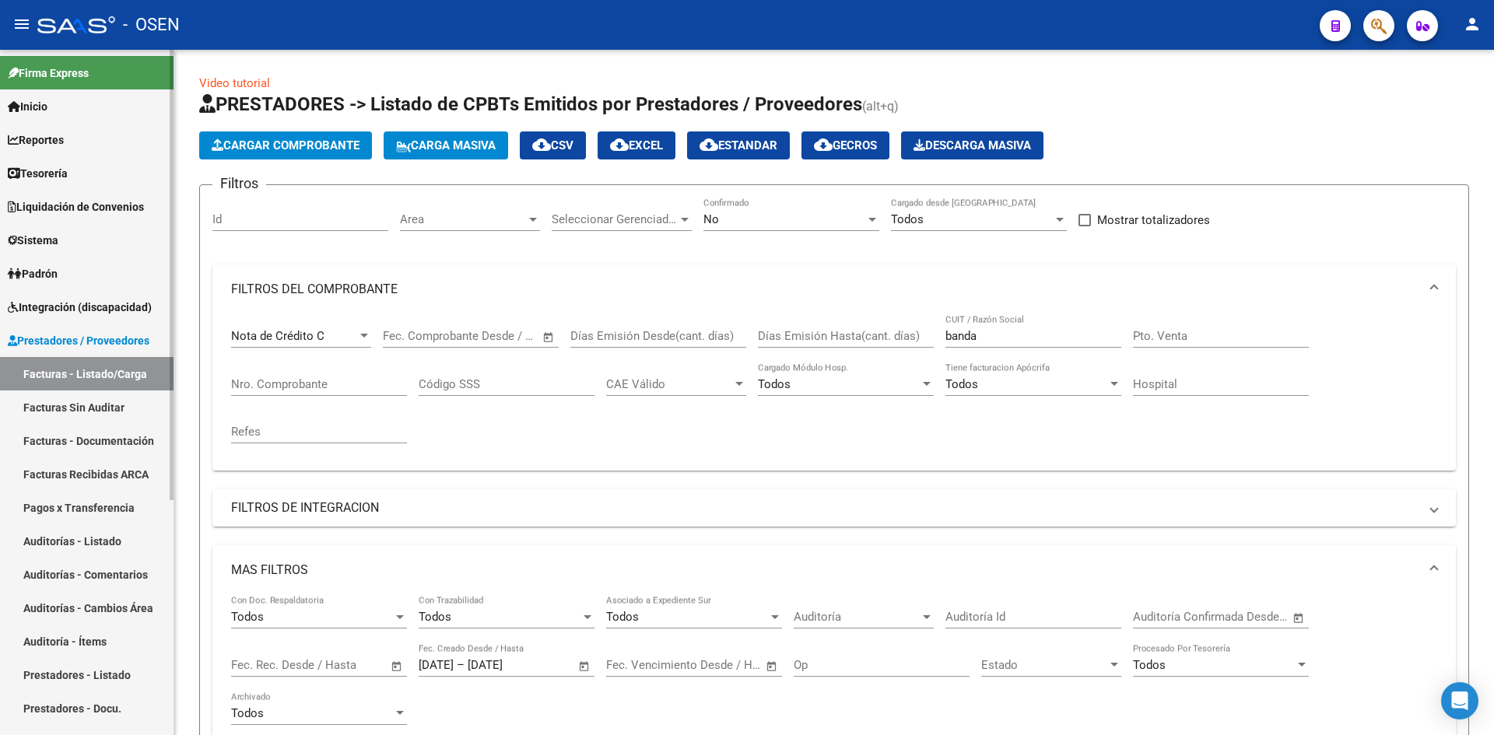
click at [100, 166] on link "Tesorería" at bounding box center [86, 172] width 173 height 33
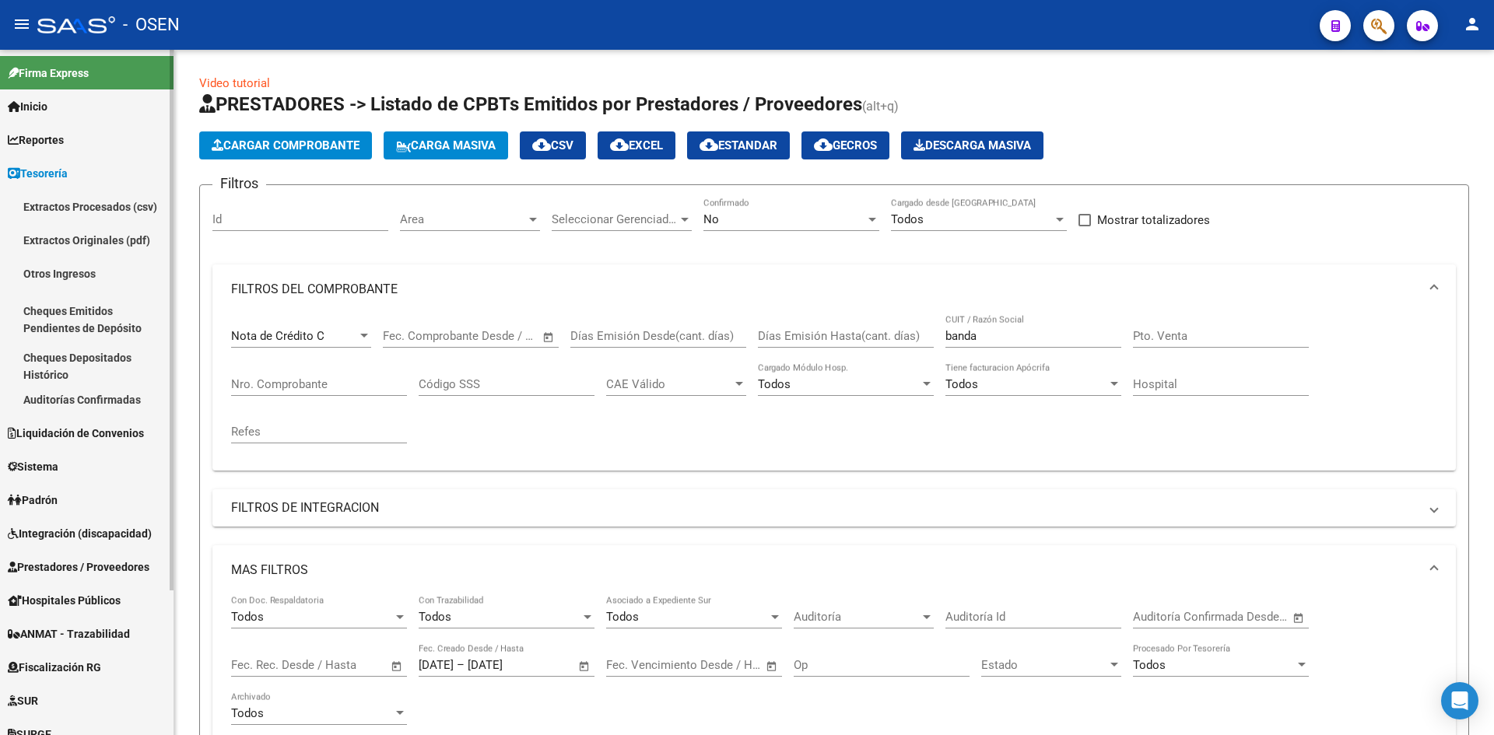
click at [120, 398] on link "Auditorías Confirmadas" at bounding box center [86, 399] width 173 height 33
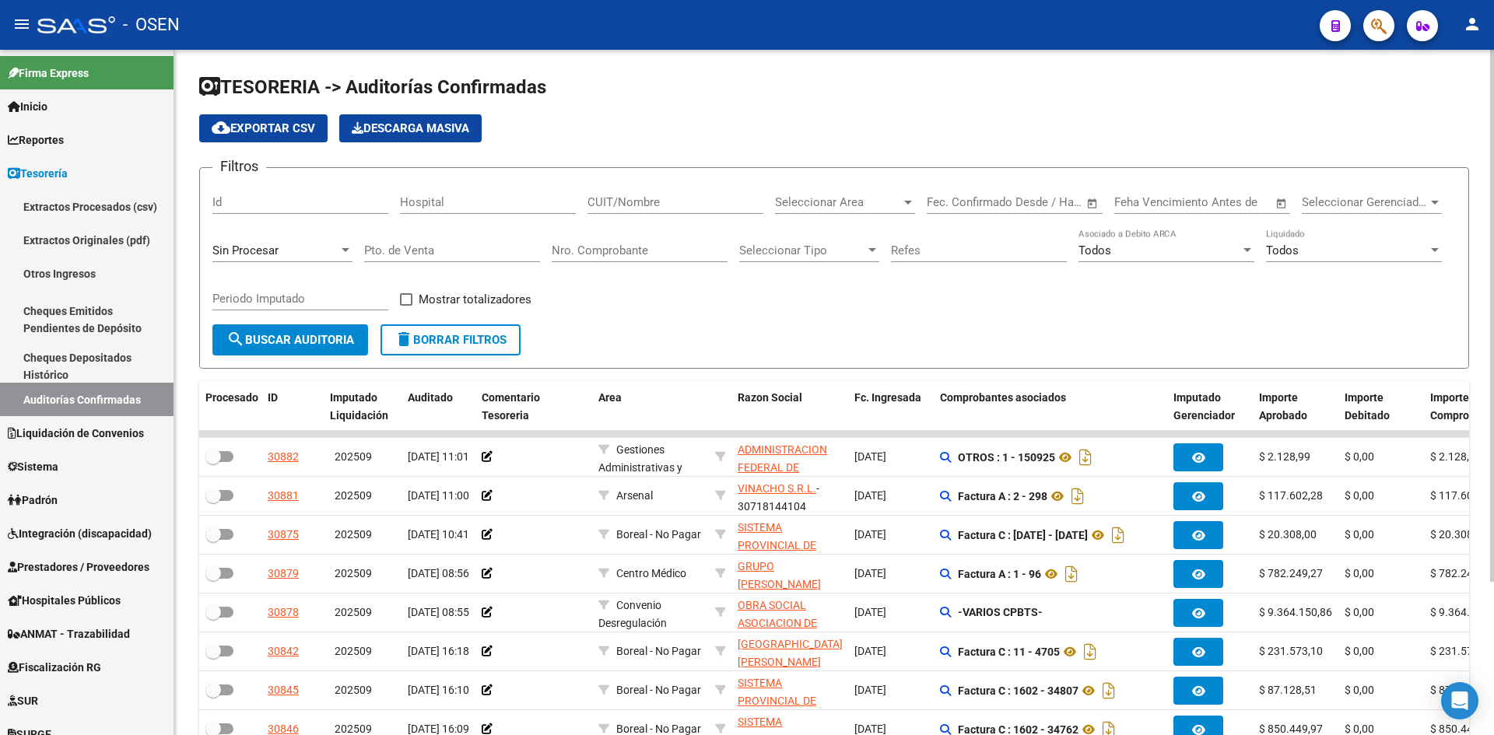
click at [660, 253] on input "Nro. Comprobante" at bounding box center [640, 250] width 176 height 14
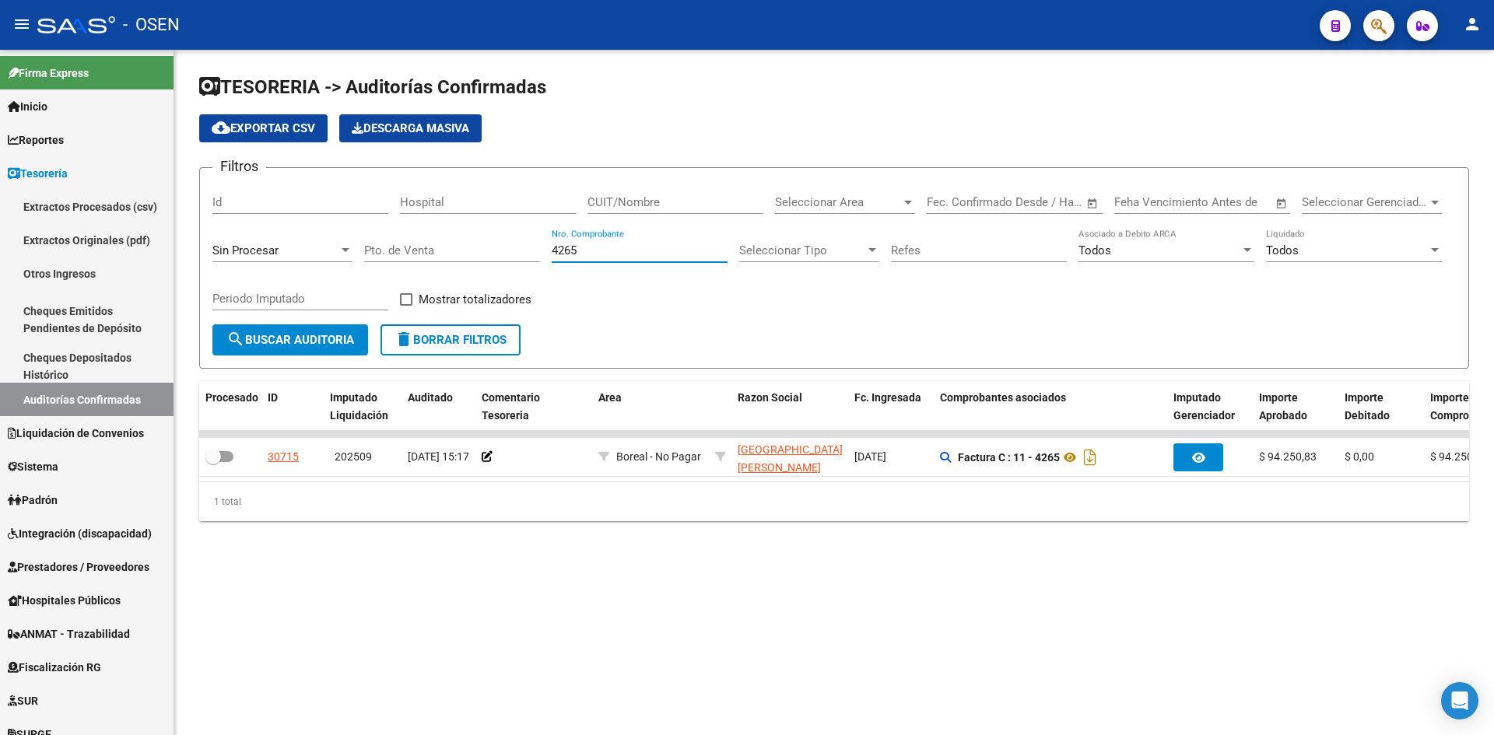
scroll to position [0, 51]
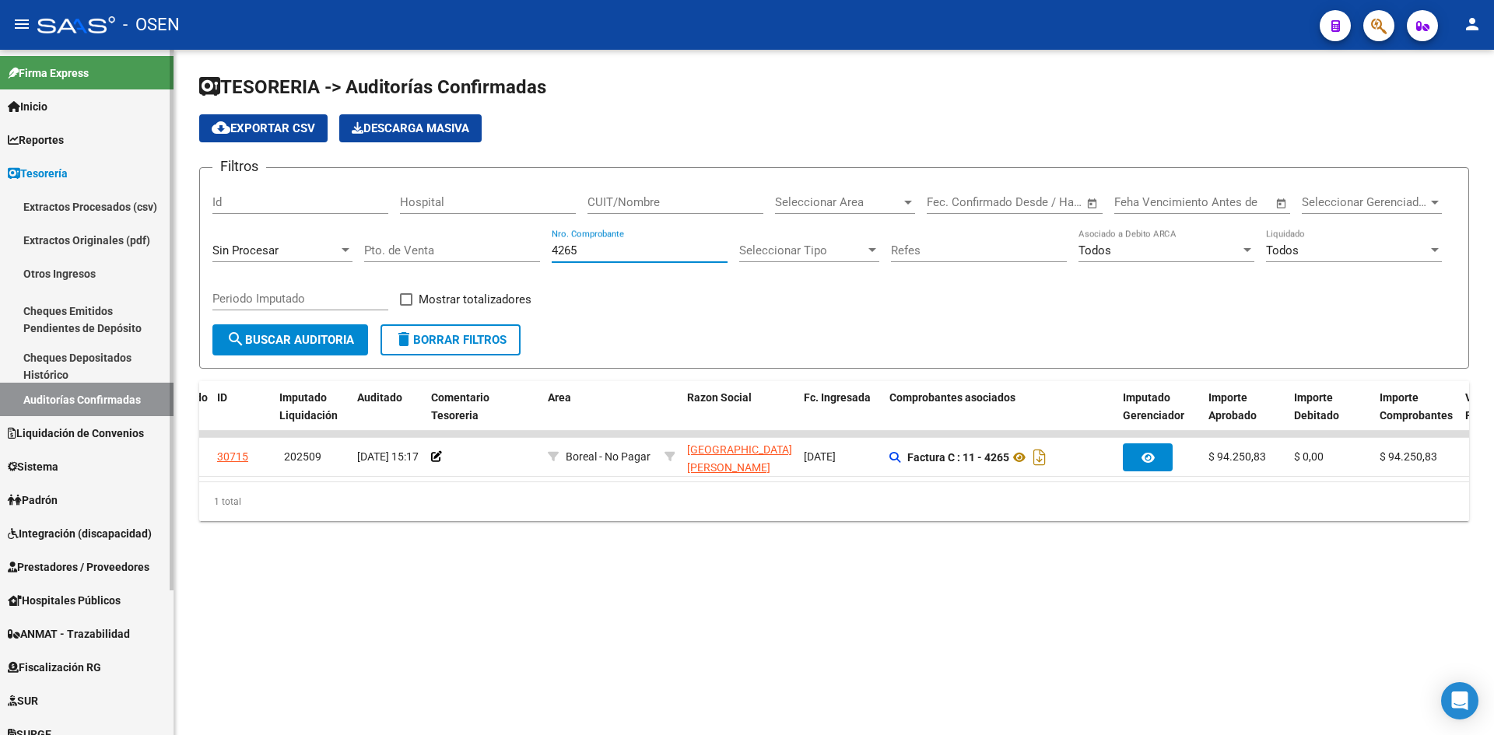
type input "4265"
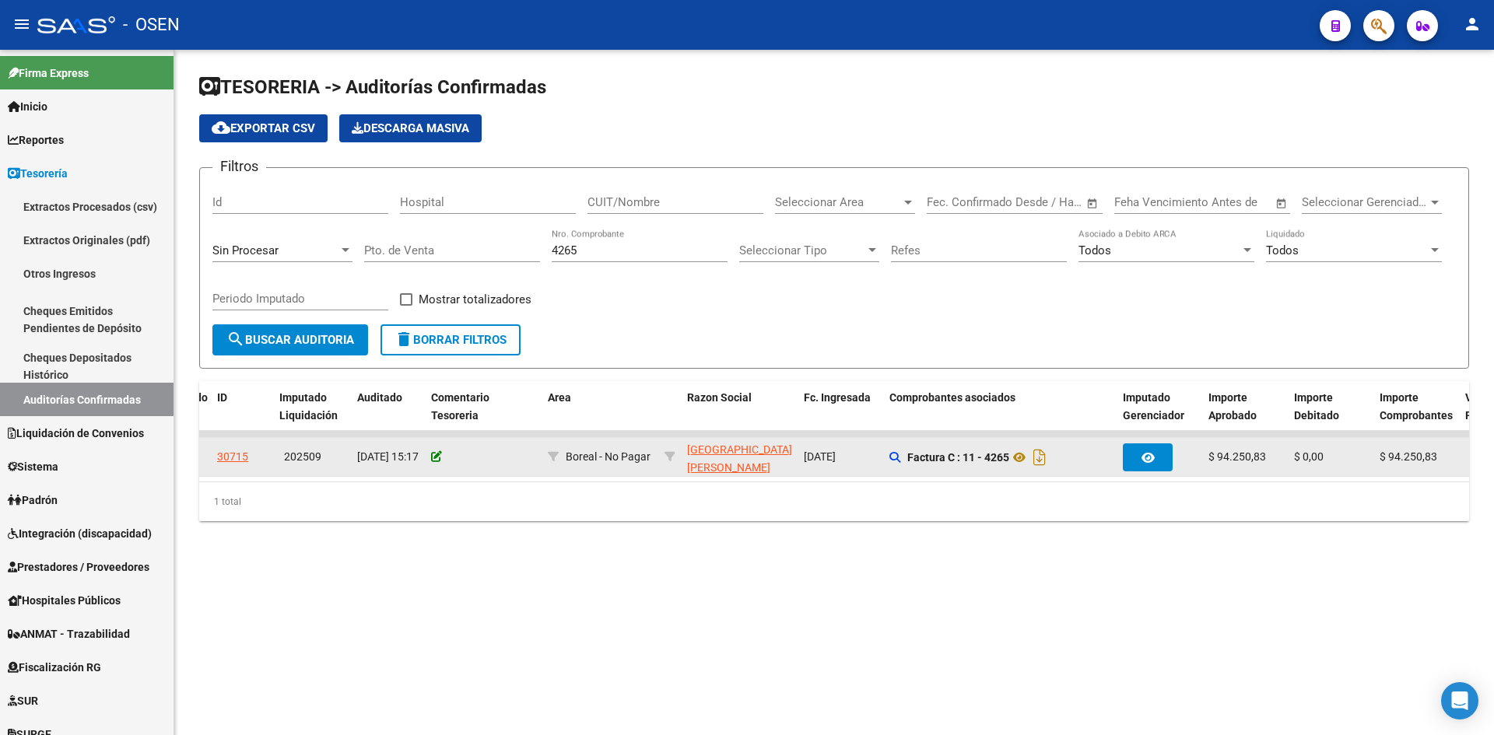
click at [431, 451] on icon at bounding box center [436, 456] width 11 height 11
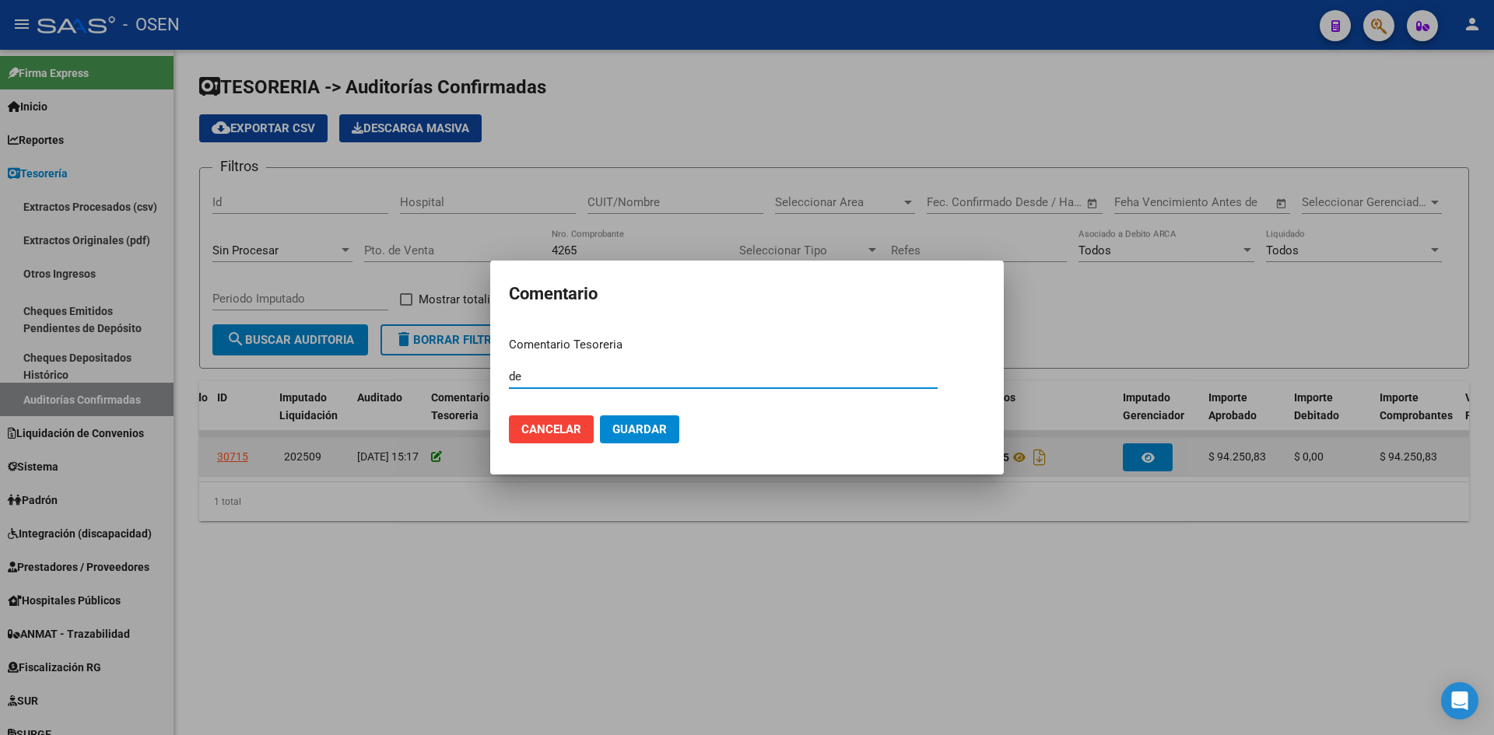
type input "d"
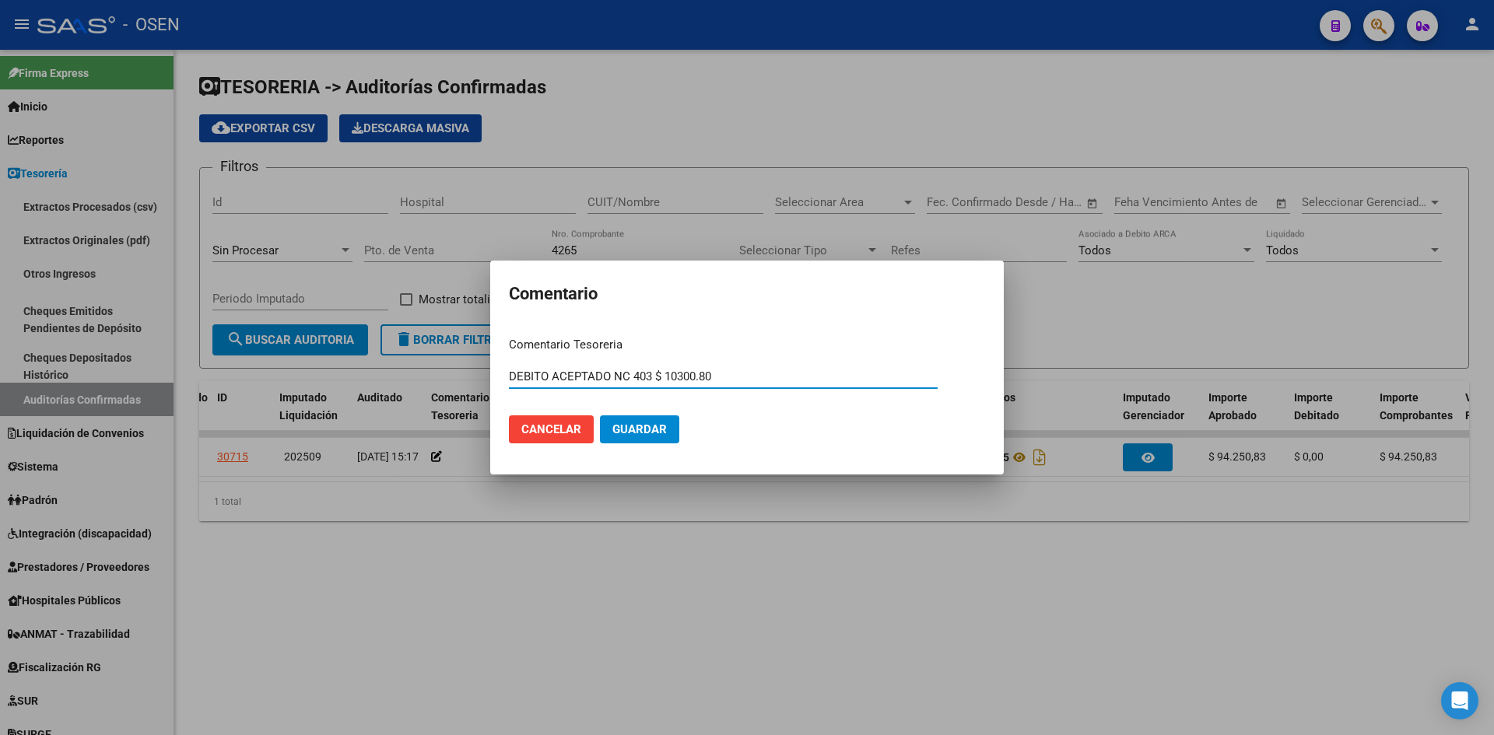
type input "DEBITO ACEPTADO NC 403 $ 10300.80"
click at [633, 431] on span "Guardar" at bounding box center [639, 429] width 54 height 14
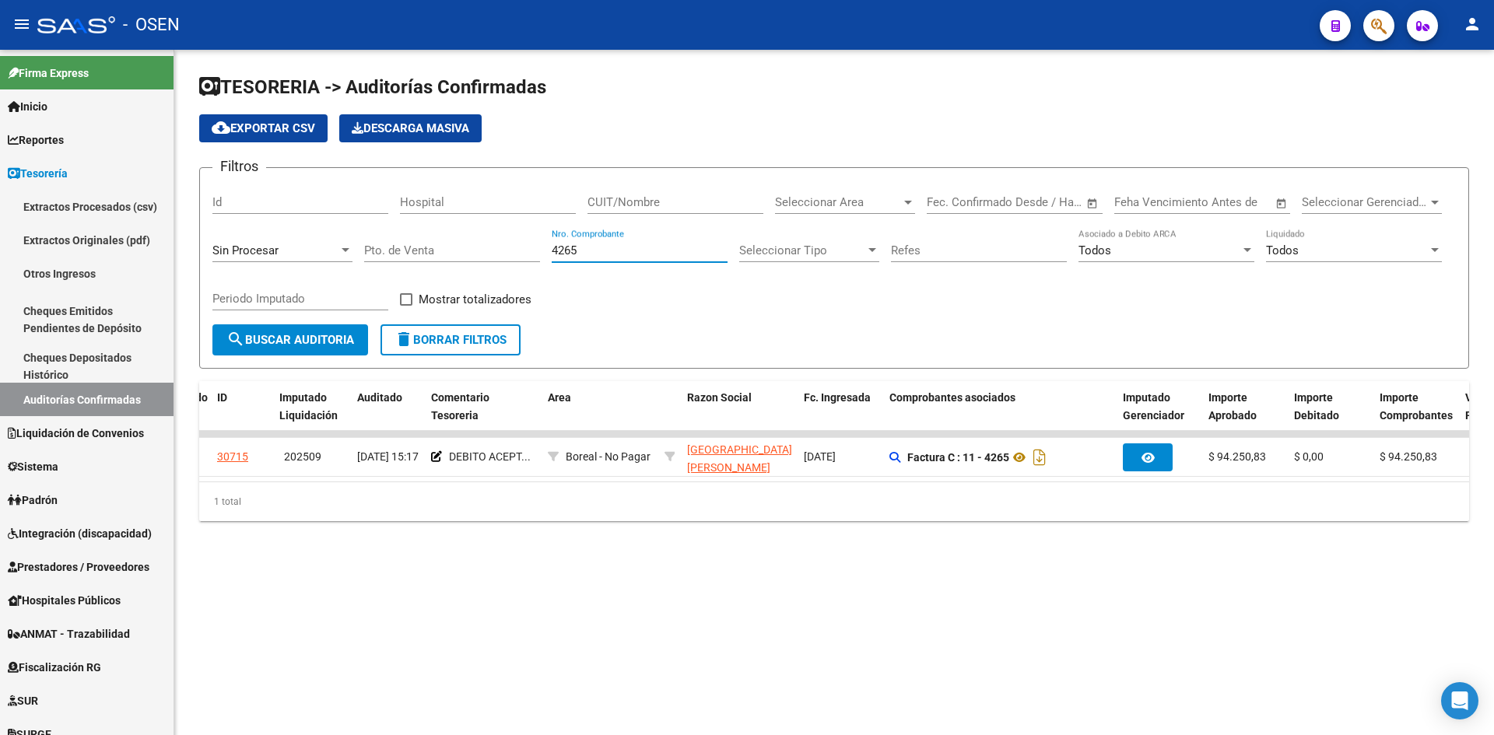
drag, startPoint x: 599, startPoint y: 254, endPoint x: 490, endPoint y: 246, distance: 109.2
click at [495, 248] on div "Filtros Id Hospital CUIT/Nombre Seleccionar Area Seleccionar Area Fecha inicio …" at bounding box center [833, 252] width 1243 height 144
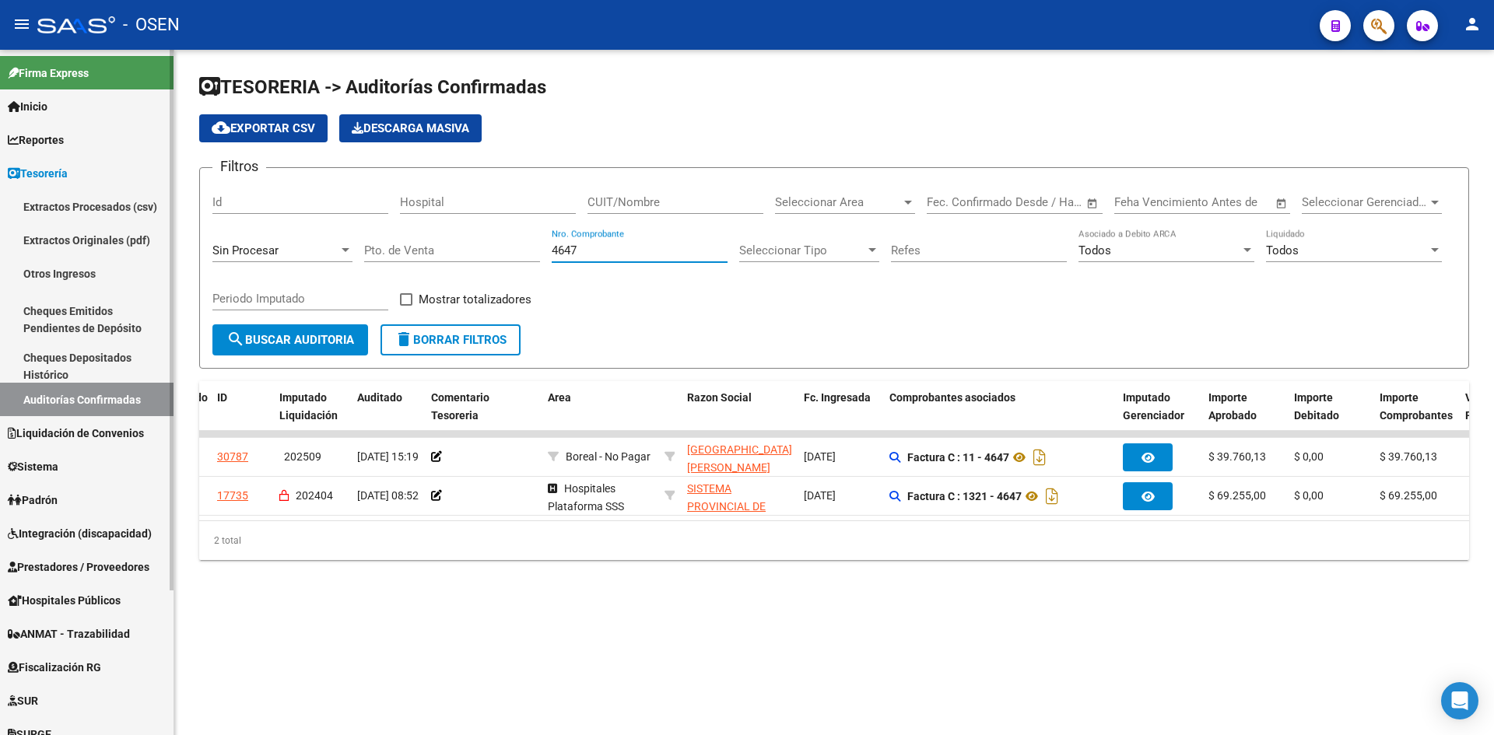
type input "4647"
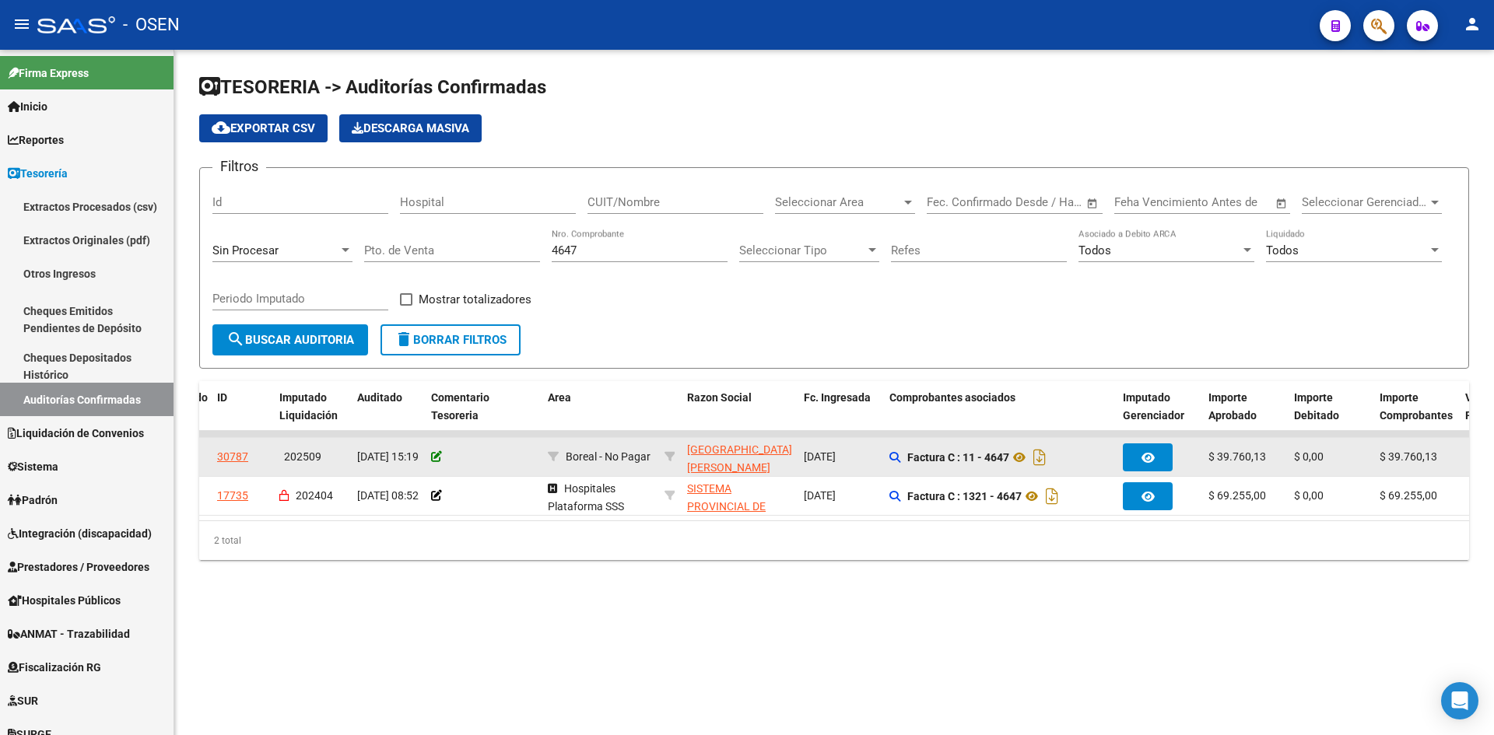
click at [437, 461] on icon at bounding box center [436, 456] width 11 height 11
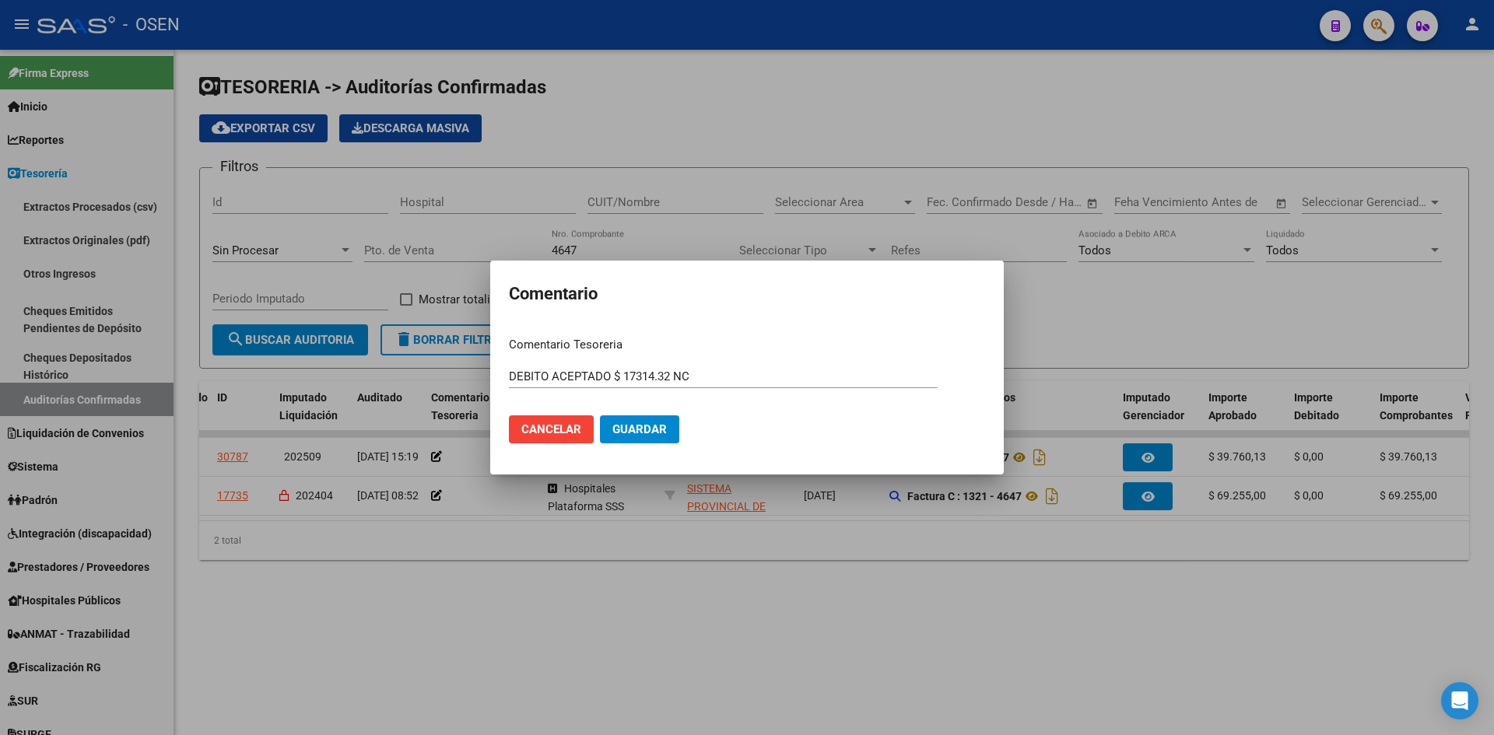
click at [738, 382] on input "DEBITO ACEPTADO $ 17314.32 NC" at bounding box center [723, 377] width 429 height 14
type input "DEBITO ACEPTADO $ 17314.32 NC 404"
click at [600, 415] on button "Guardar" at bounding box center [639, 429] width 79 height 28
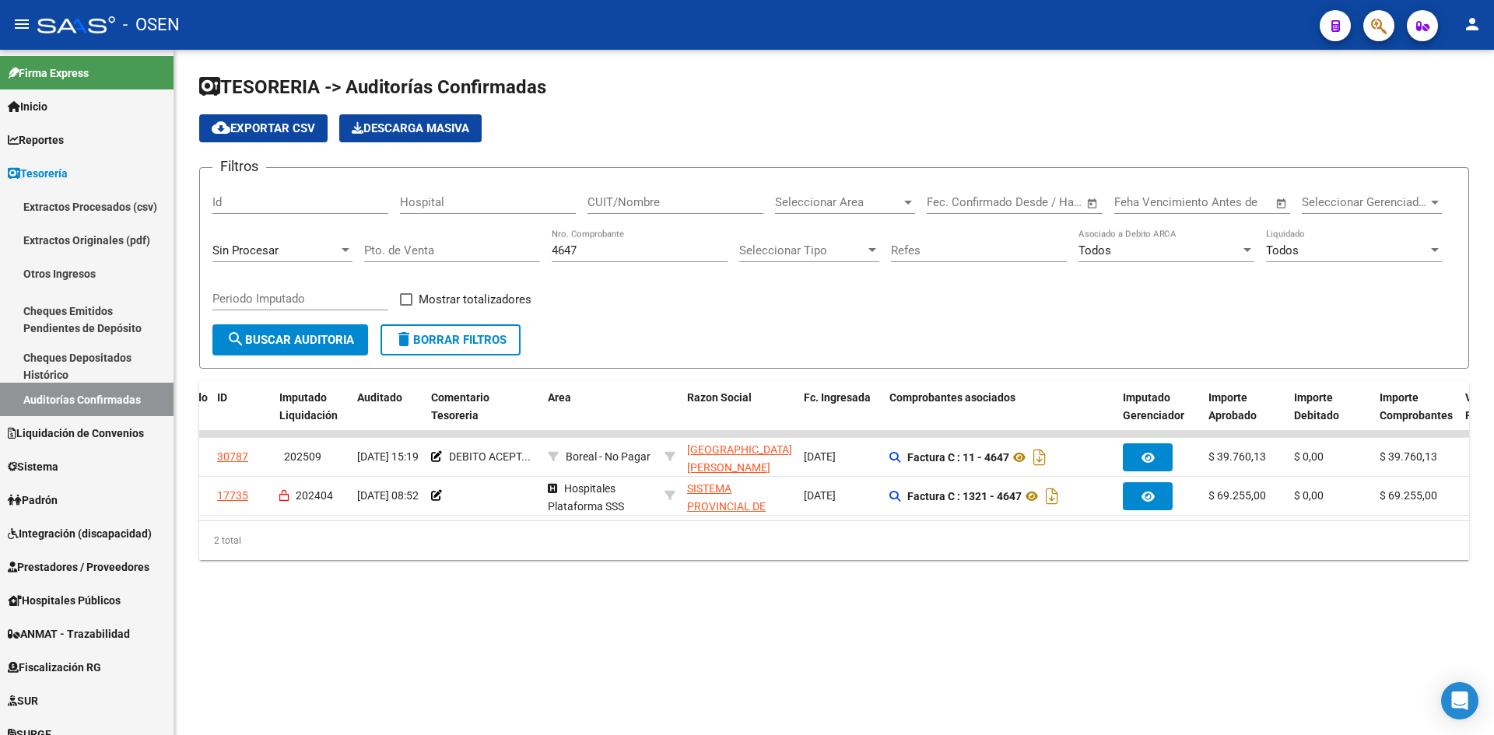
click at [576, 248] on input "4647" at bounding box center [640, 250] width 176 height 14
type input "464"
type input "7"
click at [614, 245] on input "464" at bounding box center [640, 250] width 176 height 14
drag, startPoint x: 403, startPoint y: 248, endPoint x: 109, endPoint y: 223, distance: 295.1
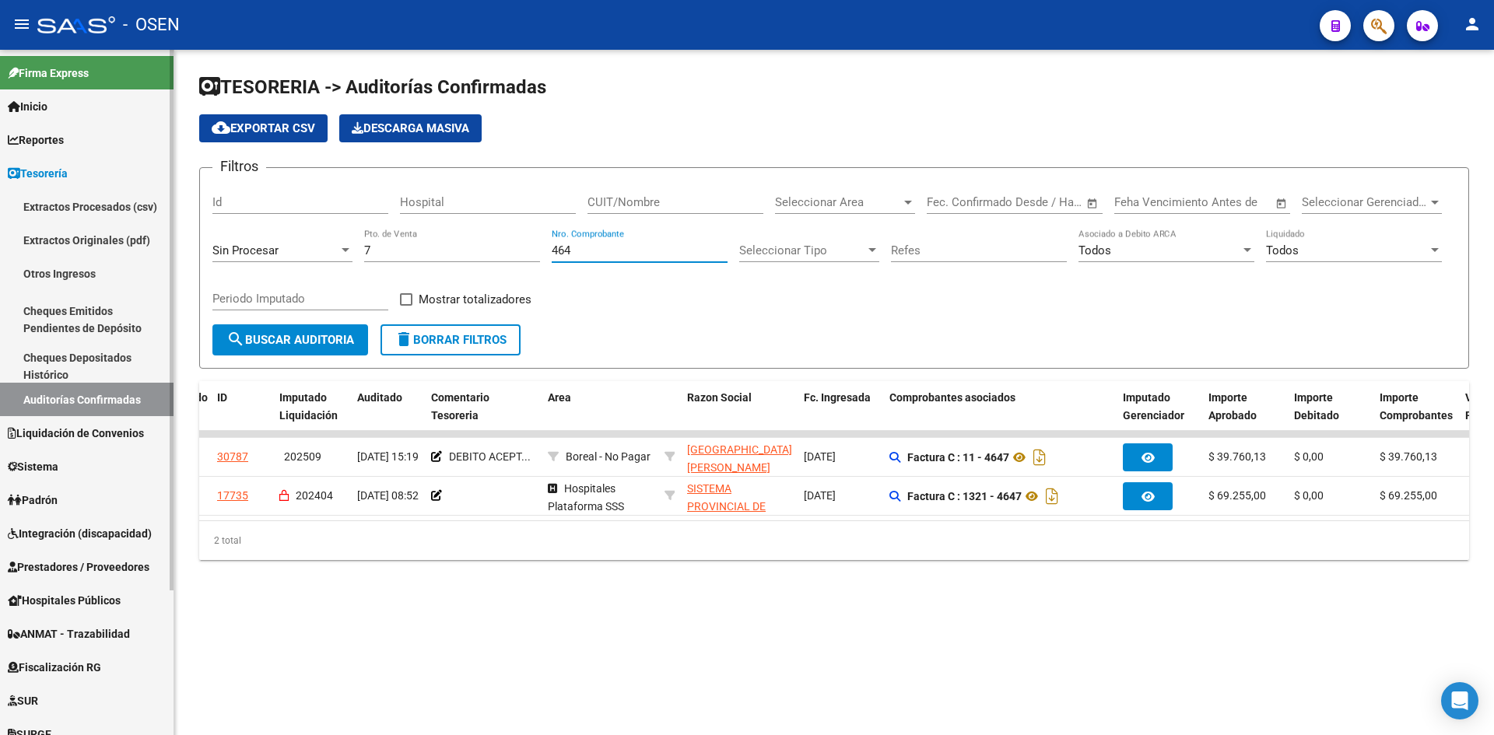
click at [114, 228] on mat-sidenav-container "Firma Express Inicio Calendario SSS Instructivos Contacto OS Reportes Tablero d…" at bounding box center [747, 392] width 1494 height 685
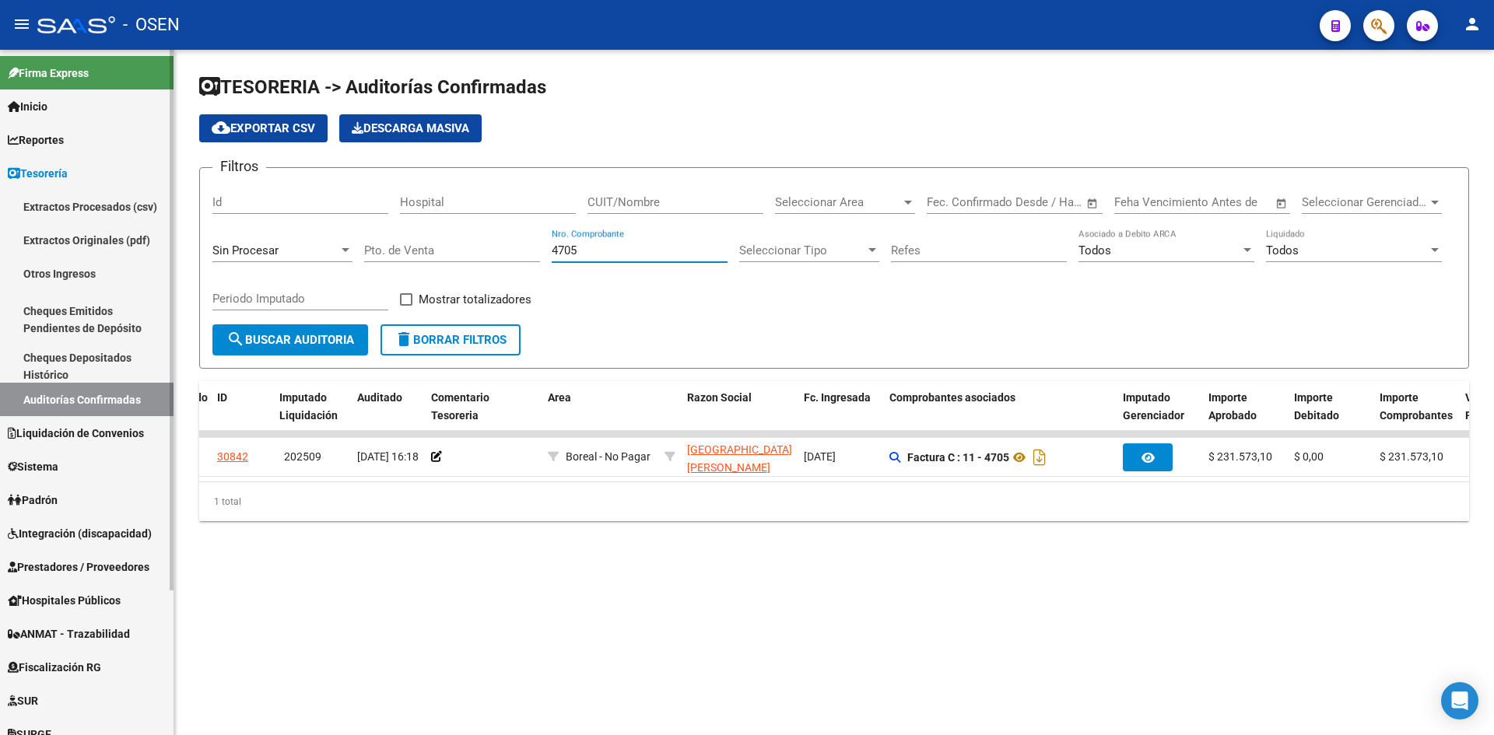
type input "4705"
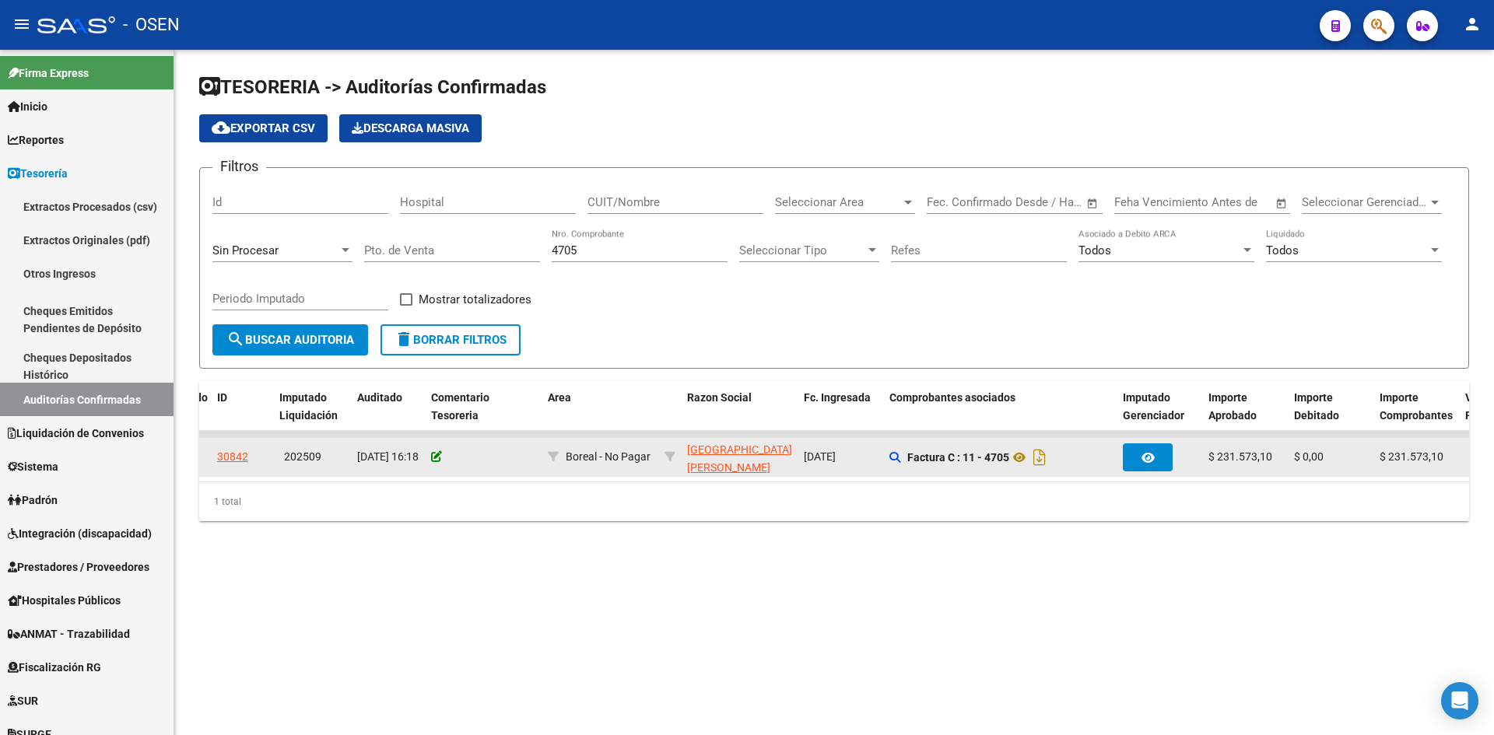
click at [438, 457] on icon at bounding box center [436, 456] width 11 height 11
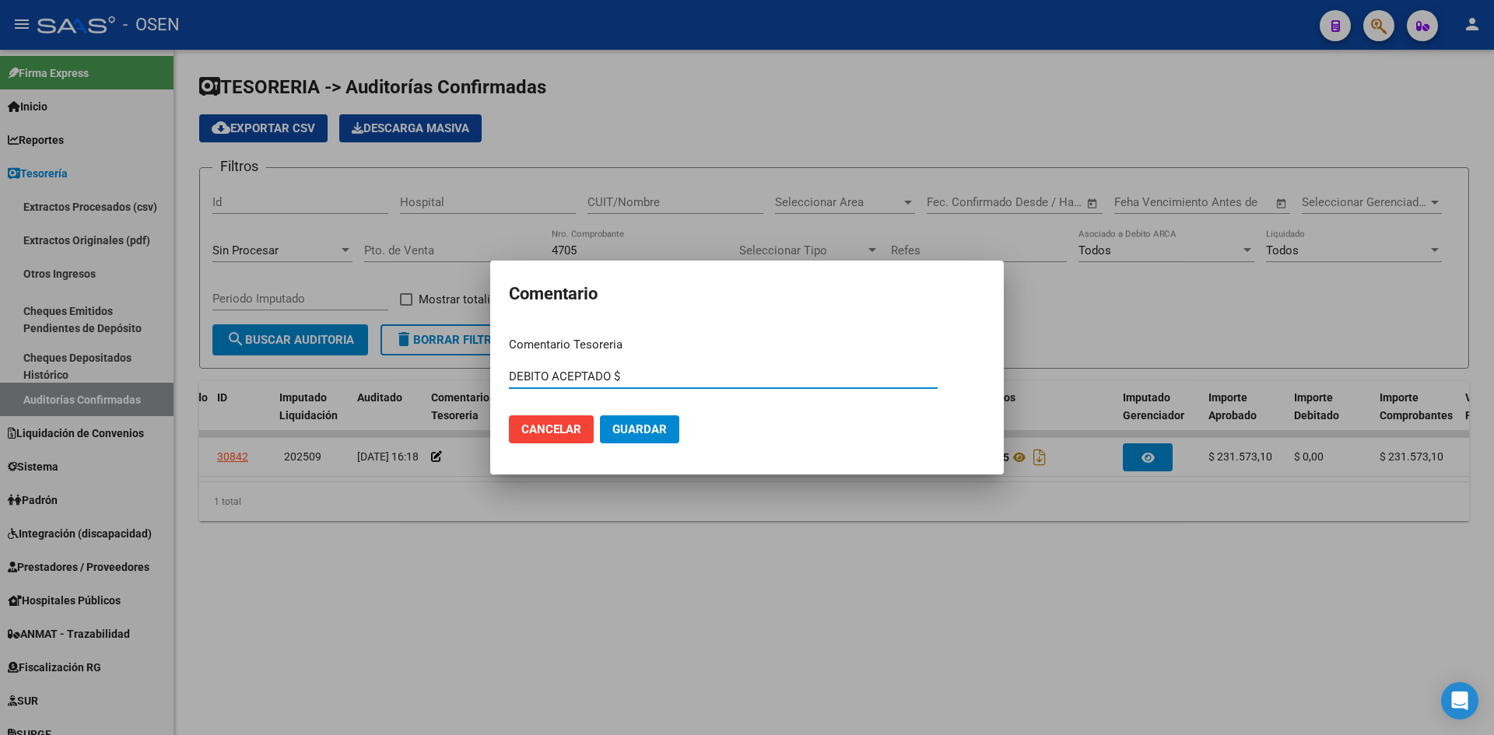
click at [651, 373] on input "DEBITO ACEPTADO $" at bounding box center [723, 377] width 429 height 14
type input "DEBITO ACEPTADO $ 231573.10 NC 401"
click at [600, 415] on button "Guardar" at bounding box center [639, 429] width 79 height 28
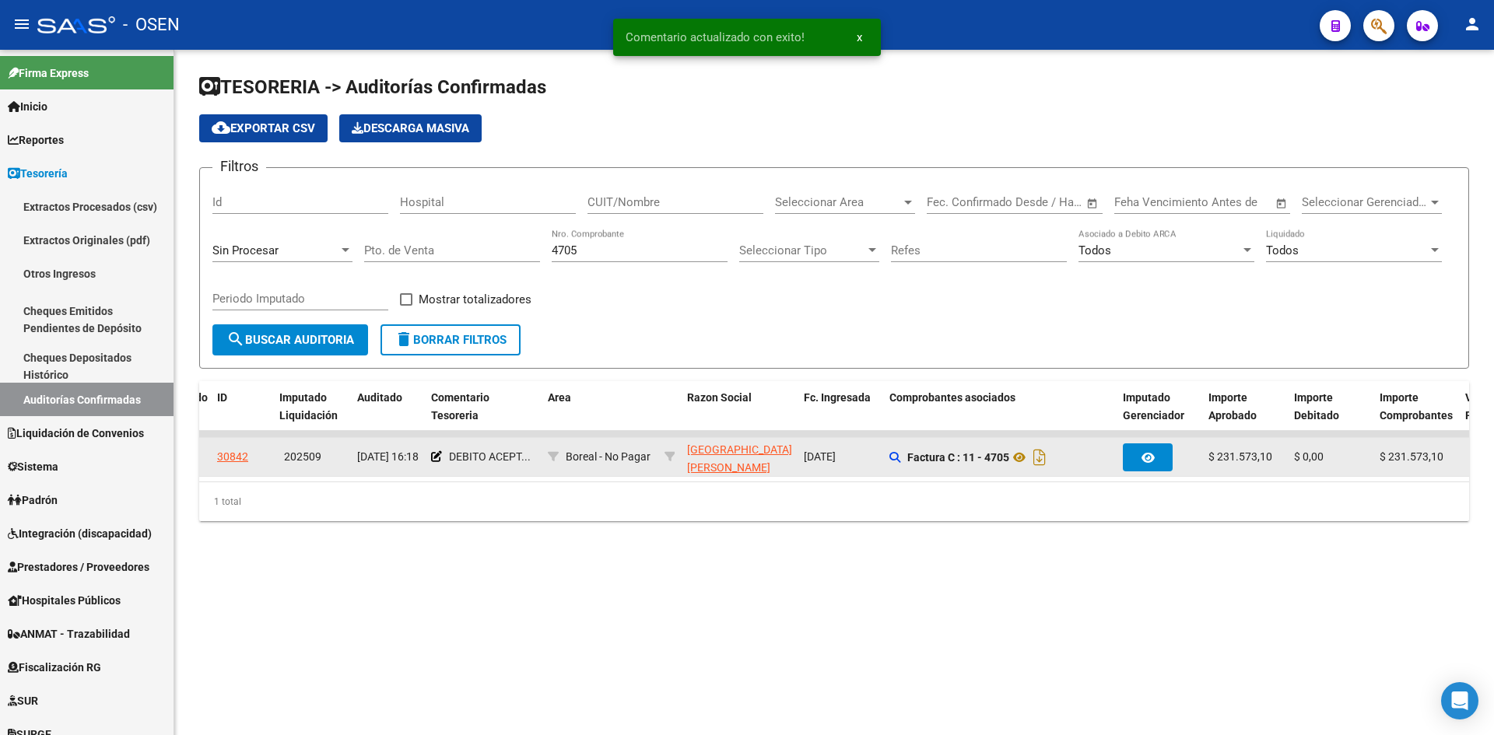
click at [442, 456] on div "DEBITO ACEPT..." at bounding box center [483, 457] width 104 height 18
click at [435, 457] on icon at bounding box center [436, 456] width 11 height 11
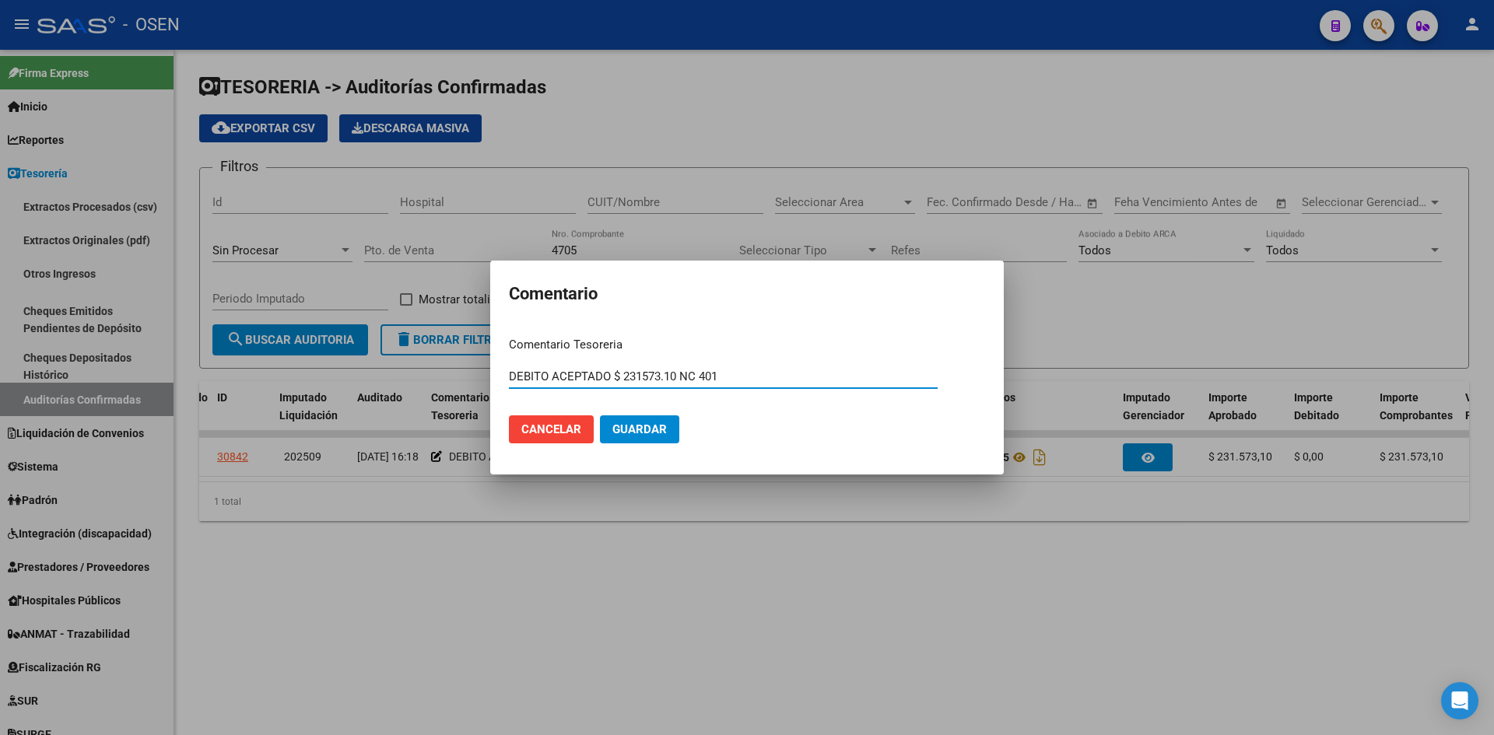
drag, startPoint x: 678, startPoint y: 373, endPoint x: 615, endPoint y: 368, distance: 63.2
click at [615, 368] on div "DEBITO ACEPTADO $ 231573.10 NC 401 Ingresar el comentario" at bounding box center [723, 376] width 429 height 23
type input "DEBITO ACEPTADO TOTAL NC 401"
drag, startPoint x: 651, startPoint y: 431, endPoint x: 630, endPoint y: 441, distance: 23.3
click at [650, 433] on span "Guardar" at bounding box center [639, 429] width 54 height 14
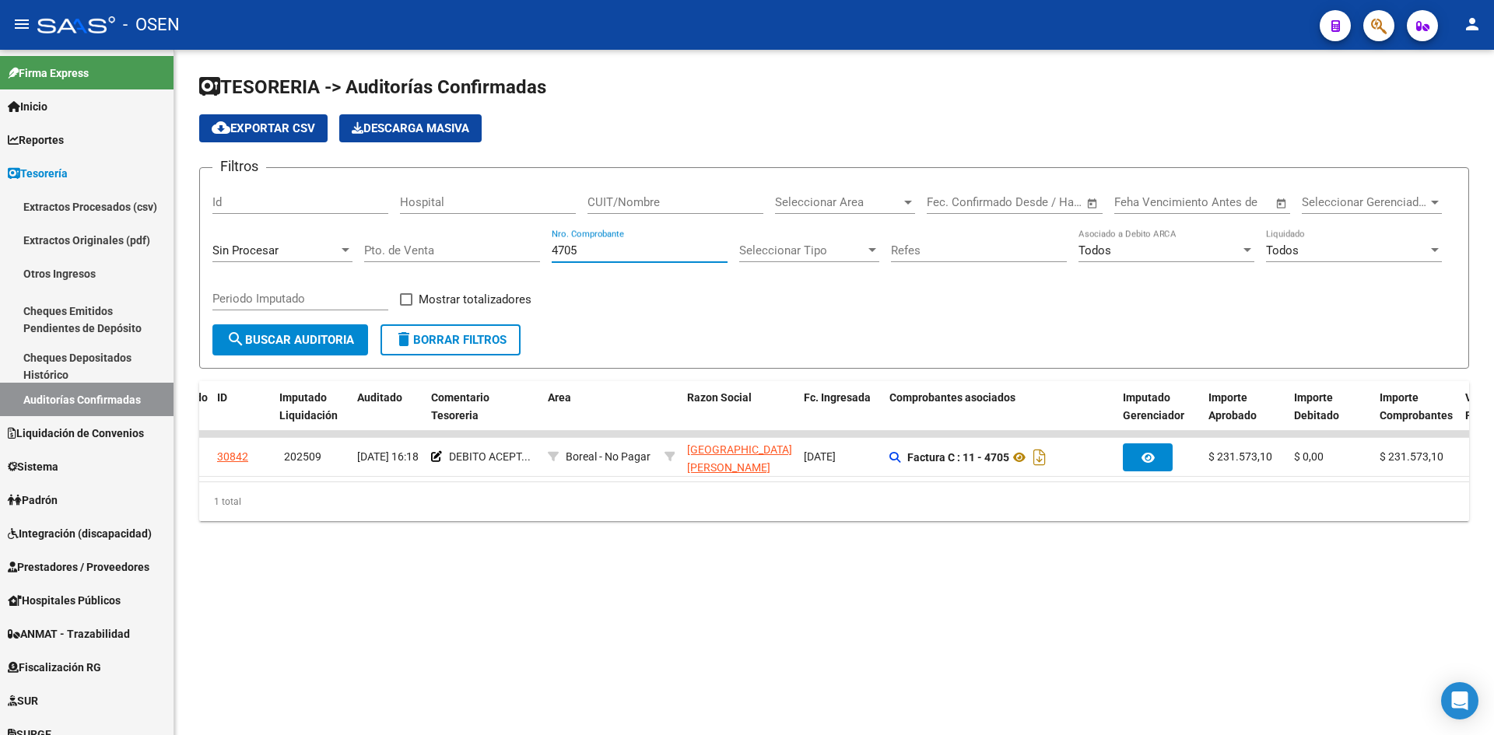
drag, startPoint x: 601, startPoint y: 249, endPoint x: 508, endPoint y: 254, distance: 92.7
click at [508, 254] on div "Filtros Id Hospital CUIT/Nombre Seleccionar Area Seleccionar Area Fecha inicio …" at bounding box center [833, 252] width 1243 height 144
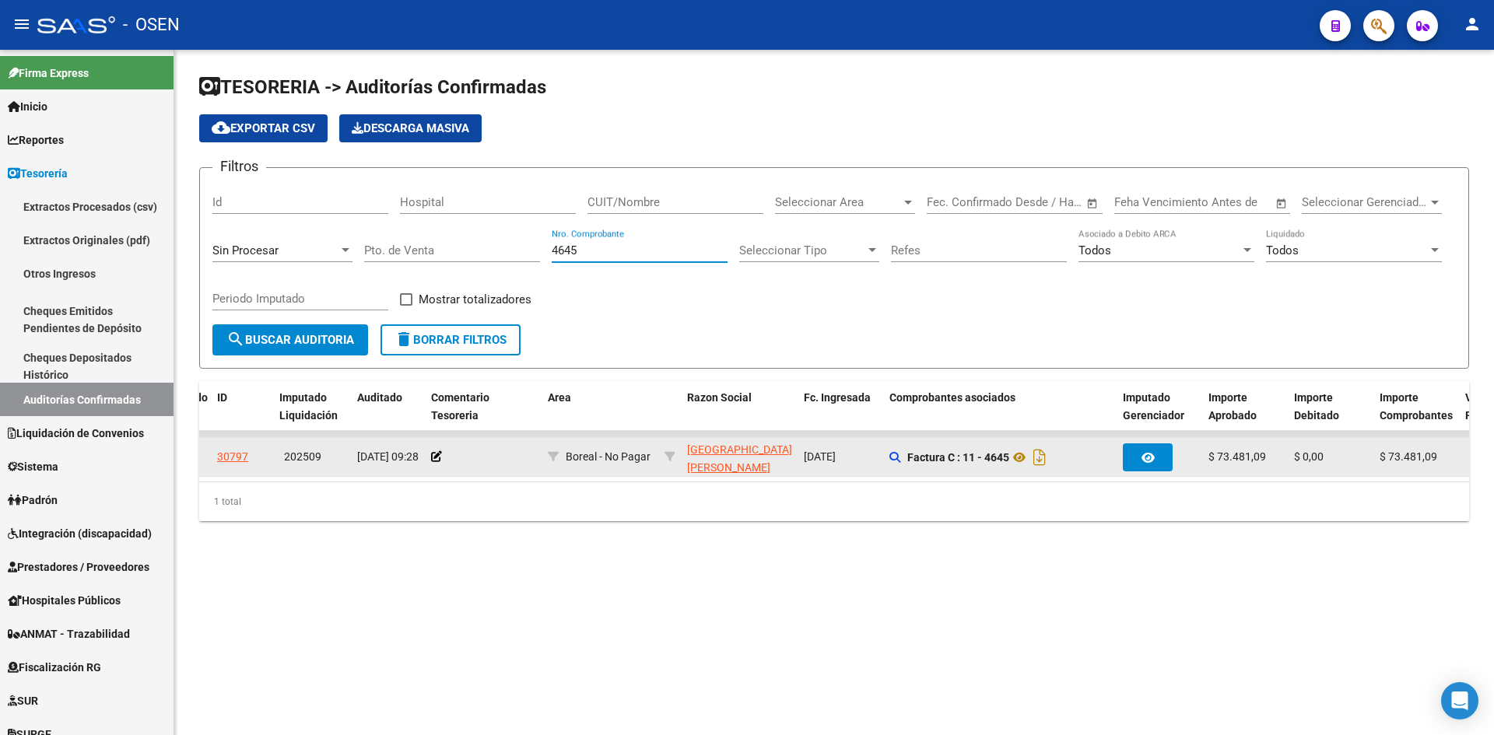
type input "4645"
click at [443, 460] on div at bounding box center [483, 457] width 104 height 18
click at [436, 454] on icon at bounding box center [436, 456] width 11 height 11
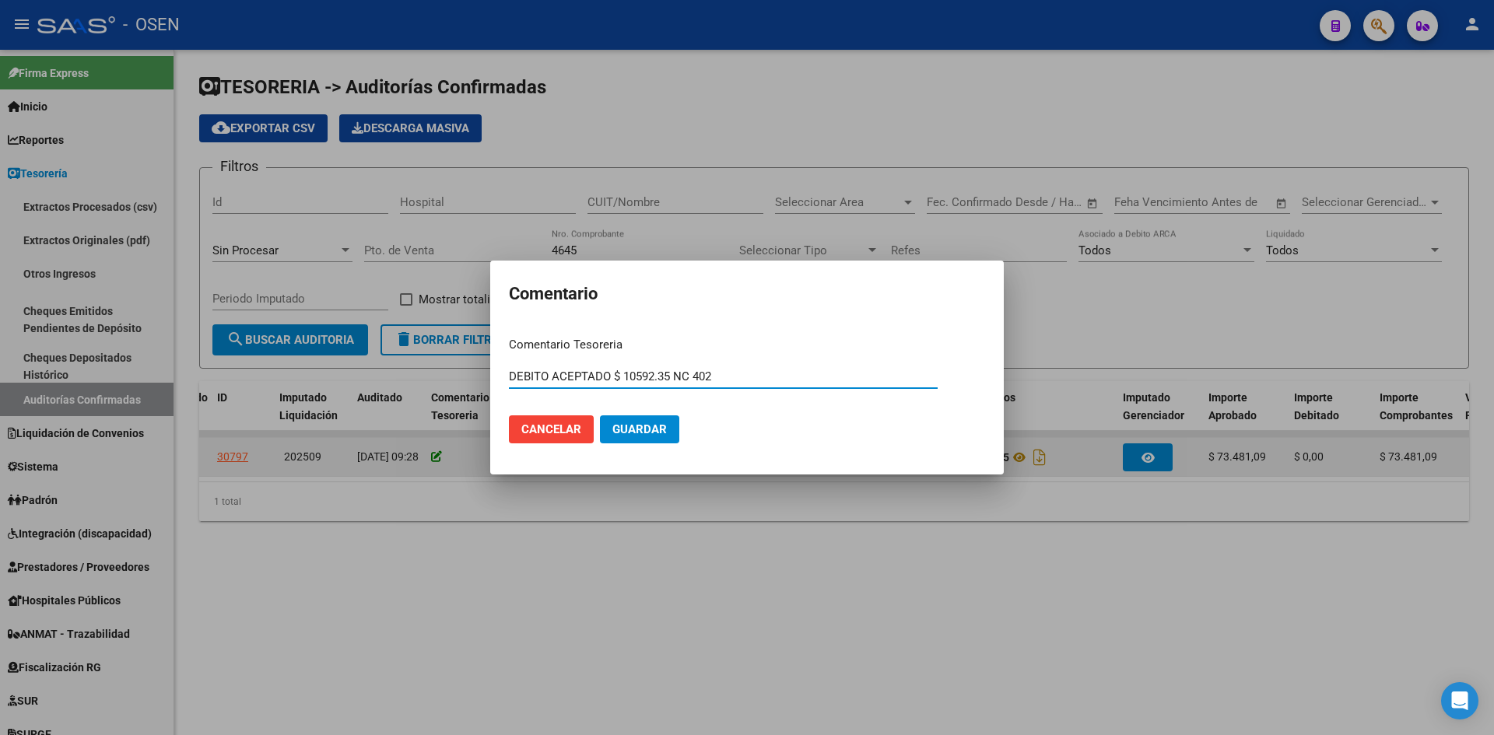
type input "DEBITO ACEPTADO $ 10592.35 NC 402"
click at [600, 415] on button "Guardar" at bounding box center [639, 429] width 79 height 28
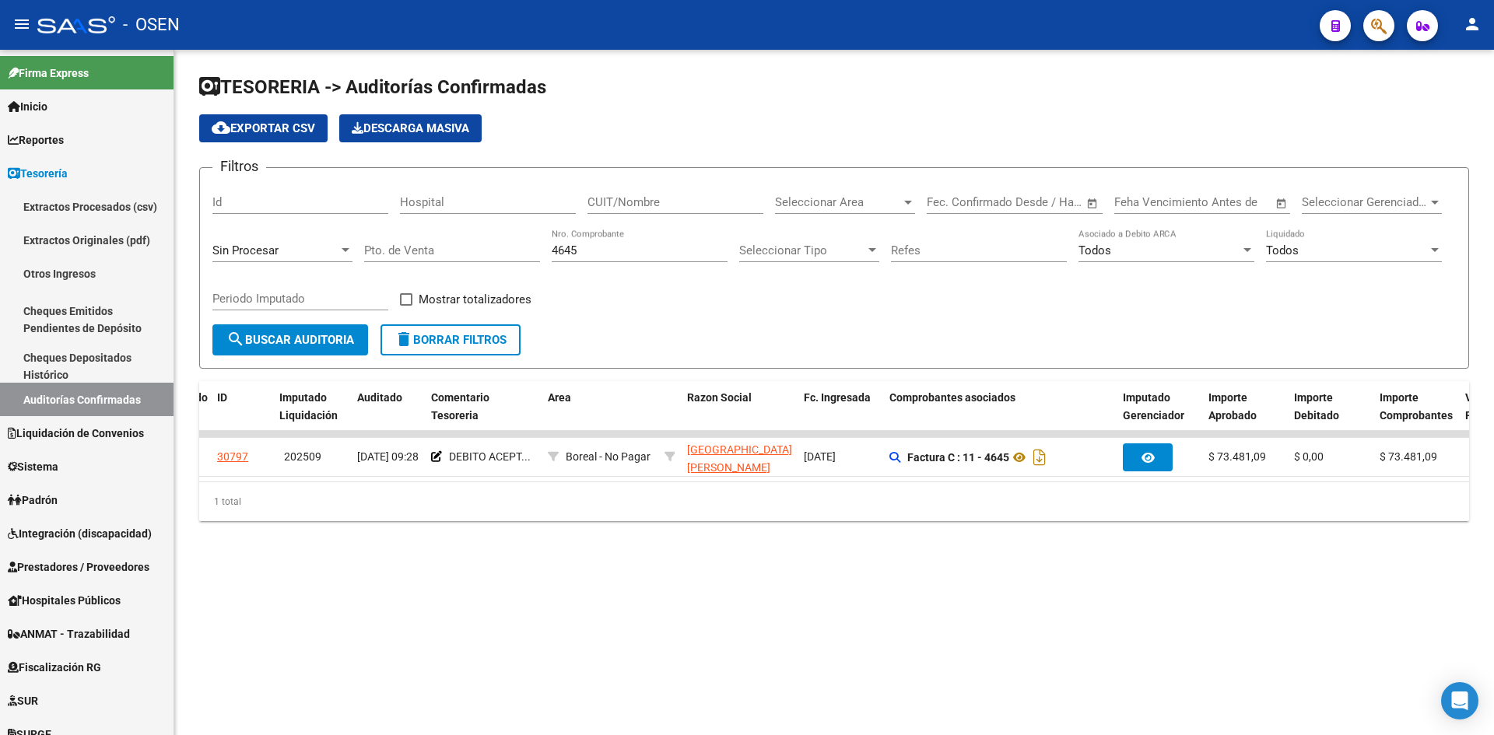
click at [582, 257] on div "4645 Nro. Comprobante" at bounding box center [640, 245] width 176 height 33
drag, startPoint x: 595, startPoint y: 250, endPoint x: 121, endPoint y: 12, distance: 530.5
click at [411, 234] on div "Filtros Id Hospital CUIT/Nombre Seleccionar Area Seleccionar Area Fecha inicio …" at bounding box center [833, 252] width 1243 height 144
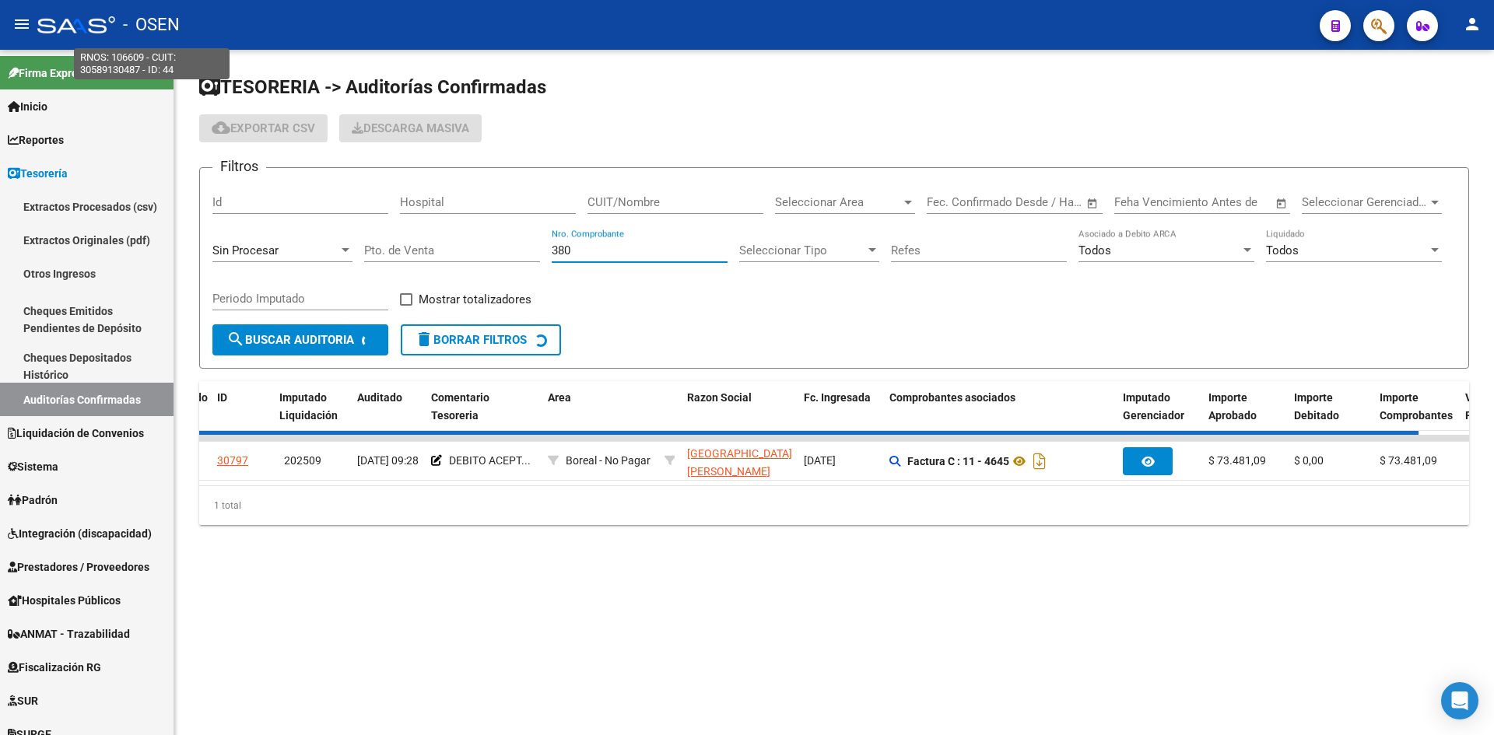
scroll to position [0, 0]
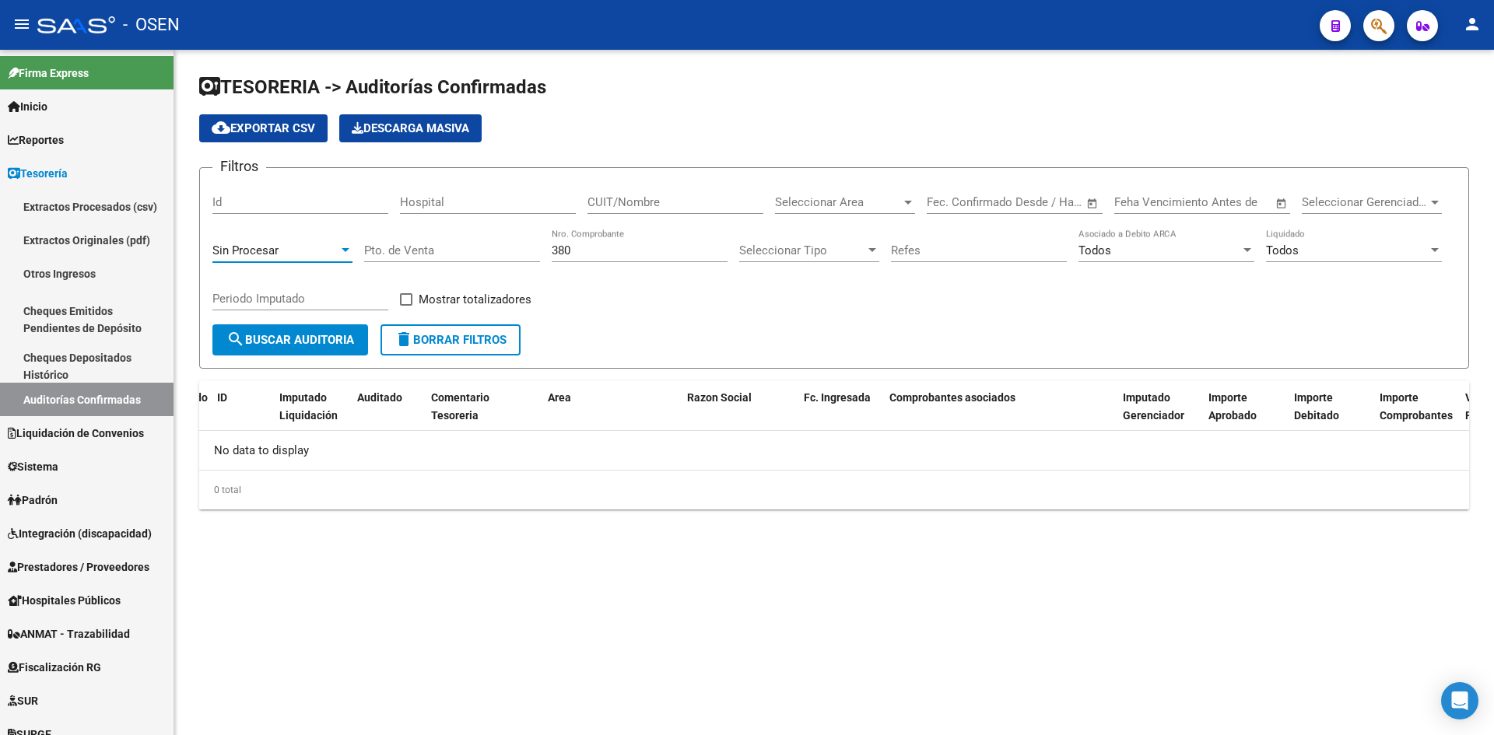
click at [308, 250] on div "Sin Procesar" at bounding box center [275, 250] width 126 height 14
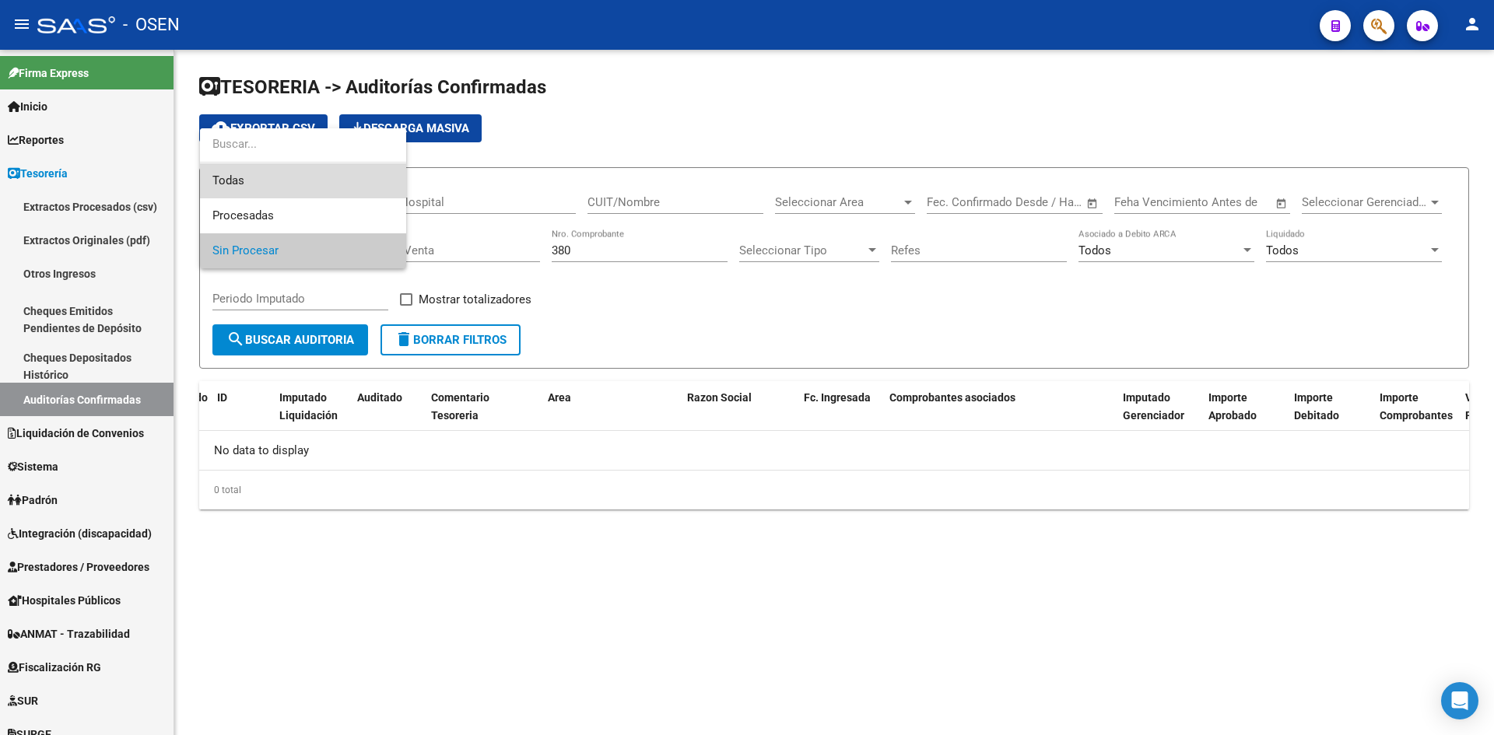
drag, startPoint x: 334, startPoint y: 175, endPoint x: 295, endPoint y: 235, distance: 71.8
click at [334, 177] on span "Todas" at bounding box center [302, 180] width 181 height 35
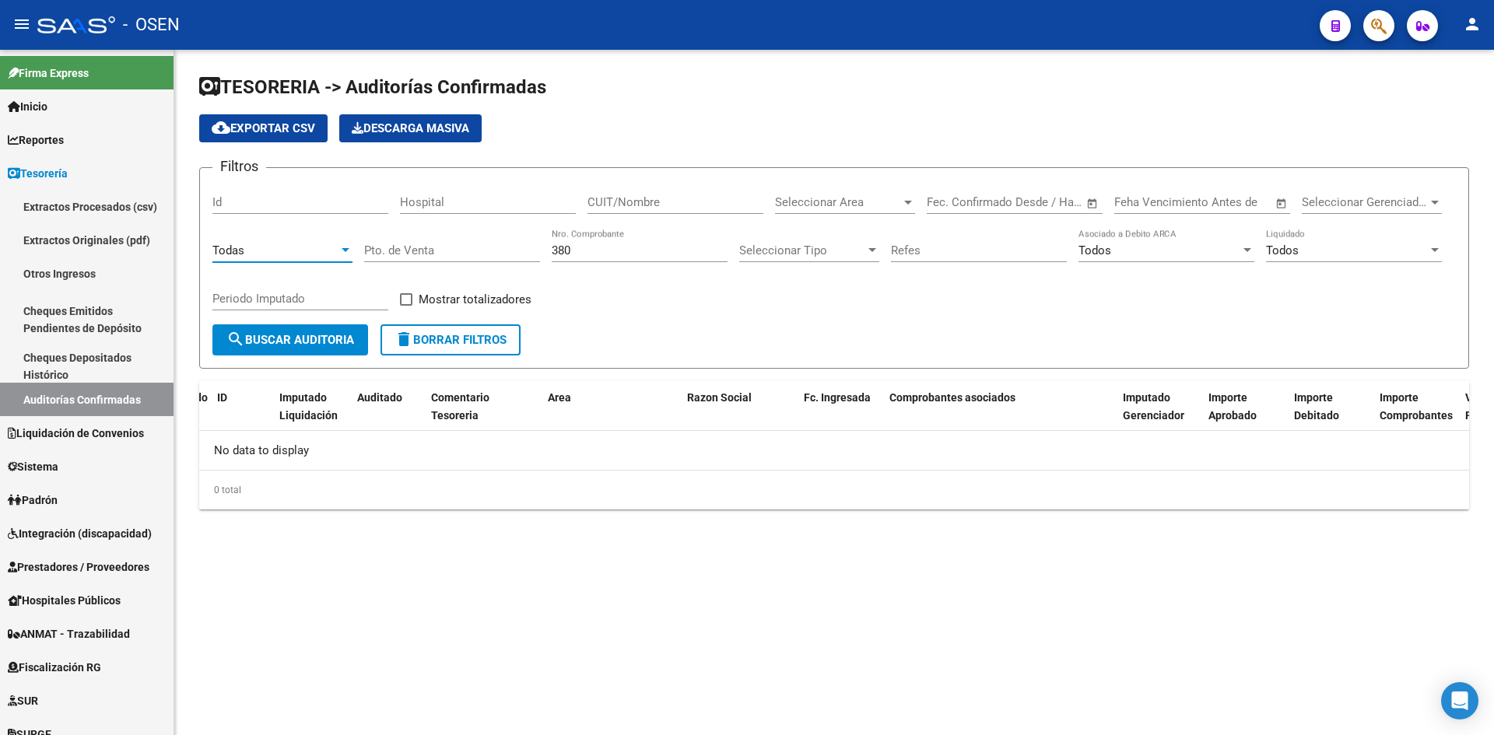
click at [289, 338] on span "search Buscar Auditoria" at bounding box center [290, 340] width 128 height 14
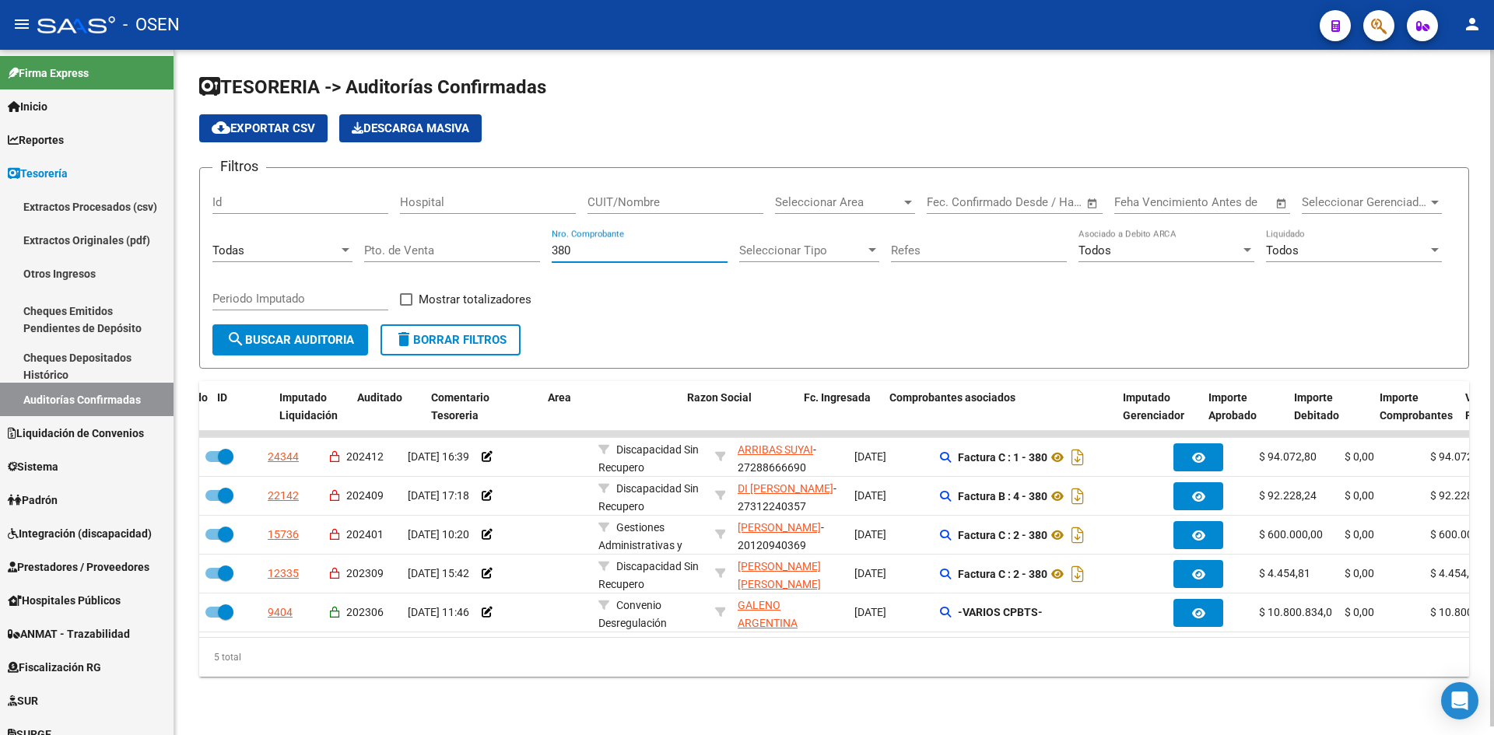
drag, startPoint x: 632, startPoint y: 249, endPoint x: 401, endPoint y: 215, distance: 233.6
click at [466, 252] on div "Filtros Id Hospital CUIT/Nombre Seleccionar Area Seleccionar Area Fecha inicio …" at bounding box center [833, 252] width 1243 height 144
type input "3900"
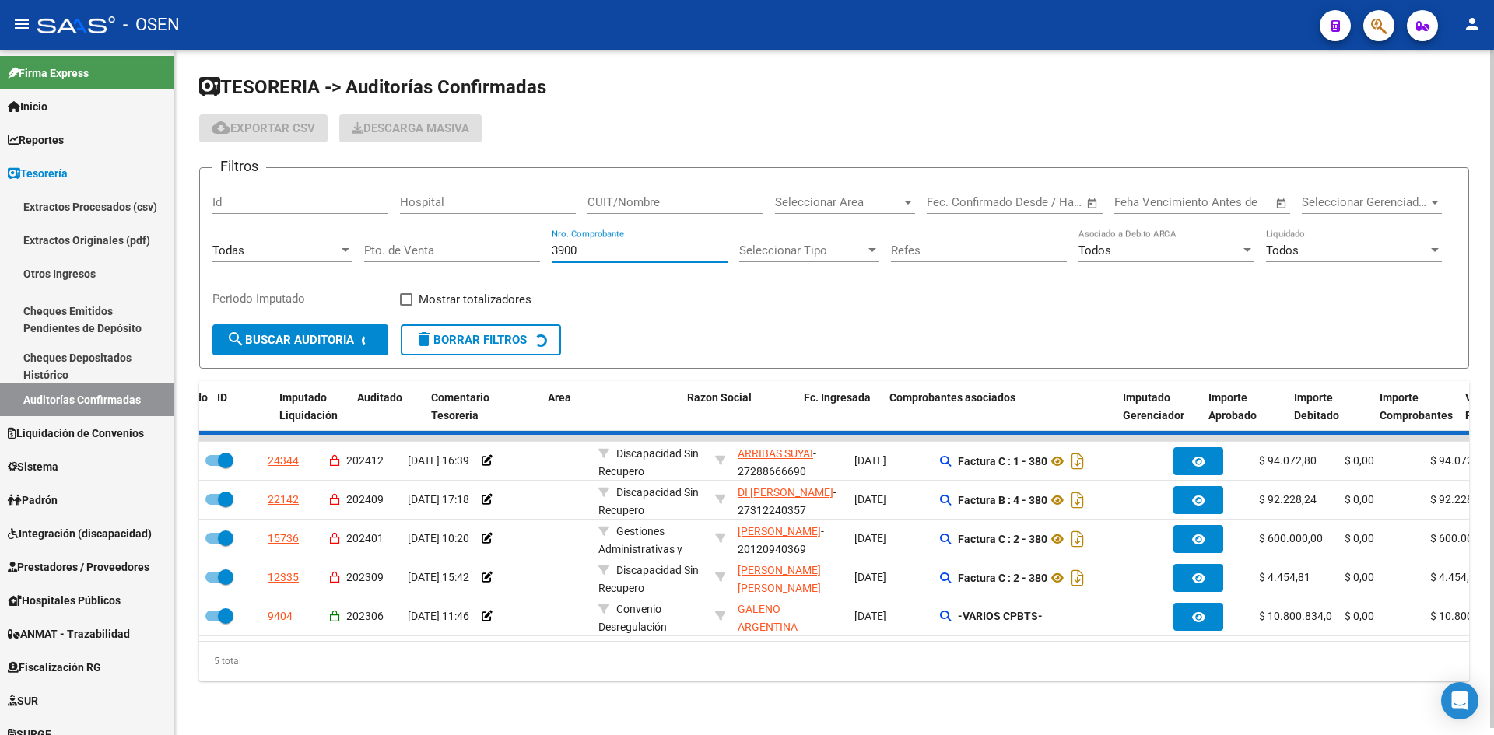
checkbox input "false"
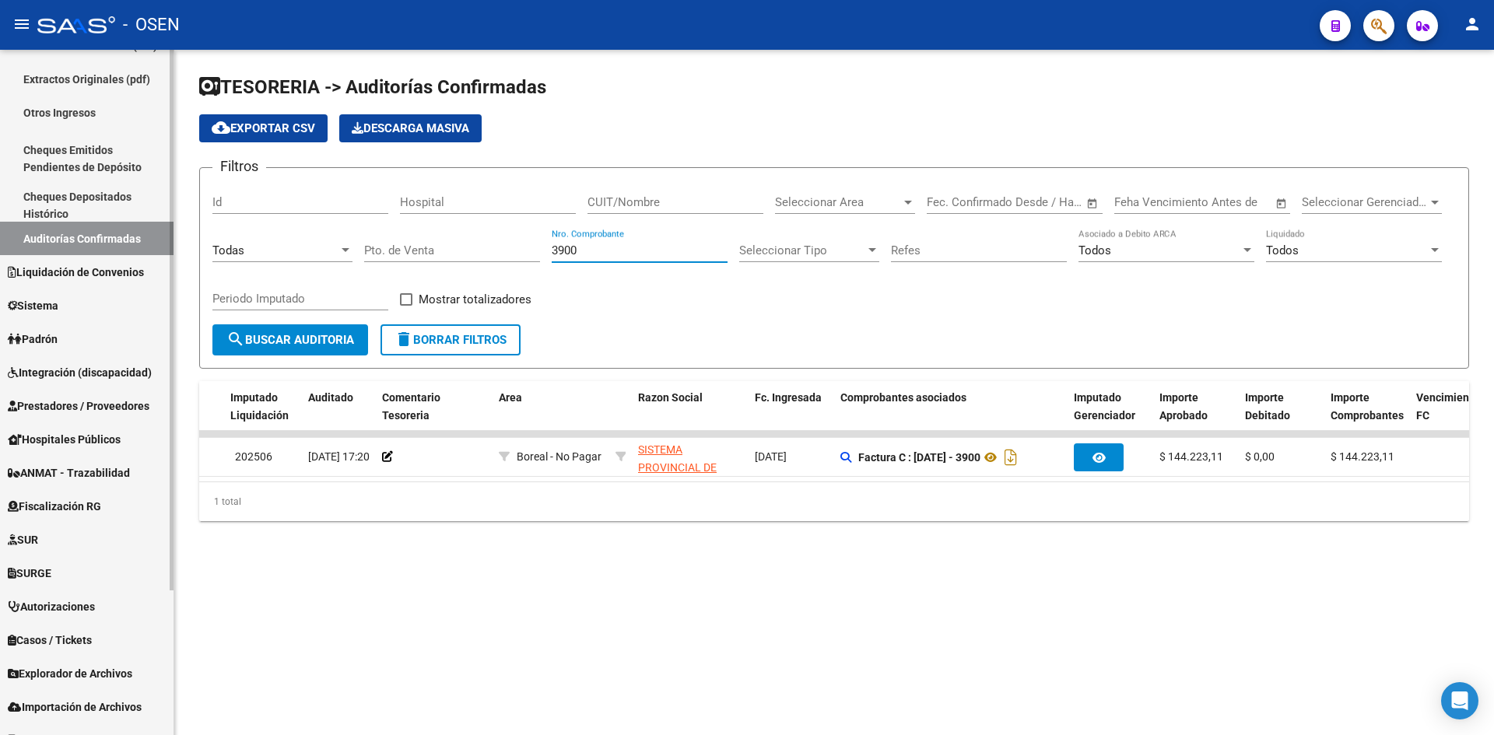
scroll to position [183, 0]
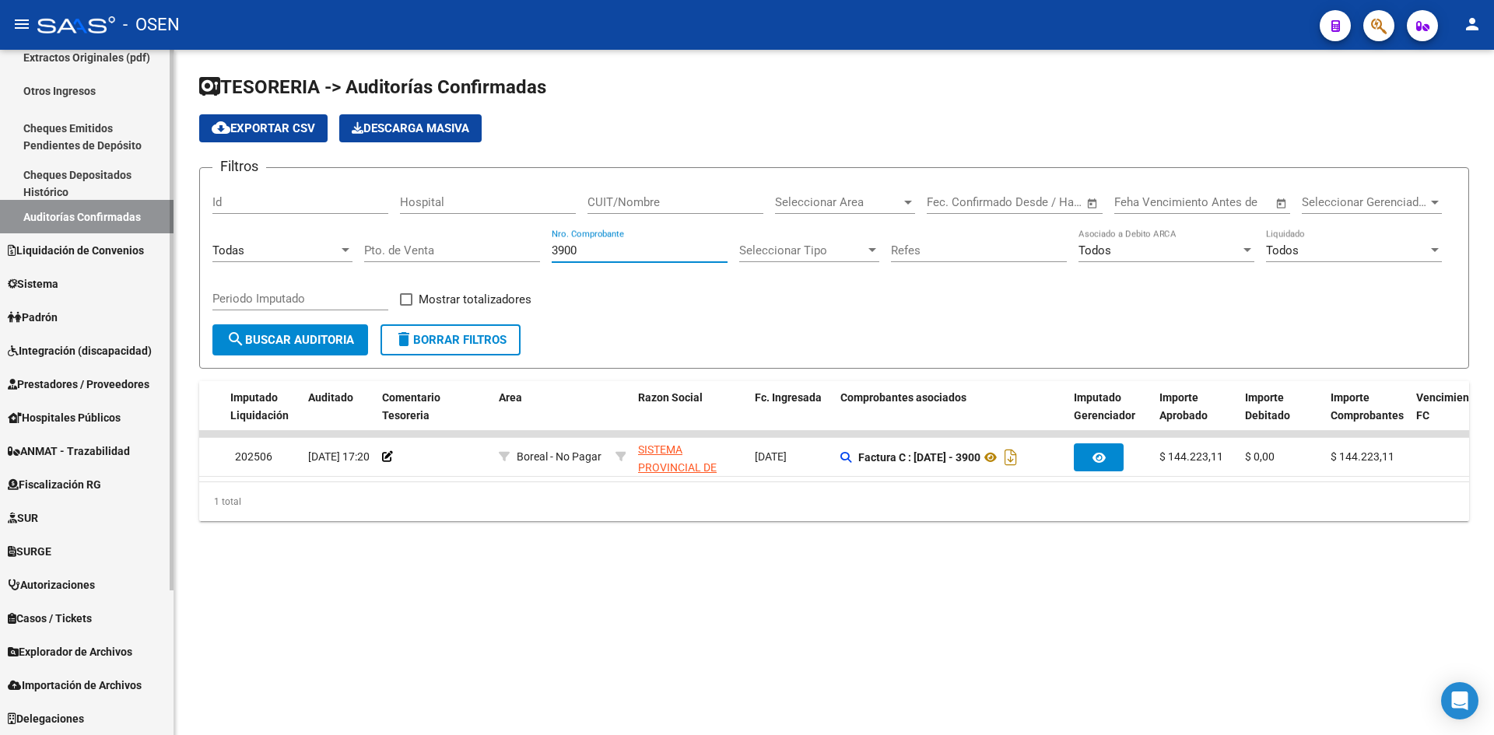
type input "3900"
click at [103, 379] on span "Prestadores / Proveedores" at bounding box center [79, 384] width 142 height 17
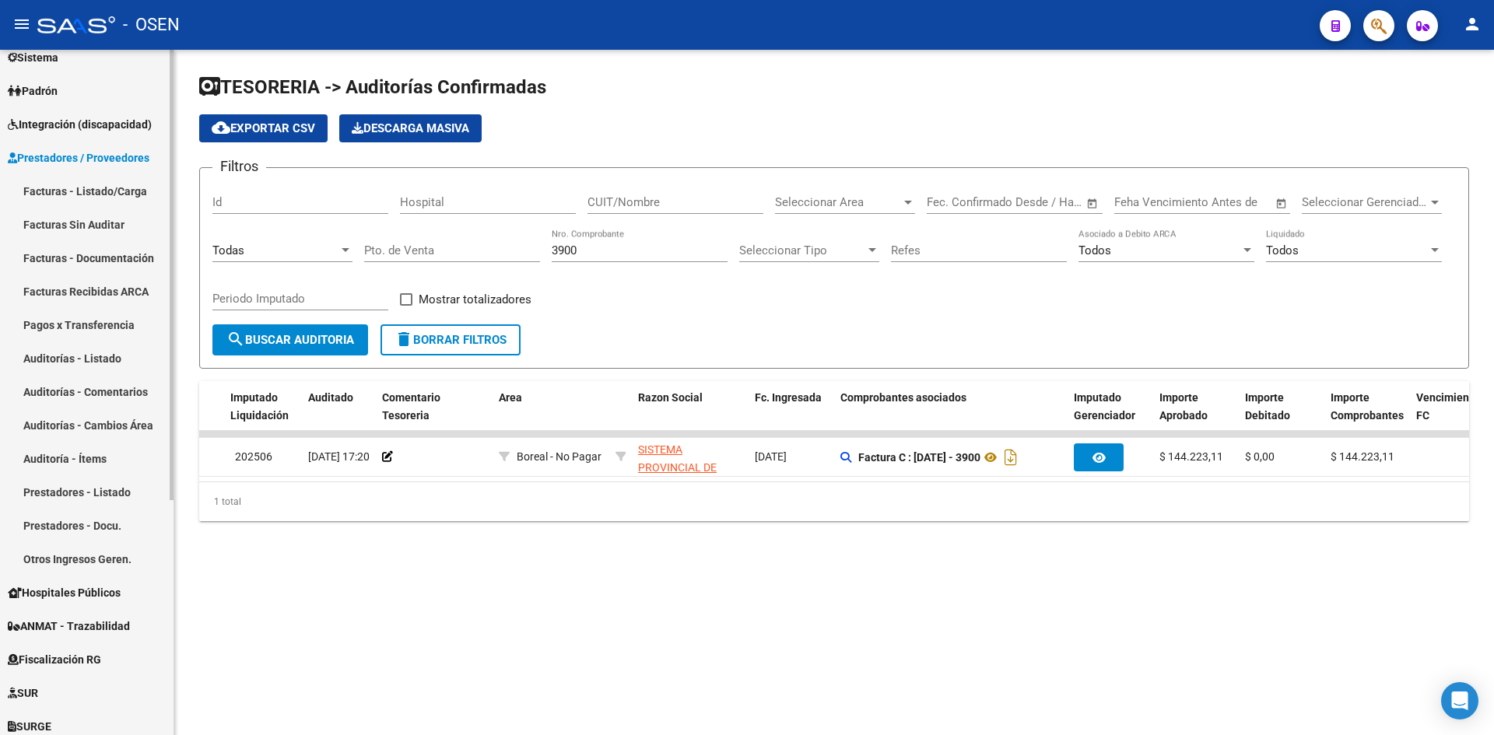
click at [100, 185] on link "Facturas - Listado/Carga" at bounding box center [86, 190] width 173 height 33
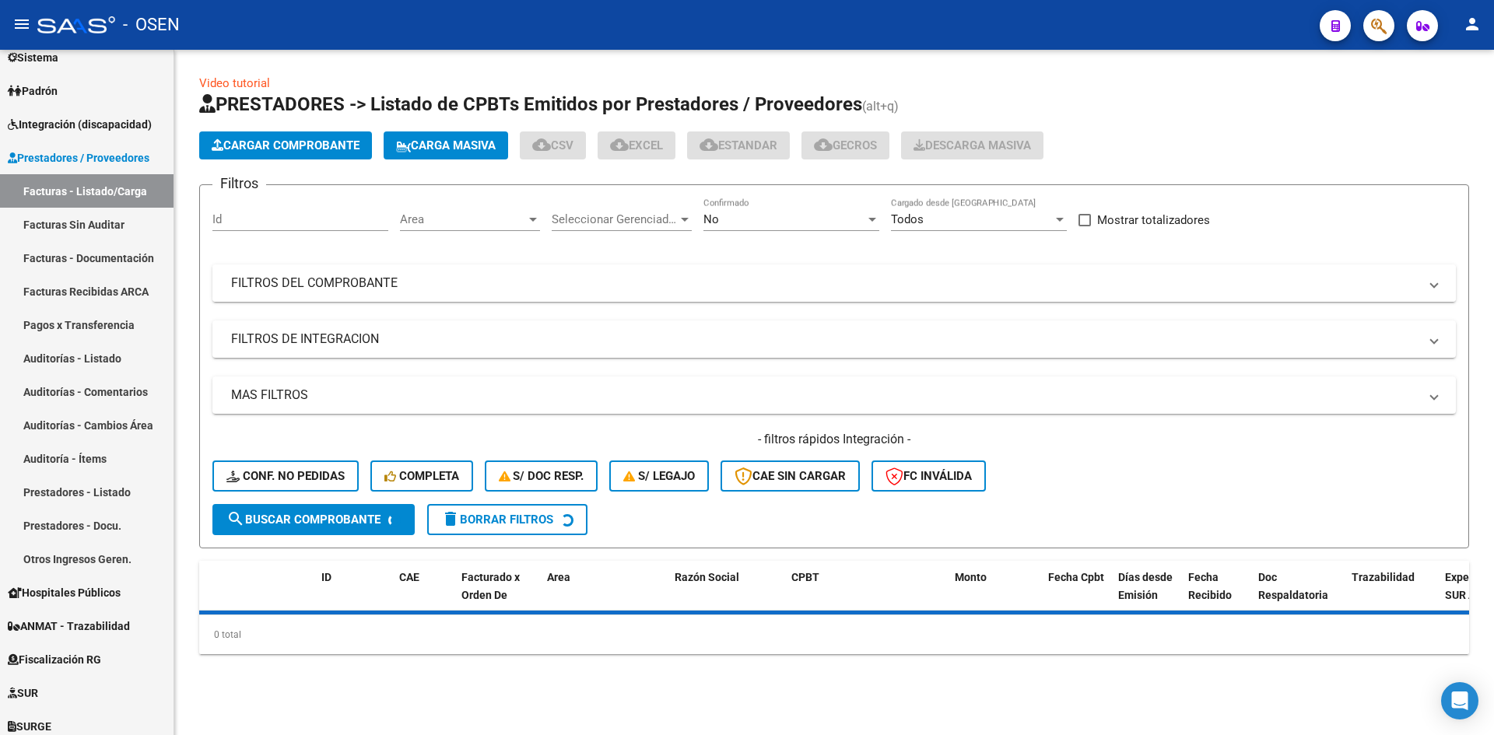
click at [478, 282] on mat-panel-title "FILTROS DEL COMPROBANTE" at bounding box center [824, 283] width 1187 height 17
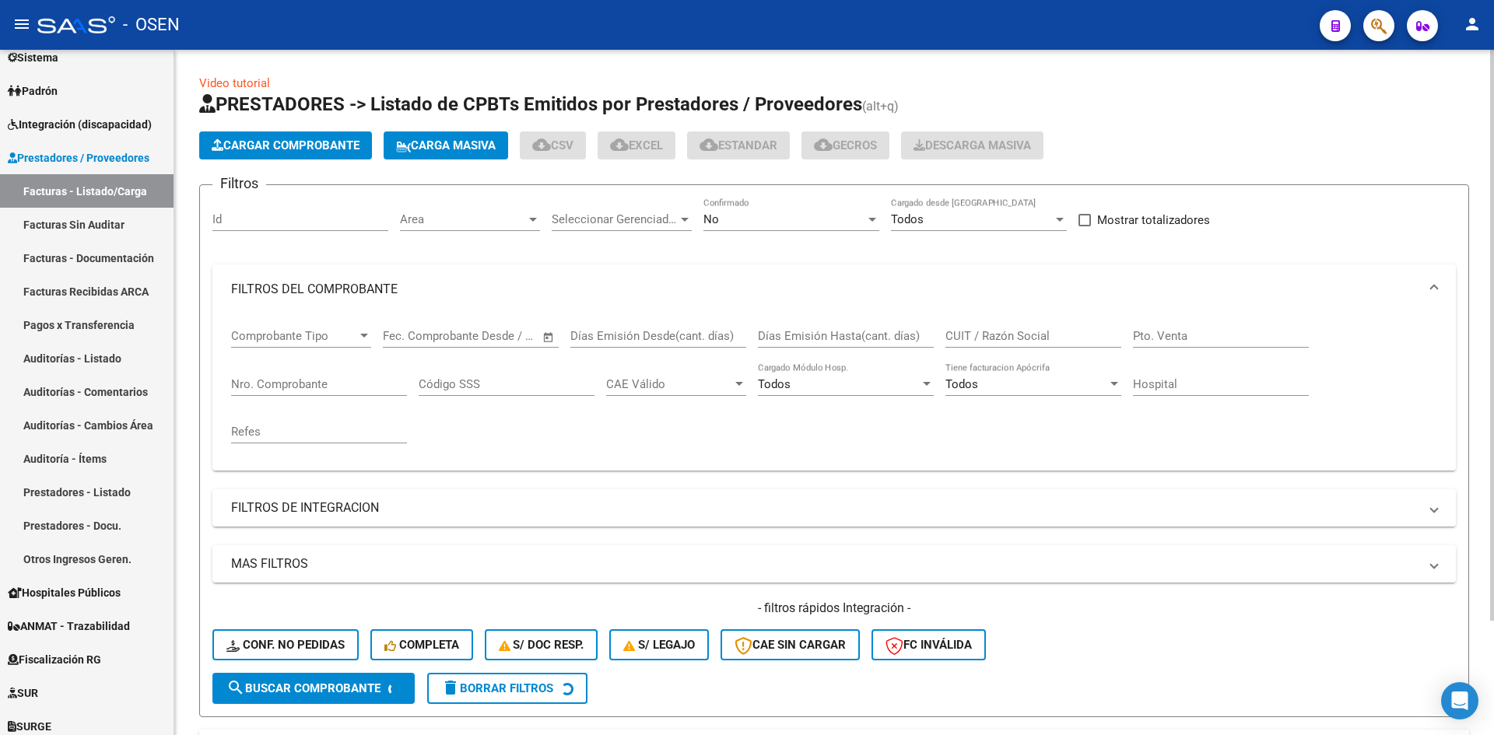
click at [363, 382] on input "Nro. Comprobante" at bounding box center [319, 384] width 176 height 14
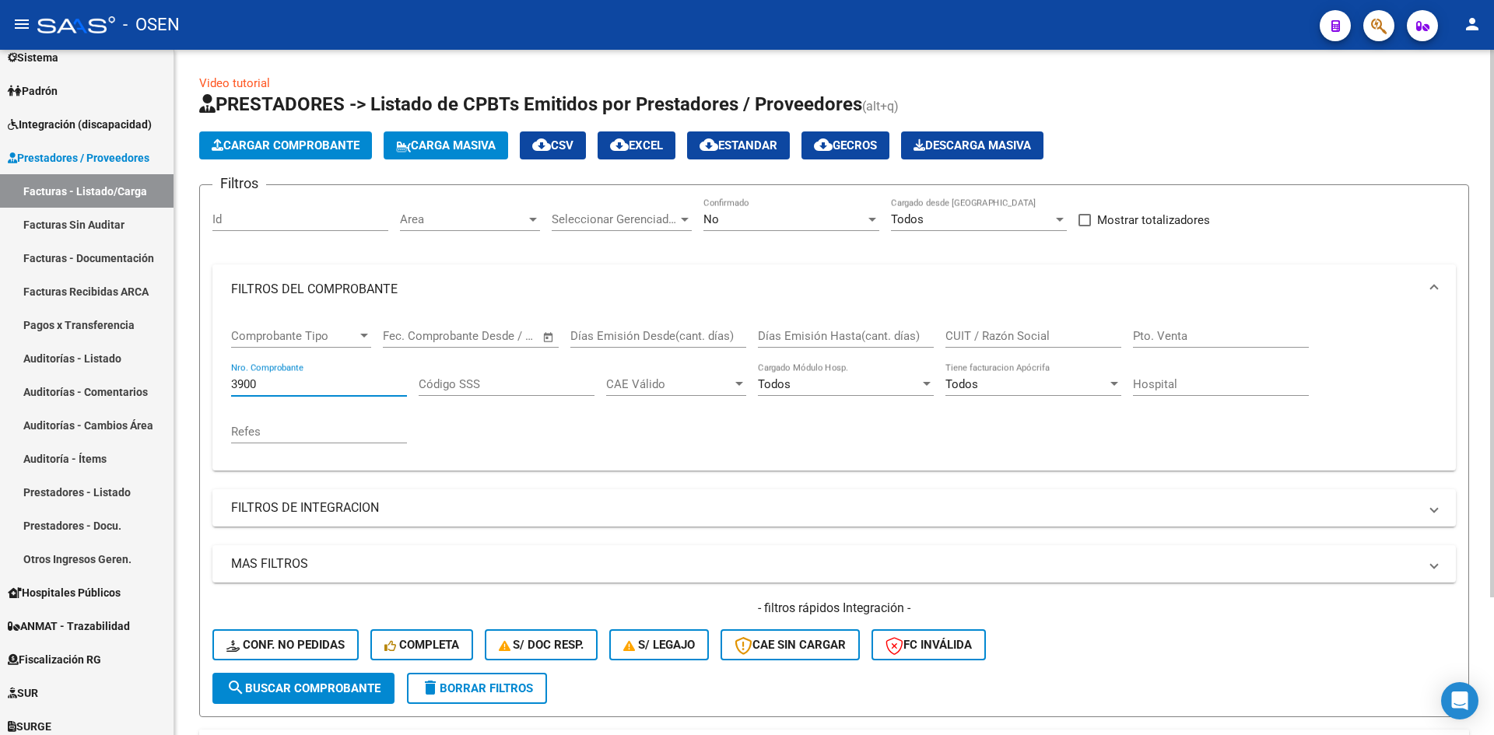
type input "3900"
click at [818, 224] on div "No" at bounding box center [784, 219] width 162 height 14
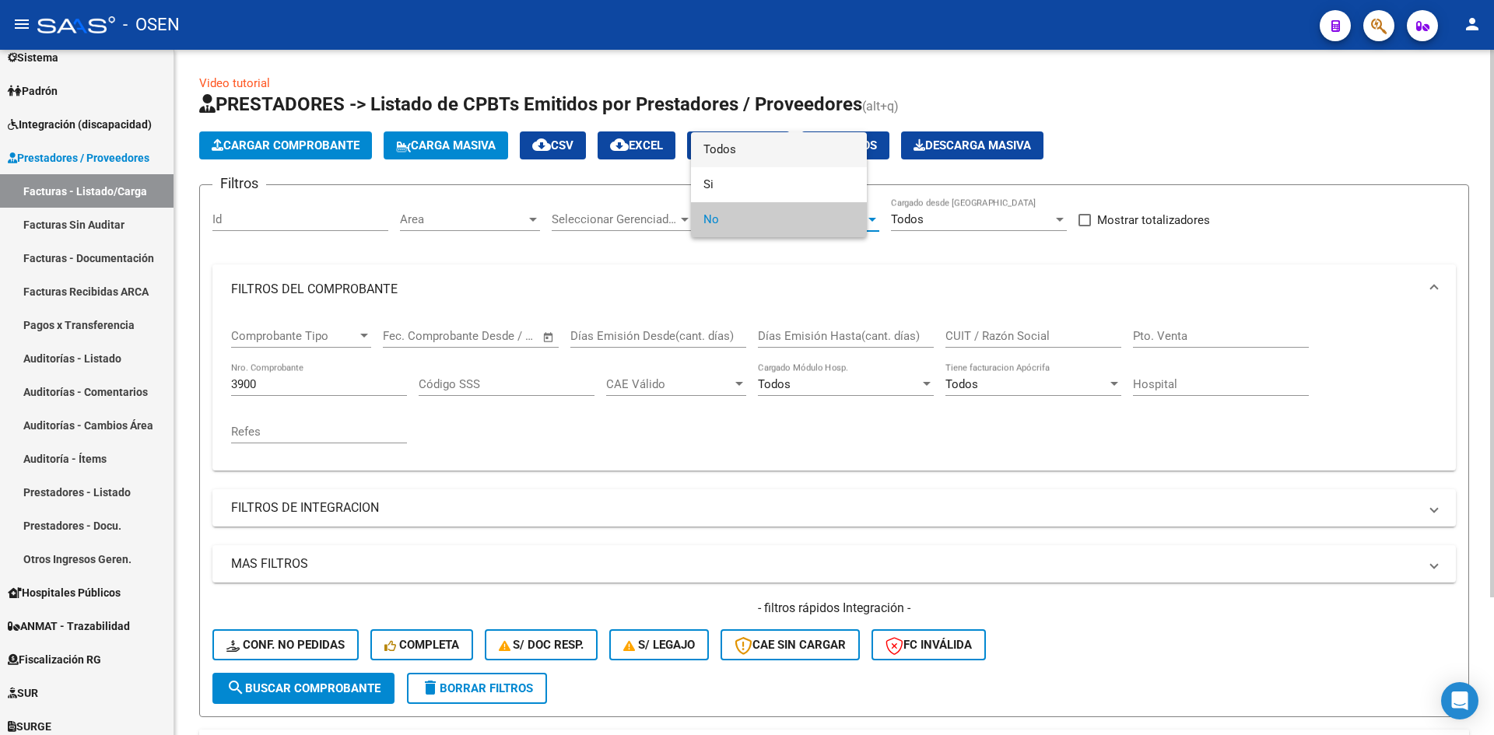
drag, startPoint x: 806, startPoint y: 142, endPoint x: 773, endPoint y: 187, distance: 55.1
click at [806, 143] on span "Todos" at bounding box center [778, 149] width 151 height 35
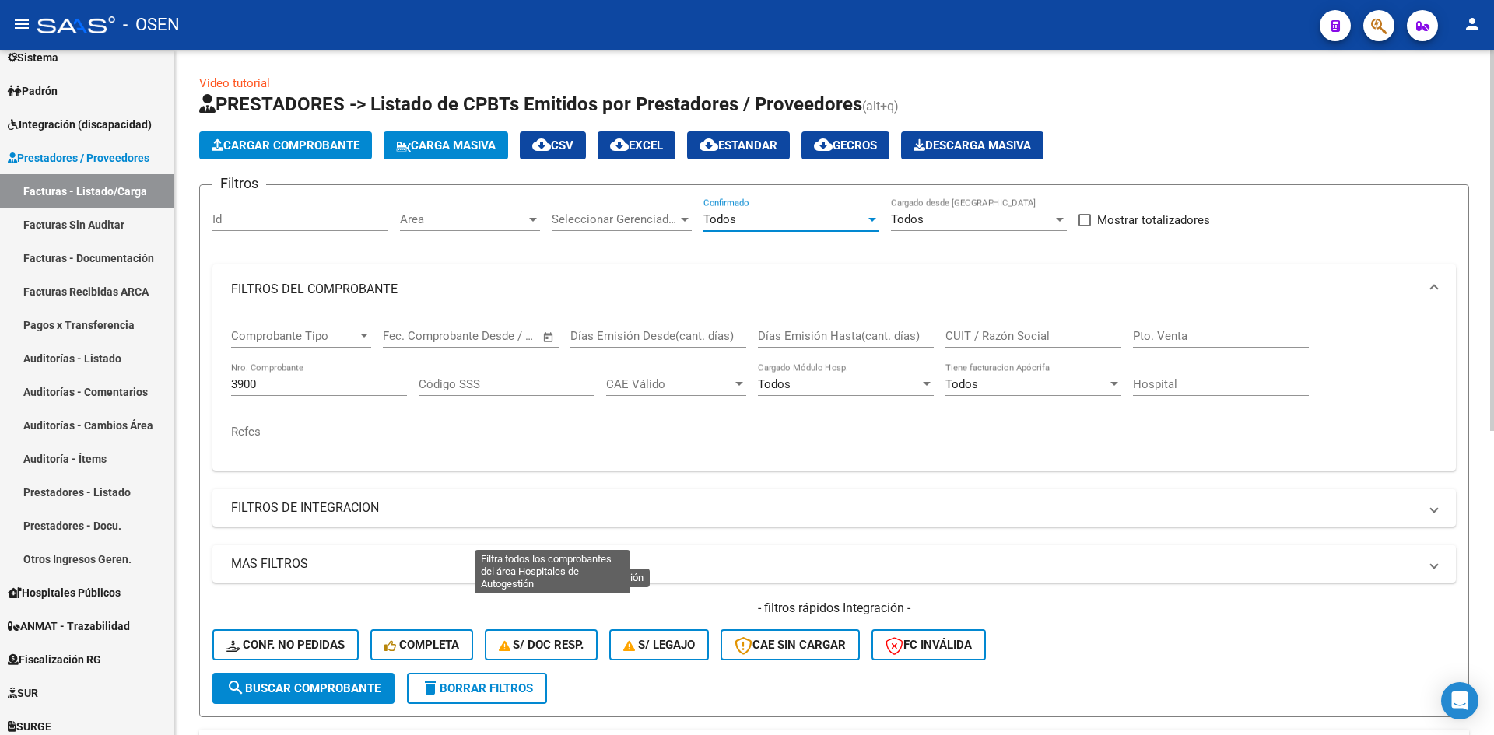
scroll to position [259, 0]
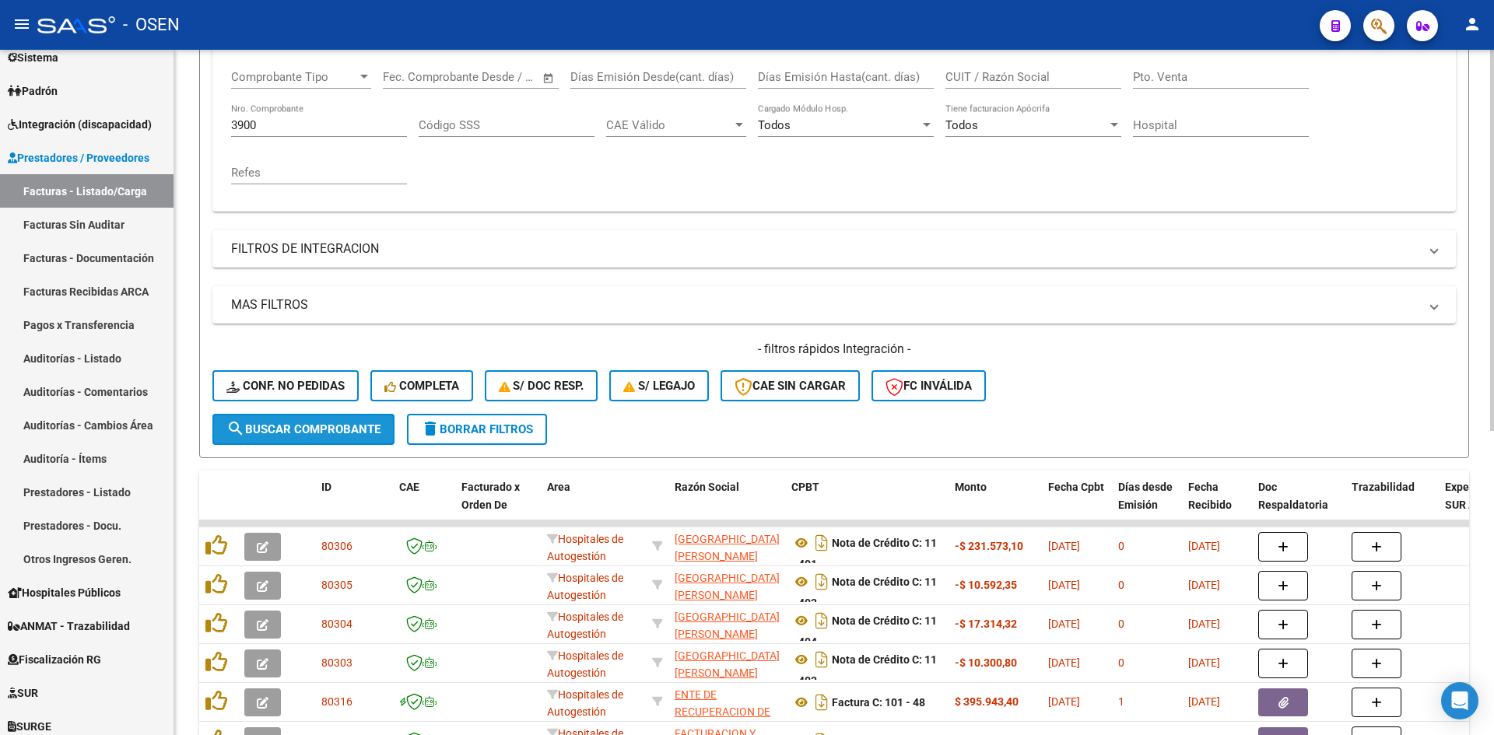
click at [331, 429] on span "search Buscar Comprobante" at bounding box center [303, 429] width 154 height 14
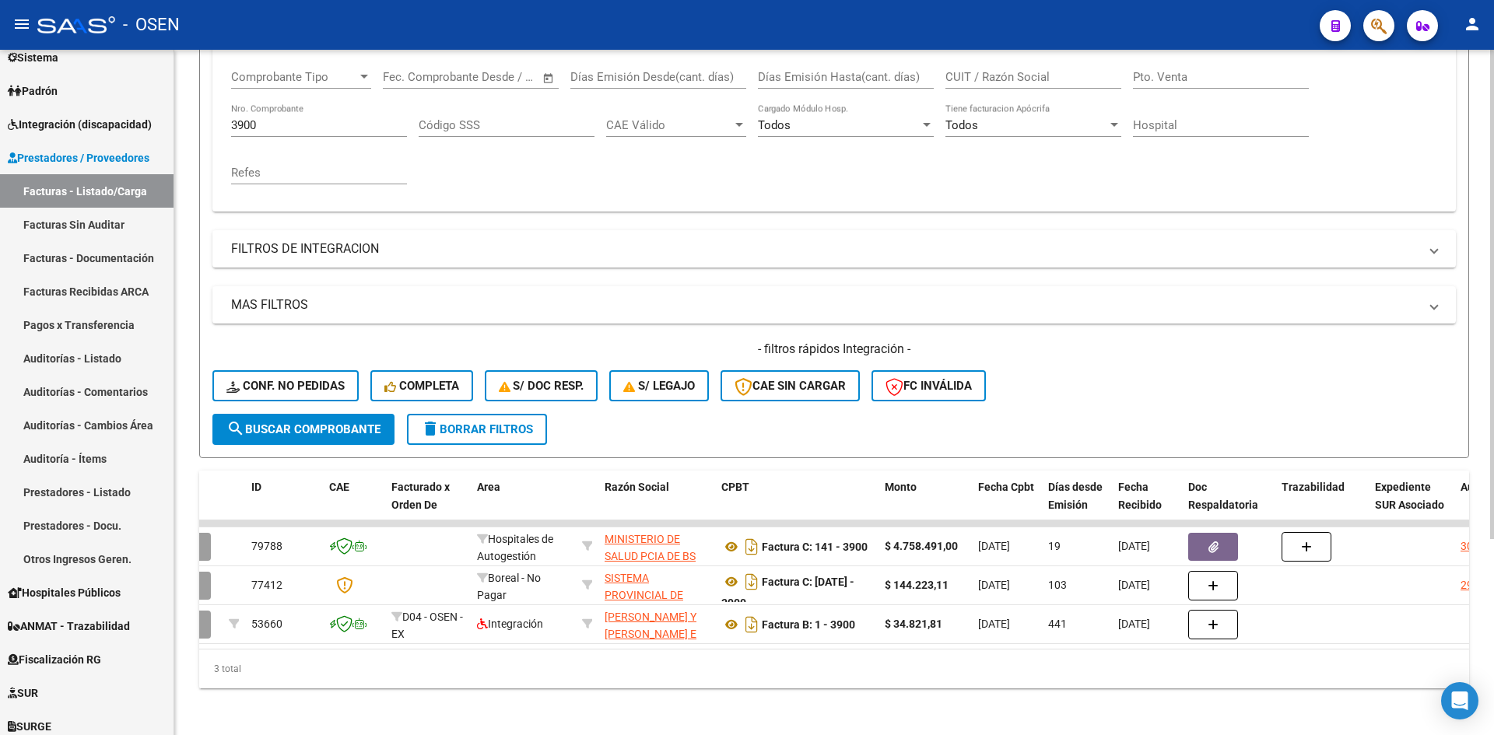
scroll to position [0, 0]
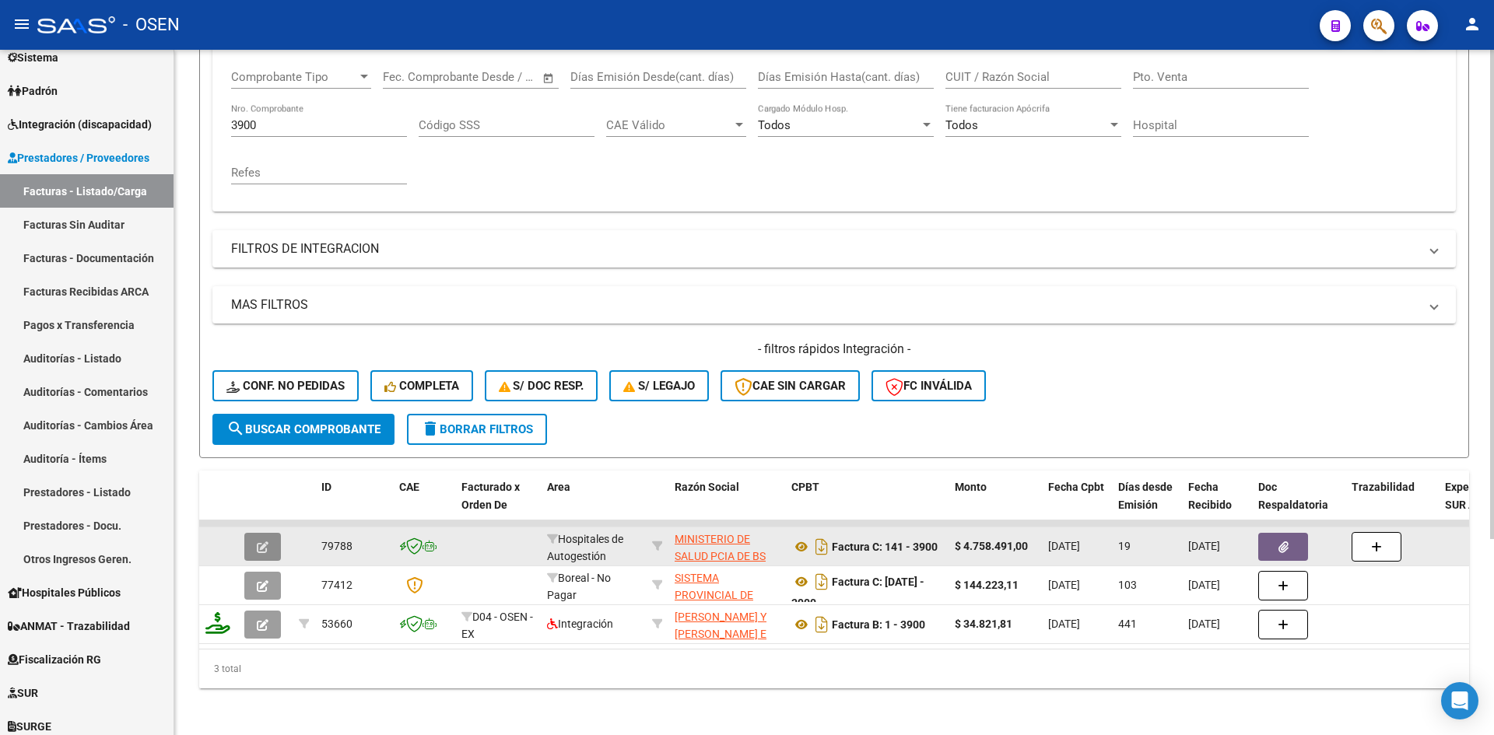
click at [273, 550] on button "button" at bounding box center [262, 547] width 37 height 28
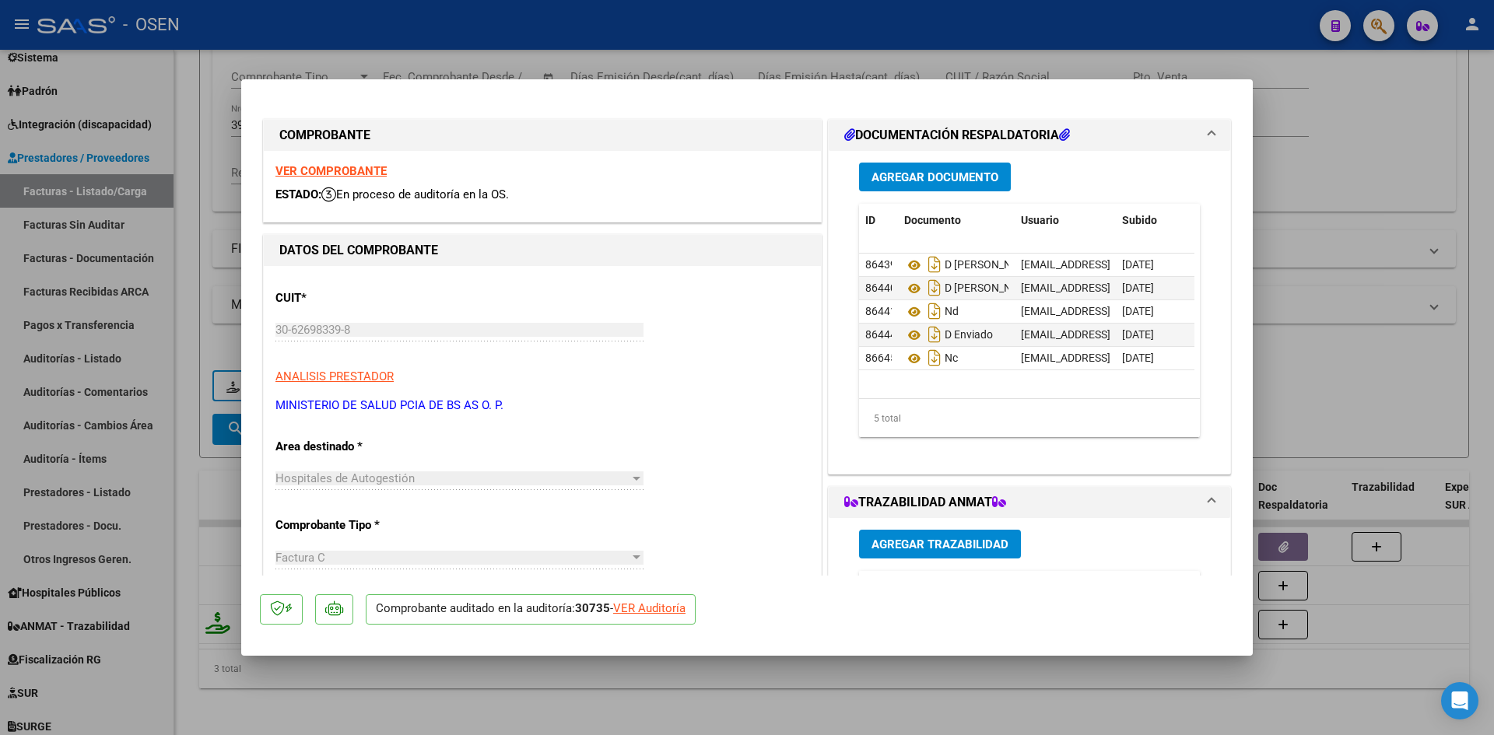
click at [670, 603] on div "VER Auditoría" at bounding box center [649, 609] width 72 height 18
type input "$ 0,00"
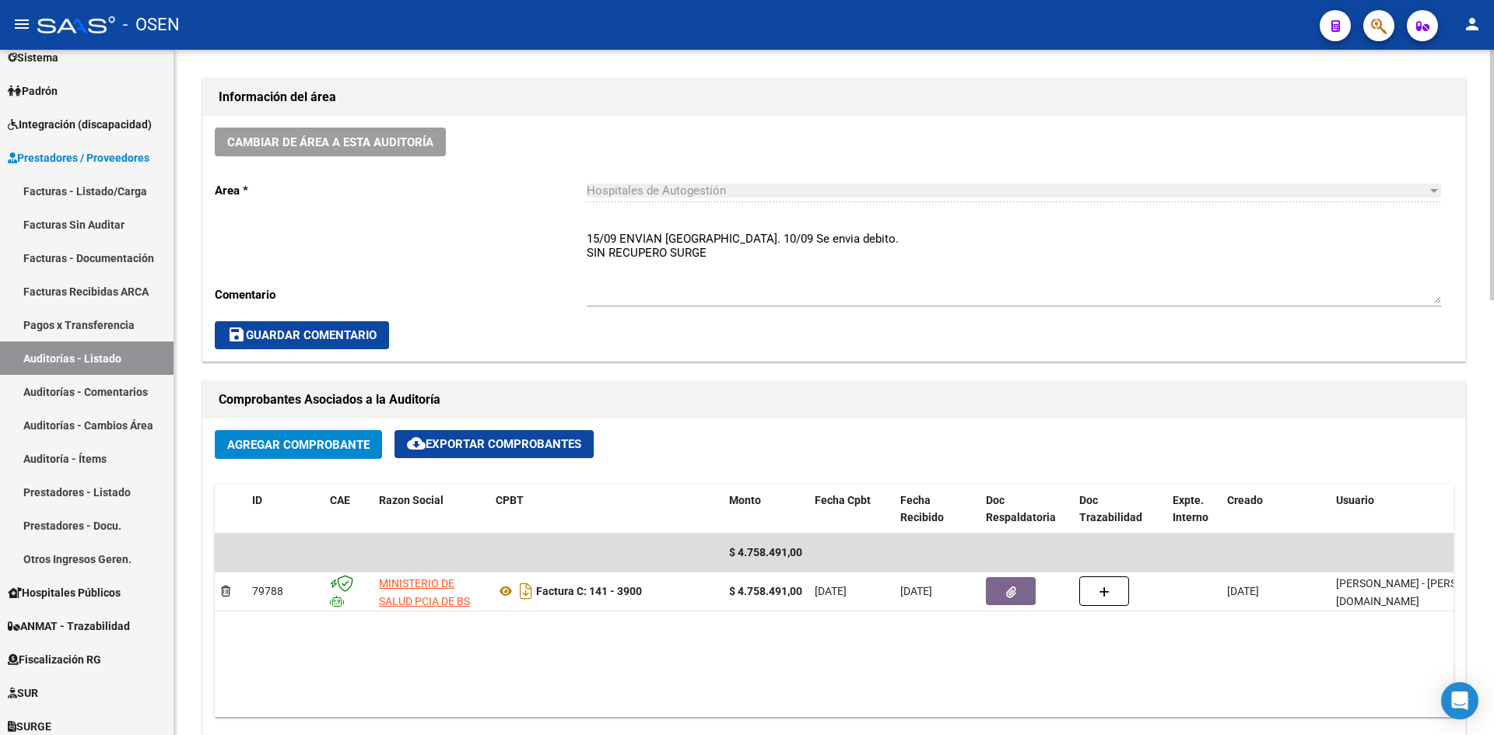
scroll to position [152, 0]
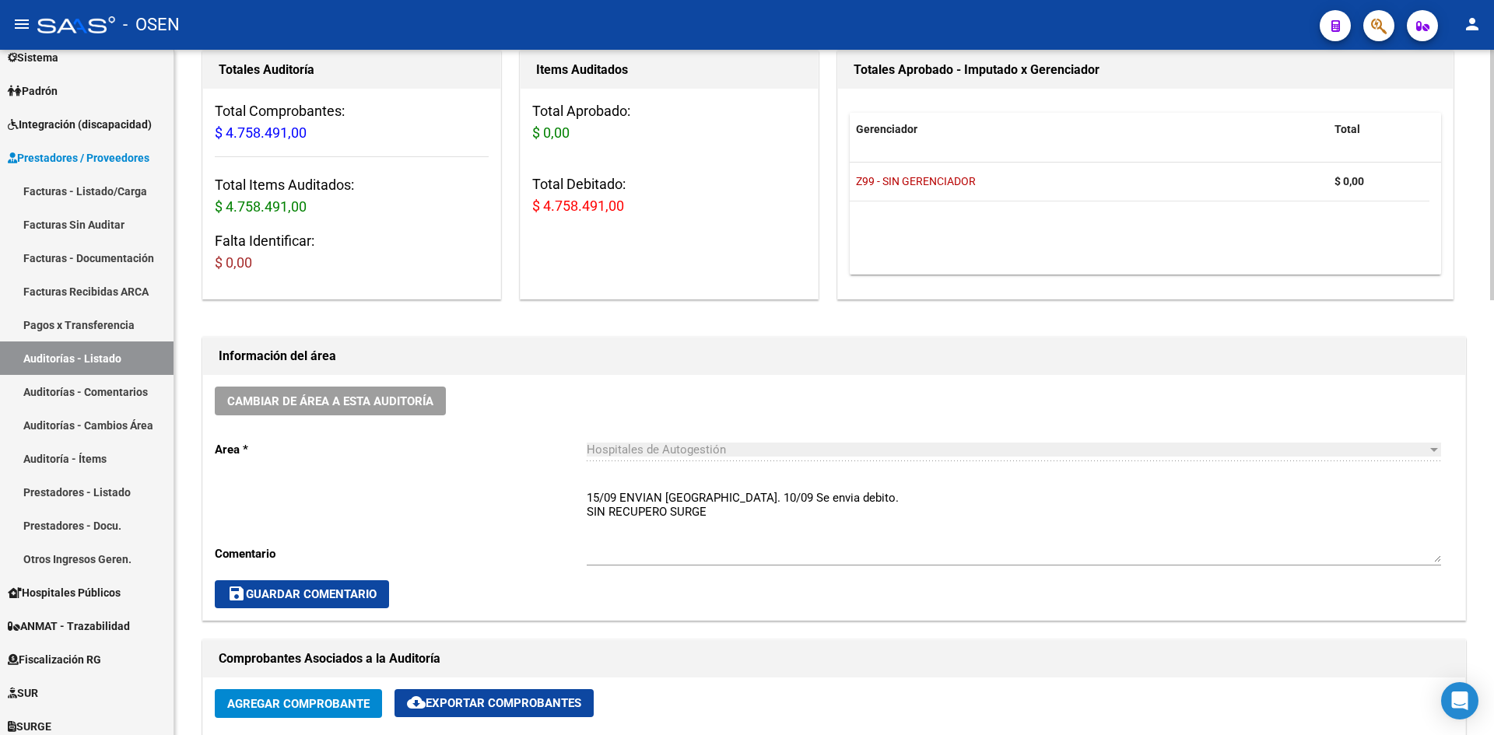
drag, startPoint x: 581, startPoint y: 500, endPoint x: 779, endPoint y: 515, distance: 198.1
click at [779, 515] on div "Cambiar de área a esta auditoría Area * Hospitales de Autogestión Seleccionar a…" at bounding box center [834, 497] width 1262 height 245
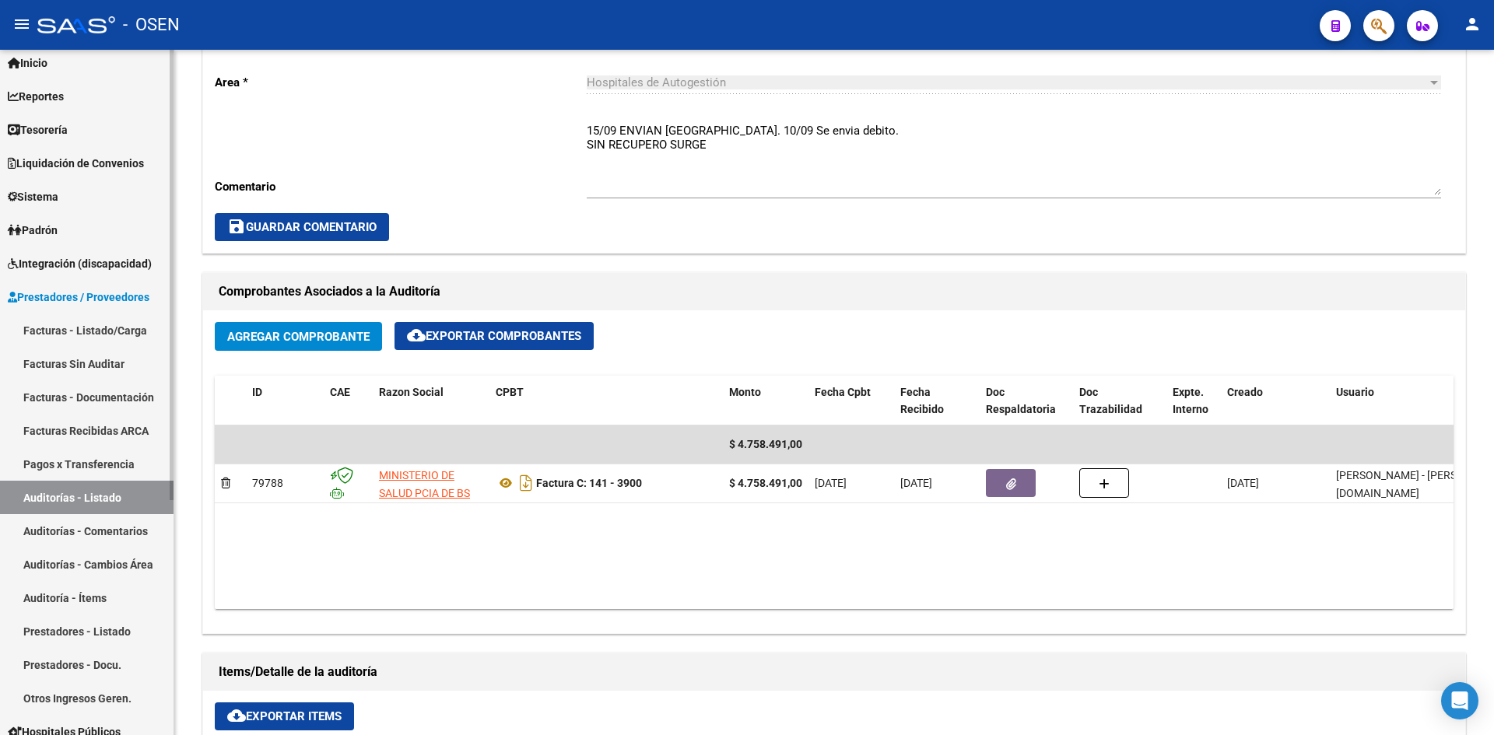
scroll to position [0, 0]
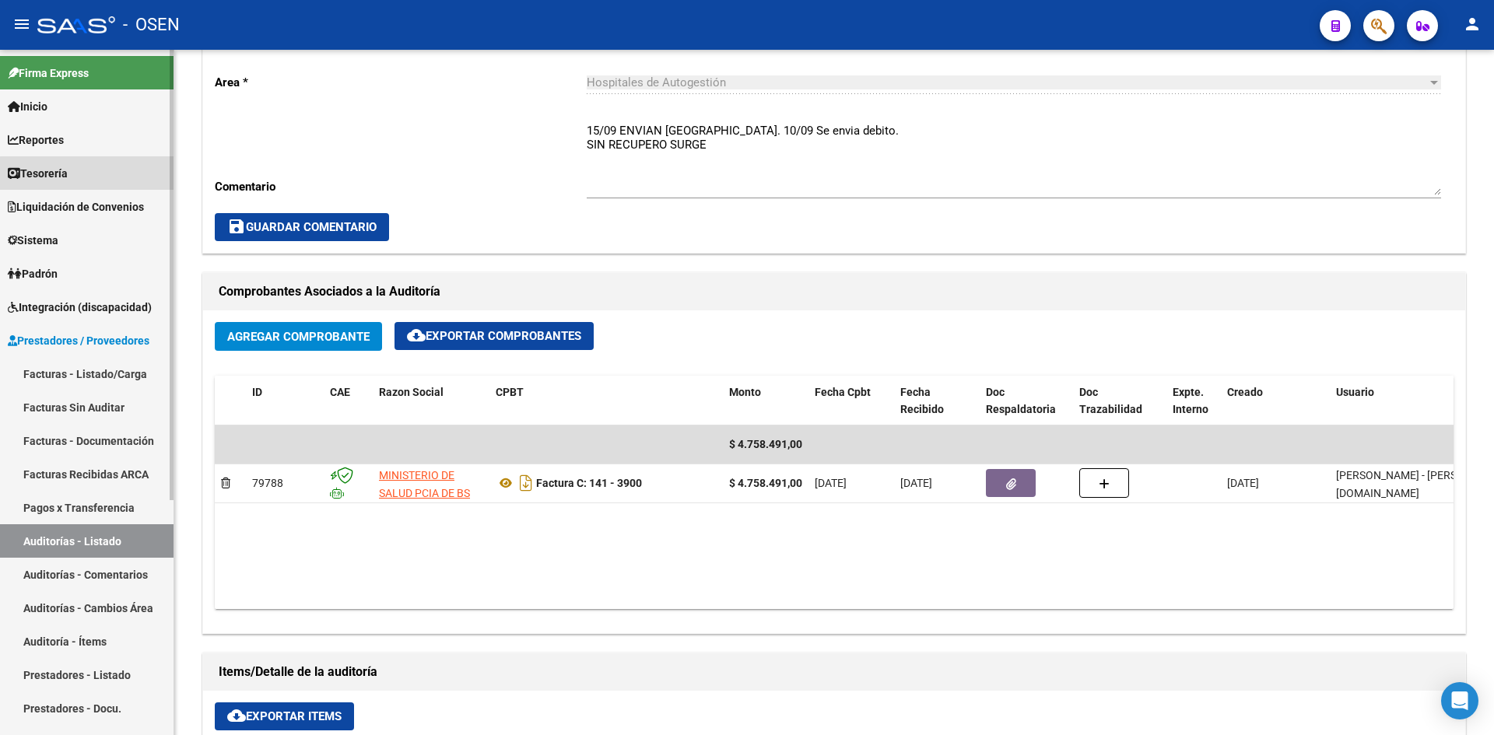
click at [117, 180] on link "Tesorería" at bounding box center [86, 172] width 173 height 33
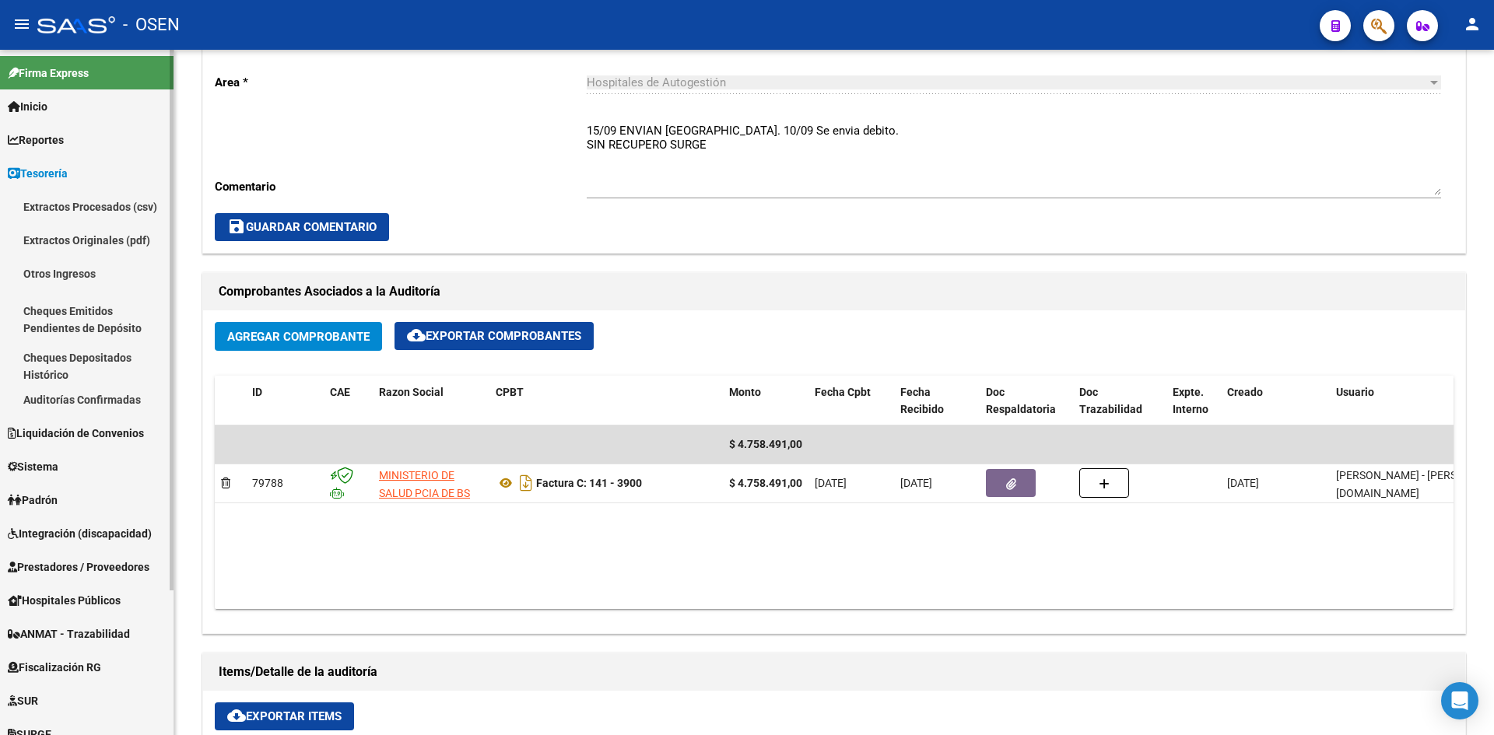
drag, startPoint x: 128, startPoint y: 392, endPoint x: 7, endPoint y: 409, distance: 121.8
click at [126, 392] on link "Auditorías Confirmadas" at bounding box center [86, 399] width 173 height 33
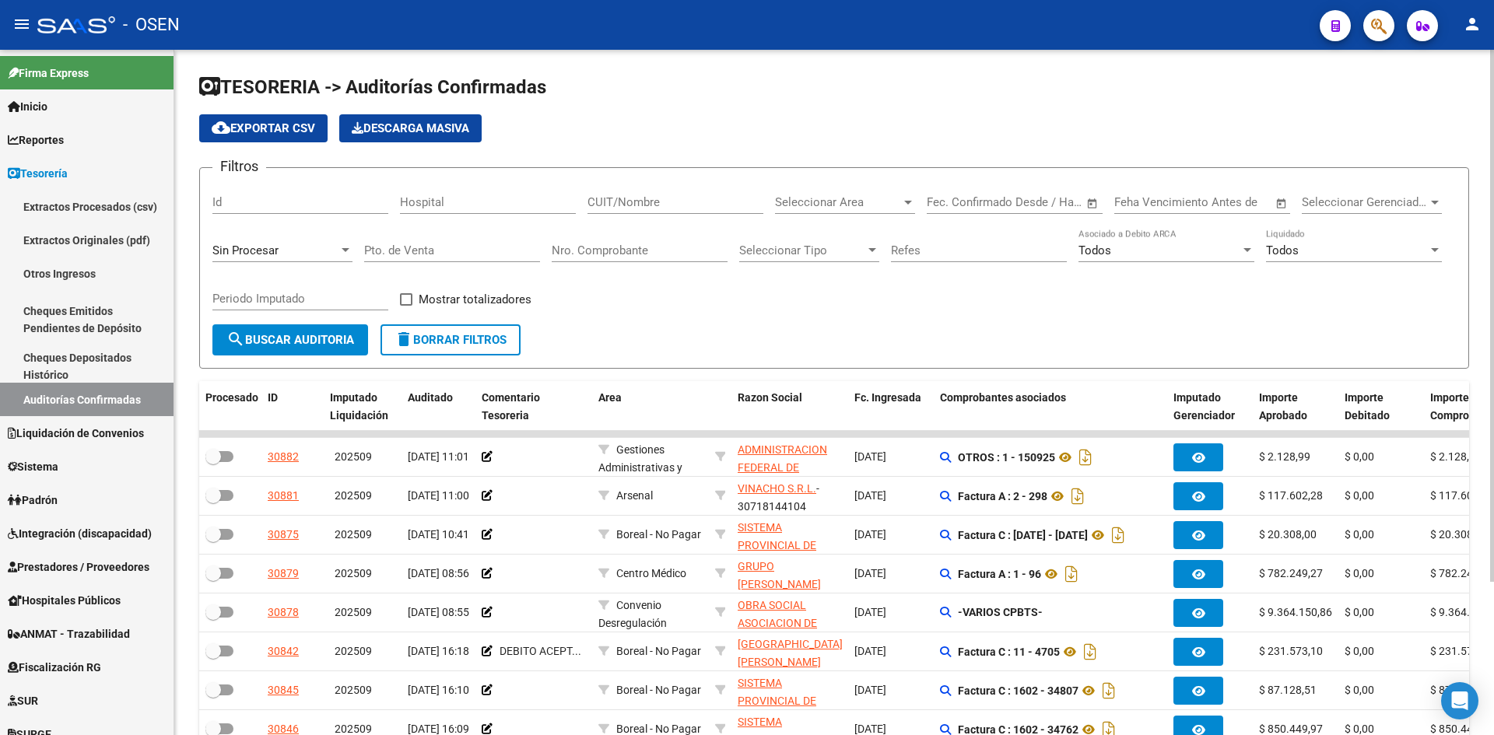
click at [691, 251] on input "Nro. Comprobante" at bounding box center [640, 250] width 176 height 14
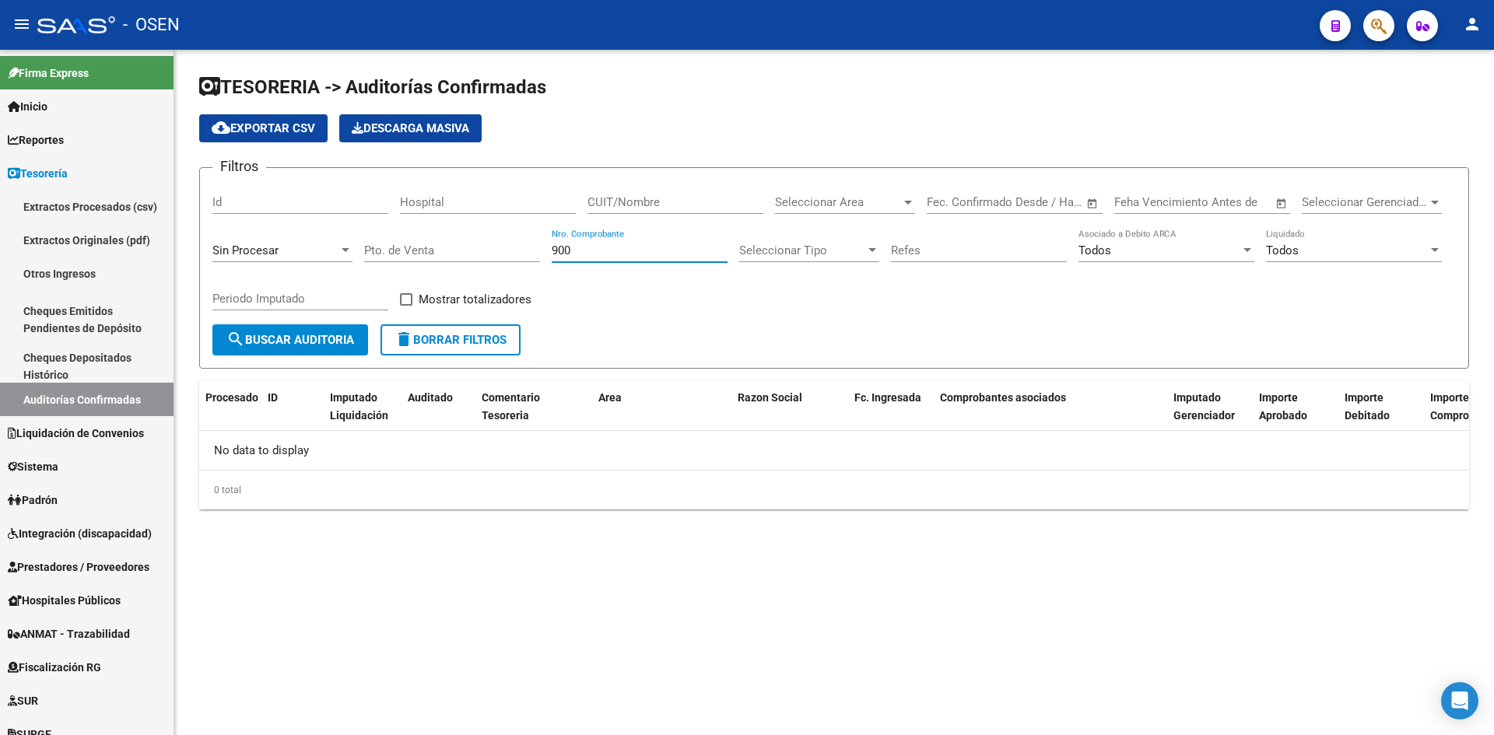
type input "900"
click at [279, 247] on div "Sin Procesar" at bounding box center [275, 250] width 126 height 14
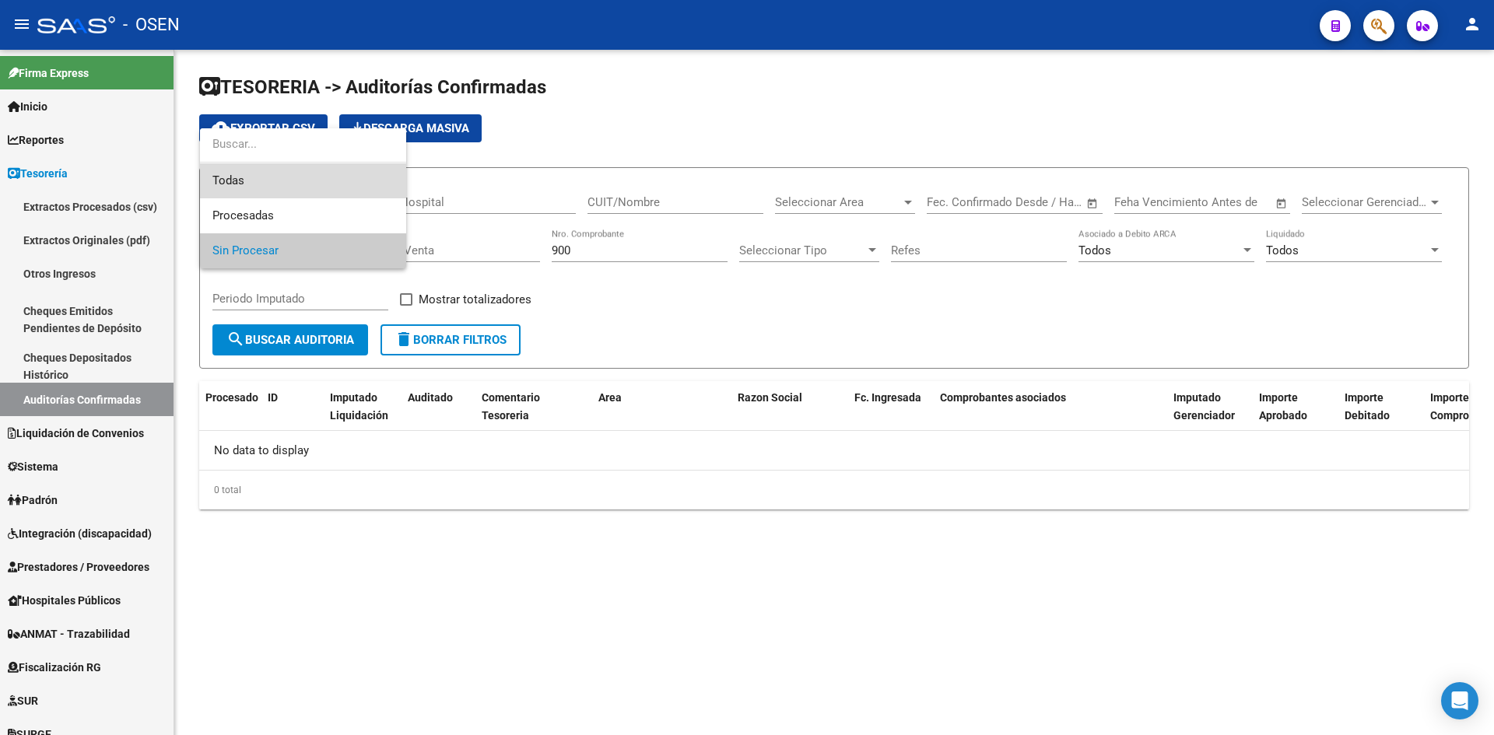
drag, startPoint x: 288, startPoint y: 185, endPoint x: 290, endPoint y: 359, distance: 173.5
click at [289, 187] on span "Todas" at bounding box center [302, 180] width 181 height 35
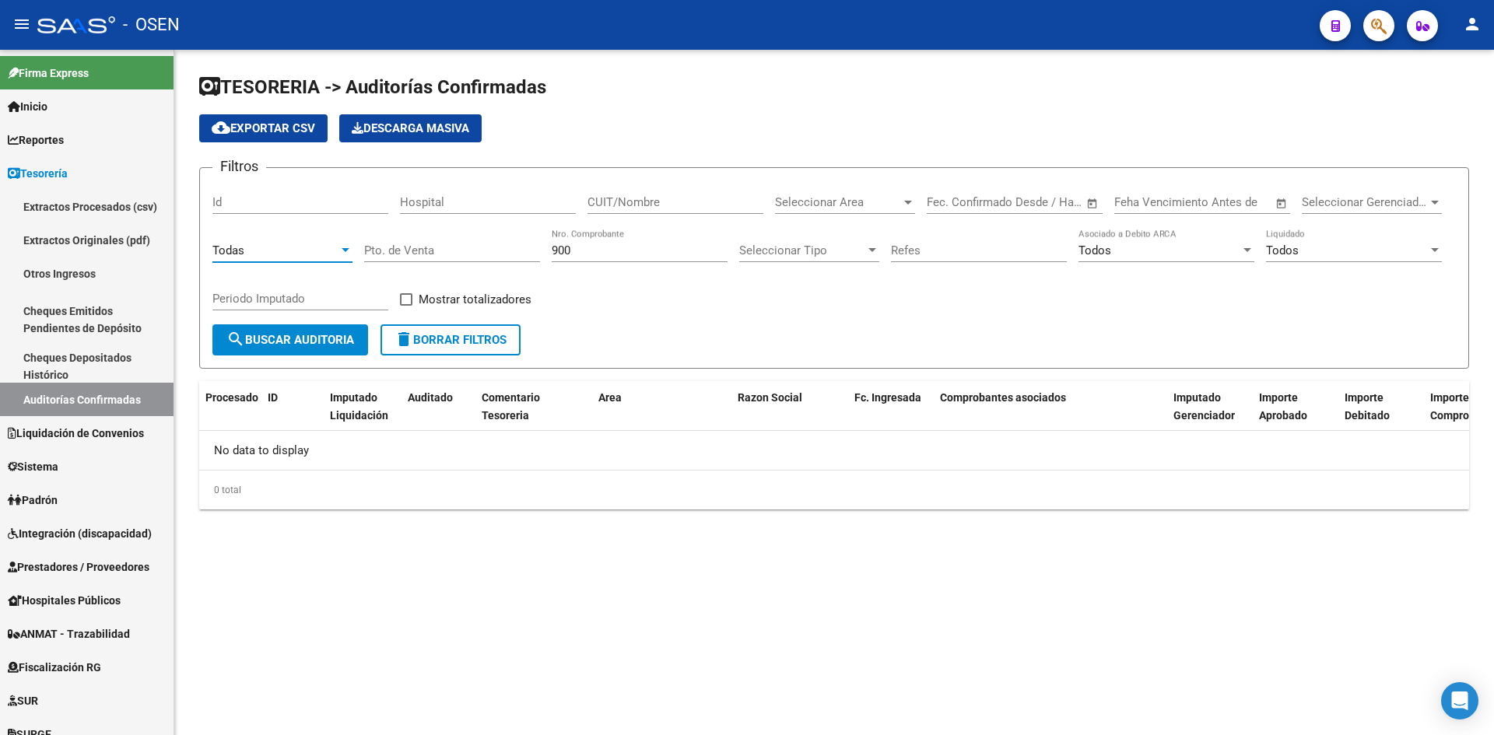
click at [299, 337] on span "search Buscar Auditoria" at bounding box center [290, 340] width 128 height 14
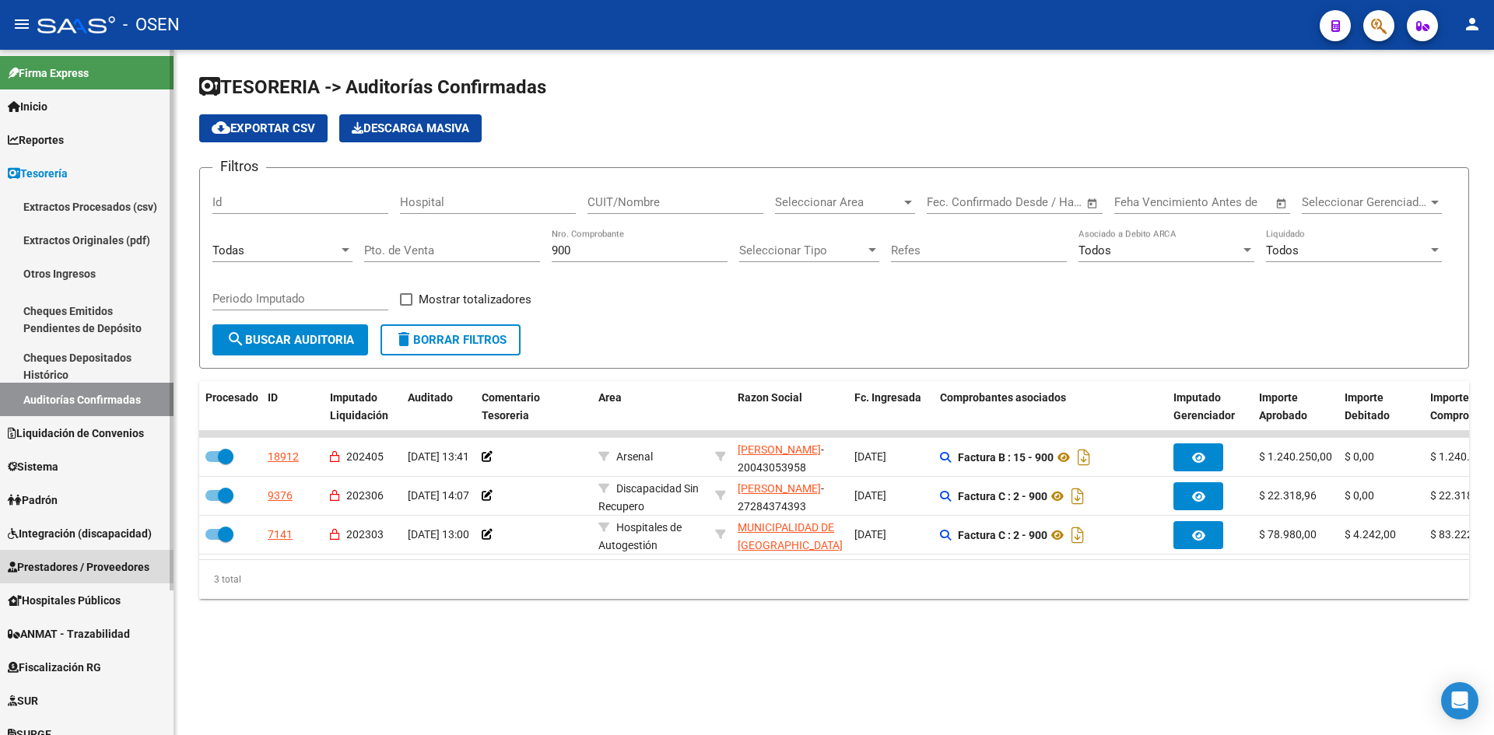
click at [65, 561] on span "Prestadores / Proveedores" at bounding box center [79, 567] width 142 height 17
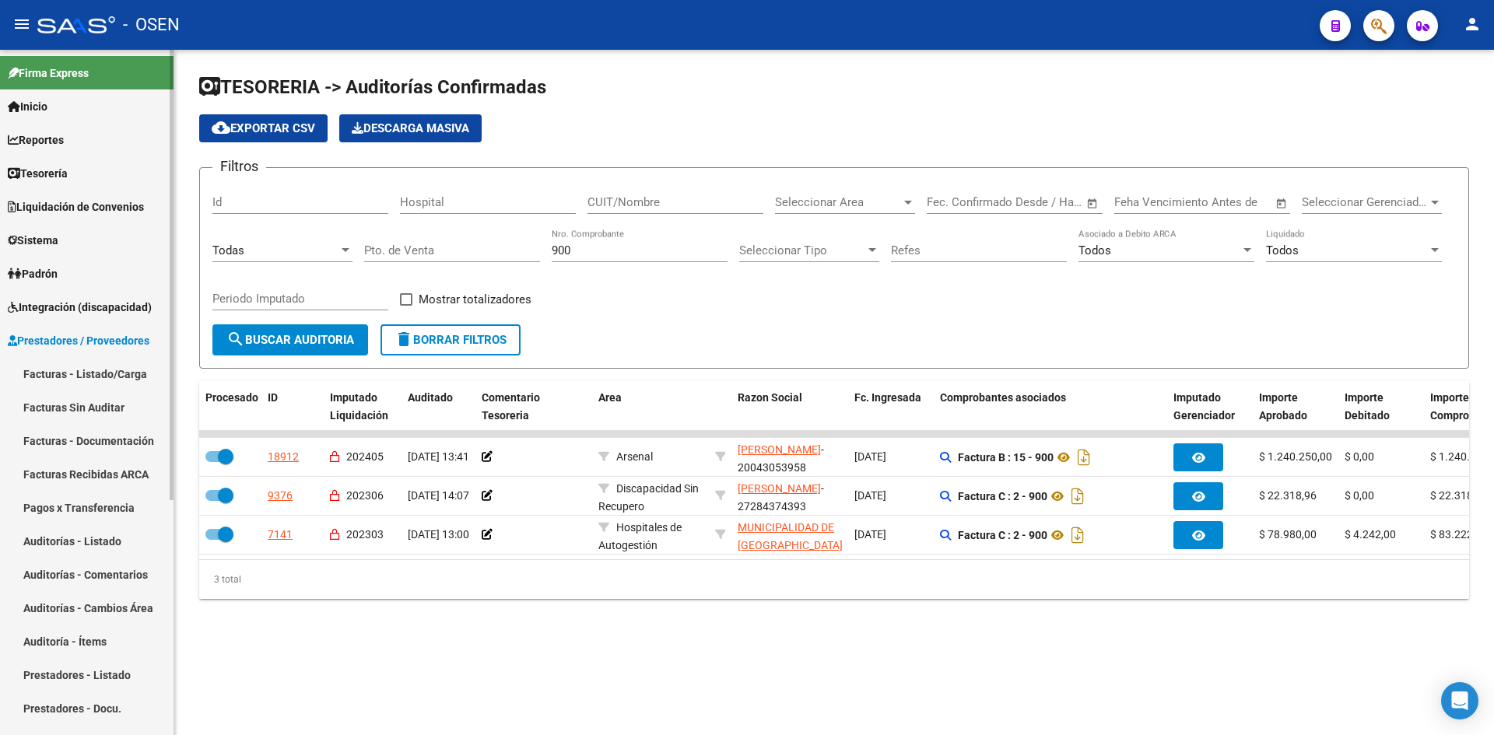
click at [78, 366] on link "Facturas - Listado/Carga" at bounding box center [86, 373] width 173 height 33
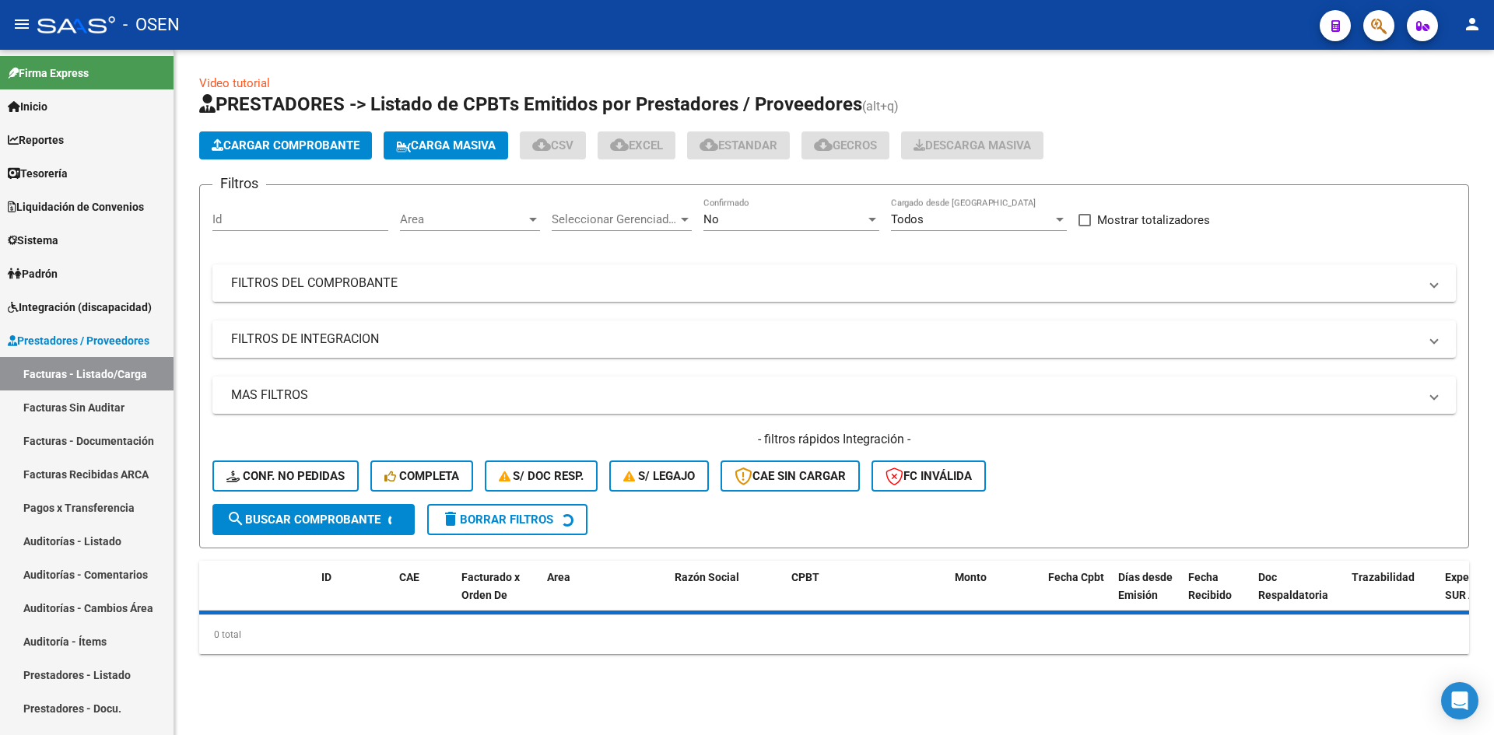
click at [407, 292] on mat-expansion-panel-header "FILTROS DEL COMPROBANTE" at bounding box center [833, 282] width 1243 height 37
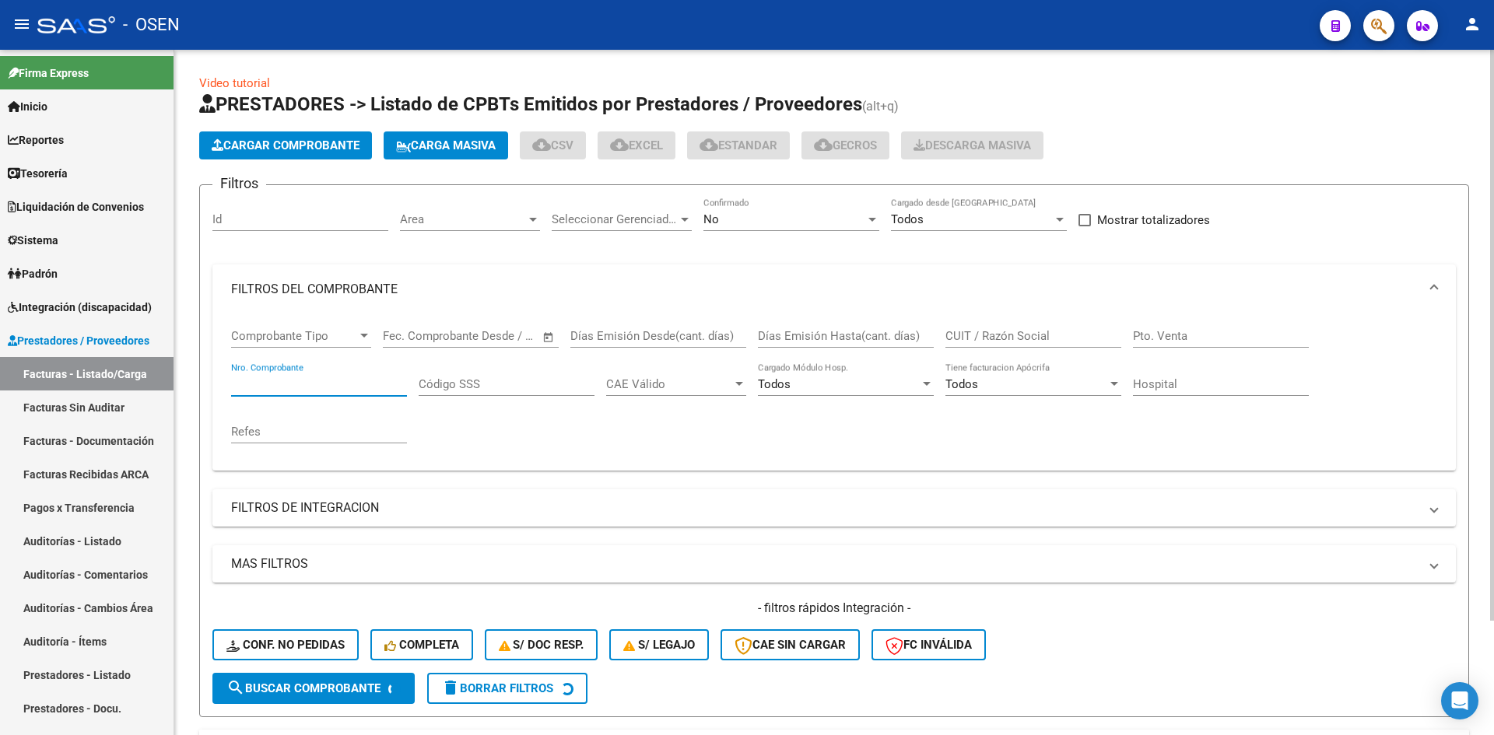
click at [310, 387] on input "Nro. Comprobante" at bounding box center [319, 384] width 176 height 14
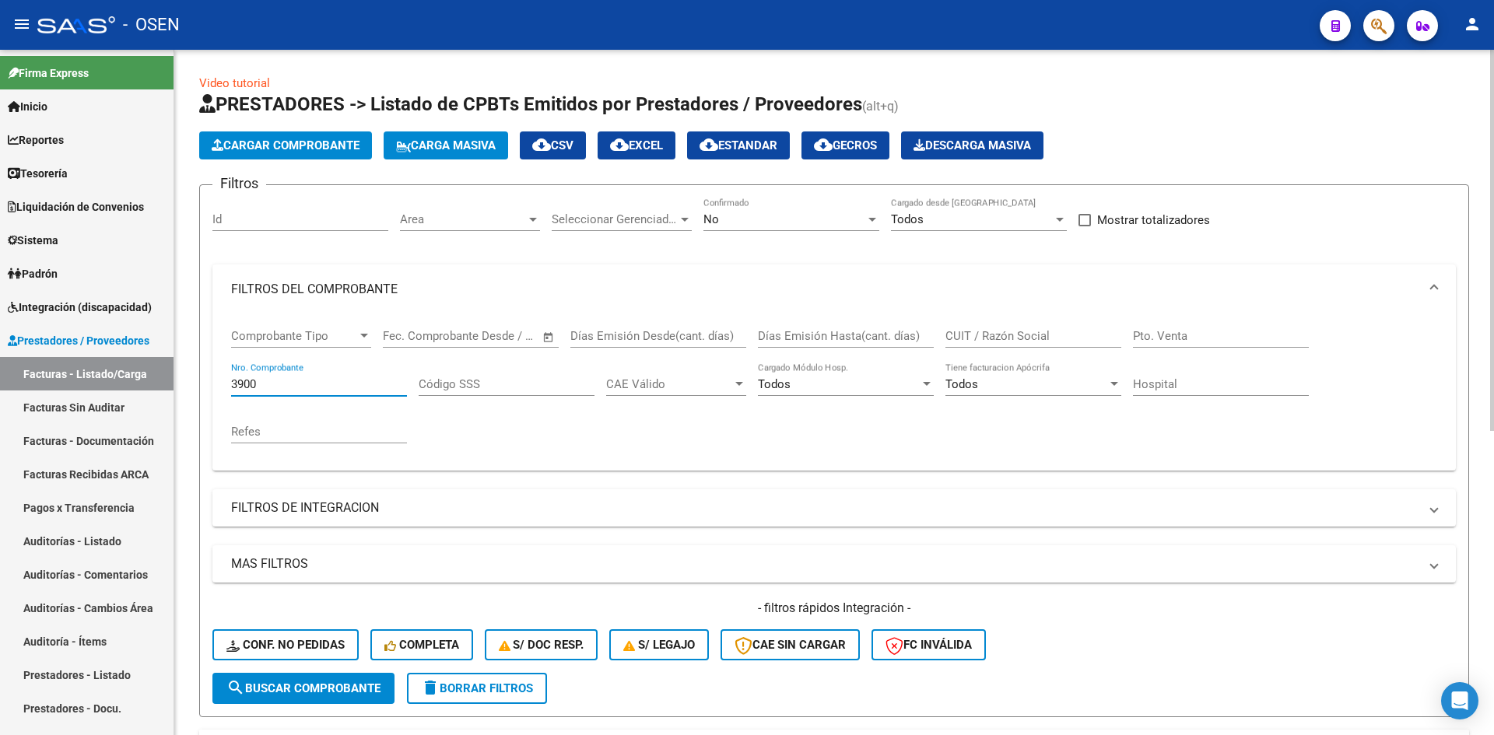
type input "3900"
click at [807, 222] on div "No" at bounding box center [784, 219] width 162 height 14
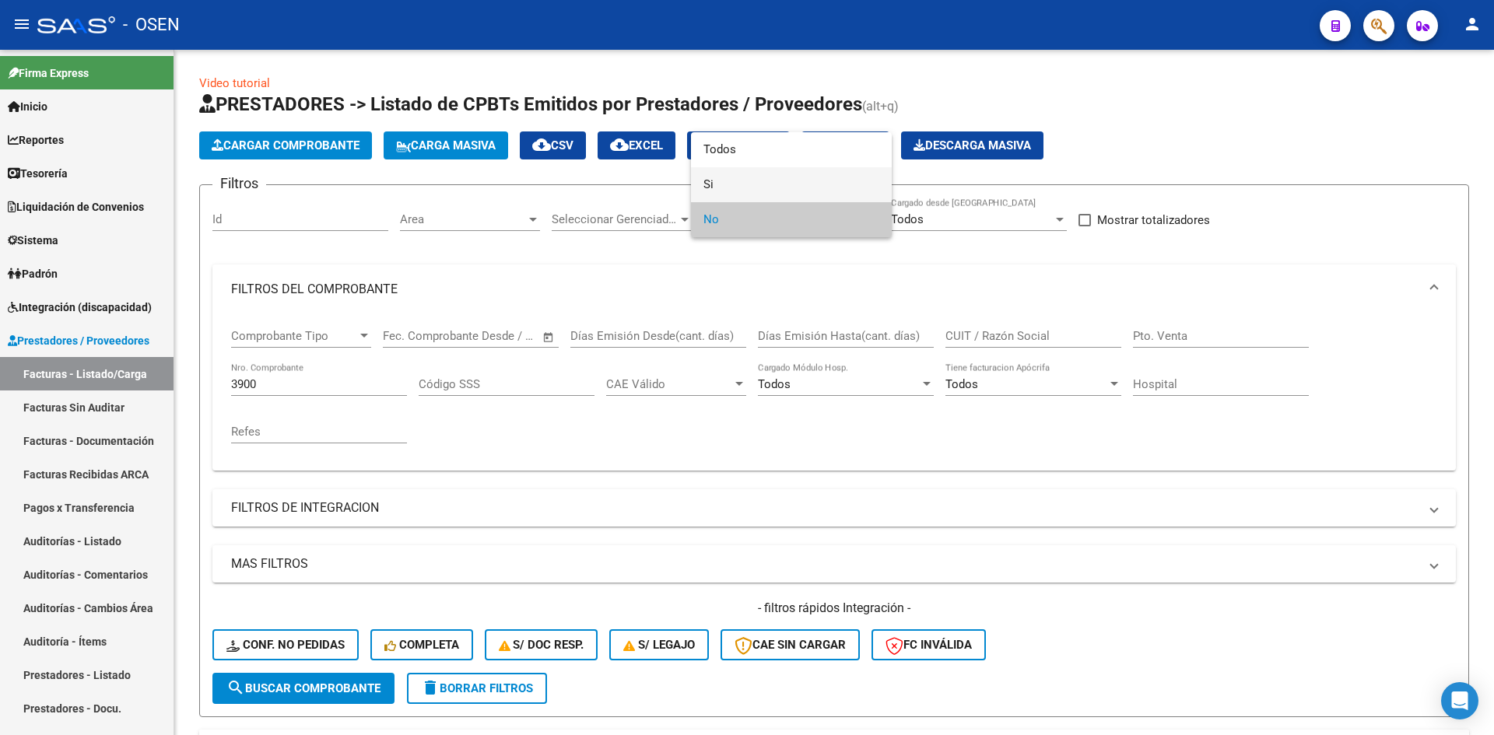
click at [797, 193] on span "Si" at bounding box center [791, 184] width 176 height 35
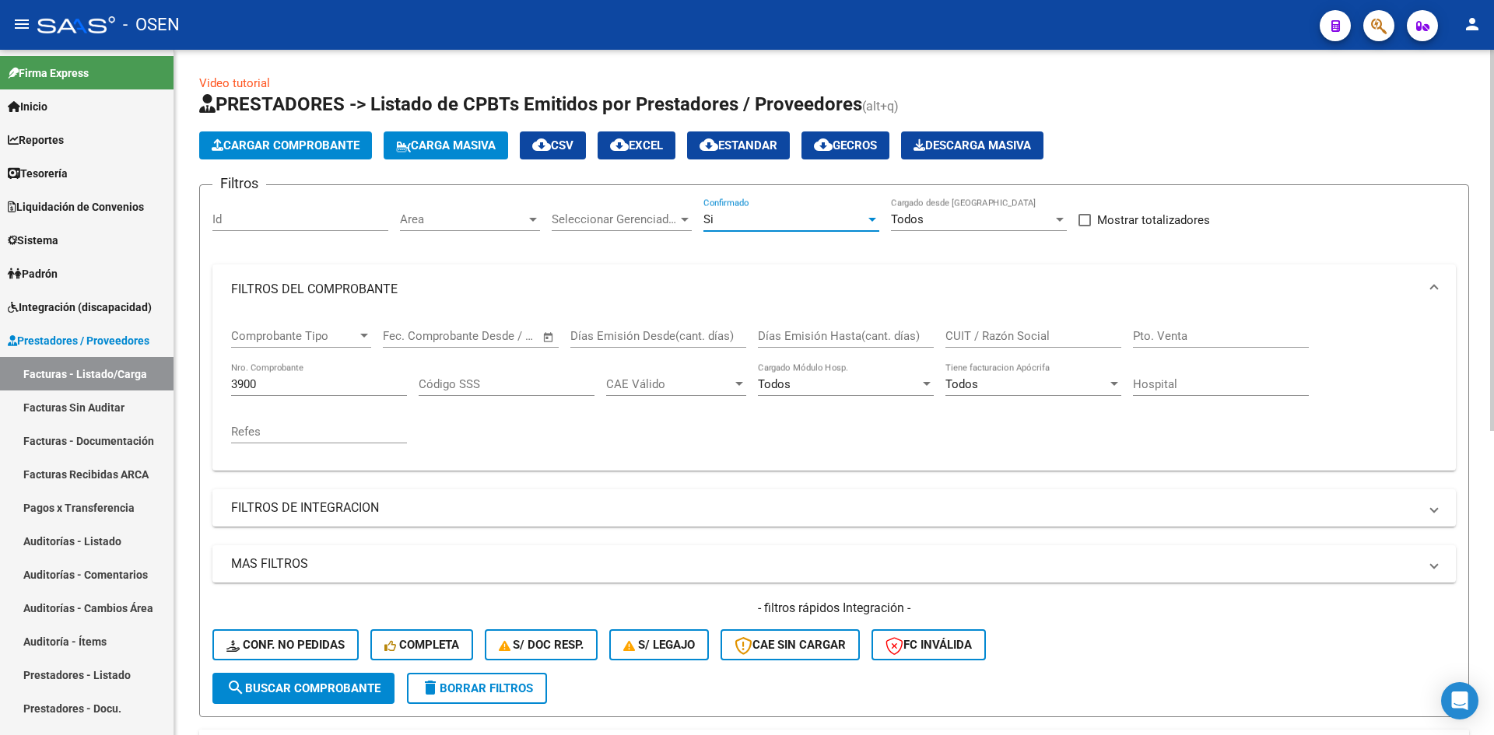
click at [497, 219] on span "Area" at bounding box center [463, 219] width 126 height 14
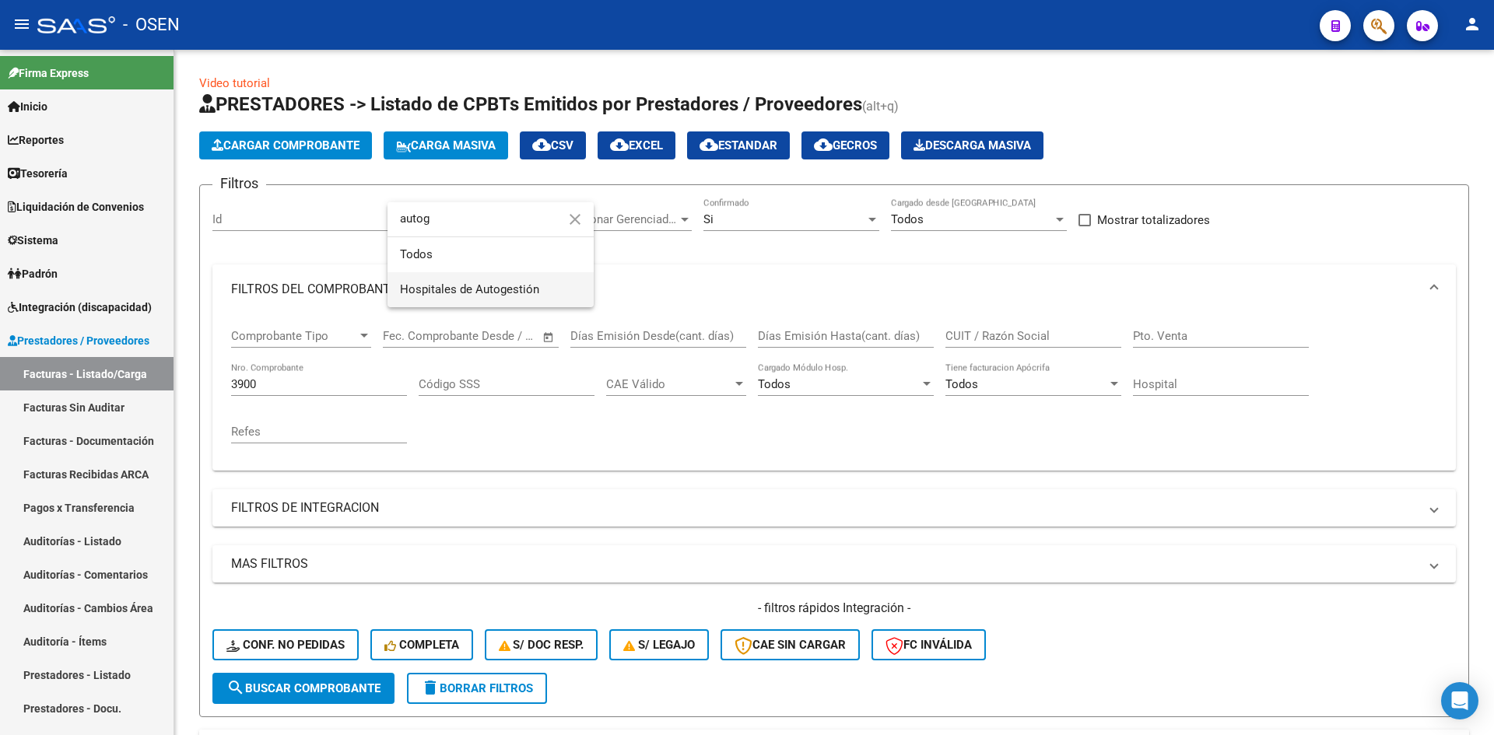
type input "autog"
click at [495, 286] on span "Hospitales de Autogestión" at bounding box center [469, 289] width 139 height 14
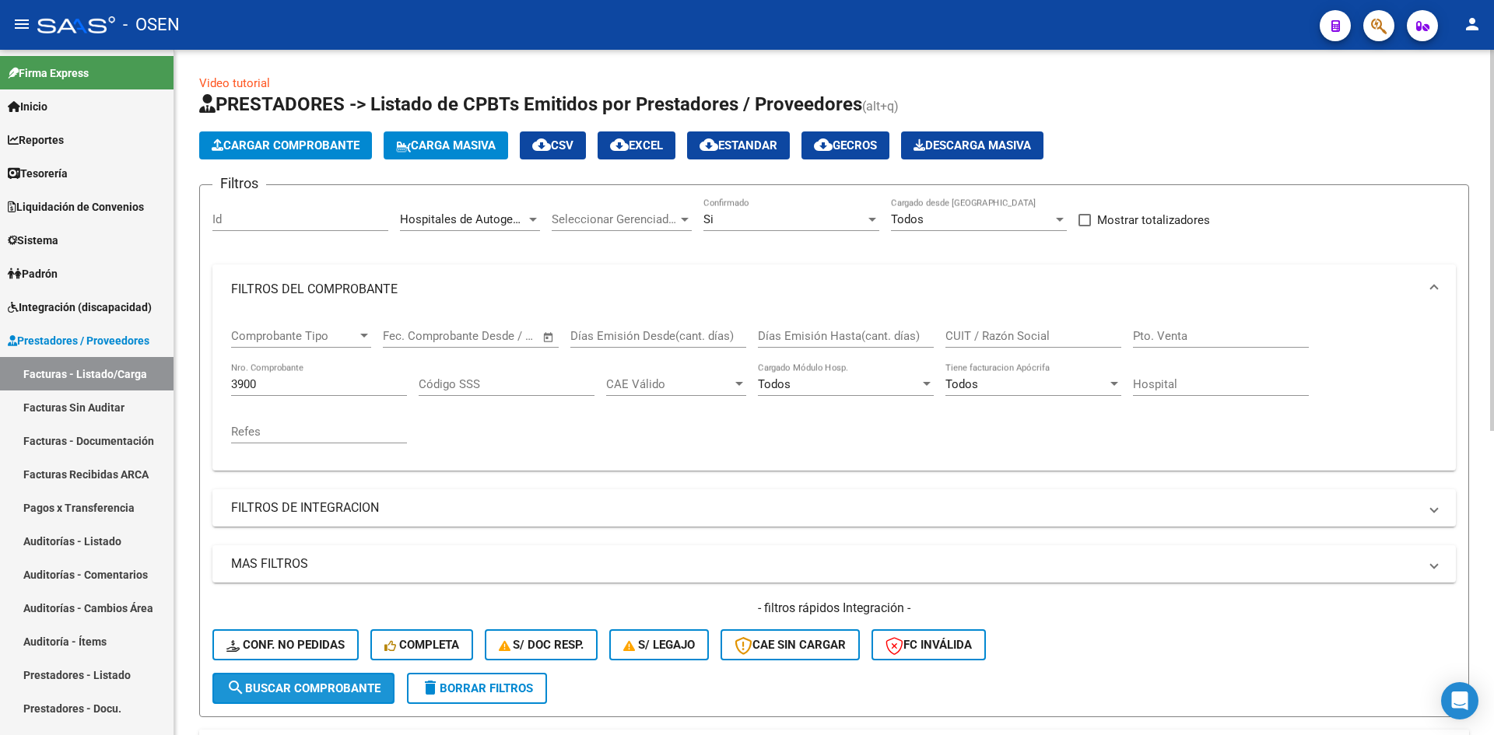
click at [334, 688] on span "search Buscar Comprobante" at bounding box center [303, 688] width 154 height 14
drag, startPoint x: 111, startPoint y: 405, endPoint x: 105, endPoint y: 375, distance: 31.0
click at [111, 405] on link "Facturas Sin Auditar" at bounding box center [86, 407] width 173 height 33
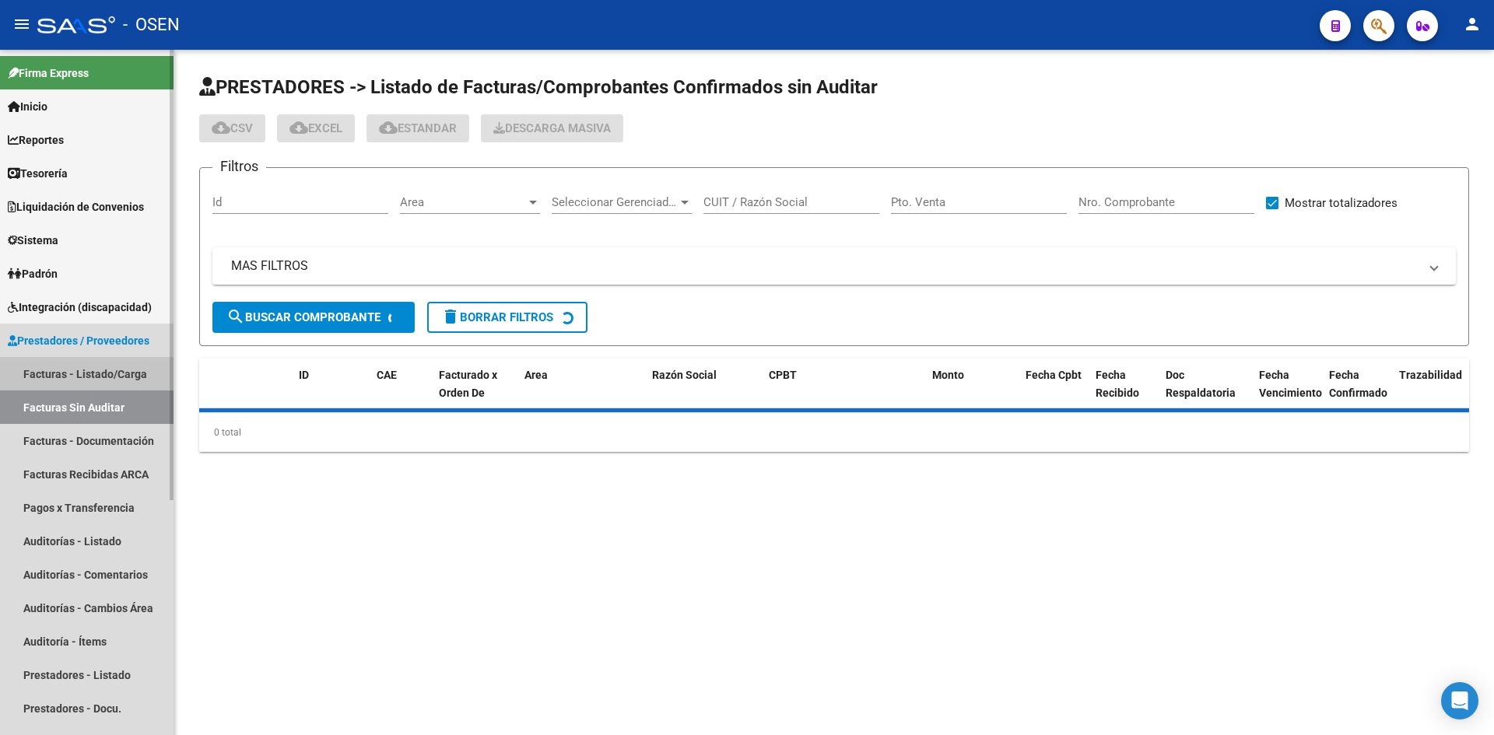
click at [105, 374] on link "Facturas - Listado/Carga" at bounding box center [86, 373] width 173 height 33
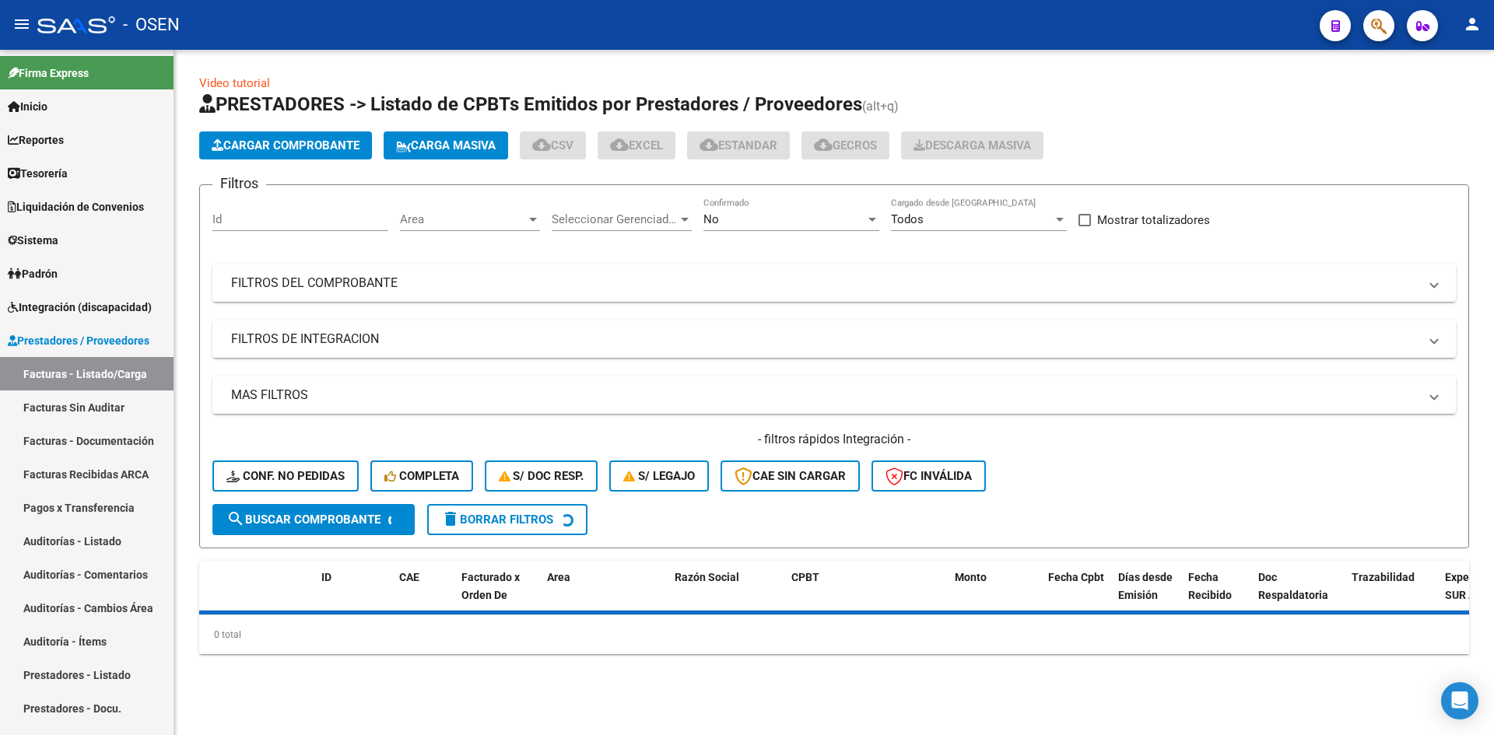
click at [734, 208] on div "No Confirmado" at bounding box center [791, 214] width 176 height 33
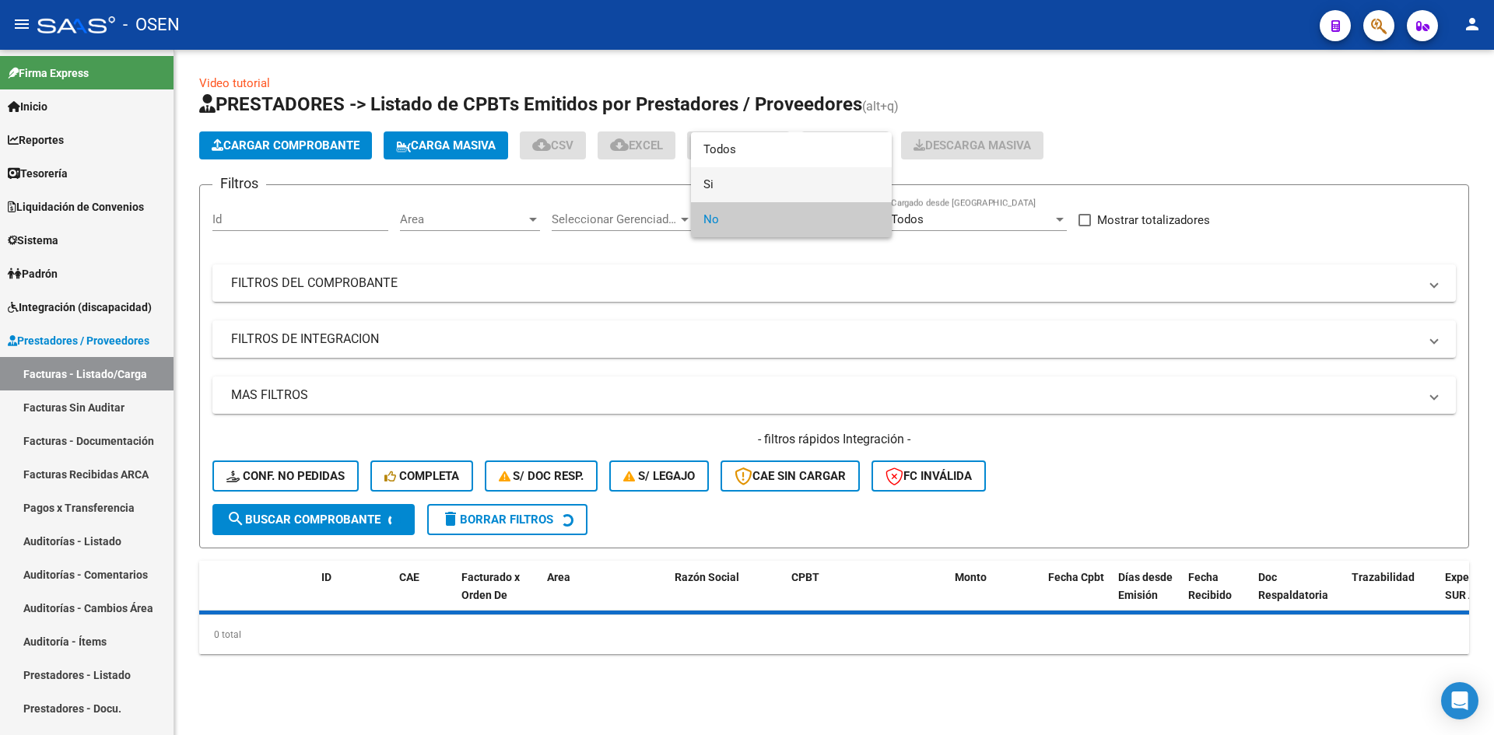
click at [730, 191] on span "Si" at bounding box center [791, 184] width 176 height 35
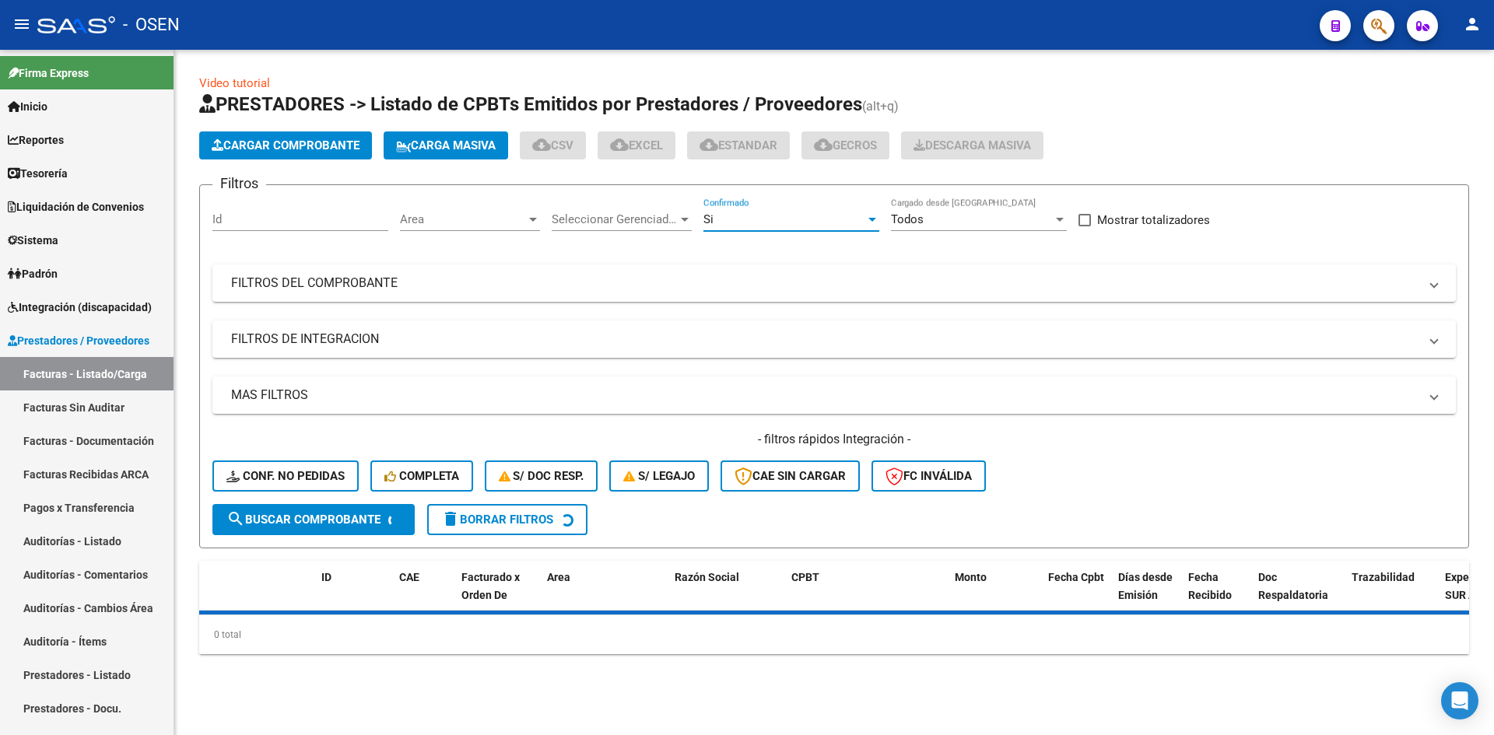
click at [561, 395] on mat-panel-title "MAS FILTROS" at bounding box center [824, 395] width 1187 height 17
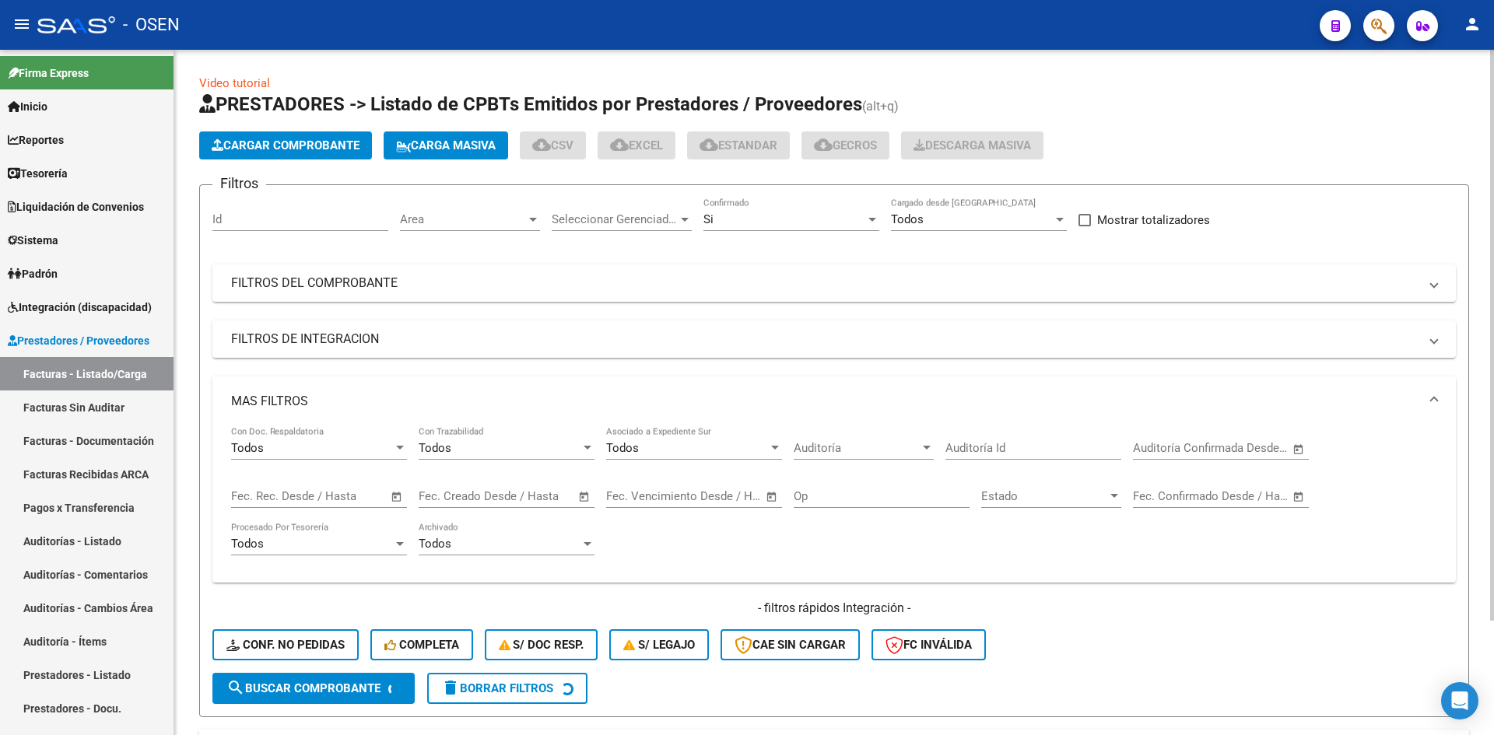
scroll to position [86, 0]
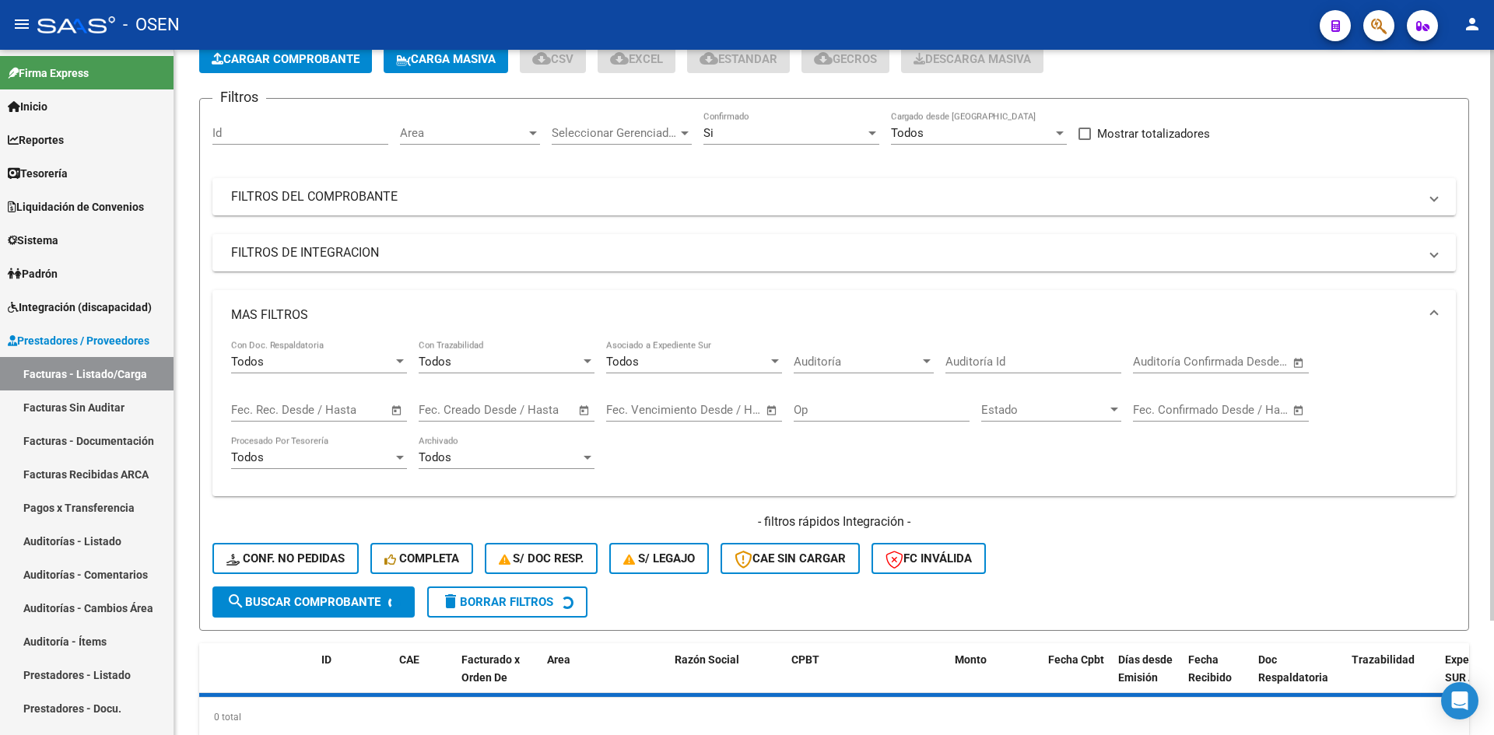
click at [1300, 359] on span "Open calendar" at bounding box center [1298, 362] width 37 height 37
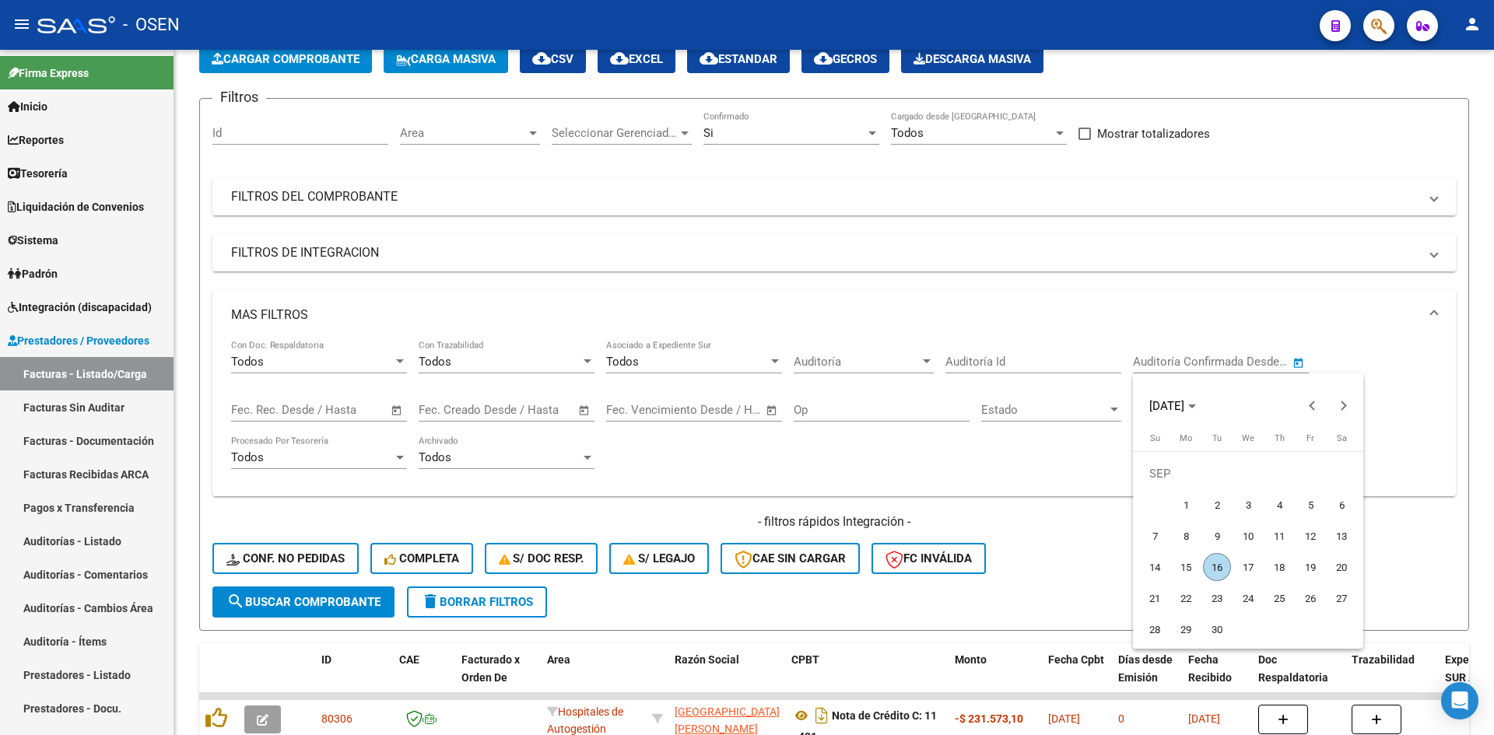
click at [1213, 561] on span "16" at bounding box center [1217, 567] width 28 height 28
type input "[DATE]"
click at [1213, 561] on span "16" at bounding box center [1217, 567] width 28 height 28
type input "[DATE]"
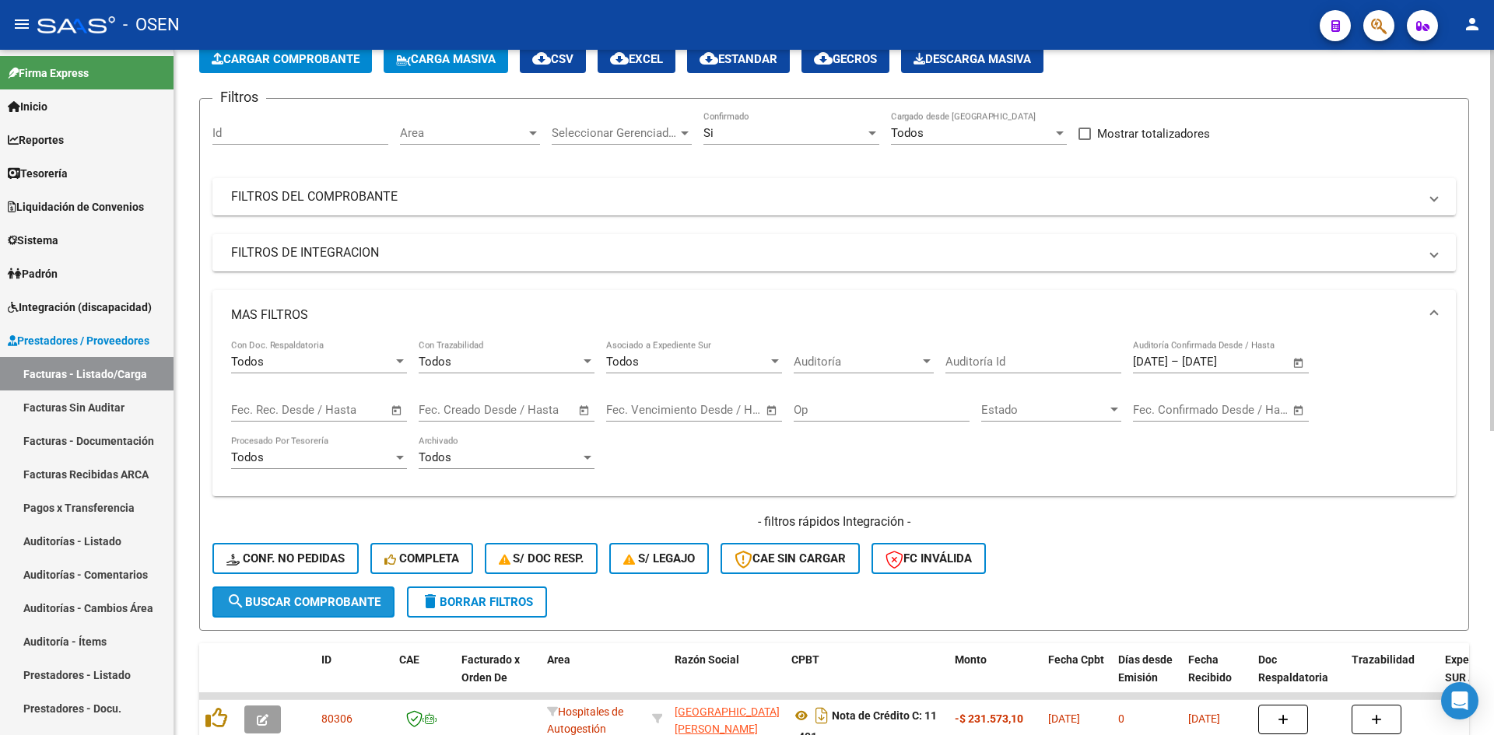
click at [337, 604] on span "search Buscar Comprobante" at bounding box center [303, 602] width 154 height 14
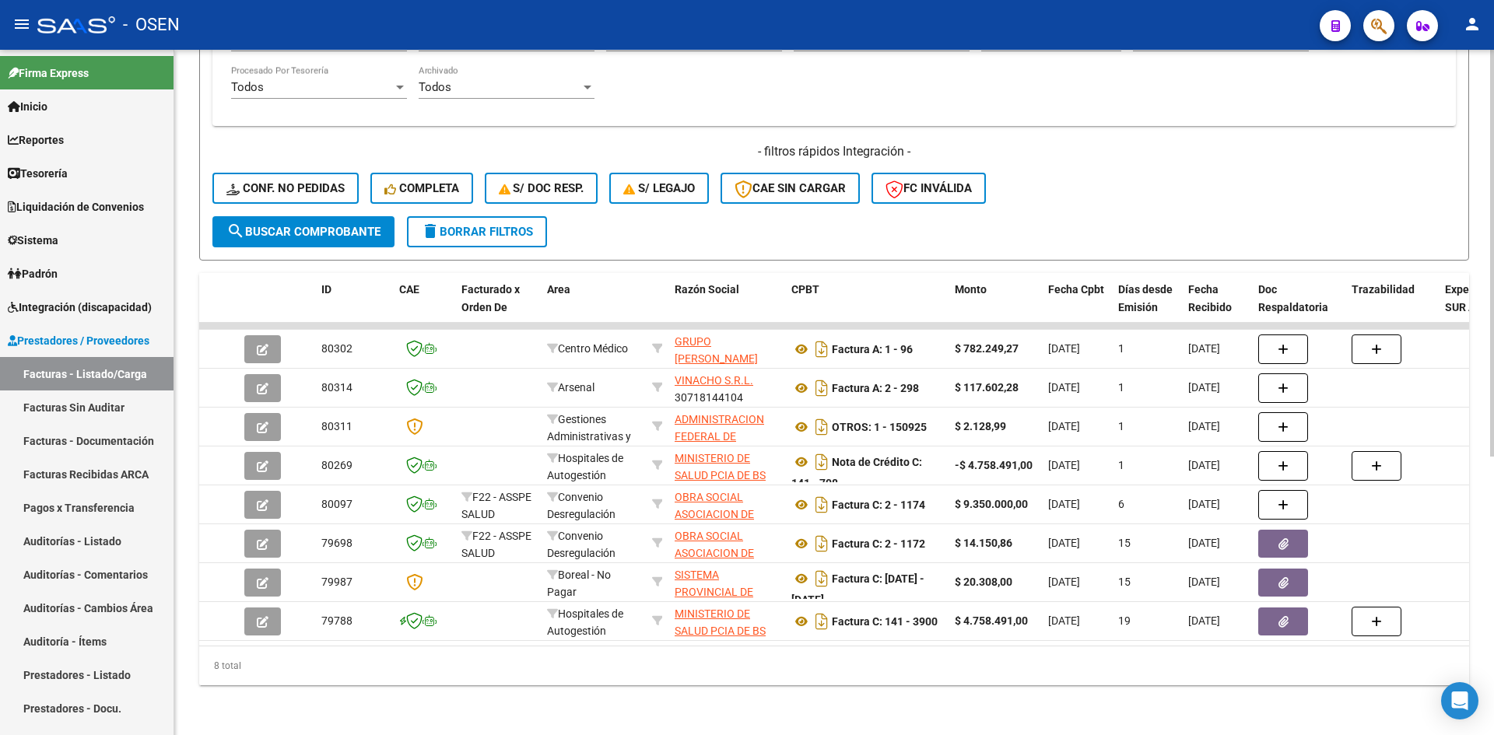
scroll to position [0, 0]
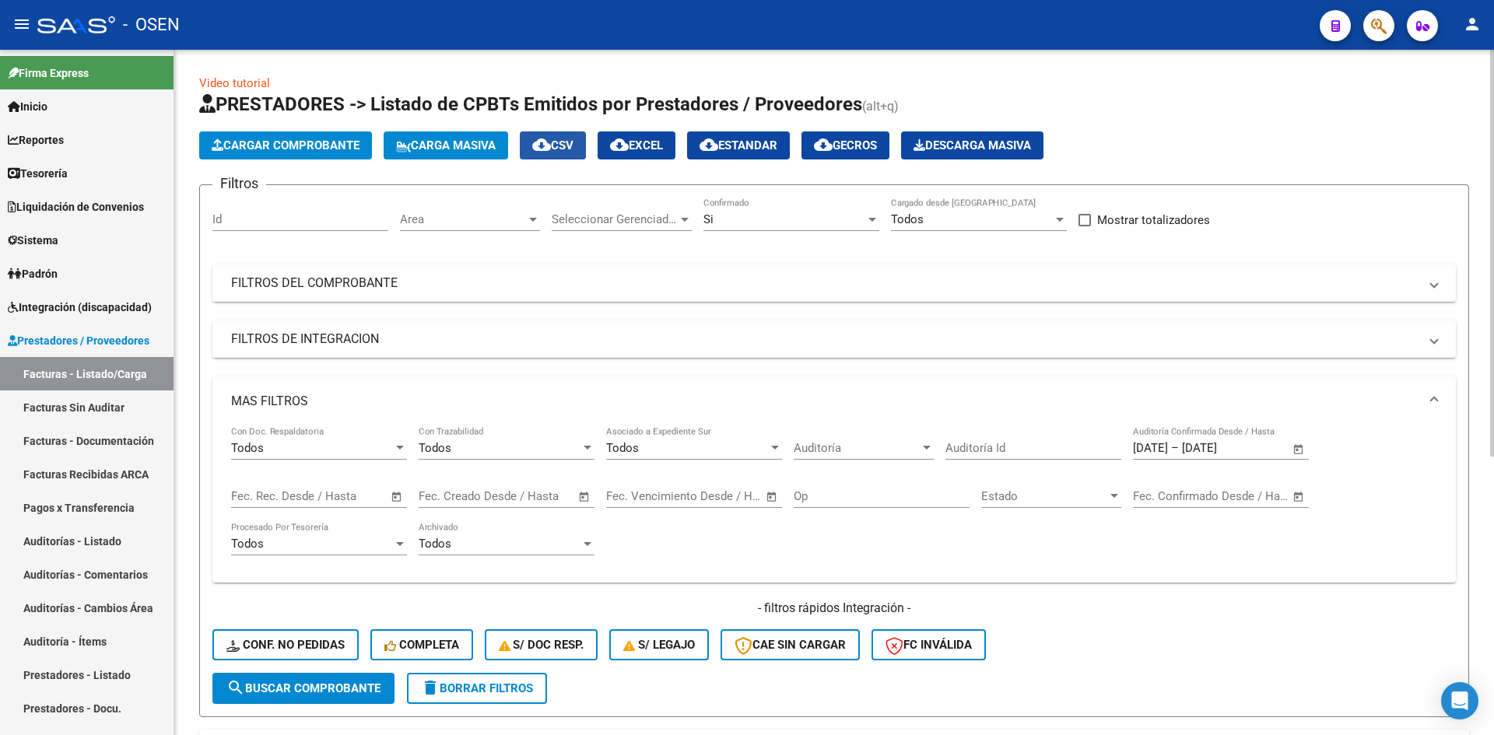
click at [573, 152] on span "cloud_download CSV" at bounding box center [552, 145] width 41 height 14
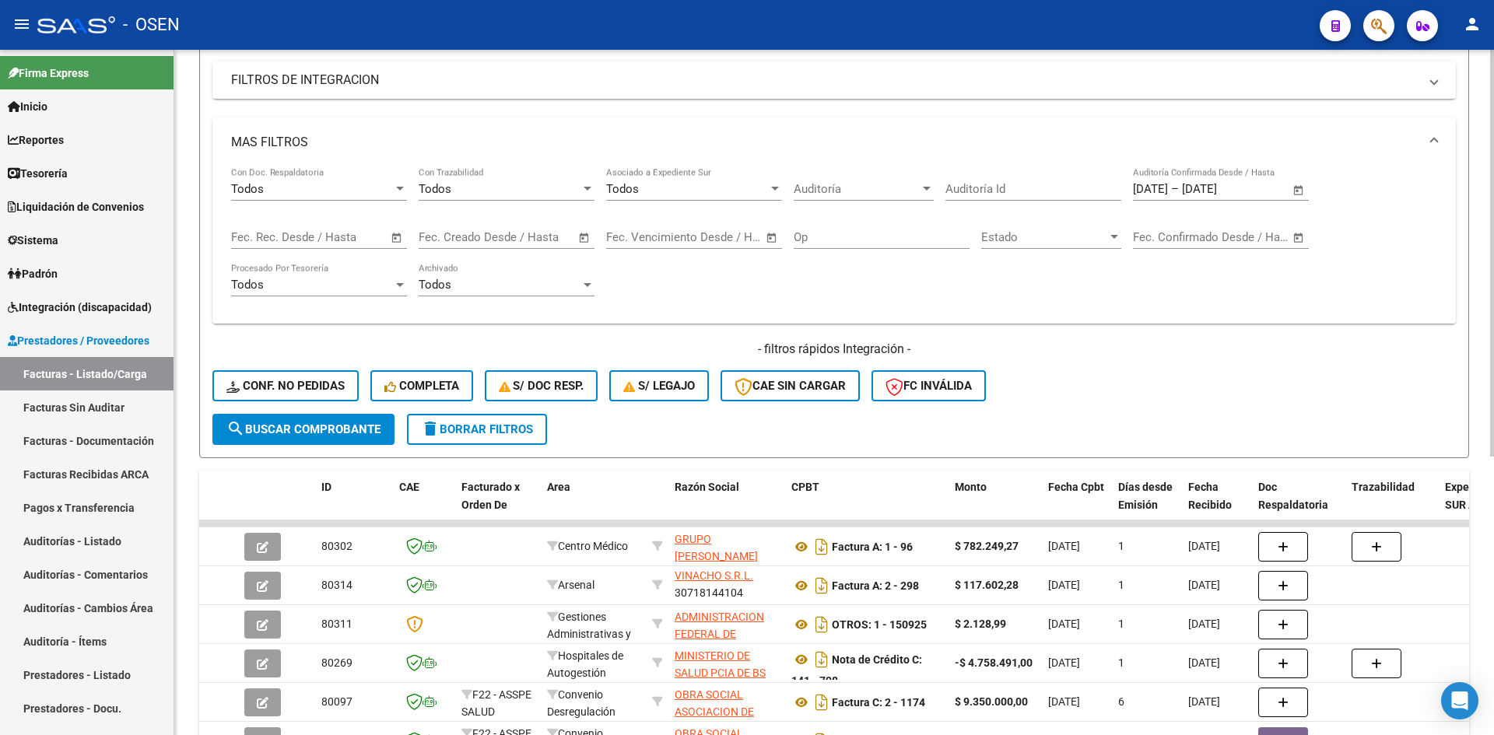
scroll to position [468, 0]
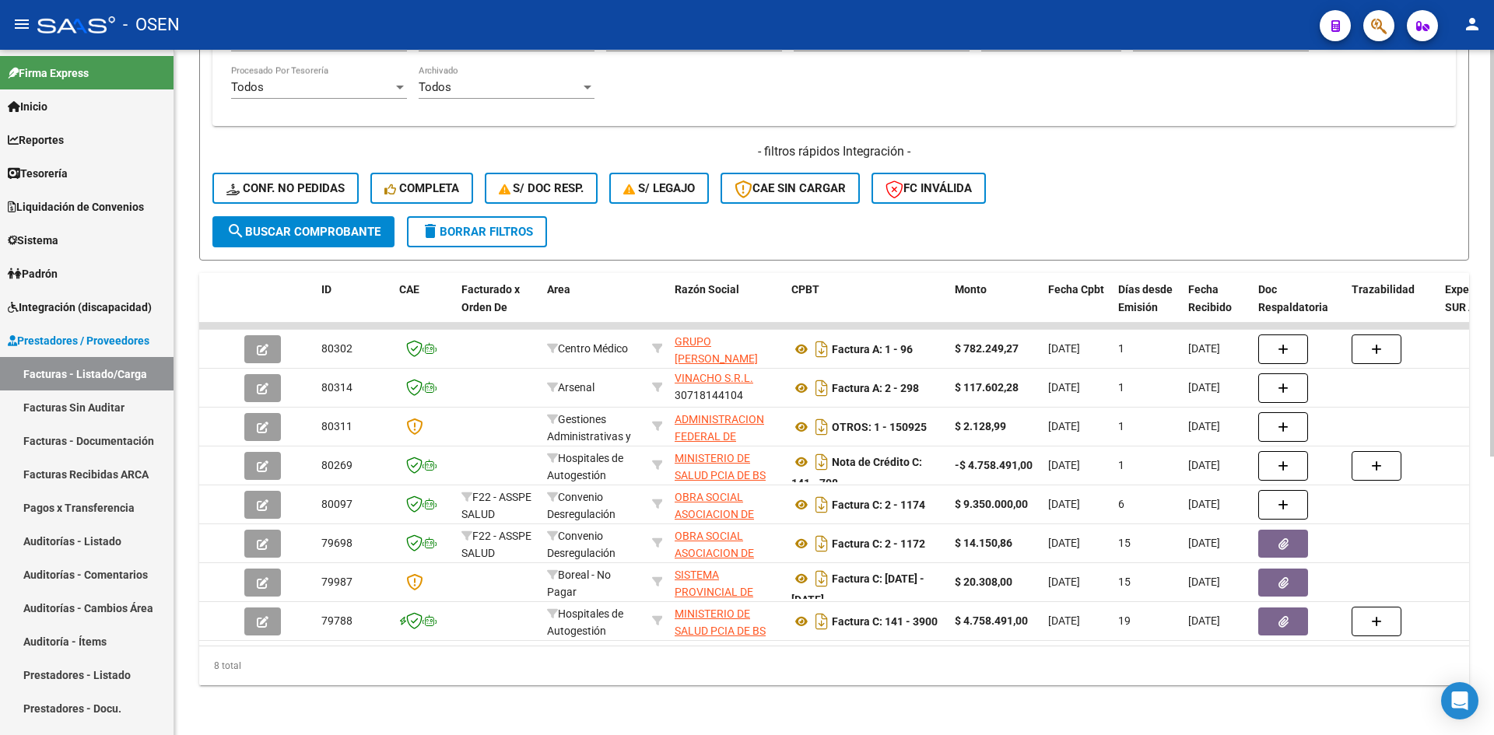
click at [1063, 202] on div "- filtros rápidos Integración - Conf. no pedidas Completa S/ Doc Resp. S/ legaj…" at bounding box center [833, 179] width 1243 height 73
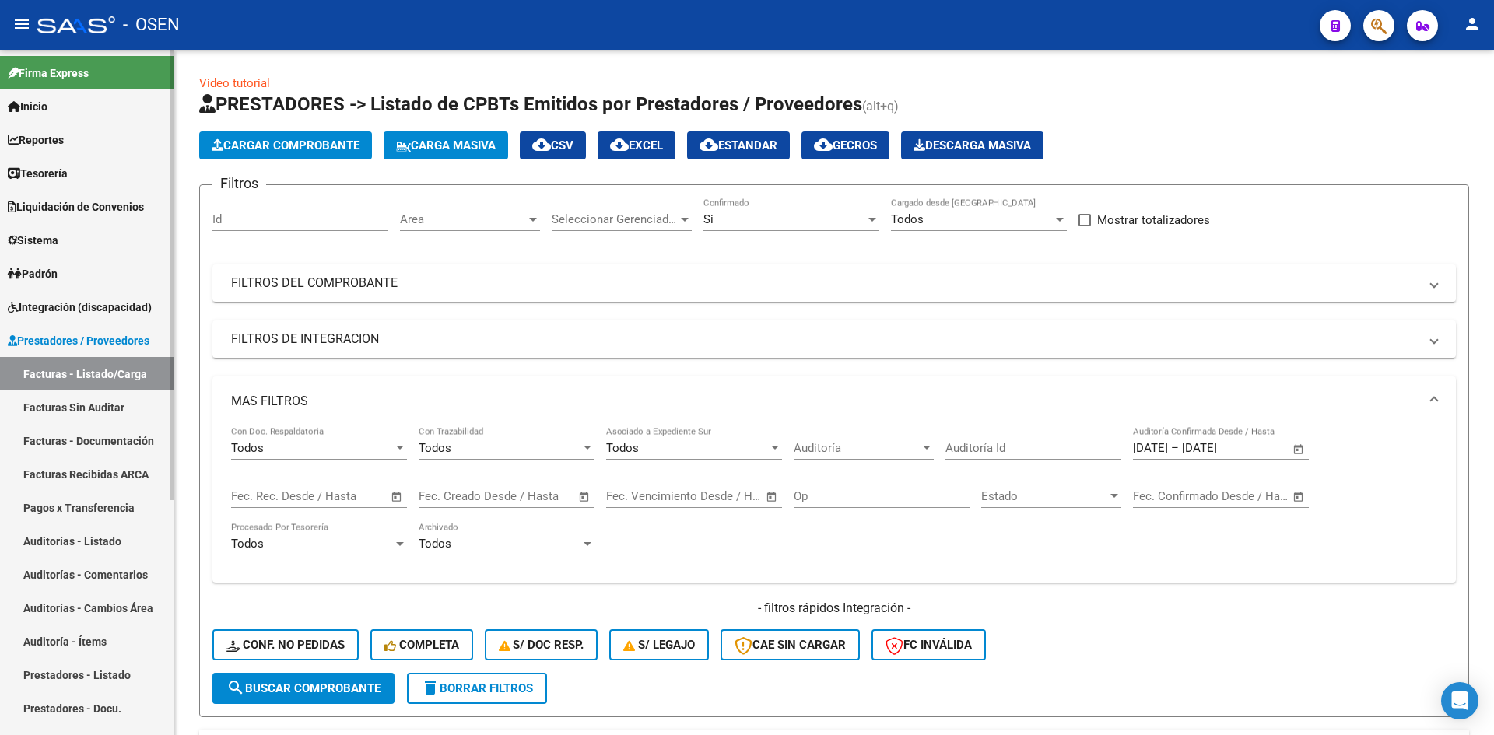
click at [140, 411] on link "Facturas Sin Auditar" at bounding box center [86, 407] width 173 height 33
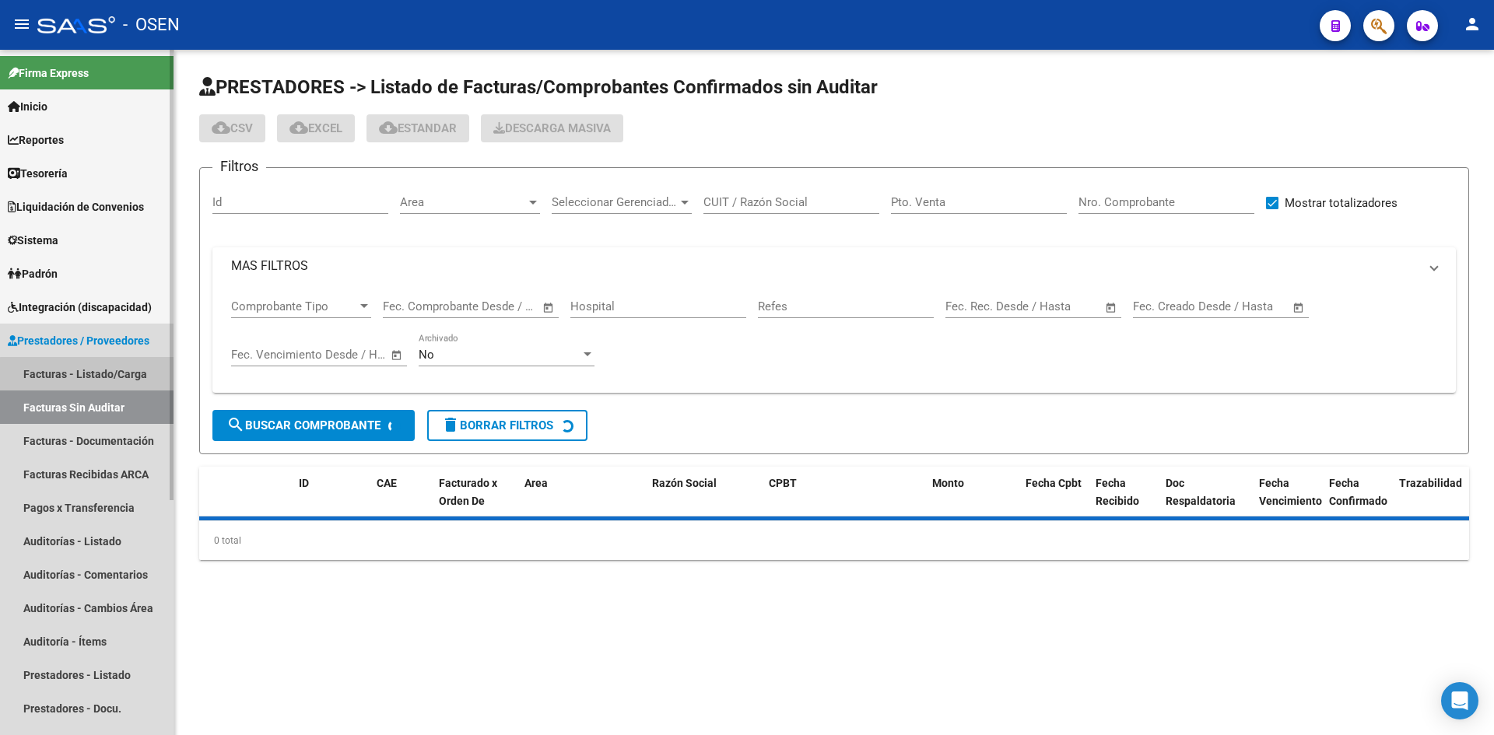
click at [136, 377] on link "Facturas - Listado/Carga" at bounding box center [86, 373] width 173 height 33
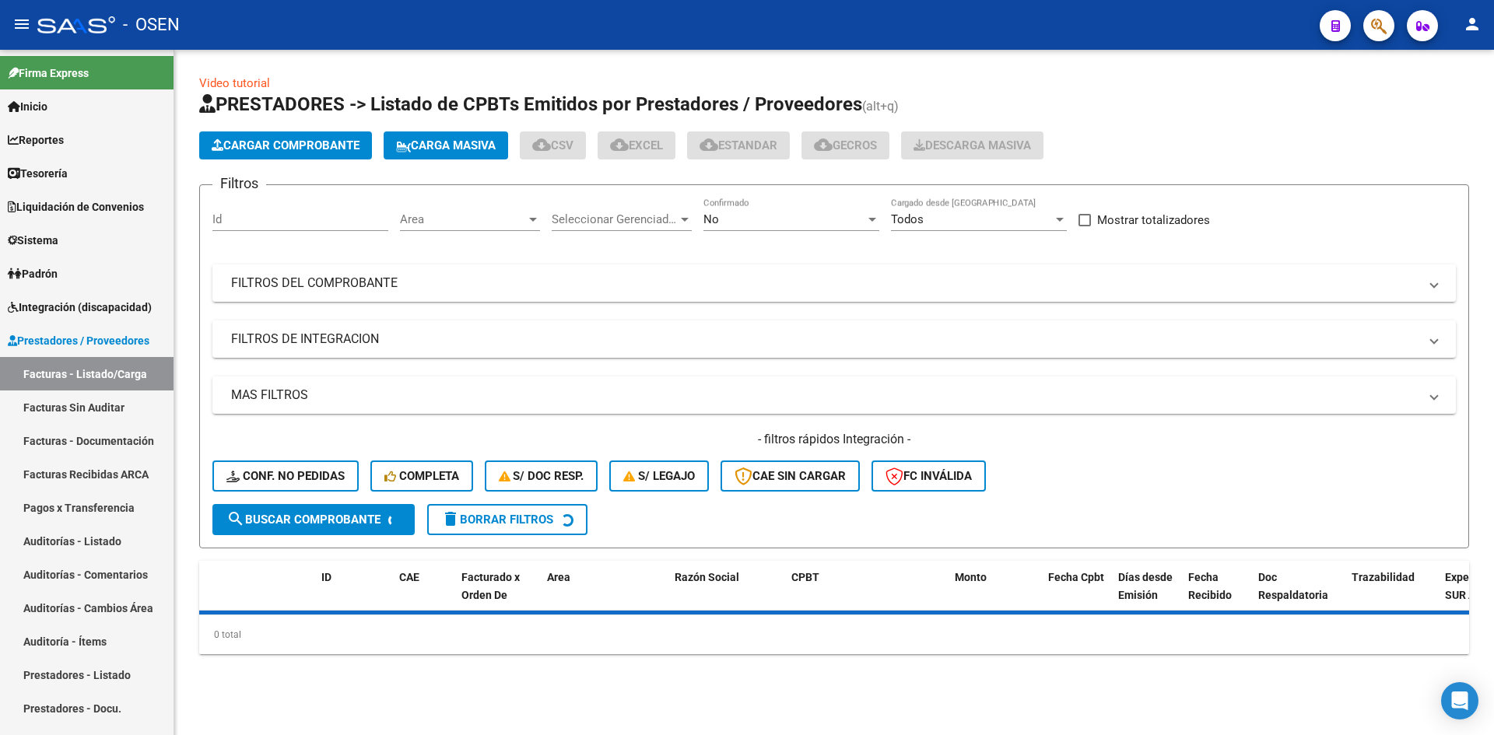
click at [511, 293] on mat-expansion-panel-header "FILTROS DEL COMPROBANTE" at bounding box center [833, 282] width 1243 height 37
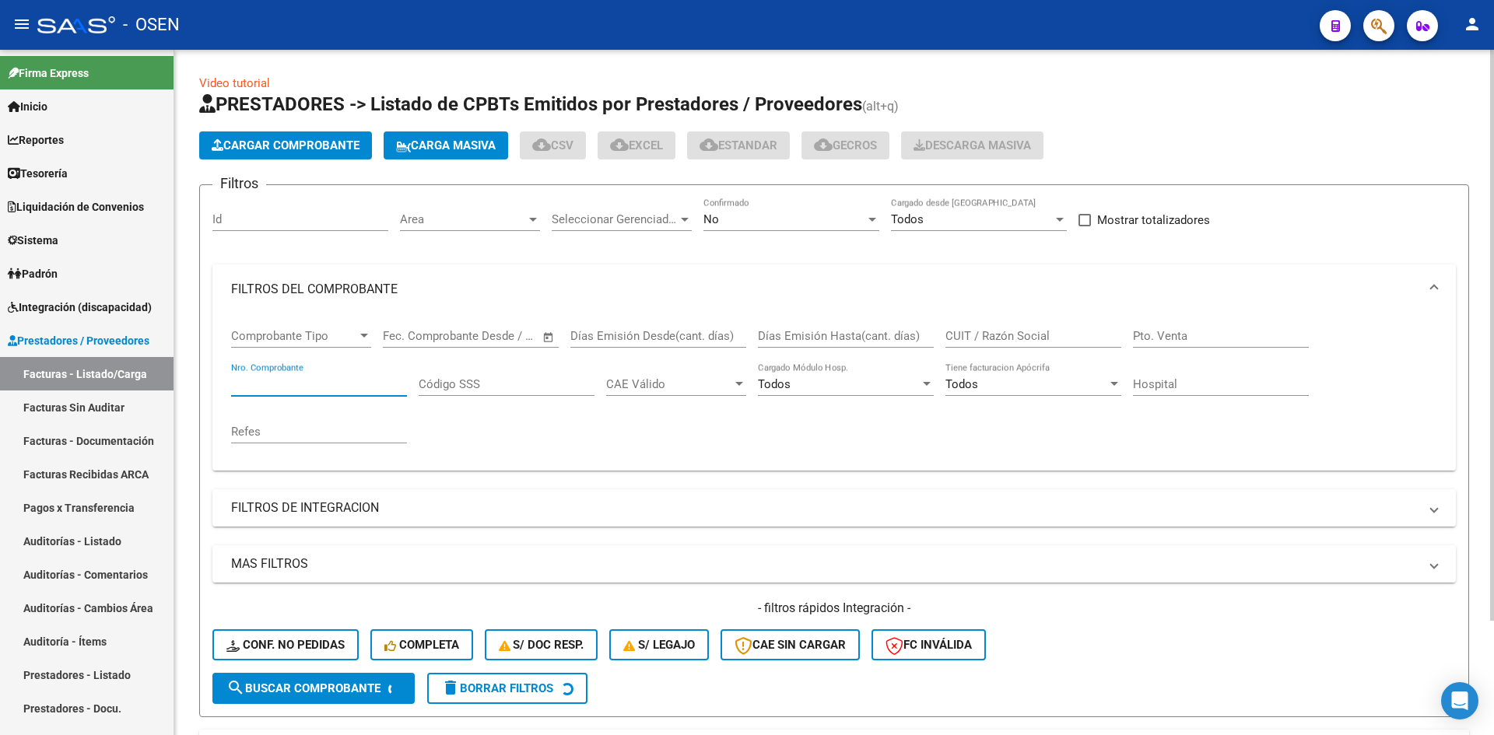
click at [358, 384] on input "Nro. Comprobante" at bounding box center [319, 384] width 176 height 14
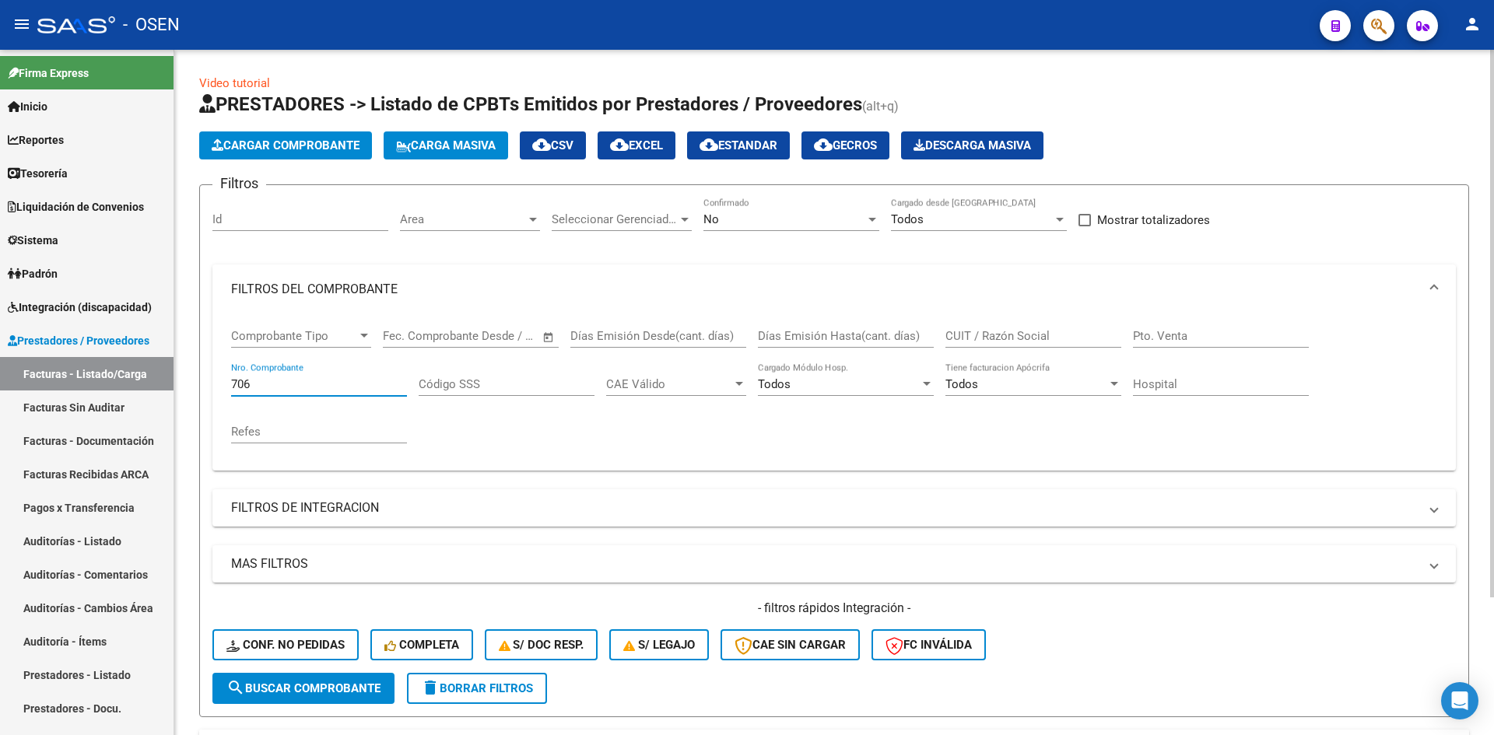
type input "706"
click at [835, 205] on div "No Confirmado" at bounding box center [791, 214] width 176 height 33
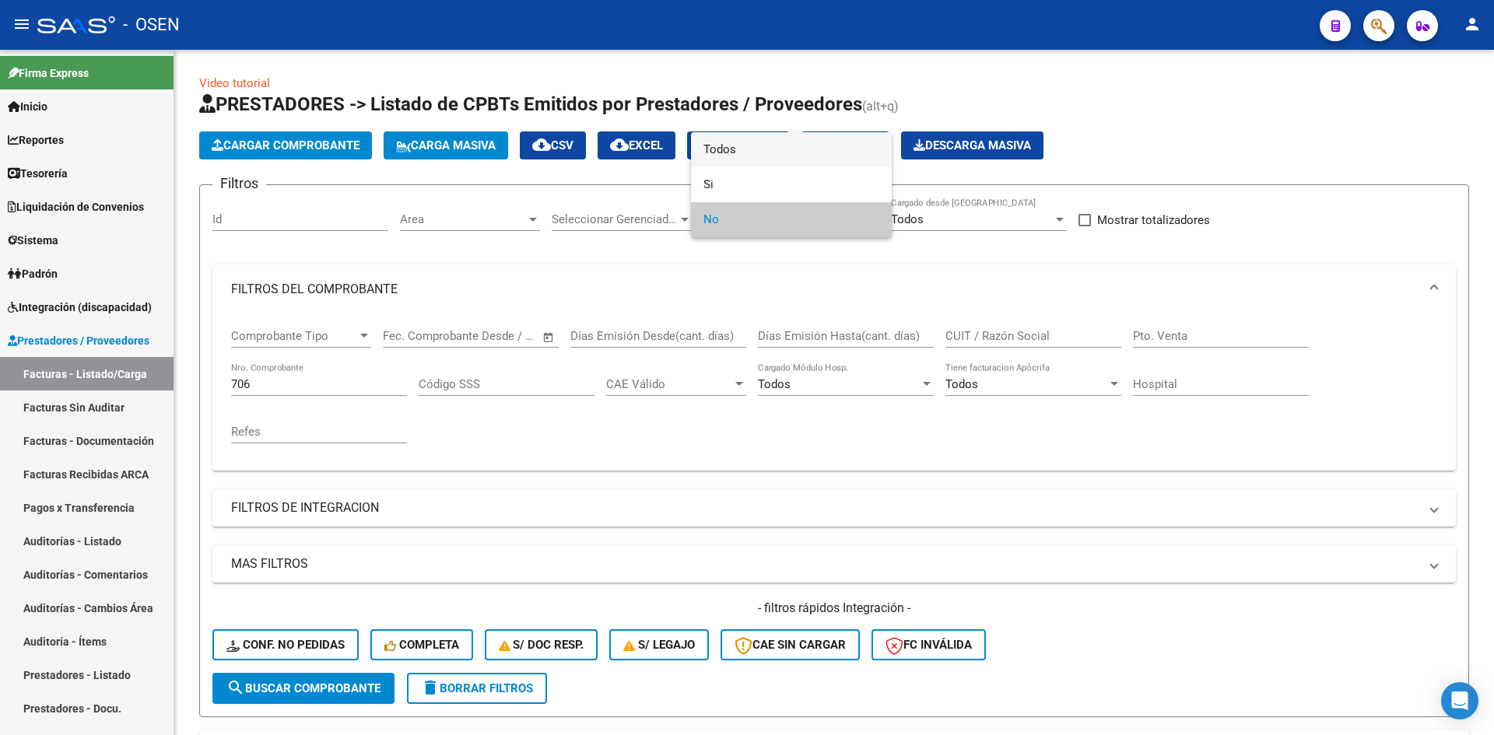
click at [834, 149] on span "Todos" at bounding box center [791, 149] width 176 height 35
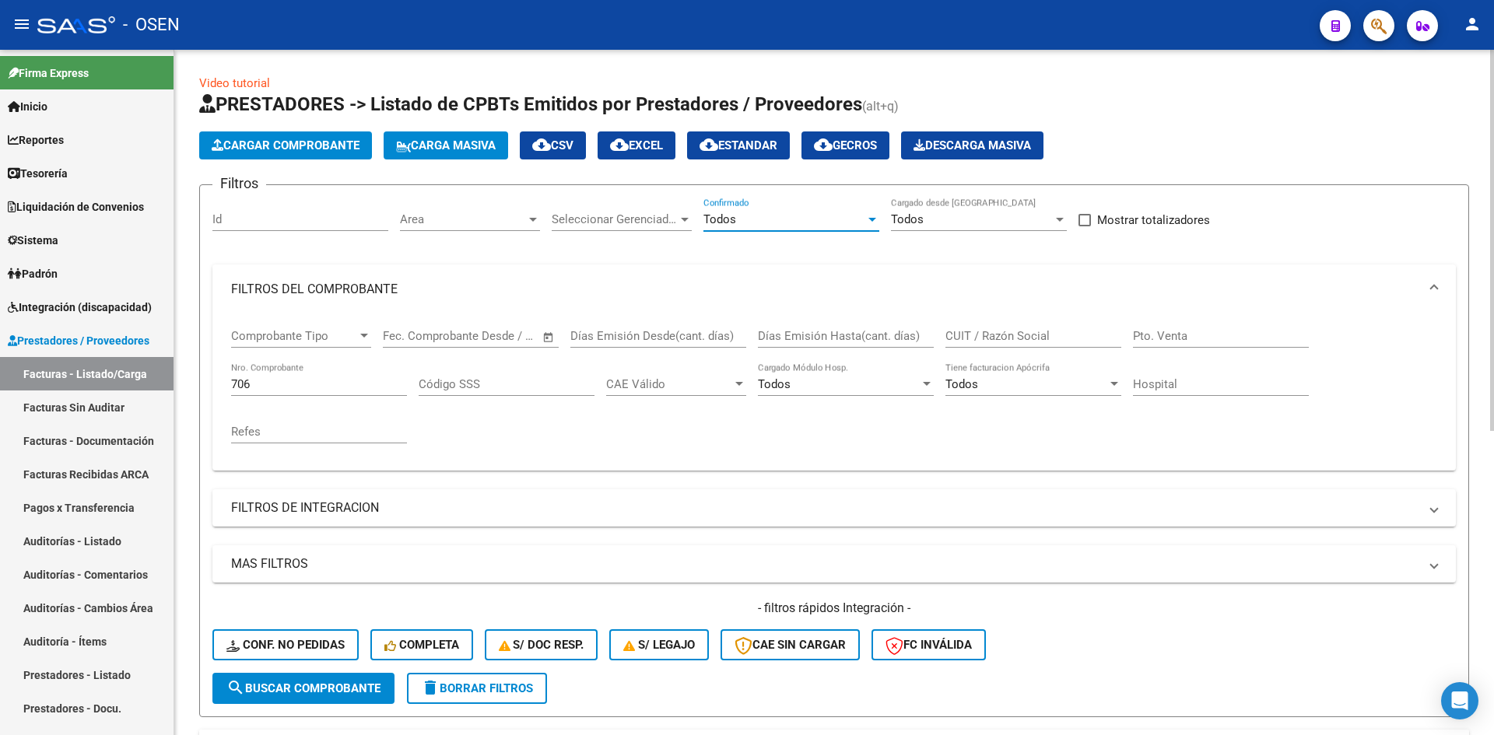
scroll to position [519, 0]
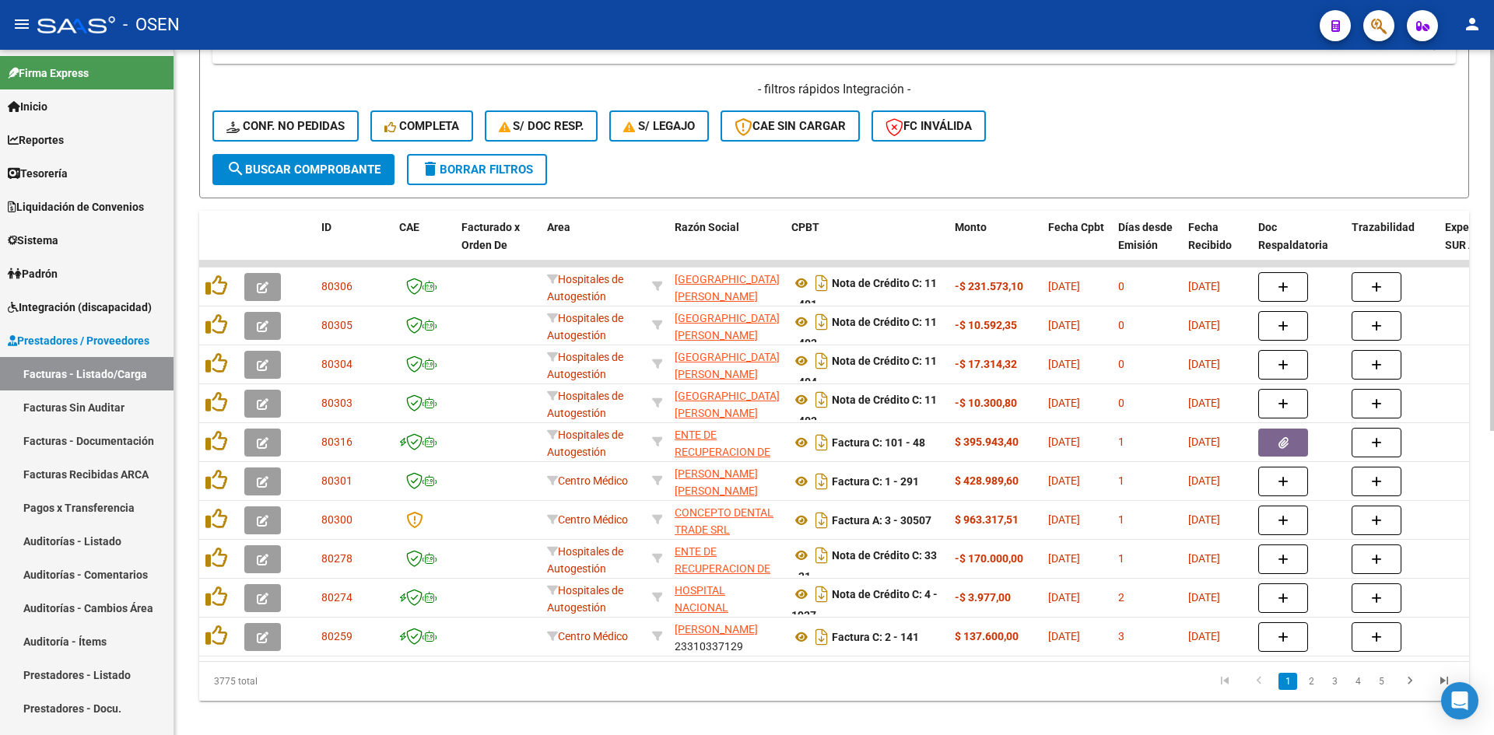
click at [356, 177] on button "search Buscar Comprobante" at bounding box center [303, 169] width 182 height 31
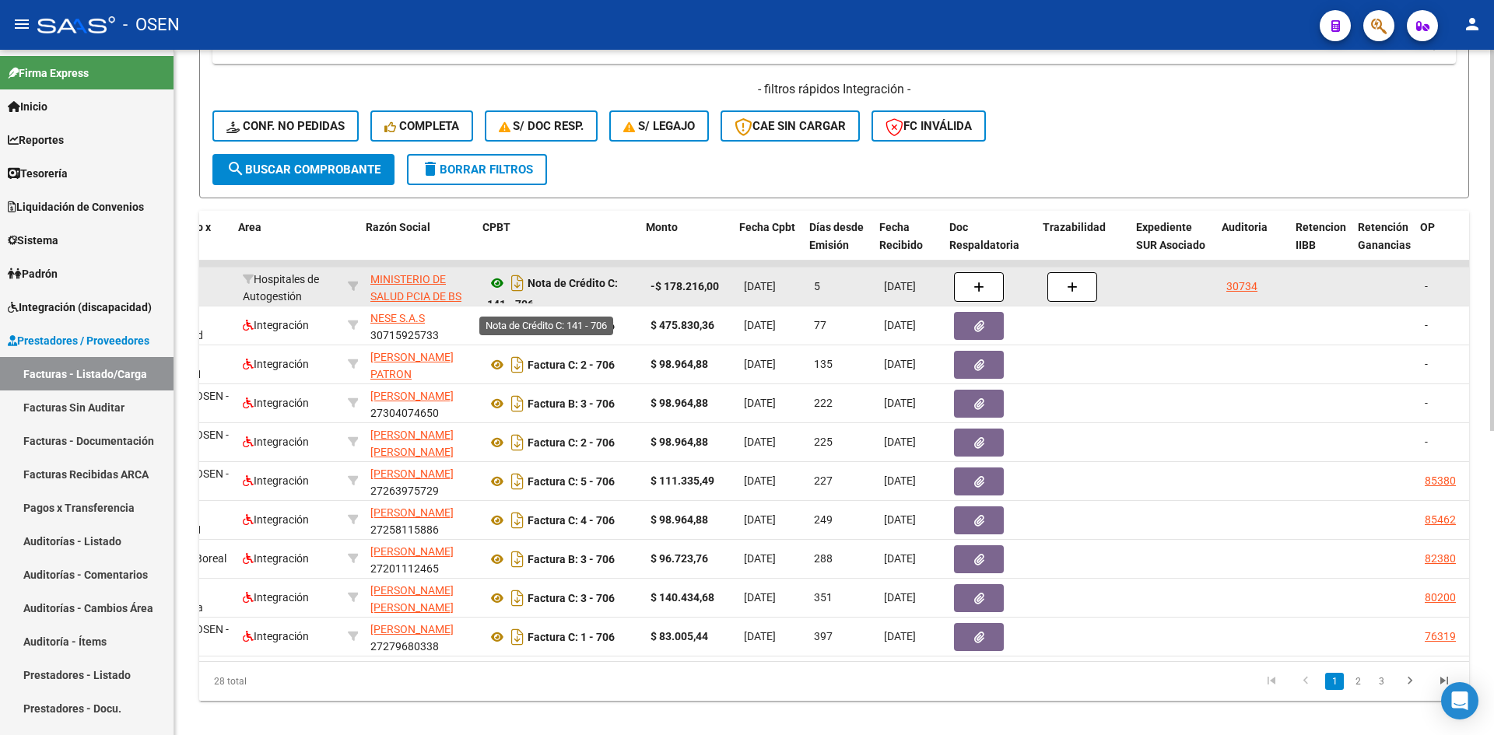
scroll to position [0, 309]
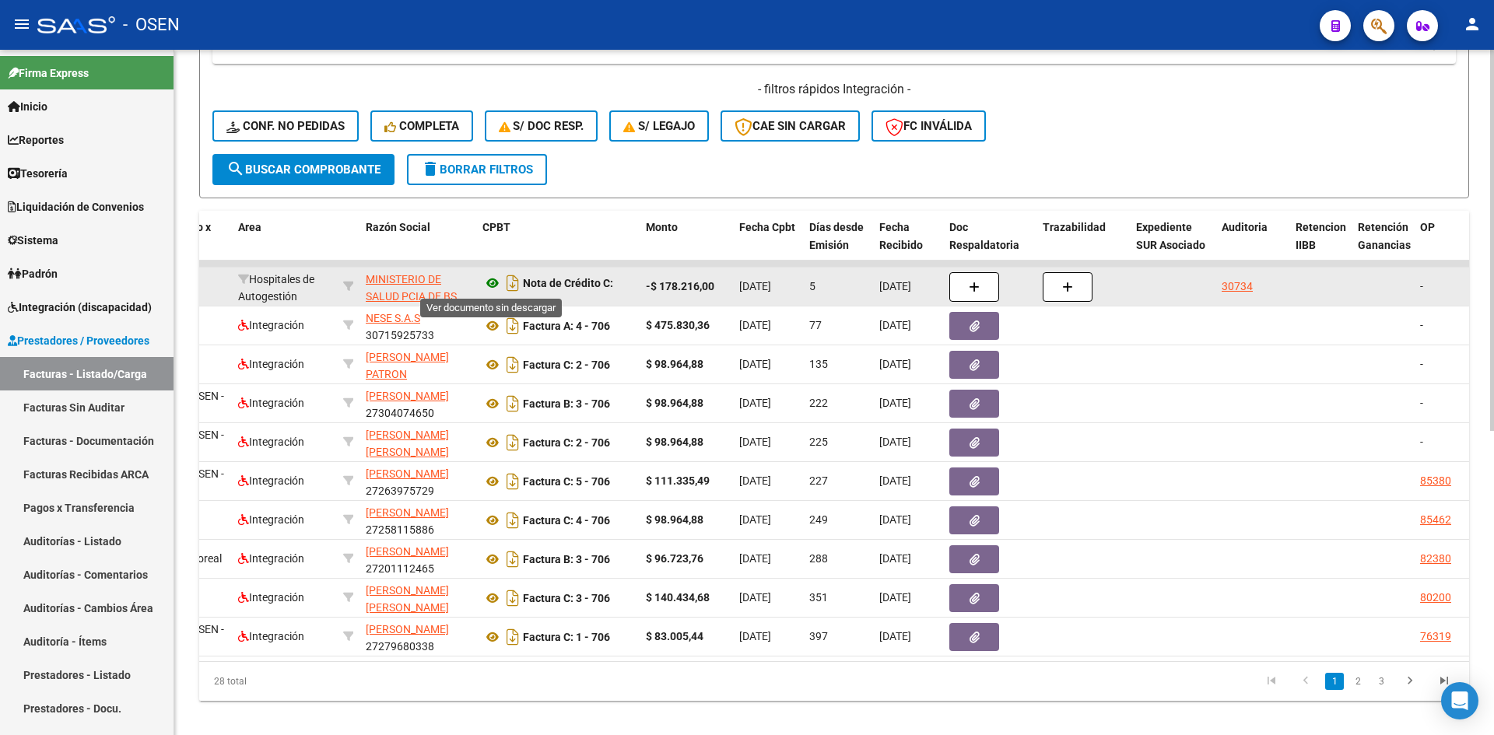
click at [497, 279] on icon at bounding box center [492, 283] width 20 height 19
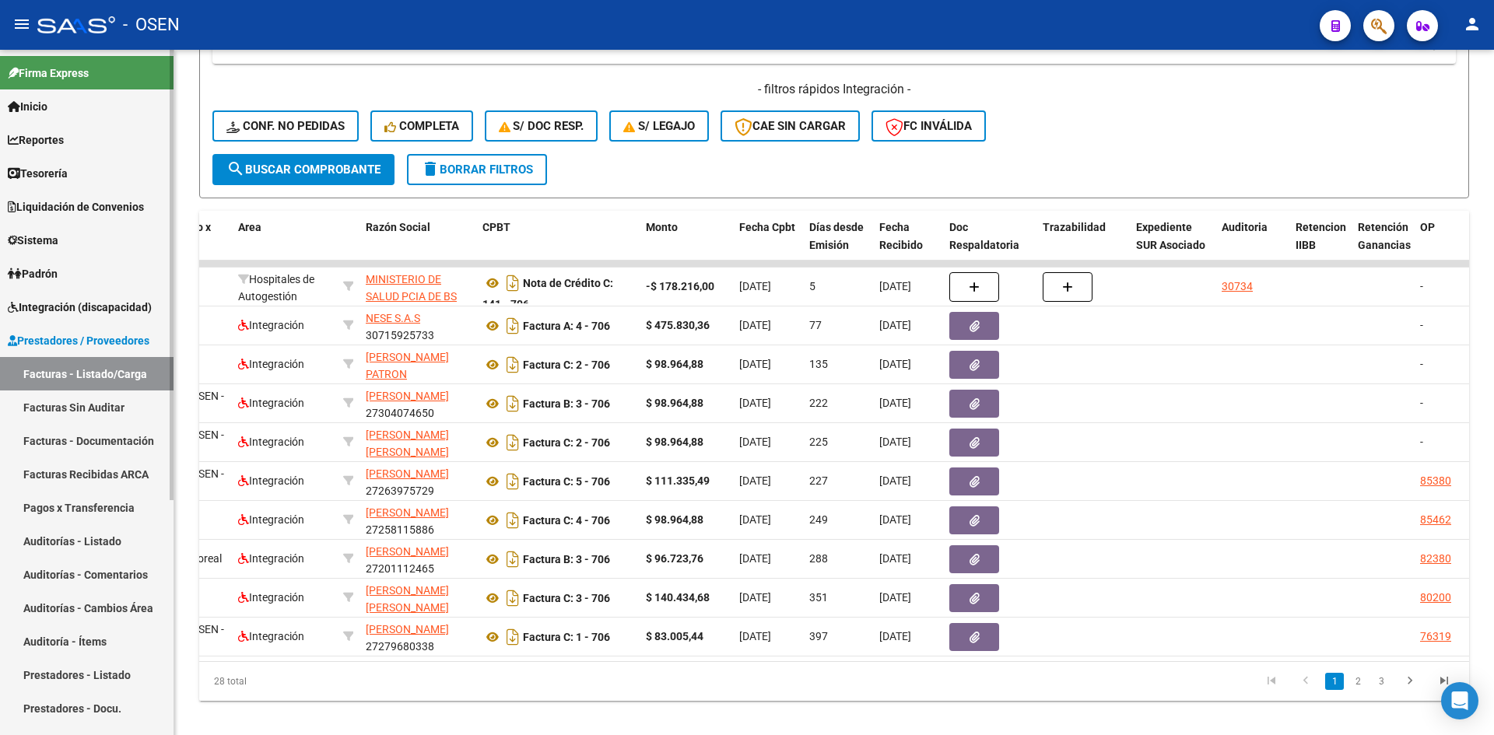
click at [73, 159] on link "Tesorería" at bounding box center [86, 172] width 173 height 33
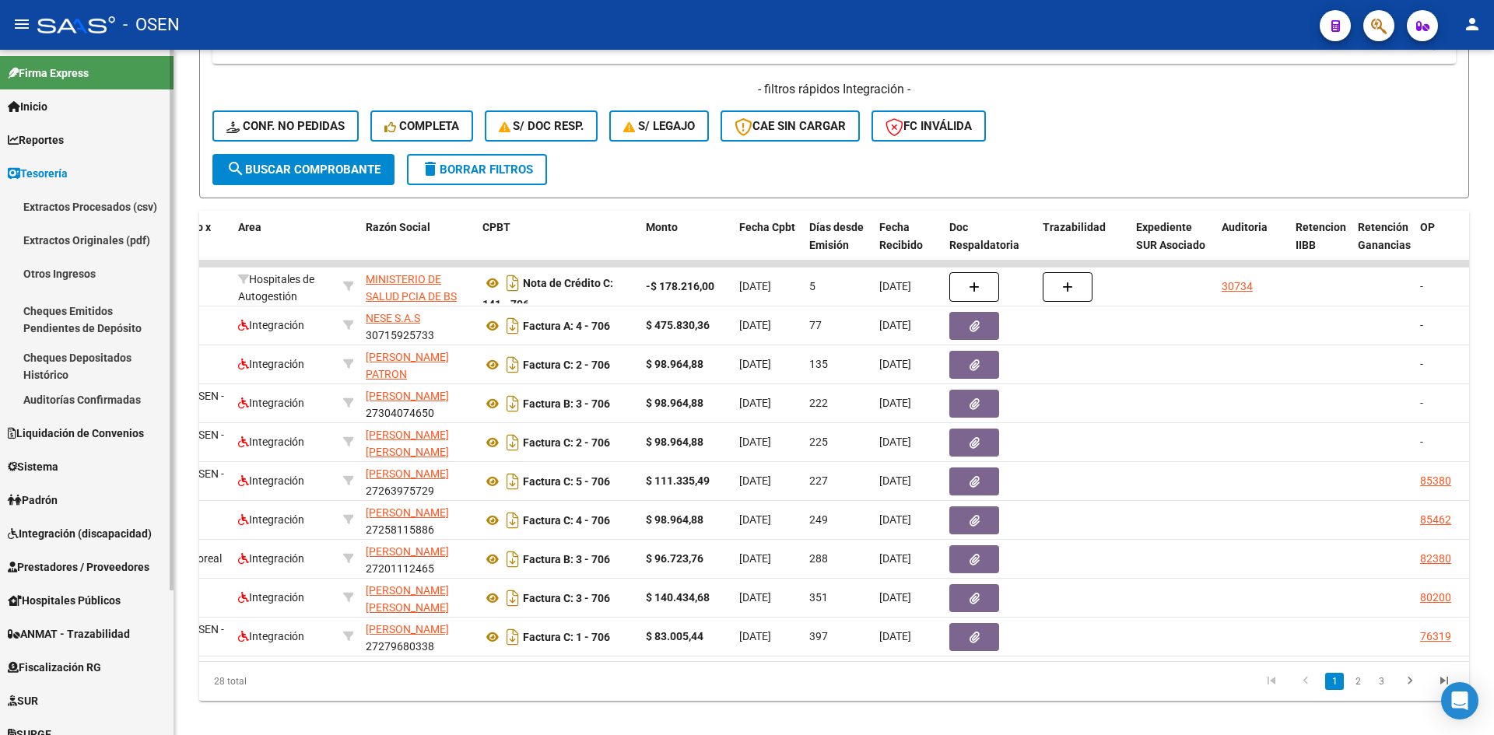
click at [135, 401] on link "Auditorías Confirmadas" at bounding box center [86, 399] width 173 height 33
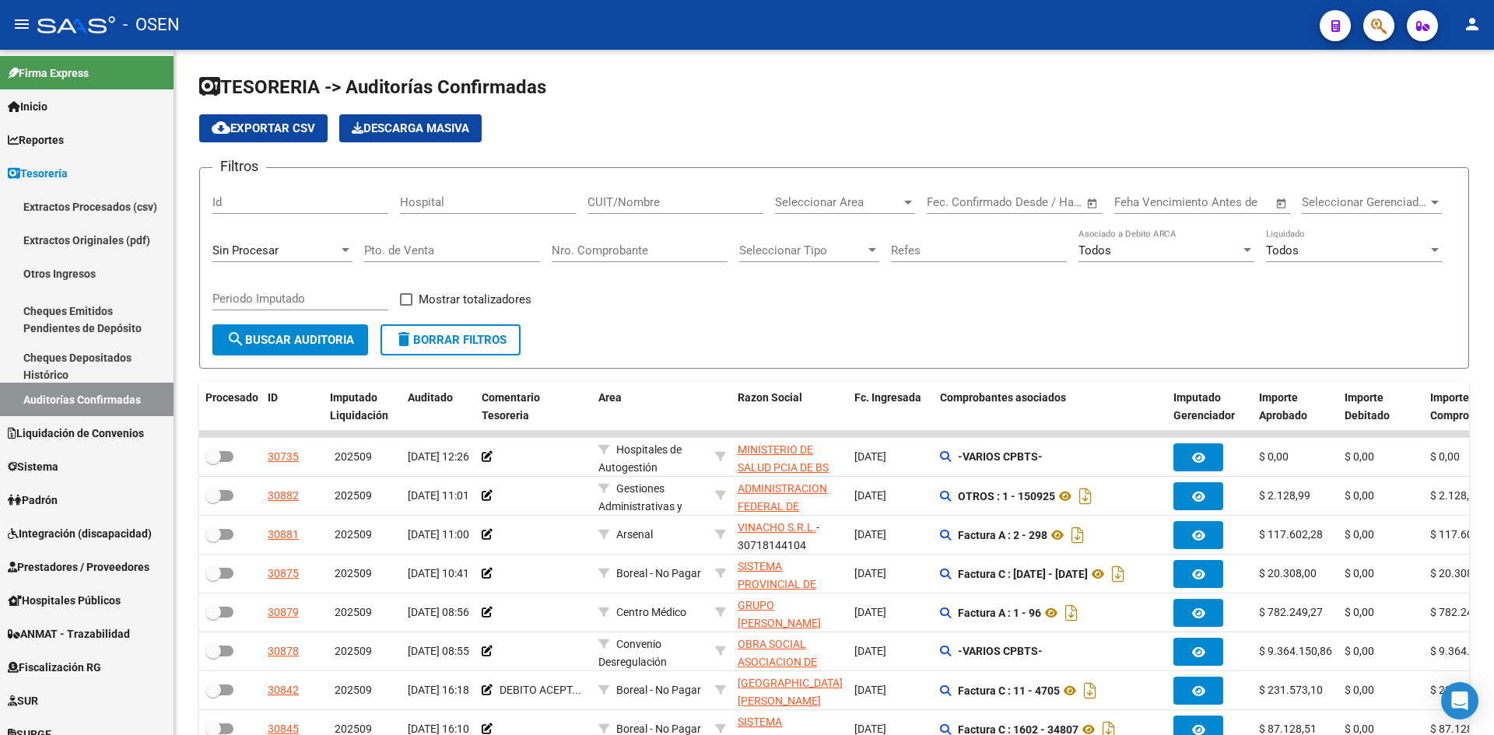
click at [666, 245] on input "Nro. Comprobante" at bounding box center [640, 250] width 176 height 14
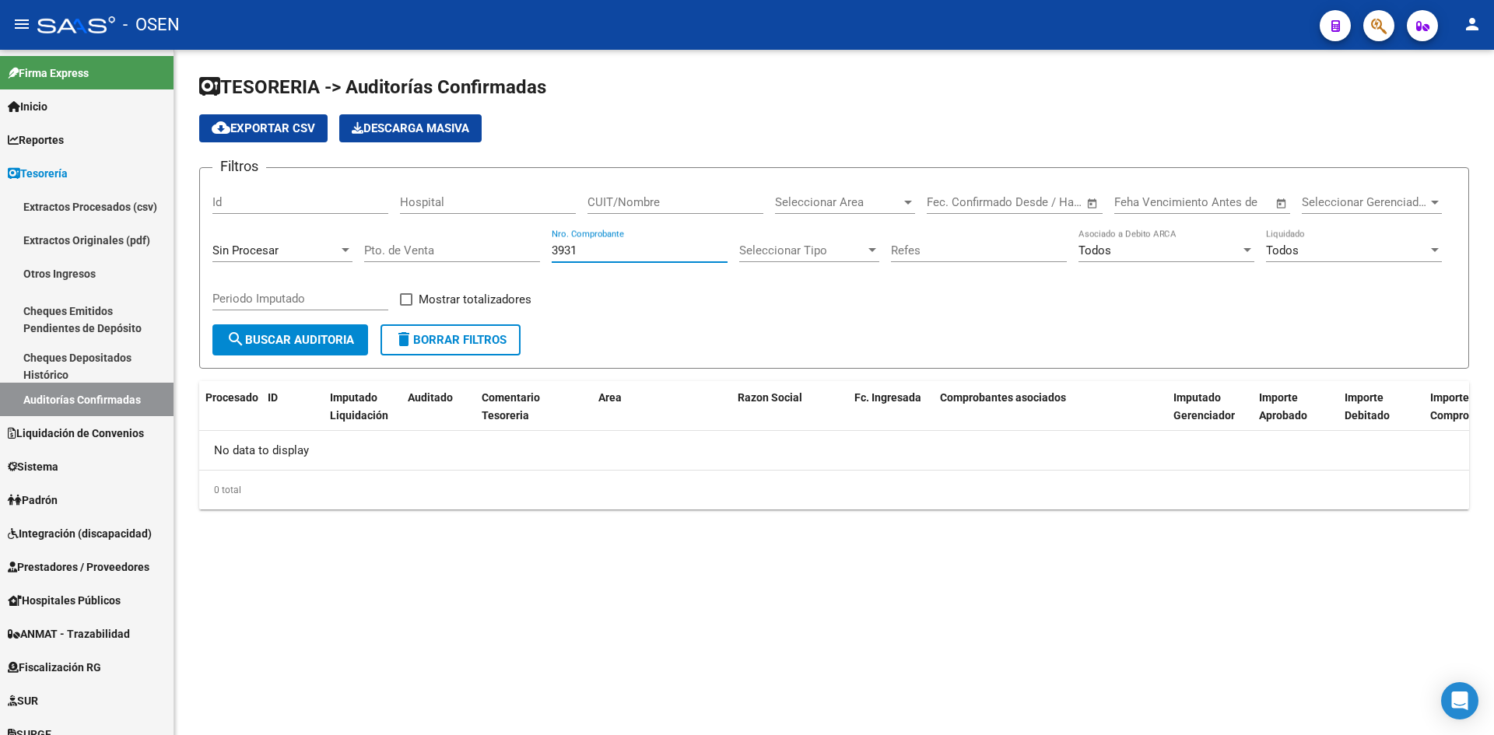
click at [292, 249] on div "Sin Procesar" at bounding box center [275, 250] width 126 height 14
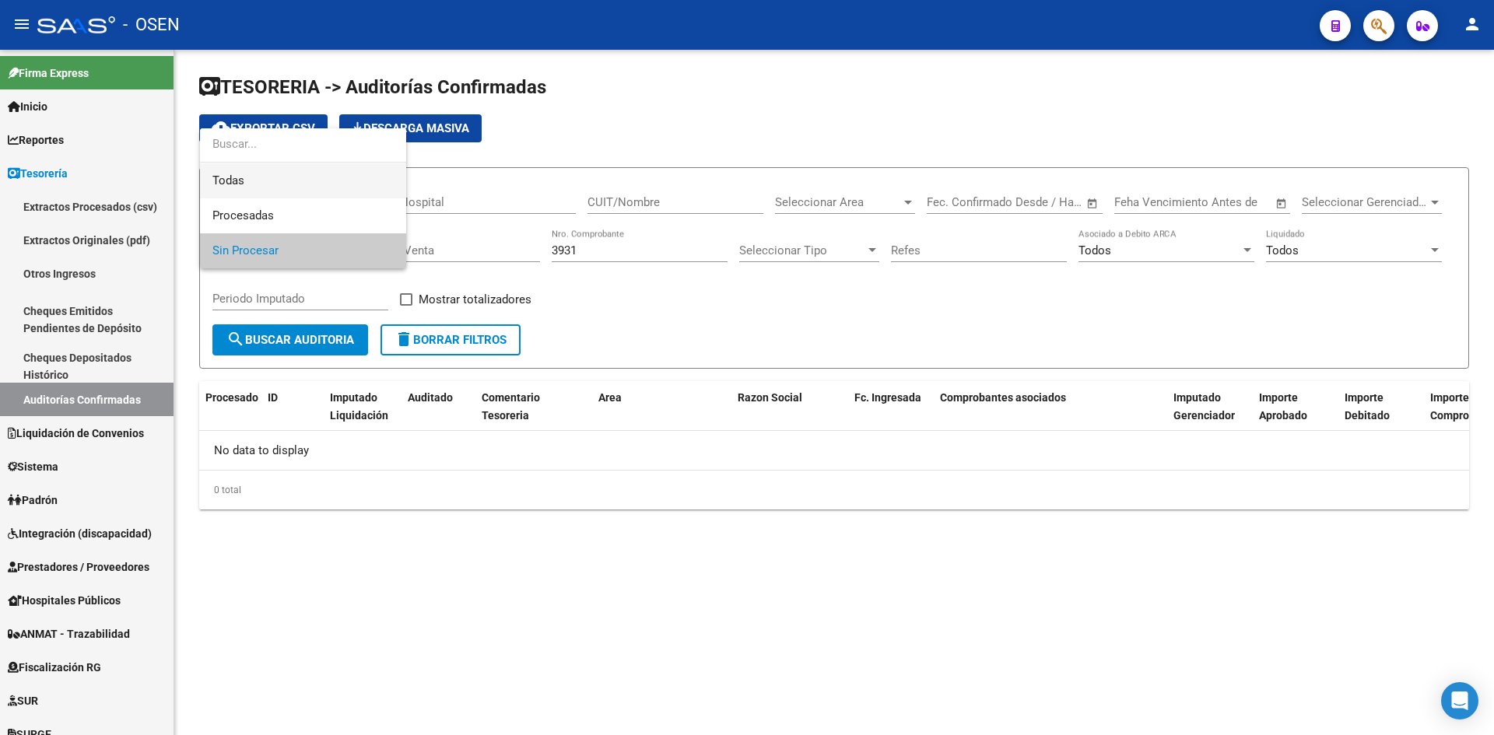
click at [306, 182] on span "Todas" at bounding box center [302, 180] width 181 height 35
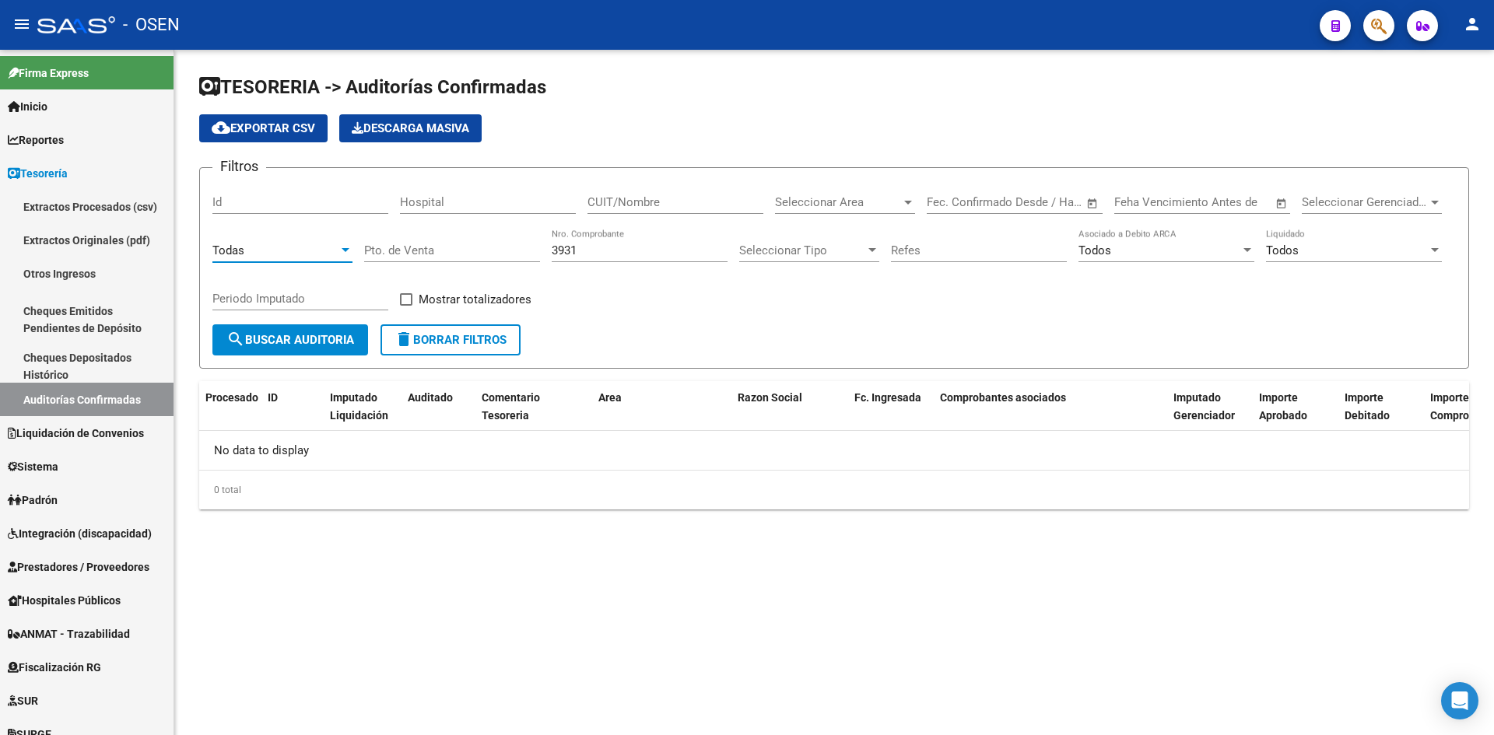
click at [331, 334] on span "search Buscar Auditoria" at bounding box center [290, 340] width 128 height 14
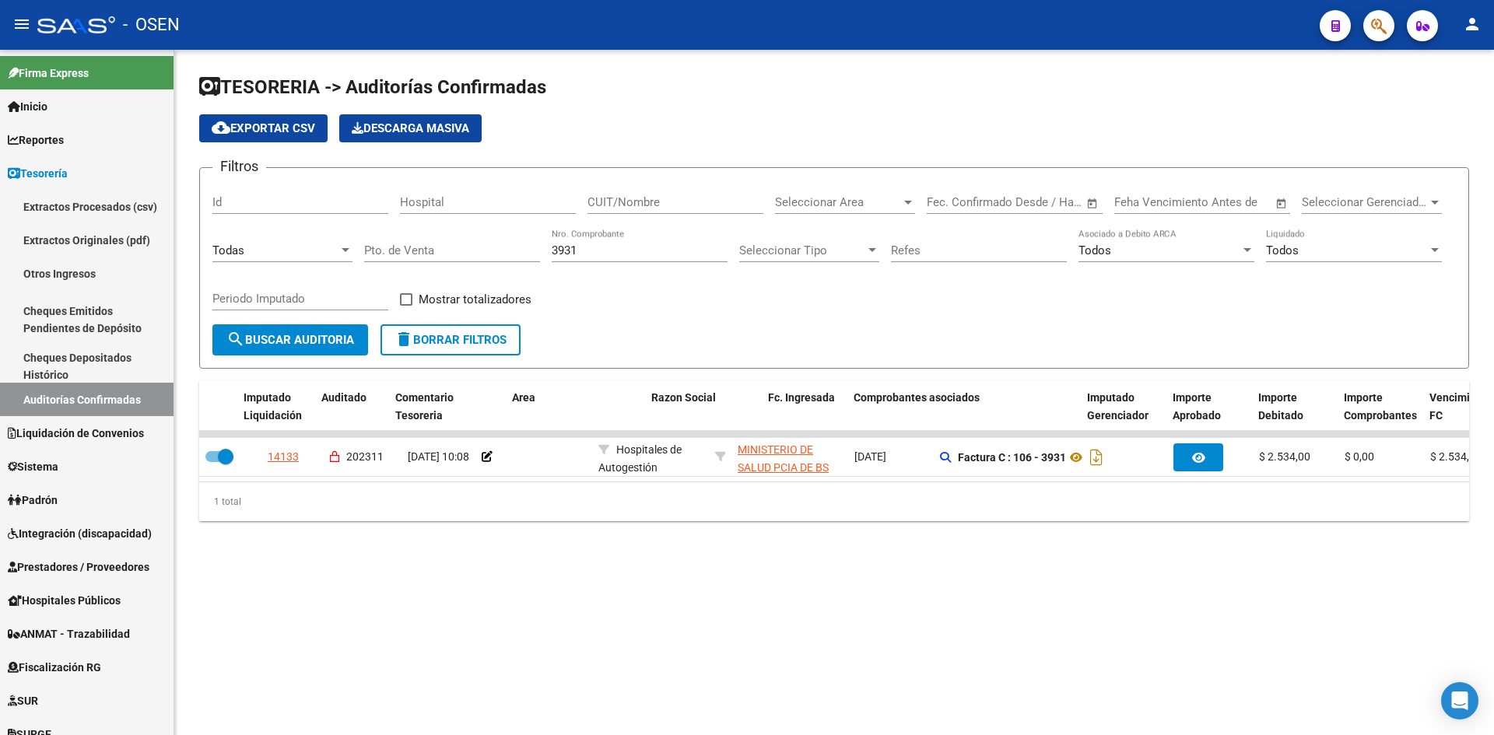
scroll to position [0, 86]
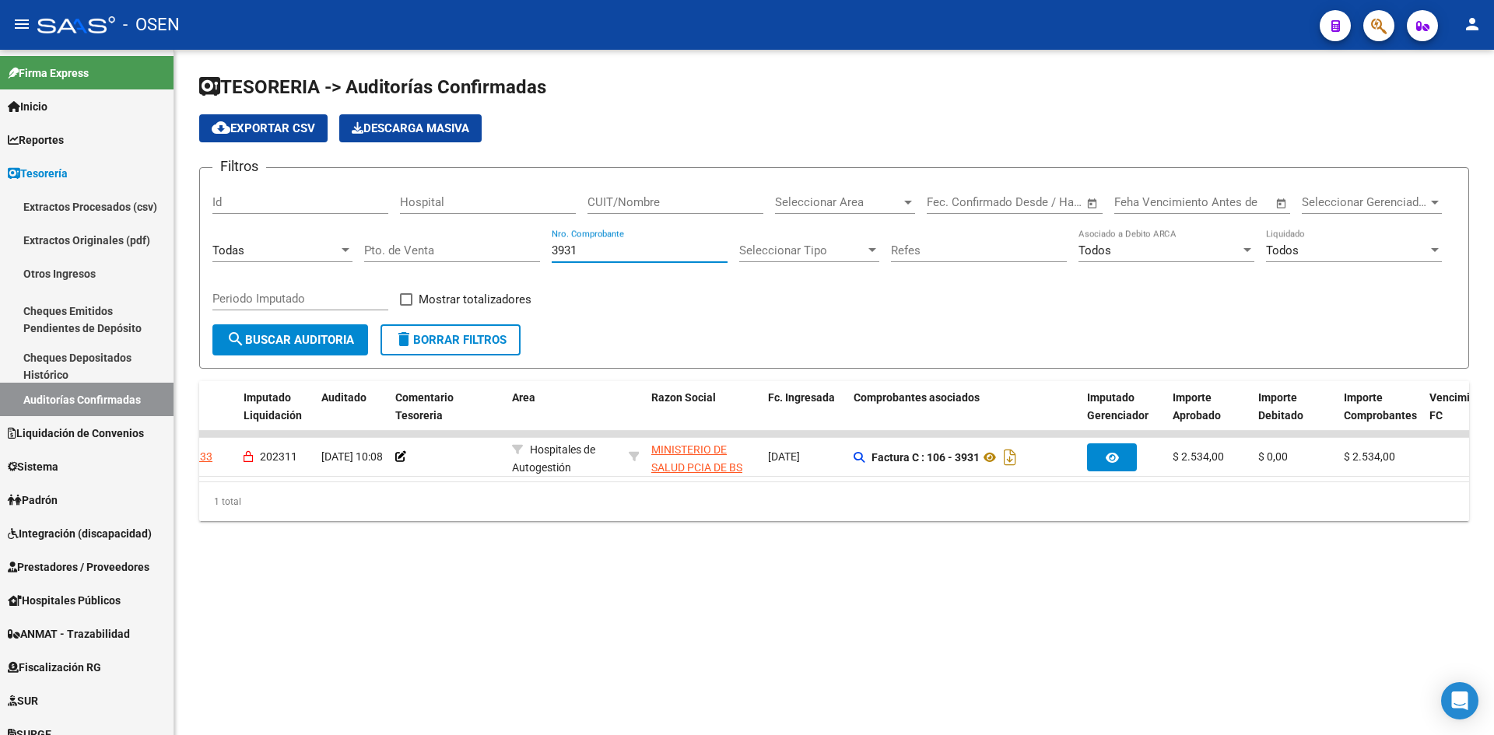
drag, startPoint x: 611, startPoint y: 249, endPoint x: 452, endPoint y: 254, distance: 158.8
click at [476, 254] on div "Filtros Id Hospital CUIT/Nombre Seleccionar Area Seleccionar Area Fecha inicio …" at bounding box center [833, 252] width 1243 height 144
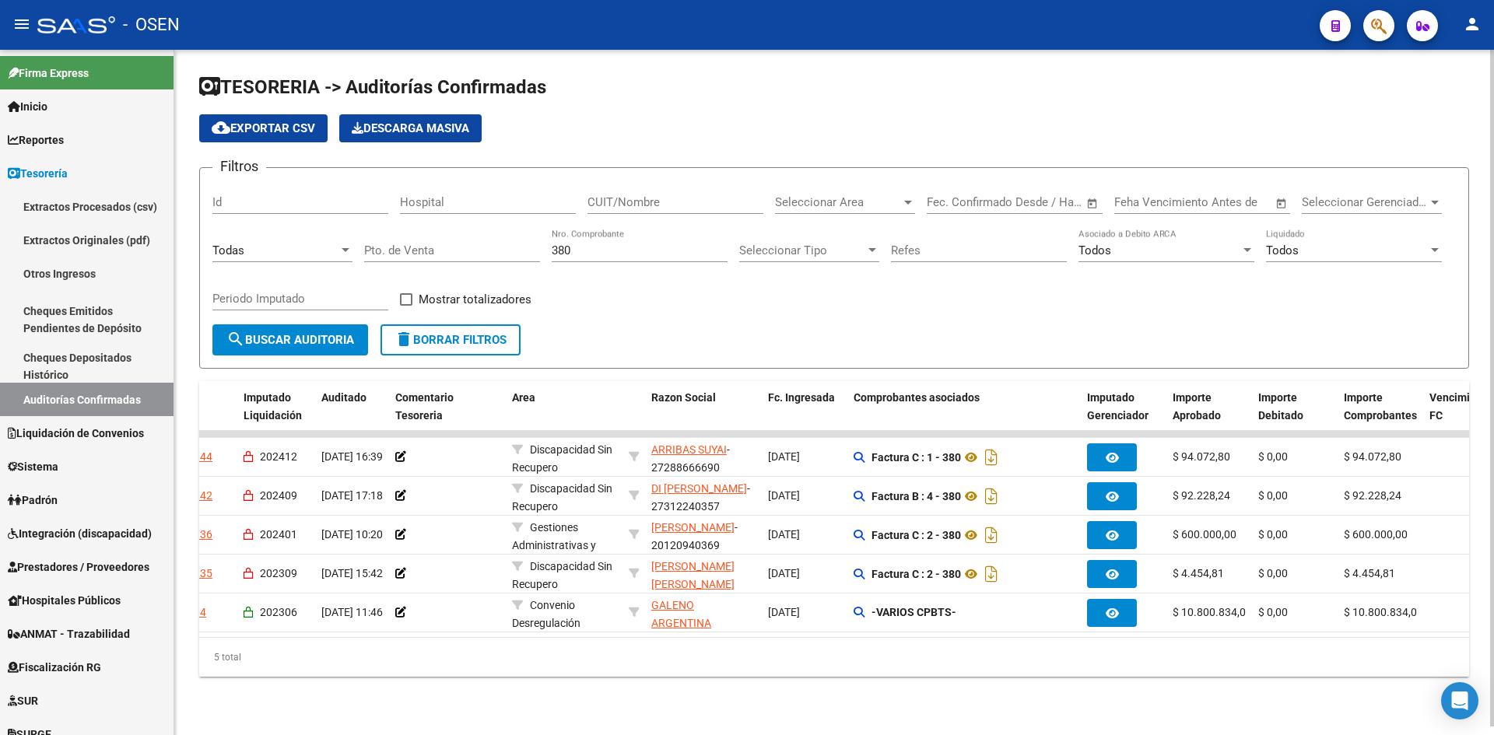
drag, startPoint x: 605, startPoint y: 257, endPoint x: 468, endPoint y: 257, distance: 136.9
click at [473, 257] on div "Filtros Id Hospital CUIT/Nombre Seleccionar Area Seleccionar Area Fecha inicio …" at bounding box center [833, 252] width 1243 height 144
type input "139"
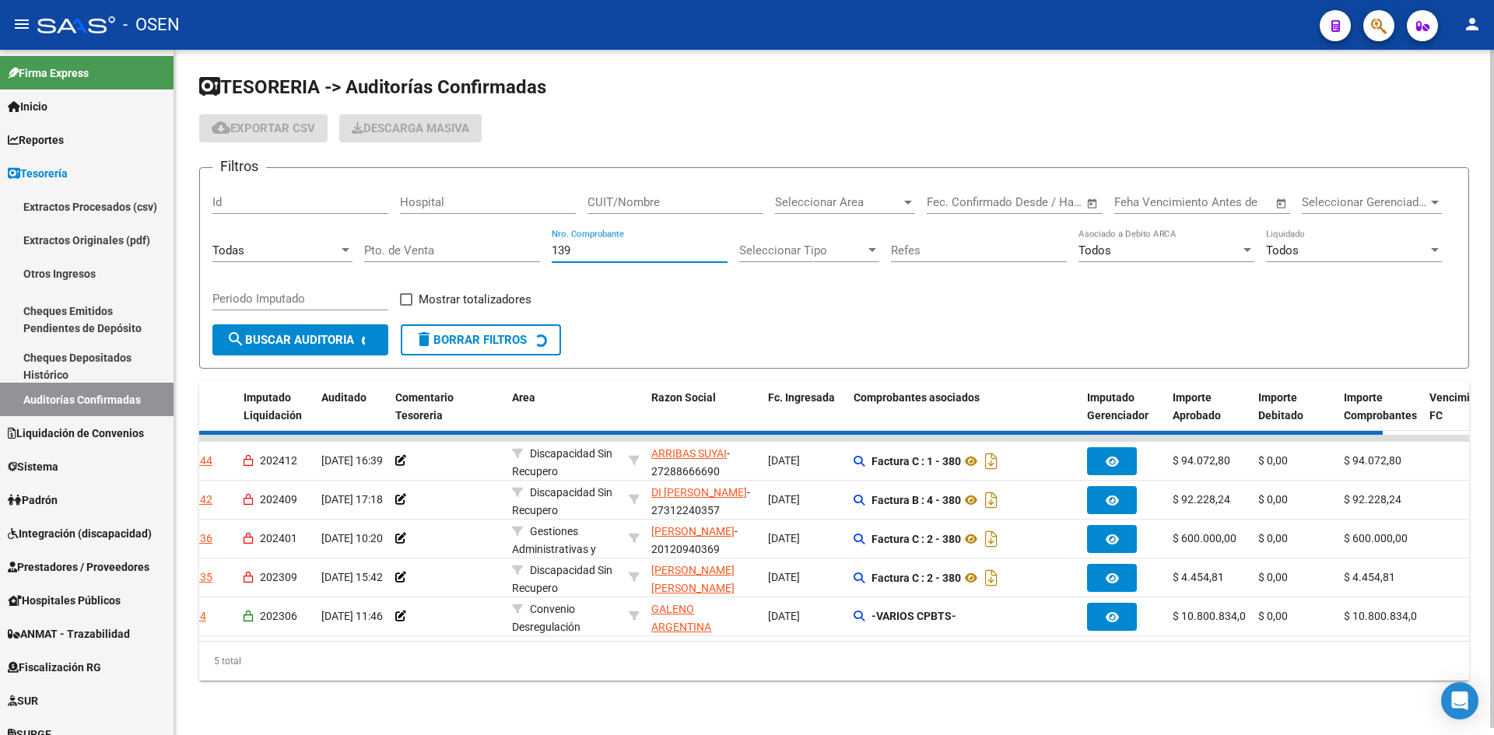
checkbox input "false"
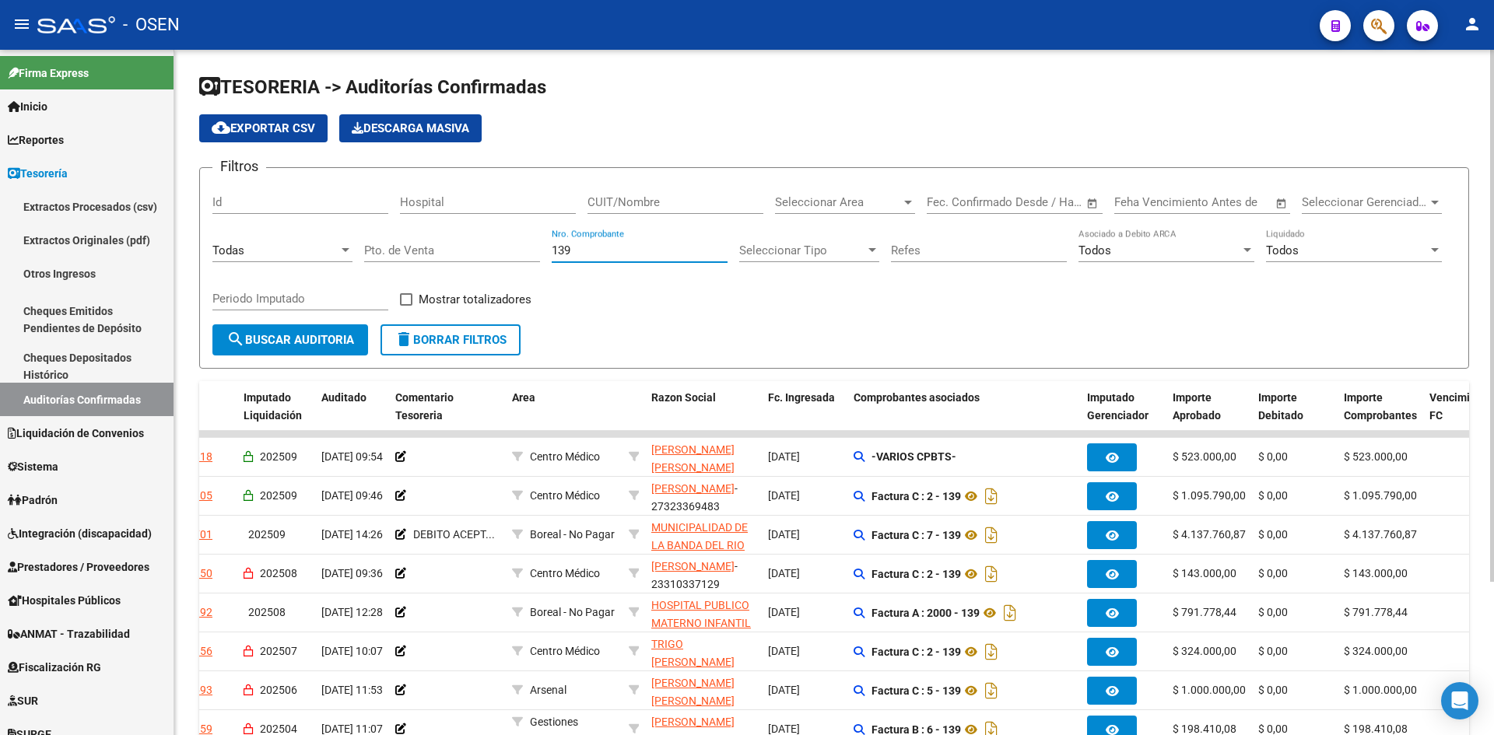
type input "139"
click at [337, 256] on div "Todas" at bounding box center [275, 250] width 126 height 14
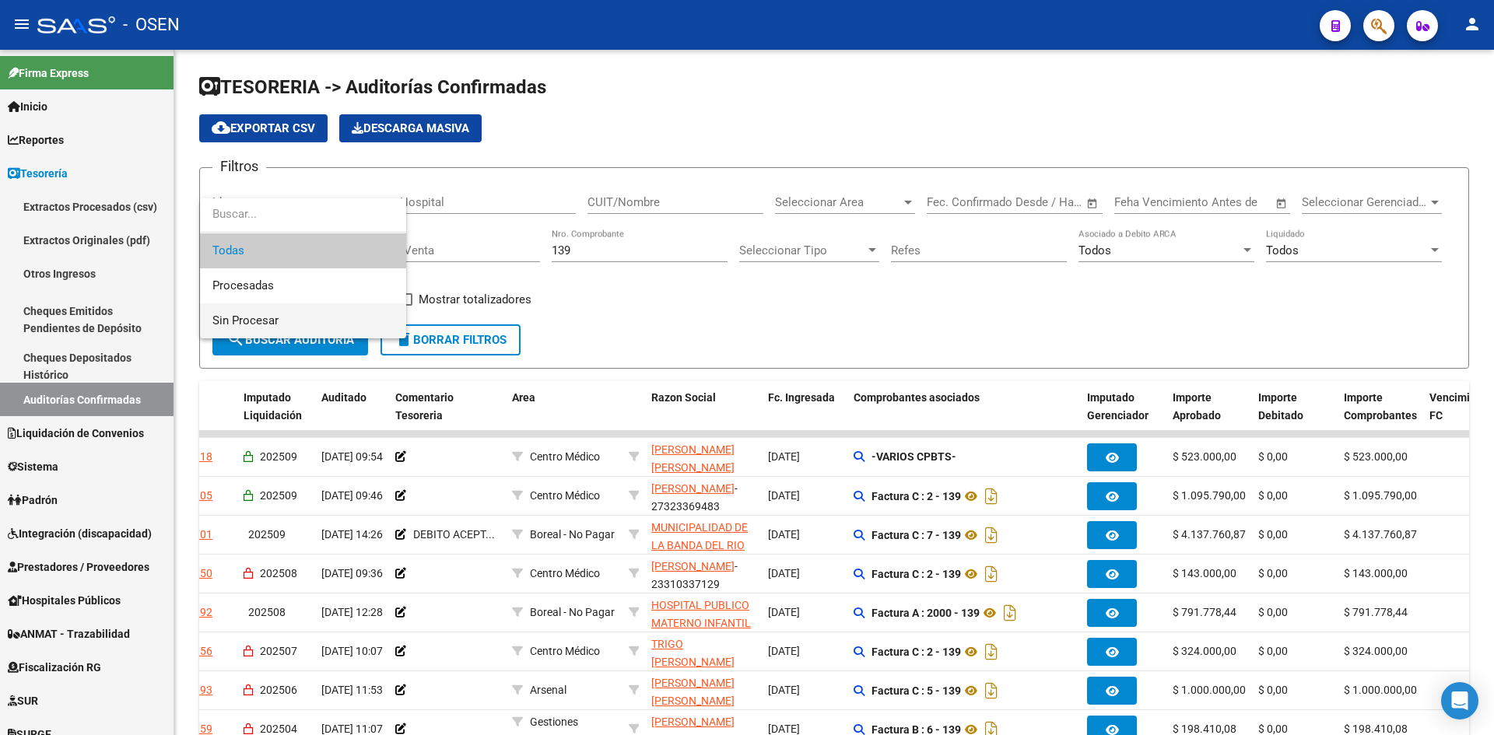
click at [311, 306] on span "Sin Procesar" at bounding box center [302, 320] width 181 height 35
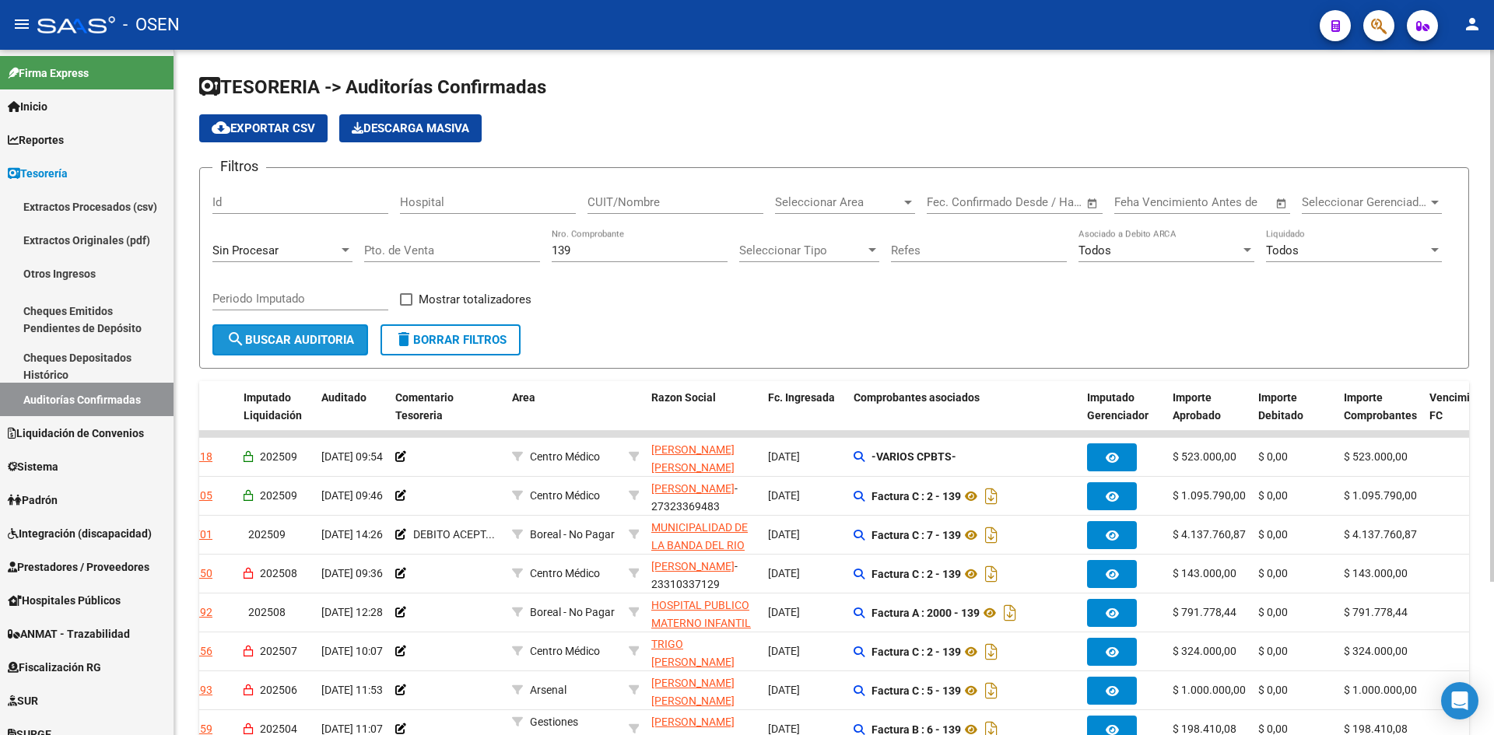
click at [319, 330] on button "search Buscar Auditoria" at bounding box center [290, 339] width 156 height 31
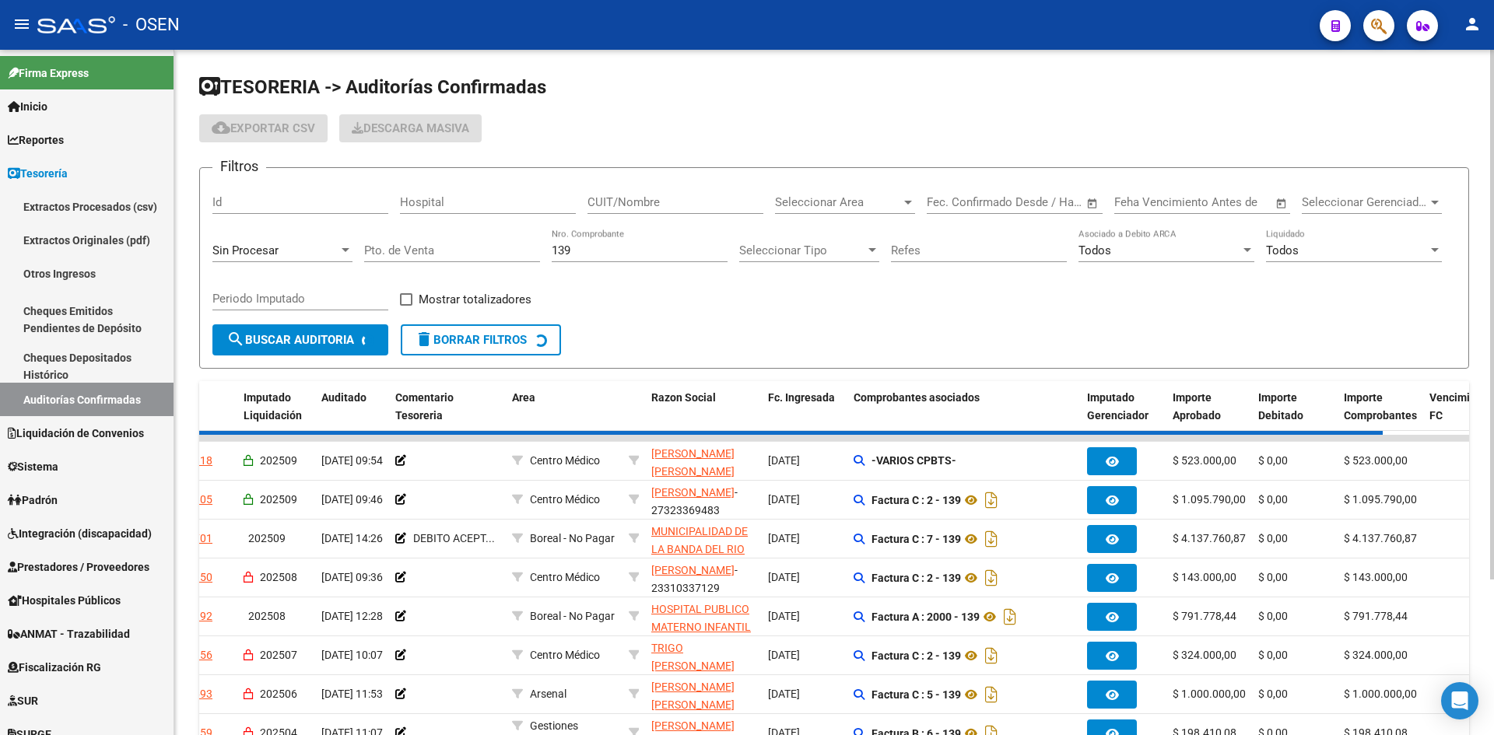
checkbox input "false"
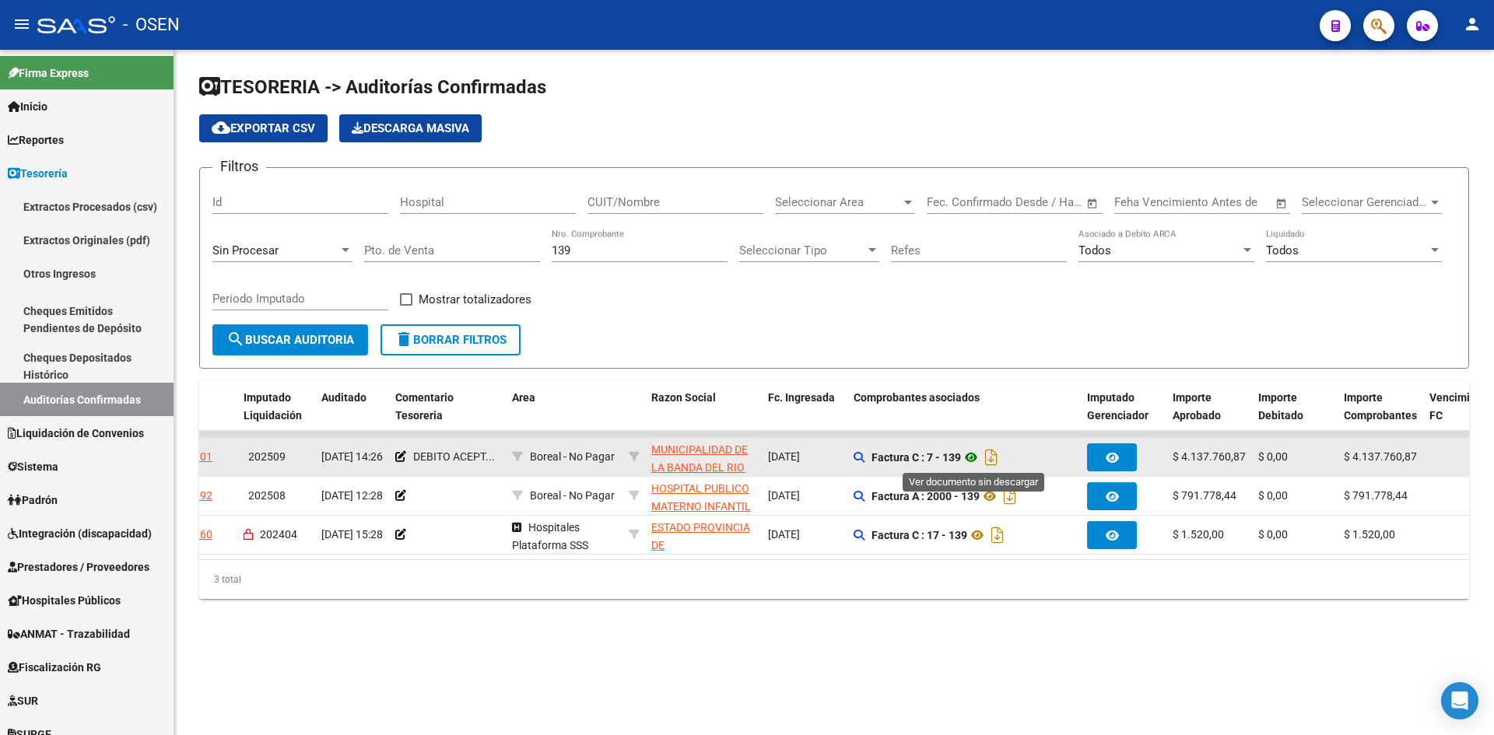
click at [974, 455] on icon at bounding box center [971, 457] width 20 height 19
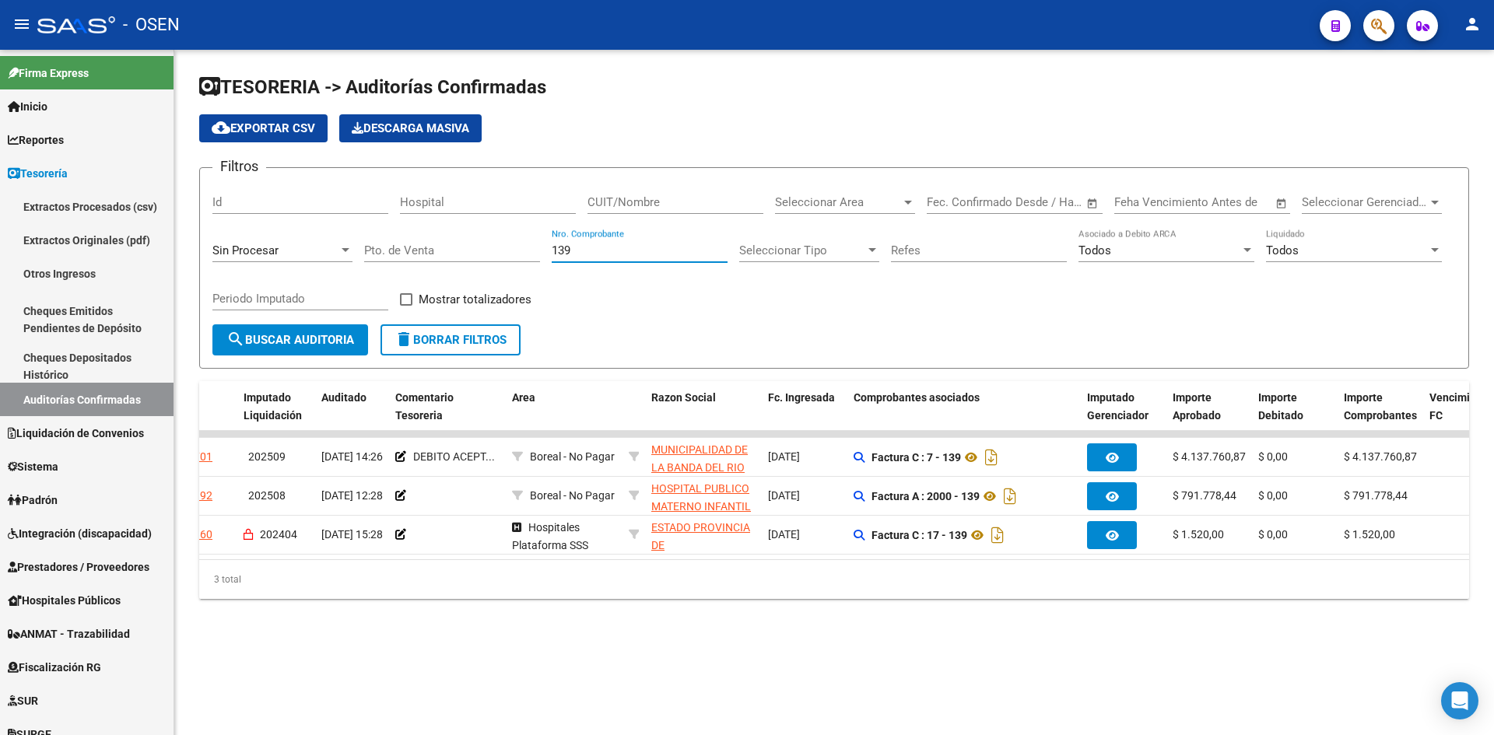
drag, startPoint x: 598, startPoint y: 243, endPoint x: 423, endPoint y: 238, distance: 175.1
click at [436, 242] on div "Filtros Id Hospital CUIT/Nombre Seleccionar Area Seleccionar Area Fecha inicio …" at bounding box center [833, 252] width 1243 height 144
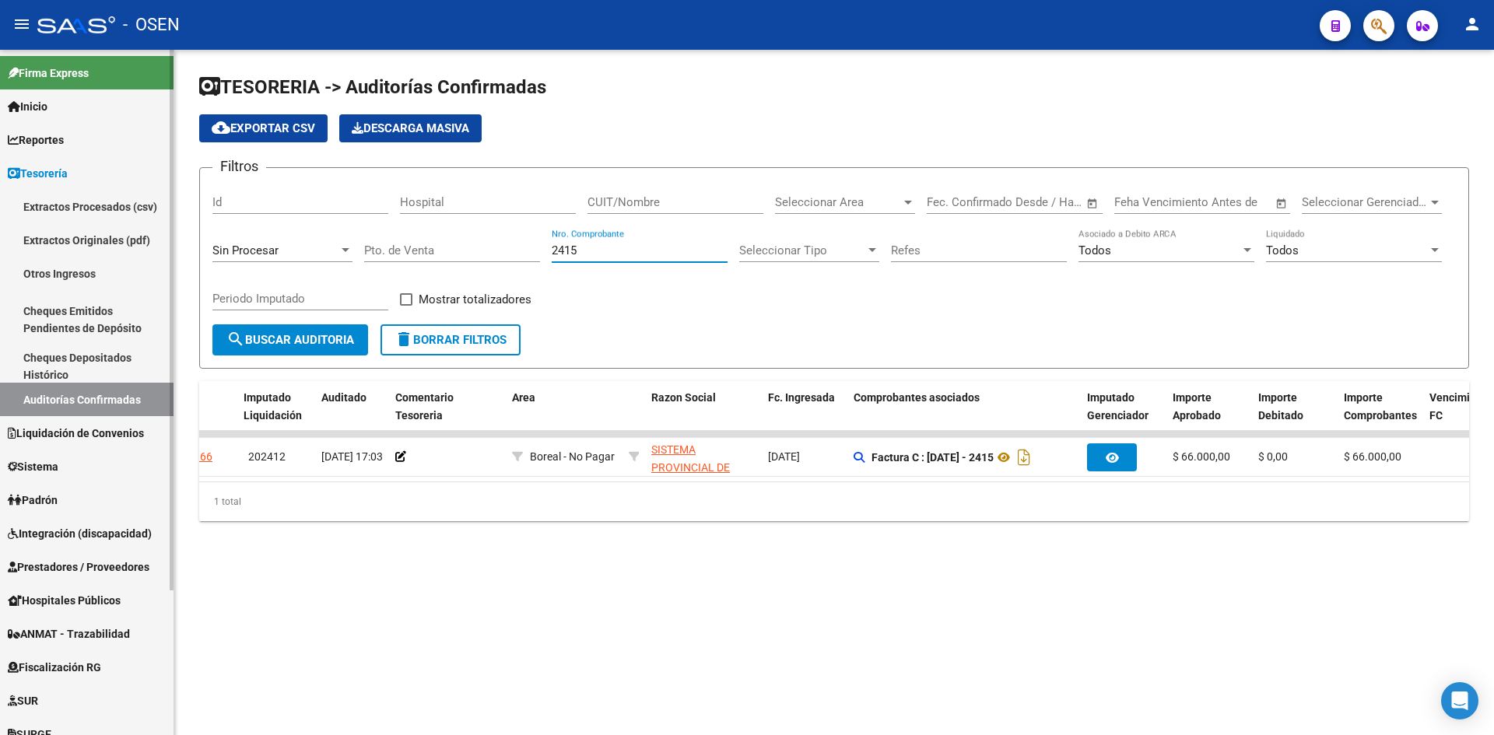
type input "2415"
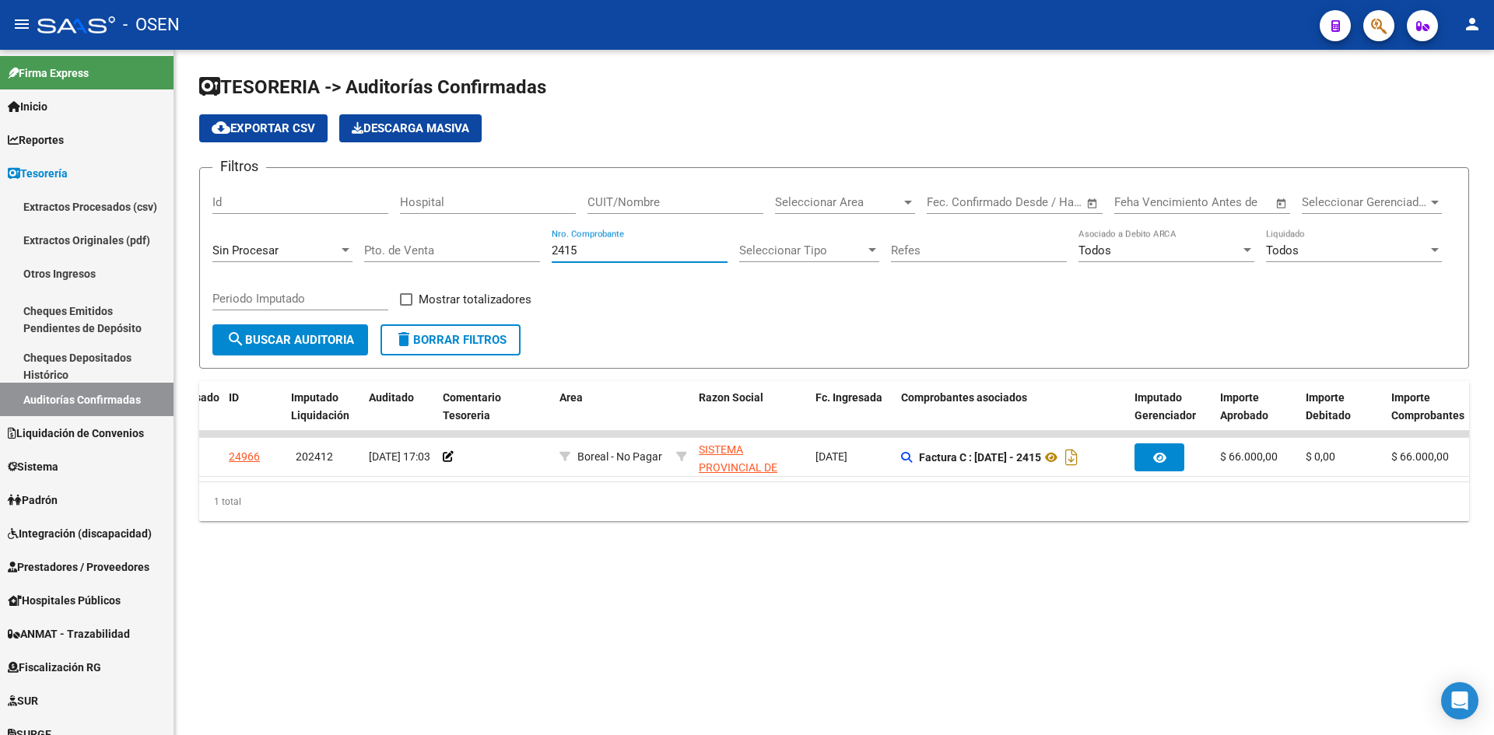
click at [346, 253] on div at bounding box center [345, 250] width 14 height 12
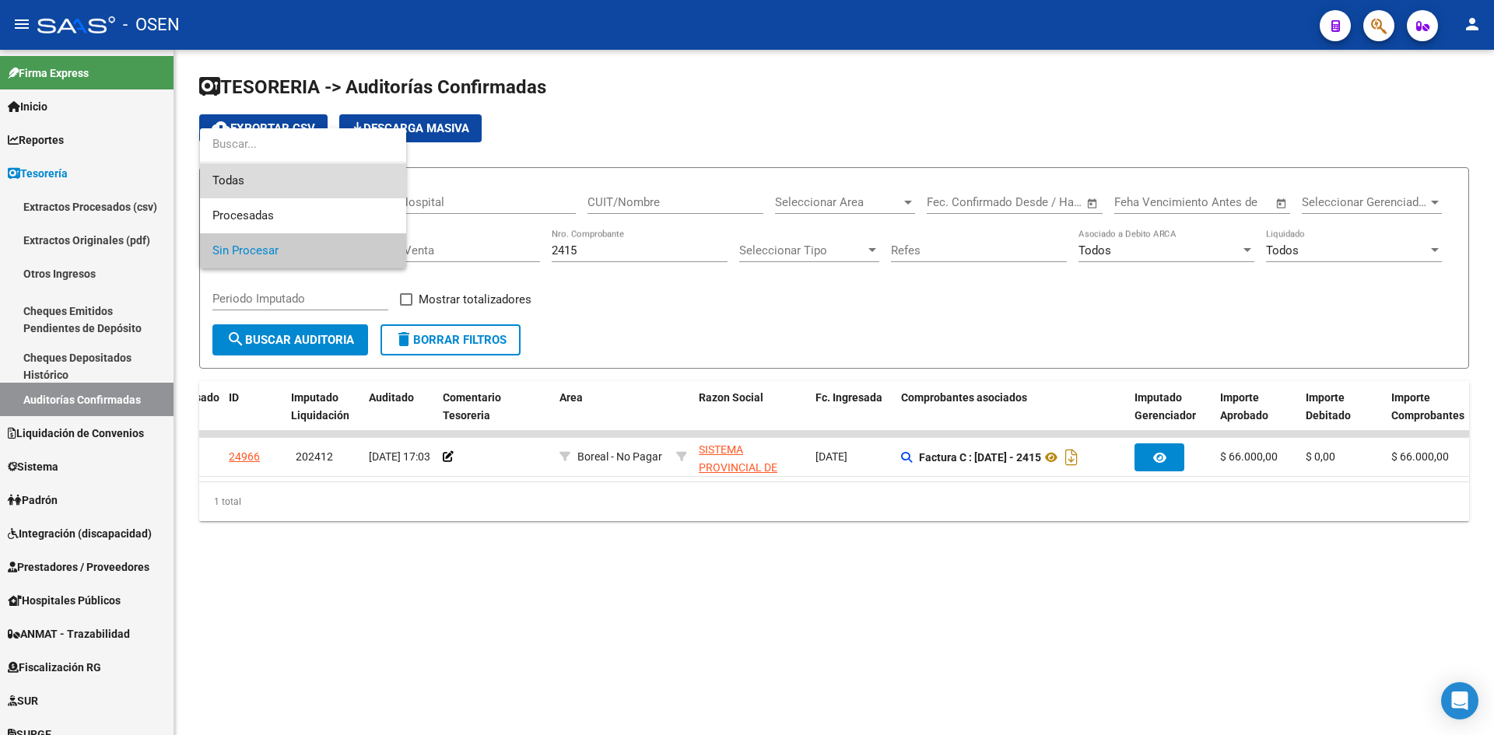
click at [320, 177] on span "Todas" at bounding box center [302, 180] width 181 height 35
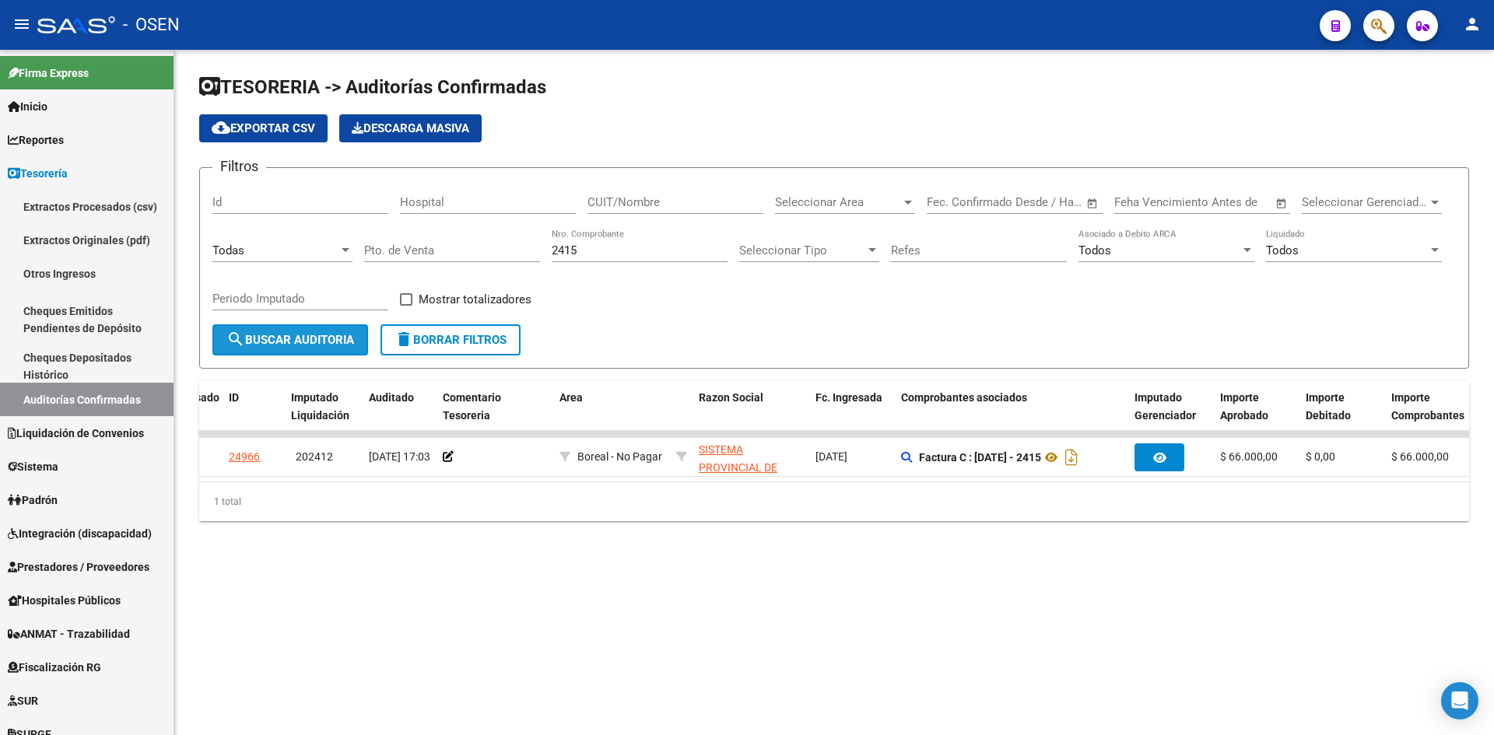
click at [308, 334] on span "search Buscar Auditoria" at bounding box center [290, 340] width 128 height 14
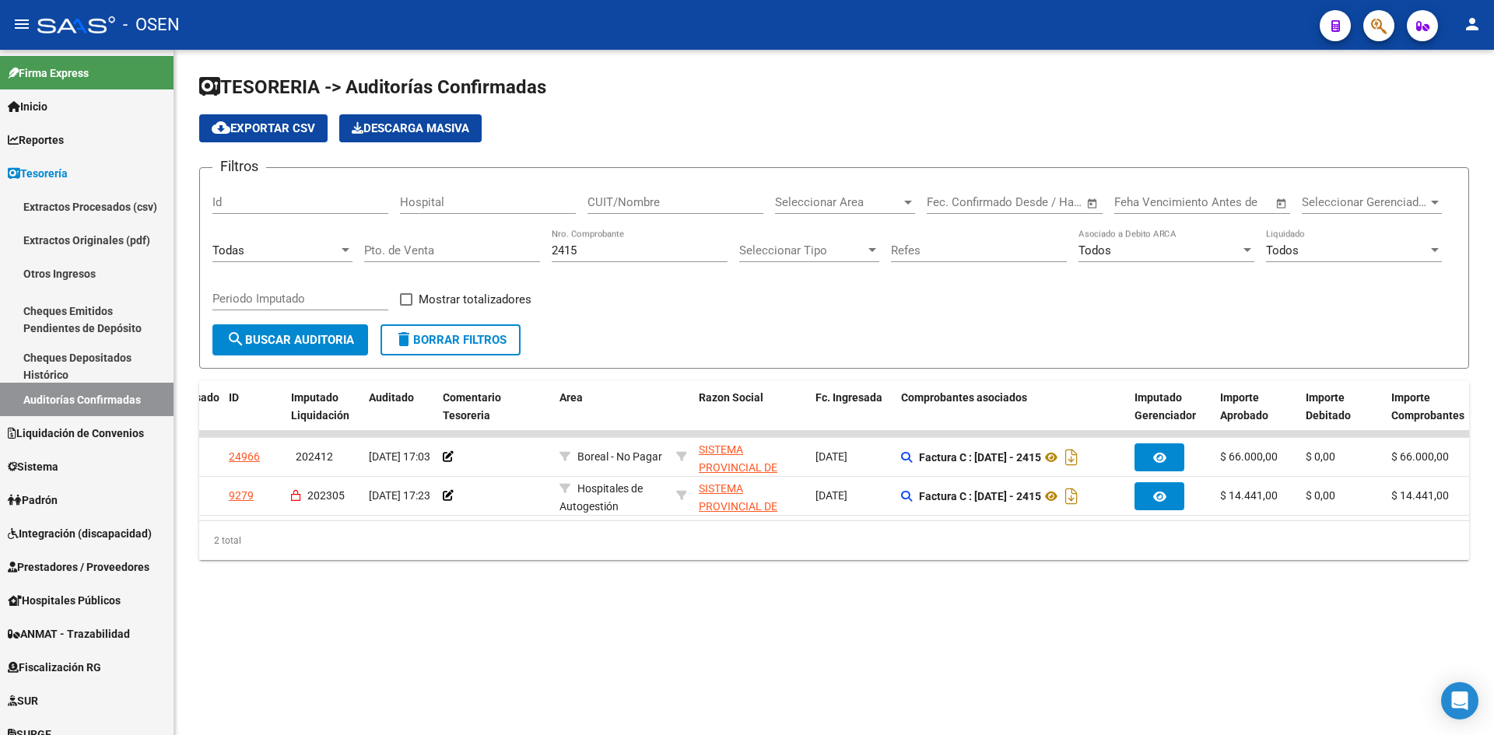
click at [458, 253] on input "Pto. de Venta" at bounding box center [452, 250] width 176 height 14
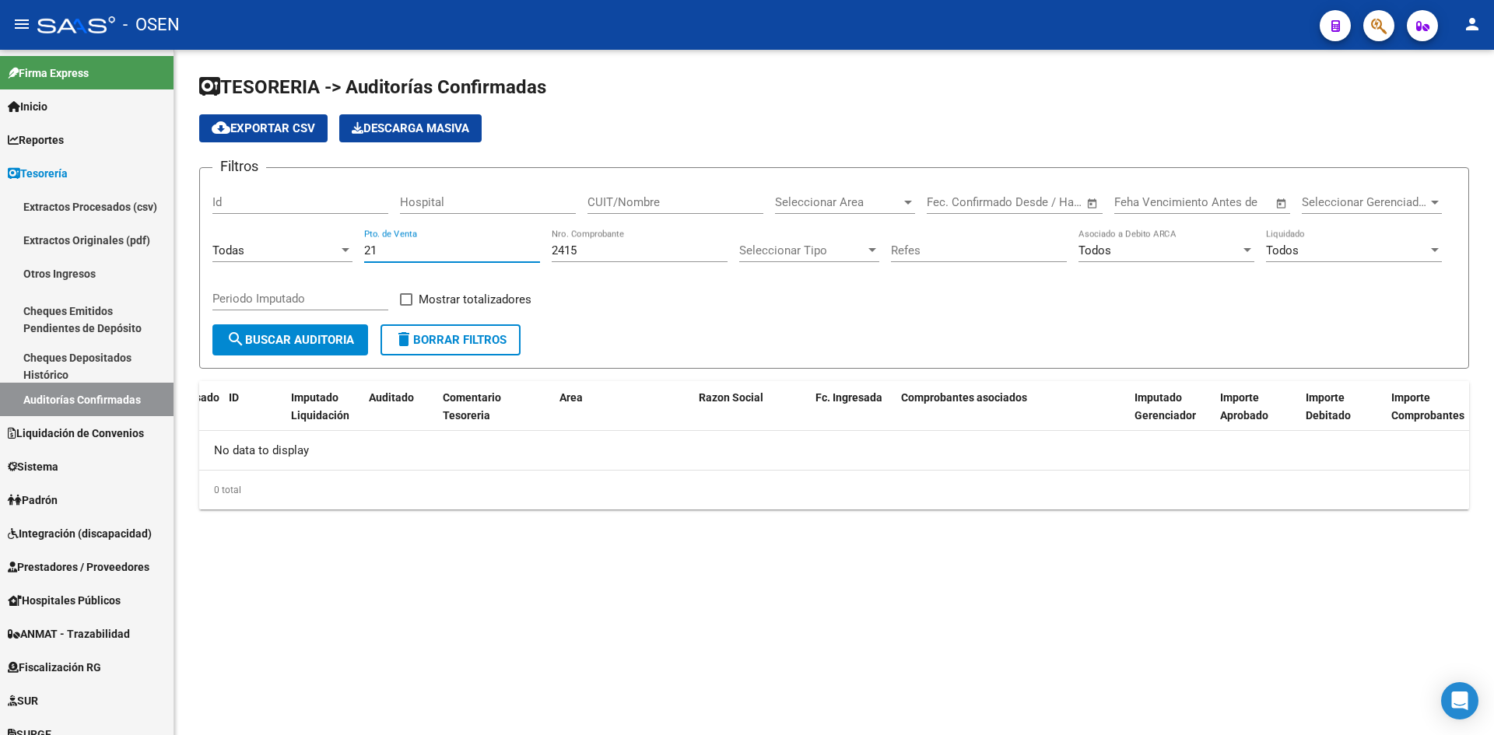
scroll to position [0, 0]
click at [394, 243] on input "21" at bounding box center [452, 250] width 176 height 14
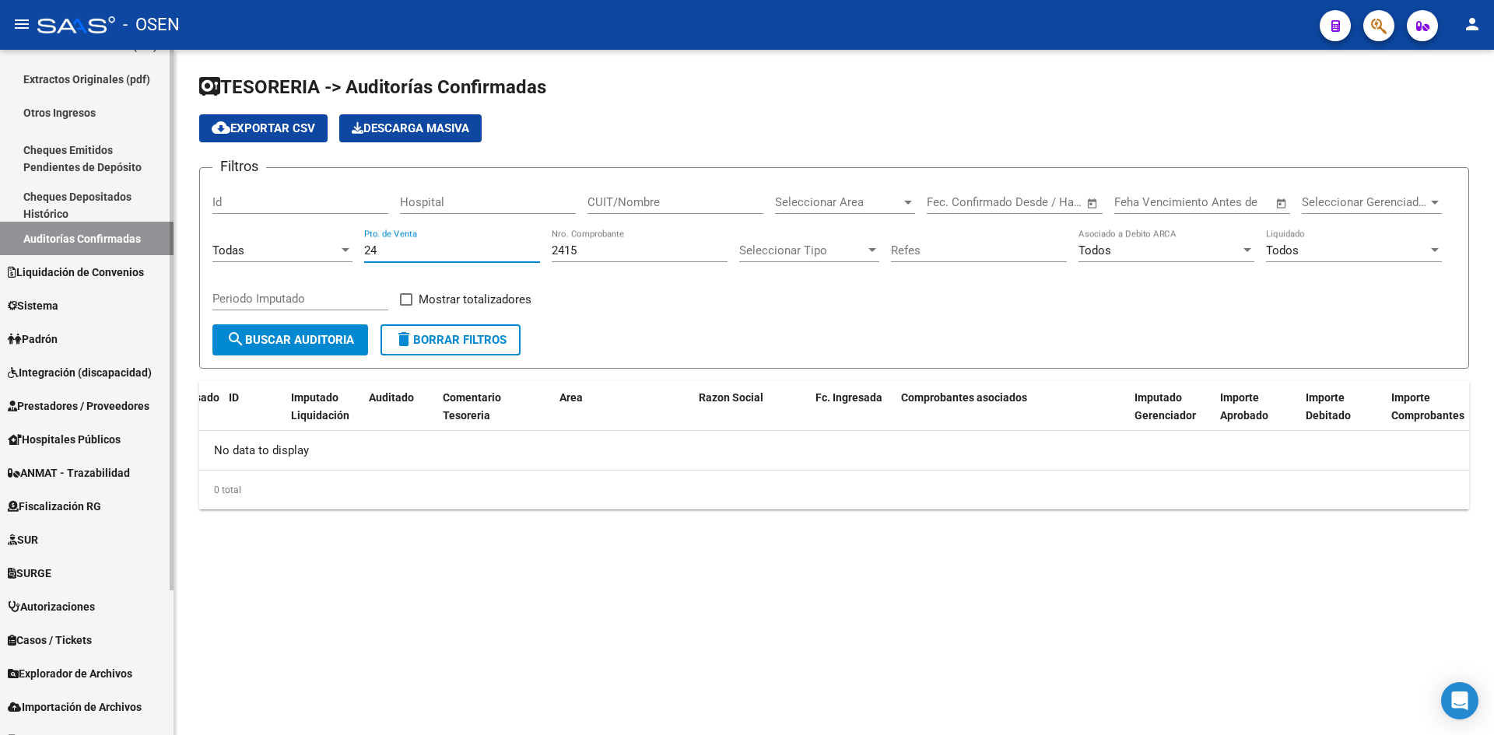
scroll to position [183, 0]
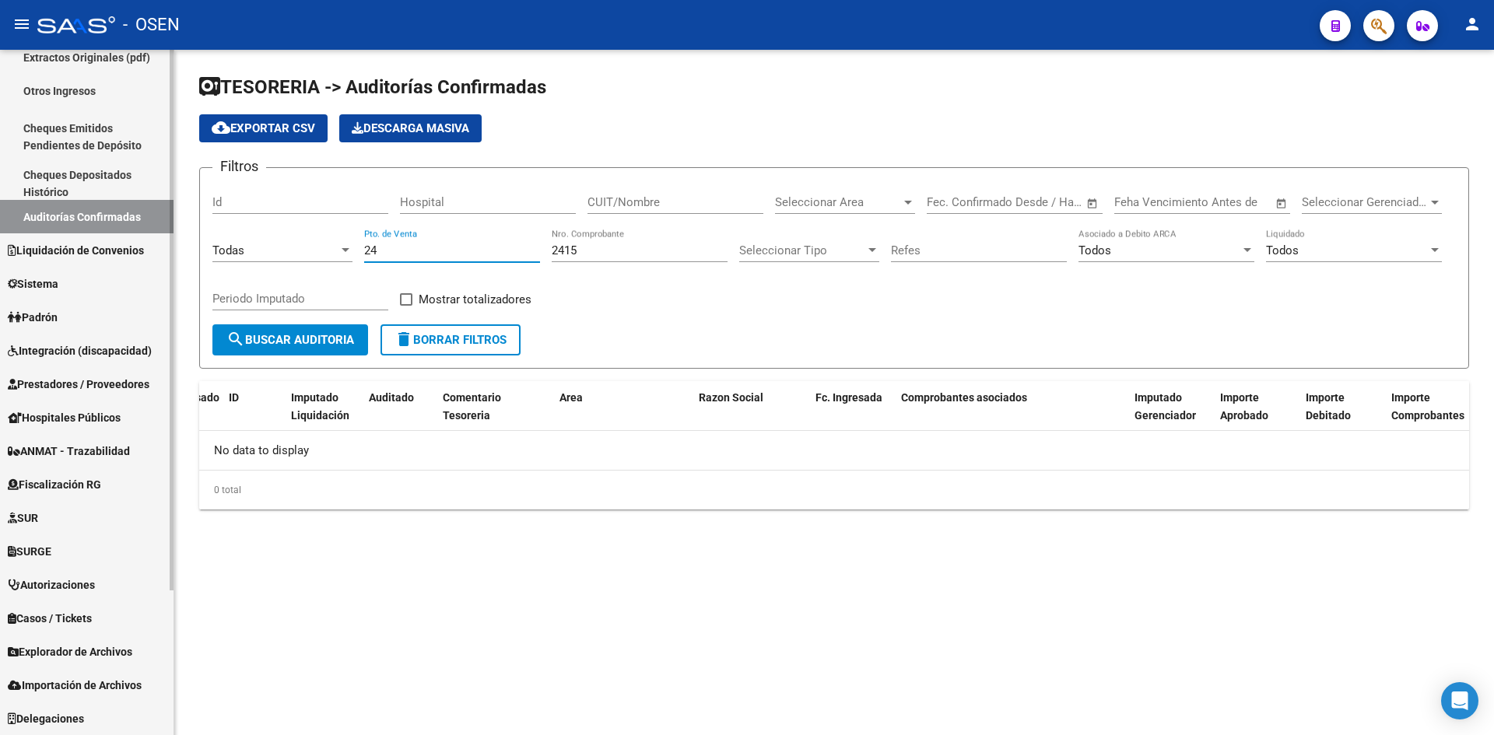
type input "24"
click at [75, 376] on span "Prestadores / Proveedores" at bounding box center [79, 384] width 142 height 17
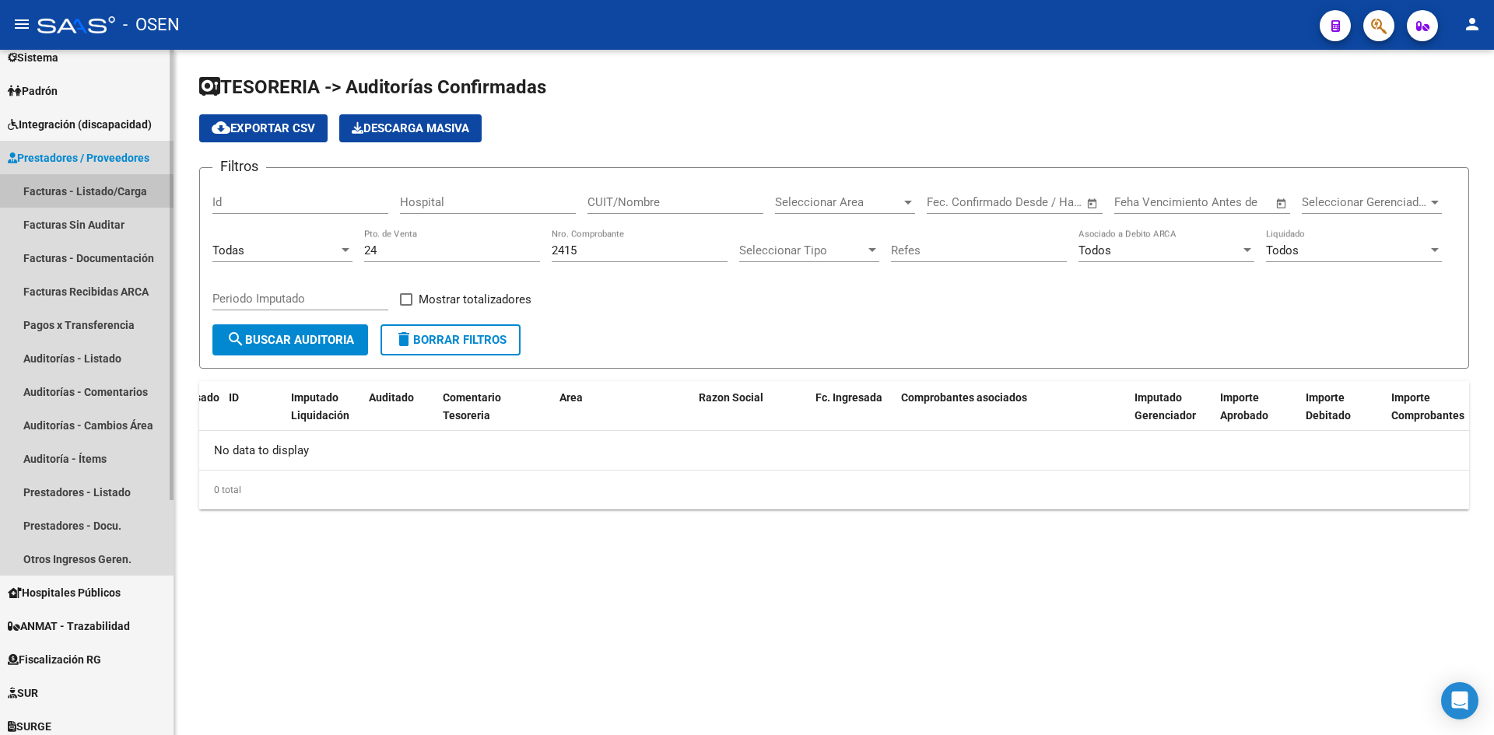
click at [113, 194] on link "Facturas - Listado/Carga" at bounding box center [86, 190] width 173 height 33
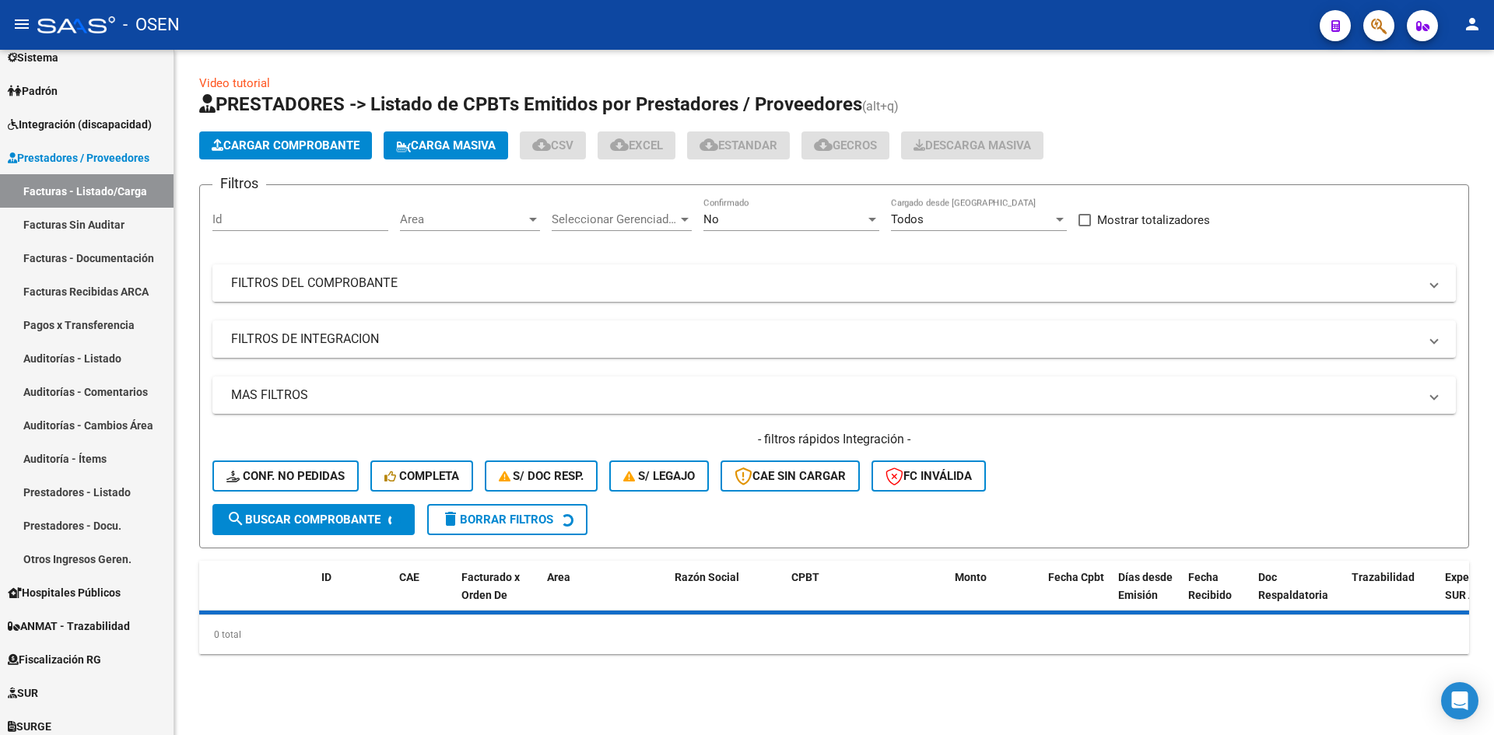
click at [374, 282] on mat-panel-title "FILTROS DEL COMPROBANTE" at bounding box center [824, 283] width 1187 height 17
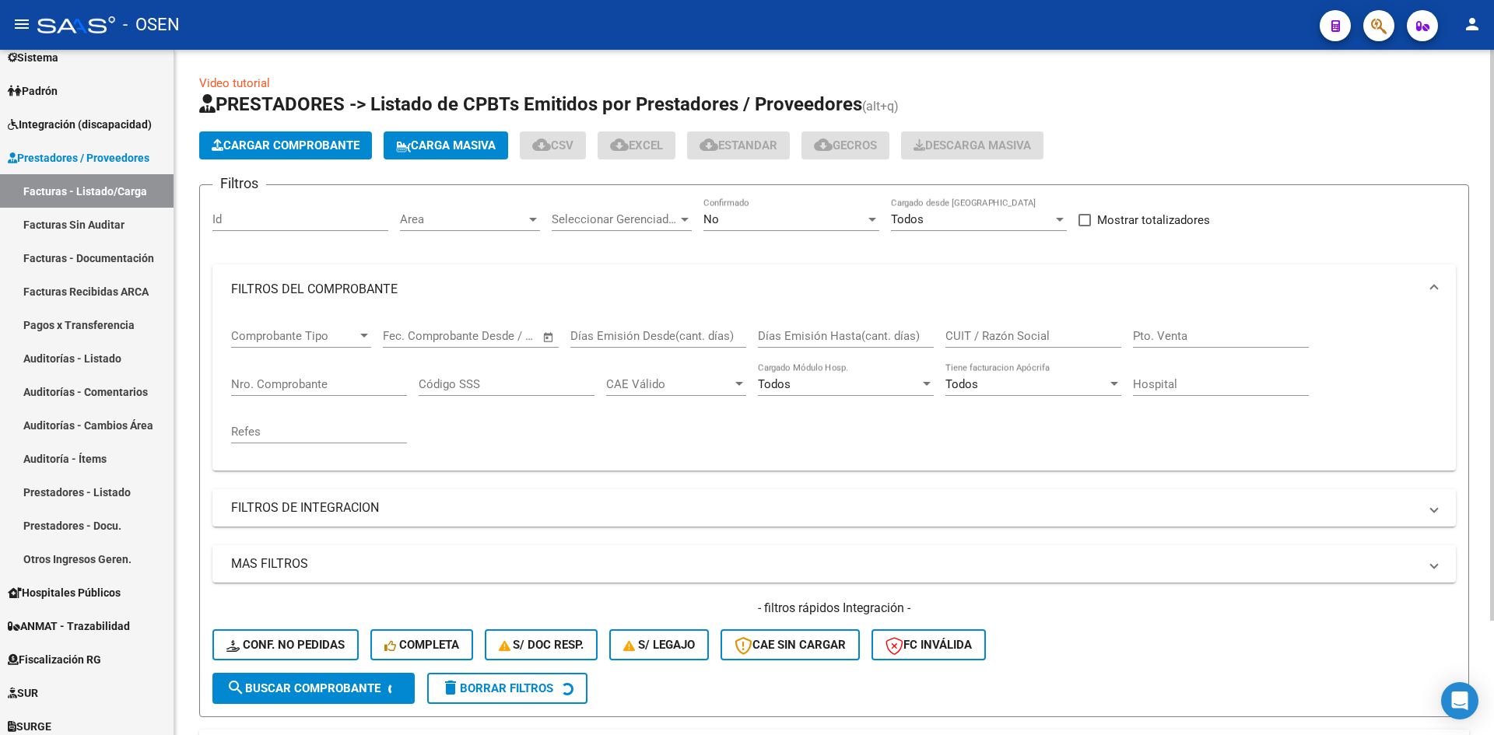
click at [331, 384] on input "Nro. Comprobante" at bounding box center [319, 384] width 176 height 14
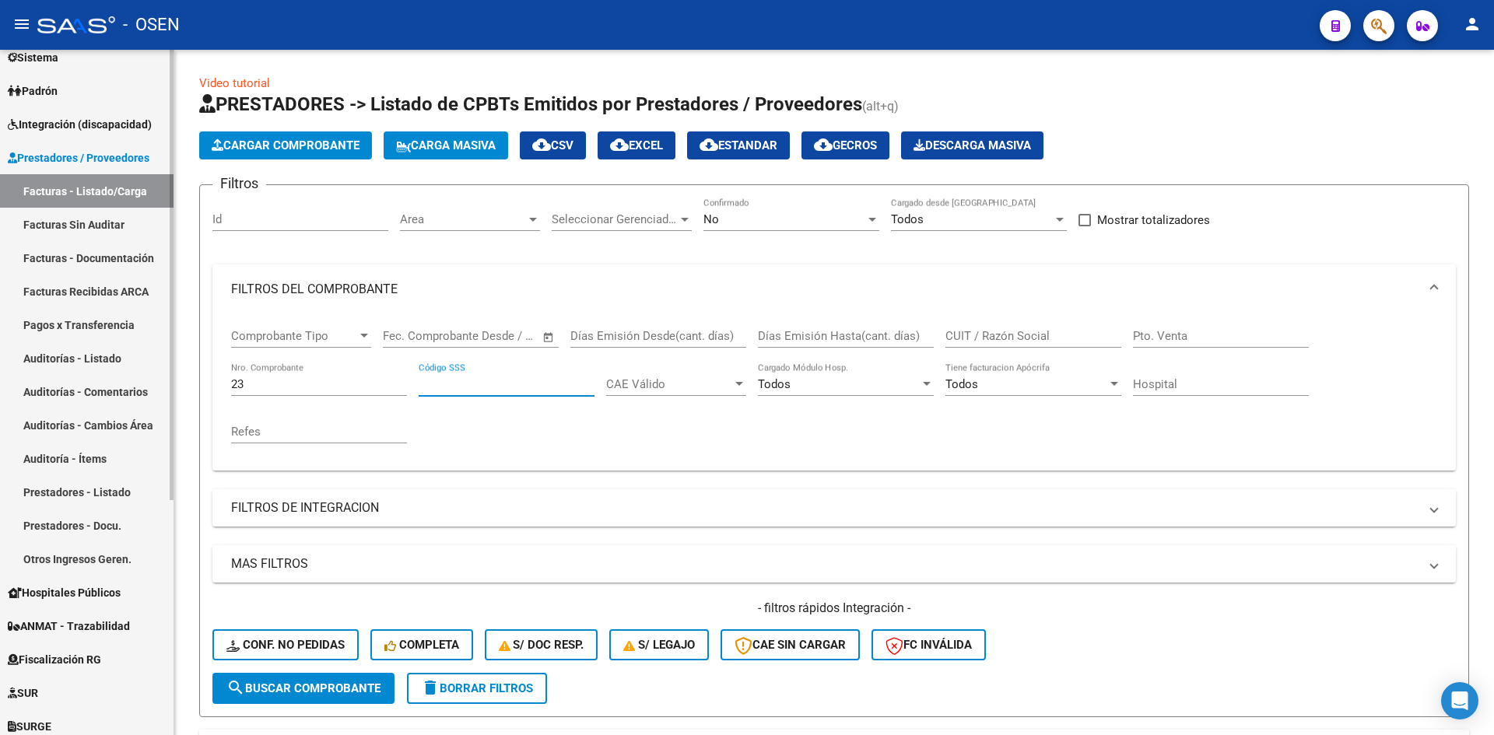
drag, startPoint x: 329, startPoint y: 384, endPoint x: 52, endPoint y: 387, distance: 277.0
click at [56, 390] on mat-sidenav-container "Firma Express Inicio Calendario SSS Instructivos Contacto OS Reportes Tablero d…" at bounding box center [747, 392] width 1494 height 685
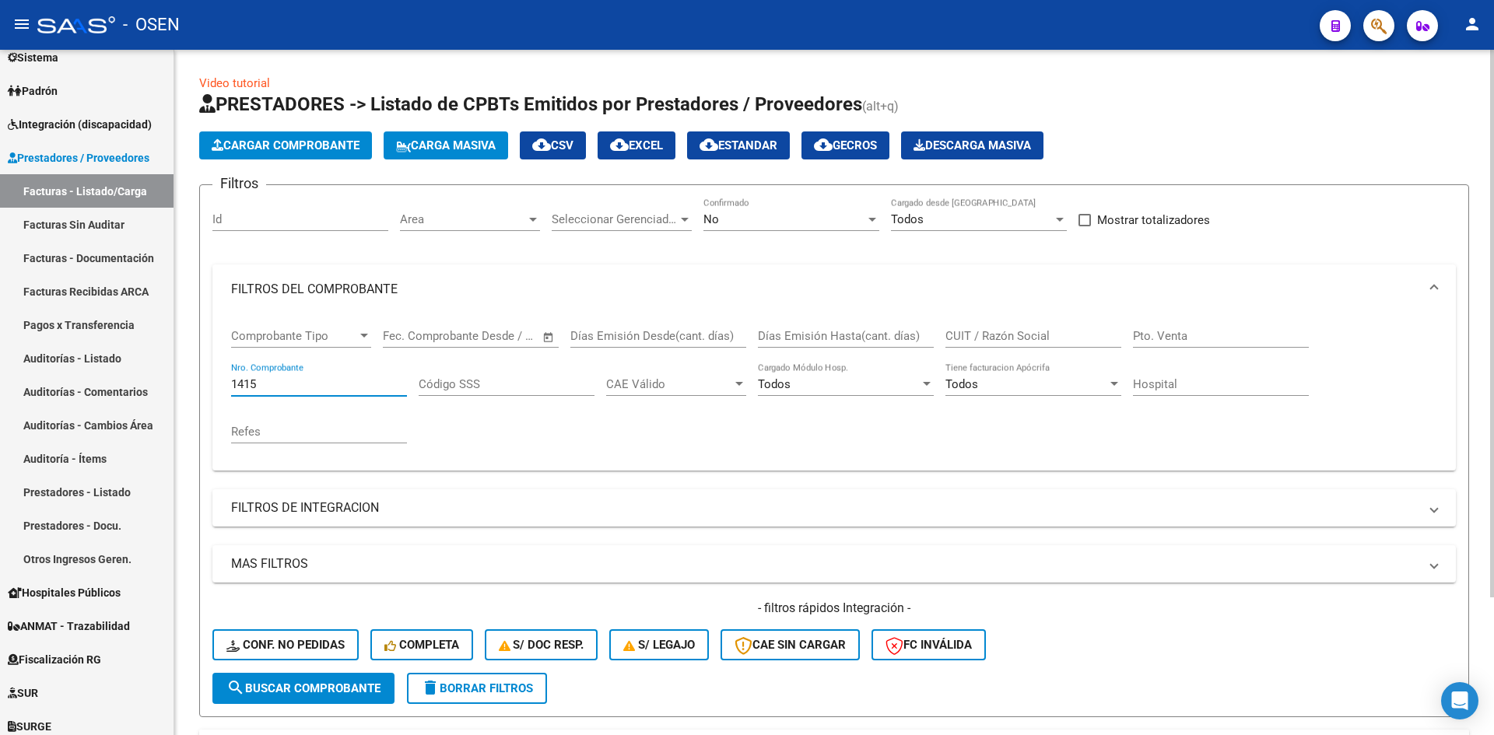
type input "1415"
click at [807, 219] on div "No" at bounding box center [784, 219] width 162 height 14
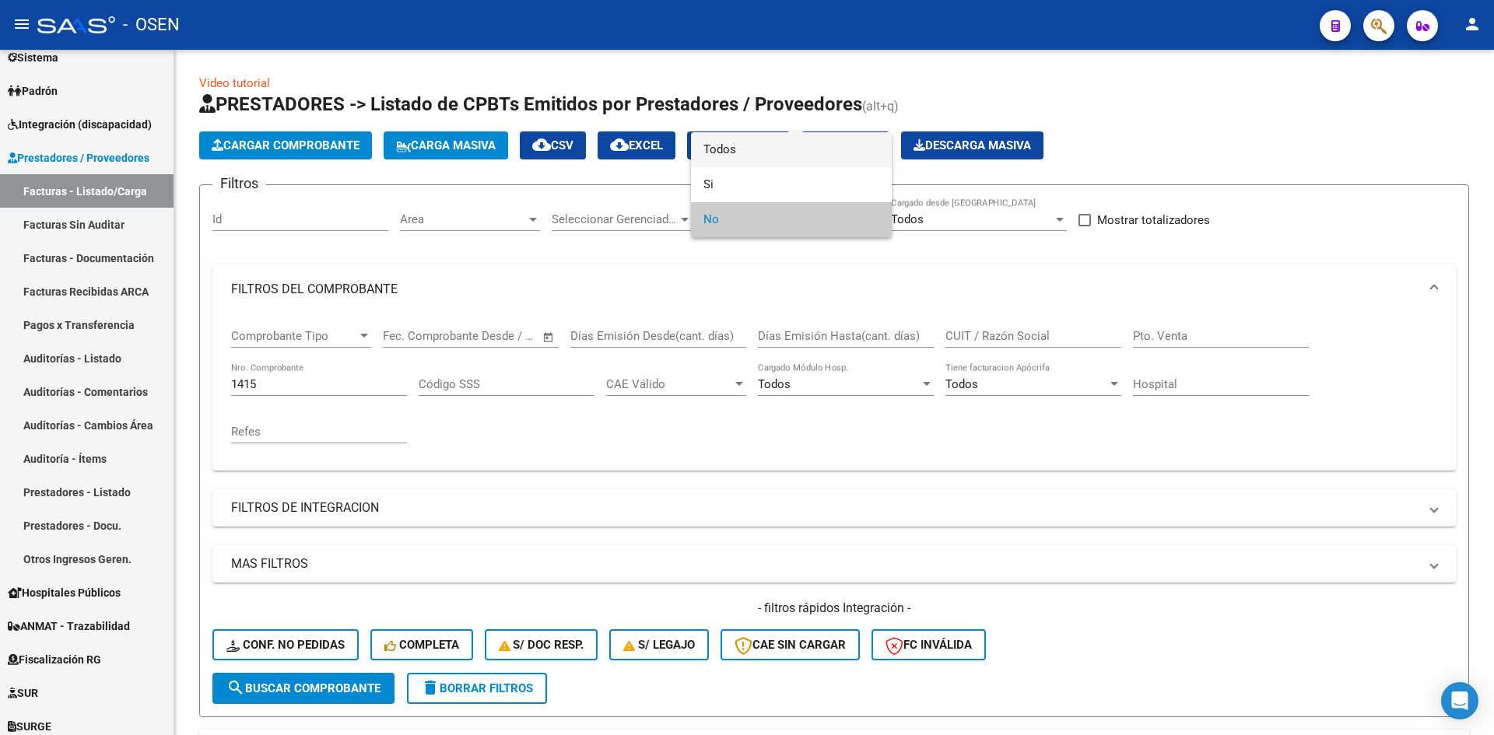
click at [804, 145] on span "Todos" at bounding box center [791, 149] width 176 height 35
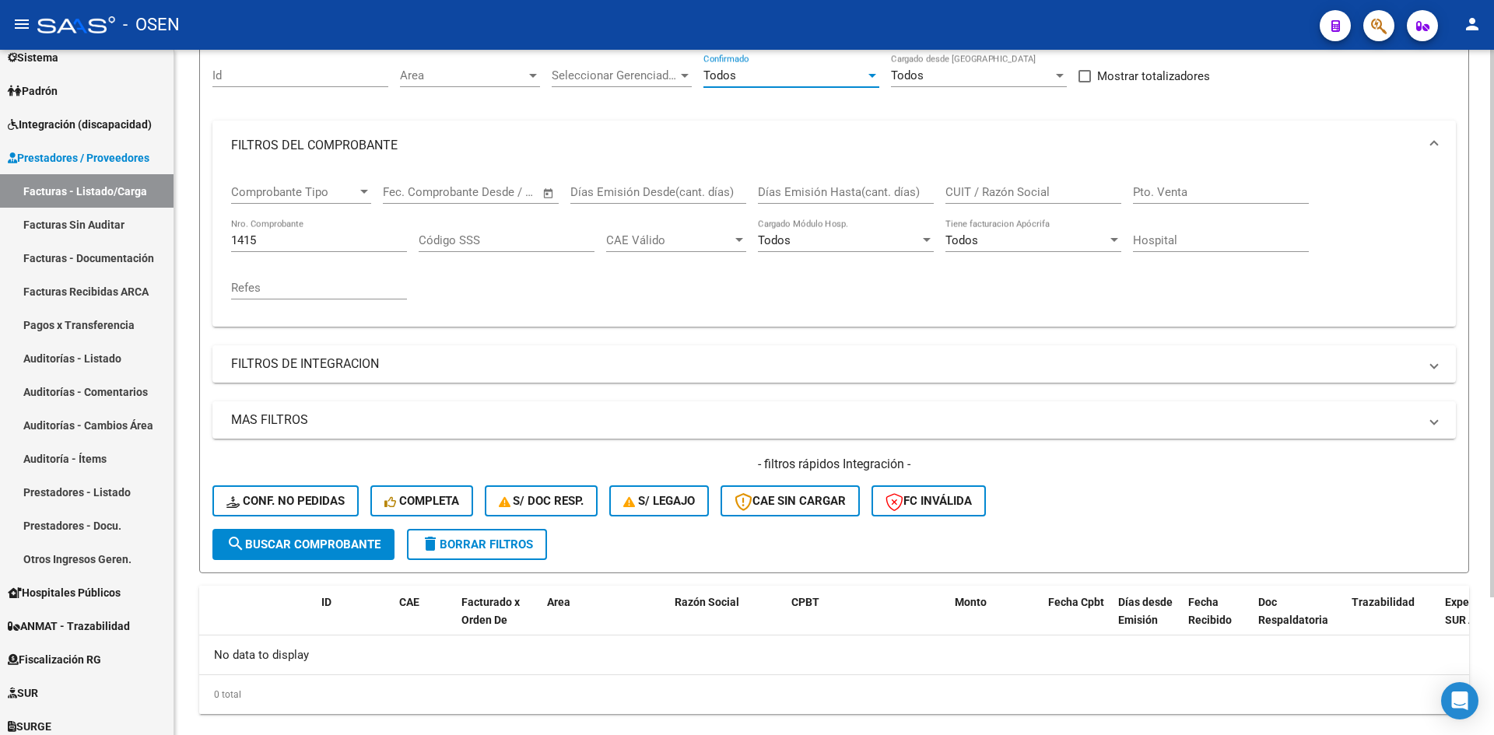
scroll to position [173, 0]
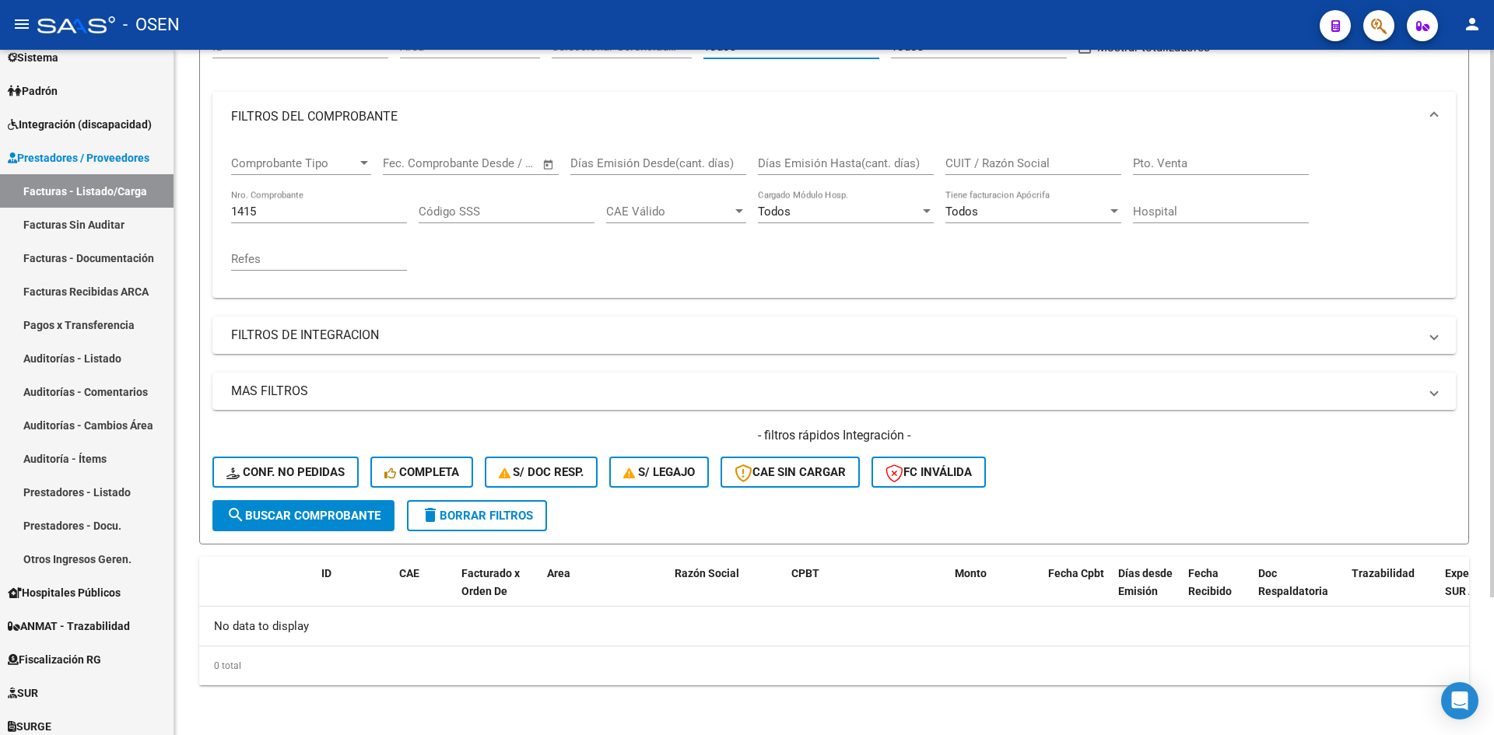
click at [320, 499] on div "- filtros rápidos Integración - Conf. no pedidas Completa S/ Doc Resp. S/ legaj…" at bounding box center [833, 463] width 1243 height 73
click at [328, 517] on span "search Buscar Comprobante" at bounding box center [303, 516] width 154 height 14
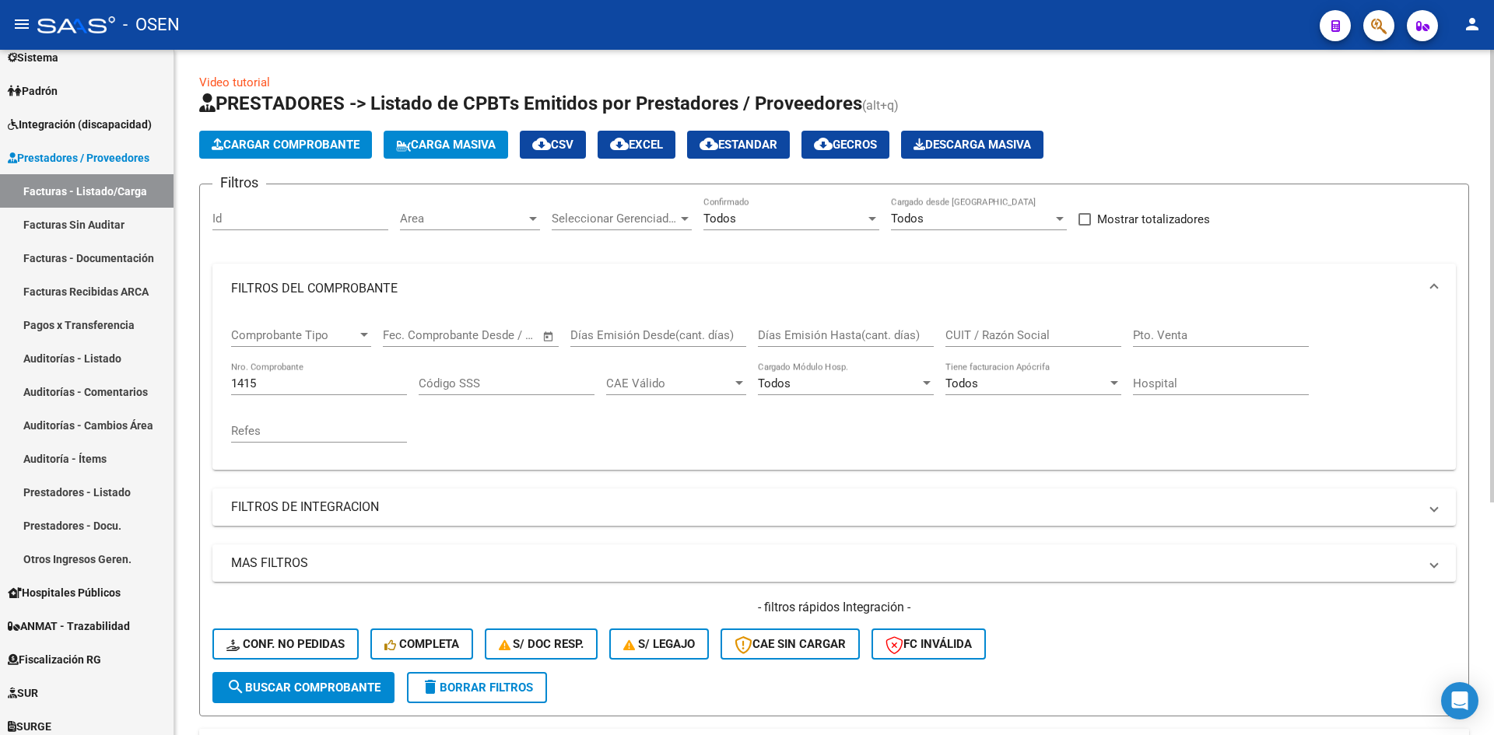
scroll to position [0, 0]
drag, startPoint x: 1172, startPoint y: 340, endPoint x: 1149, endPoint y: 341, distance: 22.6
click at [1165, 341] on input "Pto. Venta" at bounding box center [1221, 336] width 176 height 14
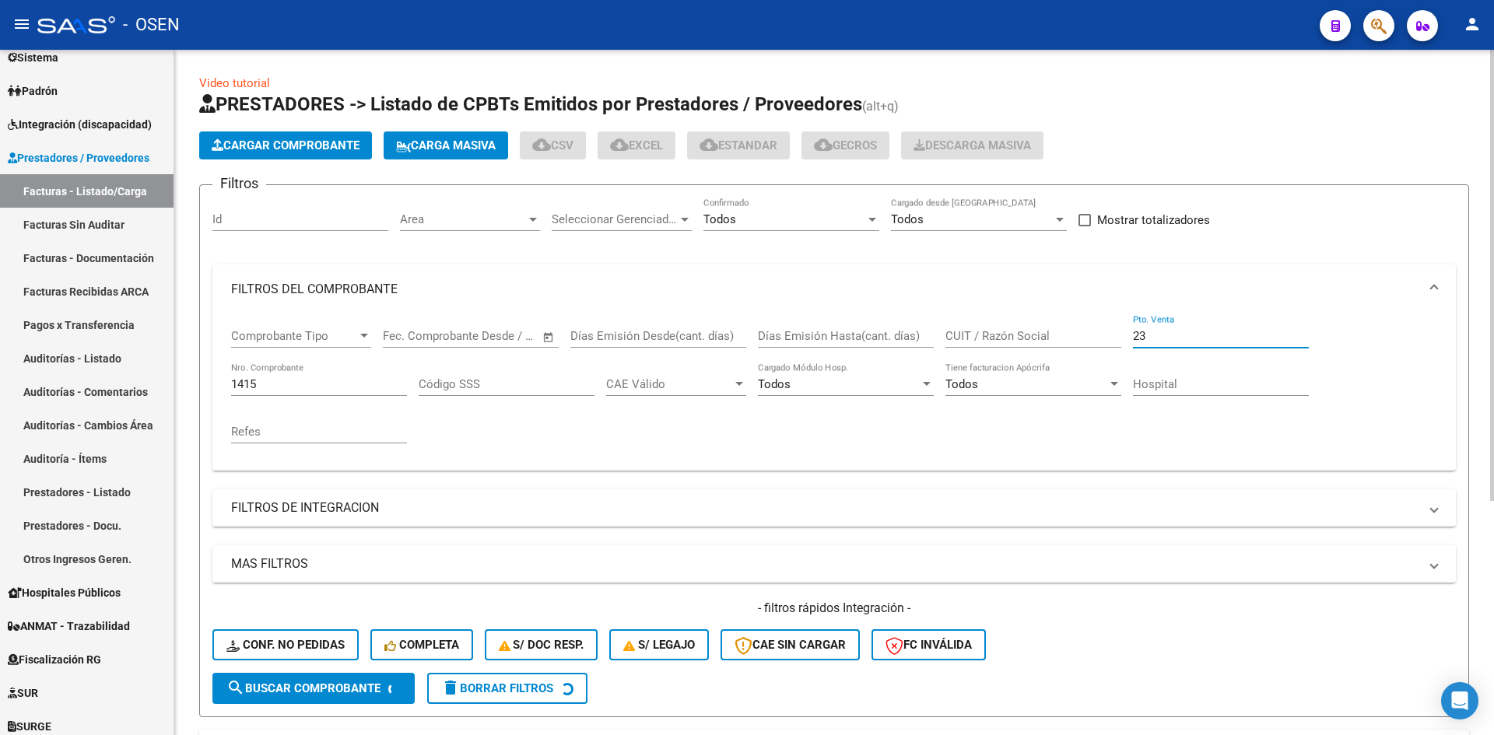
scroll to position [173, 0]
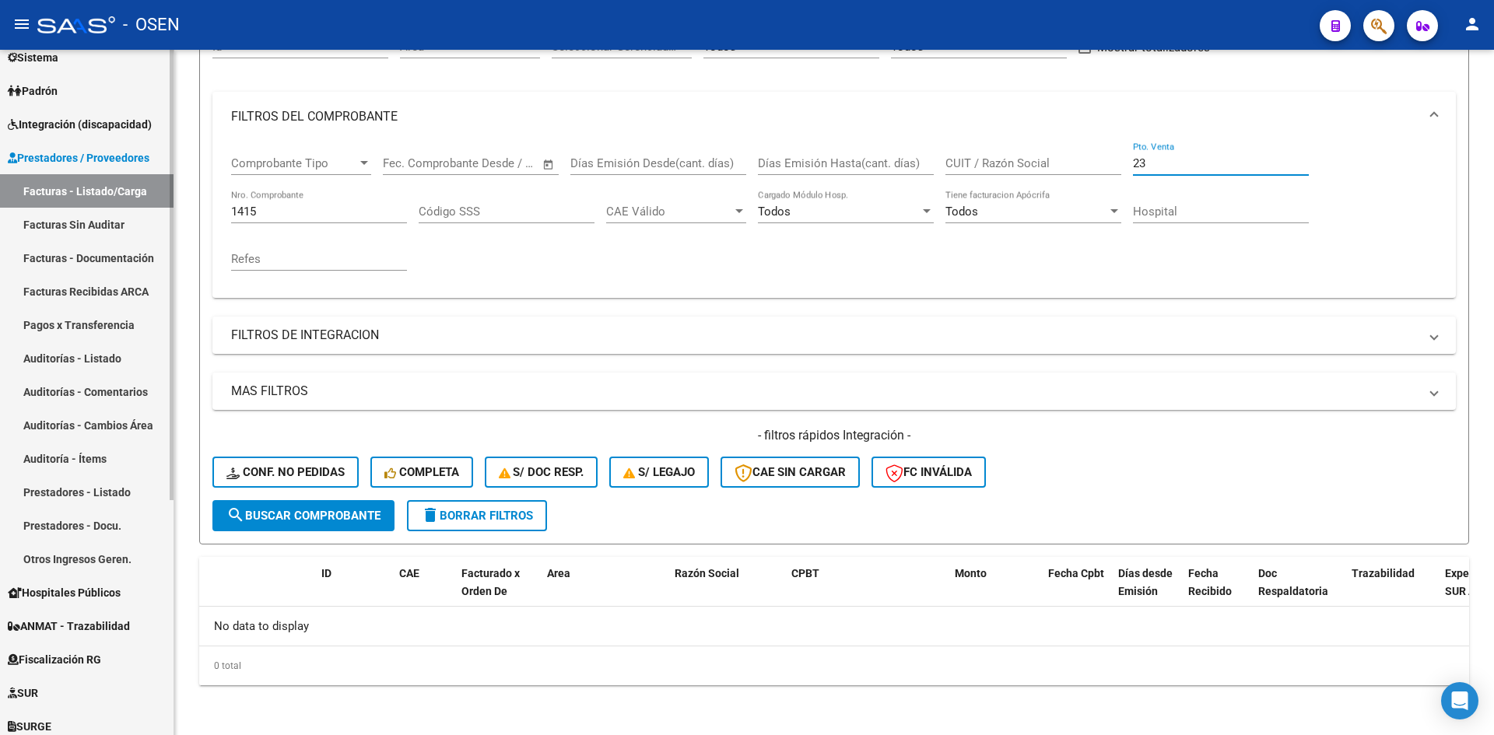
type input "23"
drag, startPoint x: 284, startPoint y: 219, endPoint x: 244, endPoint y: 217, distance: 39.7
click at [244, 217] on div "1415 Nro. Comprobante" at bounding box center [319, 206] width 176 height 33
drag, startPoint x: 278, startPoint y: 212, endPoint x: 165, endPoint y: 216, distance: 112.9
click at [165, 216] on mat-sidenav-container "Firma Express Inicio Calendario SSS Instructivos Contacto OS Reportes Tablero d…" at bounding box center [747, 392] width 1494 height 685
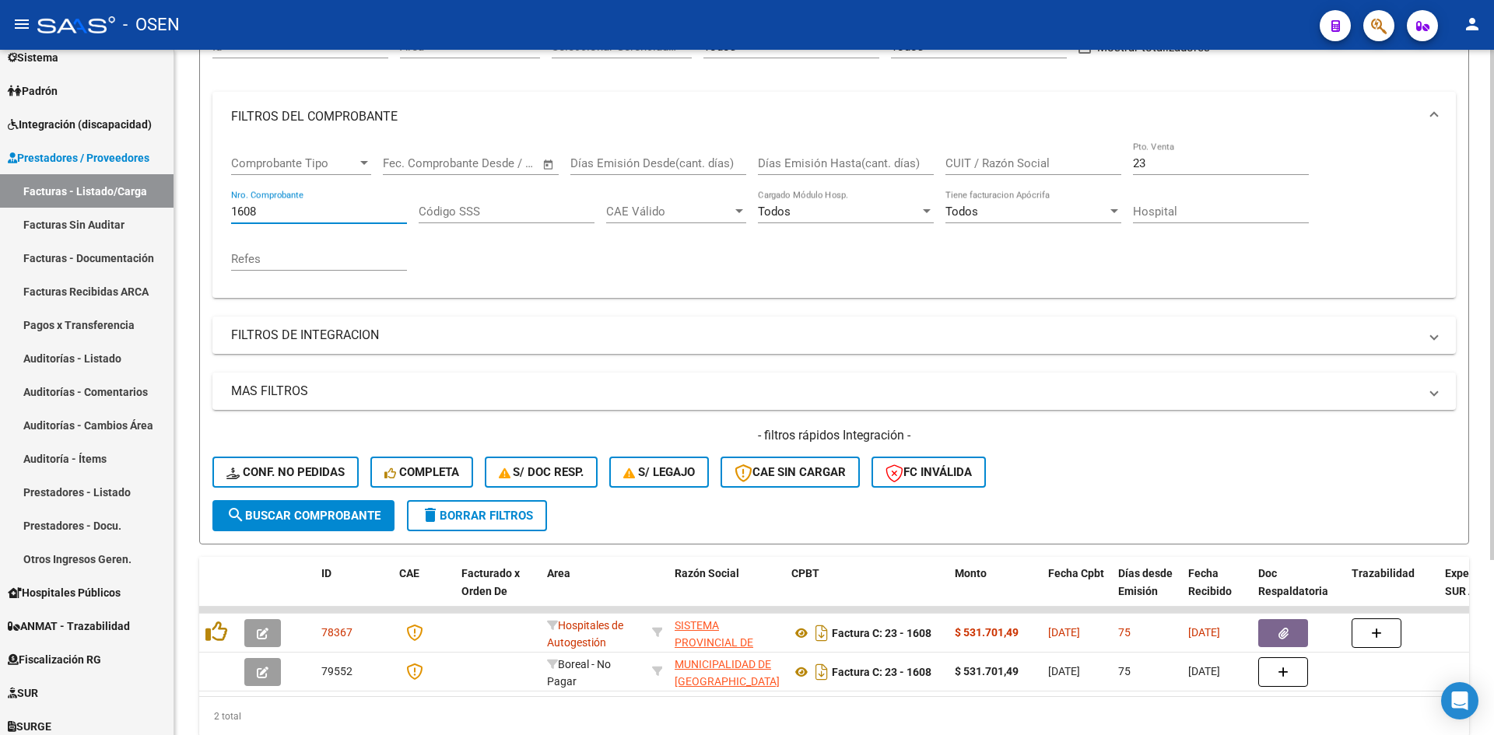
type input "1608"
click at [1007, 275] on div "Comprobante Tipo Comprobante Tipo Fecha inicio – Fecha fin Fec. Comprobante Des…" at bounding box center [834, 214] width 1206 height 144
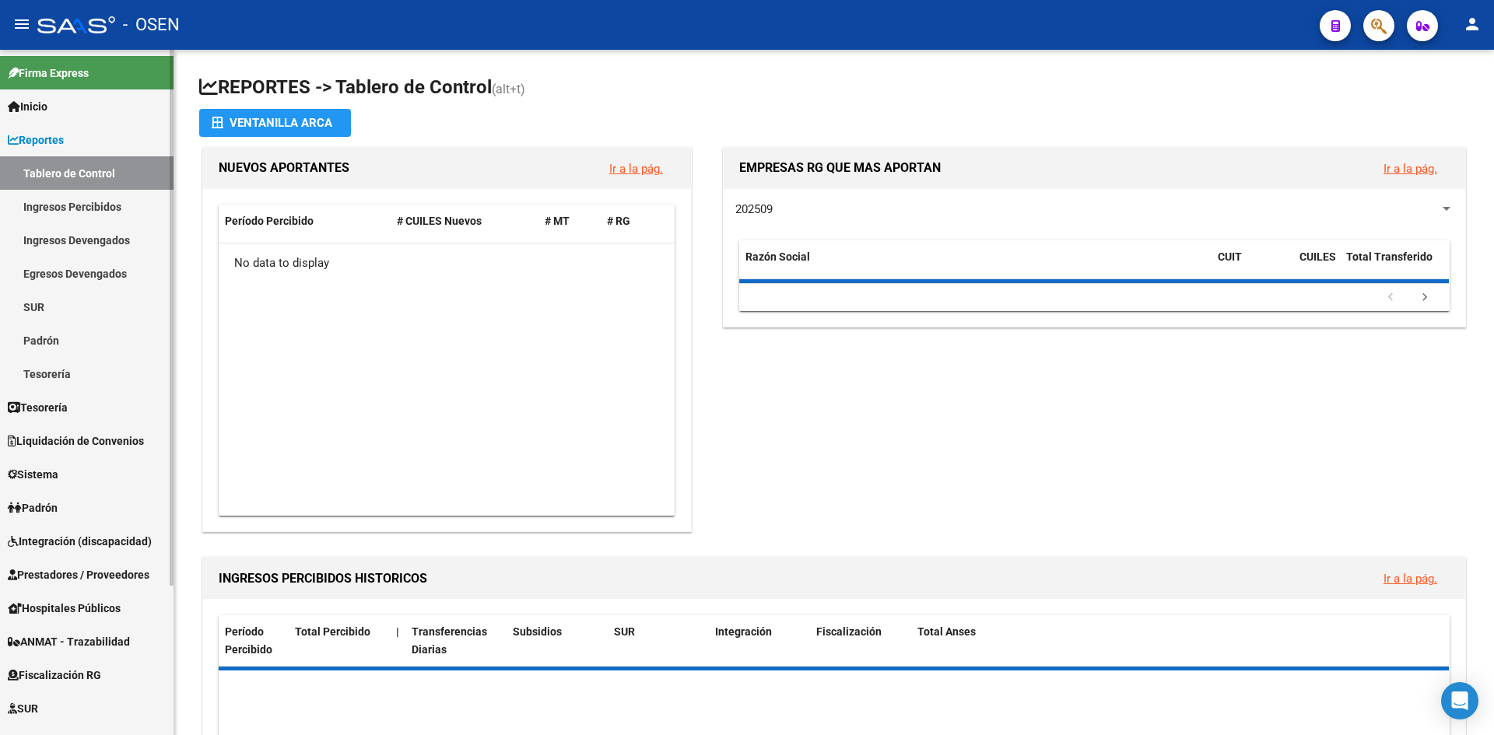
click at [80, 138] on link "Reportes" at bounding box center [86, 139] width 173 height 33
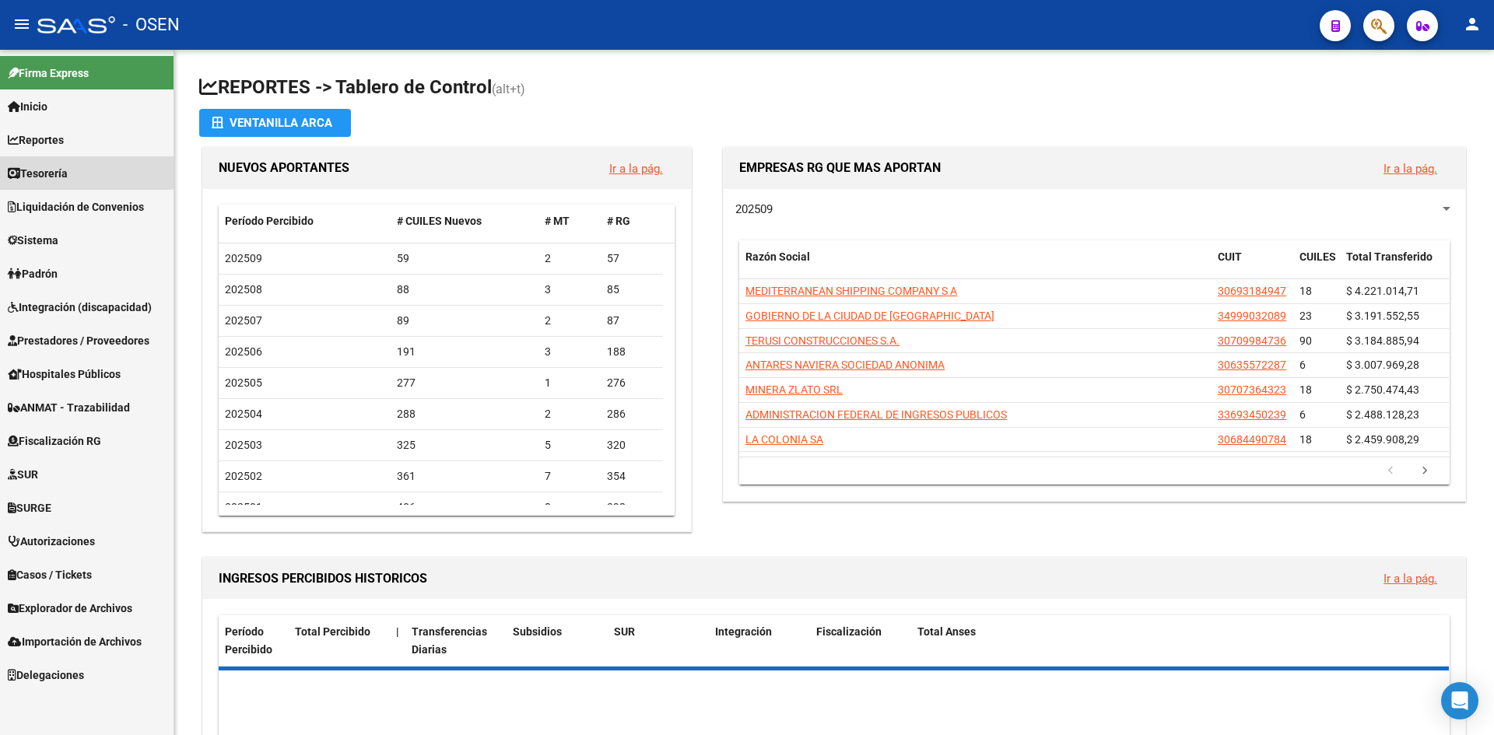
click at [79, 161] on link "Tesorería" at bounding box center [86, 172] width 173 height 33
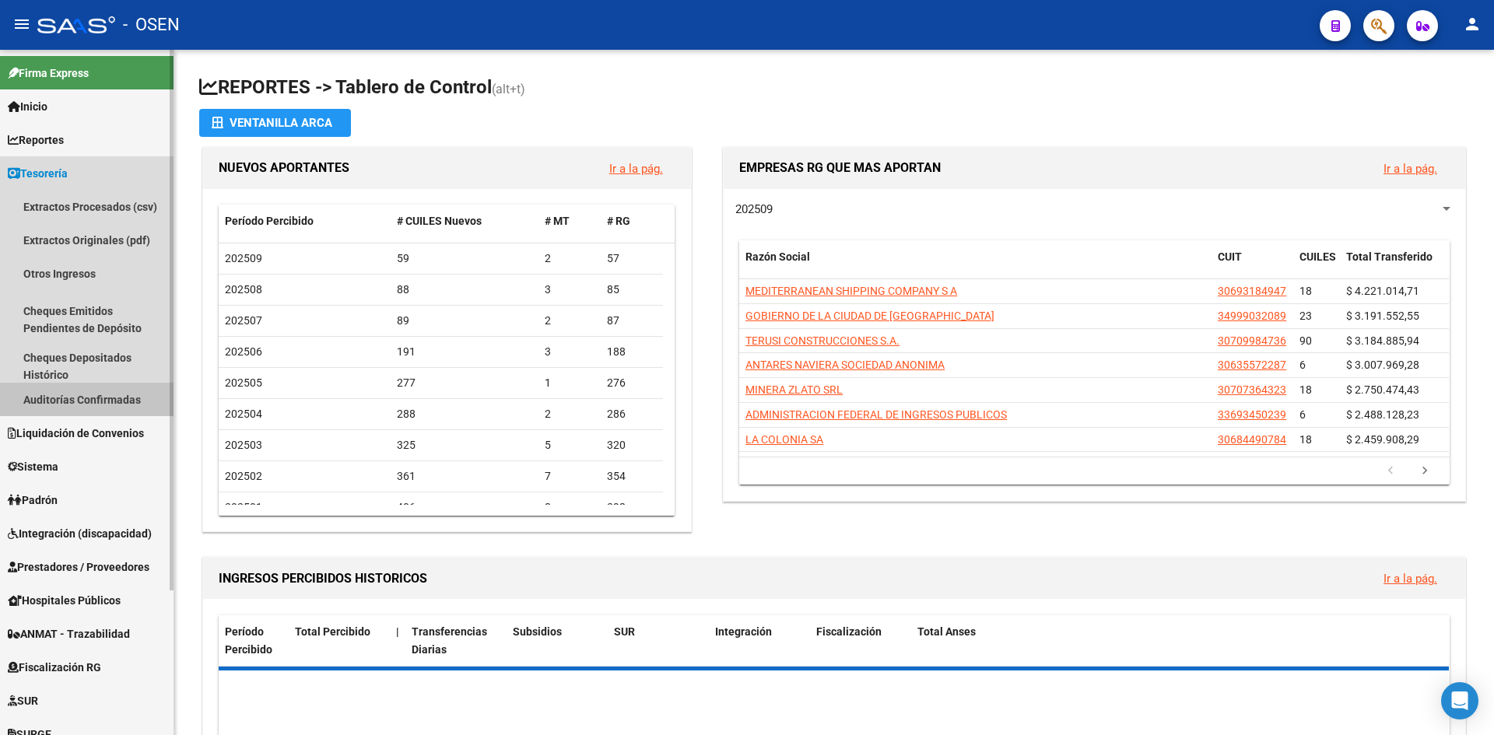
click at [121, 385] on link "Auditorías Confirmadas" at bounding box center [86, 399] width 173 height 33
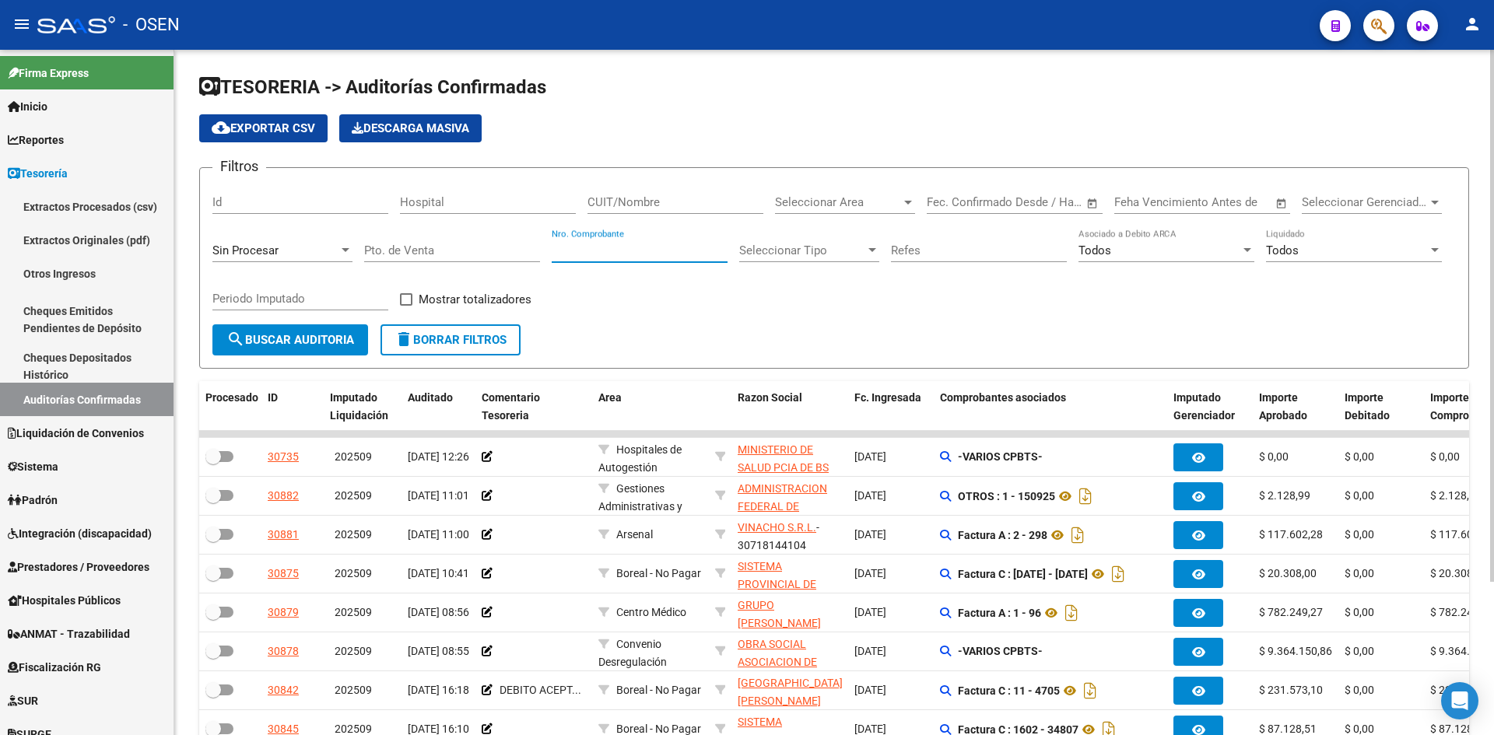
click at [666, 243] on input "Nro. Comprobante" at bounding box center [640, 250] width 176 height 14
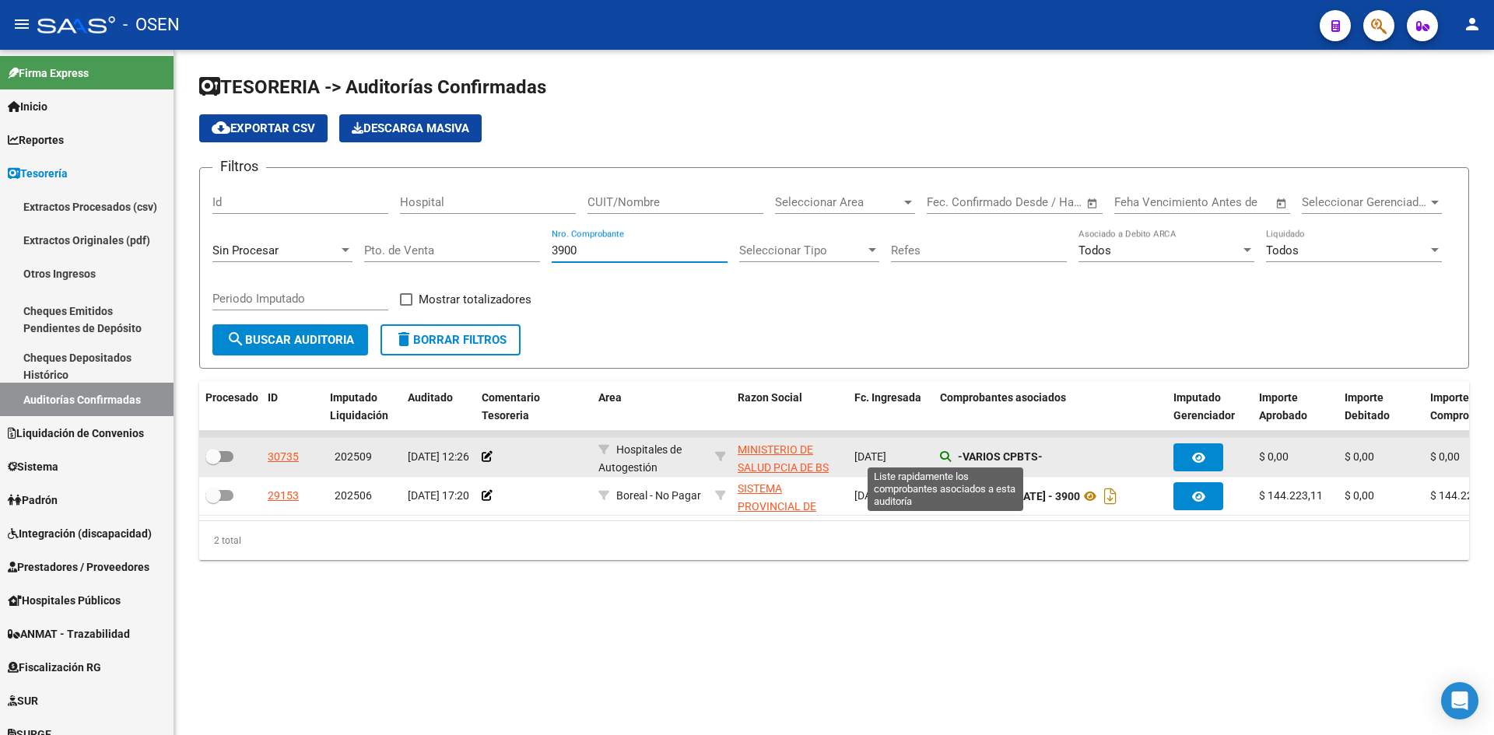
type input "3900"
click at [947, 454] on icon at bounding box center [945, 456] width 11 height 11
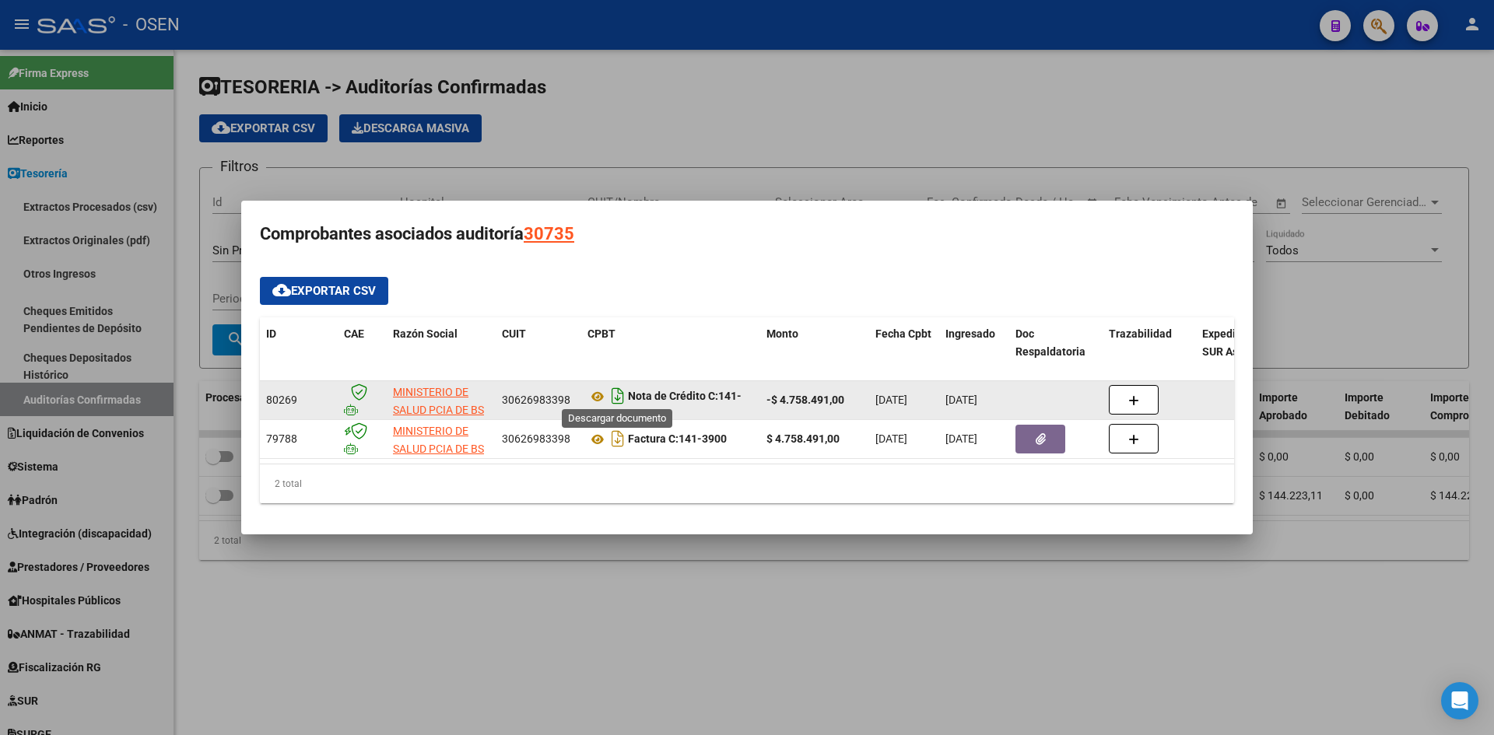
click at [623, 397] on icon "Descargar documento" at bounding box center [618, 396] width 20 height 25
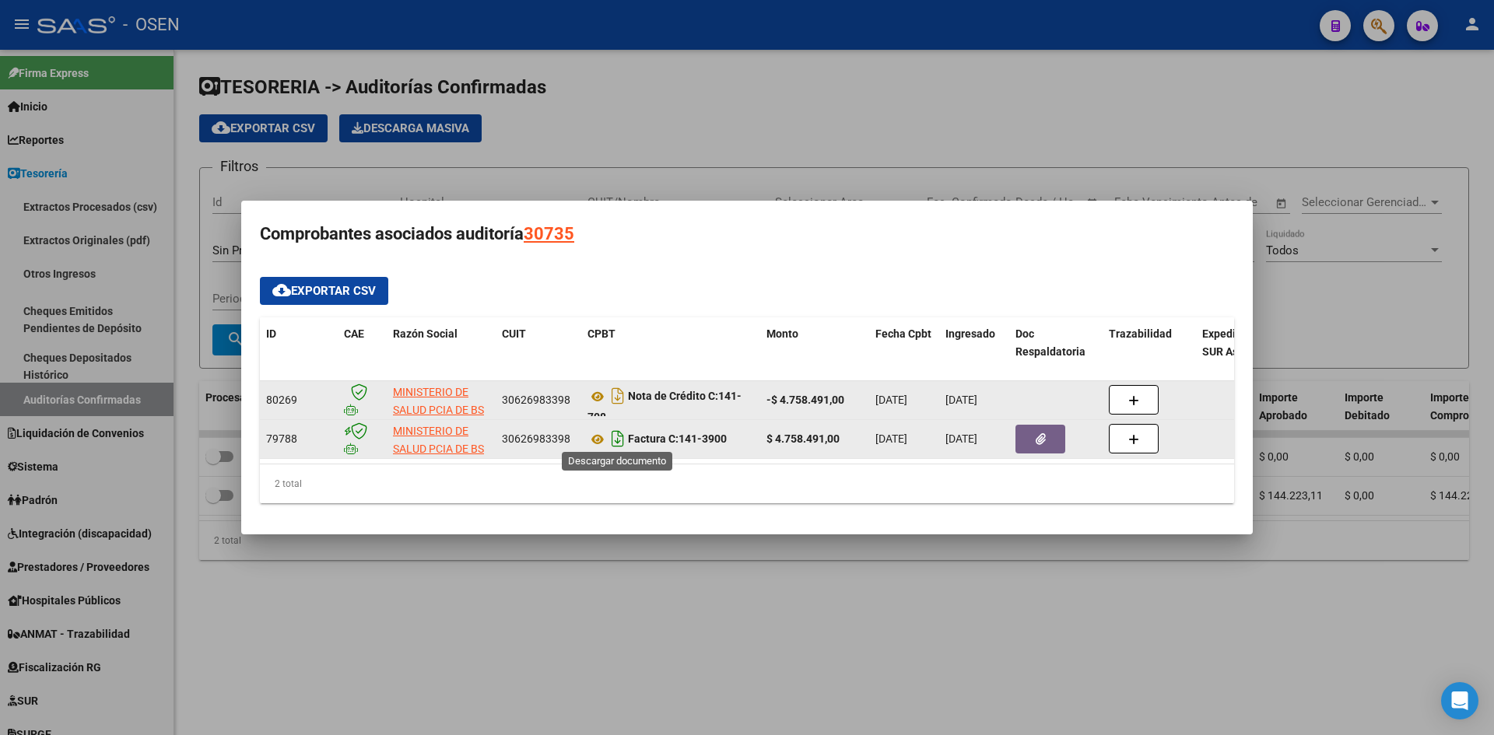
click at [615, 430] on icon "Descargar documento" at bounding box center [618, 438] width 20 height 25
click at [528, 596] on div at bounding box center [747, 367] width 1494 height 735
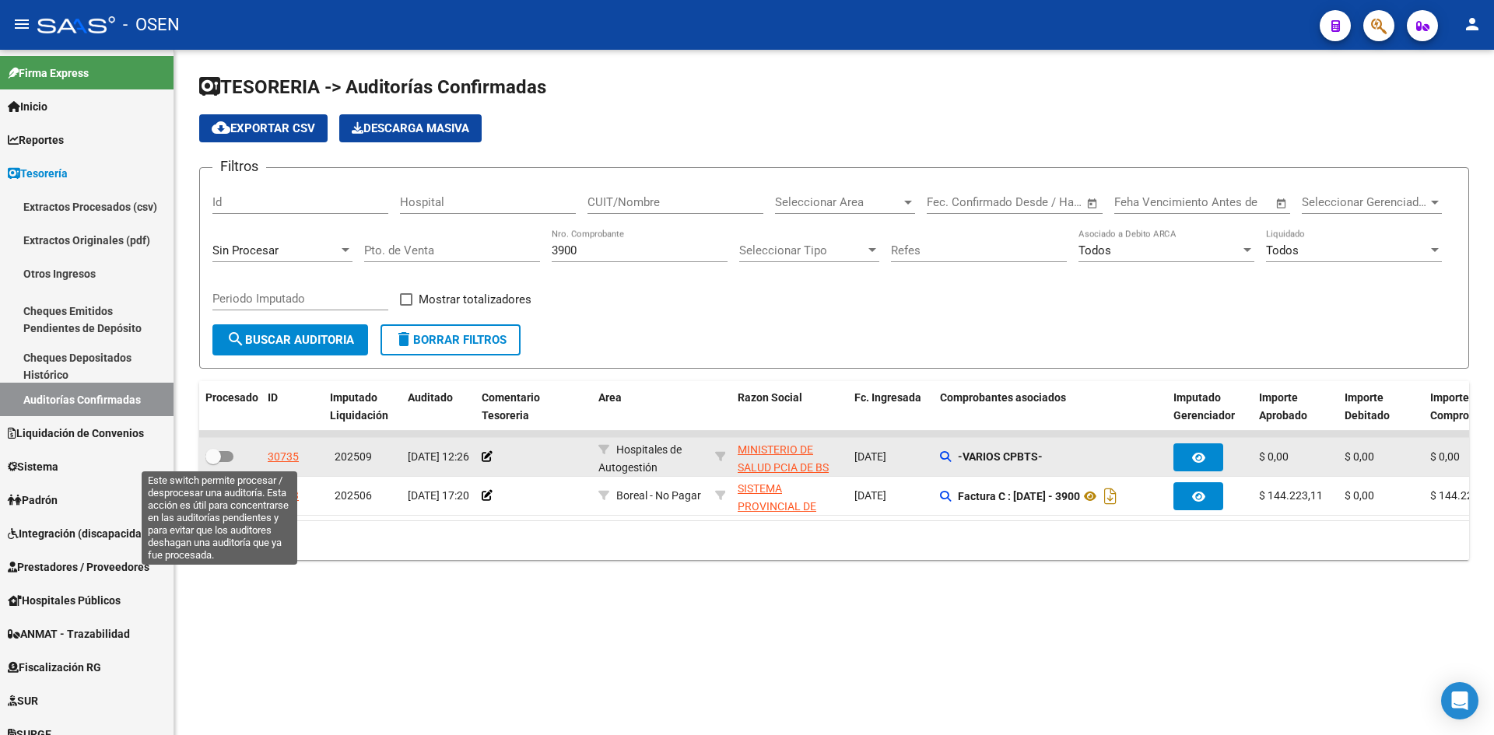
click at [211, 455] on span at bounding box center [213, 457] width 16 height 16
click at [212, 462] on input "checkbox" at bounding box center [212, 462] width 1 height 1
checkbox input "true"
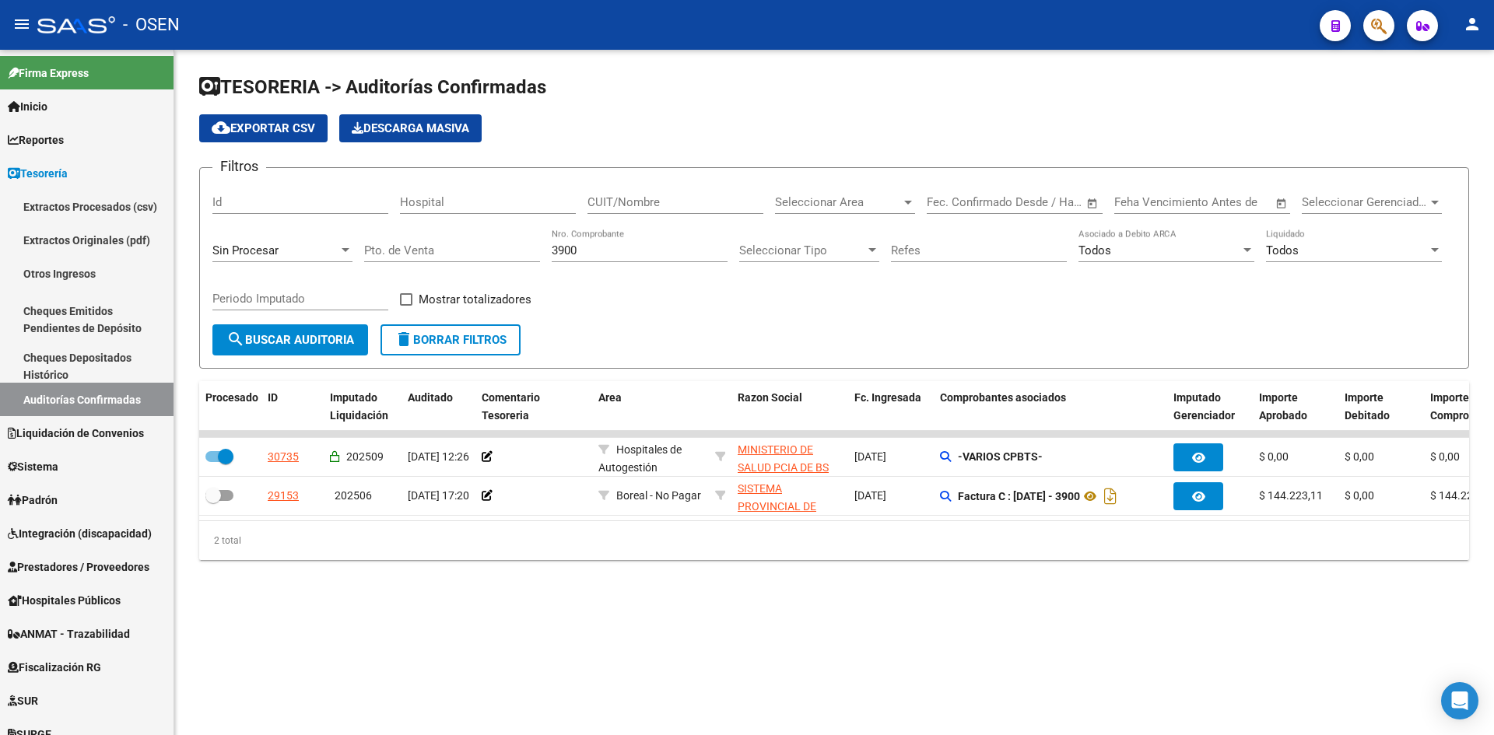
click at [628, 661] on mat-sidenav-content "TESORERIA -> Auditorías Confirmadas cloud_download Exportar CSV Descarga Masiva…" at bounding box center [833, 392] width 1319 height 685
drag, startPoint x: 632, startPoint y: 254, endPoint x: 492, endPoint y: 250, distance: 139.3
click at [492, 250] on div "Filtros Id Hospital CUIT/Nombre Seleccionar Area Seleccionar Area Fecha inicio …" at bounding box center [833, 252] width 1243 height 144
type input "4705"
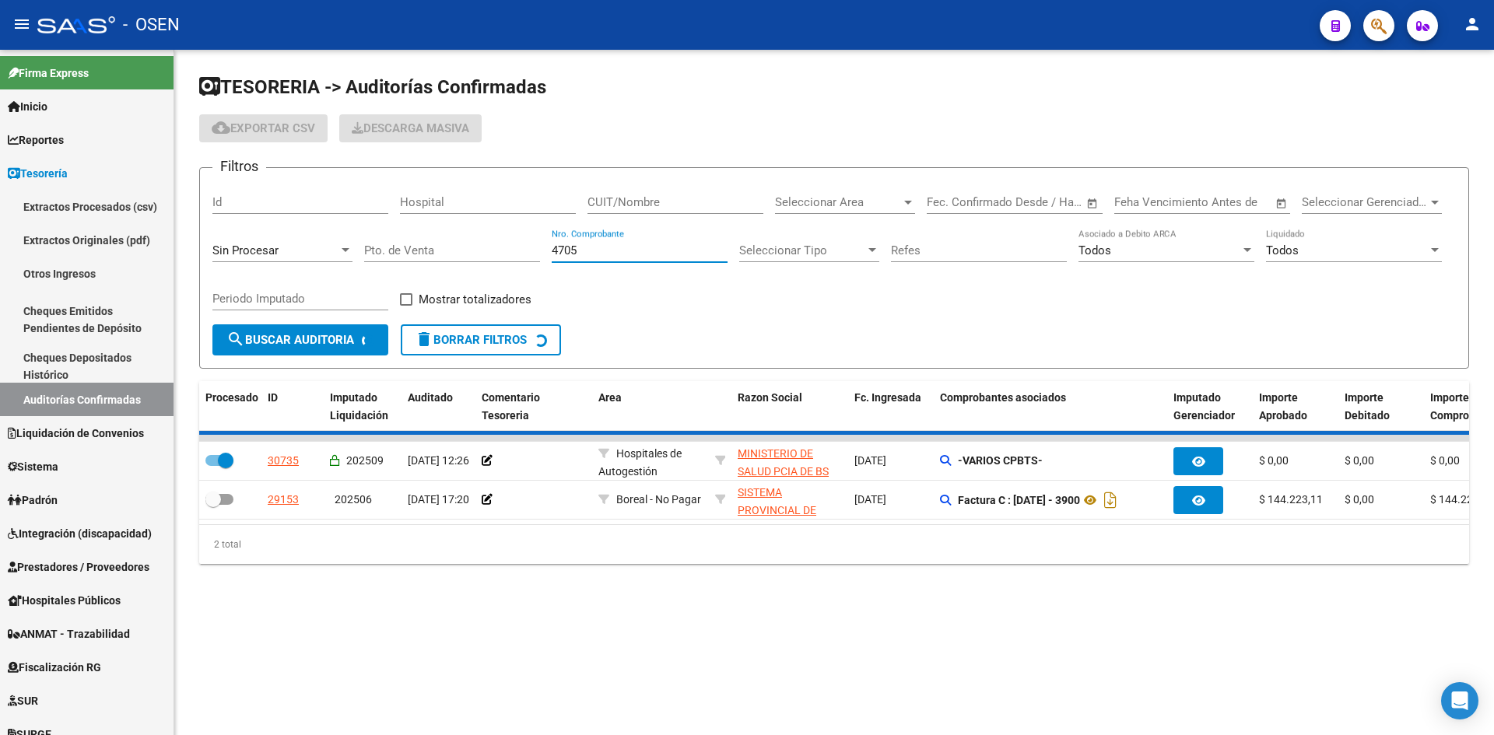
checkbox input "false"
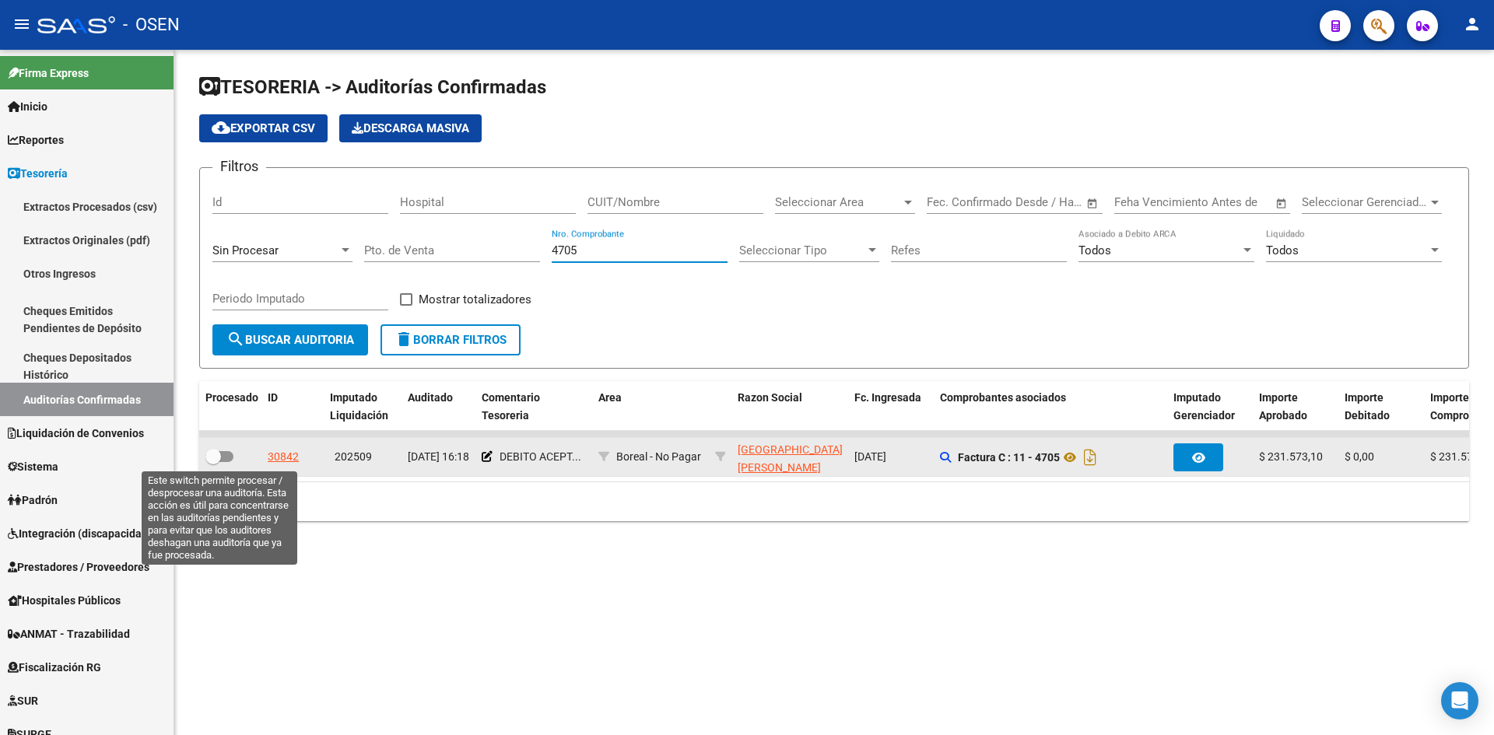
type input "4705"
drag, startPoint x: 223, startPoint y: 457, endPoint x: 372, endPoint y: 456, distance: 148.6
click at [238, 456] on div at bounding box center [230, 457] width 50 height 20
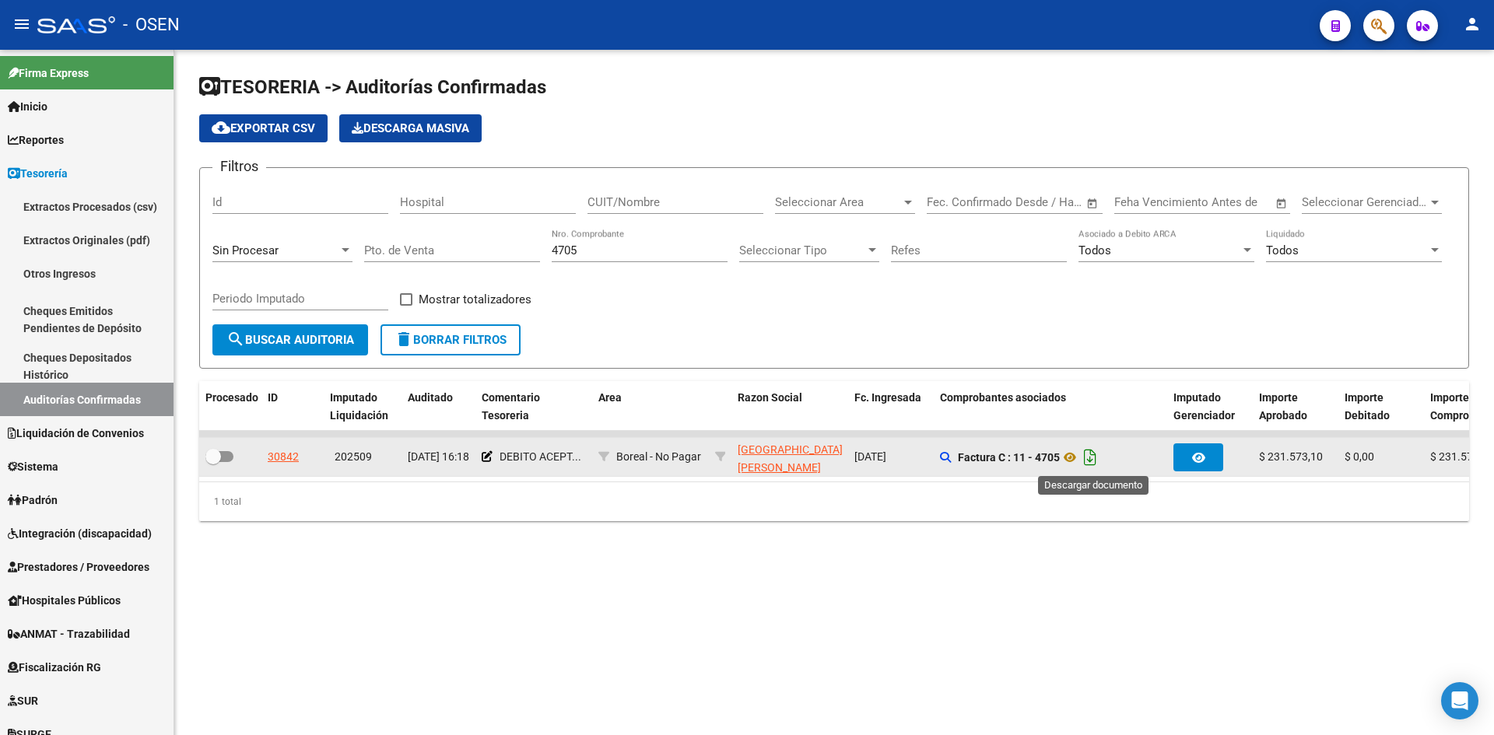
click at [1098, 460] on icon "Descargar documento" at bounding box center [1090, 457] width 20 height 25
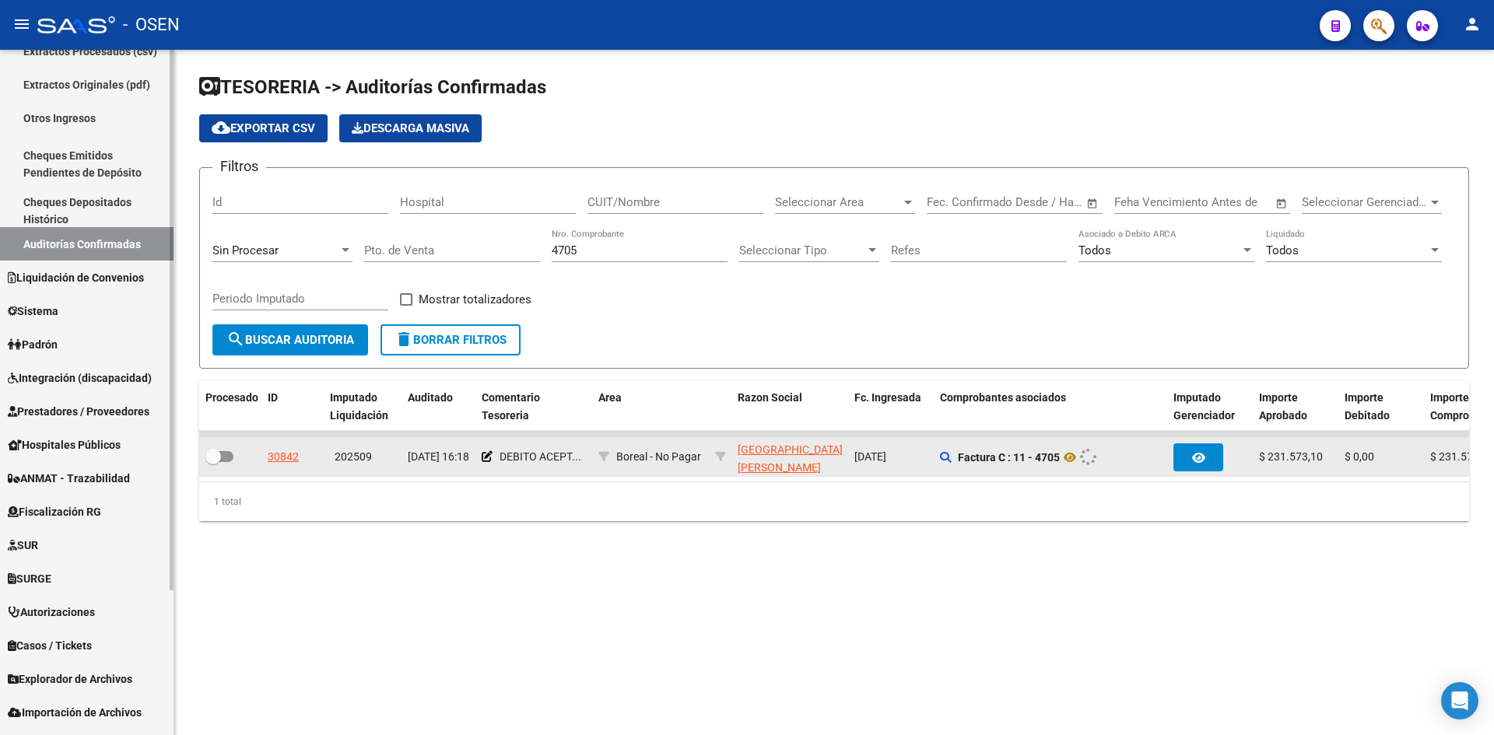
scroll to position [183, 0]
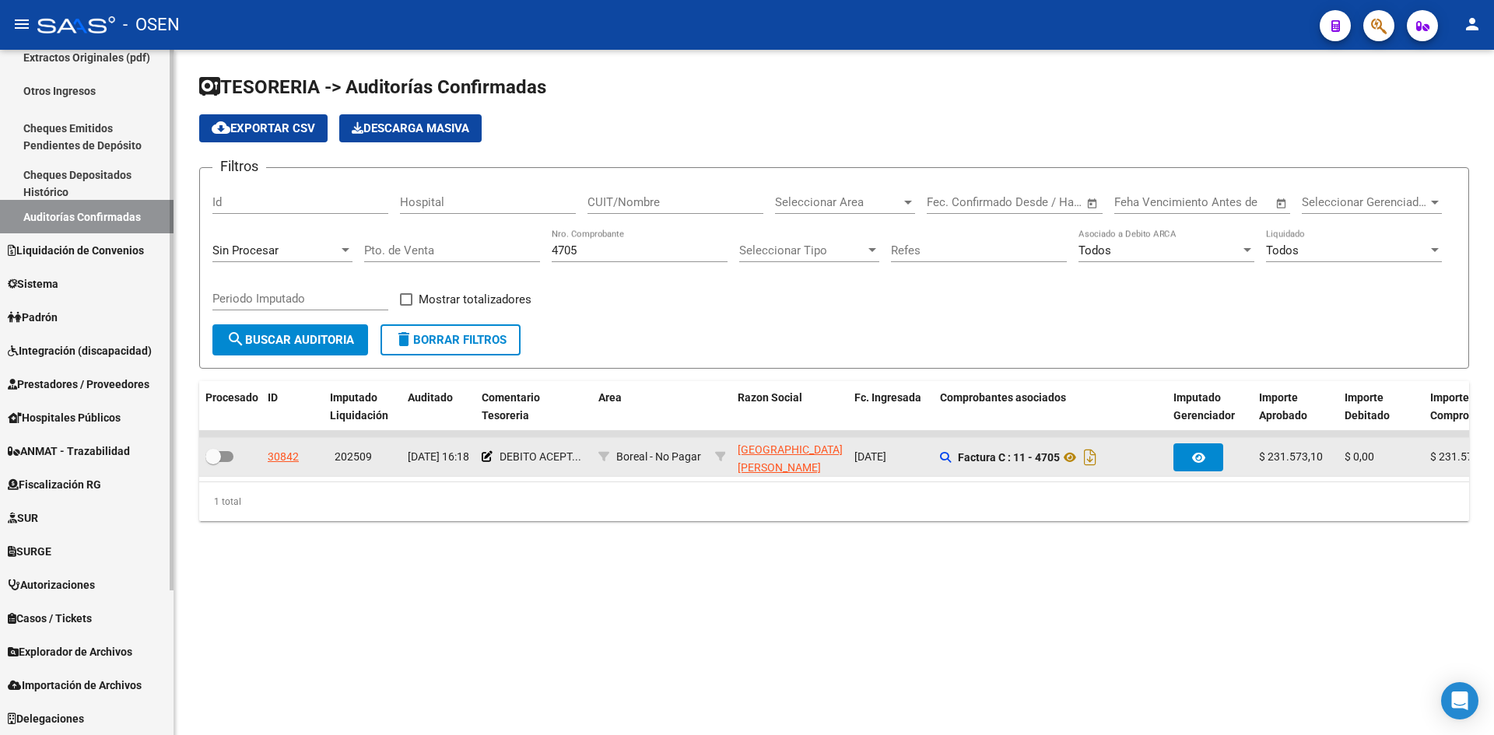
click at [77, 385] on span "Prestadores / Proveedores" at bounding box center [79, 384] width 142 height 17
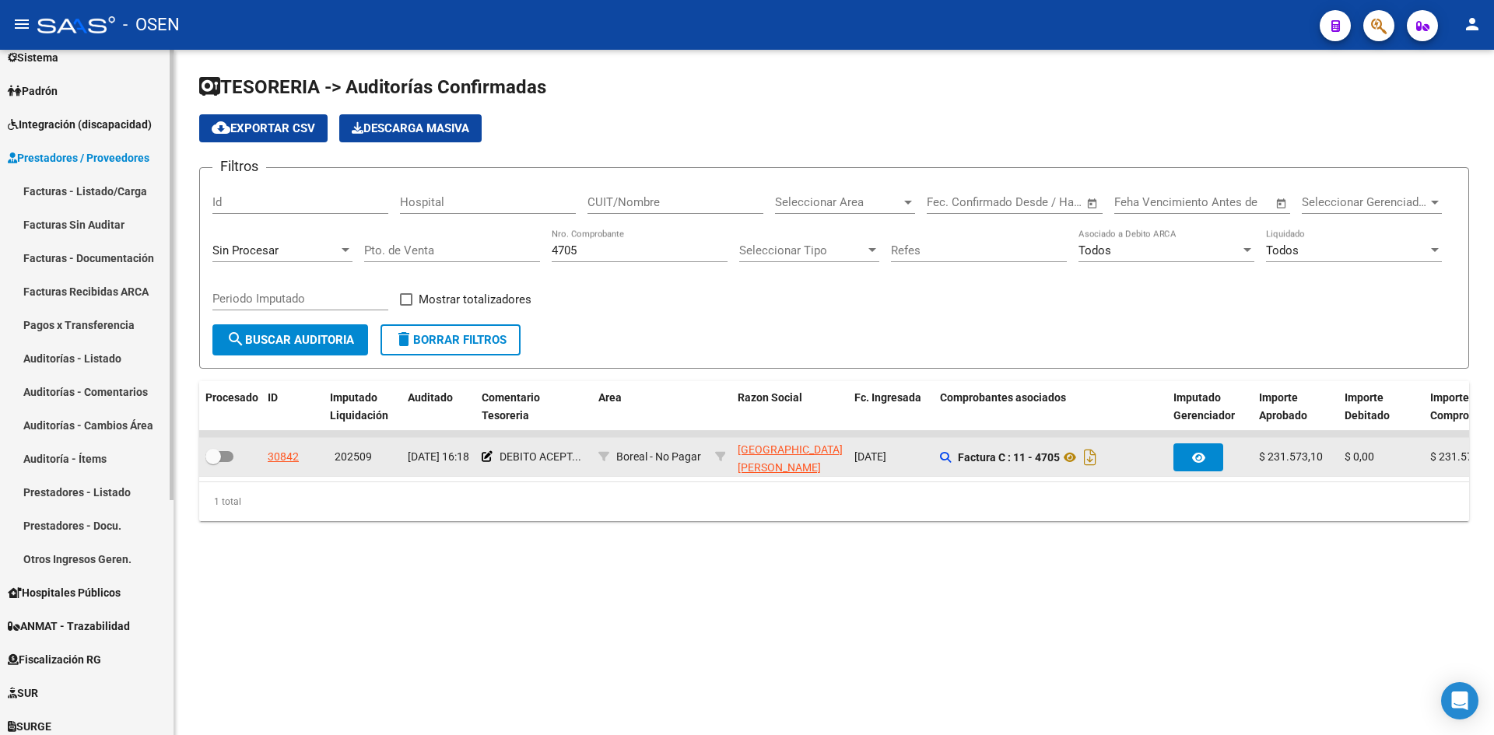
drag, startPoint x: 124, startPoint y: 193, endPoint x: 138, endPoint y: 192, distance: 14.0
click at [125, 193] on link "Facturas - Listado/Carga" at bounding box center [86, 190] width 173 height 33
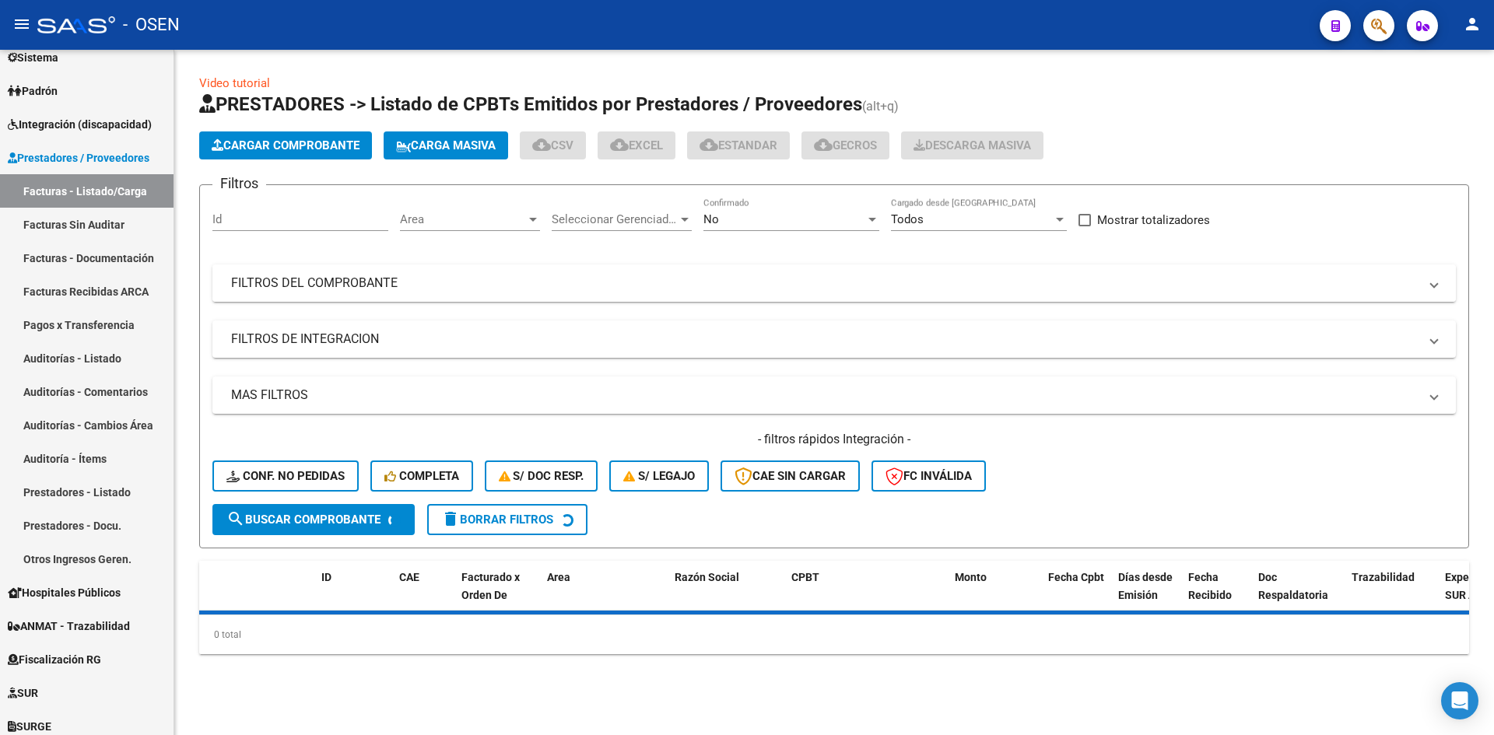
click at [433, 278] on mat-panel-title "FILTROS DEL COMPROBANTE" at bounding box center [824, 283] width 1187 height 17
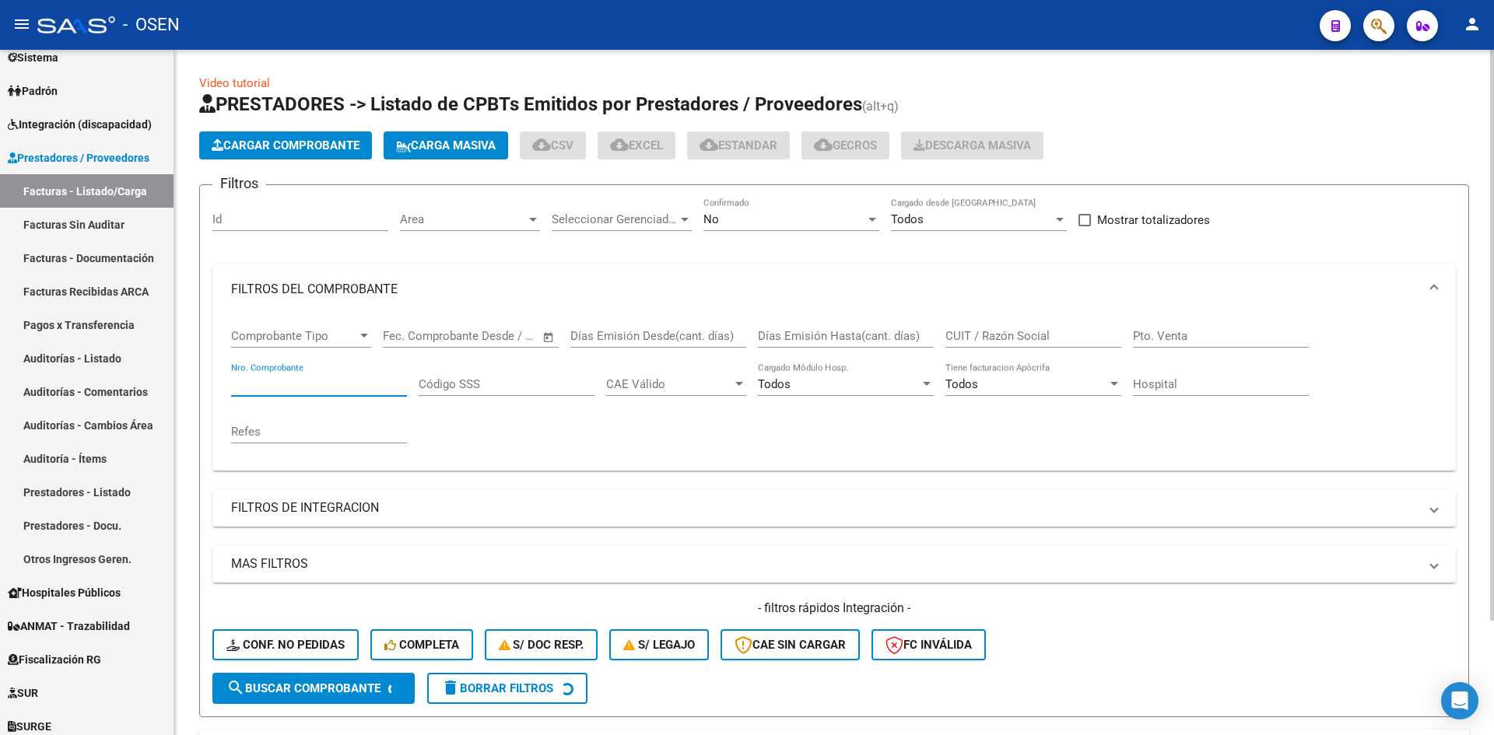
drag, startPoint x: 357, startPoint y: 384, endPoint x: 338, endPoint y: 386, distance: 19.5
click at [355, 384] on input "Nro. Comprobante" at bounding box center [319, 384] width 176 height 14
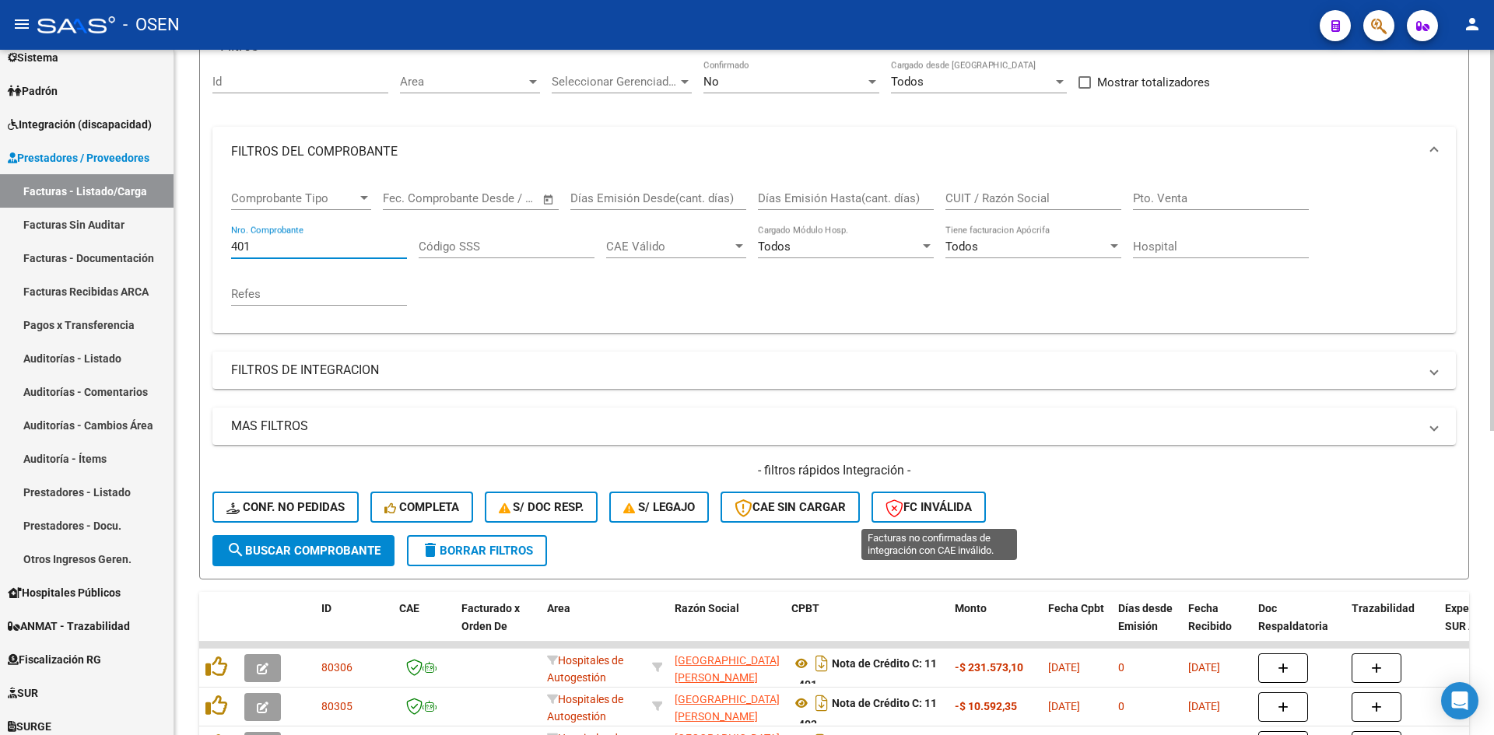
scroll to position [397, 0]
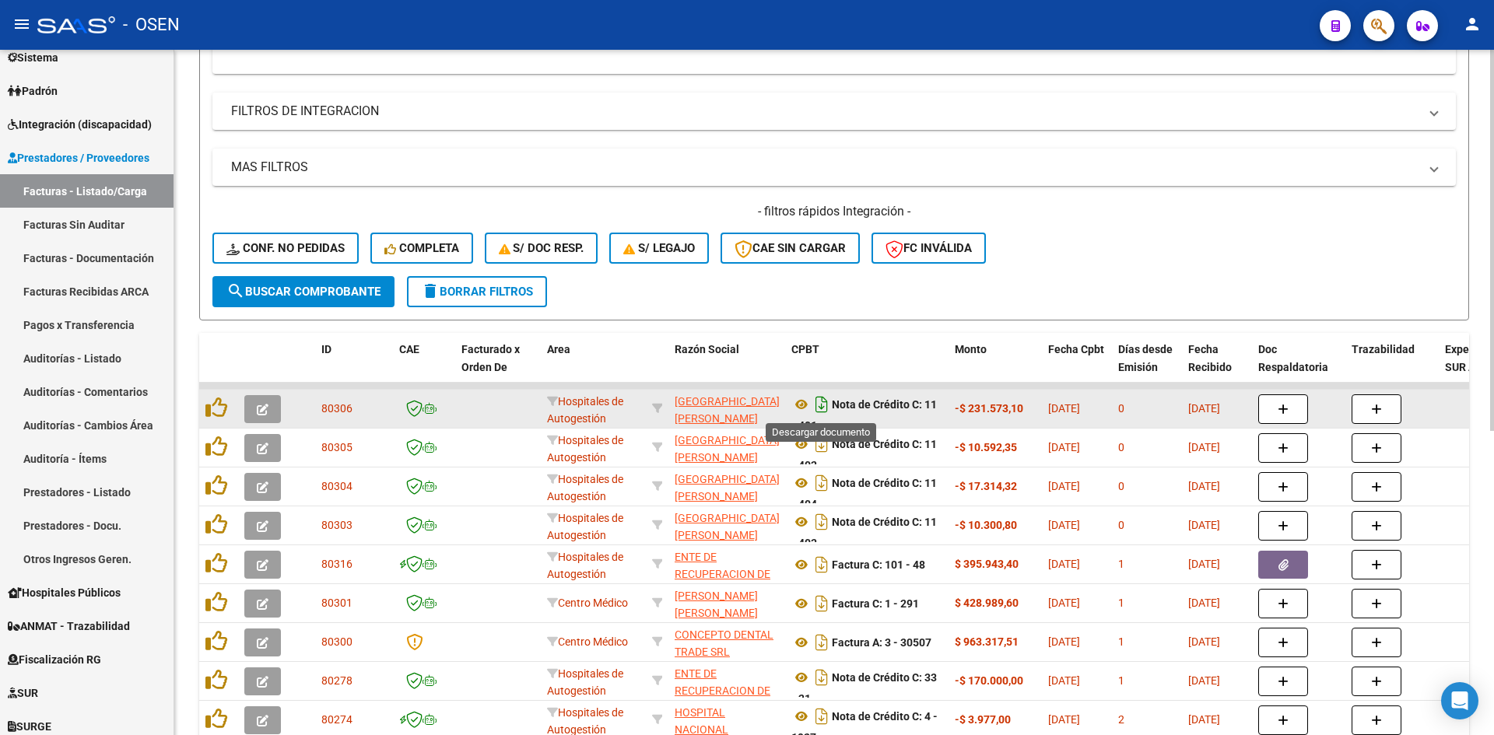
click at [825, 398] on icon "Descargar documento" at bounding box center [821, 404] width 20 height 25
click at [1098, 245] on div "- filtros rápidos Integración - Conf. no pedidas Completa S/ Doc Resp. S/ legaj…" at bounding box center [833, 239] width 1243 height 73
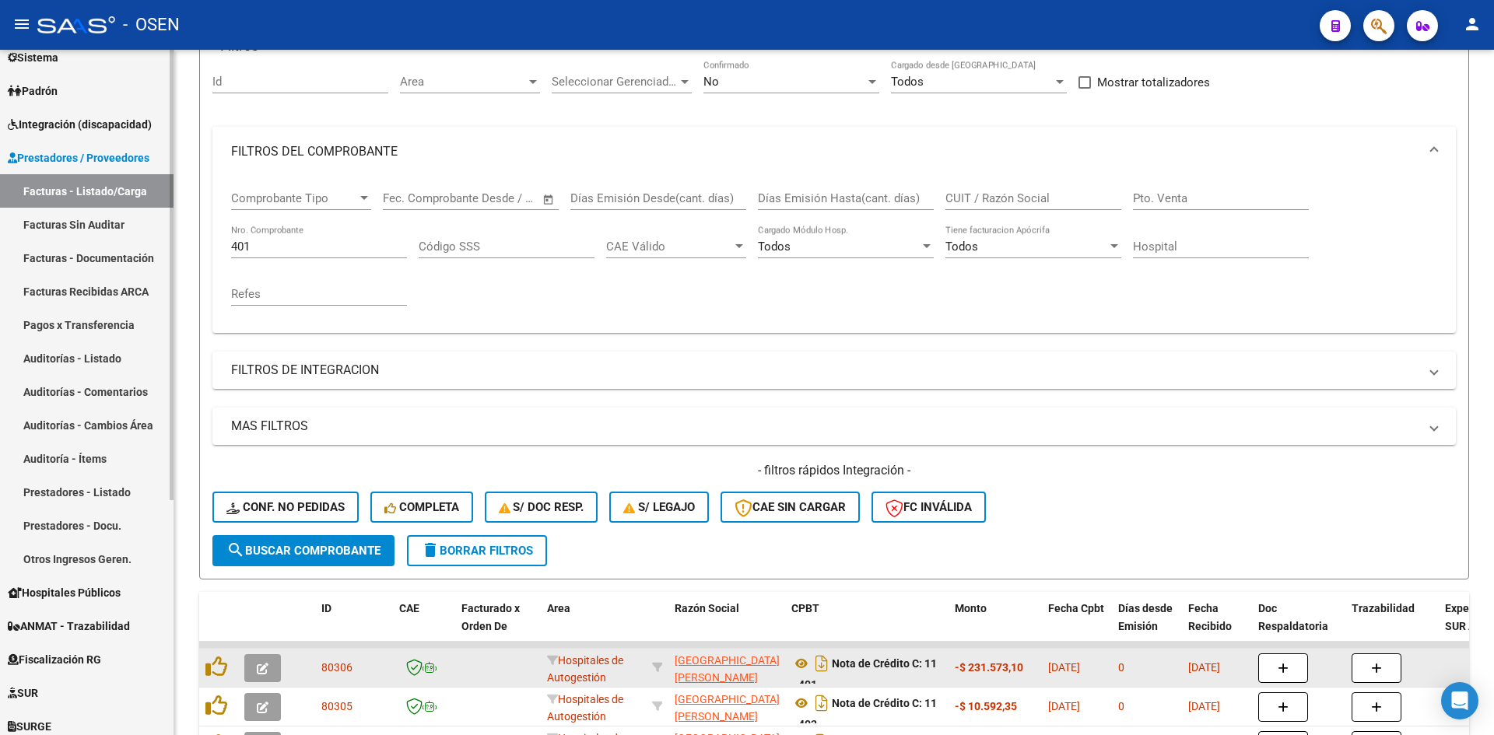
drag, startPoint x: 292, startPoint y: 241, endPoint x: 72, endPoint y: 243, distance: 220.2
click at [82, 243] on mat-sidenav-container "Firma Express Inicio Calendario SSS Instructivos Contacto OS Reportes Tablero d…" at bounding box center [747, 392] width 1494 height 685
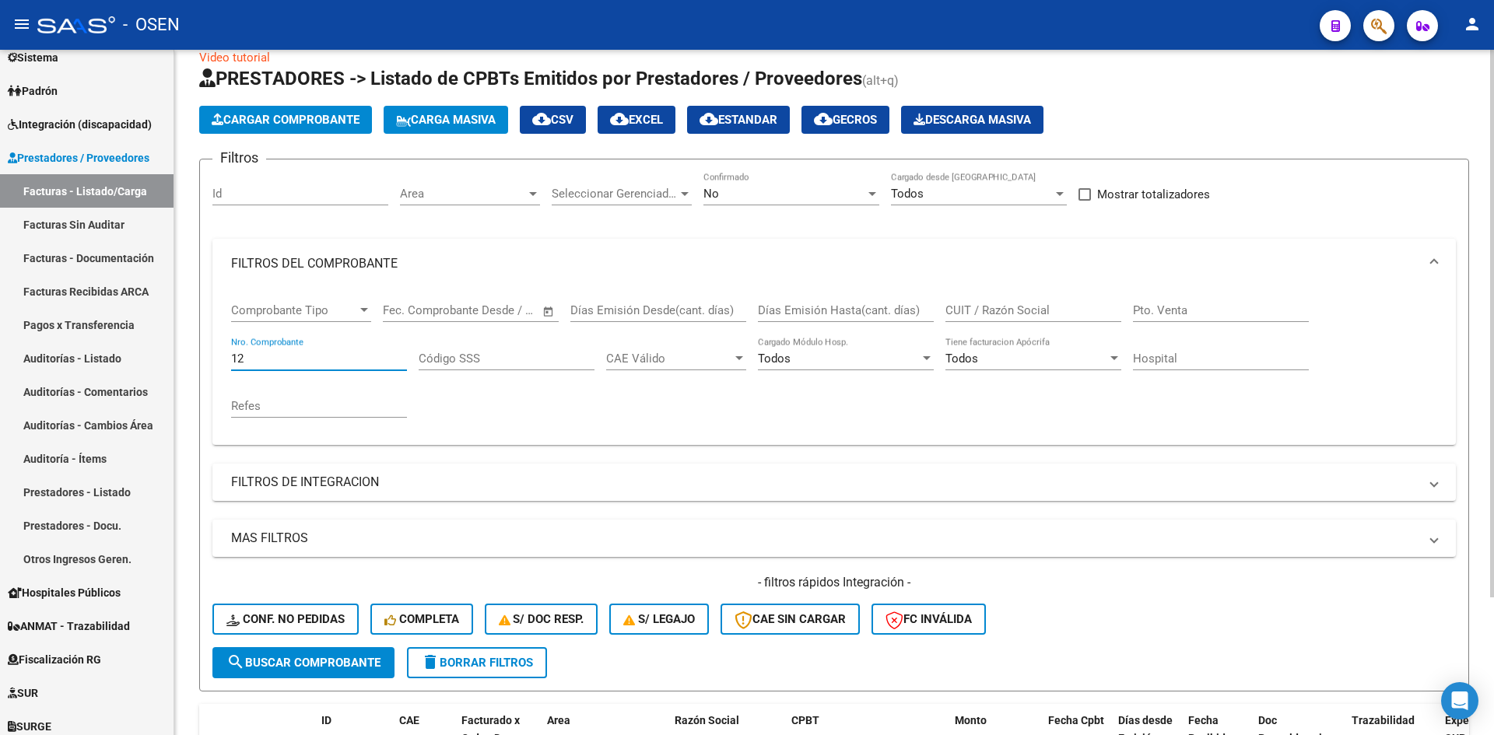
scroll to position [0, 0]
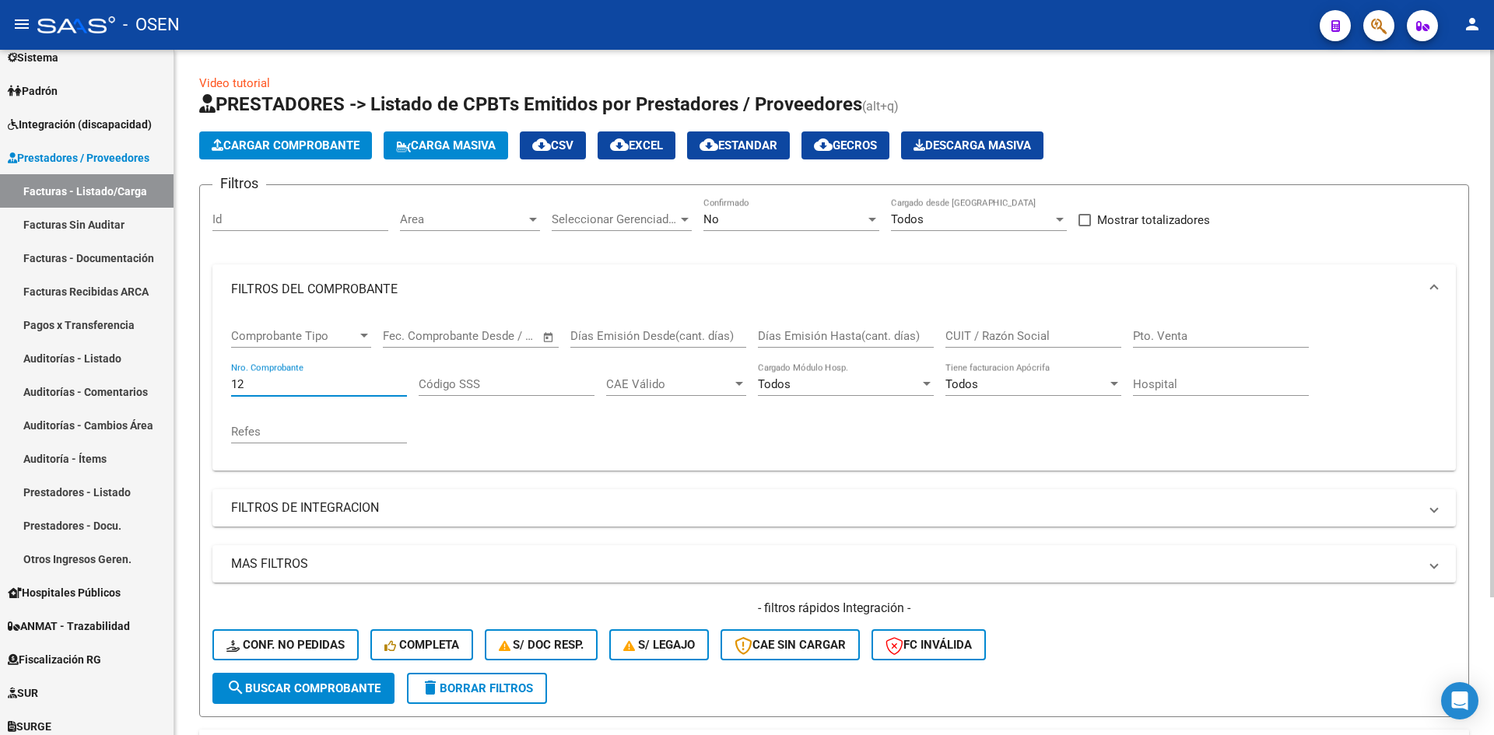
type input "12"
click at [784, 219] on div "No" at bounding box center [784, 219] width 162 height 14
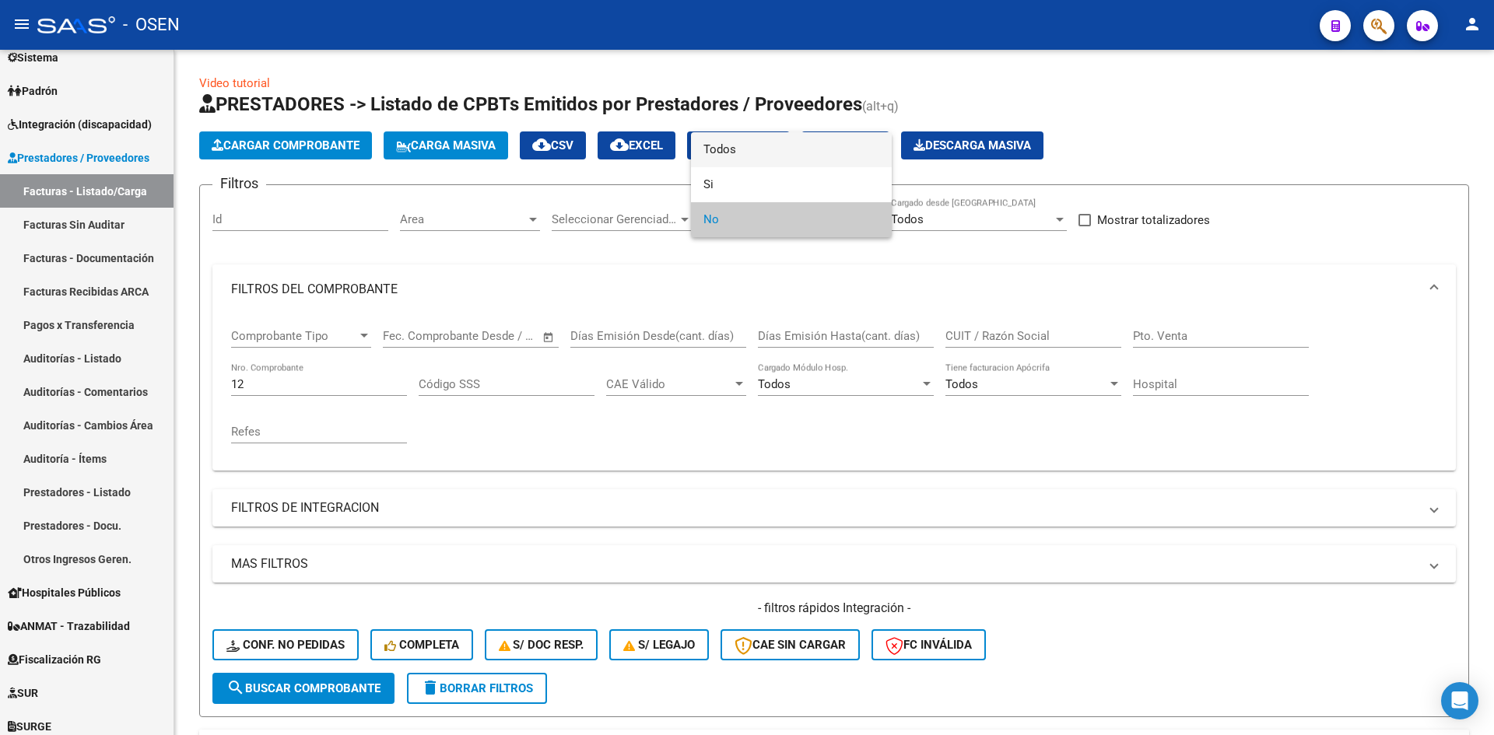
click at [797, 149] on span "Todos" at bounding box center [791, 149] width 176 height 35
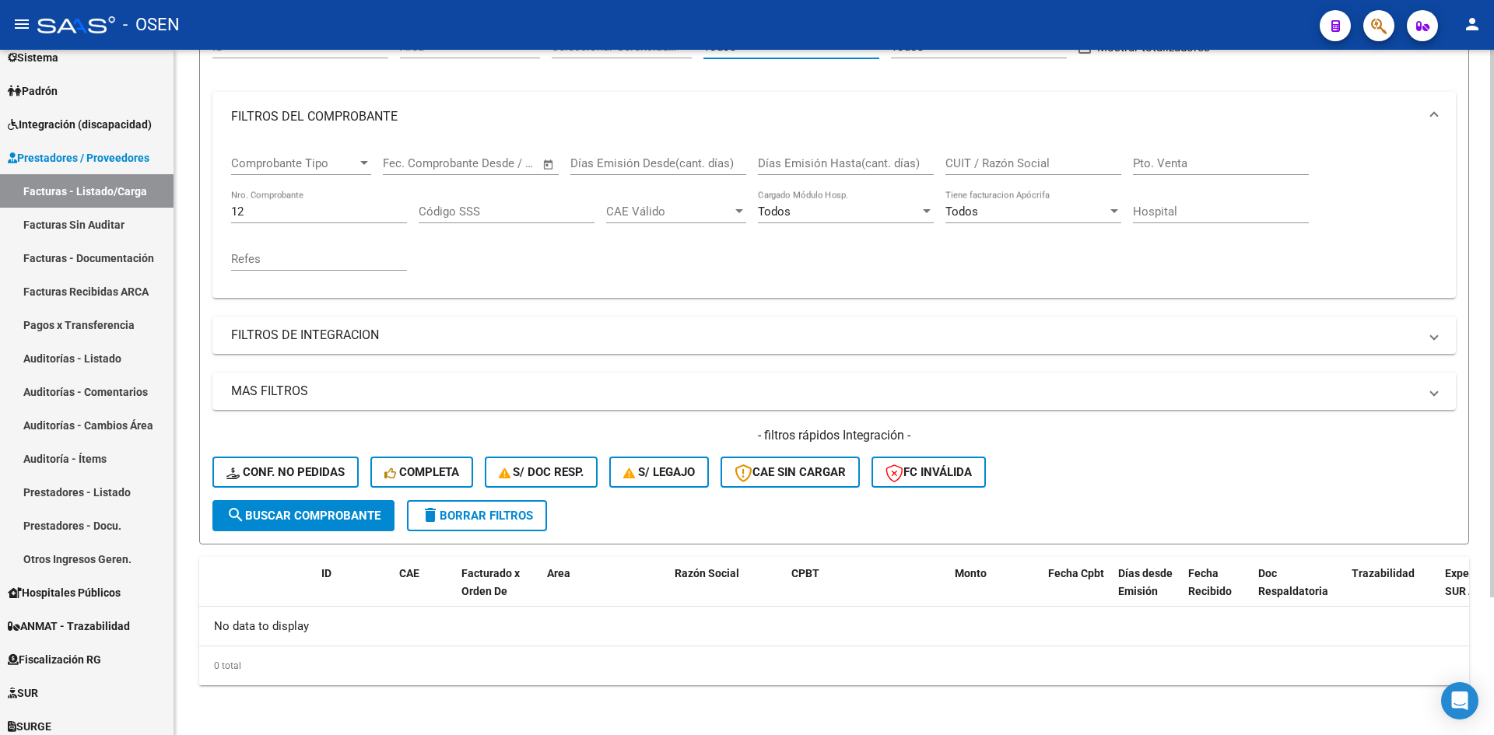
click at [316, 522] on span "search Buscar Comprobante" at bounding box center [303, 516] width 154 height 14
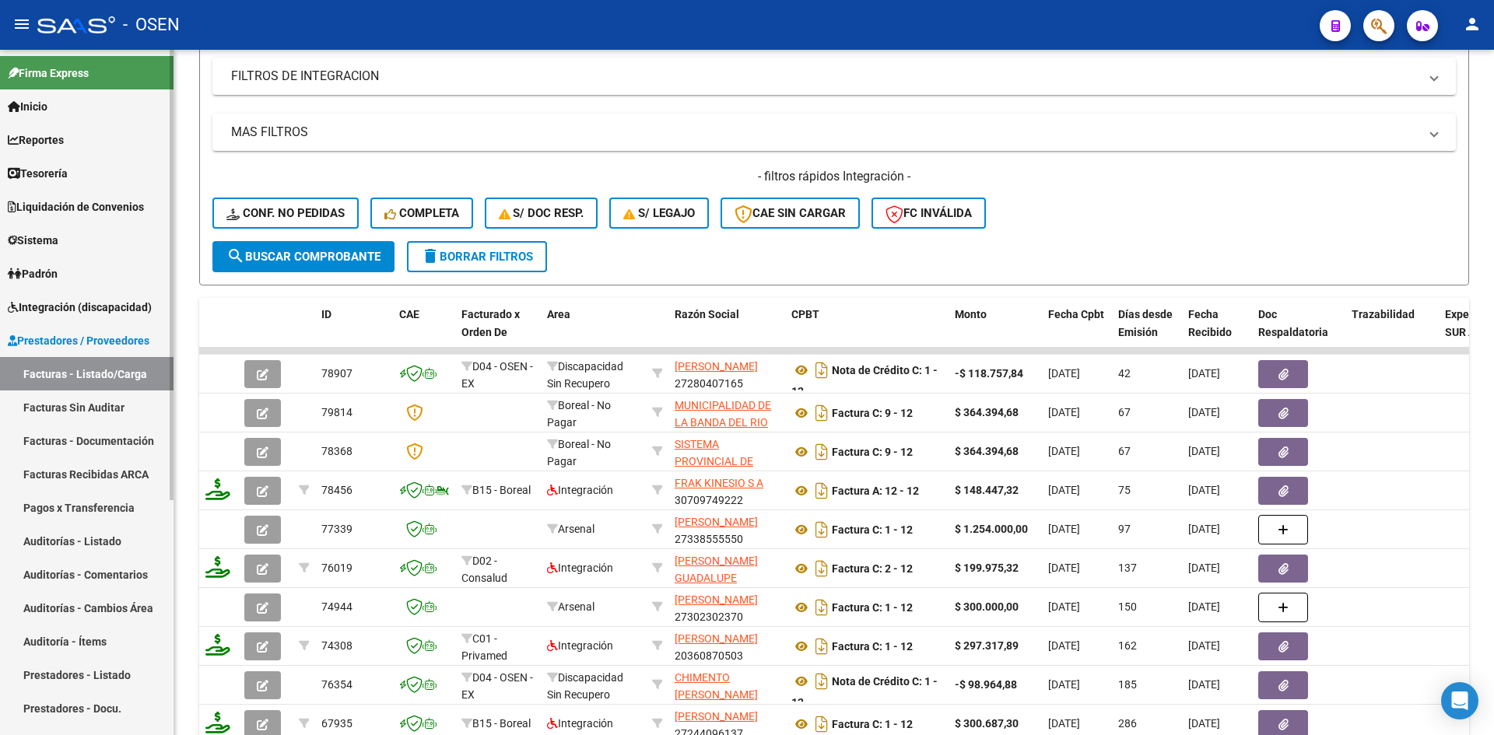
click at [114, 179] on link "Tesorería" at bounding box center [86, 172] width 173 height 33
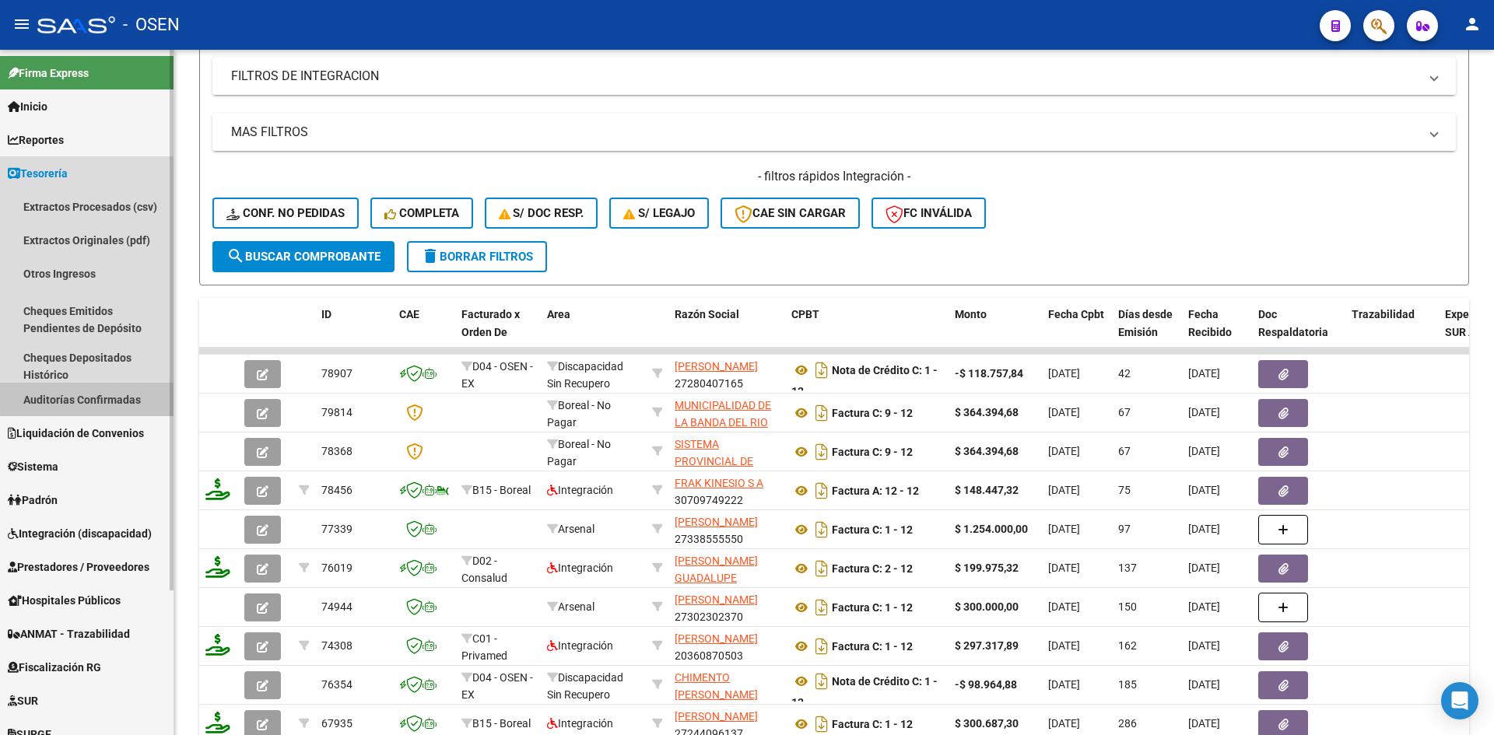
click at [111, 388] on link "Auditorías Confirmadas" at bounding box center [86, 399] width 173 height 33
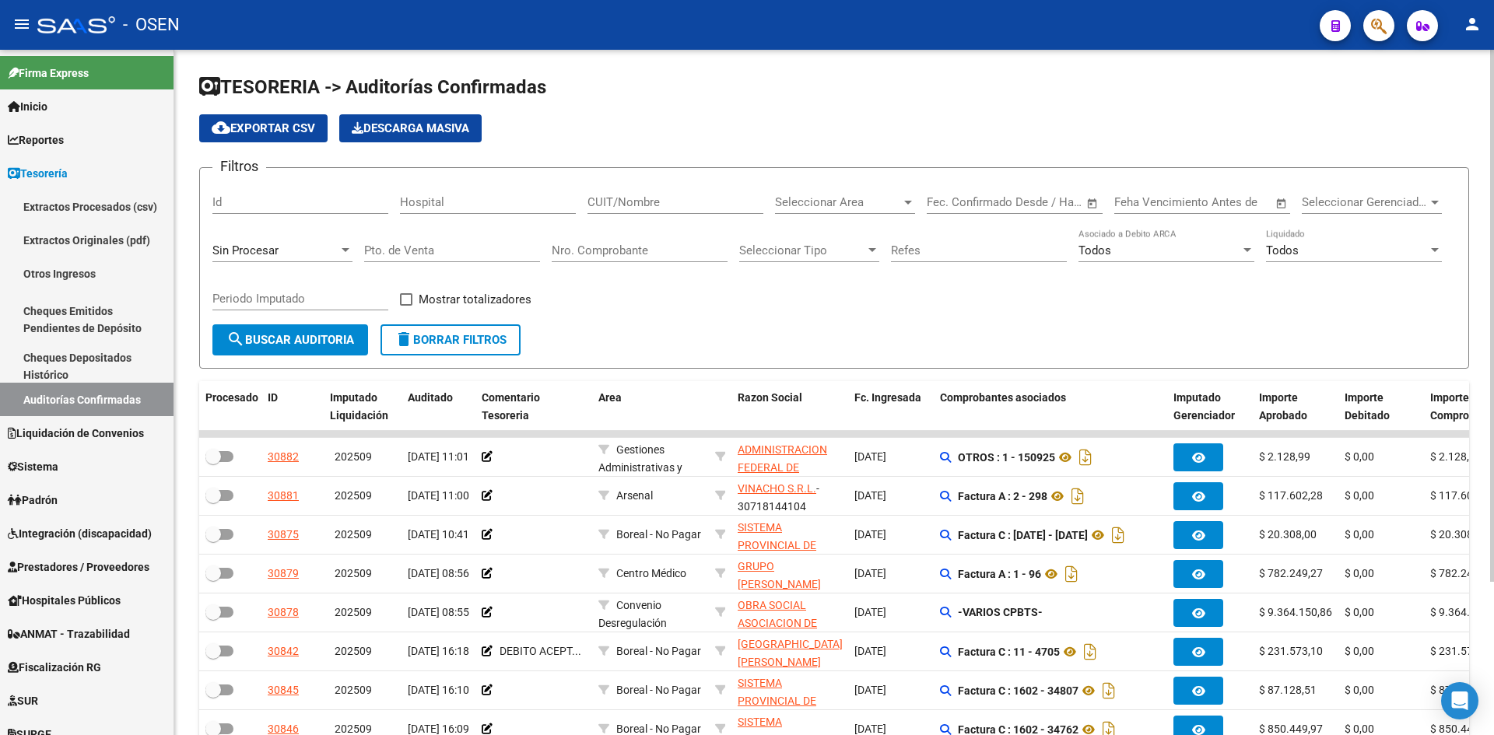
drag, startPoint x: 623, startPoint y: 250, endPoint x: 518, endPoint y: 302, distance: 117.2
click at [622, 250] on input "Nro. Comprobante" at bounding box center [640, 250] width 176 height 14
type input "2"
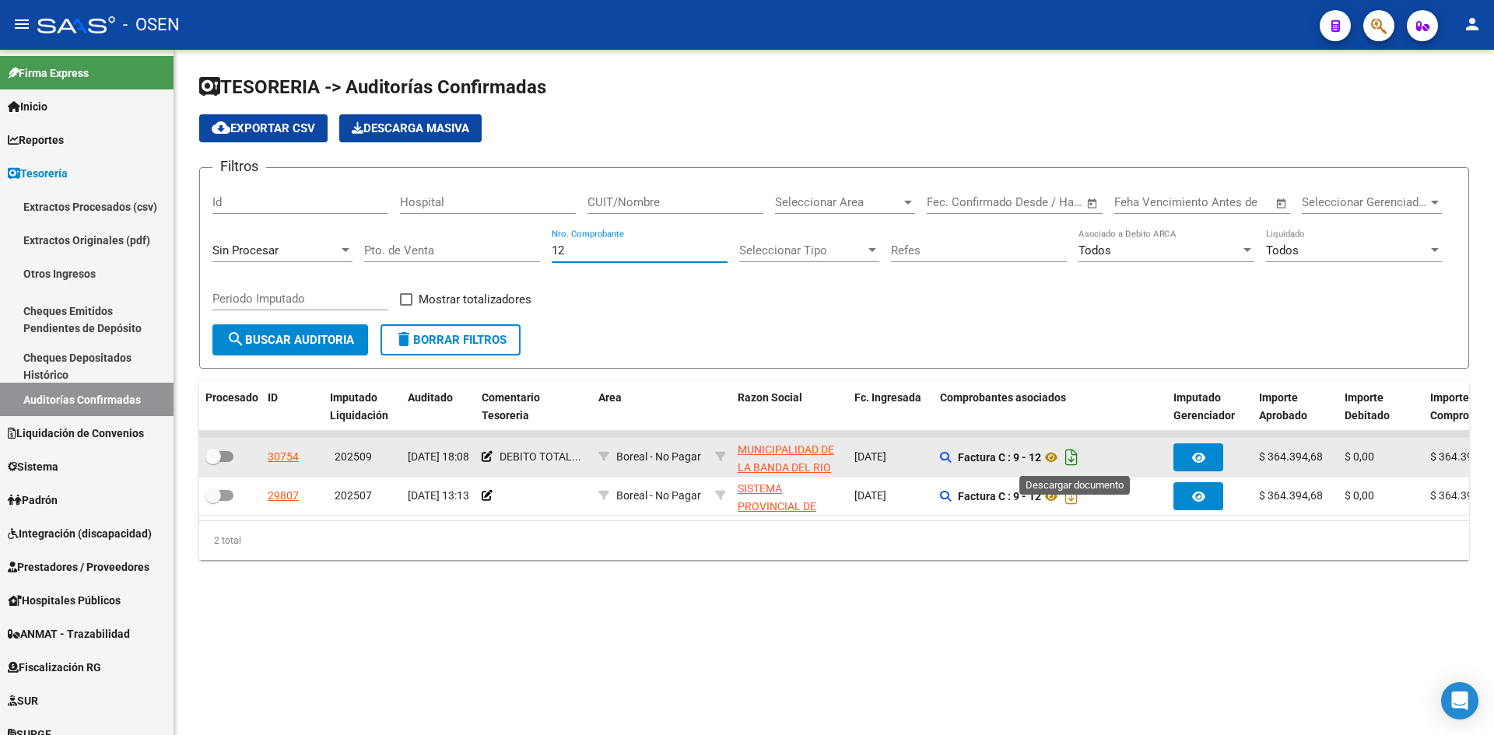
type input "12"
click at [1081, 457] on icon "Descargar documento" at bounding box center [1071, 457] width 20 height 25
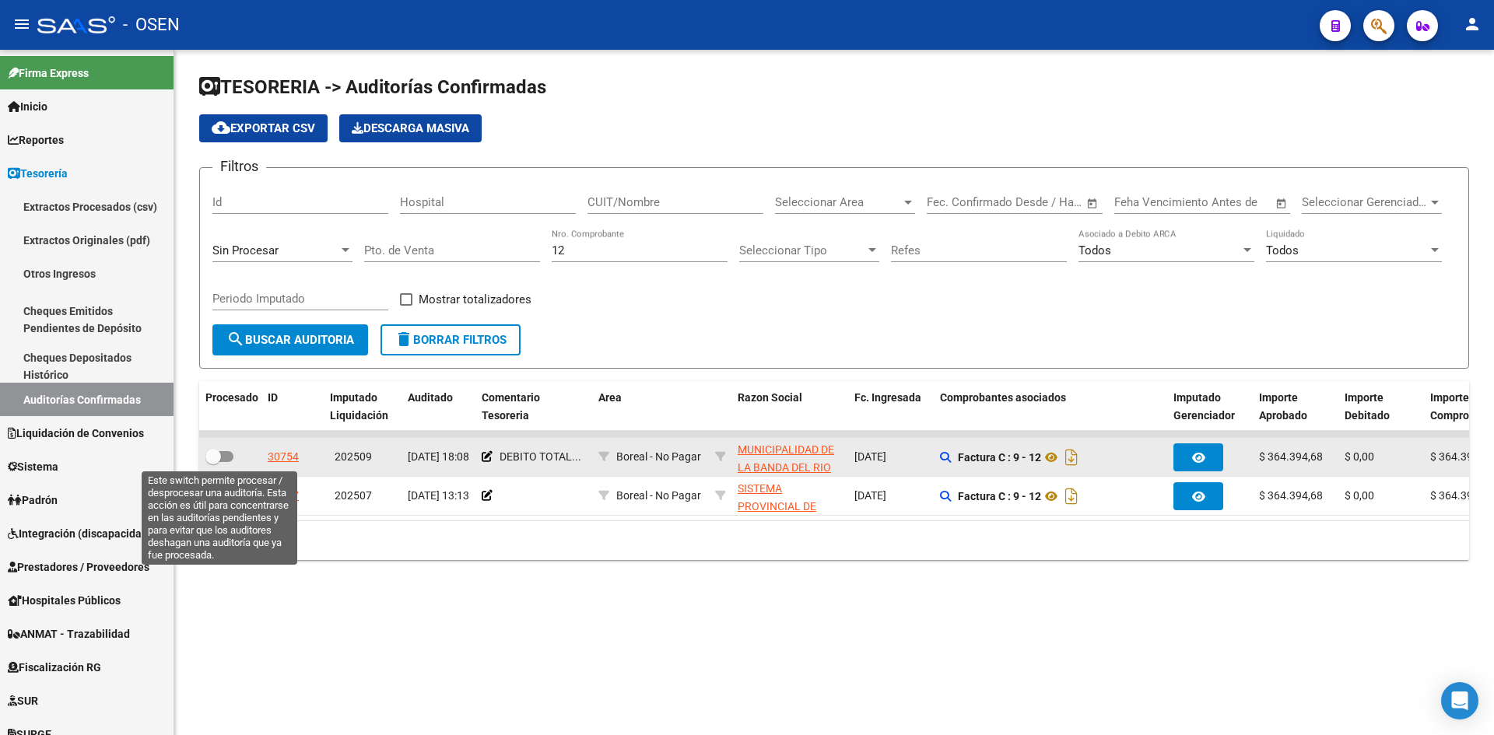
click at [222, 454] on span at bounding box center [219, 456] width 28 height 11
click at [213, 462] on input "checkbox" at bounding box center [212, 462] width 1 height 1
checkbox input "true"
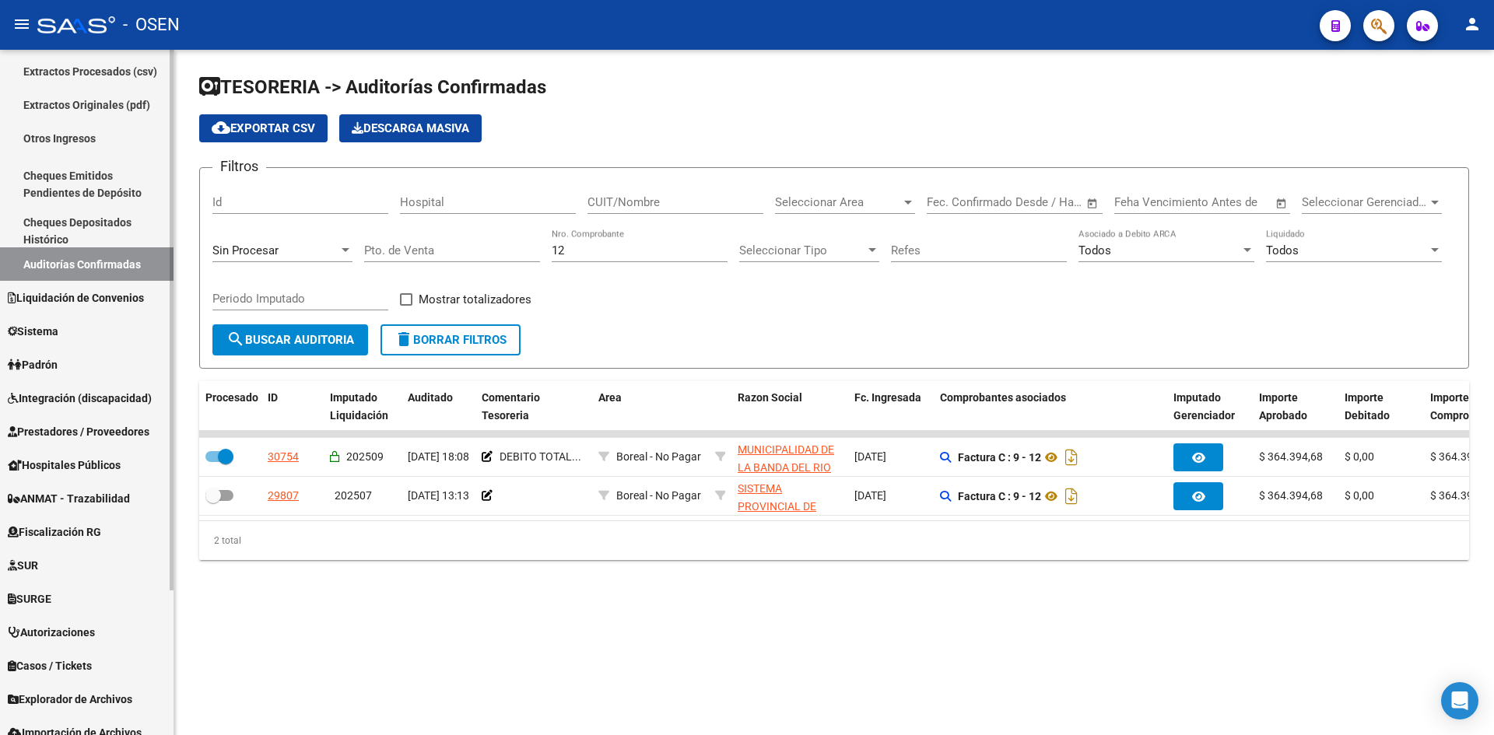
scroll to position [183, 0]
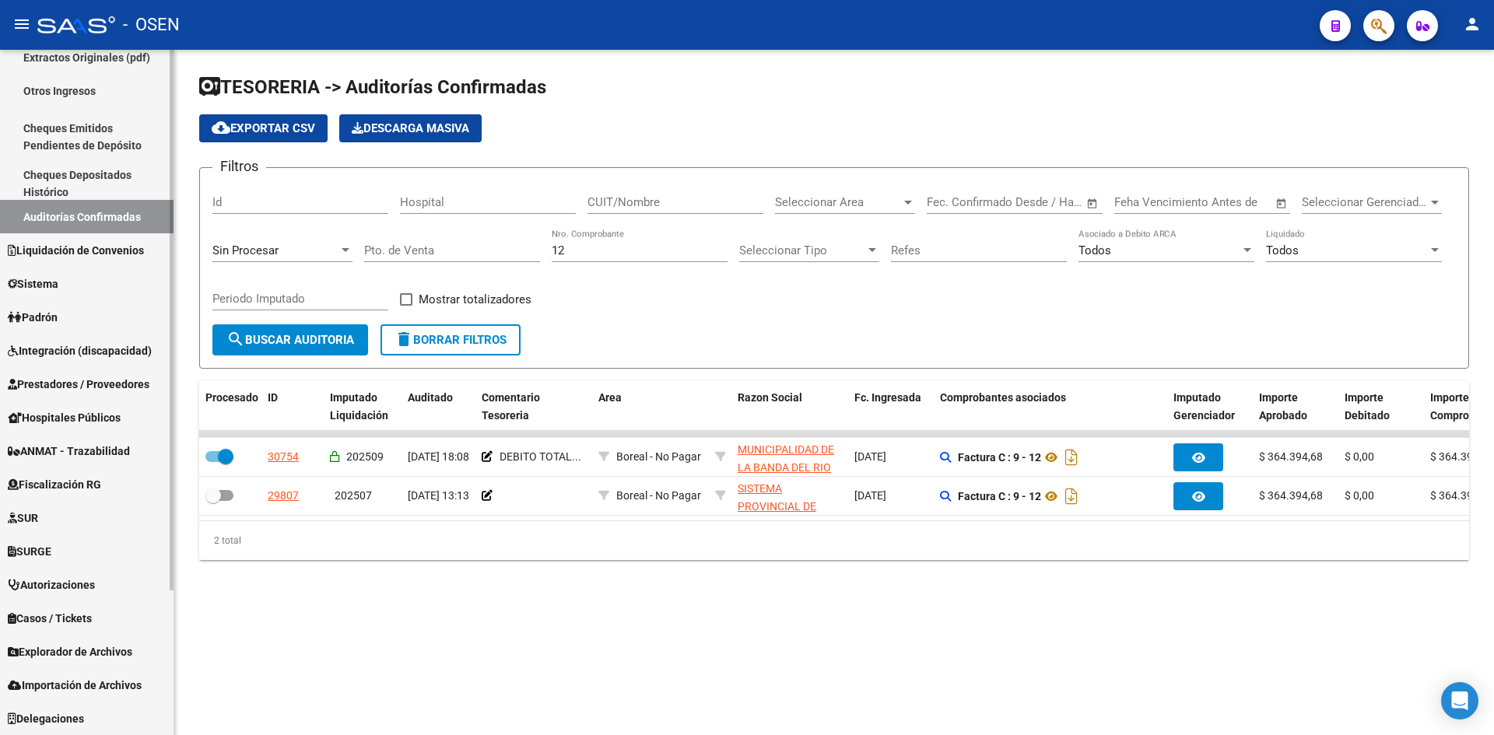
click at [74, 390] on span "Prestadores / Proveedores" at bounding box center [79, 384] width 142 height 17
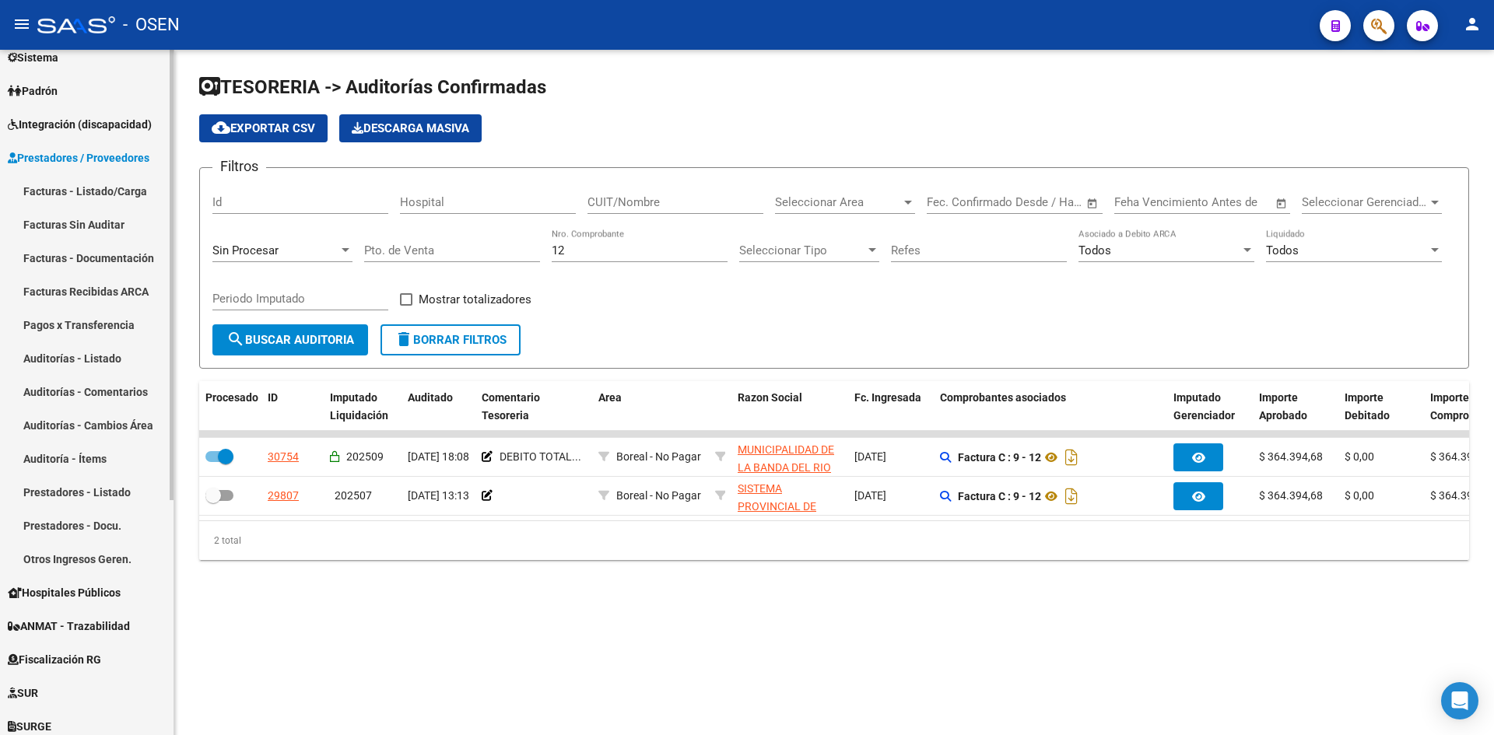
click at [91, 194] on link "Facturas - Listado/Carga" at bounding box center [86, 190] width 173 height 33
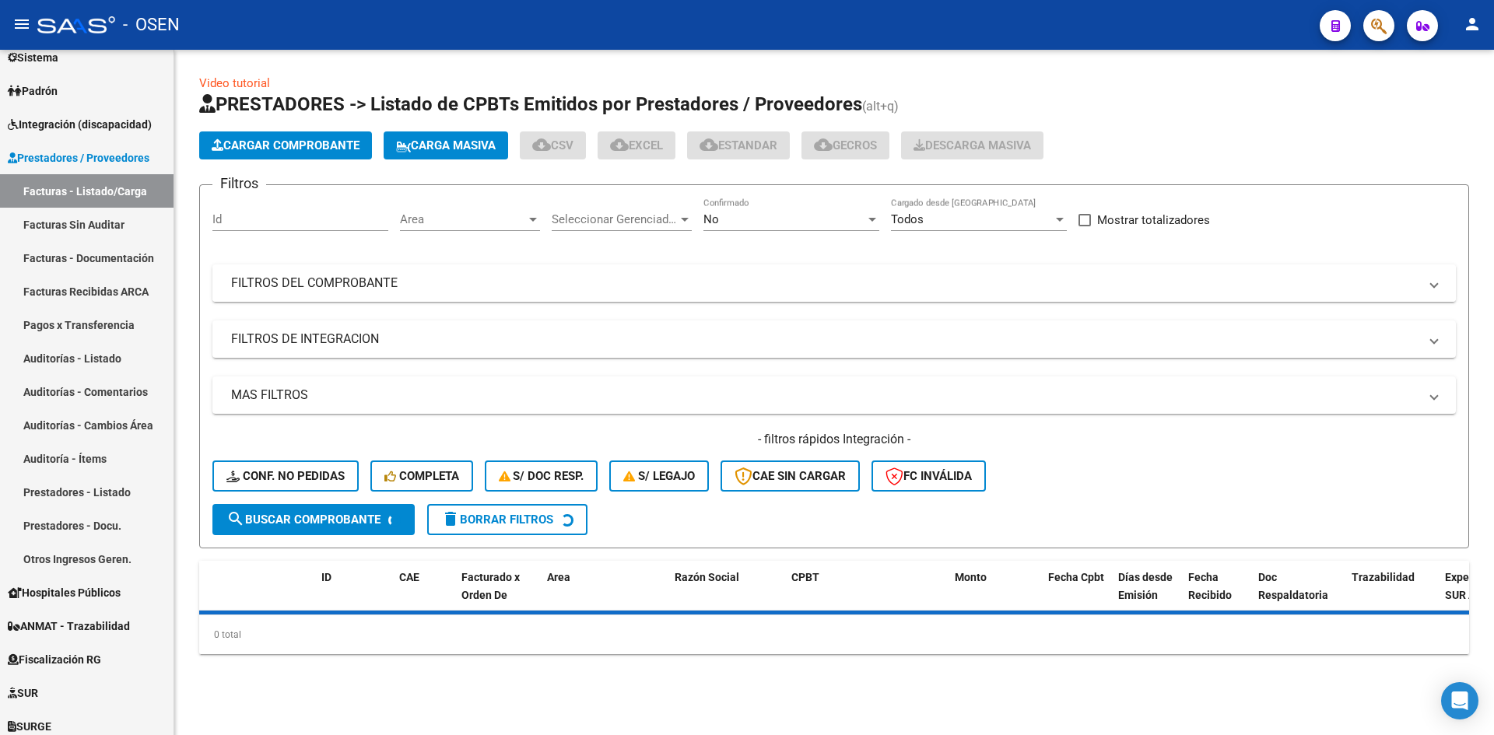
click at [408, 292] on mat-expansion-panel-header "FILTROS DEL COMPROBANTE" at bounding box center [833, 282] width 1243 height 37
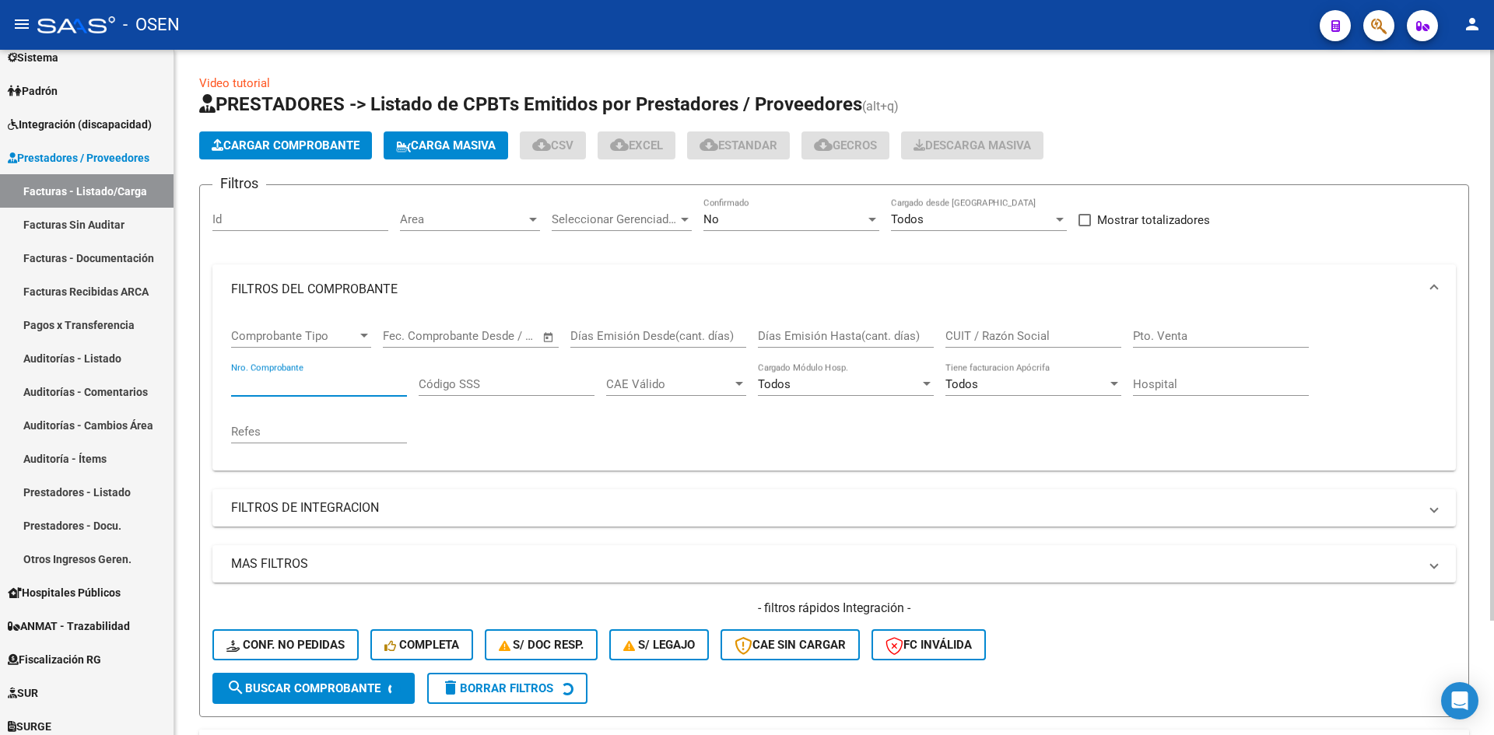
click at [333, 388] on input "Nro. Comprobante" at bounding box center [319, 384] width 176 height 14
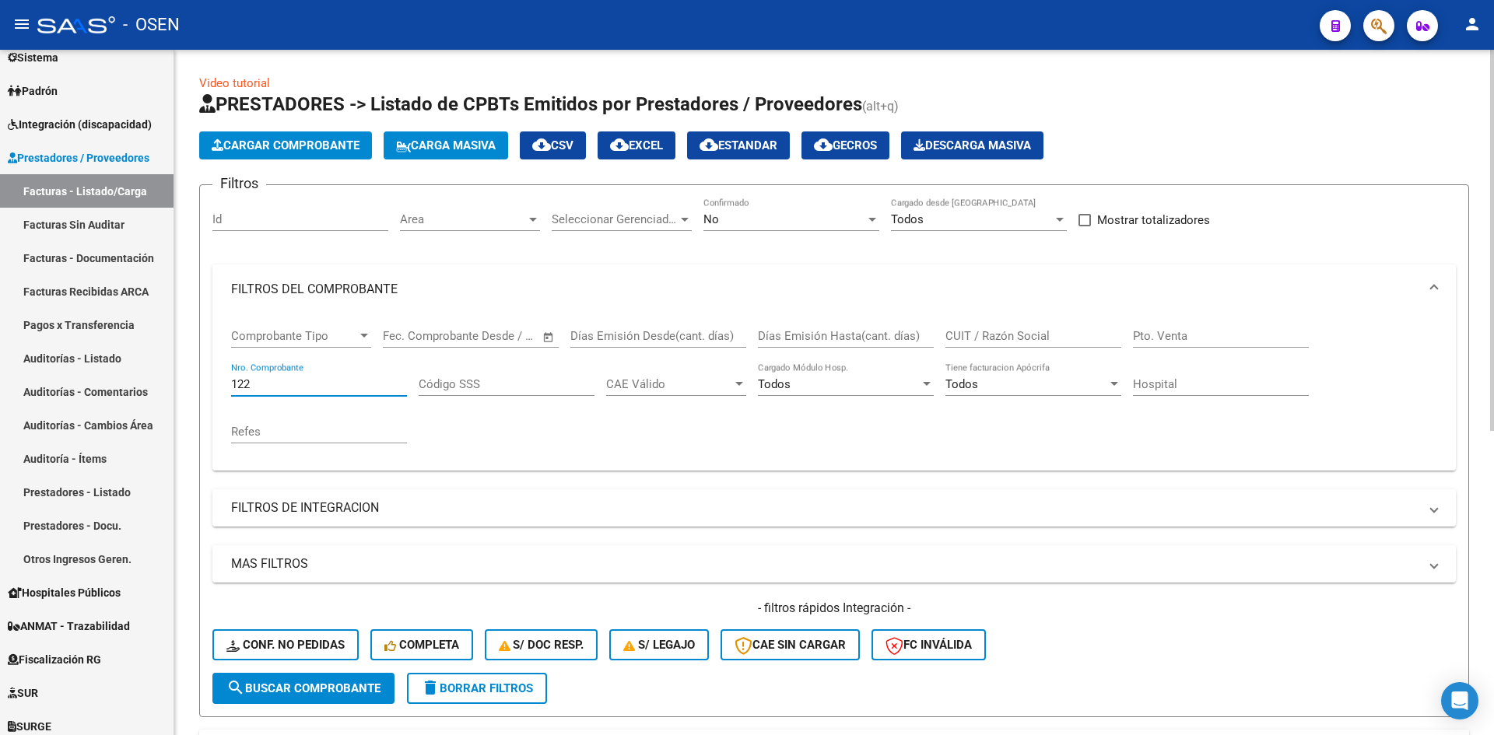
type input "122"
drag, startPoint x: 1171, startPoint y: 327, endPoint x: 1052, endPoint y: 327, distance: 119.0
click at [1168, 327] on div "Pto. Venta" at bounding box center [1221, 330] width 176 height 33
click at [945, 338] on input "CUIT / Razón Social" at bounding box center [1033, 336] width 176 height 14
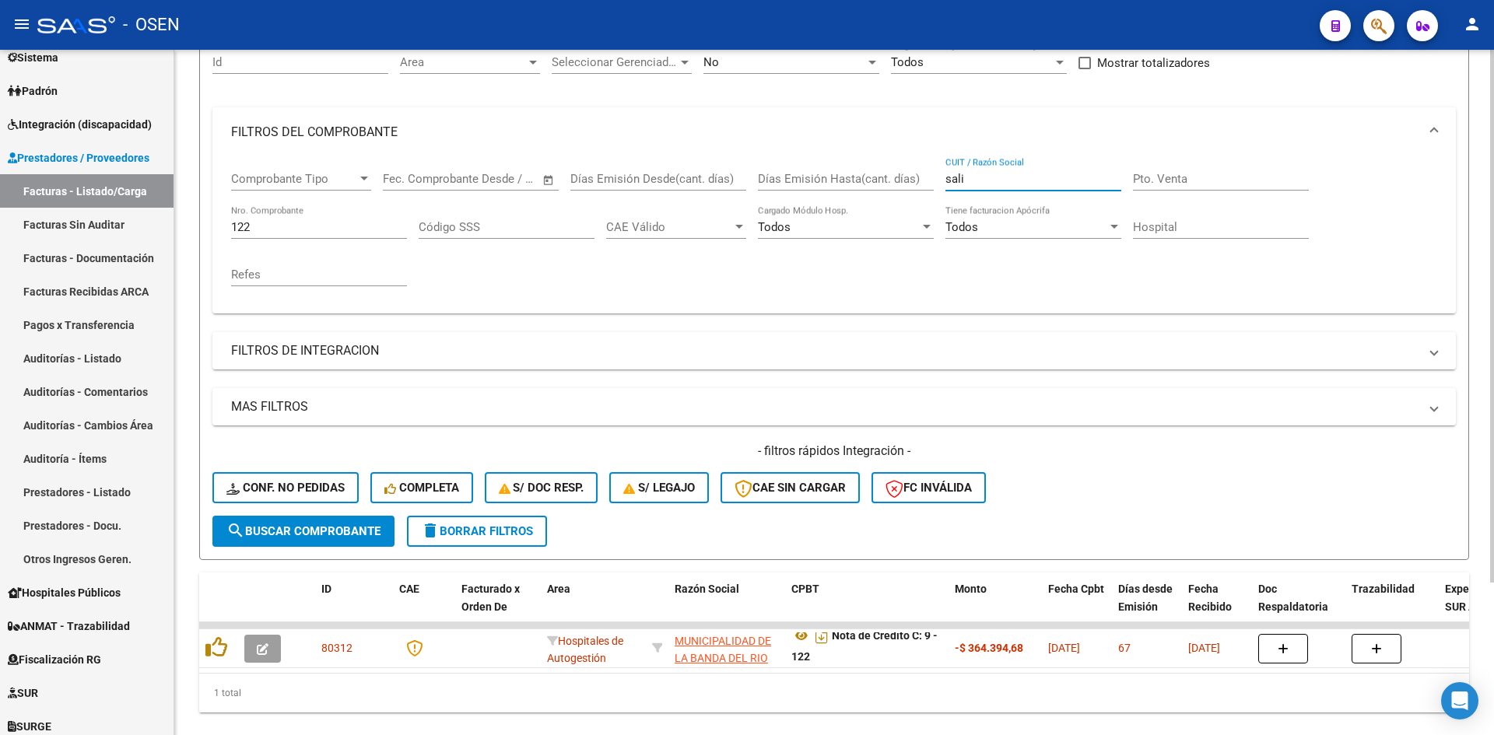
scroll to position [196, 0]
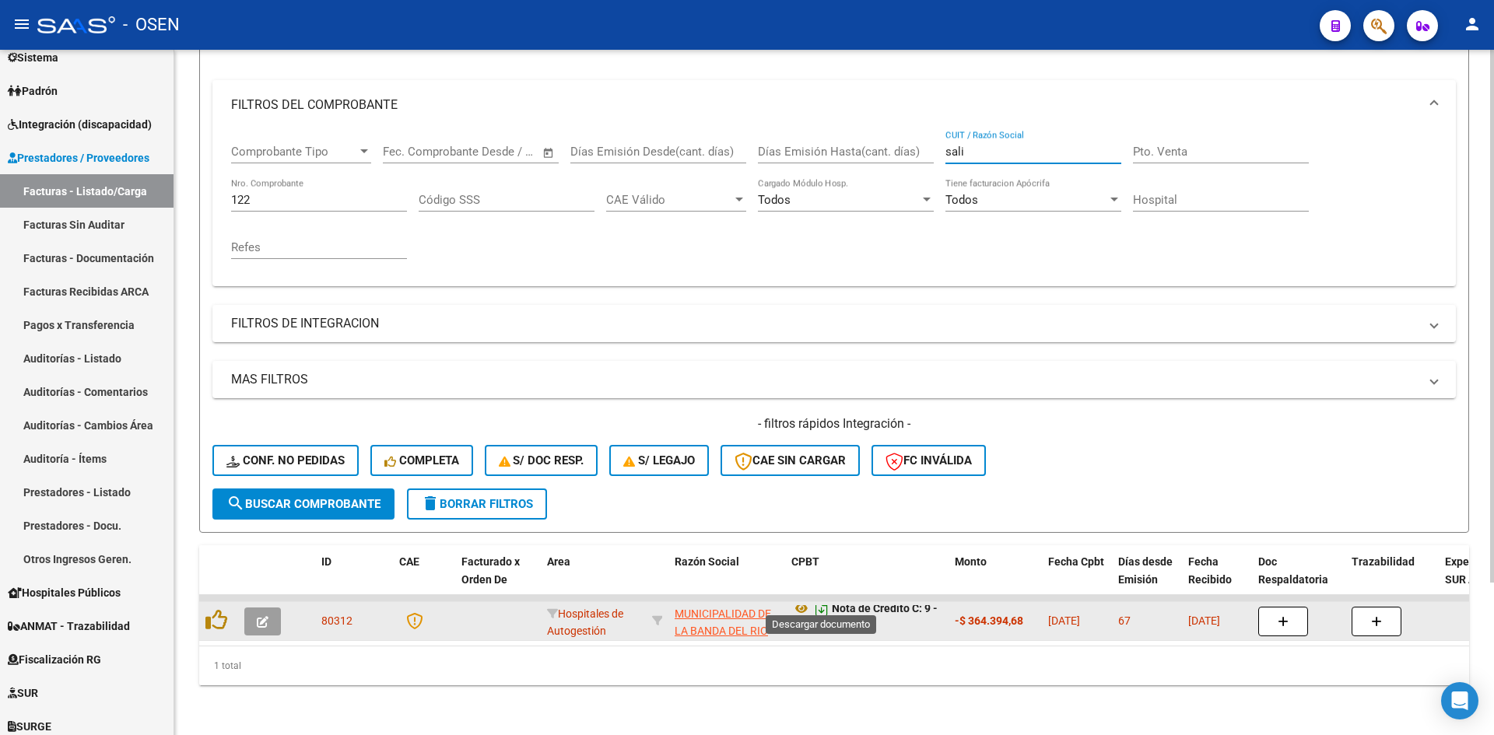
type input "sali"
click at [818, 599] on icon "Descargar documento" at bounding box center [821, 608] width 20 height 25
click at [261, 608] on button "button" at bounding box center [262, 622] width 37 height 28
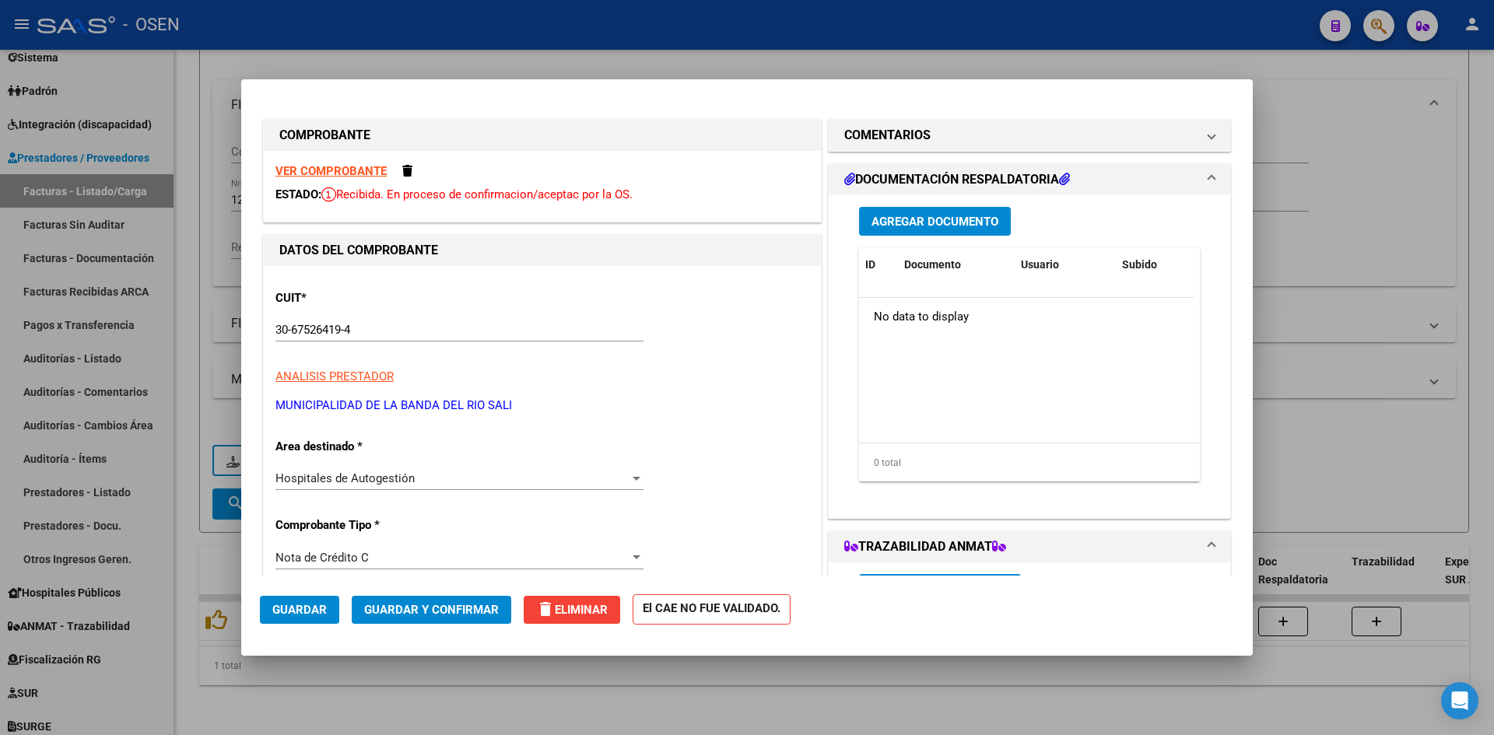
scroll to position [519, 0]
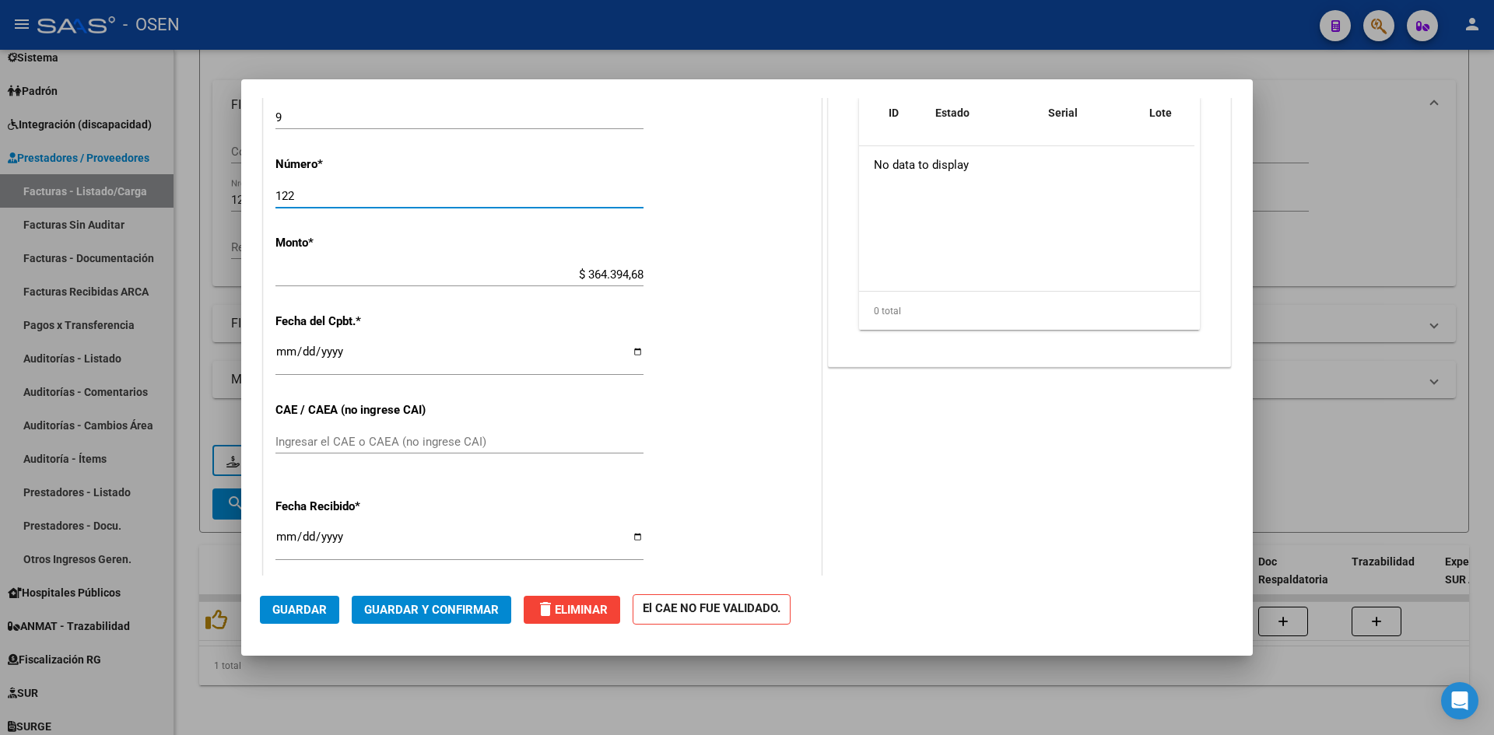
drag, startPoint x: 285, startPoint y: 189, endPoint x: 271, endPoint y: 190, distance: 13.2
click at [271, 190] on div "CUIT * 30-67526419-4 Ingresar CUIT ANALISIS PRESTADOR MUNICIPALIDAD DE LA BANDA…" at bounding box center [542, 298] width 557 height 1103
type input "2"
type input "12"
click at [285, 596] on button "Guardar" at bounding box center [299, 610] width 79 height 28
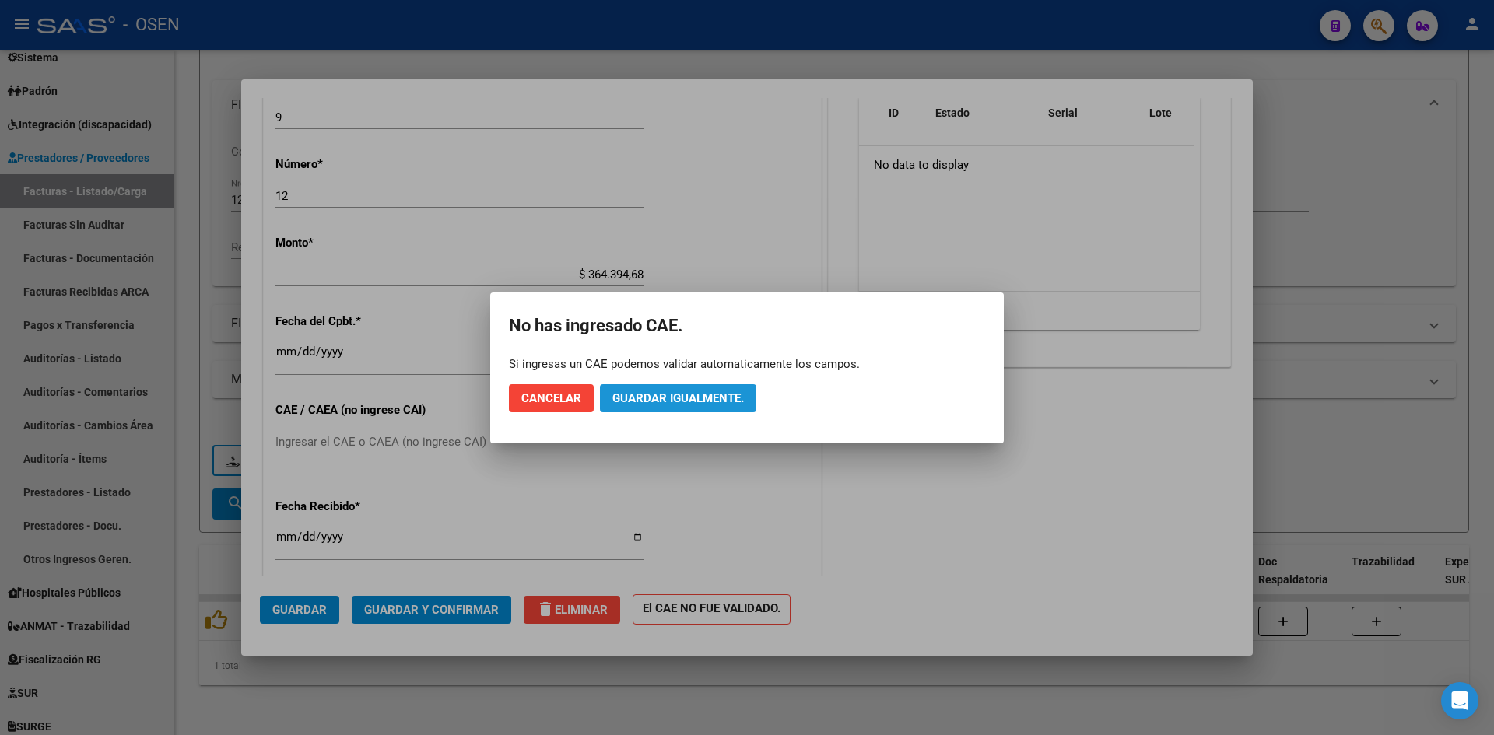
click at [684, 402] on span "Guardar igualmente." at bounding box center [677, 398] width 131 height 14
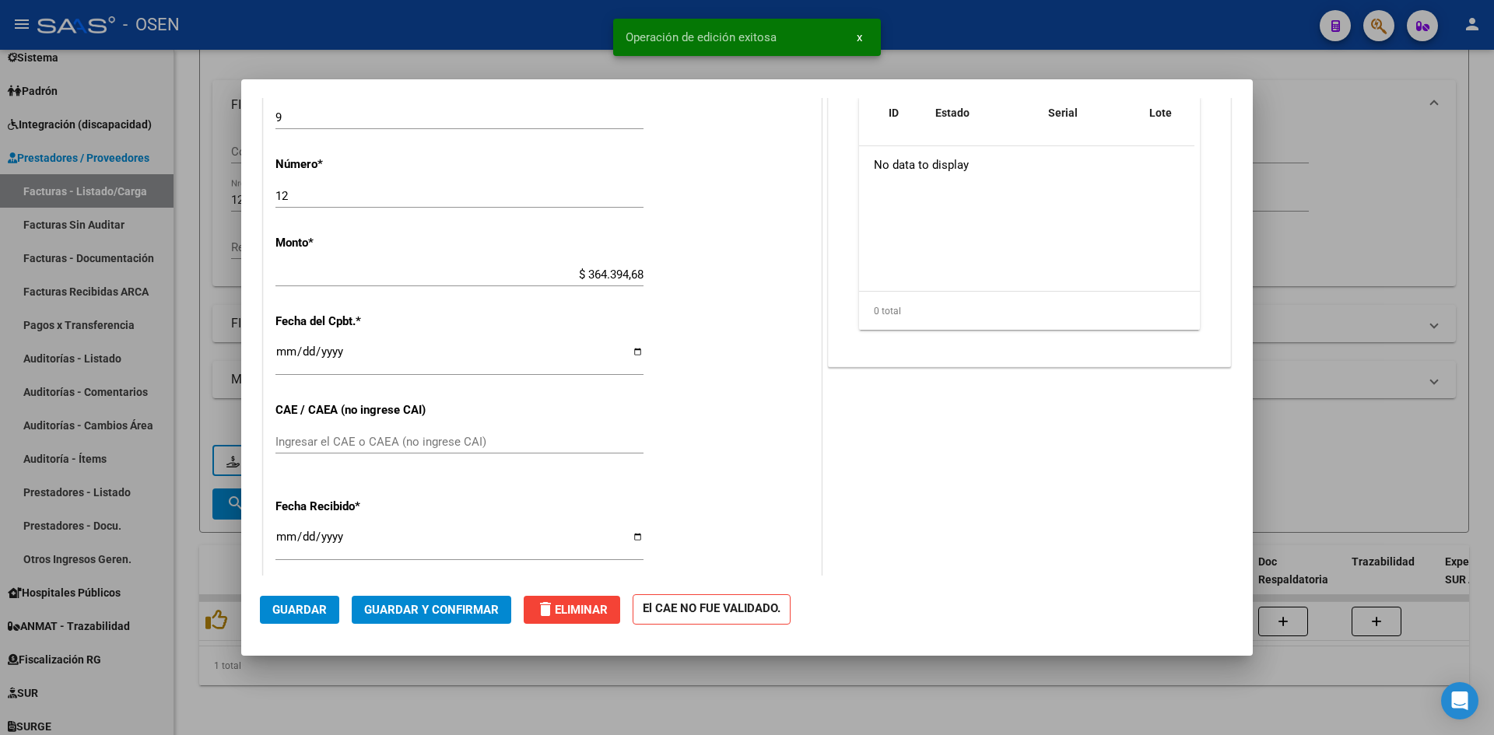
click at [440, 705] on div at bounding box center [747, 367] width 1494 height 735
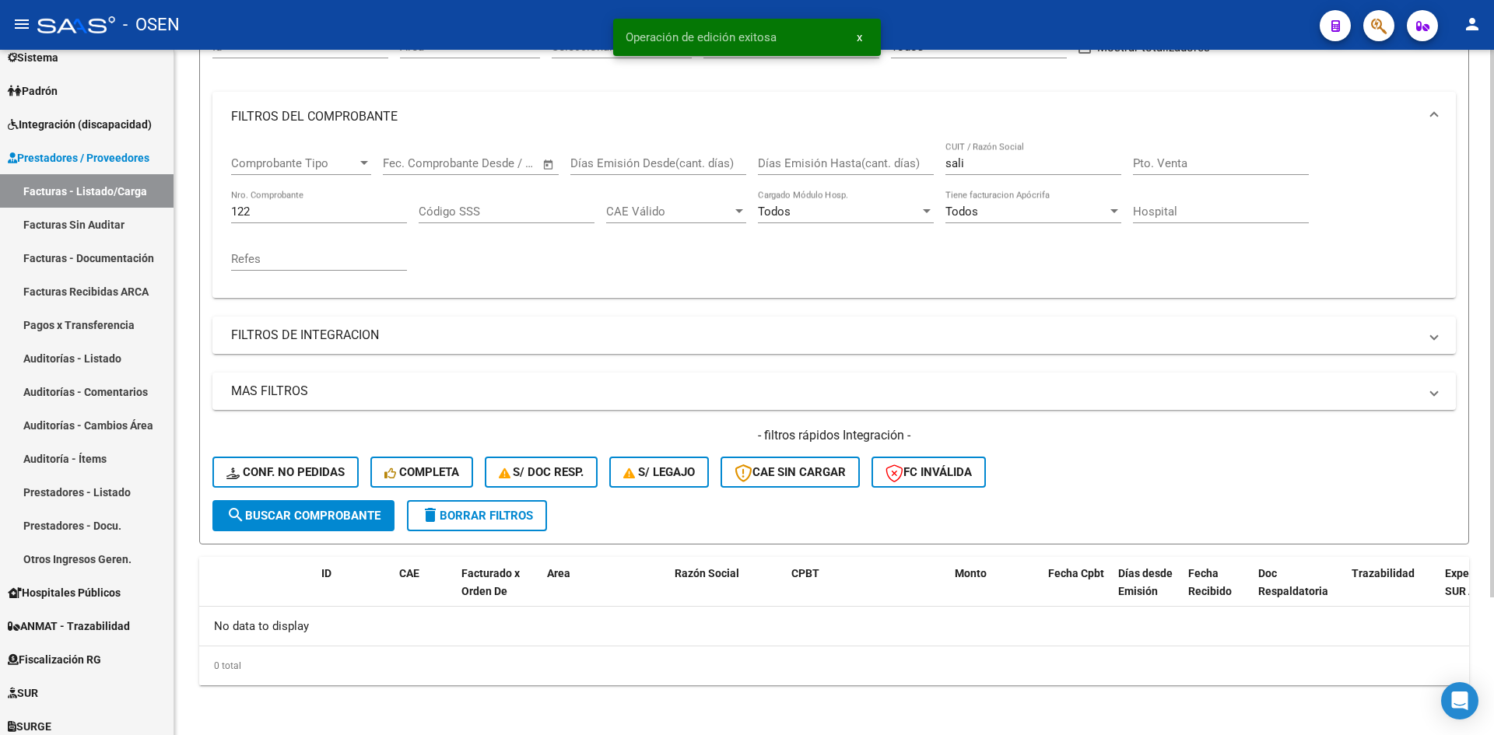
scroll to position [0, 0]
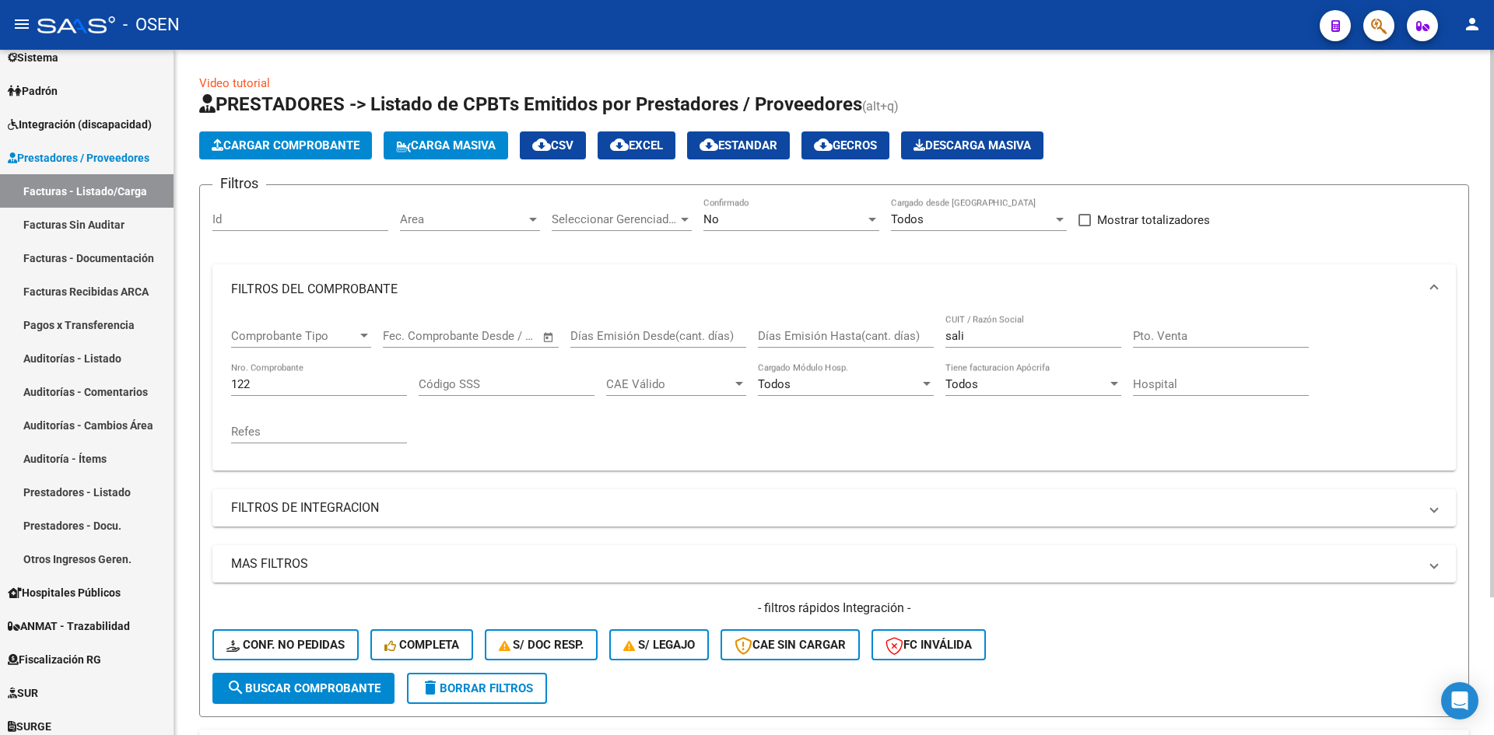
drag, startPoint x: 816, startPoint y: 472, endPoint x: 521, endPoint y: 463, distance: 295.0
click at [806, 472] on div "Filtros Id Area Area Seleccionar Gerenciador Seleccionar Gerenciador No Confirm…" at bounding box center [833, 435] width 1243 height 475
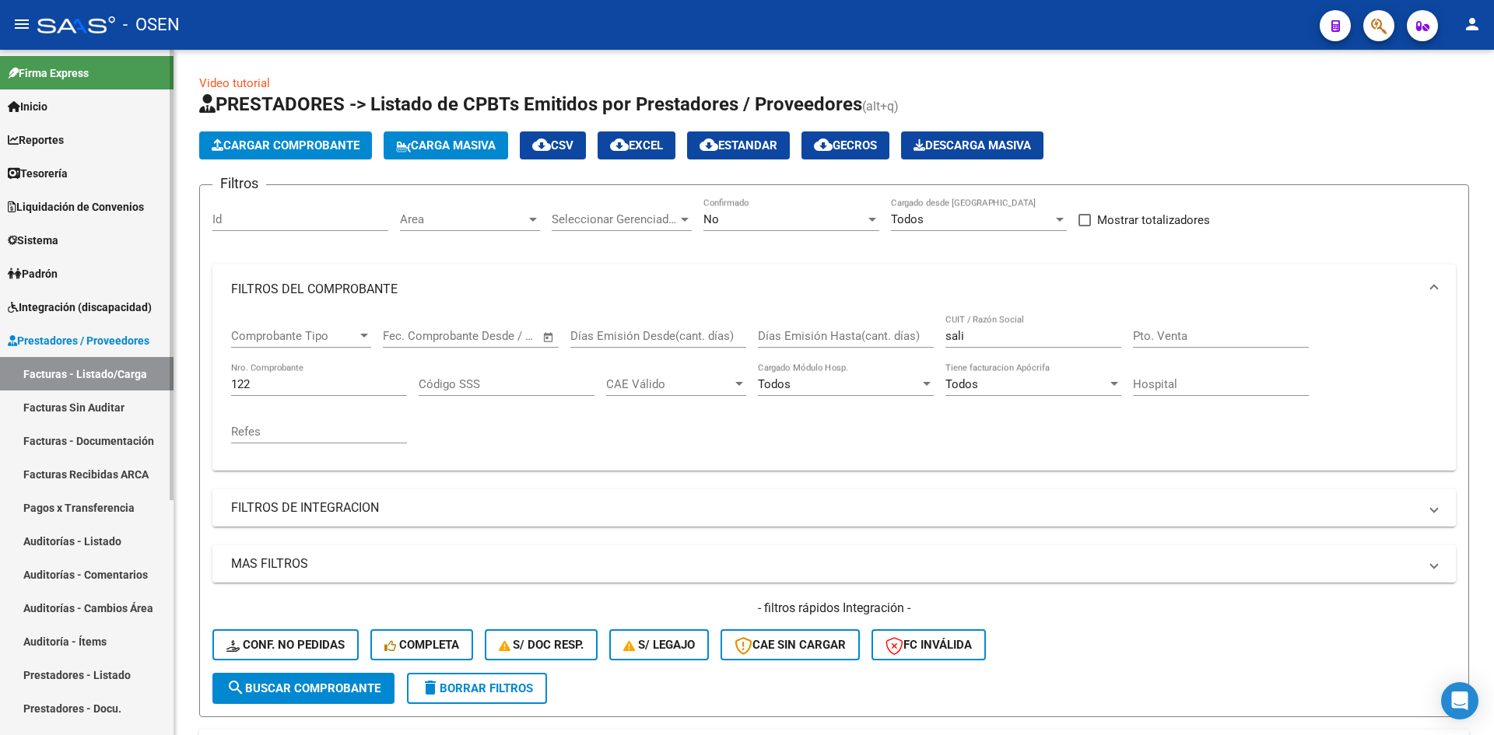
click at [77, 165] on link "Tesorería" at bounding box center [86, 172] width 173 height 33
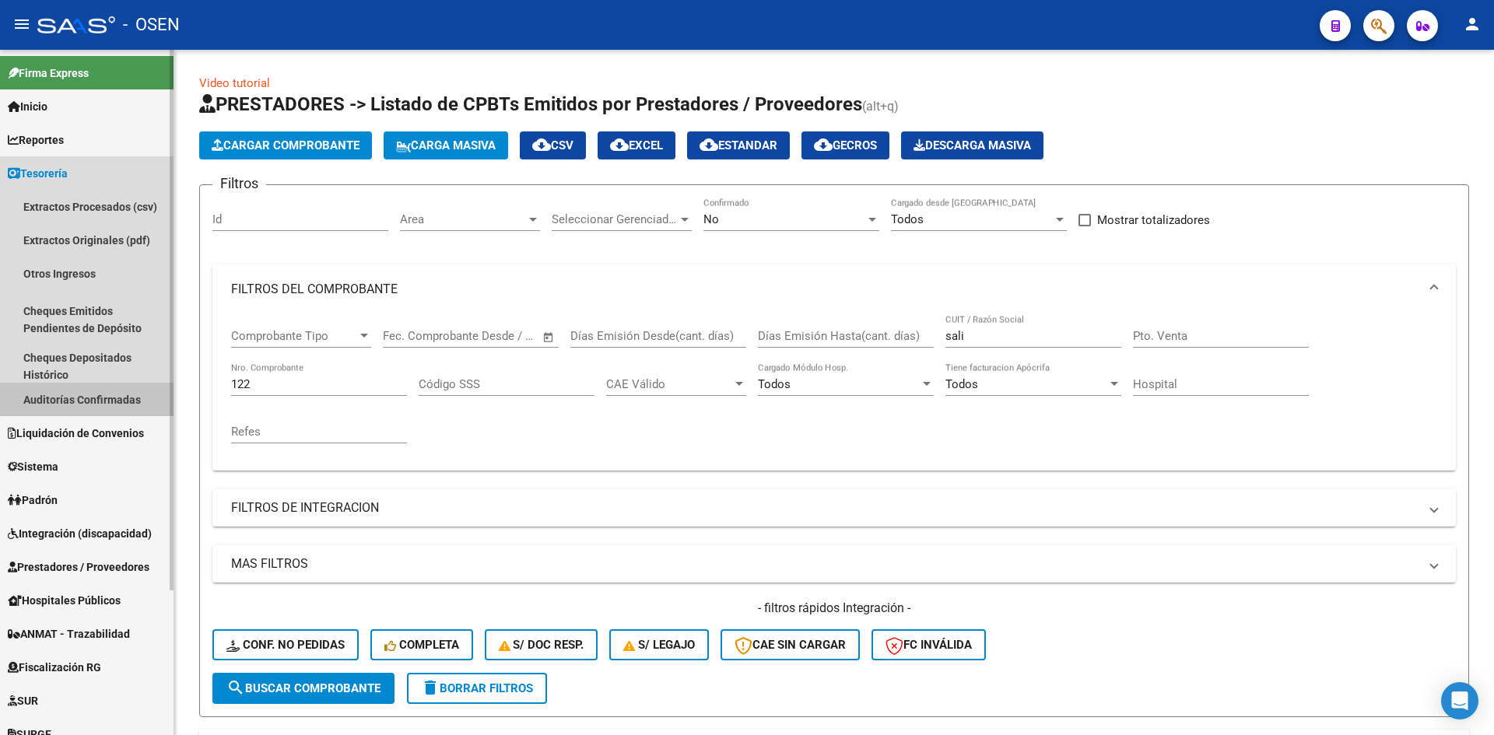
click at [93, 406] on link "Auditorías Confirmadas" at bounding box center [86, 399] width 173 height 33
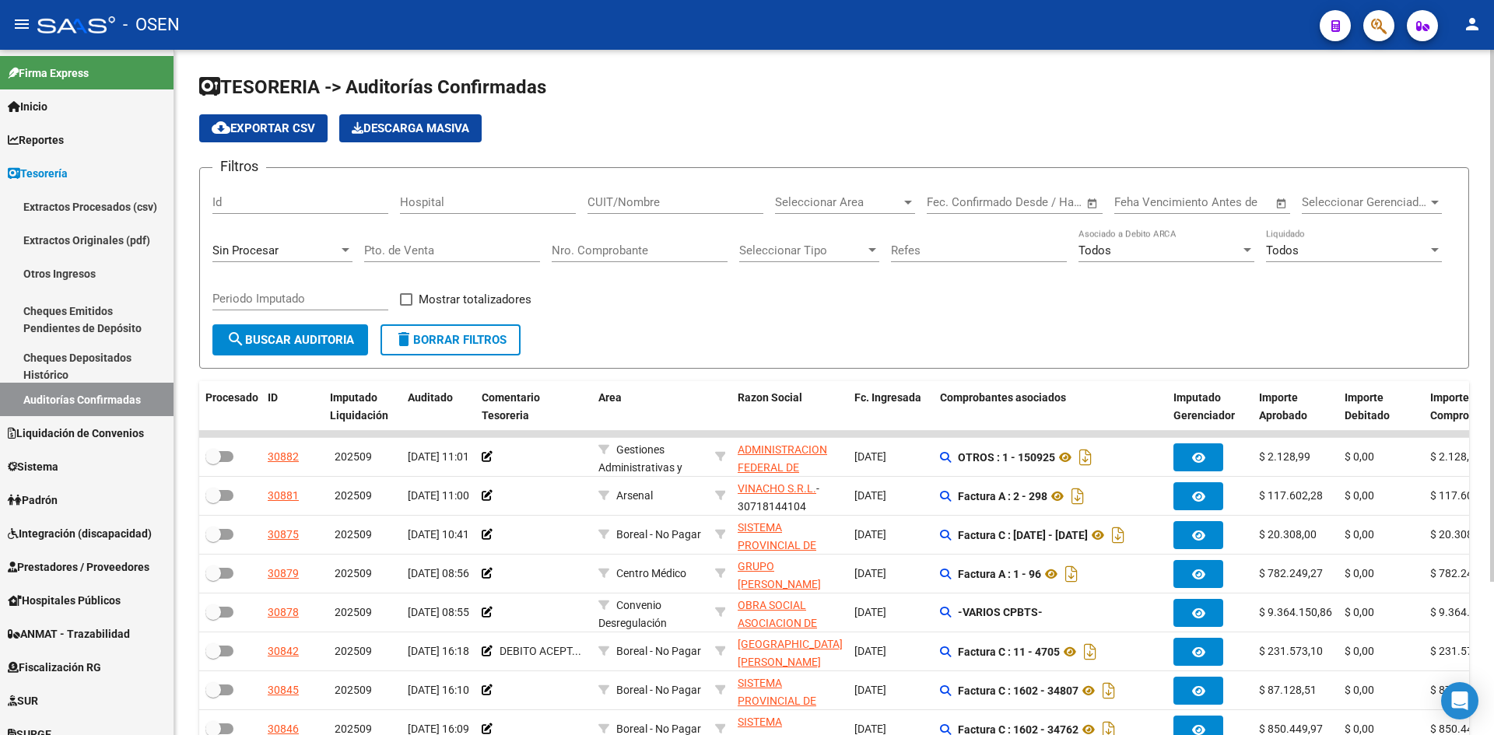
click at [607, 253] on input "Nro. Comprobante" at bounding box center [640, 250] width 176 height 14
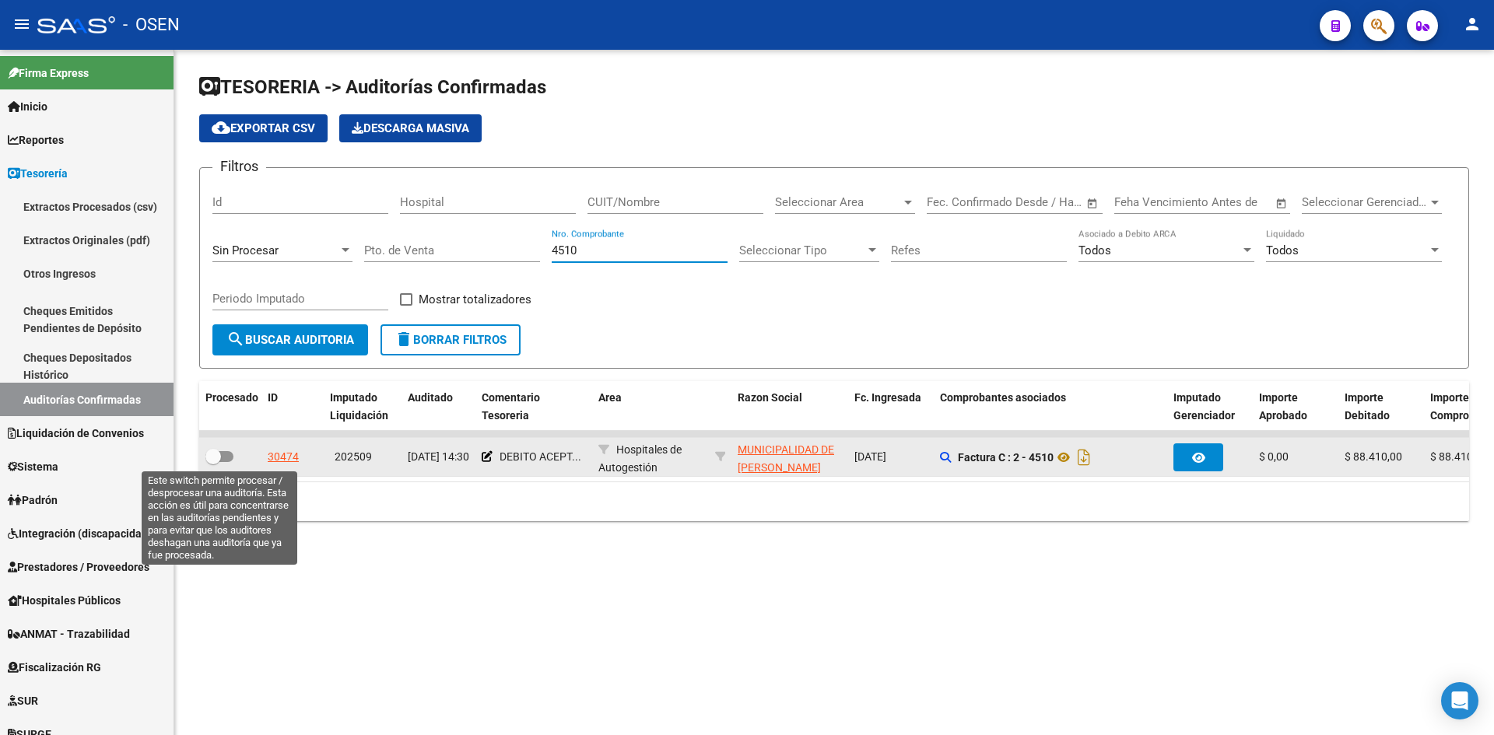
type input "4510"
click at [219, 452] on span at bounding box center [213, 457] width 16 height 16
click at [213, 462] on input "checkbox" at bounding box center [212, 462] width 1 height 1
checkbox input "true"
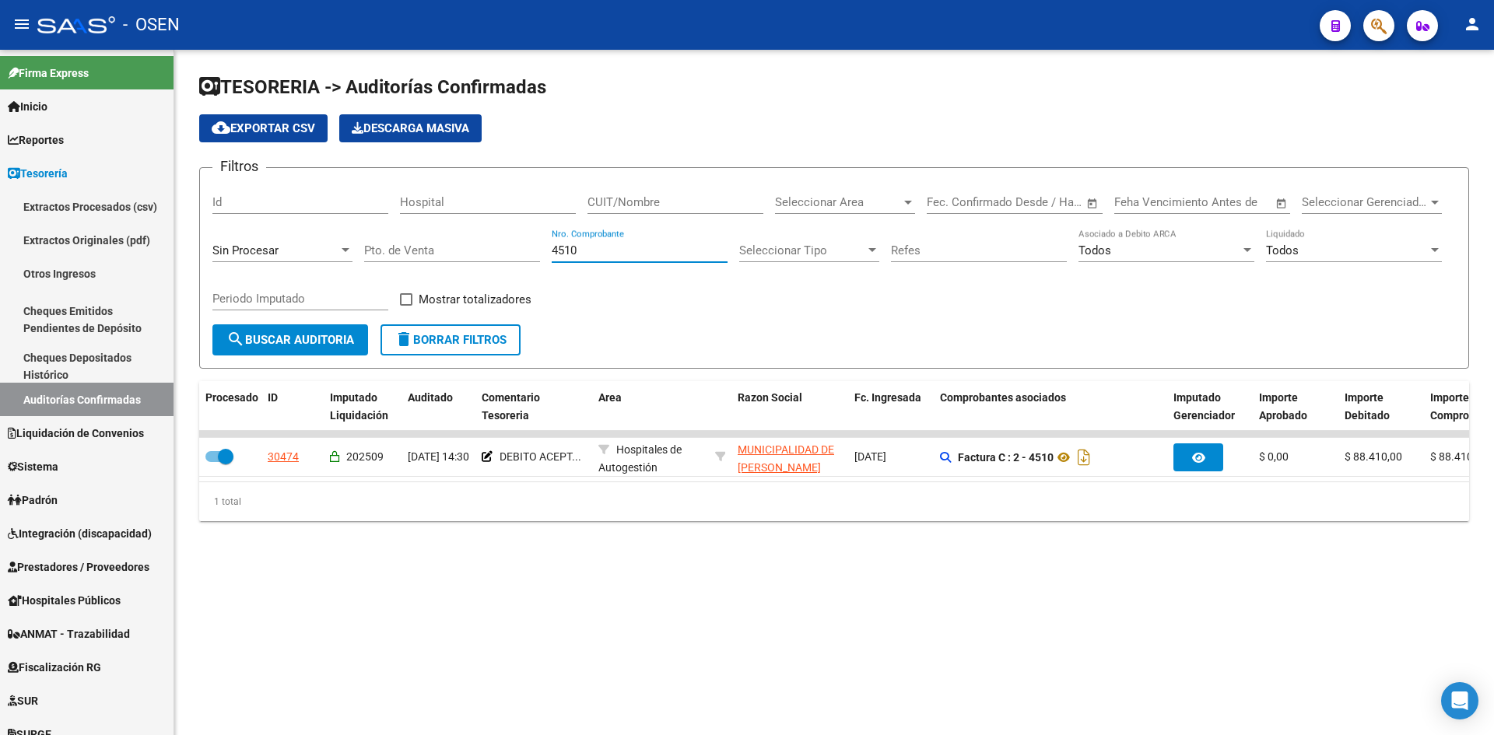
drag, startPoint x: 595, startPoint y: 252, endPoint x: 541, endPoint y: 251, distance: 54.5
click at [541, 251] on div "Filtros Id Hospital CUIT/Nombre Seleccionar Area Seleccionar Area Fecha inicio …" at bounding box center [833, 252] width 1243 height 144
type input "8424"
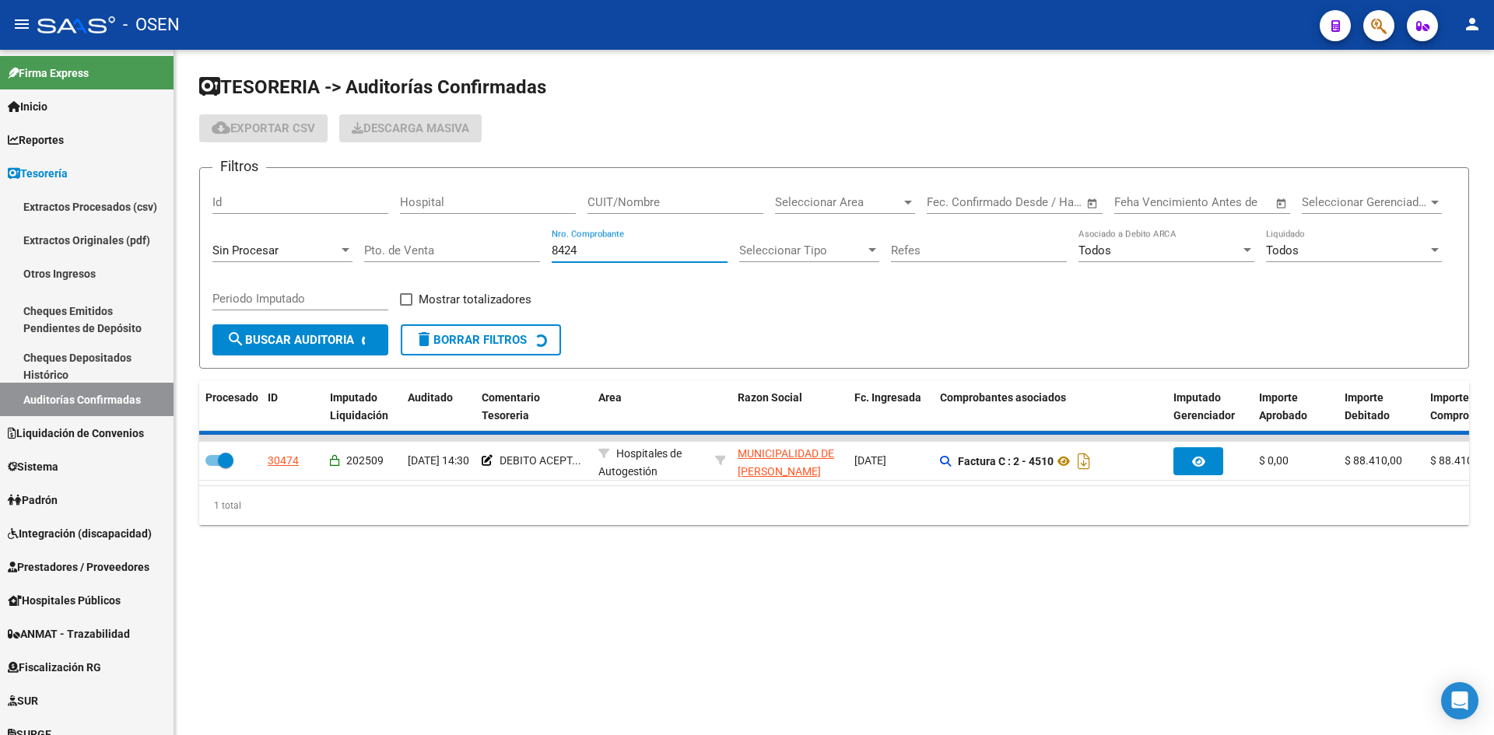
checkbox input "false"
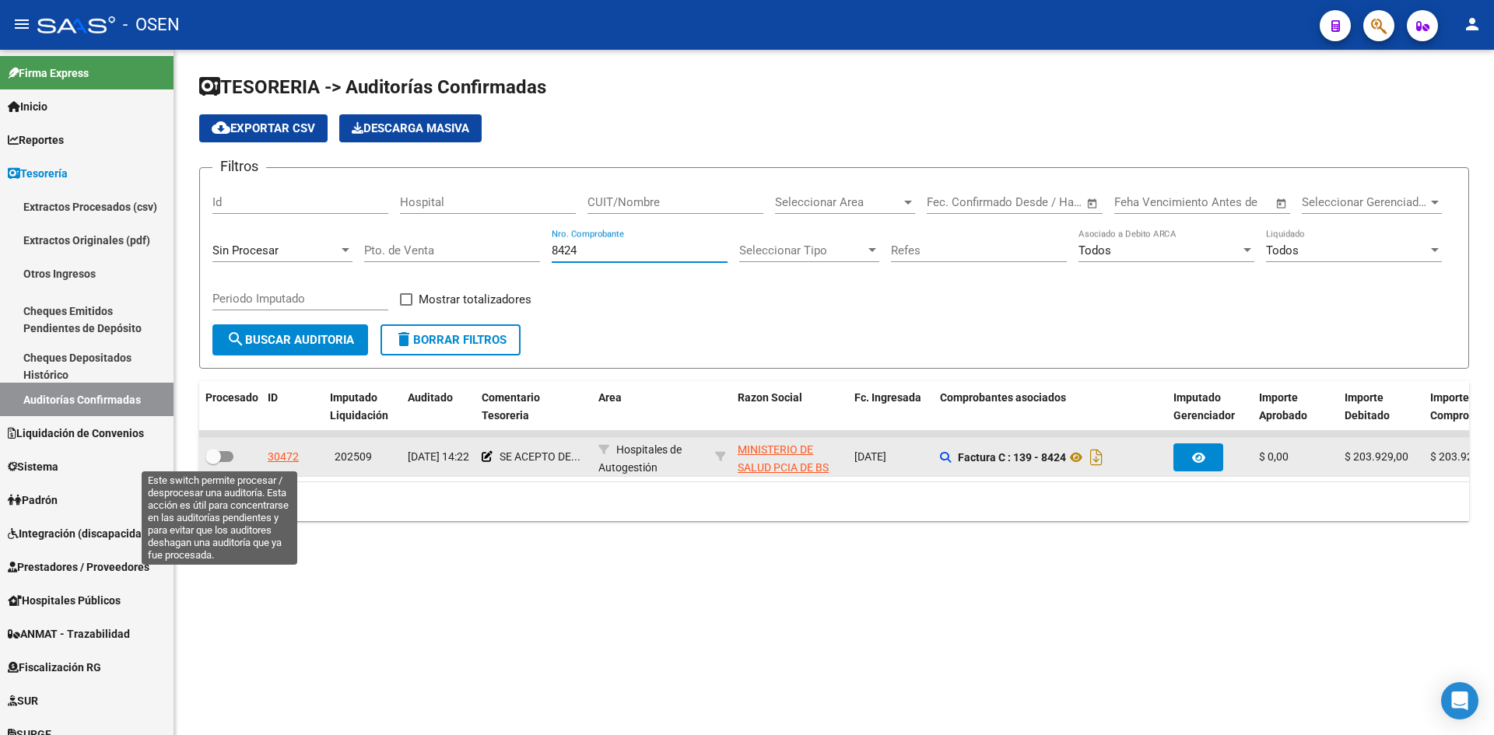
type input "8424"
click at [212, 450] on span at bounding box center [213, 457] width 16 height 16
click at [212, 462] on input "checkbox" at bounding box center [212, 462] width 1 height 1
checkbox input "true"
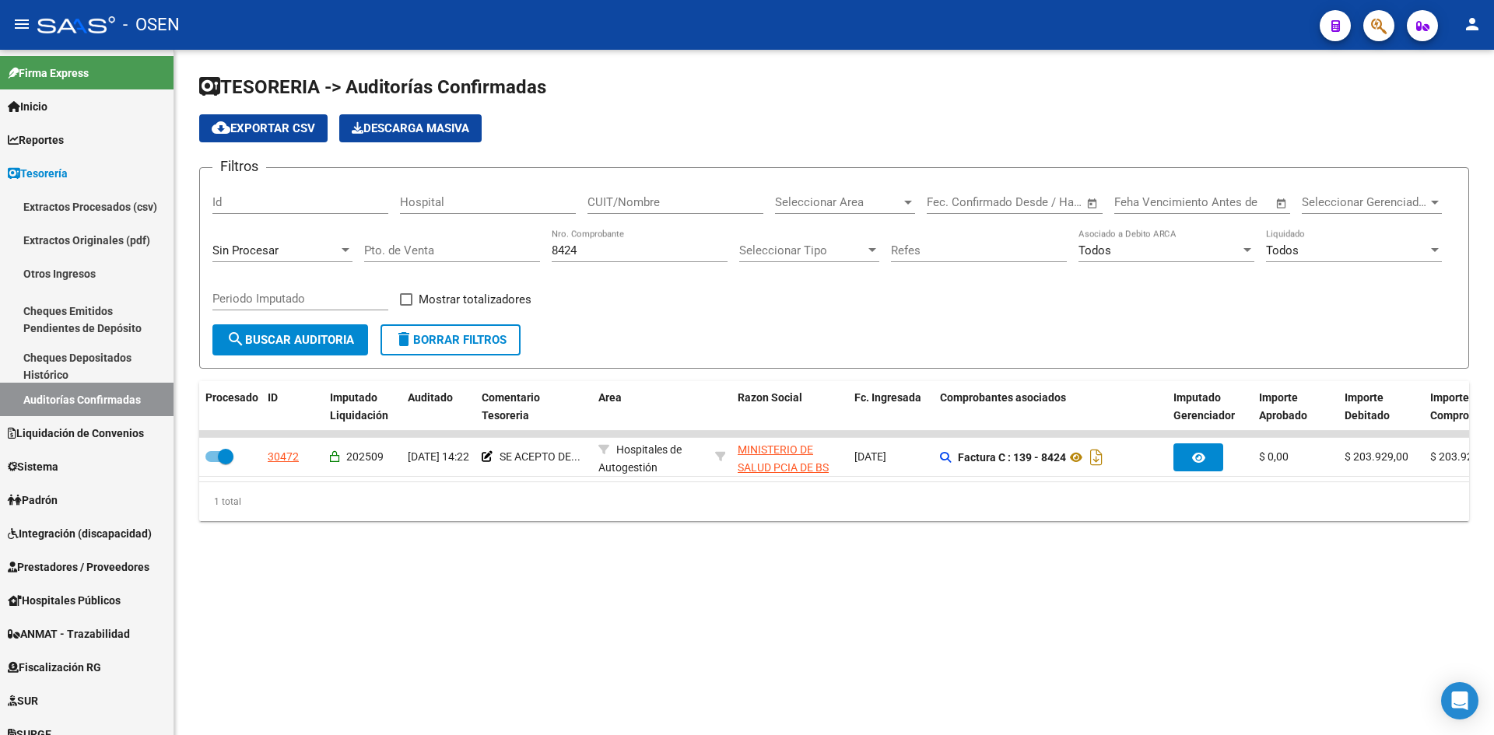
drag, startPoint x: 620, startPoint y: 253, endPoint x: 426, endPoint y: 239, distance: 194.2
click at [426, 239] on div "Filtros Id Hospital CUIT/Nombre Seleccionar Area Seleccionar Area Fecha inicio …" at bounding box center [833, 252] width 1243 height 144
type input "5910"
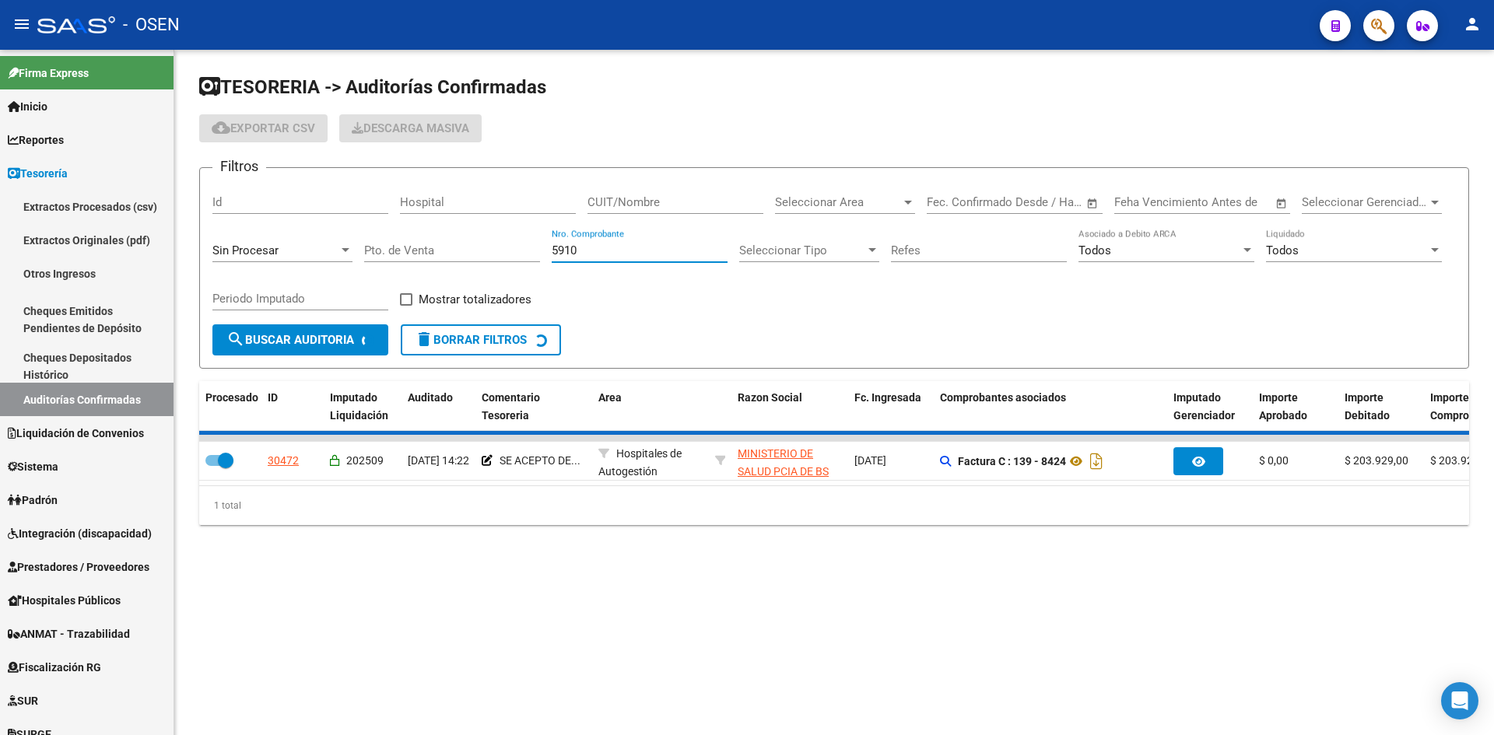
checkbox input "false"
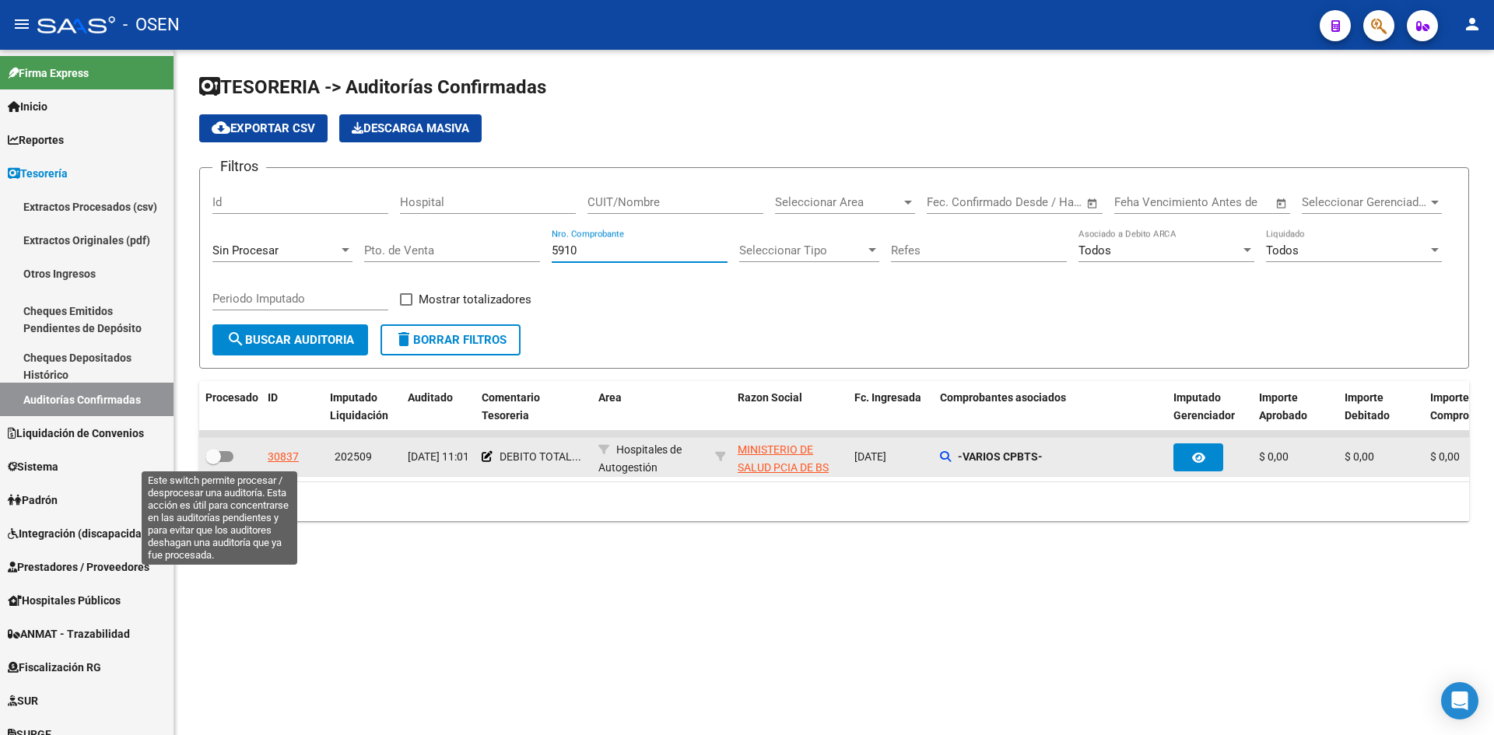
type input "5910"
click at [218, 459] on span at bounding box center [213, 457] width 16 height 16
click at [213, 462] on input "checkbox" at bounding box center [212, 462] width 1 height 1
checkbox input "true"
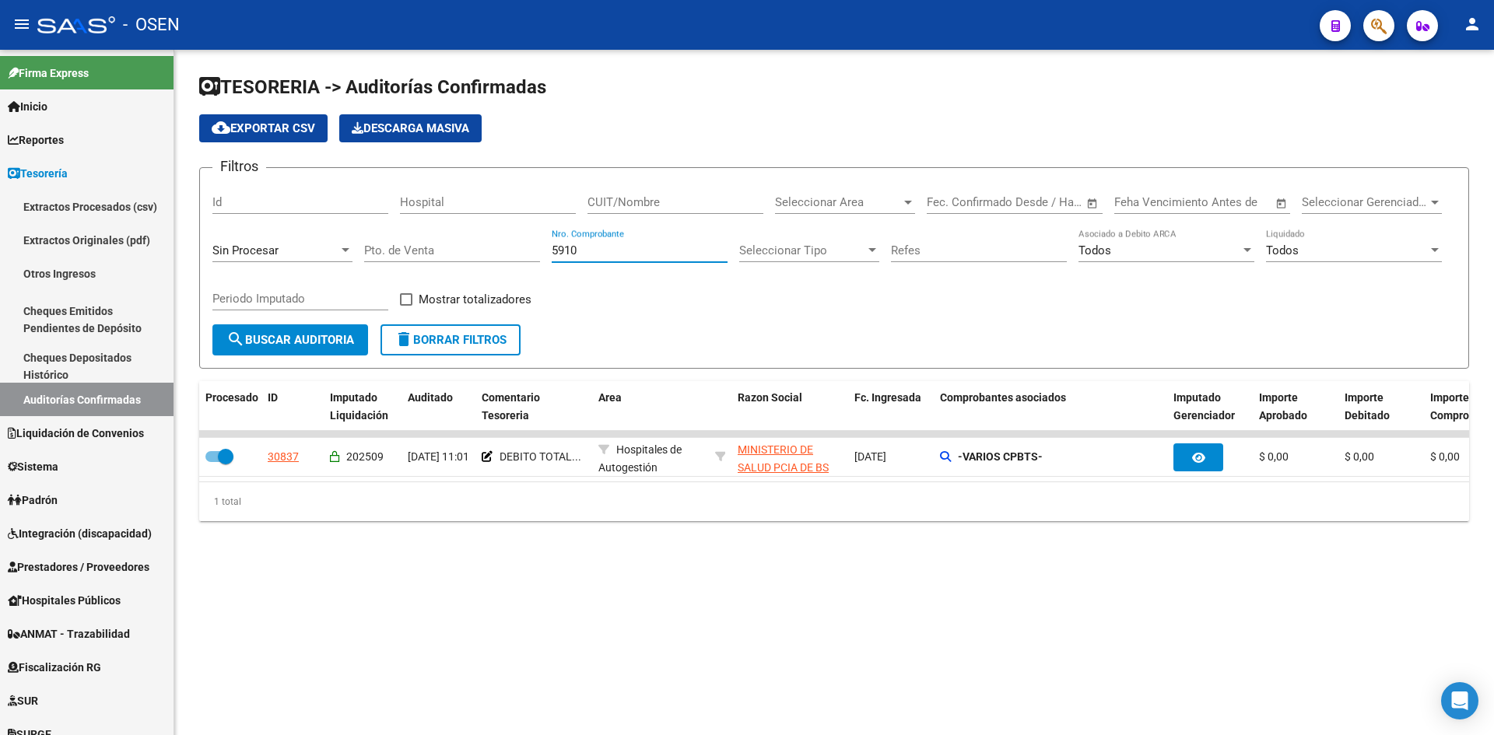
drag, startPoint x: 587, startPoint y: 252, endPoint x: 482, endPoint y: 242, distance: 106.3
click at [502, 254] on div "Filtros Id Hospital CUIT/Nombre Seleccionar Area Seleccionar Area Fecha inicio …" at bounding box center [833, 252] width 1243 height 144
type input "74334"
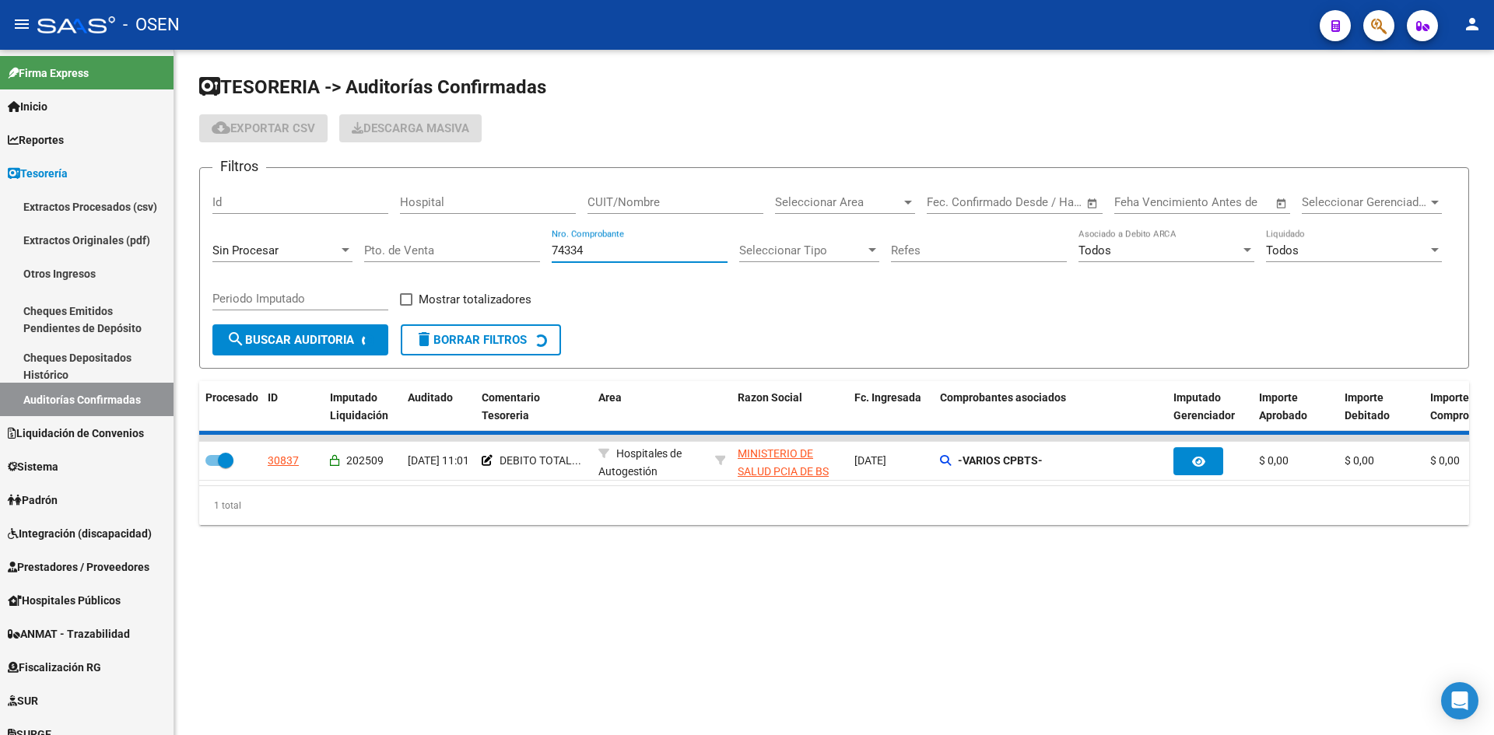
checkbox input "false"
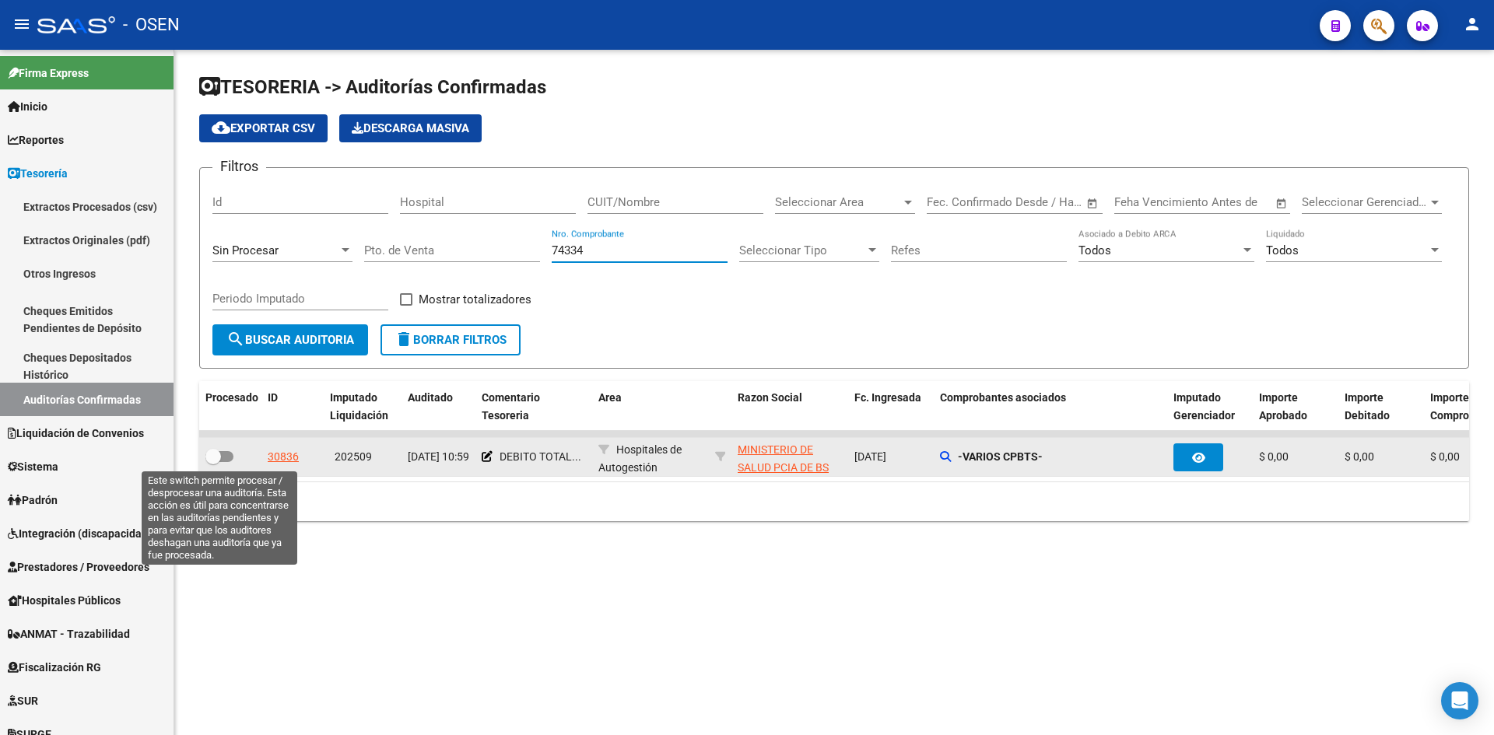
type input "74334"
click at [215, 462] on span at bounding box center [213, 457] width 16 height 16
click at [213, 462] on input "checkbox" at bounding box center [212, 462] width 1 height 1
checkbox input "true"
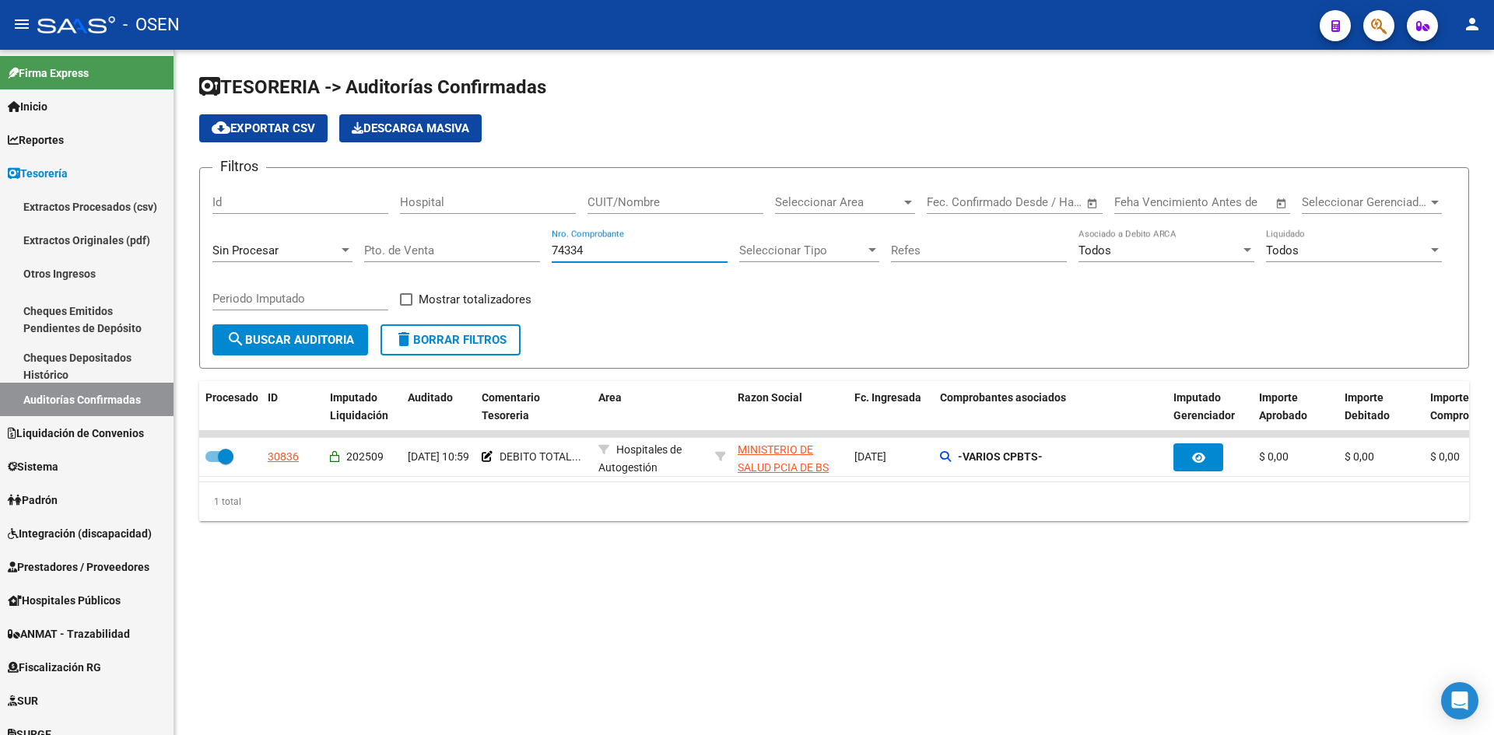
drag, startPoint x: 602, startPoint y: 254, endPoint x: 418, endPoint y: 251, distance: 184.4
click at [418, 251] on div "Filtros Id Hospital CUIT/Nombre Seleccionar Area Seleccionar Area Fecha inicio …" at bounding box center [833, 252] width 1243 height 144
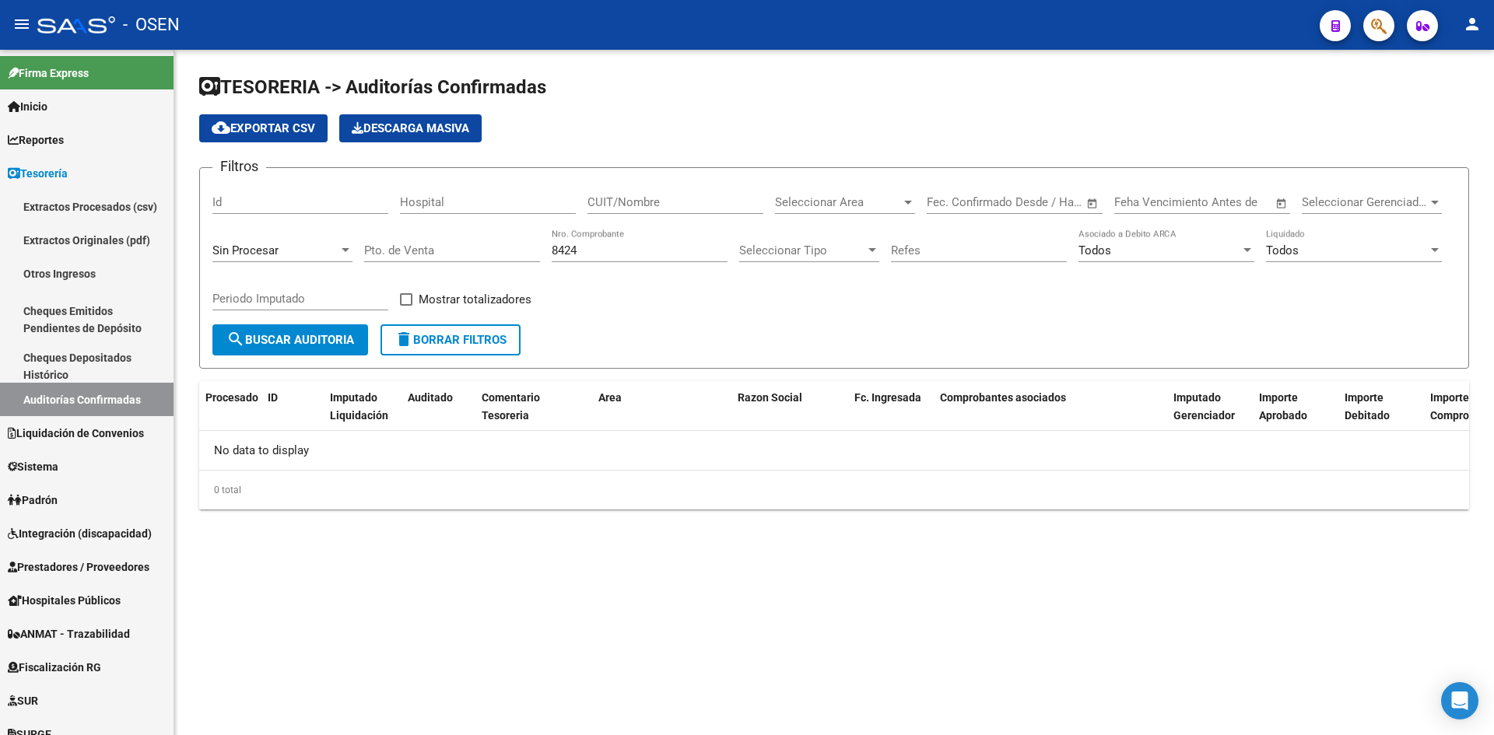
drag, startPoint x: 586, startPoint y: 250, endPoint x: 414, endPoint y: 233, distance: 172.8
click at [414, 233] on div "Filtros Id Hospital CUIT/Nombre Seleccionar Area Seleccionar Area Fecha inicio …" at bounding box center [833, 252] width 1243 height 144
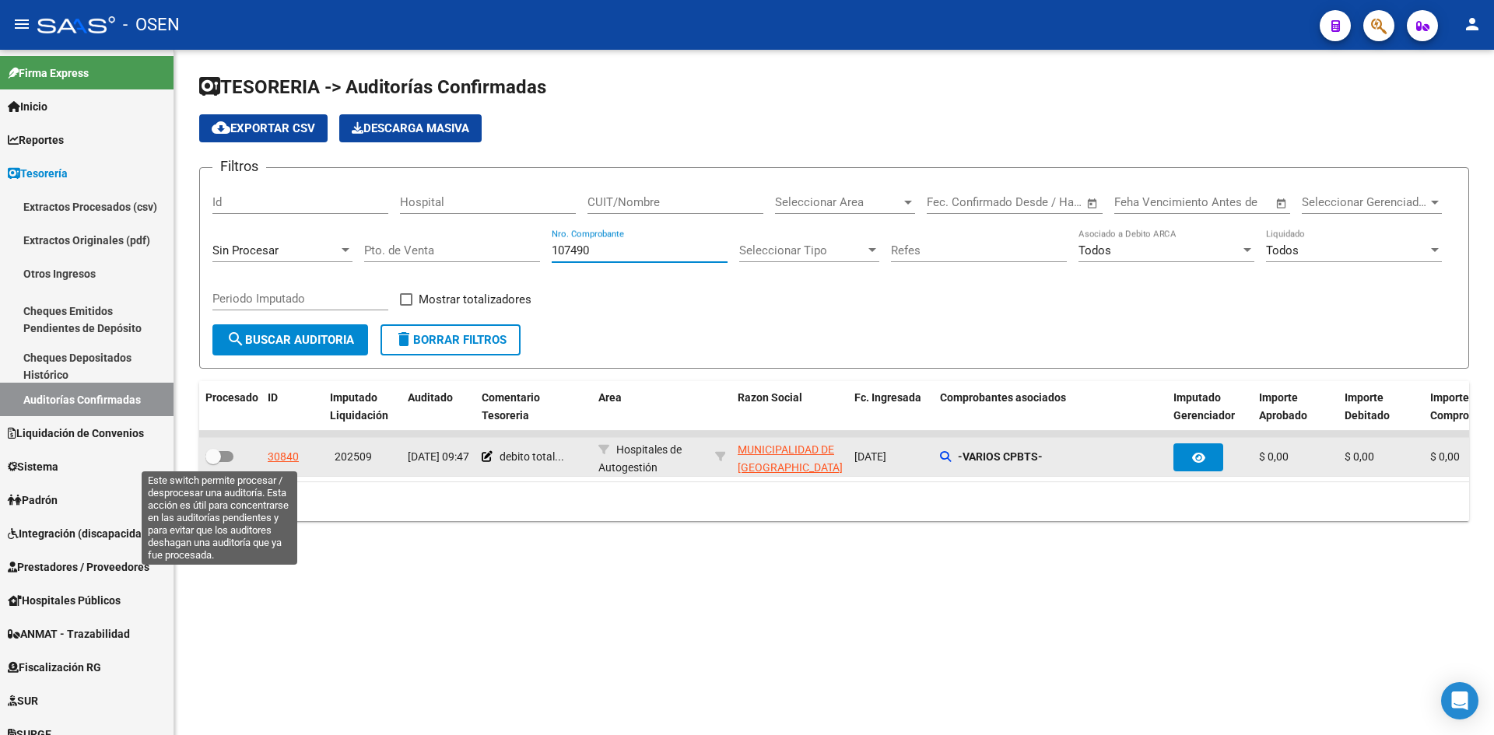
type input "107490"
click at [208, 454] on span at bounding box center [213, 457] width 16 height 16
click at [212, 462] on input "checkbox" at bounding box center [212, 462] width 1 height 1
checkbox input "true"
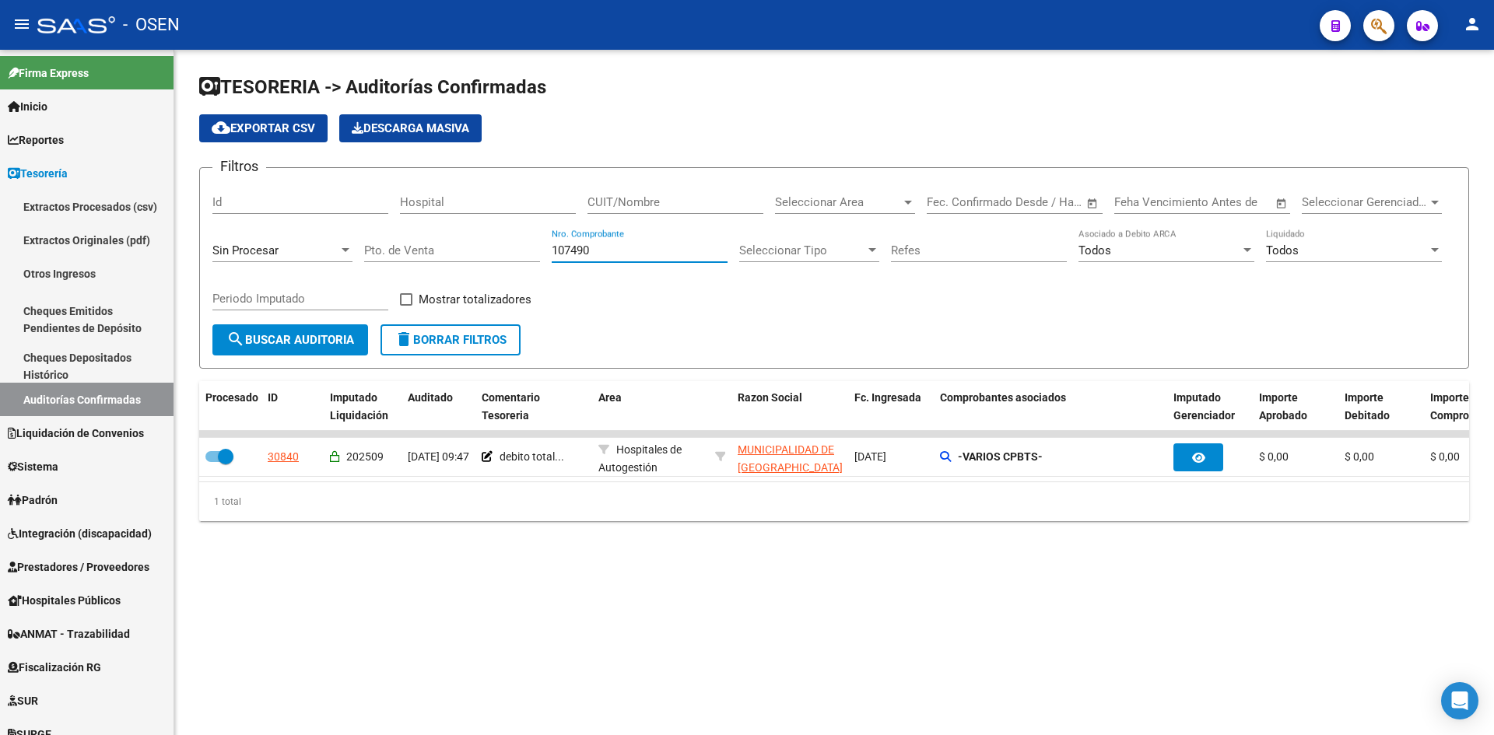
drag, startPoint x: 624, startPoint y: 247, endPoint x: 461, endPoint y: 249, distance: 162.6
click at [464, 249] on div "Filtros Id Hospital CUIT/Nombre Seleccionar Area Seleccionar Area Fecha inicio …" at bounding box center [833, 252] width 1243 height 144
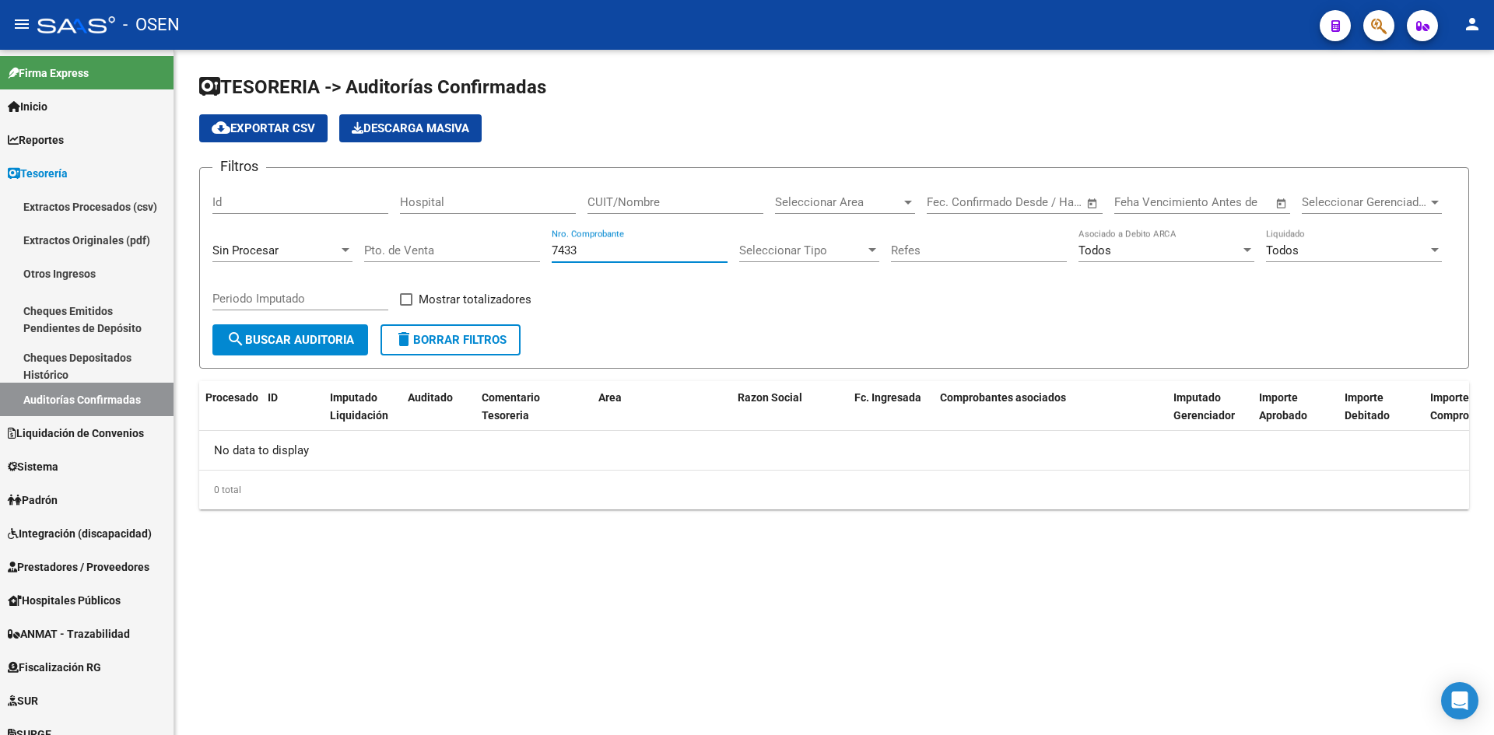
drag, startPoint x: 594, startPoint y: 250, endPoint x: 489, endPoint y: 253, distance: 105.0
click at [489, 253] on div "Filtros Id Hospital CUIT/Nombre Seleccionar Area Seleccionar Area Fecha inicio …" at bounding box center [833, 252] width 1243 height 144
drag, startPoint x: 573, startPoint y: 249, endPoint x: 450, endPoint y: 244, distance: 123.0
click at [454, 244] on div "Filtros Id Hospital CUIT/Nombre Seleccionar Area Seleccionar Area Fecha inicio …" at bounding box center [833, 252] width 1243 height 144
drag, startPoint x: 611, startPoint y: 245, endPoint x: 460, endPoint y: 250, distance: 151.8
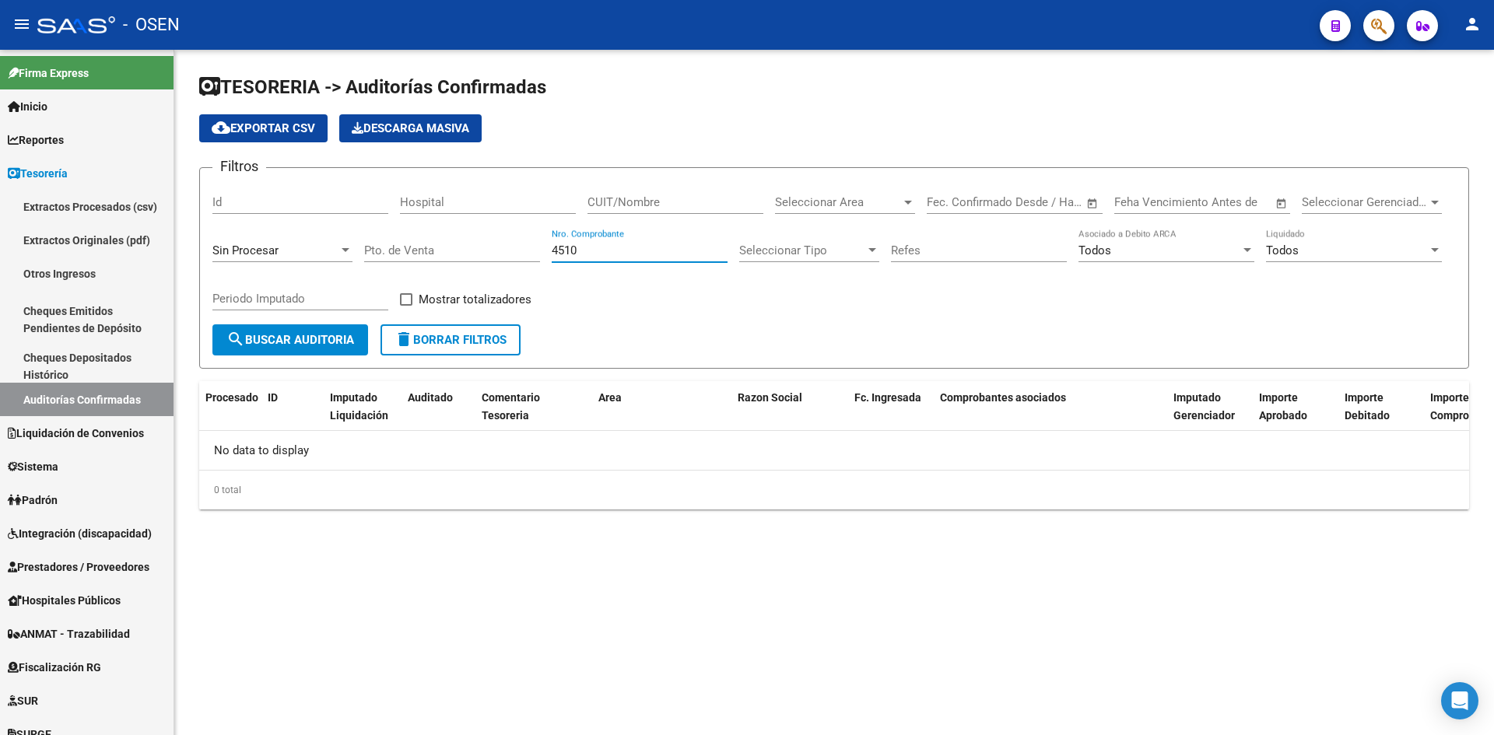
click at [464, 251] on div "Filtros Id Hospital CUIT/Nombre Seleccionar Area Seleccionar Area Fecha inicio …" at bounding box center [833, 252] width 1243 height 144
click at [628, 249] on input "4510" at bounding box center [640, 250] width 176 height 14
drag, startPoint x: 628, startPoint y: 249, endPoint x: 485, endPoint y: 250, distance: 142.4
click at [485, 250] on div "Filtros Id Hospital CUIT/Nombre Seleccionar Area Seleccionar Area Fecha inicio …" at bounding box center [833, 252] width 1243 height 144
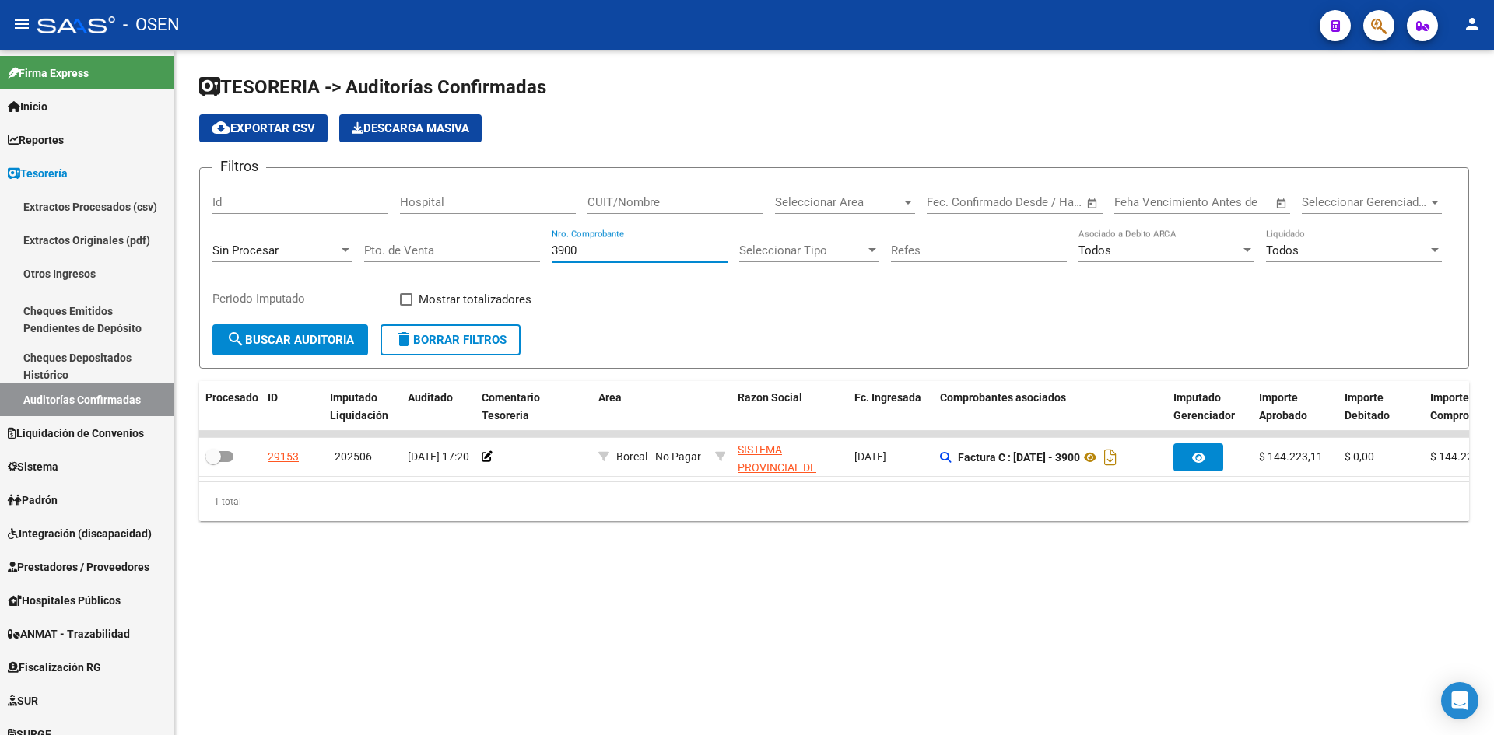
type input "3900"
click at [326, 256] on div "Sin Procesar" at bounding box center [275, 250] width 126 height 14
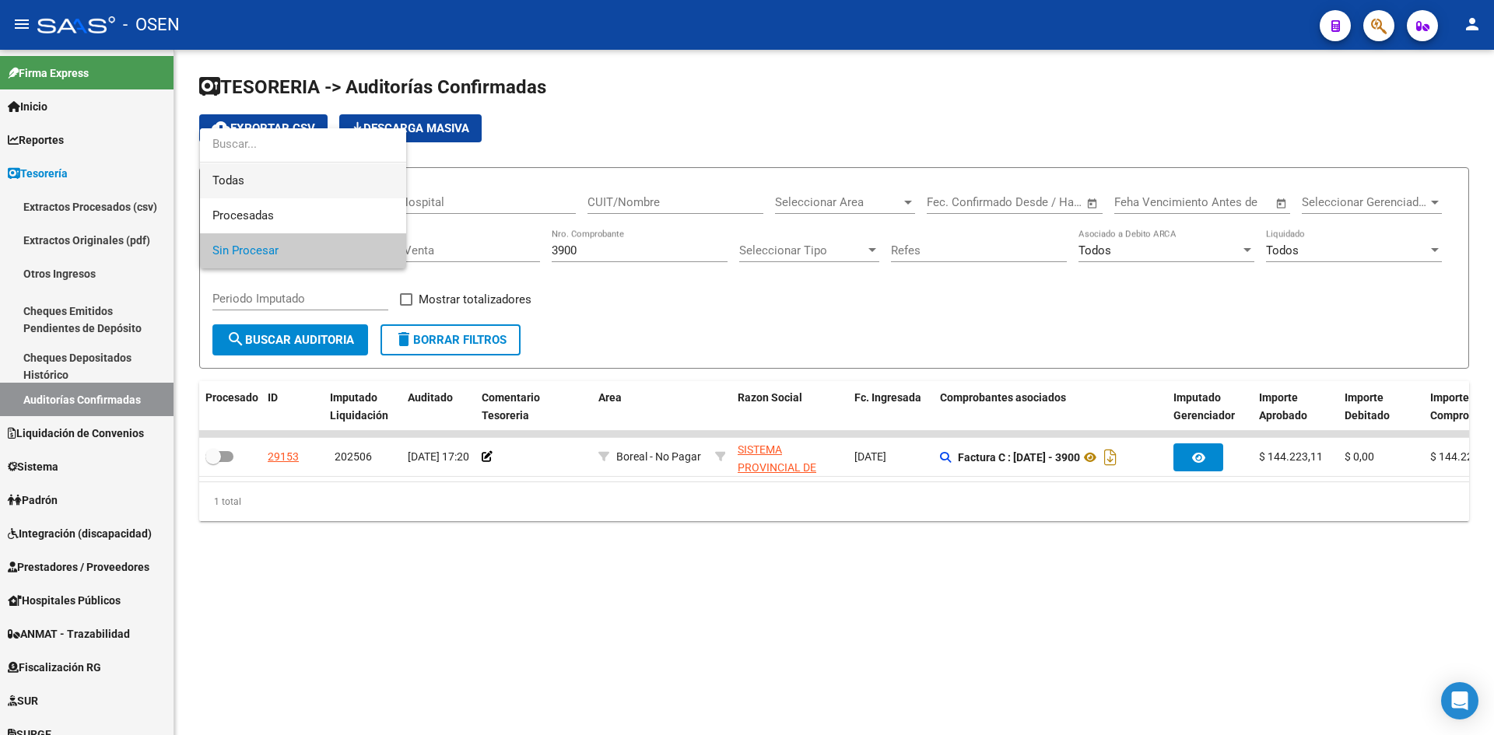
drag, startPoint x: 332, startPoint y: 188, endPoint x: 323, endPoint y: 205, distance: 18.8
click at [331, 190] on span "Todas" at bounding box center [302, 180] width 181 height 35
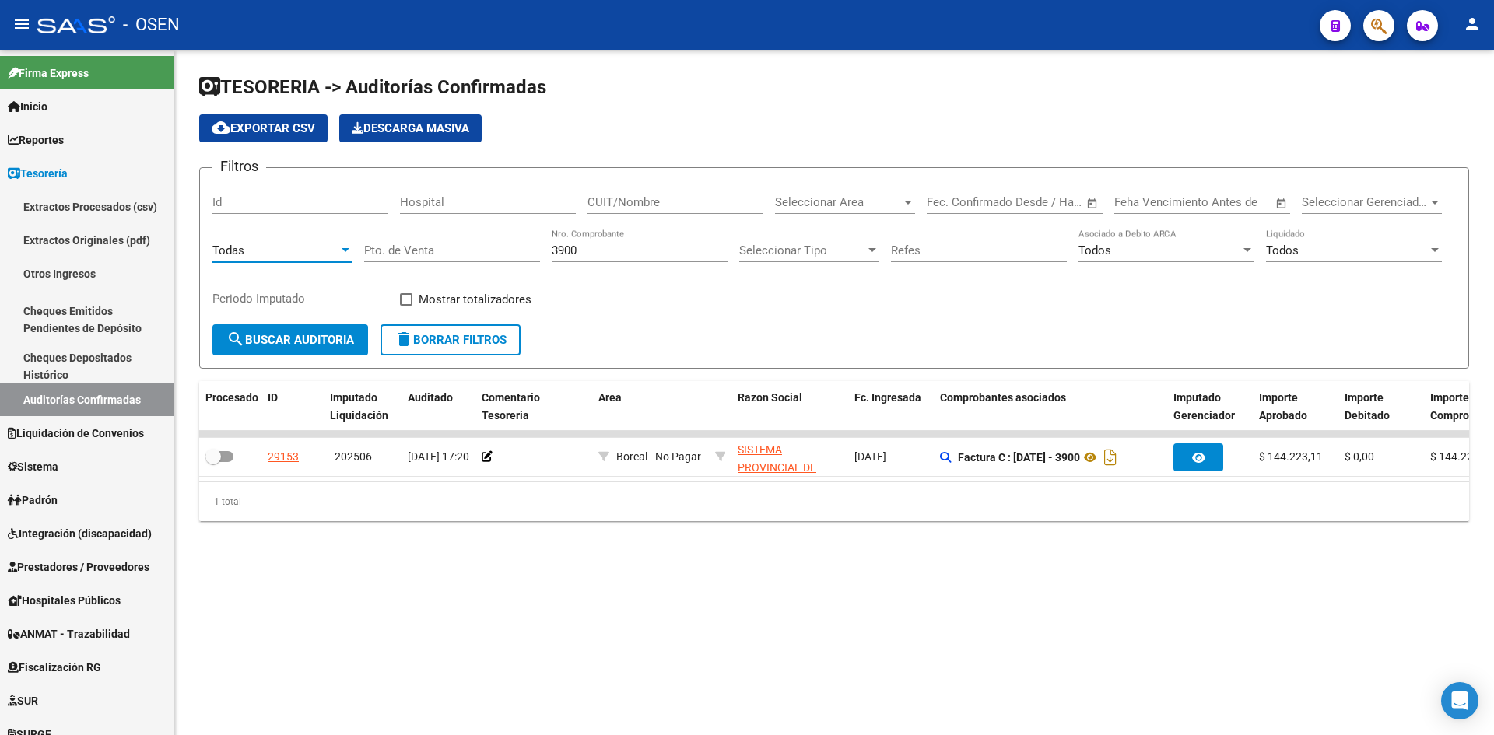
click at [310, 341] on span "search Buscar Auditoria" at bounding box center [290, 340] width 128 height 14
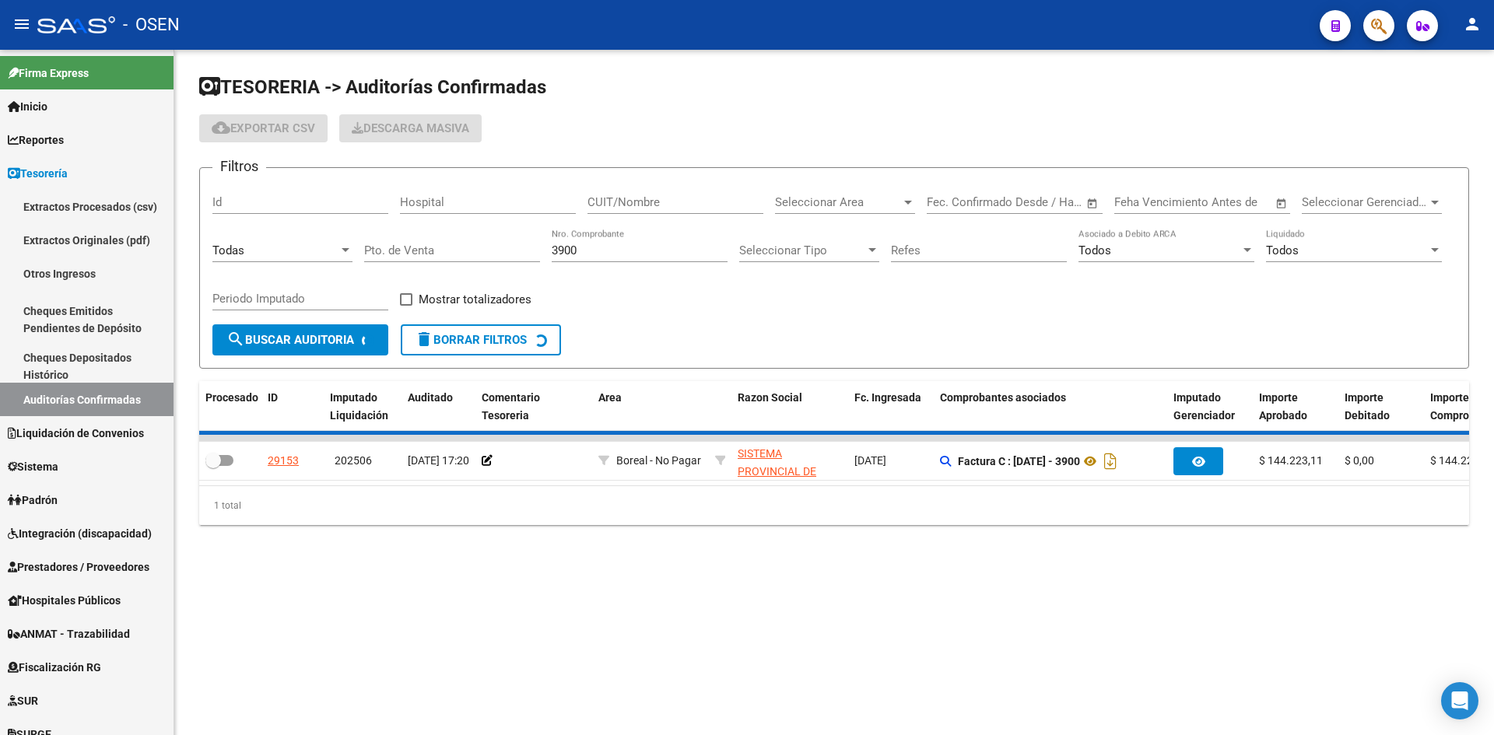
checkbox input "true"
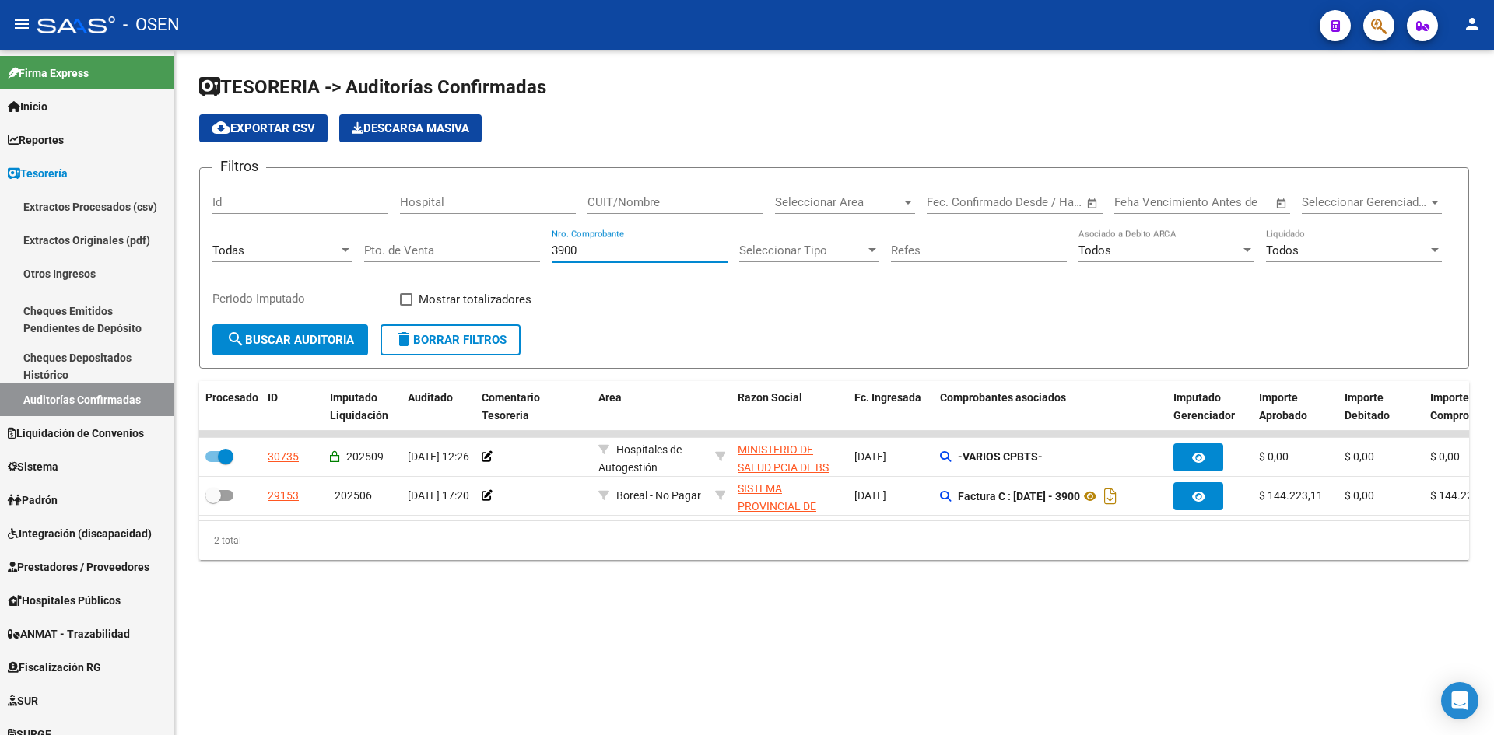
drag, startPoint x: 611, startPoint y: 246, endPoint x: 409, endPoint y: 247, distance: 201.5
click at [409, 247] on div "Filtros Id Hospital CUIT/Nombre Seleccionar Area Seleccionar Area Fecha inicio …" at bounding box center [833, 252] width 1243 height 144
type input "4705"
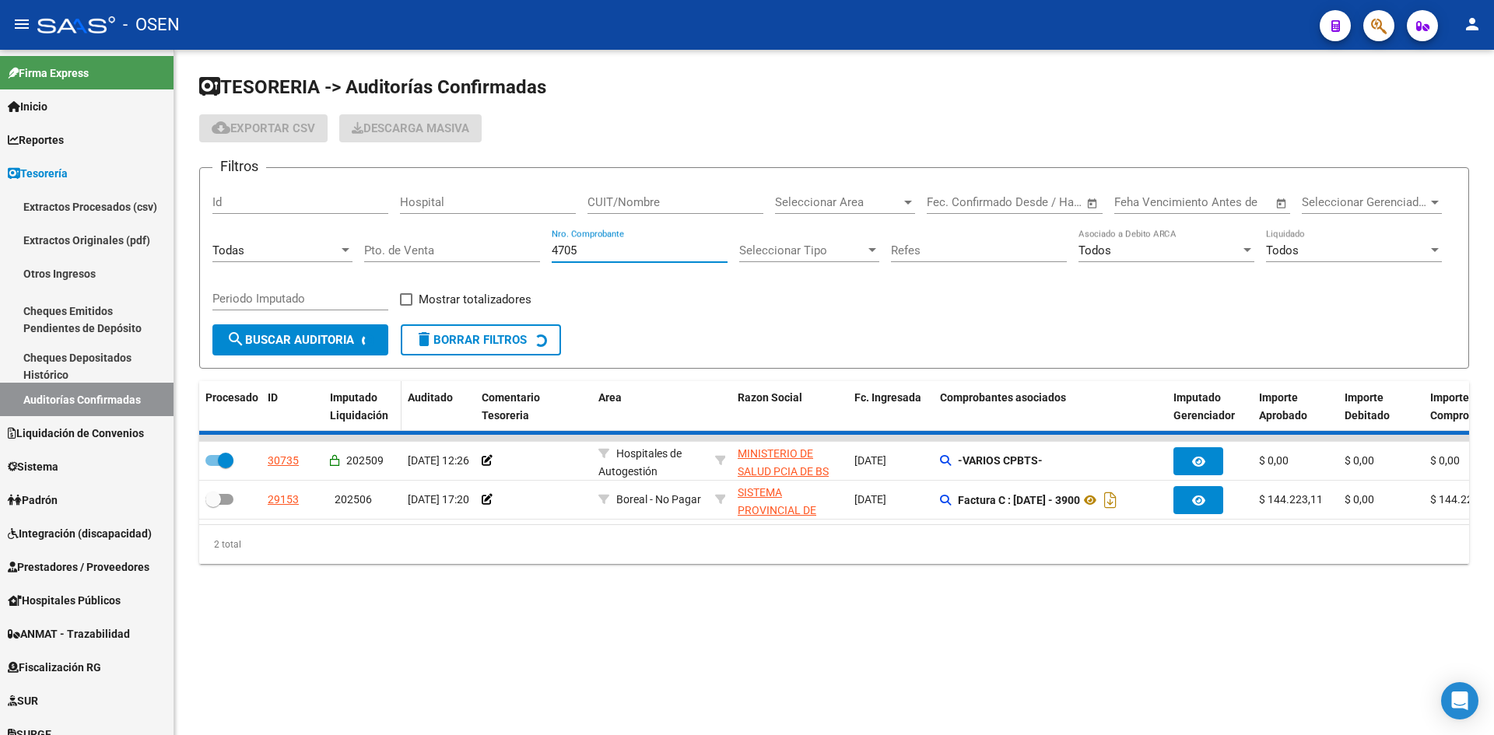
checkbox input "false"
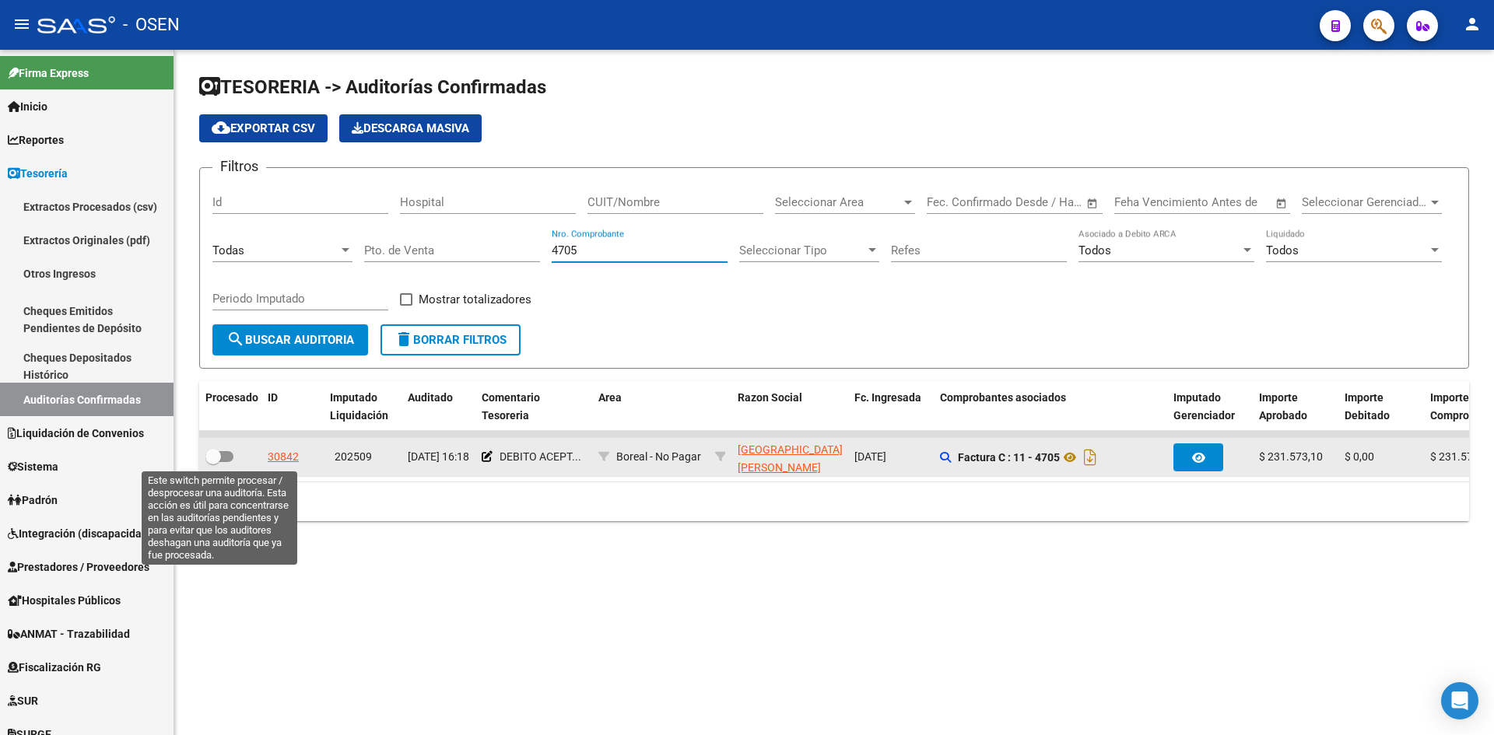
type input "4705"
click at [221, 457] on span at bounding box center [219, 456] width 28 height 11
click at [213, 462] on input "checkbox" at bounding box center [212, 462] width 1 height 1
checkbox input "true"
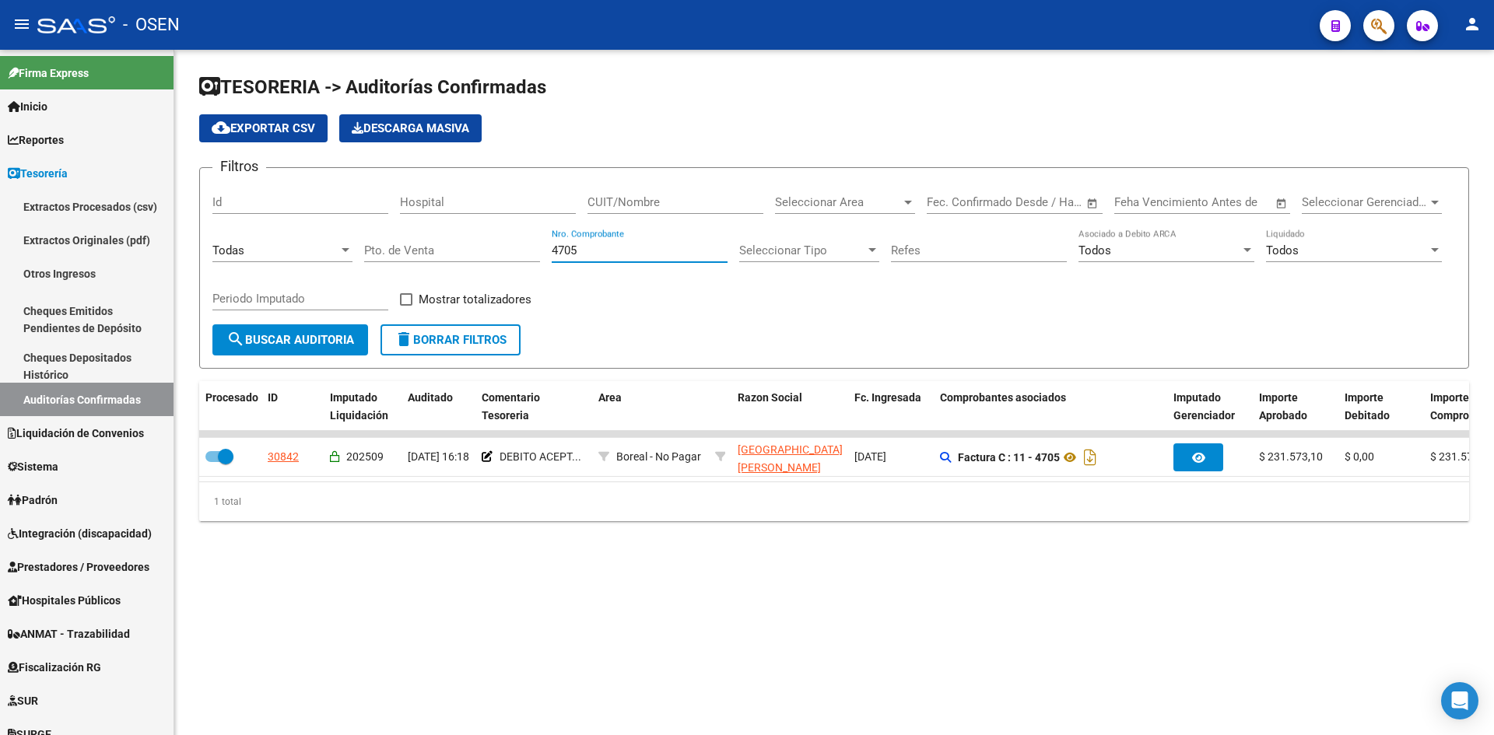
drag, startPoint x: 585, startPoint y: 249, endPoint x: 492, endPoint y: 257, distance: 92.9
click at [492, 257] on div "Filtros Id Hospital CUIT/Nombre Seleccionar Area Seleccionar Area Fecha inicio …" at bounding box center [833, 252] width 1243 height 144
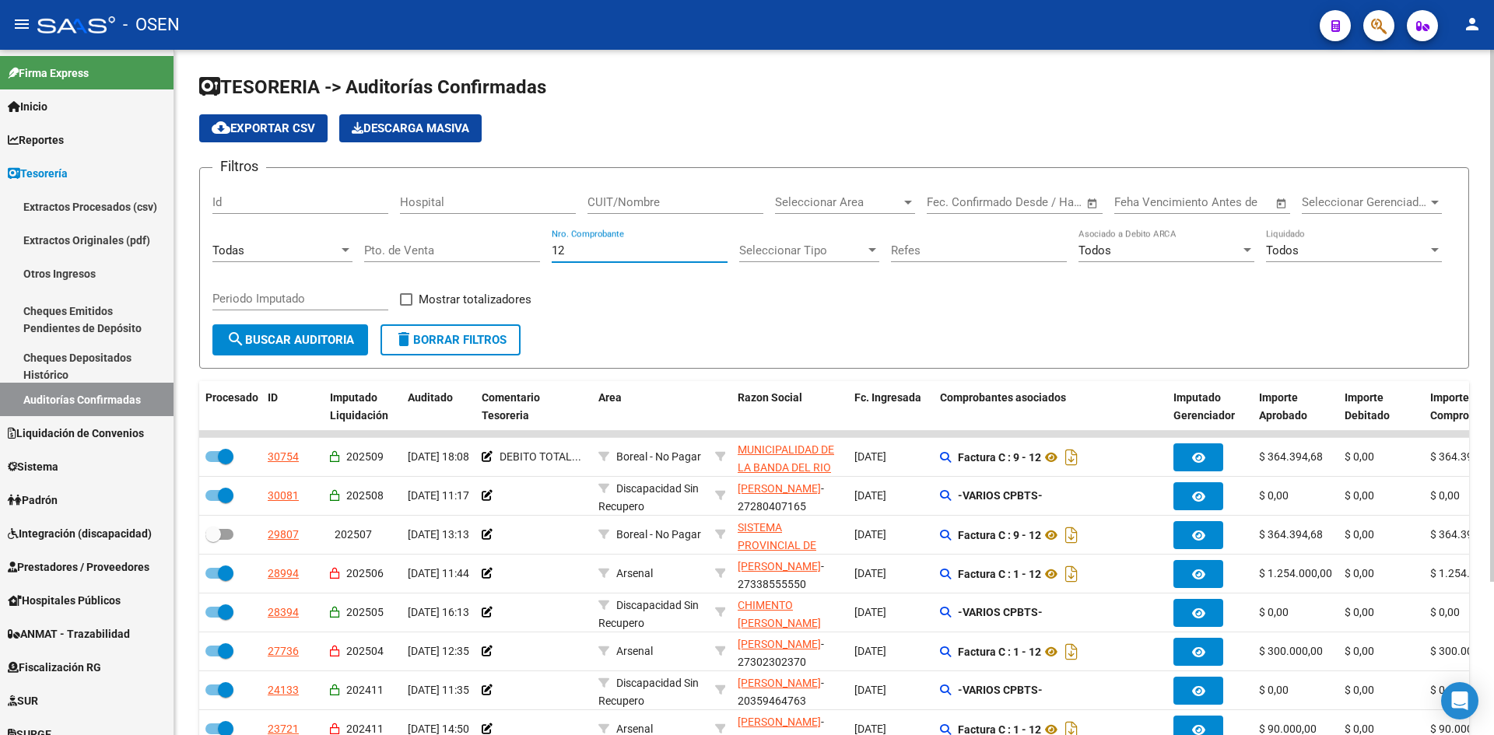
type input "12"
click at [279, 257] on div "Todas" at bounding box center [275, 250] width 126 height 14
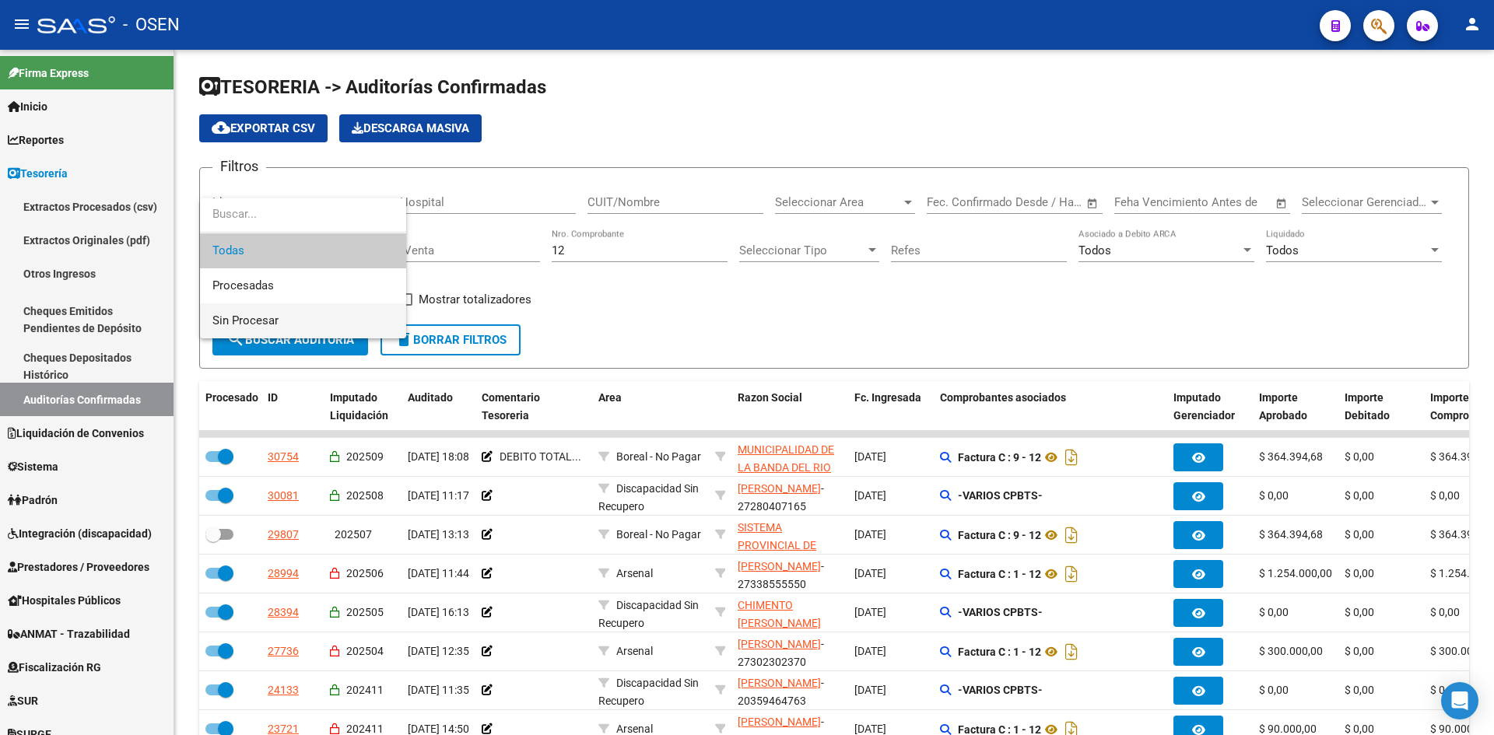
click at [302, 316] on span "Sin Procesar" at bounding box center [302, 320] width 181 height 35
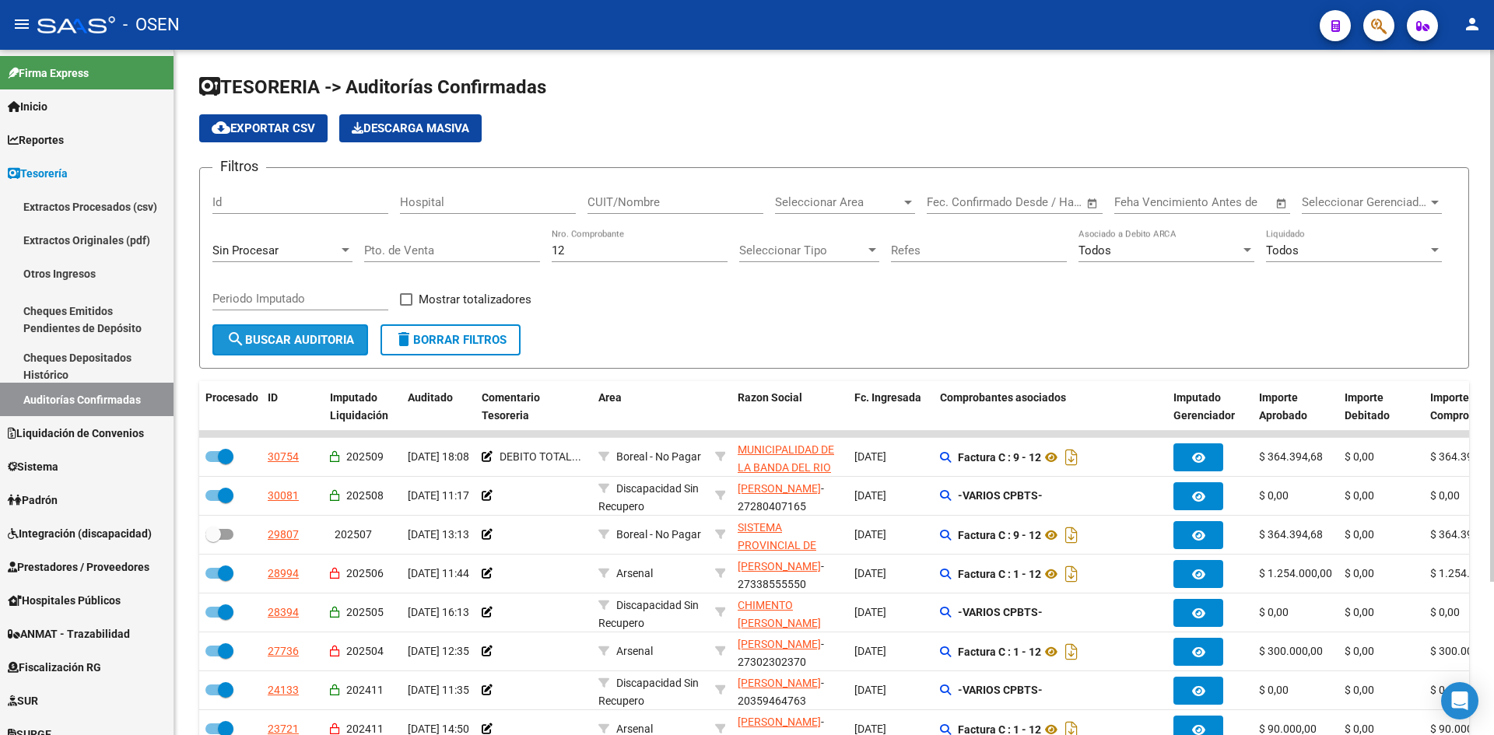
click at [303, 340] on span "search Buscar Auditoria" at bounding box center [290, 340] width 128 height 14
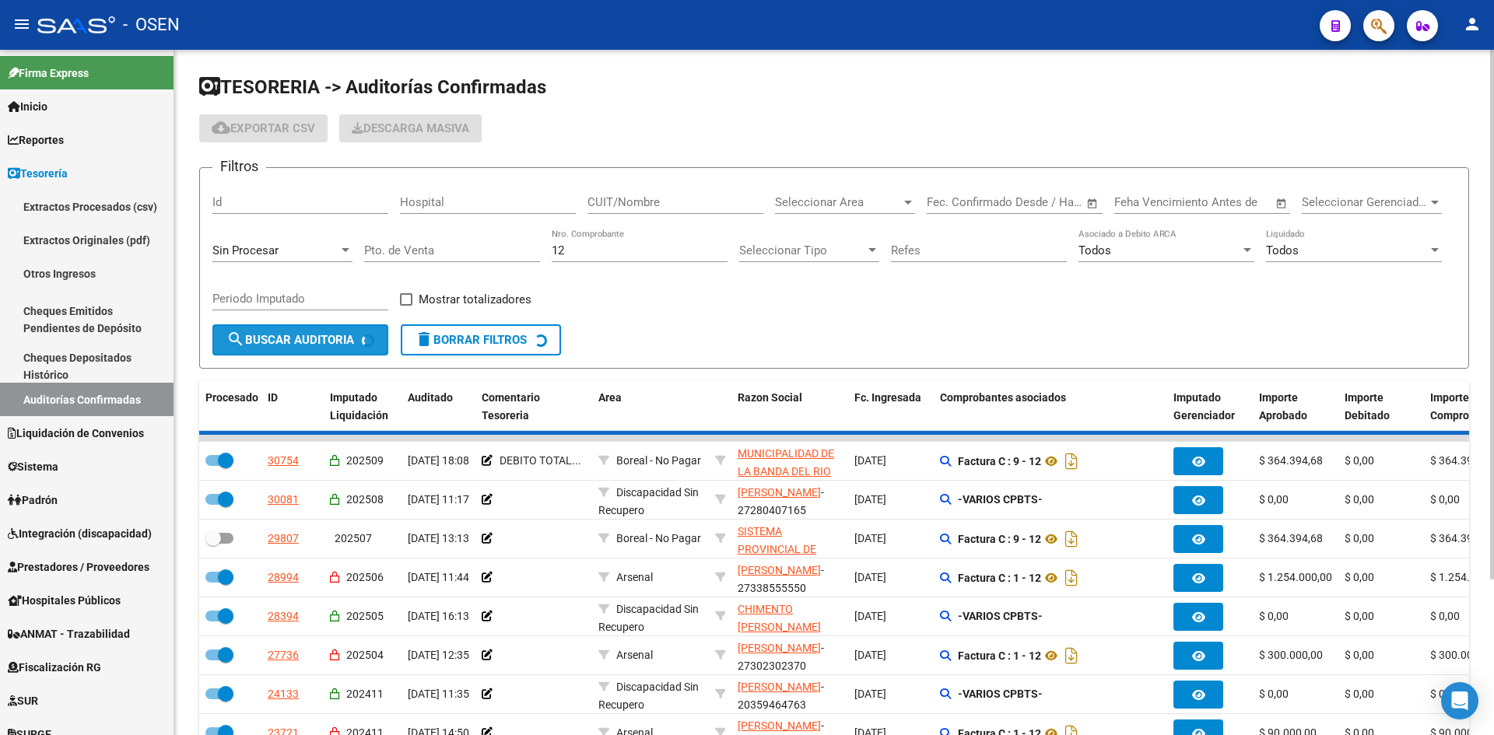
checkbox input "false"
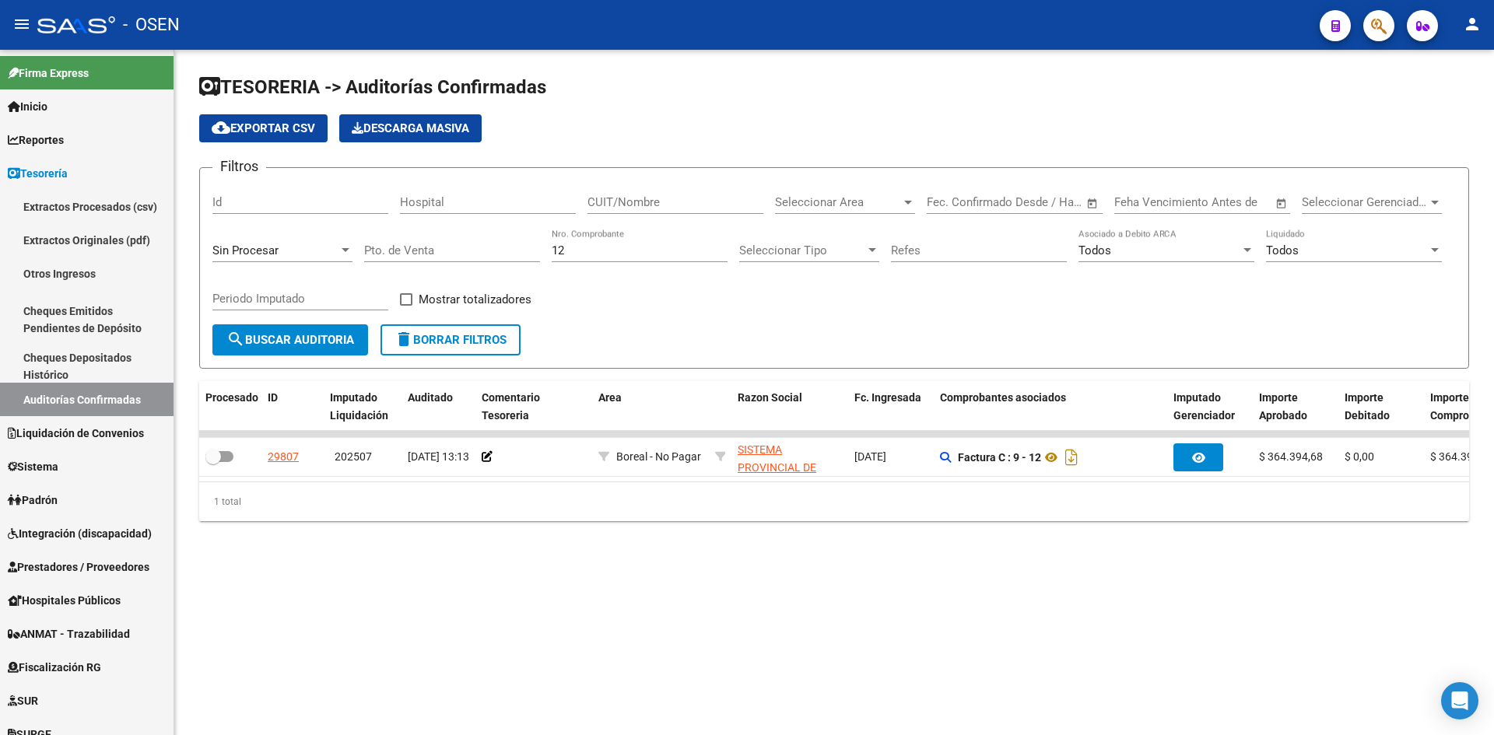
drag, startPoint x: 487, startPoint y: 450, endPoint x: 706, endPoint y: 328, distance: 250.4
click at [706, 328] on div "TESORERIA -> Auditorías Confirmadas cloud_download Exportar CSV Descarga Masiva…" at bounding box center [834, 298] width 1270 height 447
click at [706, 328] on form "Filtros Id Hospital CUIT/Nombre Seleccionar Area Seleccionar Area Fecha inicio …" at bounding box center [834, 267] width 1270 height 201
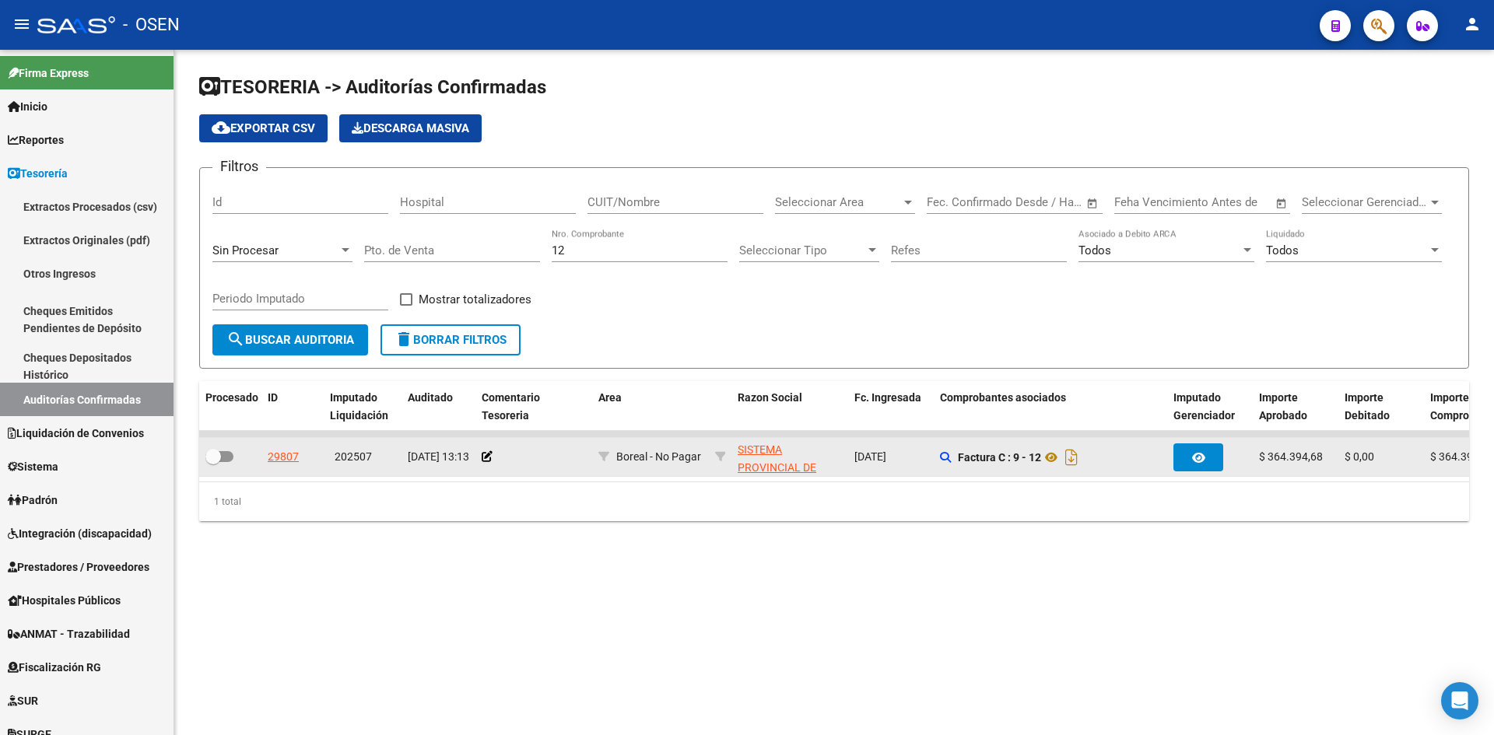
click at [480, 461] on datatable-body-cell at bounding box center [533, 457] width 117 height 38
click at [485, 457] on icon at bounding box center [487, 456] width 11 height 11
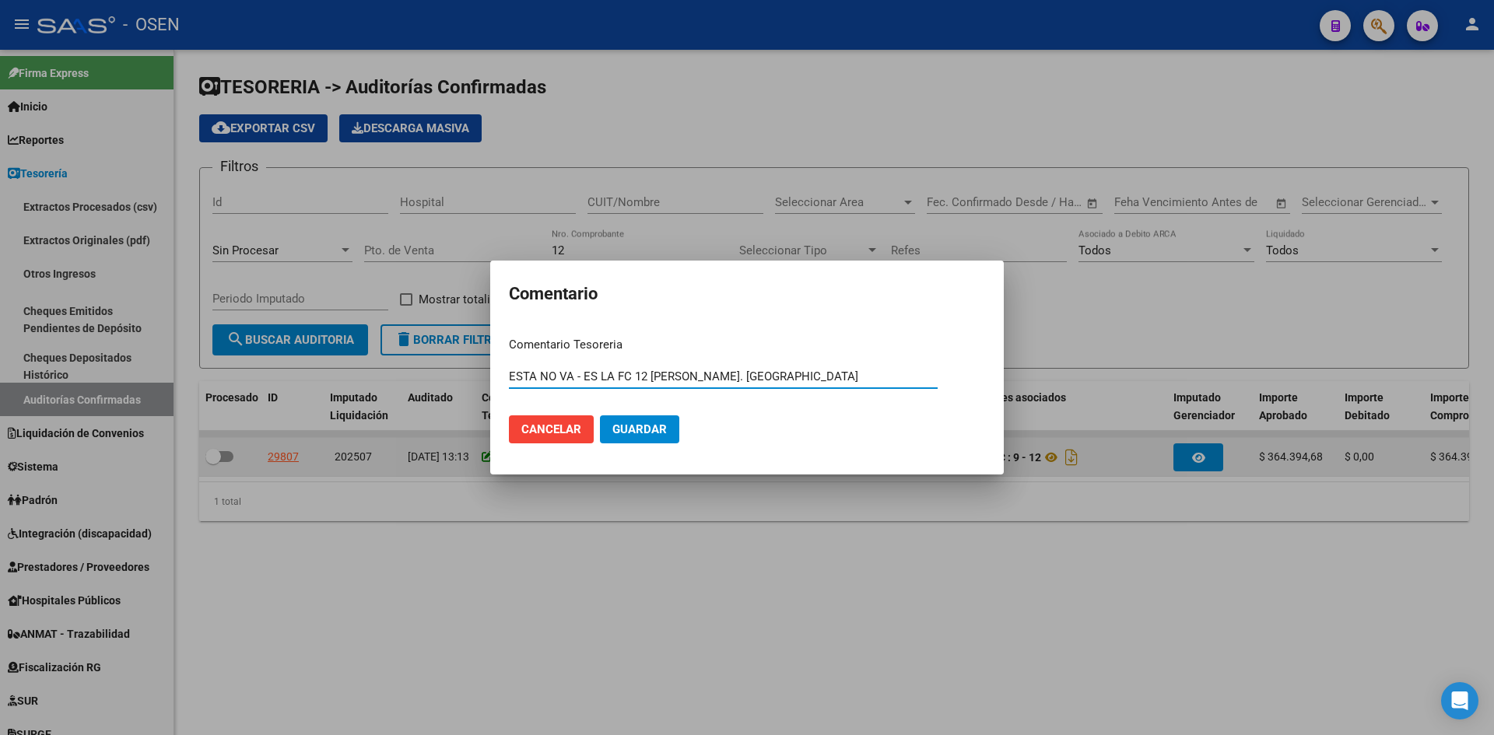
type input "ESTA NO VA - ES LA FC 12 DE MUNIC. RIO SALI"
click at [600, 415] on button "Guardar" at bounding box center [639, 429] width 79 height 28
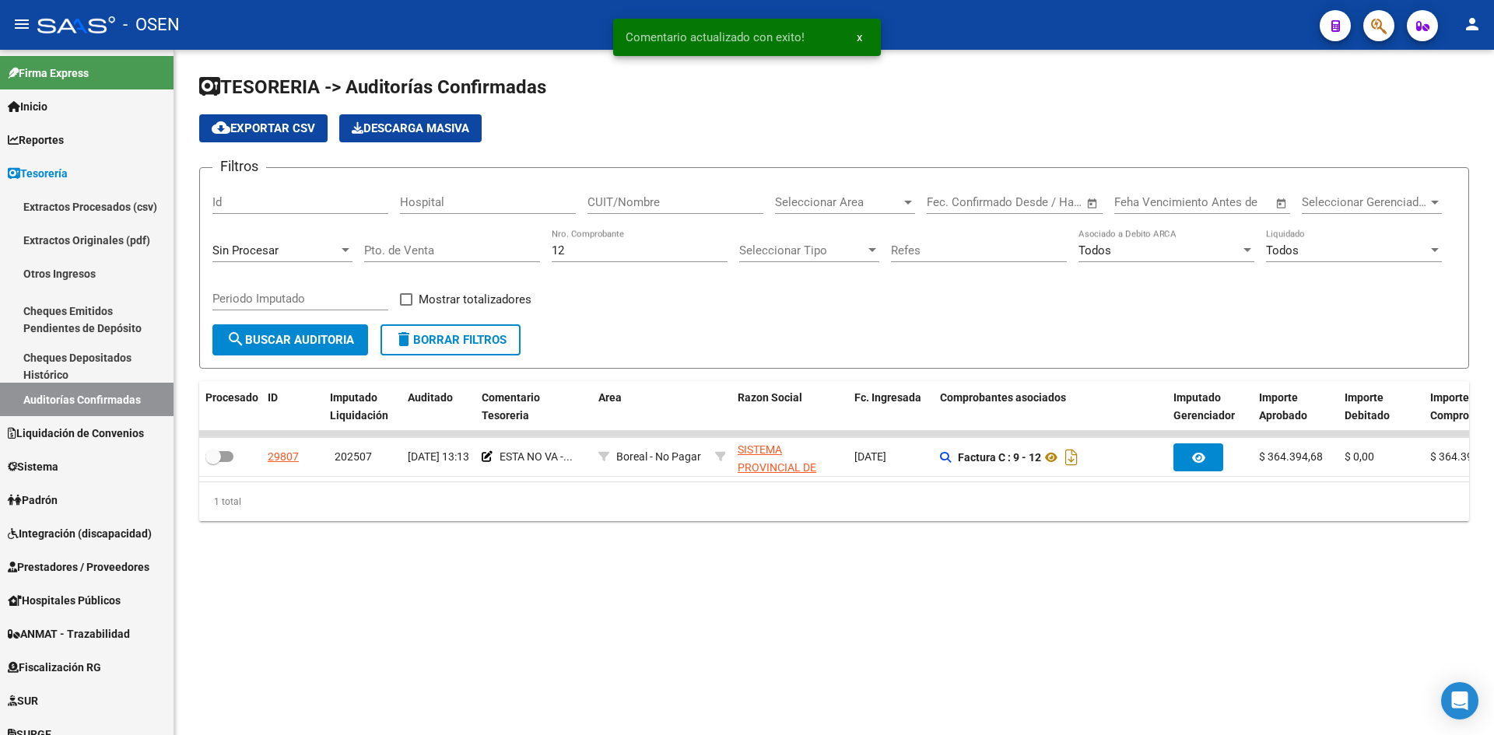
click at [278, 250] on div "Sin Procesar" at bounding box center [275, 250] width 126 height 14
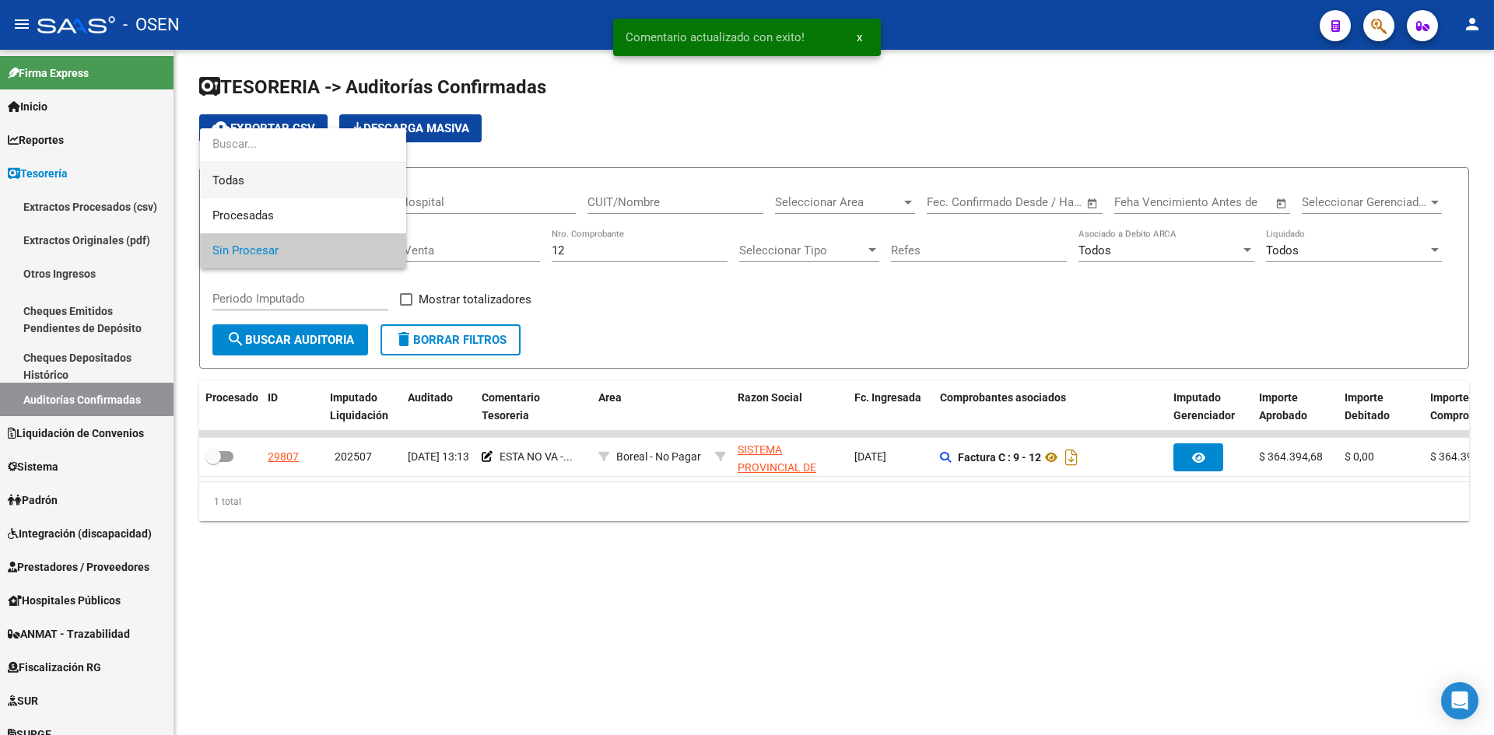
drag, startPoint x: 312, startPoint y: 187, endPoint x: 264, endPoint y: 235, distance: 67.1
click at [312, 188] on span "Todas" at bounding box center [302, 180] width 181 height 35
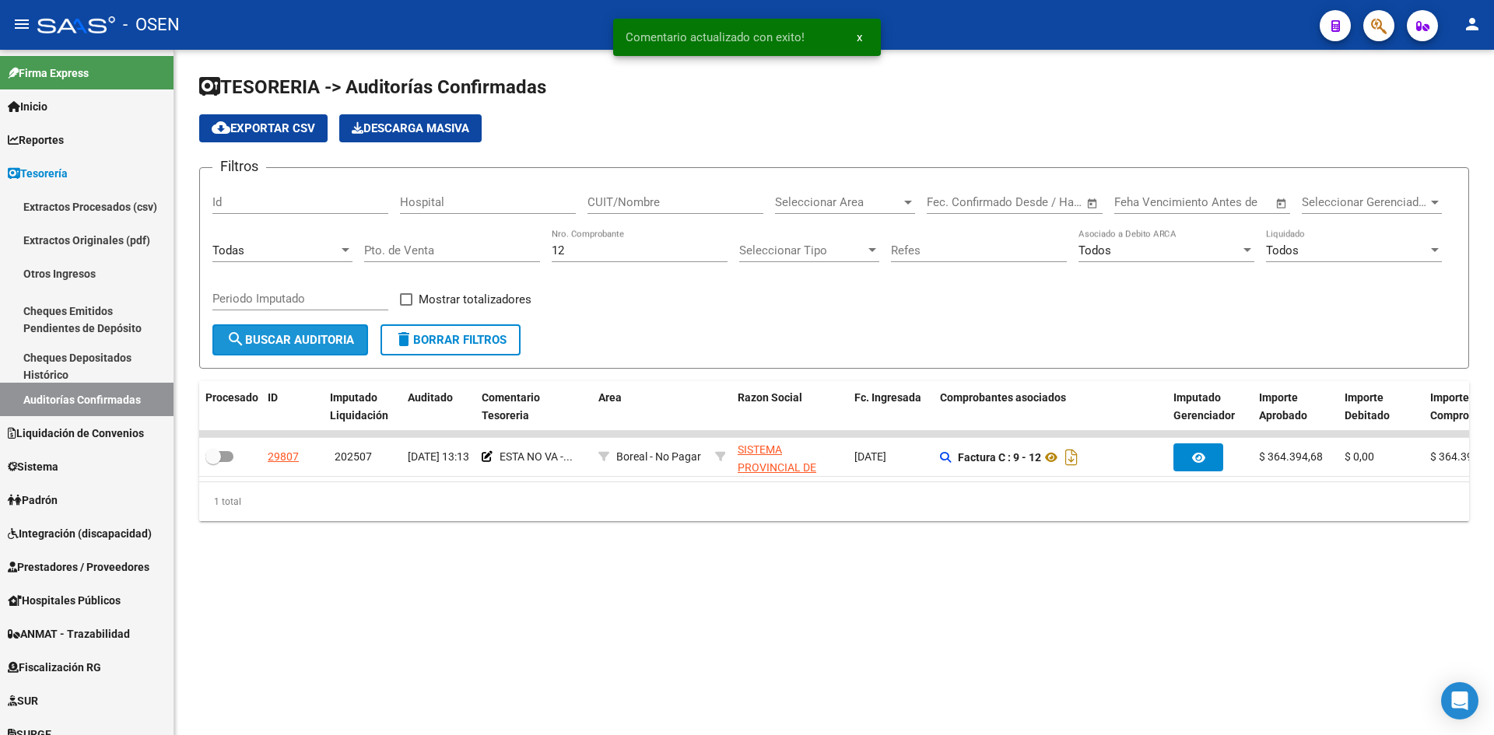
click at [253, 332] on button "search Buscar Auditoria" at bounding box center [290, 339] width 156 height 31
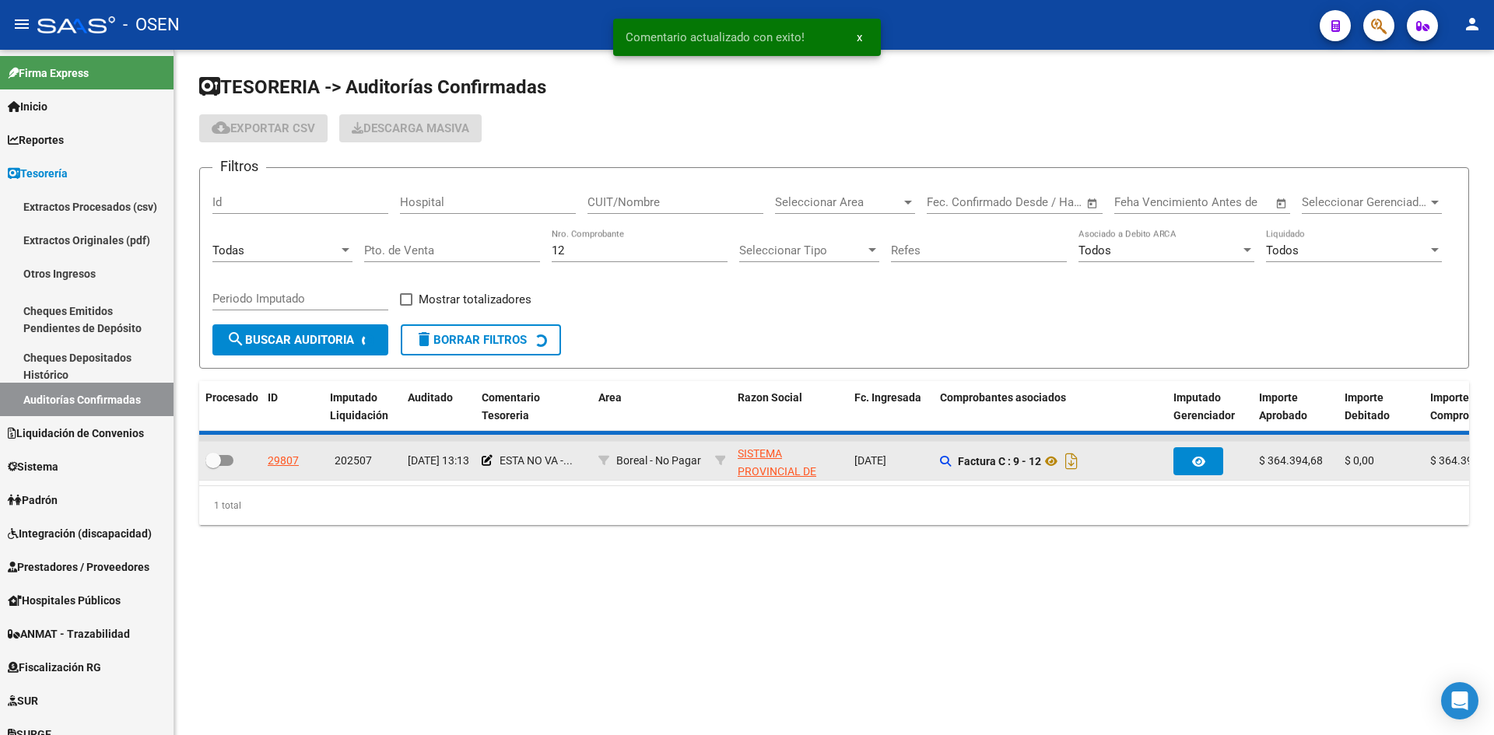
checkbox input "true"
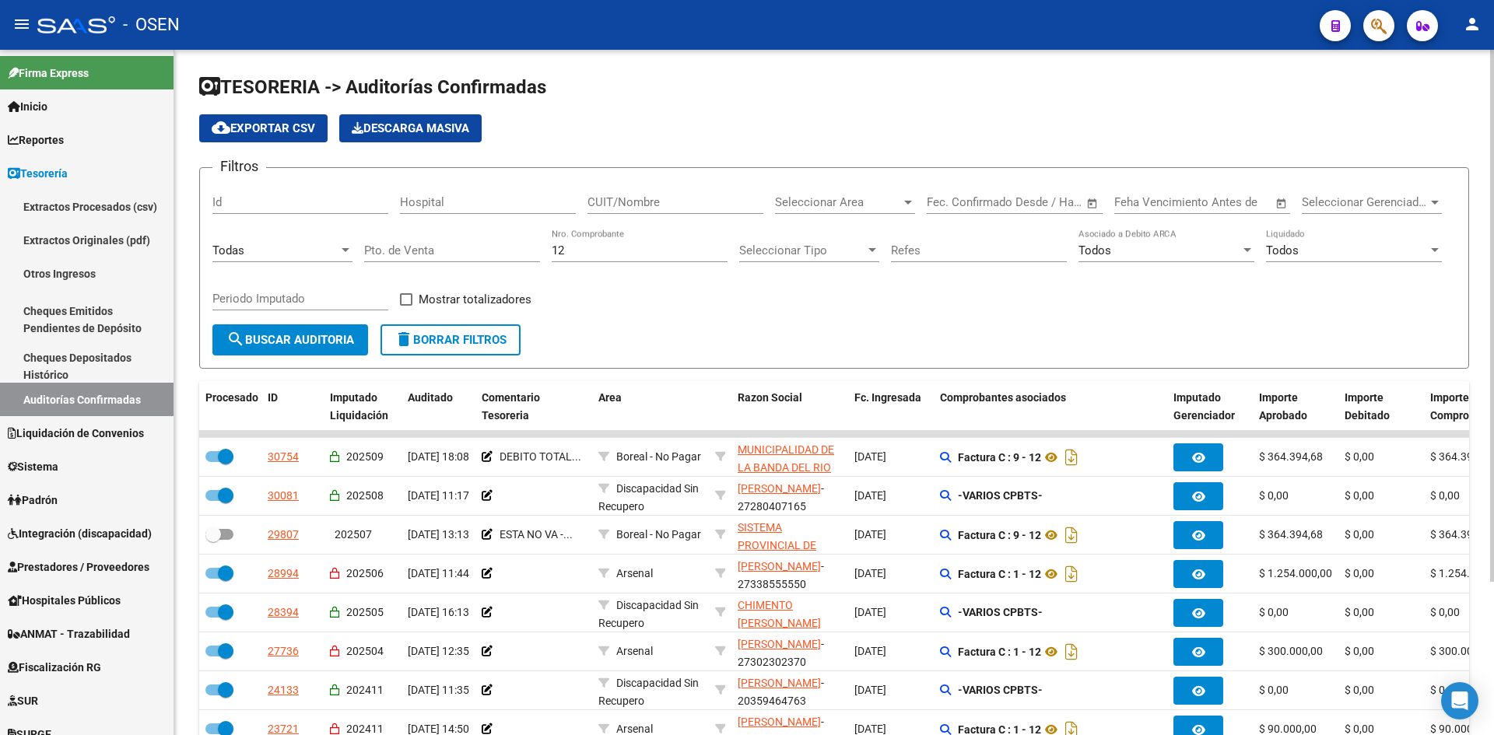
click at [698, 201] on input "CUIT/Nombre" at bounding box center [675, 202] width 176 height 14
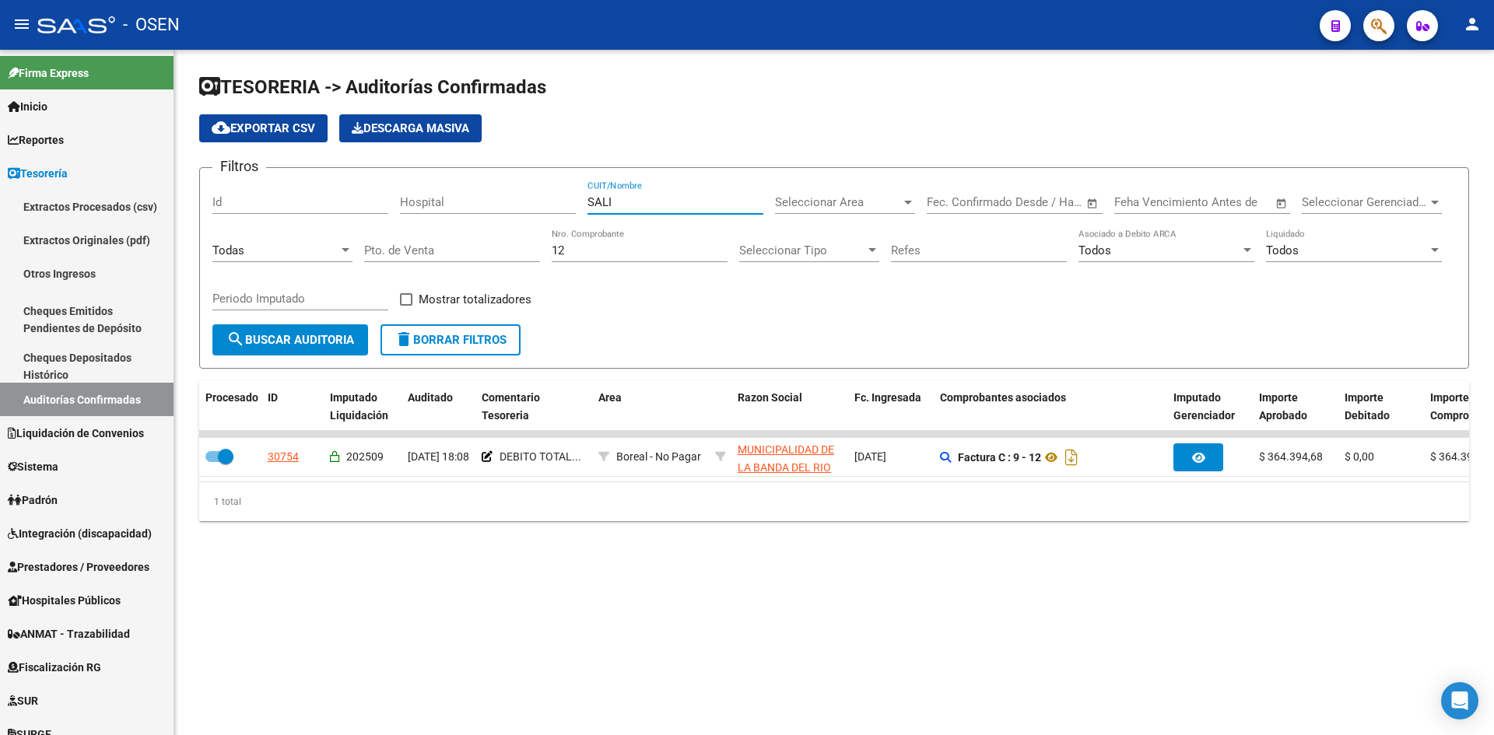
type input "SALI"
